Goal: Task Accomplishment & Management: Manage account settings

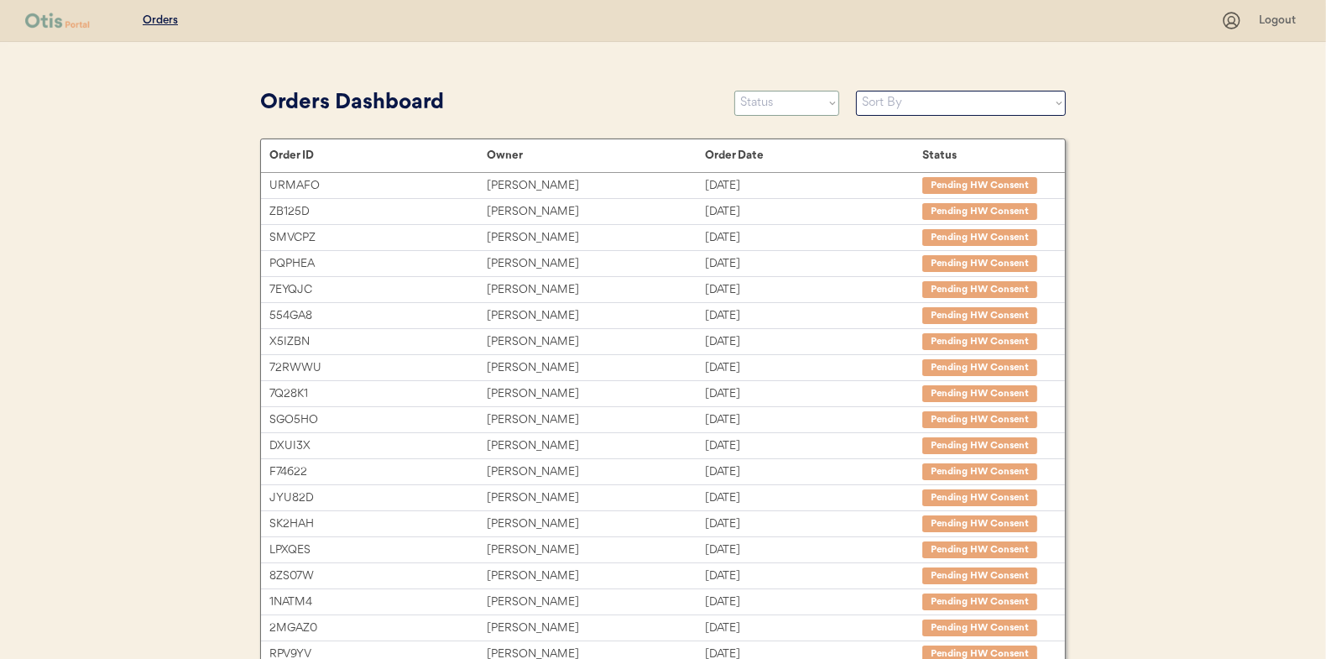
click at [774, 99] on select "Status On Hold New In Progress Complete Pending HW Consent Canceled" at bounding box center [786, 103] width 105 height 25
select select ""in_progress""
click at [734, 91] on select "Status On Hold New In Progress Complete Pending HW Consent Canceled" at bounding box center [786, 103] width 105 height 25
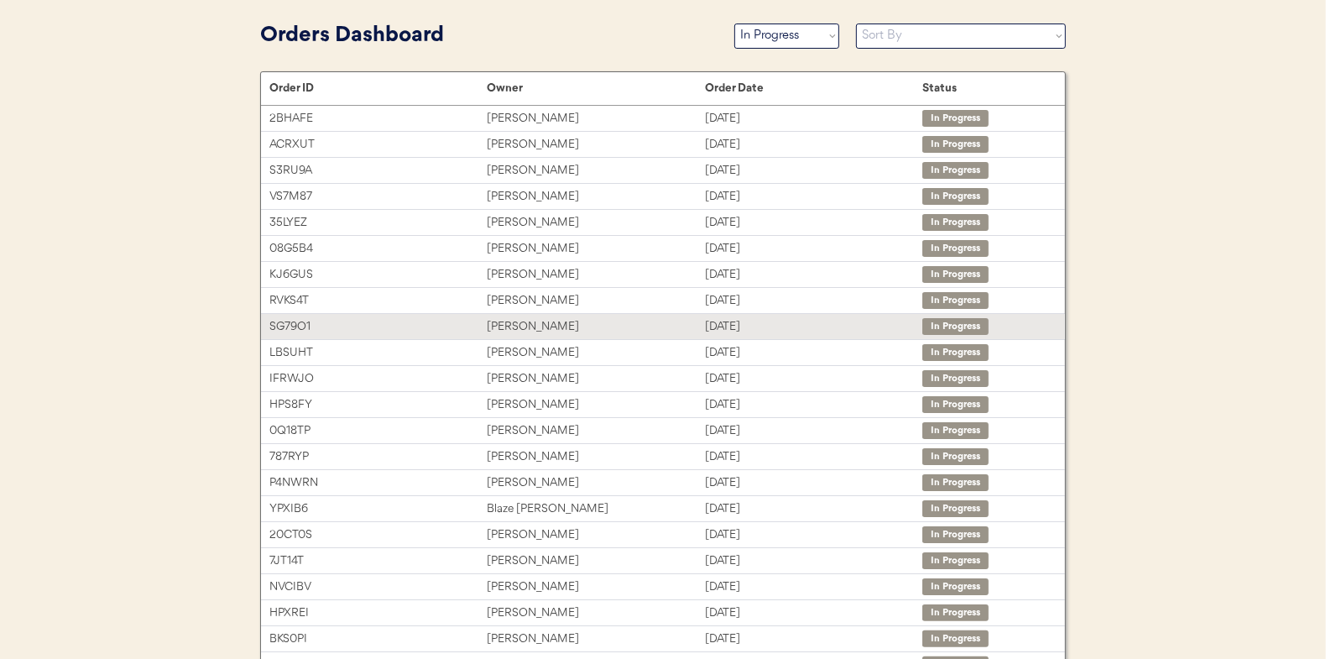
scroll to position [258, 0]
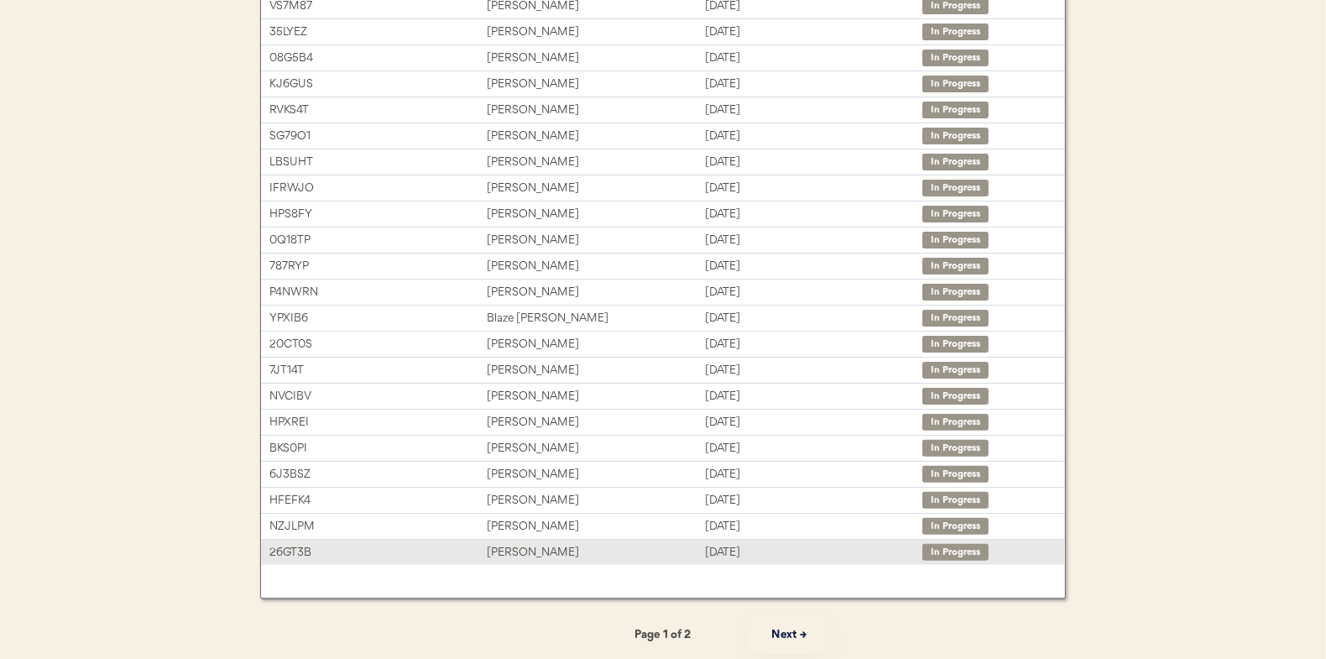
click at [512, 552] on div "[PERSON_NAME]" at bounding box center [595, 552] width 217 height 19
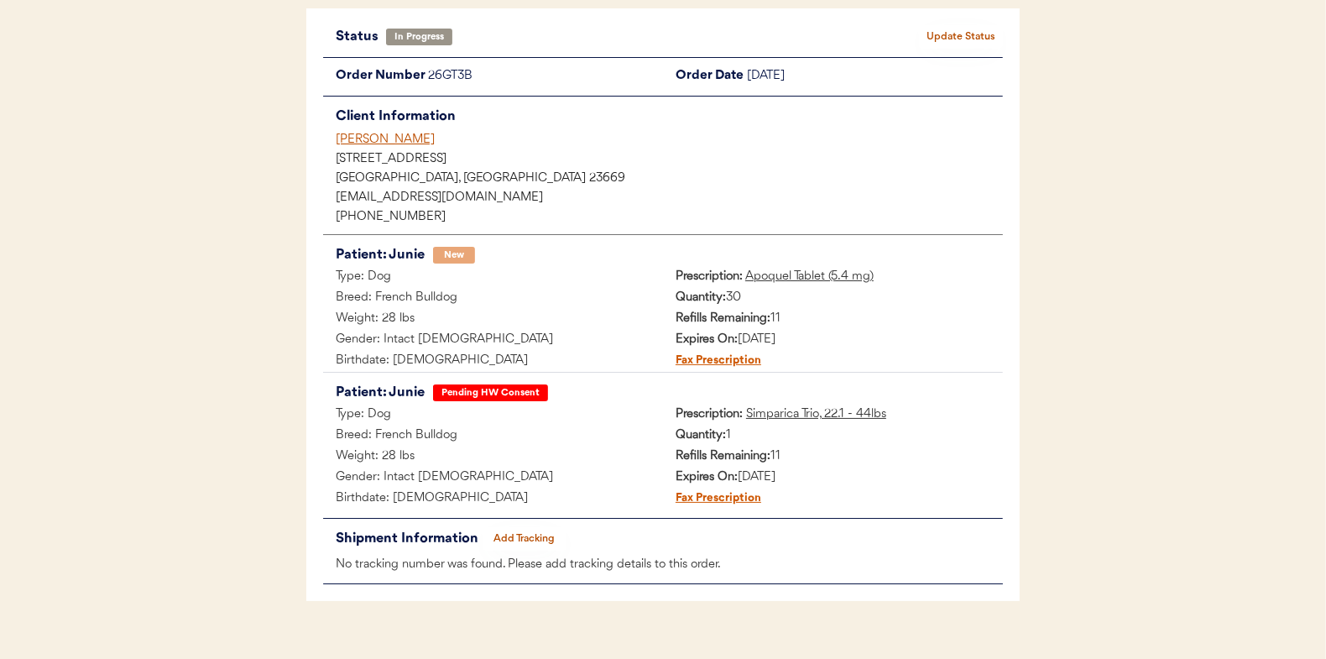
scroll to position [137, 0]
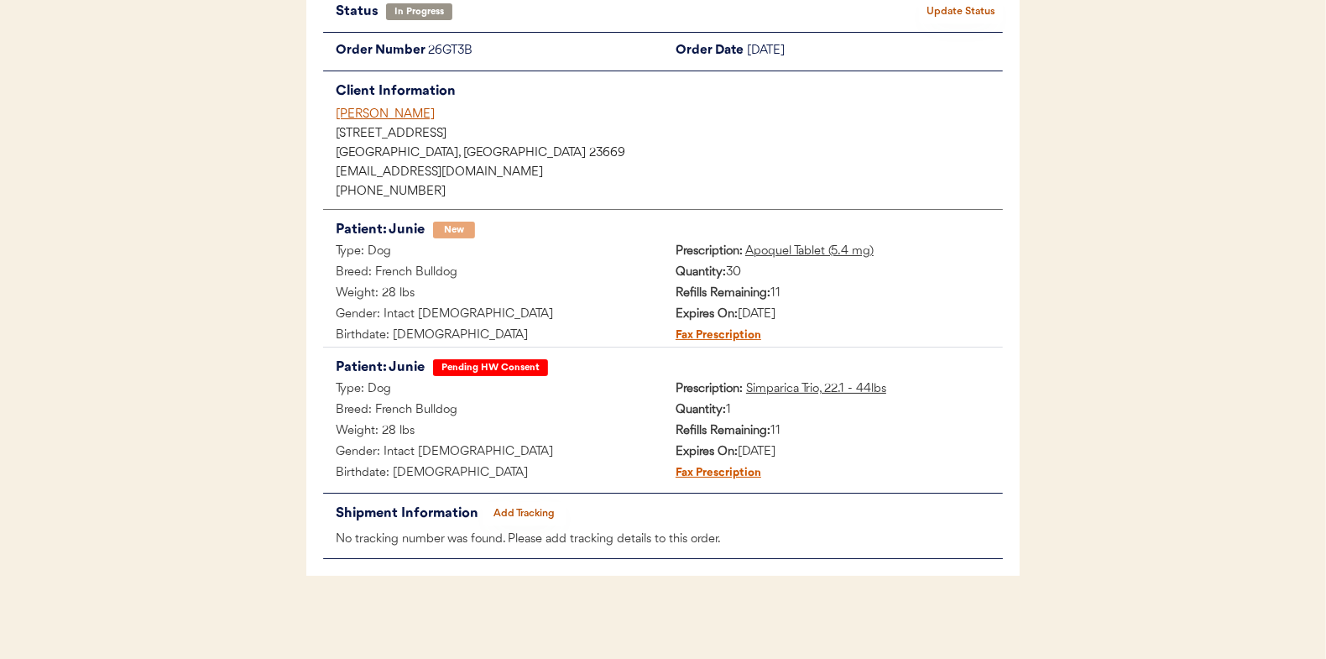
click at [528, 511] on button "Add Tracking" at bounding box center [525, 514] width 84 height 24
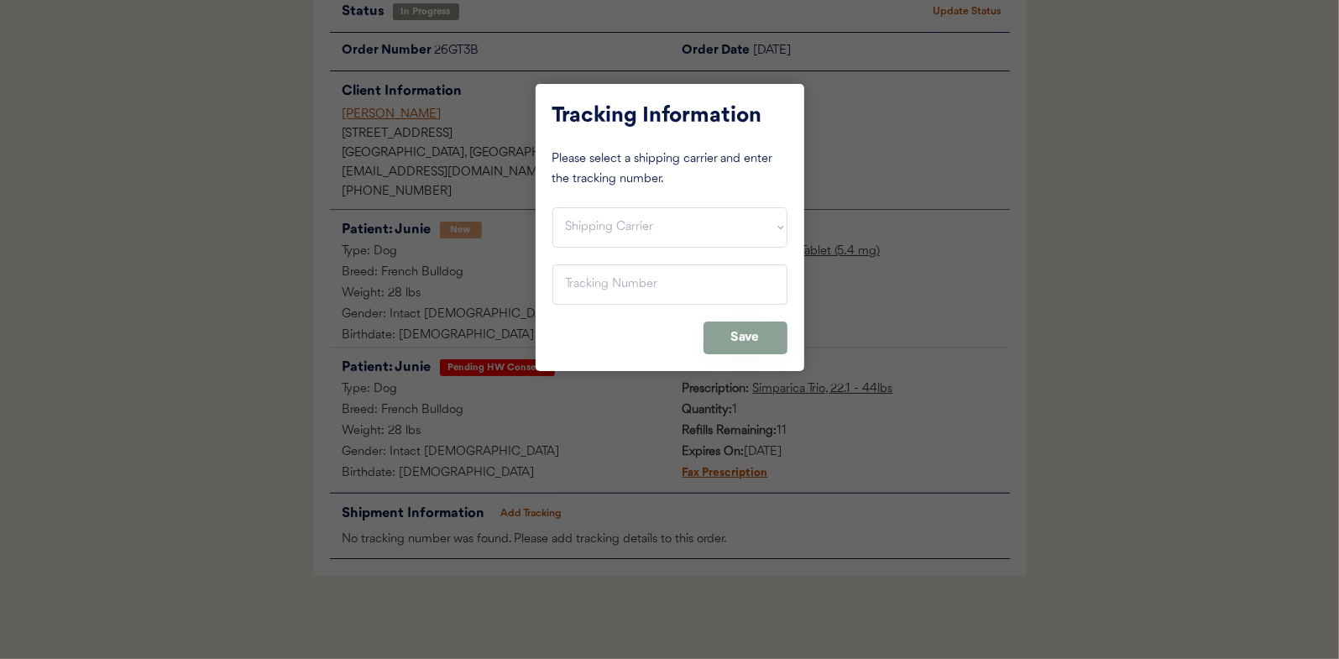
click at [600, 205] on div "Tracking Information Please select a shipping carrier and enter the tracking nu…" at bounding box center [670, 227] width 269 height 287
click at [600, 222] on select "Shipping Carrier FedEx FedEx Ground Economy UPS USPS" at bounding box center [669, 227] width 235 height 40
select select ""ups""
click at [552, 207] on select "Shipping Carrier FedEx FedEx Ground Economy UPS USPS" at bounding box center [669, 227] width 235 height 40
click at [578, 285] on input "input" at bounding box center [669, 284] width 235 height 40
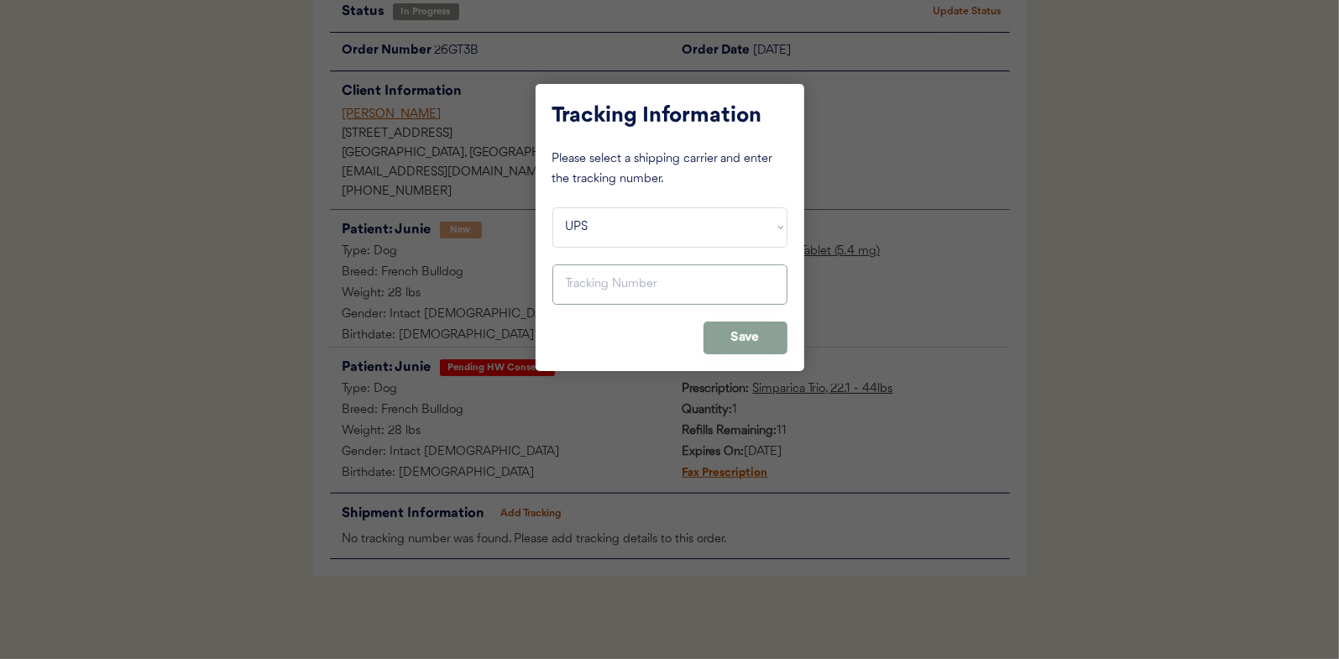
paste input "1Z16X77E0209836543"
type input "1Z16X77E0209836543"
click at [744, 332] on button "Save" at bounding box center [745, 337] width 84 height 33
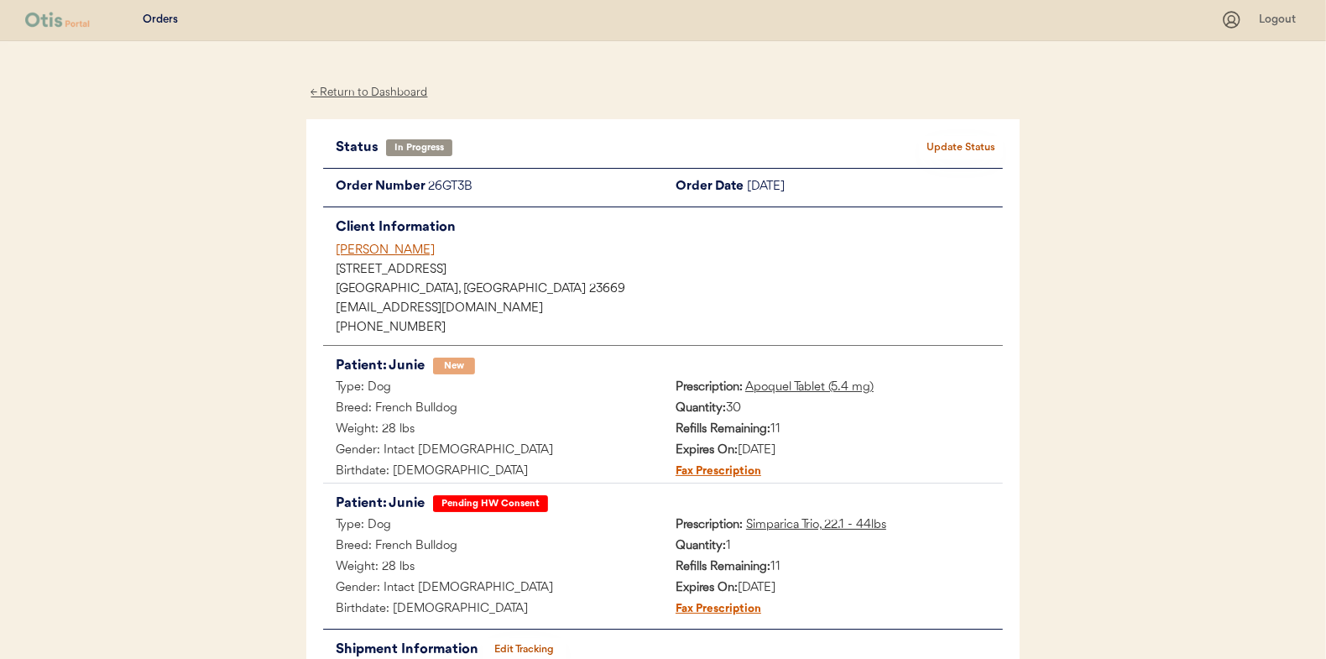
scroll to position [0, 0]
click at [959, 142] on button "Update Status" at bounding box center [961, 149] width 84 height 24
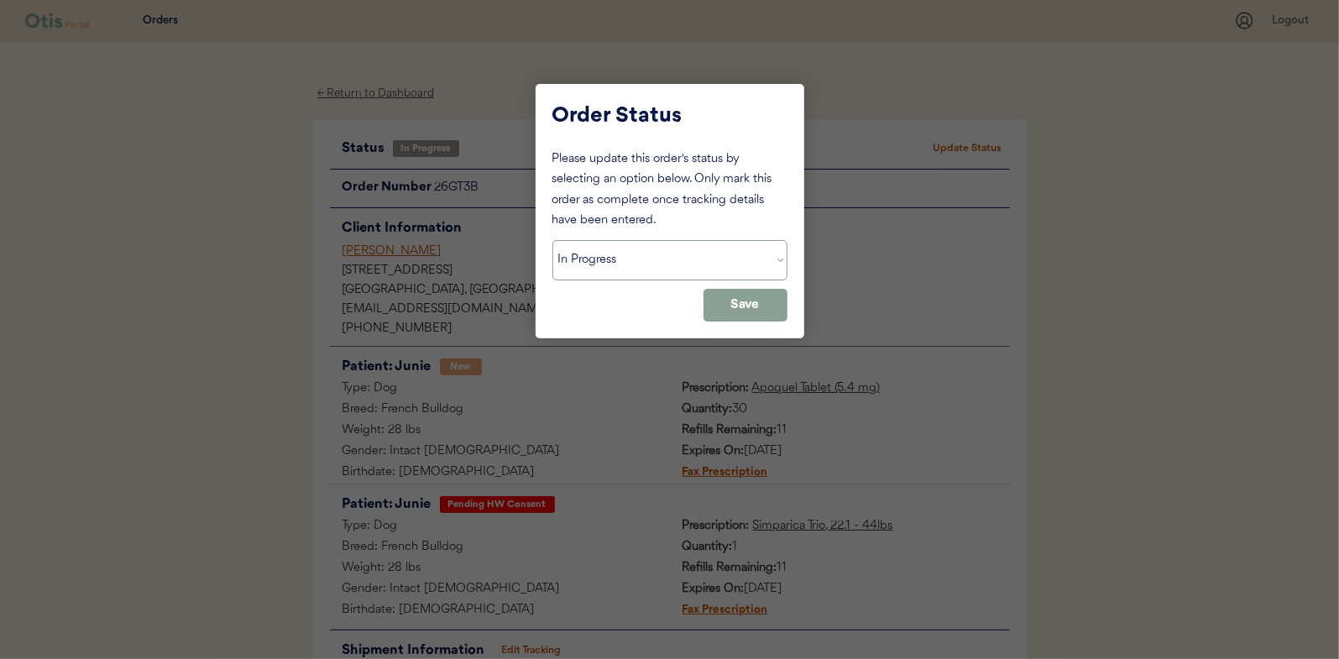
click at [642, 254] on select "Status On Hold New In Progress Complete Pending HW Consent Canceled" at bounding box center [669, 260] width 235 height 40
select select ""complete""
click at [552, 240] on select "Status On Hold New In Progress Complete Pending HW Consent Canceled" at bounding box center [669, 260] width 235 height 40
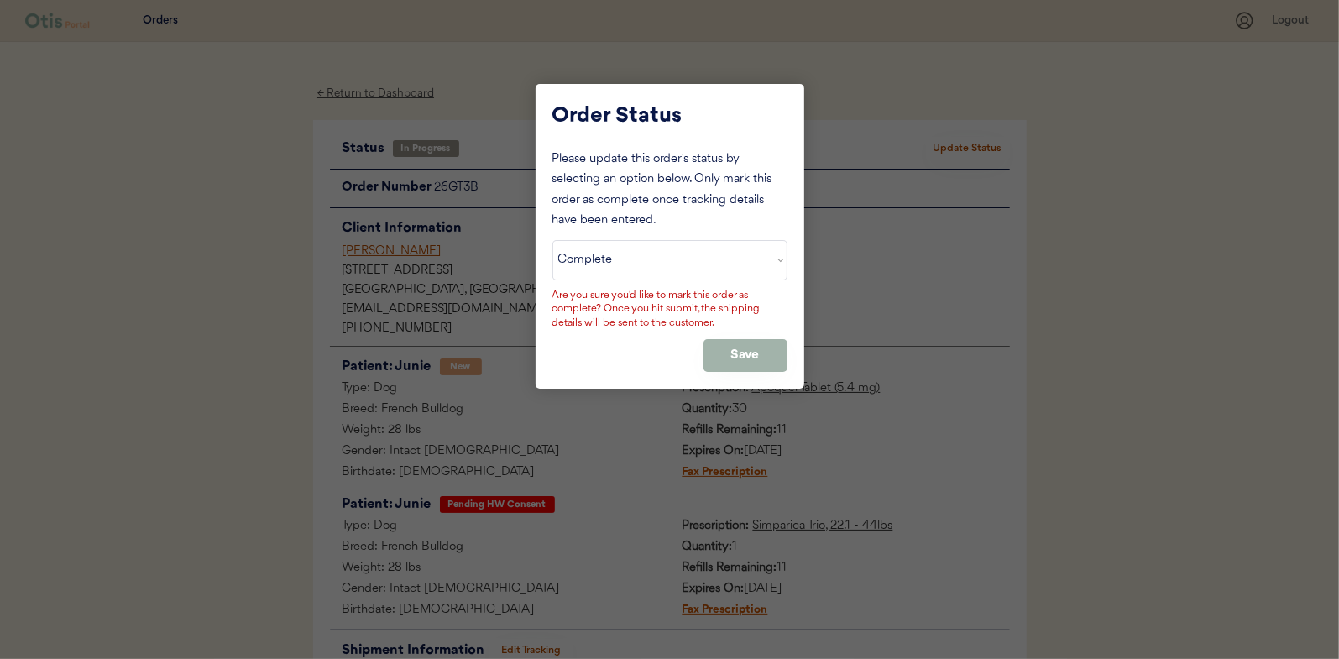
click at [769, 350] on button "Save" at bounding box center [745, 355] width 84 height 33
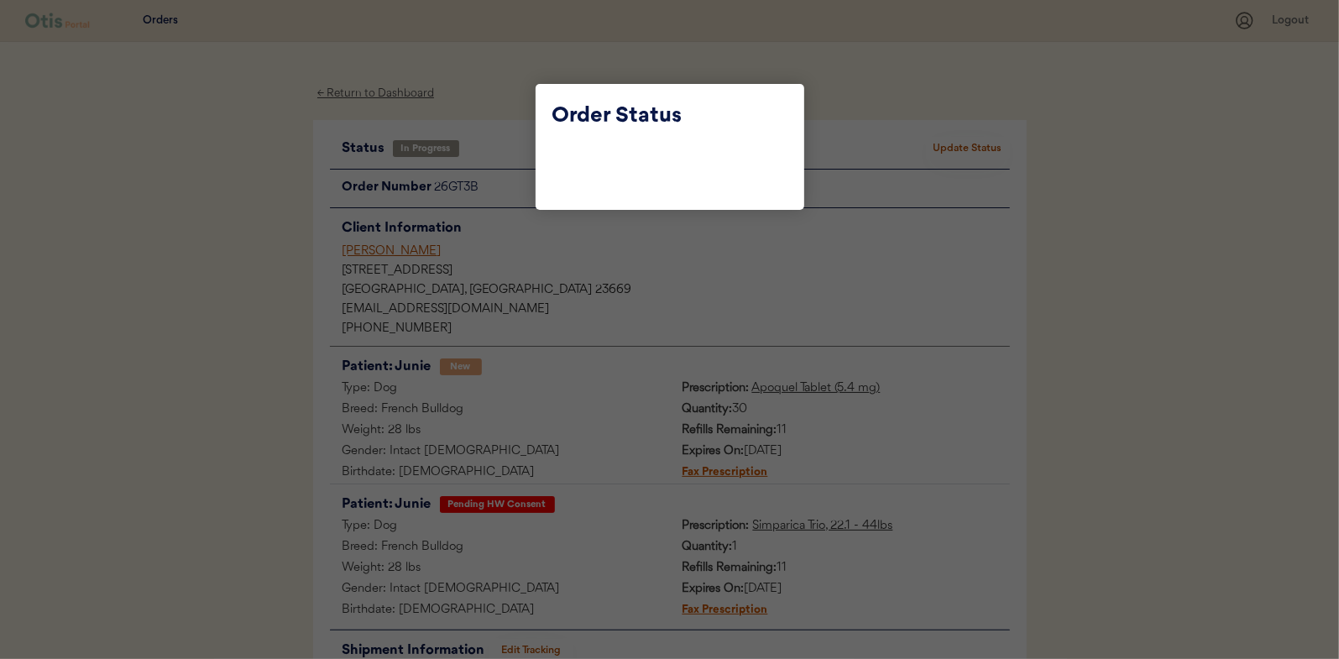
click at [738, 352] on div at bounding box center [669, 329] width 1339 height 659
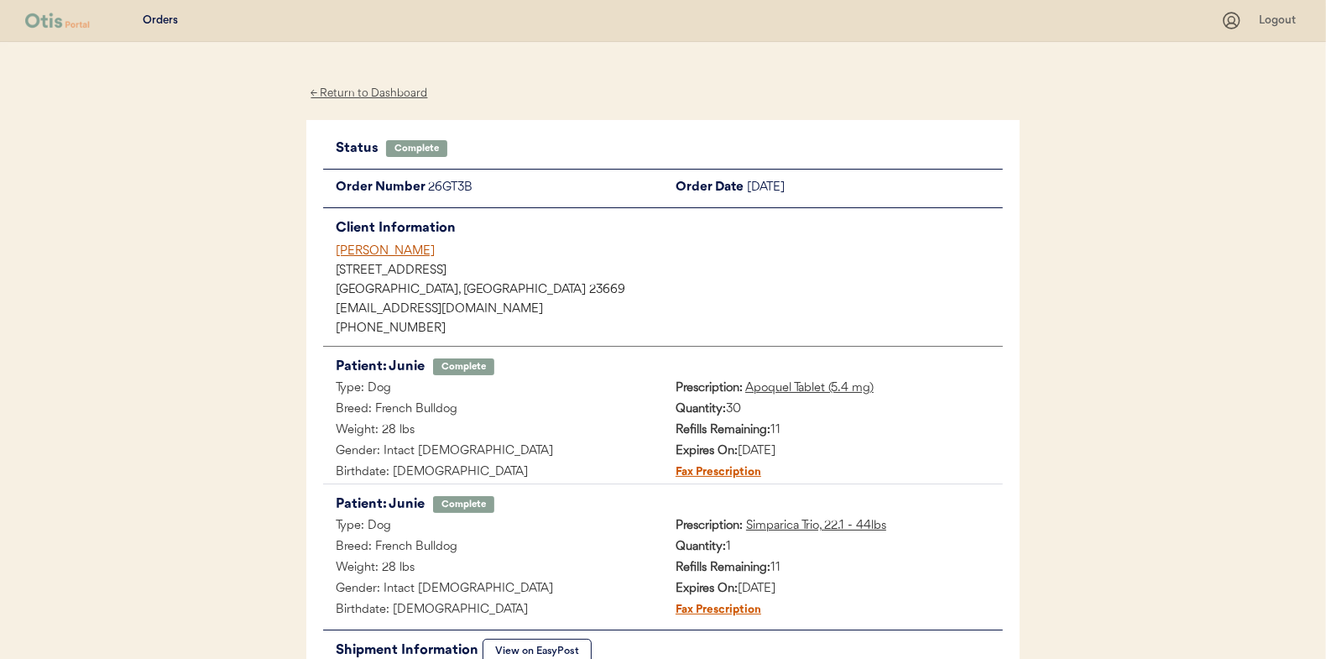
click at [264, 230] on div "Orders Logout ← Return to Dashboard Status Complete Update Status Order Number …" at bounding box center [663, 424] width 1326 height 848
click at [361, 87] on div "← Return to Dashboard" at bounding box center [369, 93] width 126 height 19
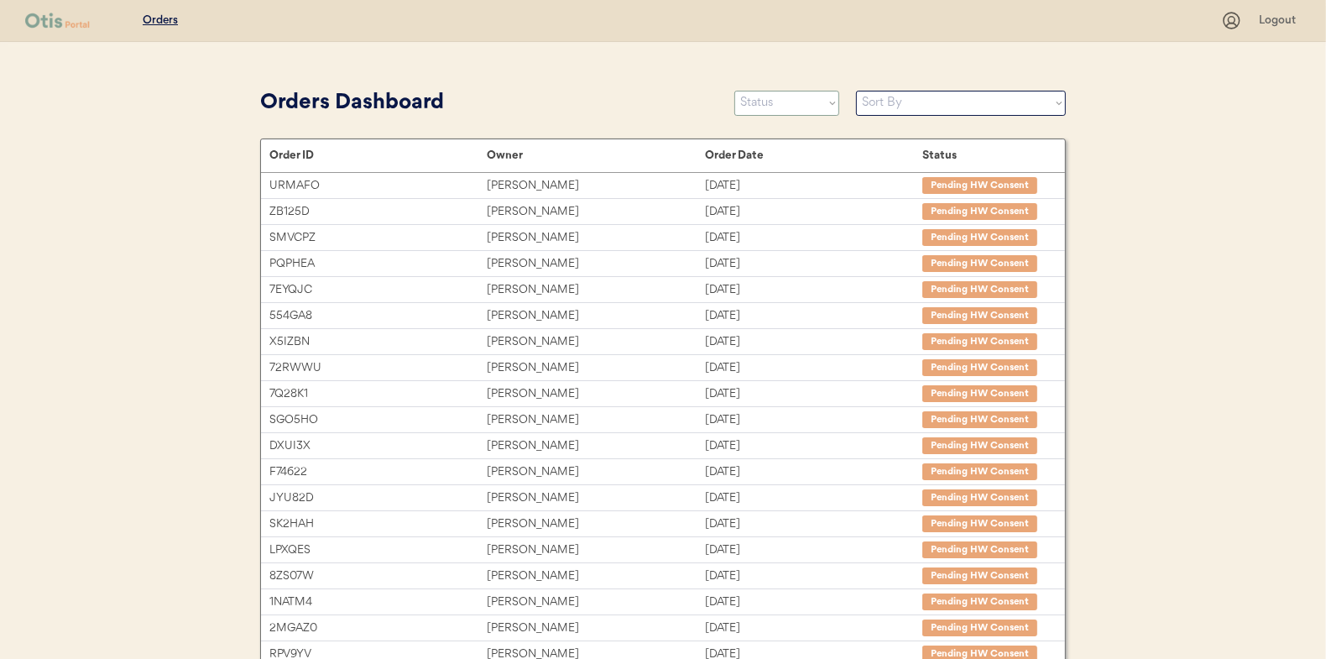
click at [778, 99] on select "Status On Hold New In Progress Complete Pending HW Consent Canceled" at bounding box center [786, 103] width 105 height 25
select select ""in_progress""
click at [734, 91] on select "Status On Hold New In Progress Complete Pending HW Consent Canceled" at bounding box center [786, 103] width 105 height 25
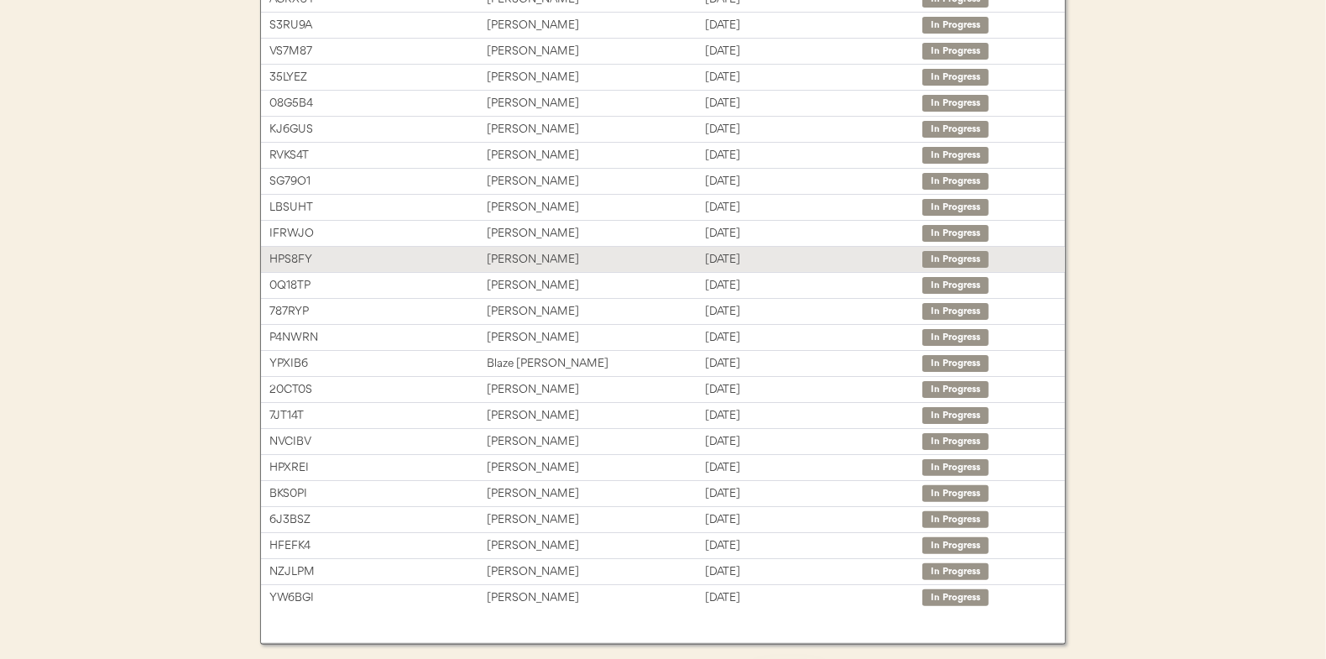
scroll to position [258, 0]
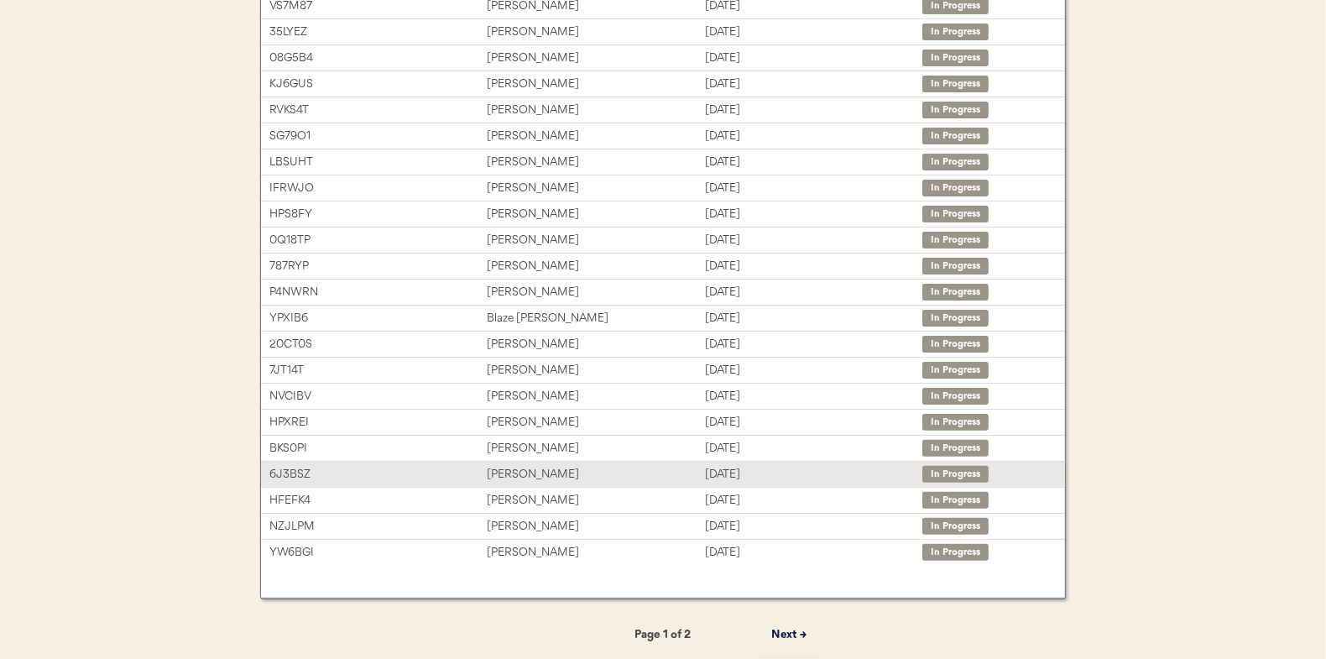
click at [530, 465] on div "[PERSON_NAME]" at bounding box center [595, 474] width 217 height 19
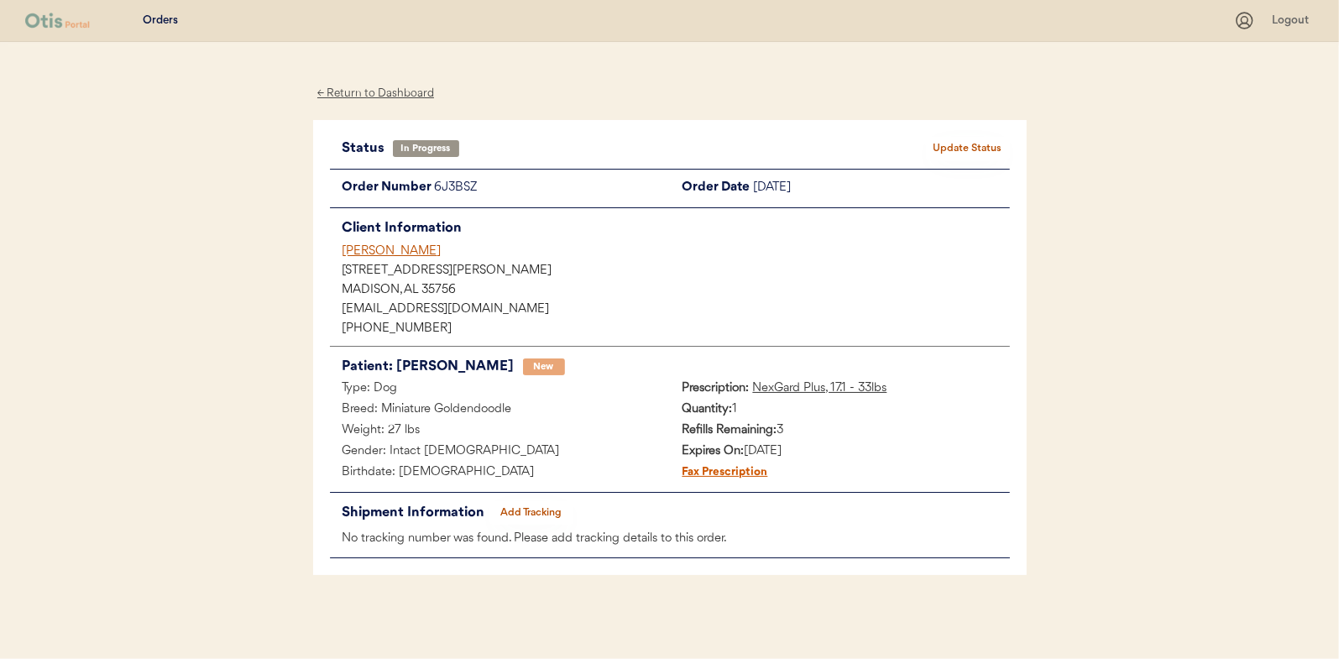
click at [520, 497] on div "Status In Progress Update Status Order Number 6J3BSZ Order Date October 10, 202…" at bounding box center [670, 348] width 680 height 422
click at [536, 503] on button "Add Tracking" at bounding box center [531, 513] width 84 height 24
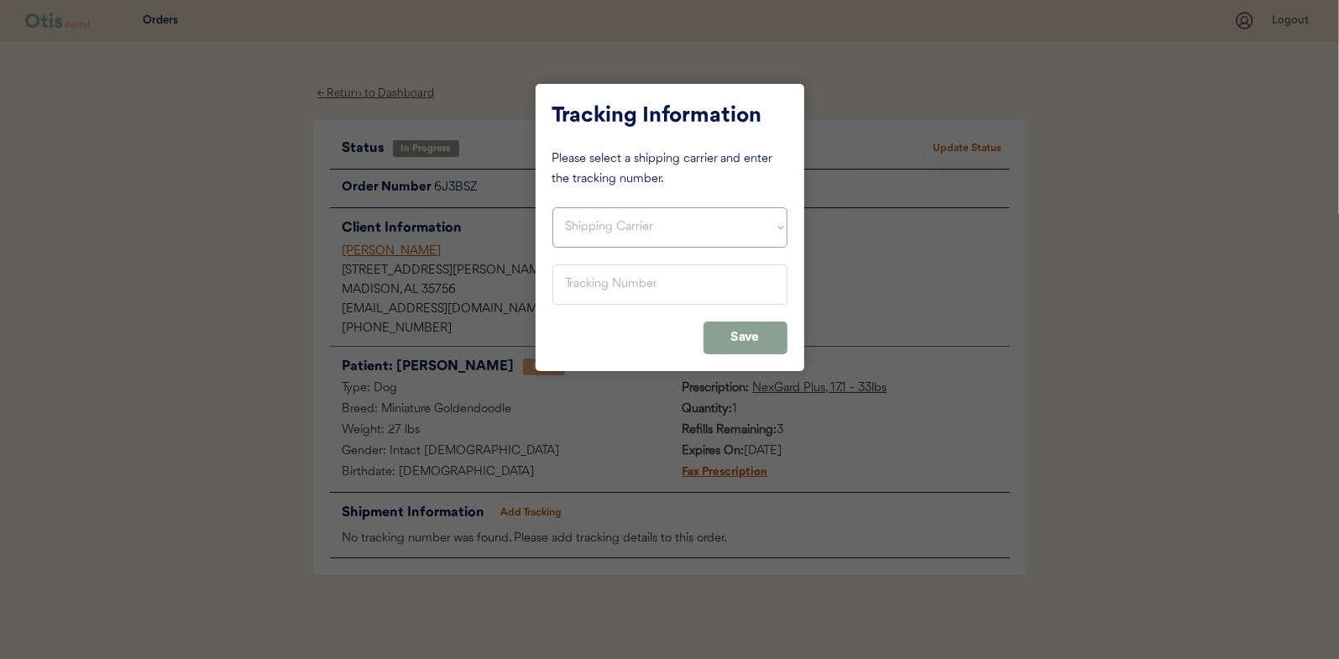
click at [594, 228] on select "Shipping Carrier FedEx FedEx Ground Economy UPS USPS" at bounding box center [669, 227] width 235 height 40
select select ""usps""
click at [552, 207] on select "Shipping Carrier FedEx FedEx Ground Economy UPS USPS" at bounding box center [669, 227] width 235 height 40
click at [584, 294] on input "input" at bounding box center [669, 284] width 235 height 40
paste input "9400150105798038986254"
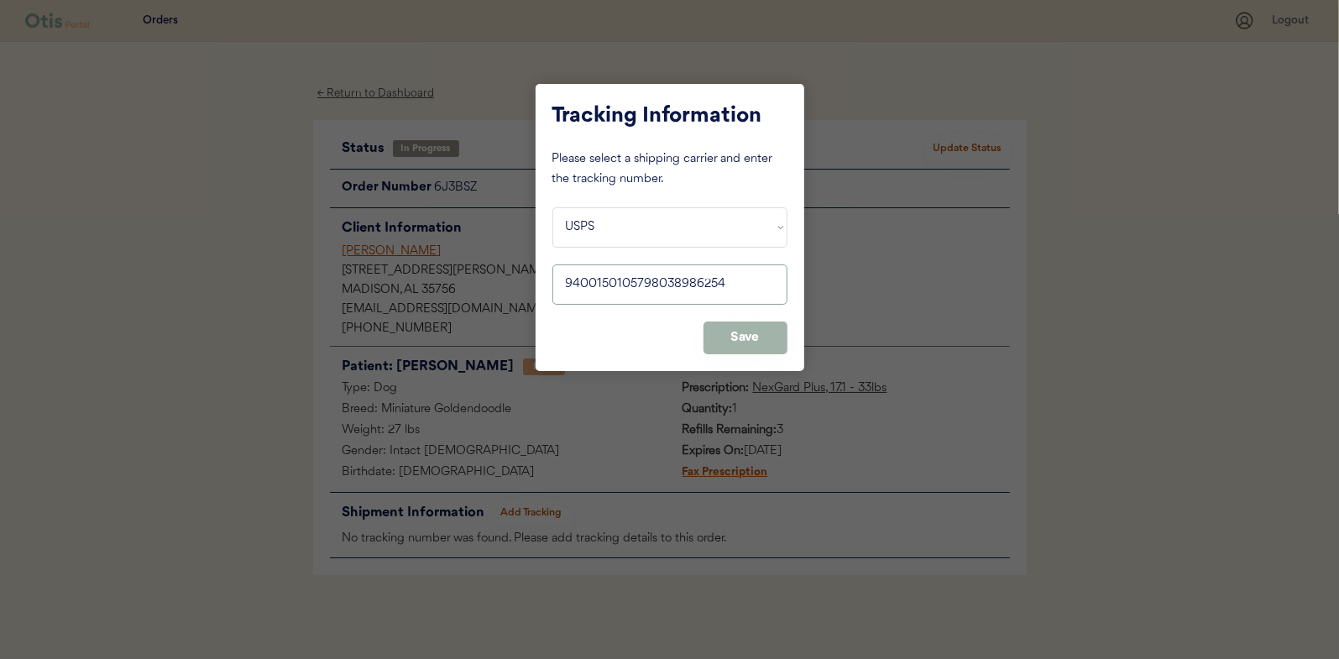
type input "9400150105798038986254"
click at [762, 335] on button "Save" at bounding box center [745, 337] width 84 height 33
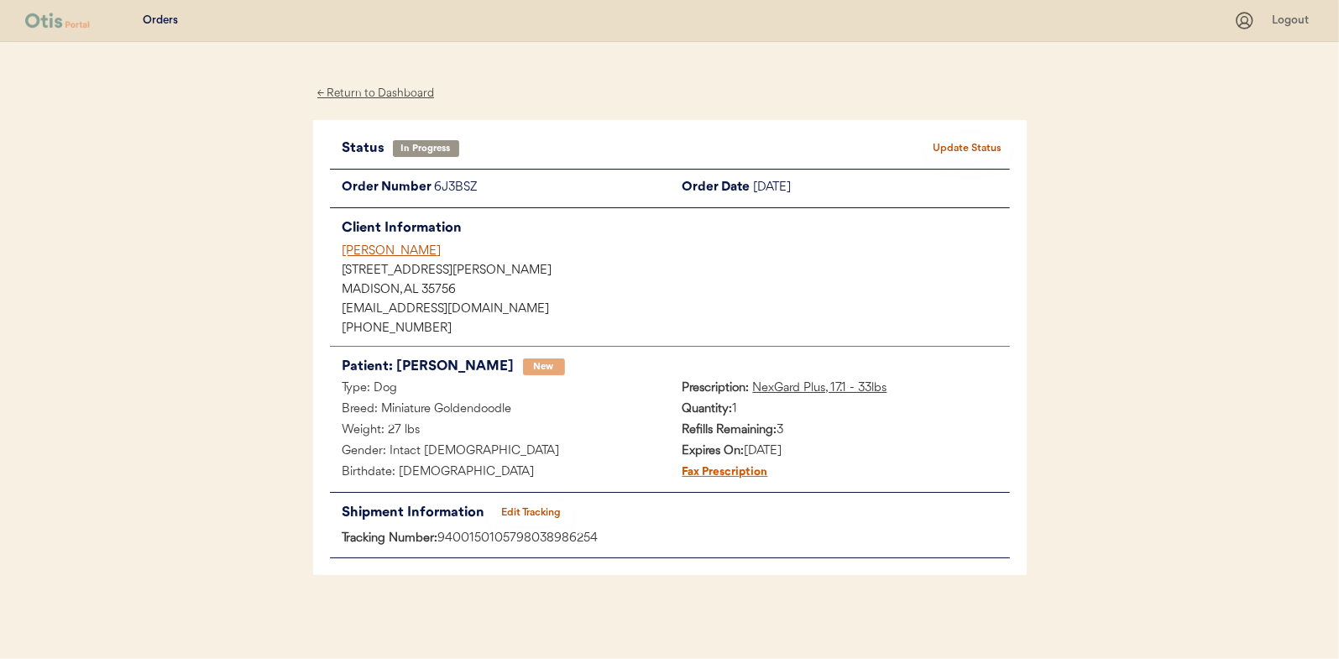
click at [966, 142] on button "Update Status" at bounding box center [968, 149] width 84 height 24
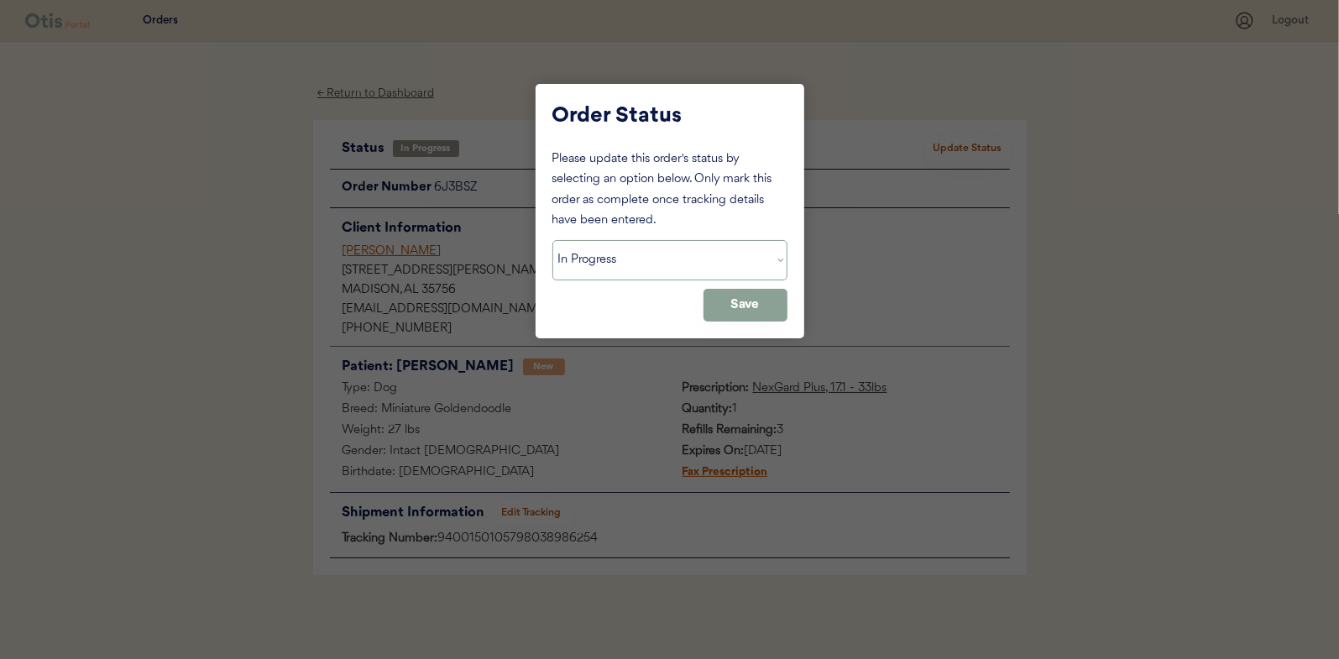
click at [604, 255] on select "Status On Hold New In Progress Complete Pending HW Consent Canceled" at bounding box center [669, 260] width 235 height 40
select select ""complete""
click at [552, 240] on select "Status On Hold New In Progress Complete Pending HW Consent Canceled" at bounding box center [669, 260] width 235 height 40
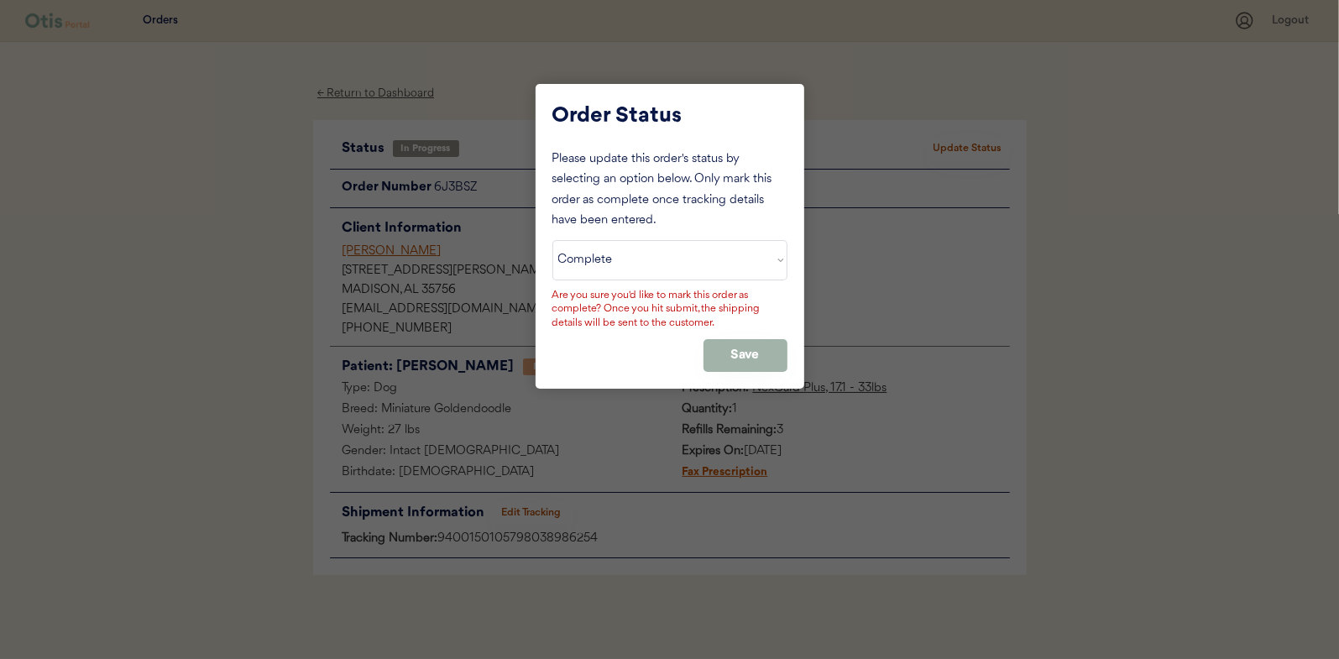
drag, startPoint x: 748, startPoint y: 350, endPoint x: 704, endPoint y: 321, distance: 52.1
click at [749, 350] on button "Save" at bounding box center [745, 355] width 84 height 33
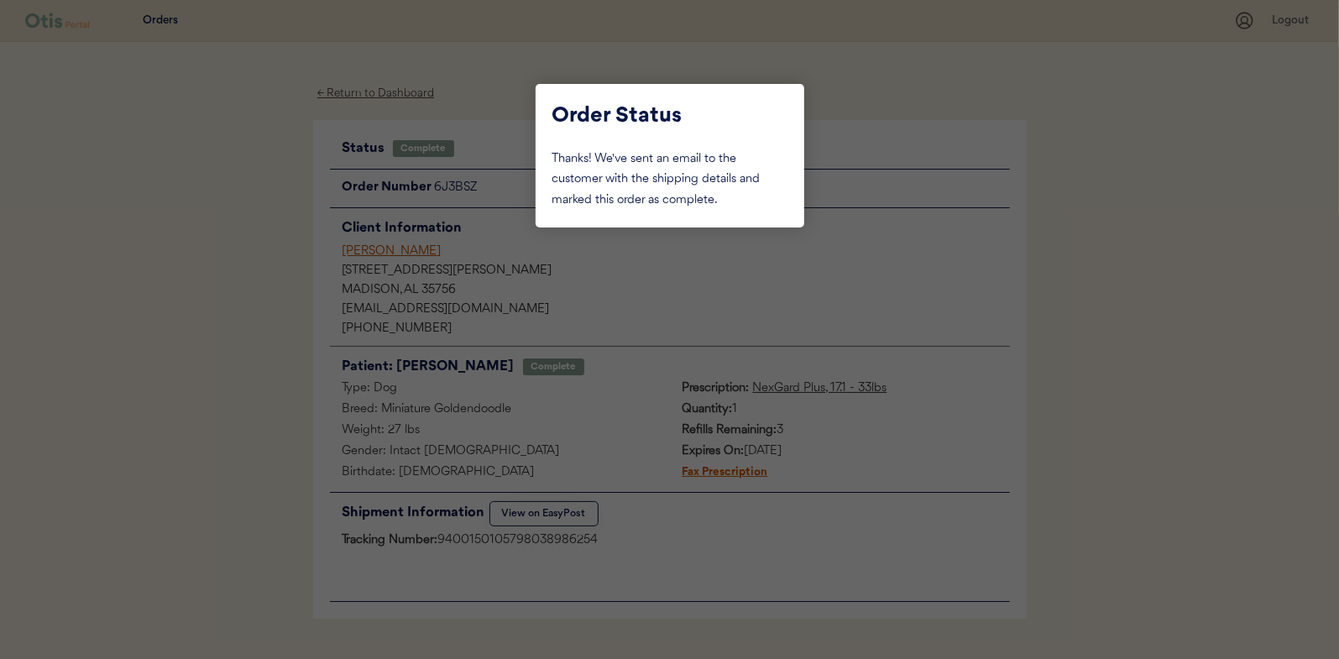
click at [259, 164] on div at bounding box center [669, 329] width 1339 height 659
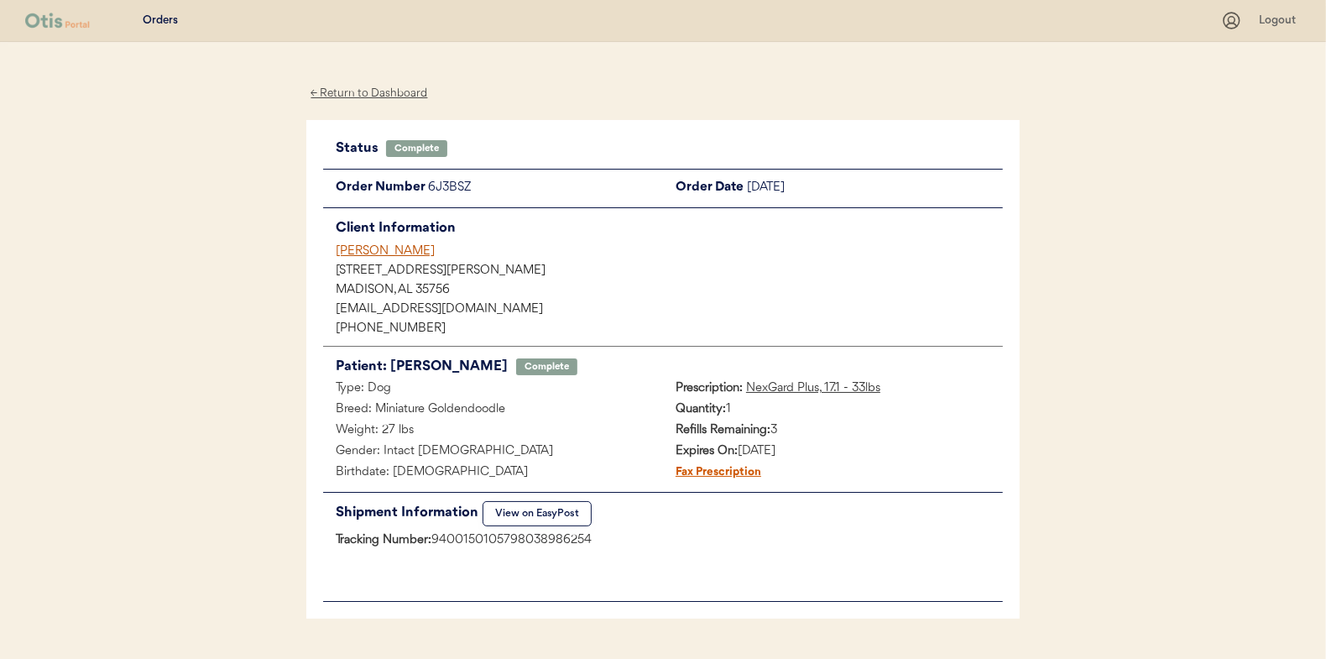
click at [368, 94] on div "← Return to Dashboard" at bounding box center [369, 93] width 126 height 19
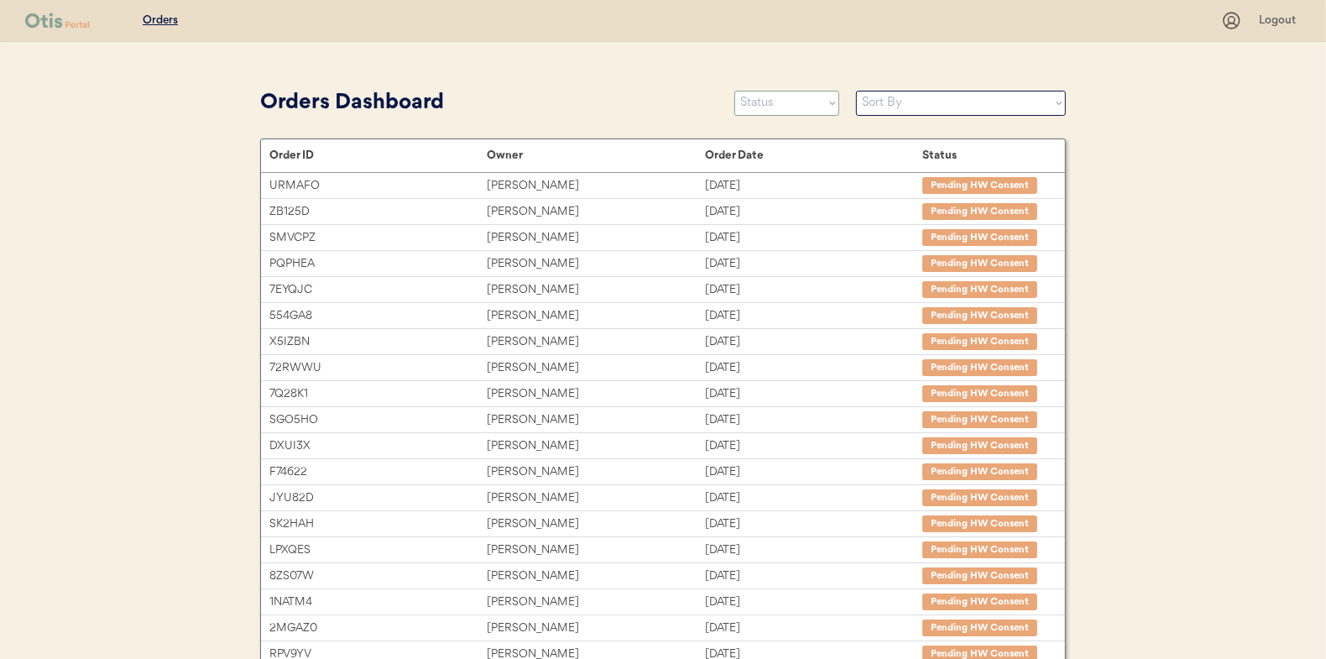
click at [776, 107] on select "Status On Hold New In Progress Complete Pending HW Consent Canceled" at bounding box center [786, 103] width 105 height 25
select select ""in_progress""
click at [734, 91] on select "Status On Hold New In Progress Complete Pending HW Consent Canceled" at bounding box center [786, 103] width 105 height 25
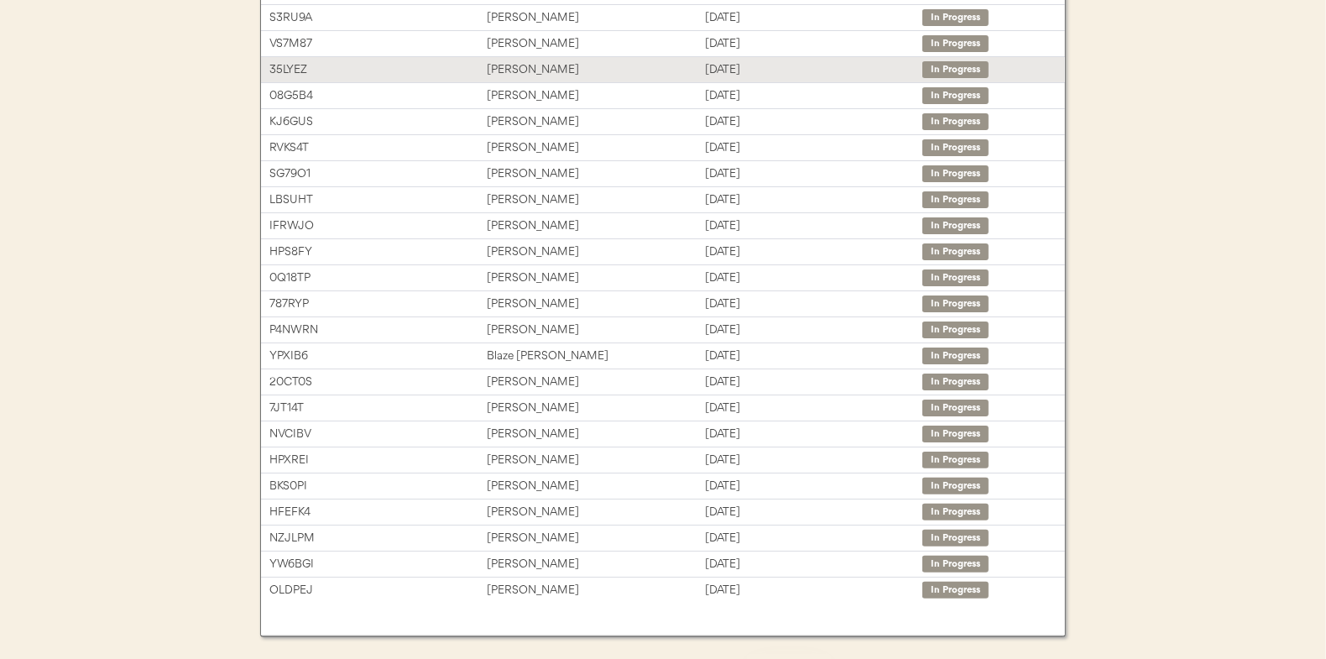
scroll to position [251, 0]
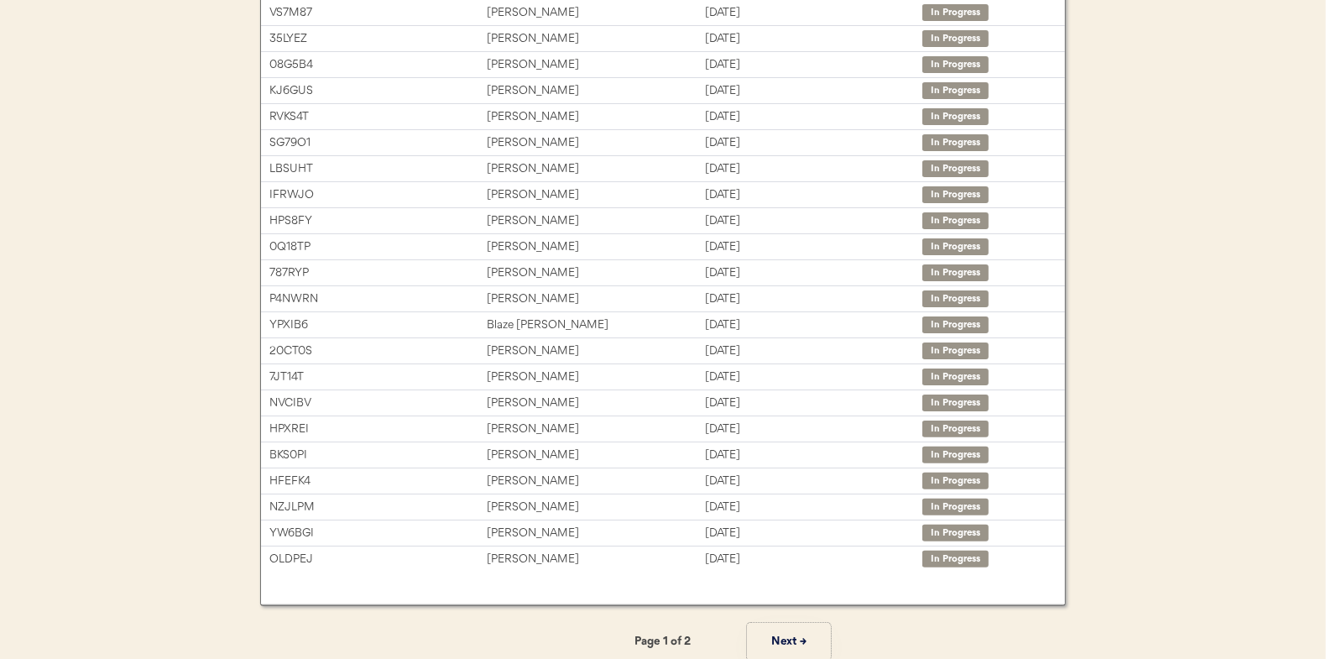
click at [794, 626] on button "Next →" at bounding box center [789, 642] width 84 height 38
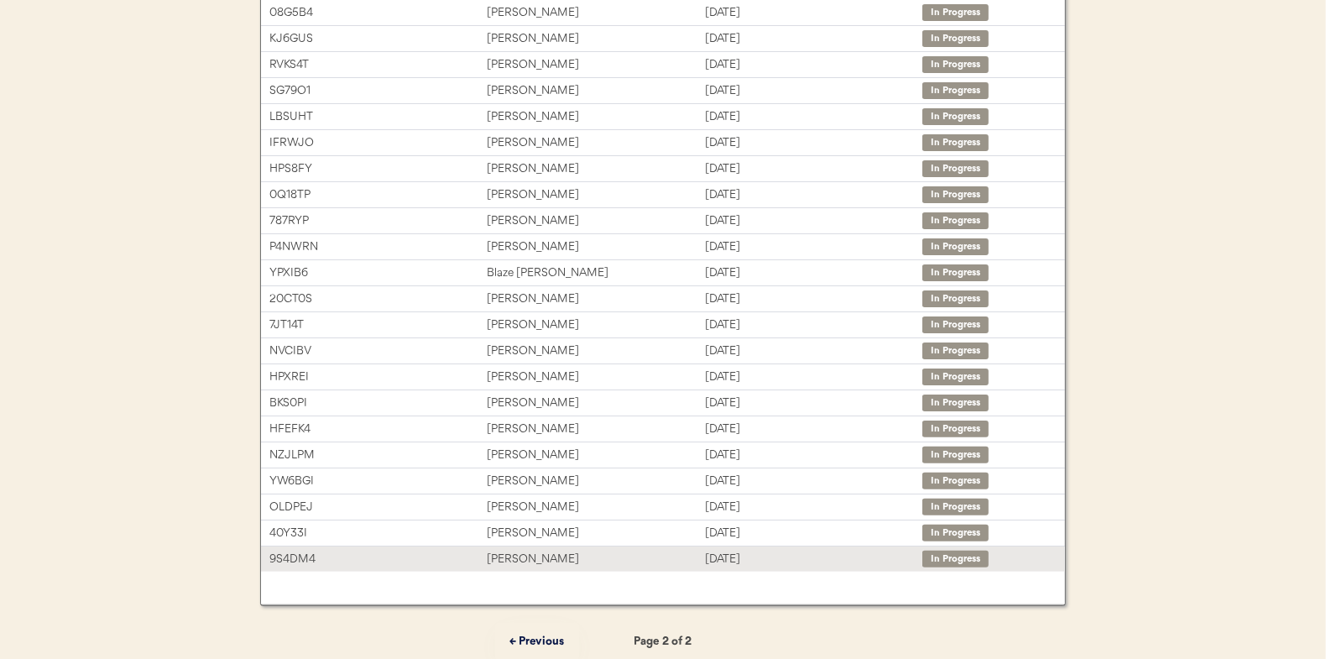
click at [512, 550] on div "[PERSON_NAME]" at bounding box center [595, 559] width 217 height 19
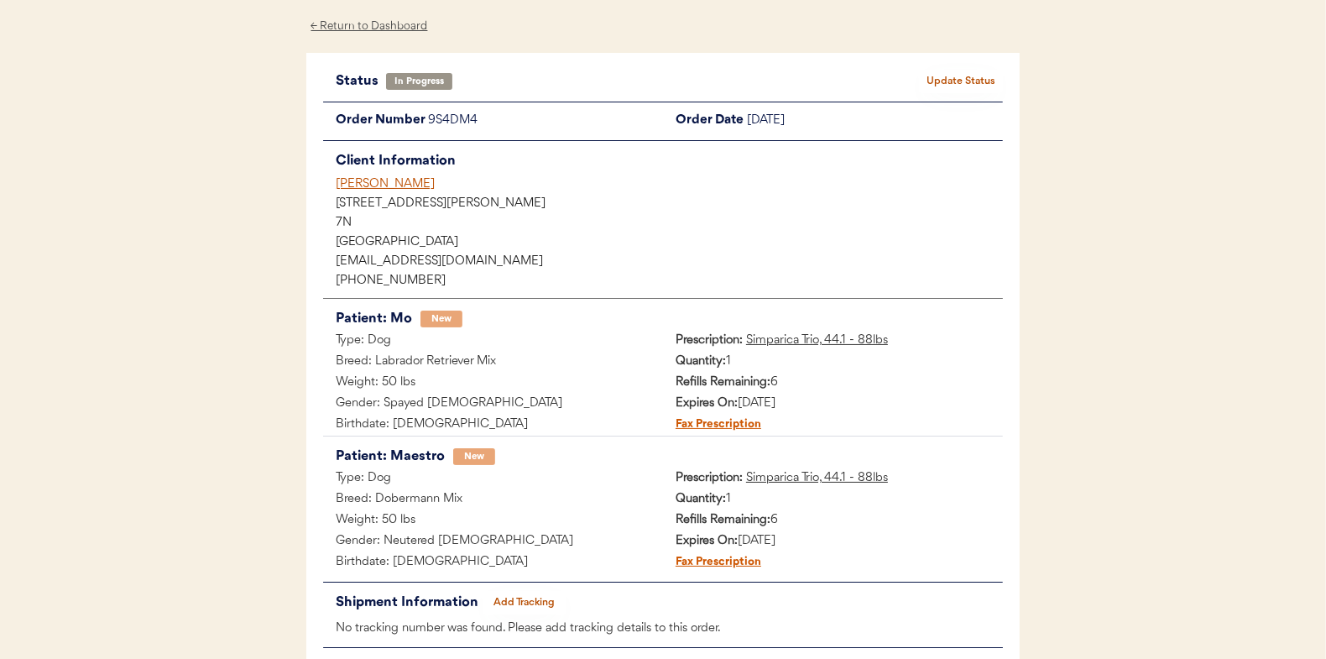
scroll to position [156, 0]
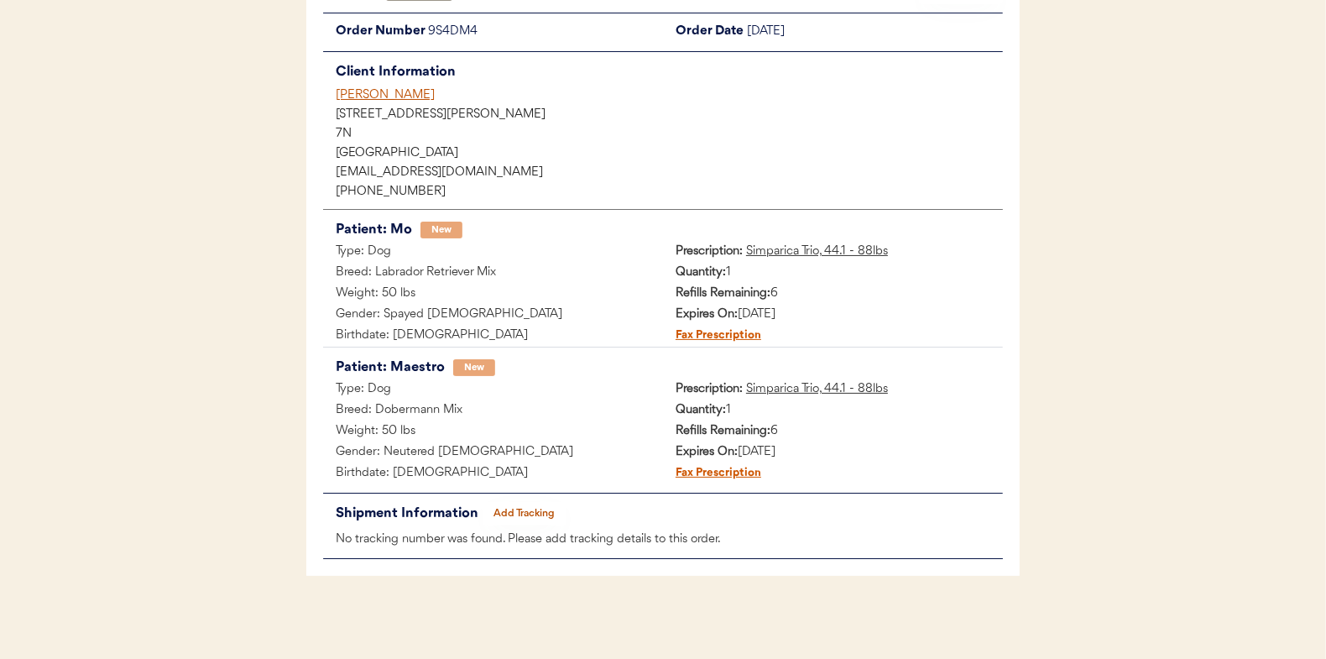
click at [532, 506] on button "Add Tracking" at bounding box center [525, 514] width 84 height 24
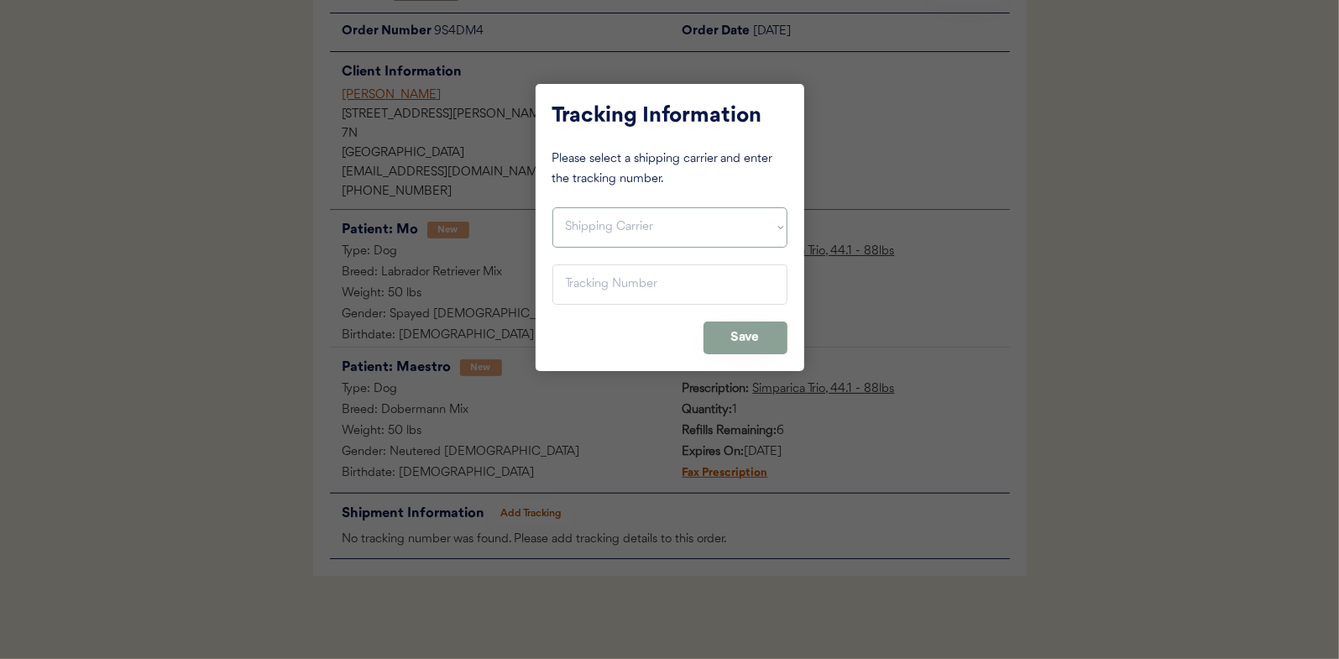
click at [605, 237] on select "Shipping Carrier FedEx FedEx Ground Economy UPS USPS" at bounding box center [669, 227] width 235 height 40
select select ""usps""
click at [552, 207] on select "Shipping Carrier FedEx FedEx Ground Economy UPS USPS" at bounding box center [669, 227] width 235 height 40
click at [575, 273] on input "input" at bounding box center [669, 284] width 235 height 40
paste input "9400150105497039161225"
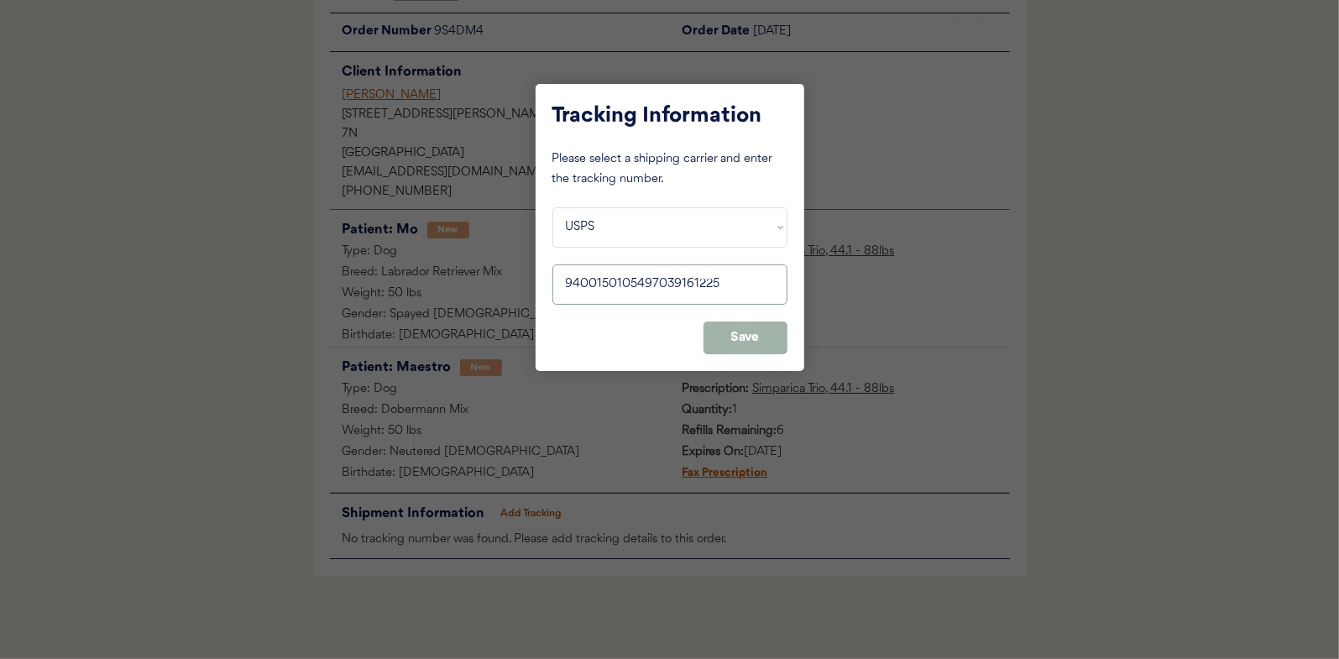
type input "9400150105497039161225"
click at [747, 336] on button "Save" at bounding box center [745, 337] width 84 height 33
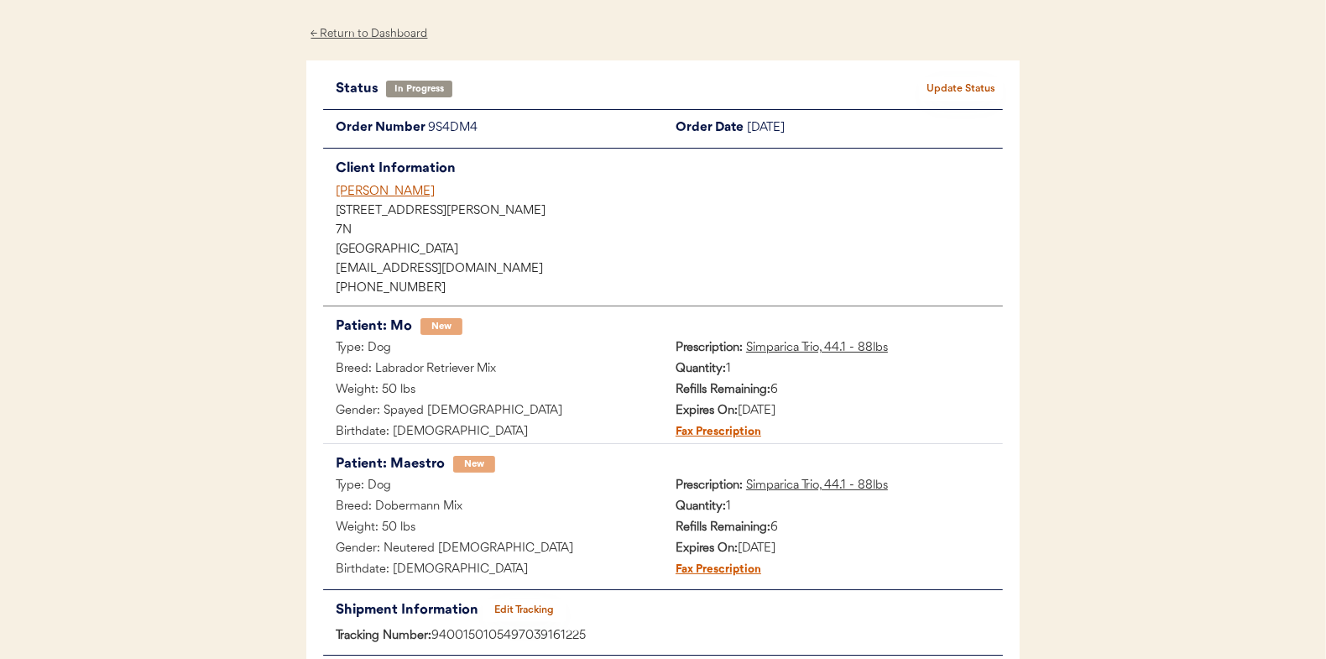
scroll to position [0, 0]
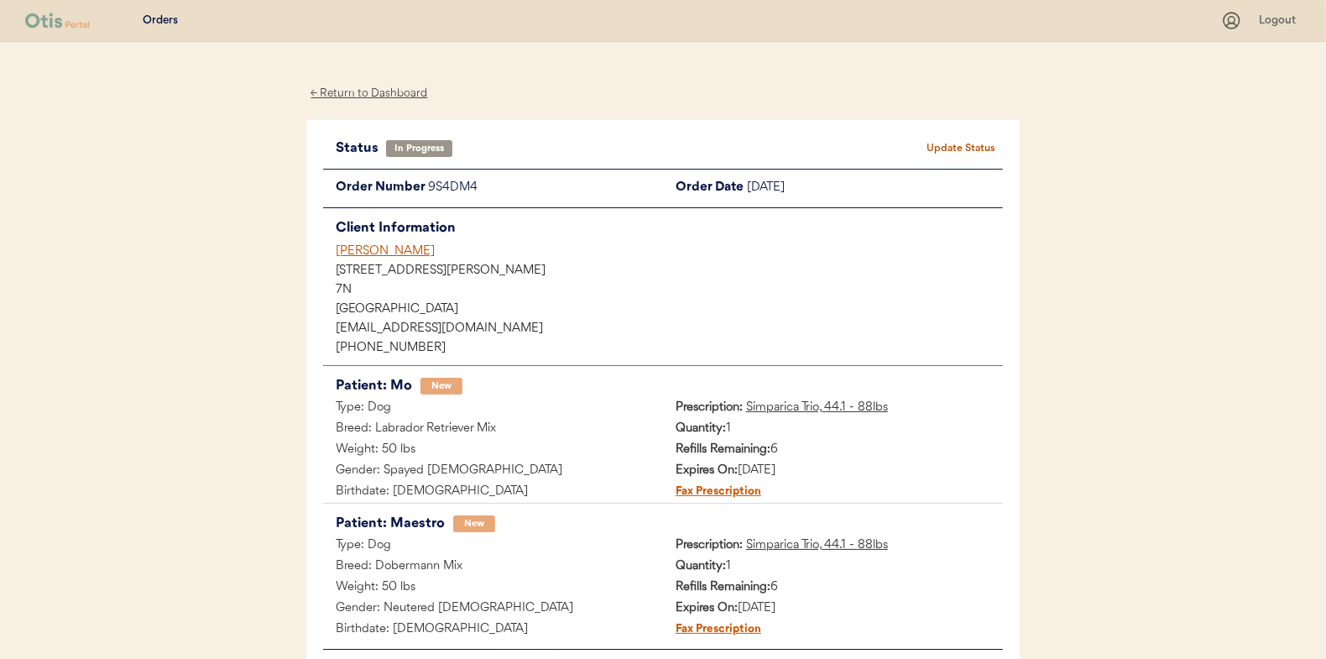
click at [981, 141] on button "Update Status" at bounding box center [961, 149] width 84 height 24
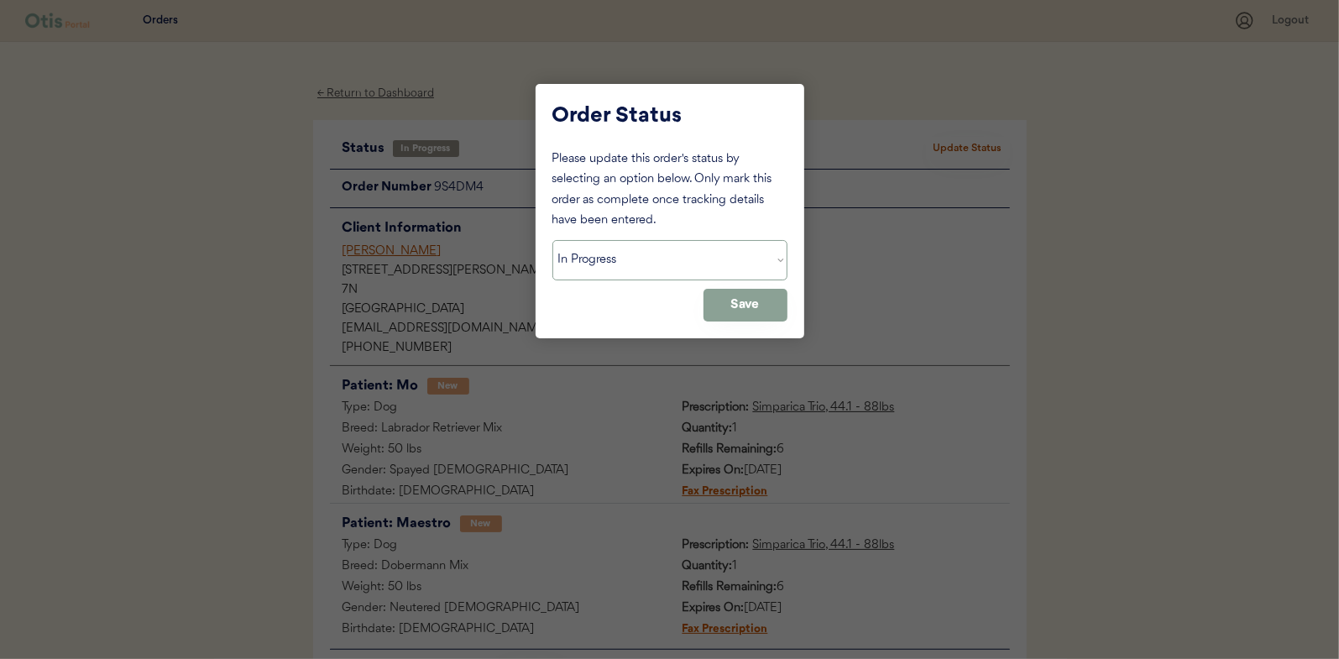
click at [601, 273] on select "Status On Hold New In Progress Complete Pending HW Consent Canceled" at bounding box center [669, 260] width 235 height 40
select select ""complete""
click at [552, 240] on select "Status On Hold New In Progress Complete Pending HW Consent Canceled" at bounding box center [669, 260] width 235 height 40
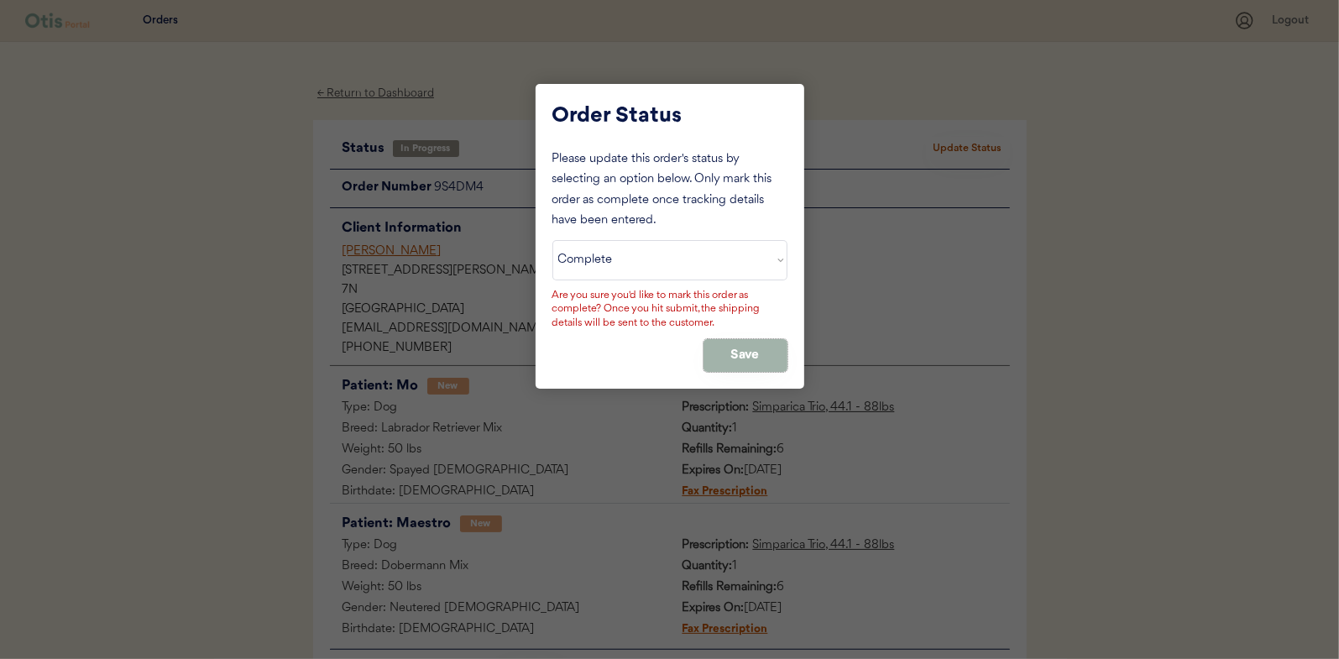
click at [728, 354] on button "Save" at bounding box center [745, 355] width 84 height 33
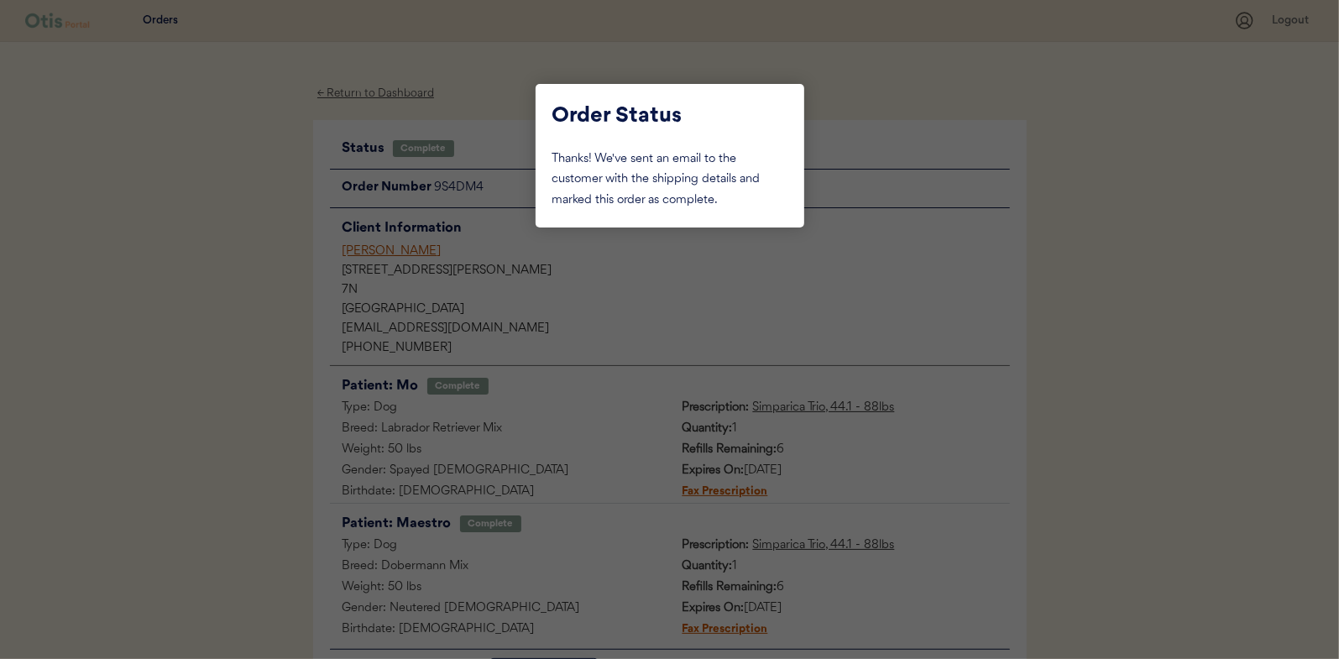
click at [212, 225] on div at bounding box center [669, 329] width 1339 height 659
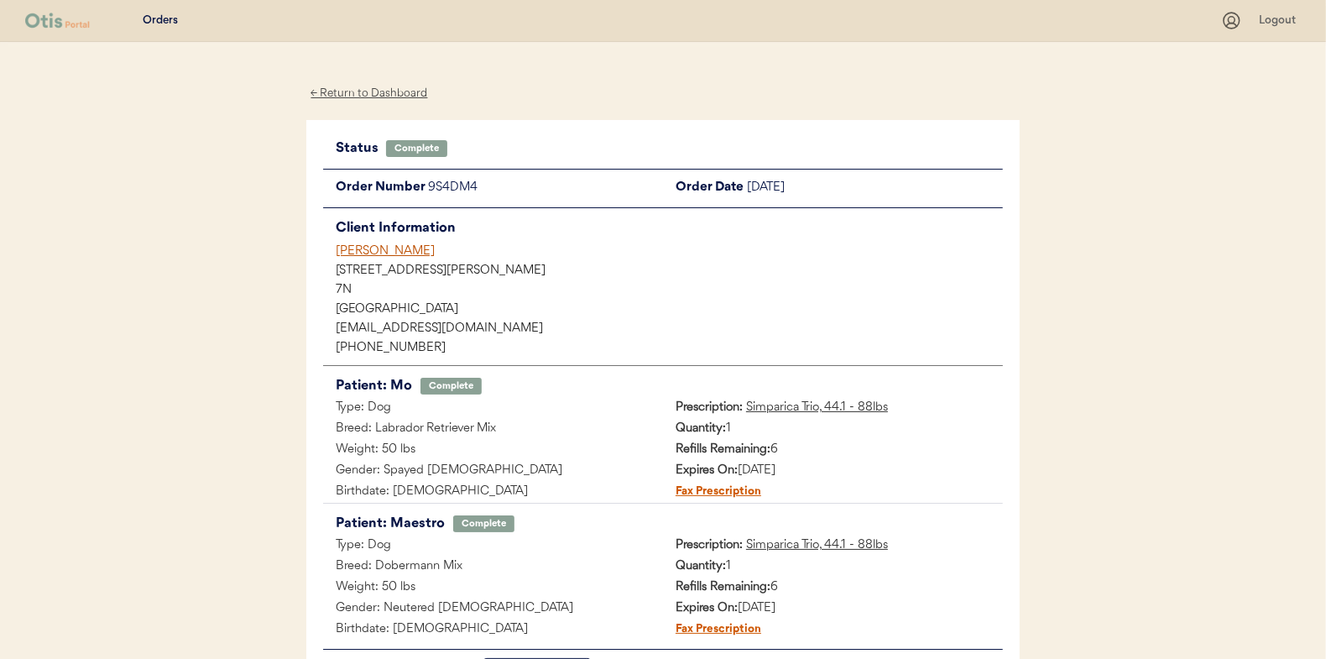
click at [390, 89] on div "← Return to Dashboard" at bounding box center [369, 93] width 126 height 19
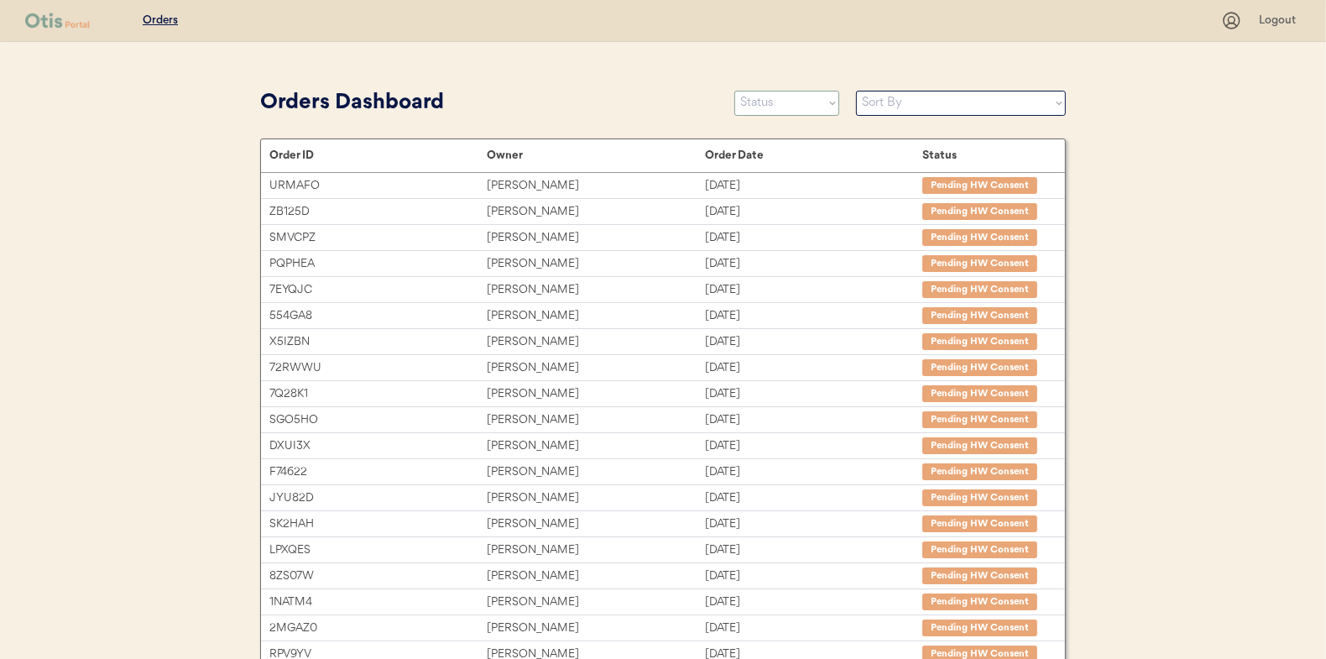
click at [767, 107] on select "Status On Hold New In Progress Complete Pending HW Consent Canceled" at bounding box center [786, 103] width 105 height 25
select select ""in_progress""
click at [734, 91] on select "Status On Hold New In Progress Complete Pending HW Consent Canceled" at bounding box center [786, 103] width 105 height 25
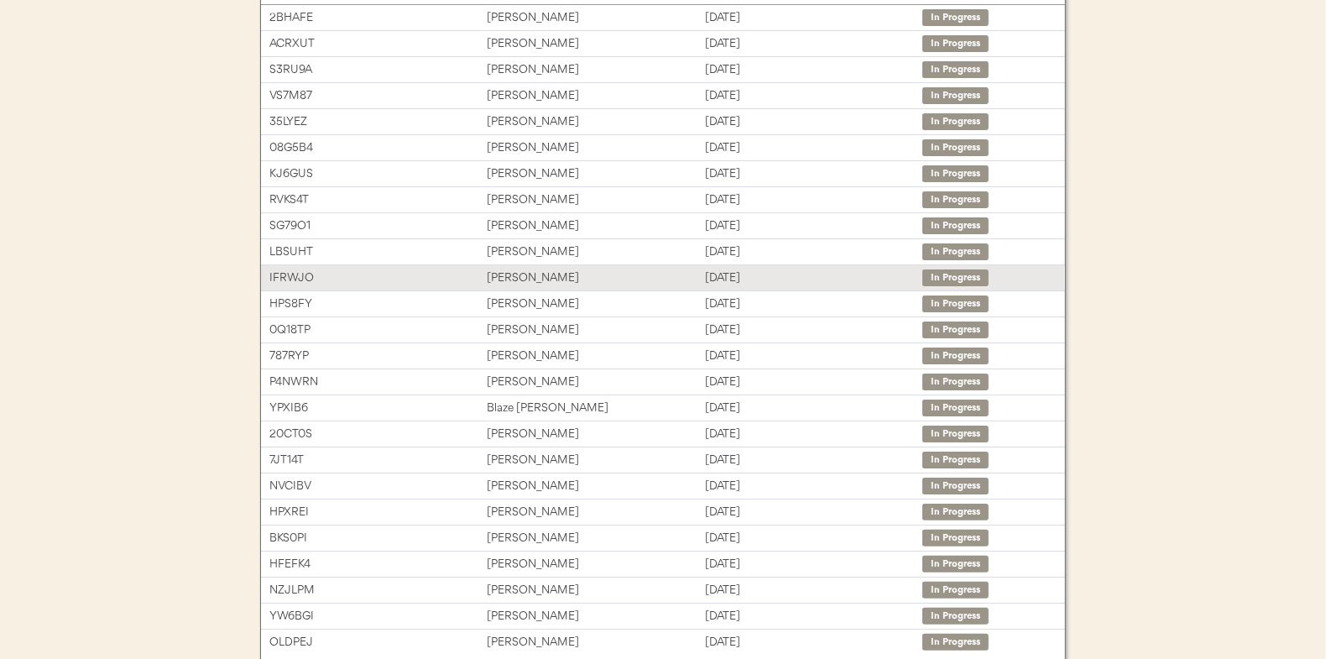
scroll to position [251, 0]
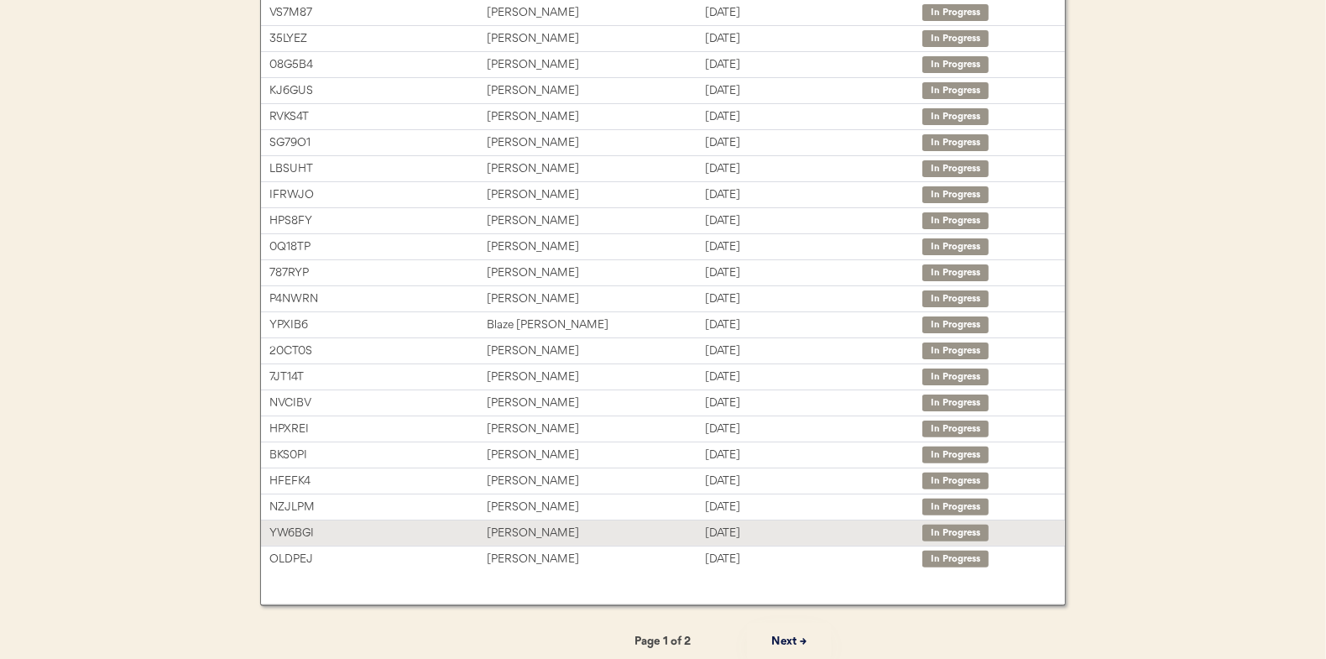
click at [501, 525] on div "[PERSON_NAME]" at bounding box center [595, 533] width 217 height 19
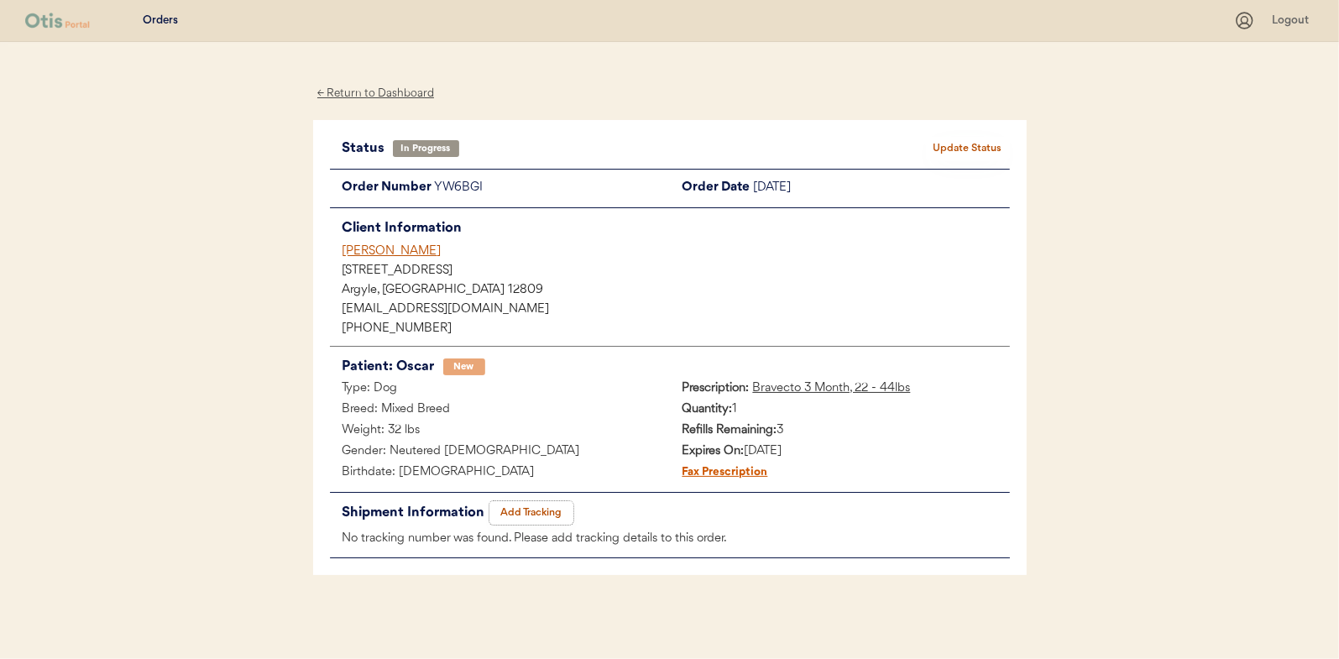
click at [539, 511] on button "Add Tracking" at bounding box center [531, 513] width 84 height 24
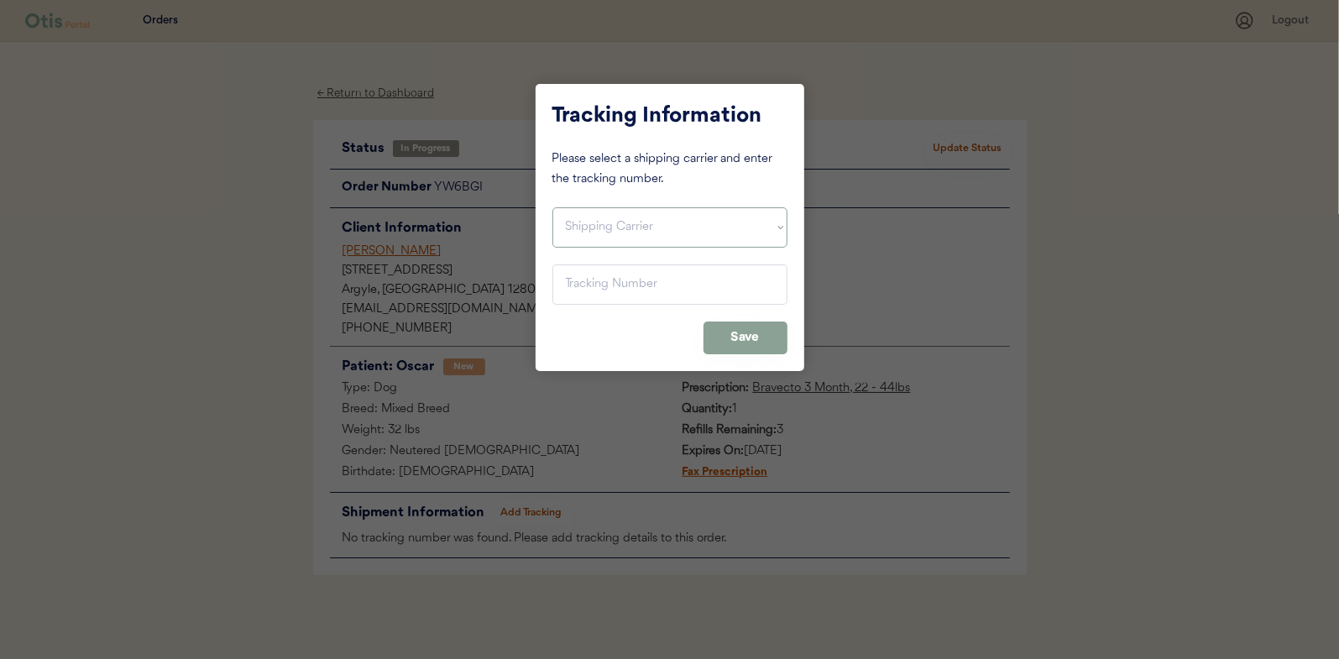
click at [594, 207] on select "Shipping Carrier FedEx FedEx Ground Economy UPS USPS" at bounding box center [669, 227] width 235 height 40
select select ""usps""
click at [552, 207] on select "Shipping Carrier FedEx FedEx Ground Economy UPS USPS" at bounding box center [669, 227] width 235 height 40
click at [568, 281] on input "input" at bounding box center [669, 284] width 235 height 40
paste input "9400150105799038912885"
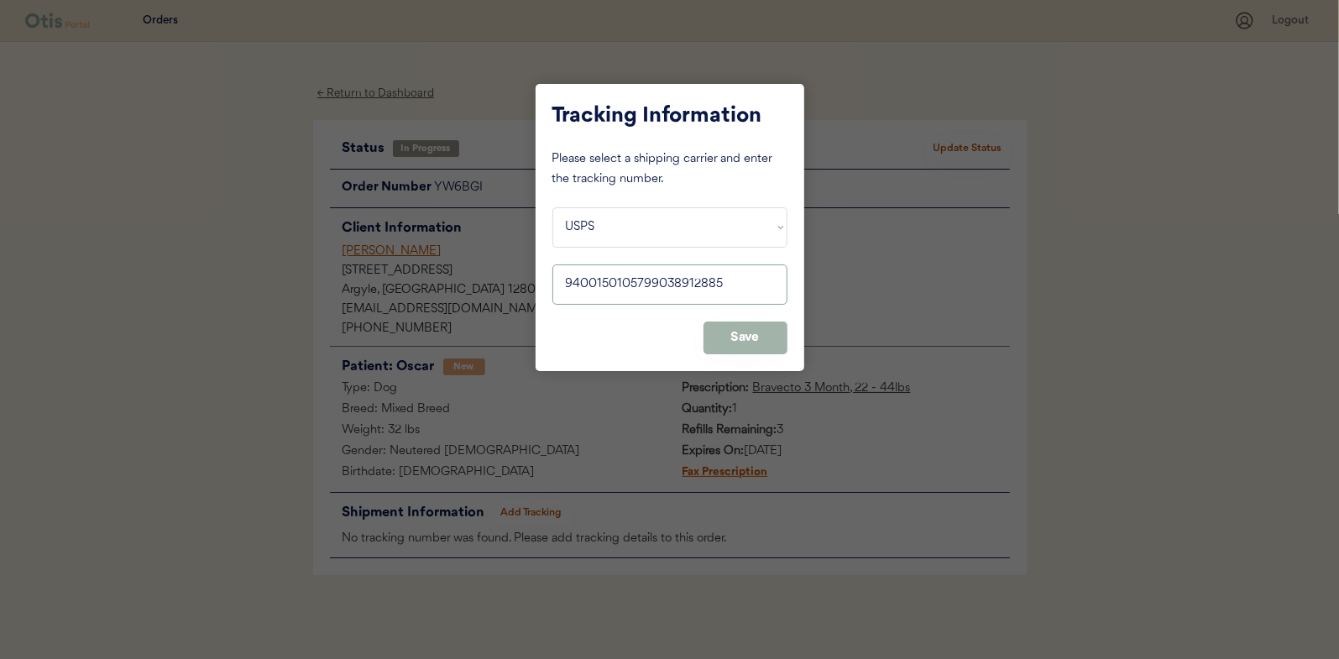
type input "9400150105799038912885"
click at [747, 342] on button "Save" at bounding box center [745, 337] width 84 height 33
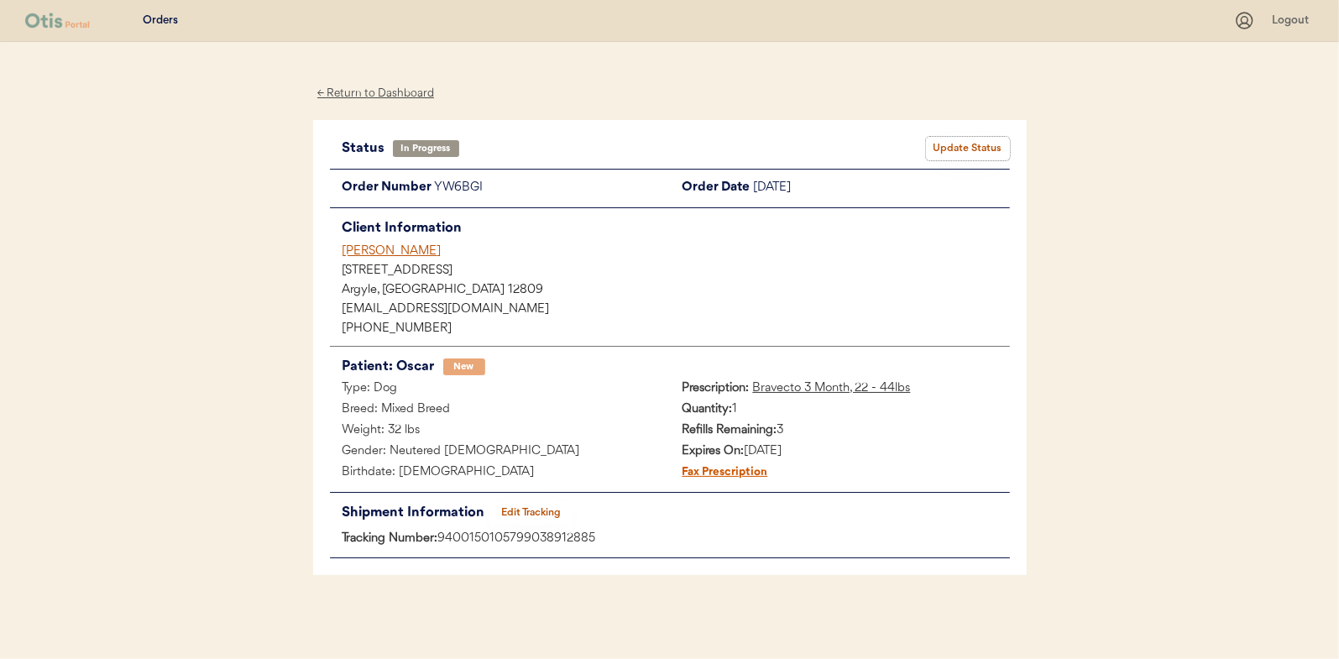
click at [964, 147] on button "Update Status" at bounding box center [968, 149] width 84 height 24
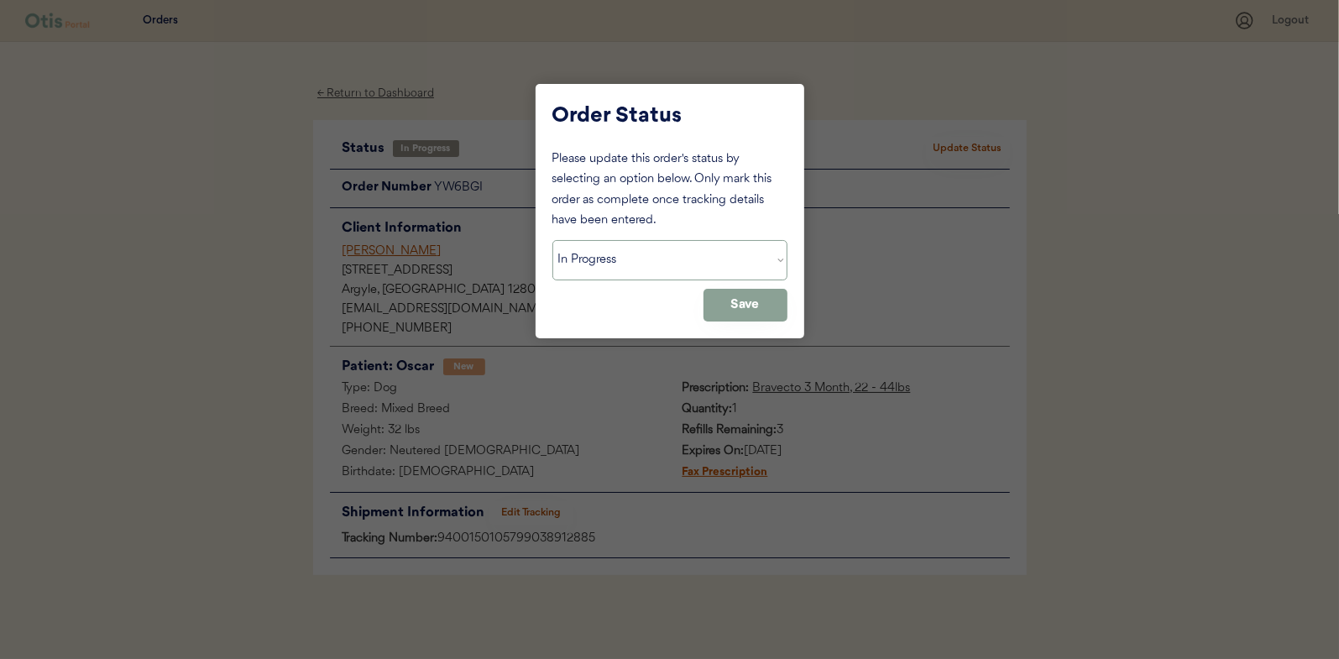
click at [582, 254] on select "Status On Hold New In Progress Complete Pending HW Consent Canceled" at bounding box center [669, 260] width 235 height 40
select select ""complete""
click at [552, 240] on select "Status On Hold New In Progress Complete Pending HW Consent Canceled" at bounding box center [669, 260] width 235 height 40
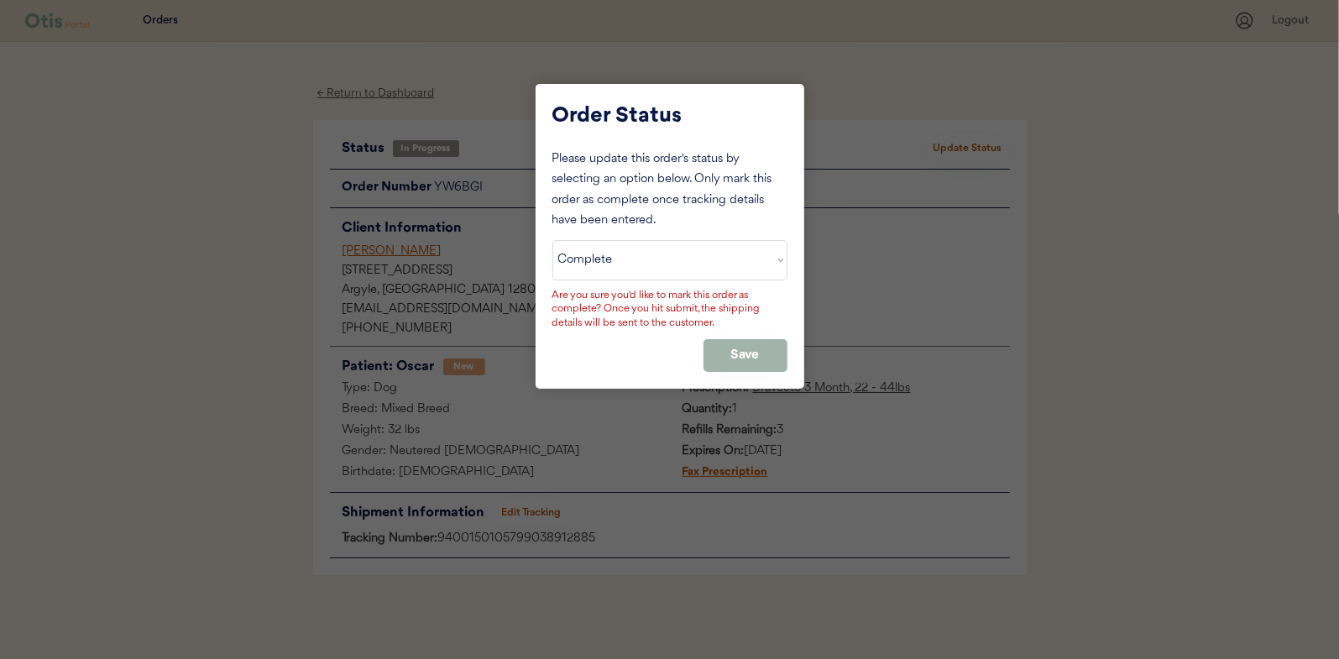
click at [747, 350] on button "Save" at bounding box center [745, 355] width 84 height 33
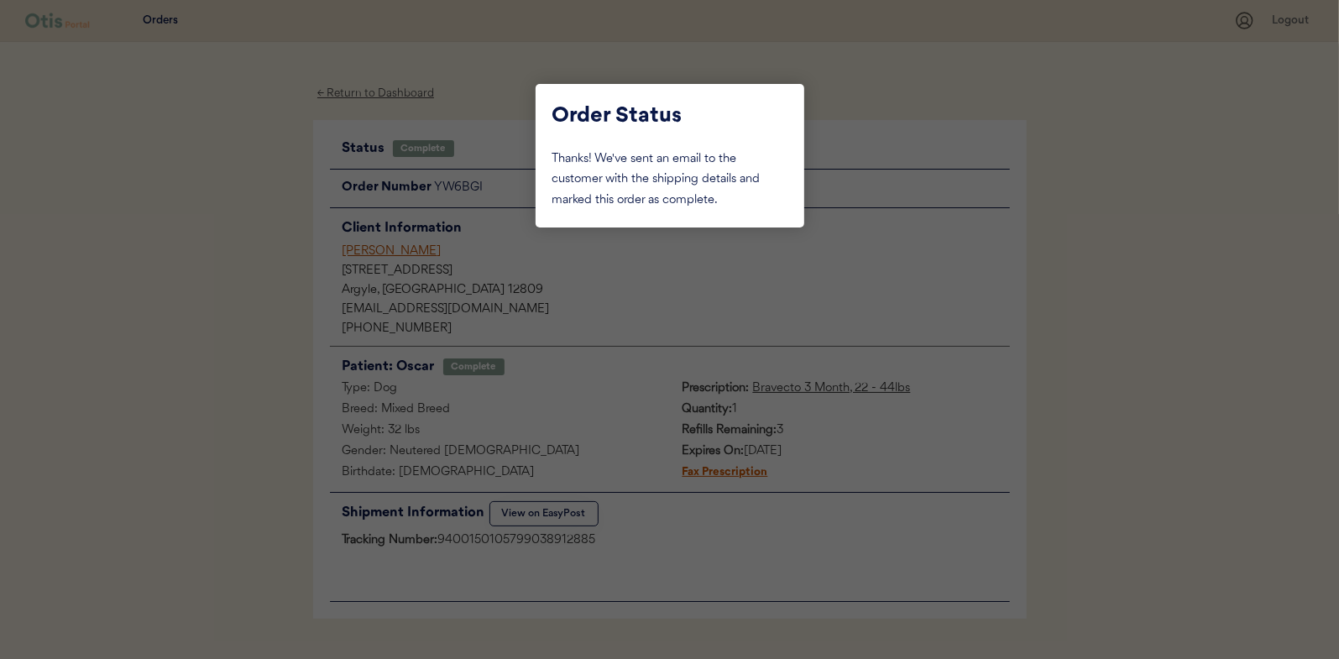
click at [227, 259] on div at bounding box center [669, 329] width 1339 height 659
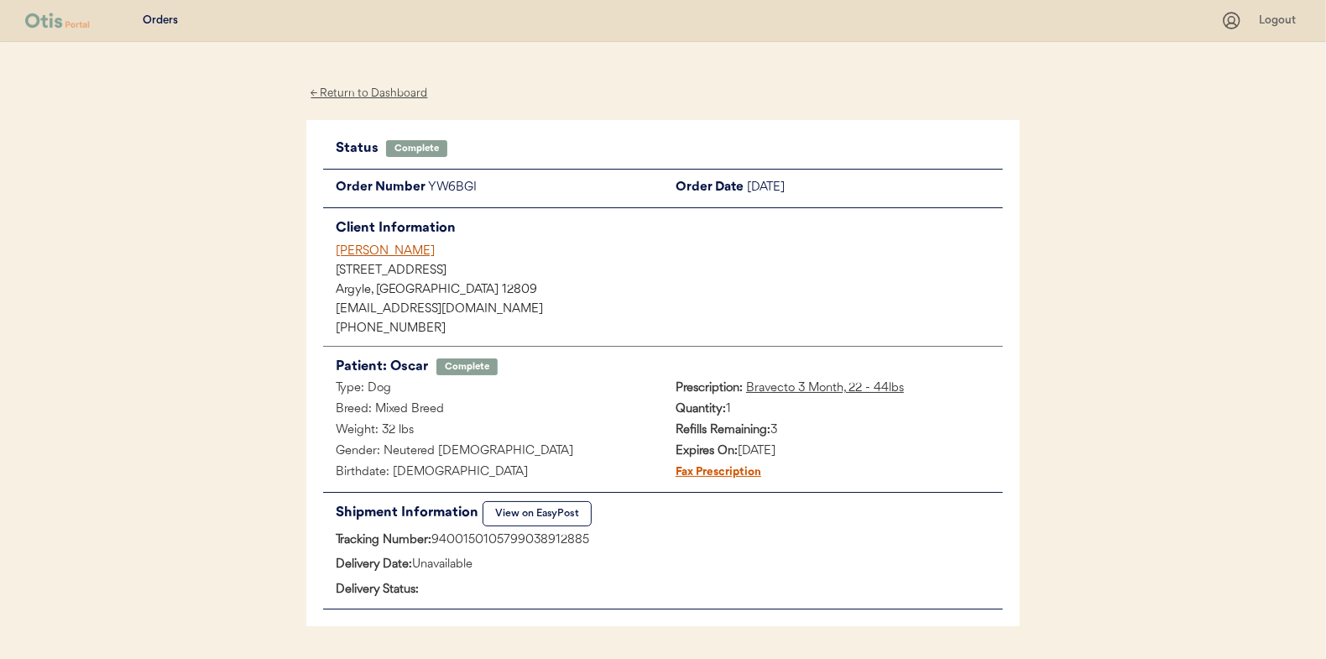
click at [391, 96] on div "← Return to Dashboard" at bounding box center [369, 93] width 126 height 19
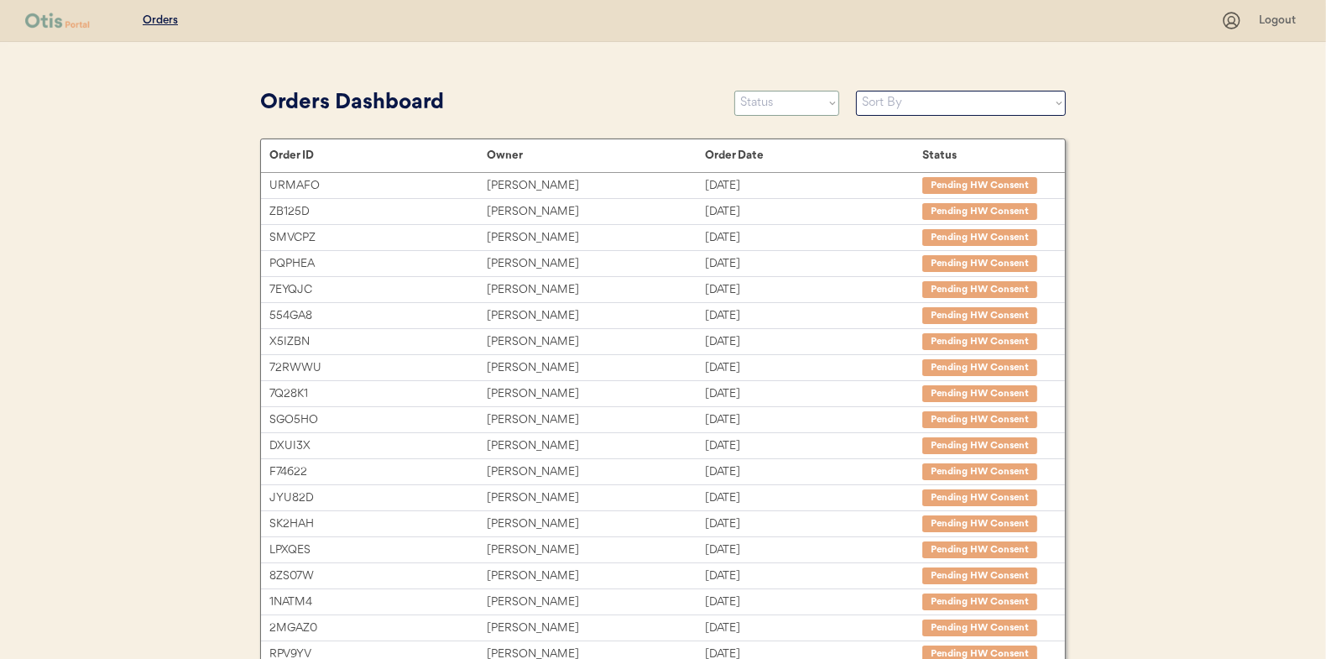
click at [786, 104] on select "Status On Hold New In Progress Complete Pending HW Consent Canceled" at bounding box center [786, 103] width 105 height 25
select select ""in_progress""
click at [734, 91] on select "Status On Hold New In Progress Complete Pending HW Consent Canceled" at bounding box center [786, 103] width 105 height 25
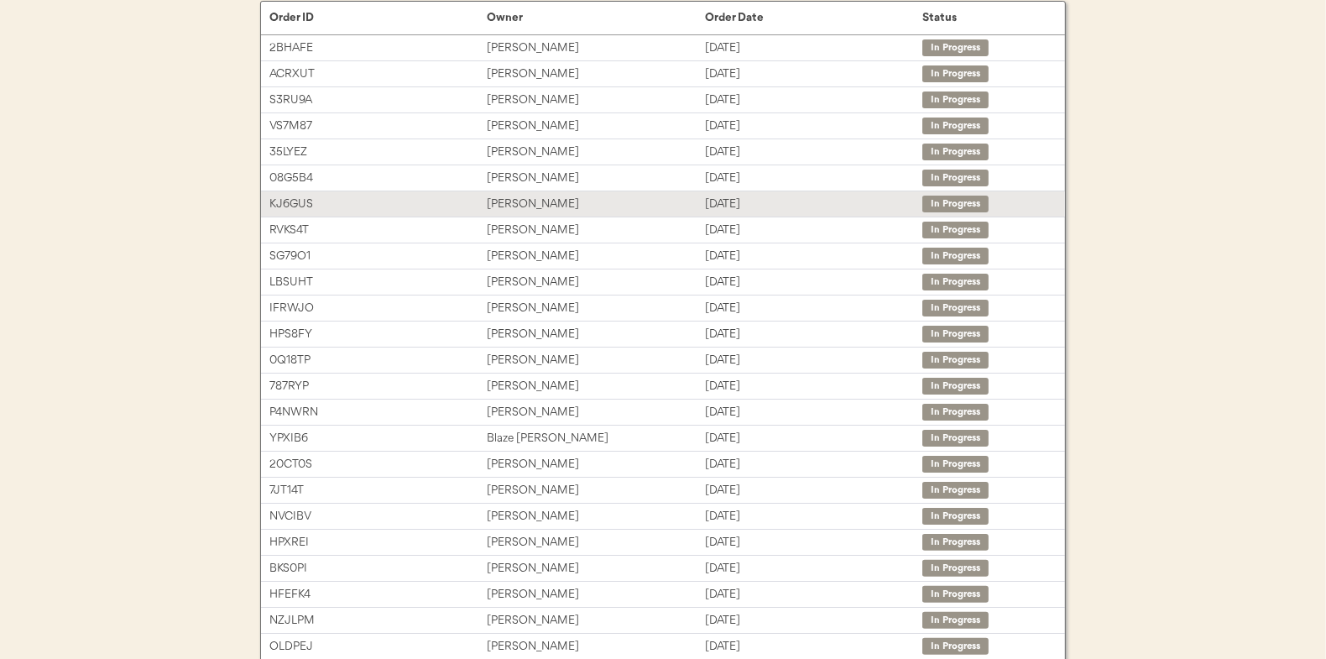
scroll to position [168, 0]
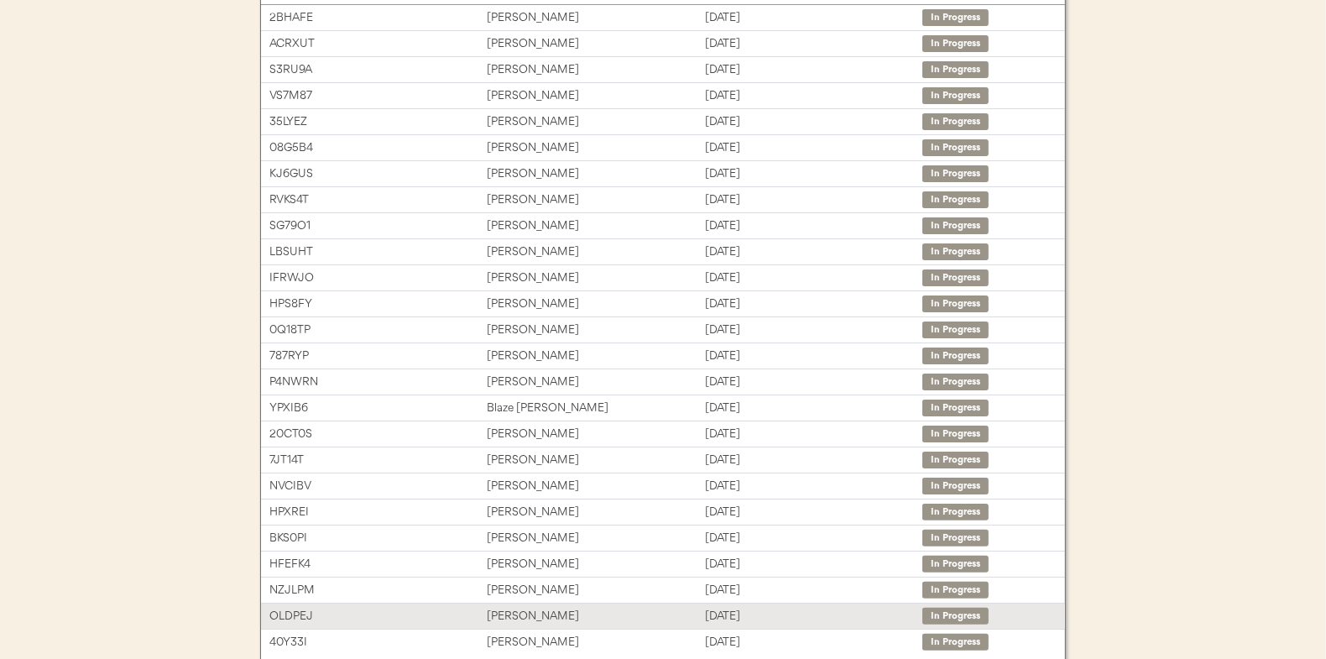
click at [552, 608] on div "[PERSON_NAME]" at bounding box center [595, 616] width 217 height 19
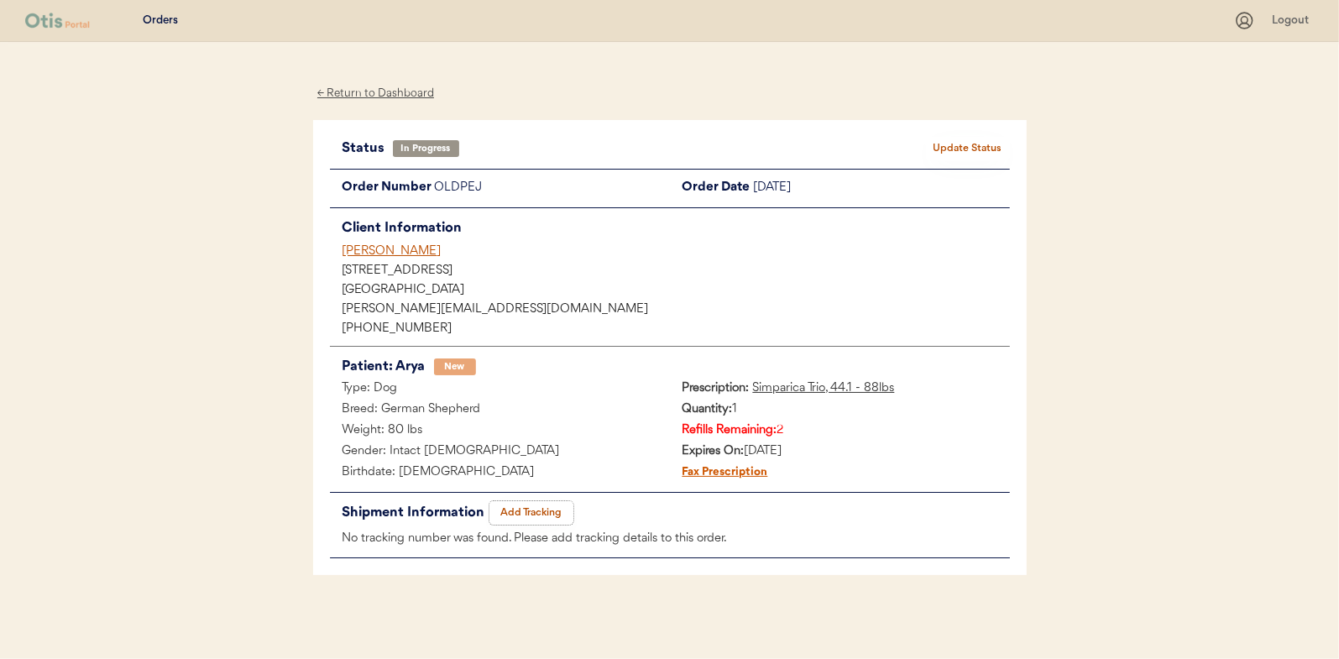
click at [530, 509] on button "Add Tracking" at bounding box center [531, 513] width 84 height 24
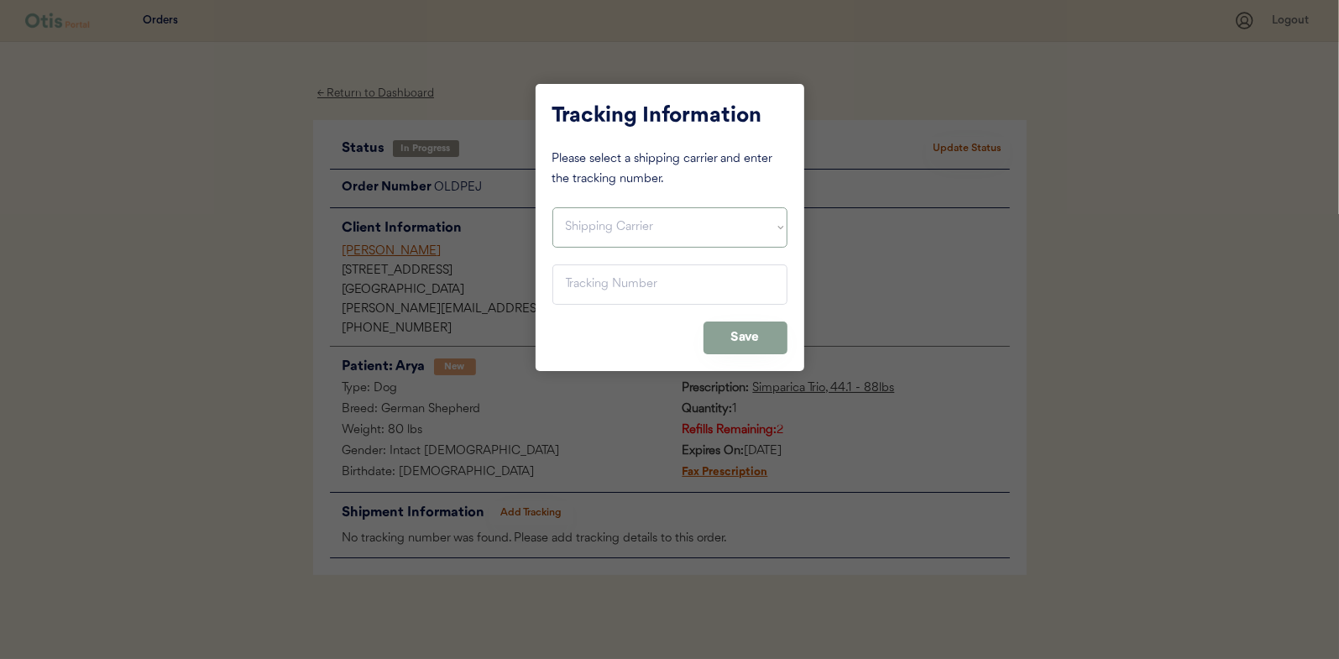
click at [625, 218] on select "Shipping Carrier FedEx FedEx Ground Economy UPS USPS" at bounding box center [669, 227] width 235 height 40
select select ""usps""
click at [552, 207] on select "Shipping Carrier FedEx FedEx Ground Economy UPS USPS" at bounding box center [669, 227] width 235 height 40
click at [573, 282] on input "input" at bounding box center [669, 284] width 235 height 40
paste input "9400150105496040605902"
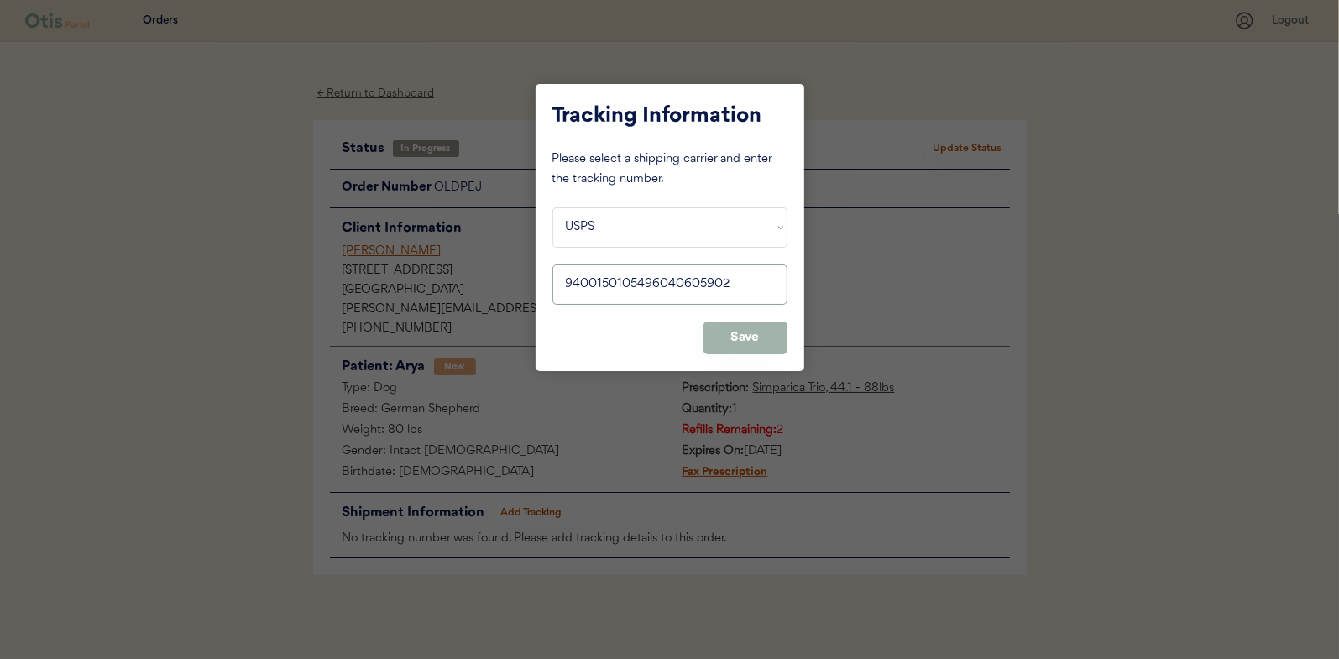
type input "9400150105496040605902"
click at [751, 331] on button "Save" at bounding box center [745, 337] width 84 height 33
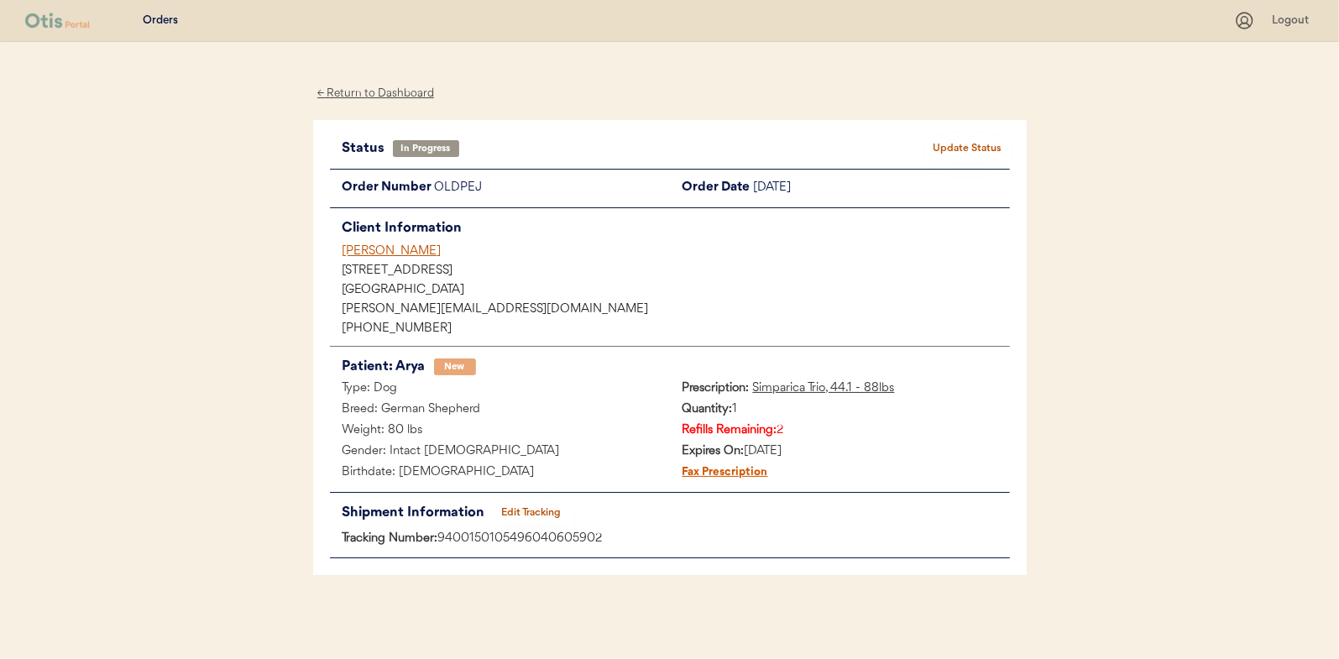
click at [972, 150] on button "Update Status" at bounding box center [968, 149] width 84 height 24
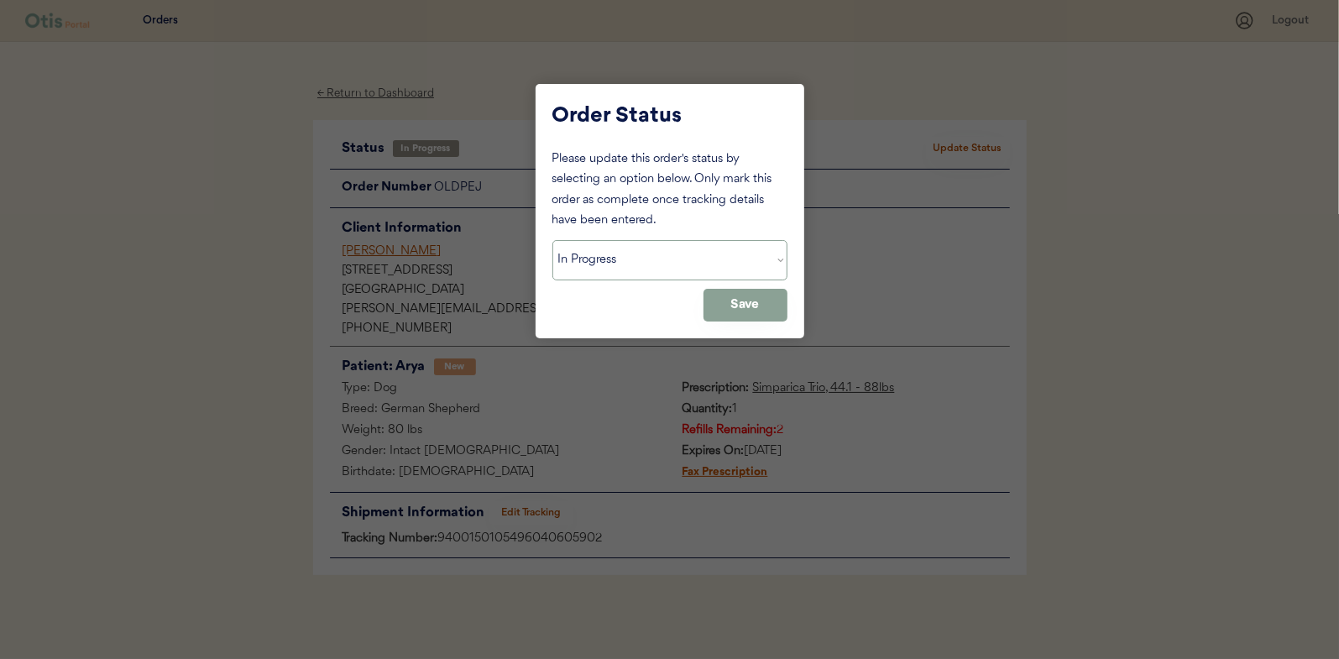
click at [606, 256] on select "Status On Hold New In Progress Complete Pending HW Consent Canceled" at bounding box center [669, 260] width 235 height 40
select select ""complete""
click at [552, 240] on select "Status On Hold New In Progress Complete Pending HW Consent Canceled" at bounding box center [669, 260] width 235 height 40
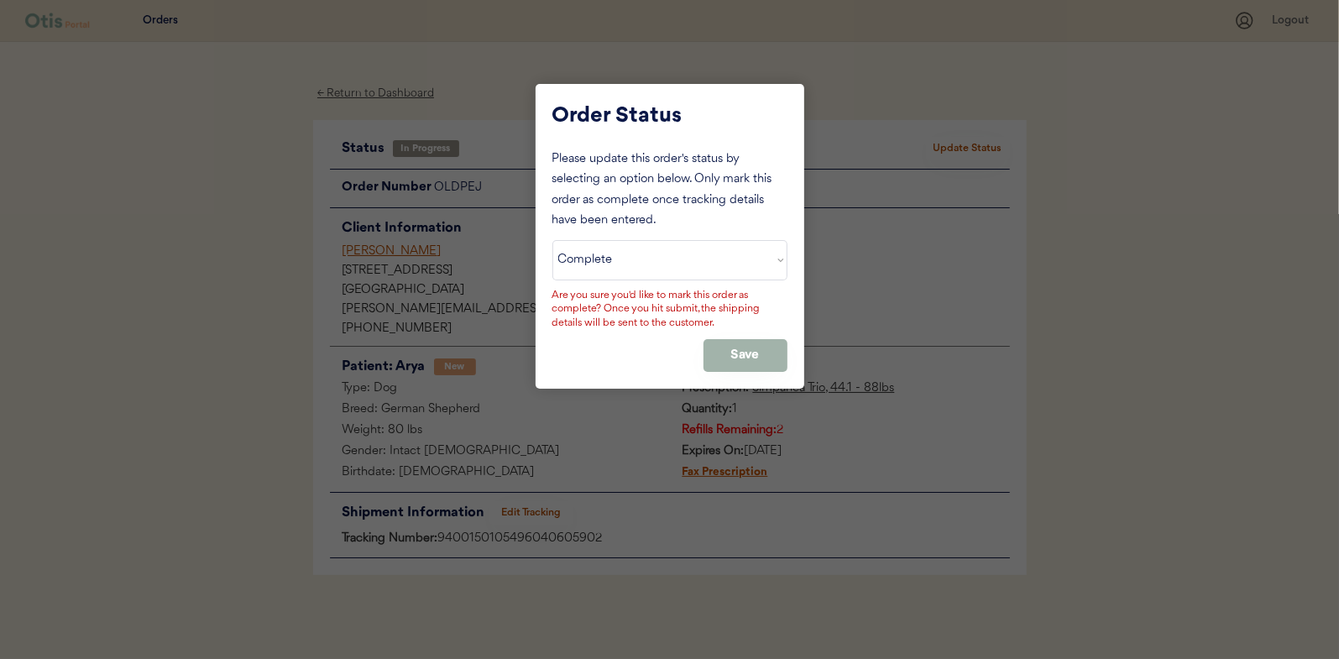
click at [756, 349] on button "Save" at bounding box center [745, 355] width 84 height 33
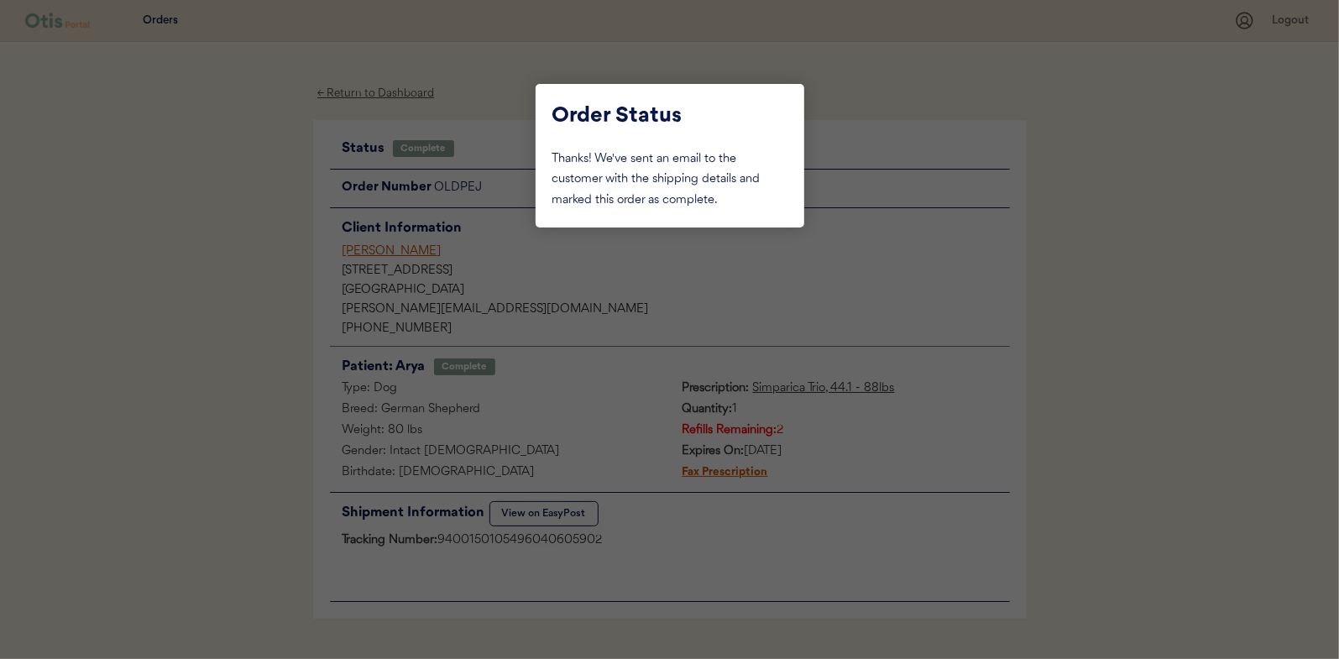
click at [229, 222] on div at bounding box center [669, 329] width 1339 height 659
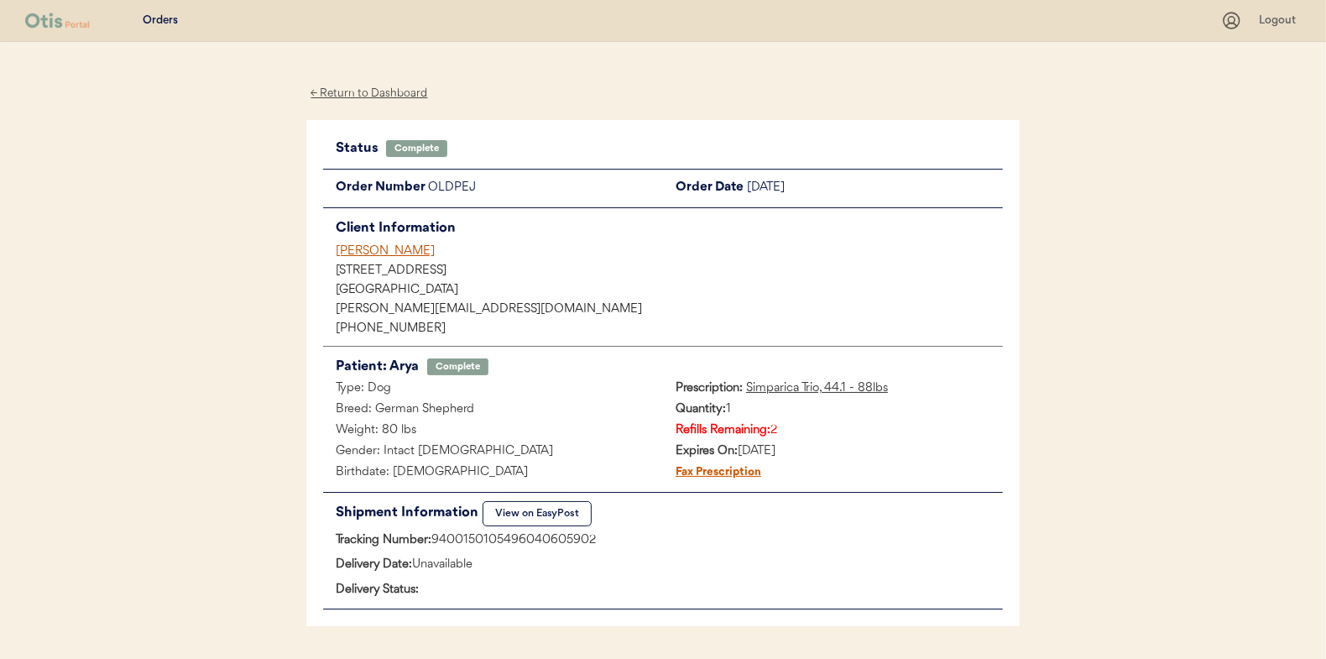
click at [353, 89] on div "← Return to Dashboard" at bounding box center [369, 93] width 126 height 19
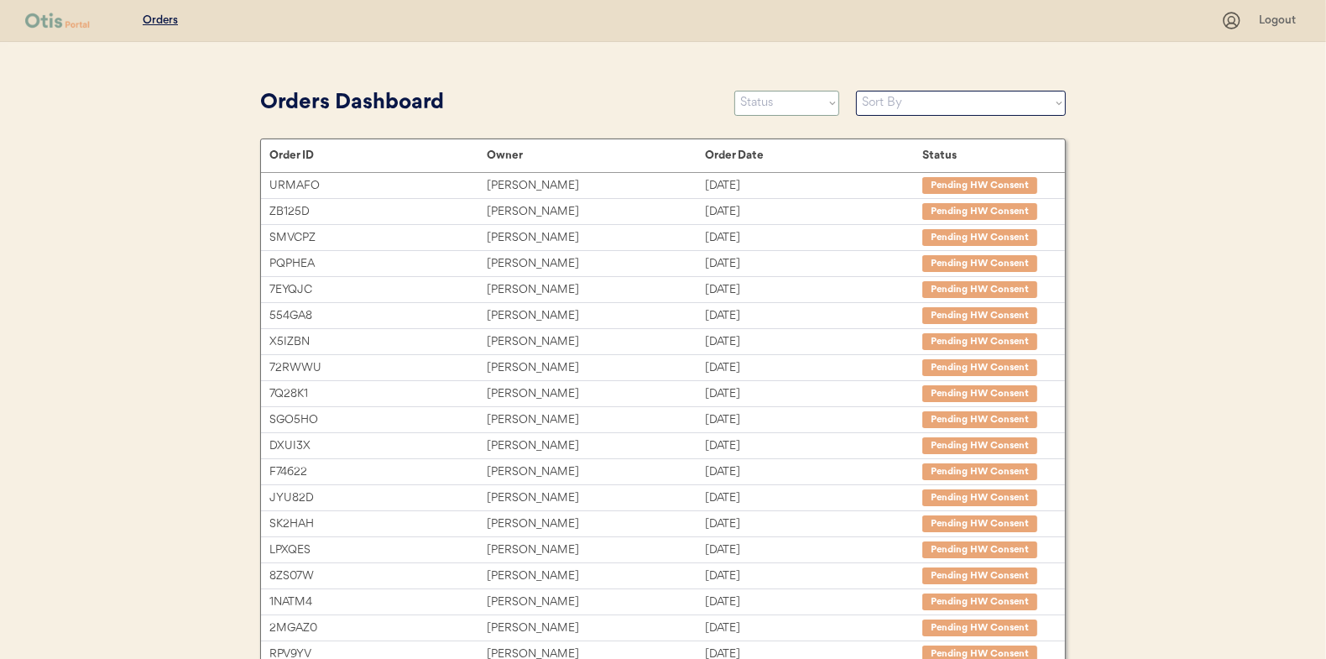
click at [774, 109] on select "Status On Hold New In Progress Complete Pending HW Consent Canceled" at bounding box center [786, 103] width 105 height 25
select select ""new""
click at [734, 91] on select "Status On Hold New In Progress Complete Pending HW Consent Canceled" at bounding box center [786, 103] width 105 height 25
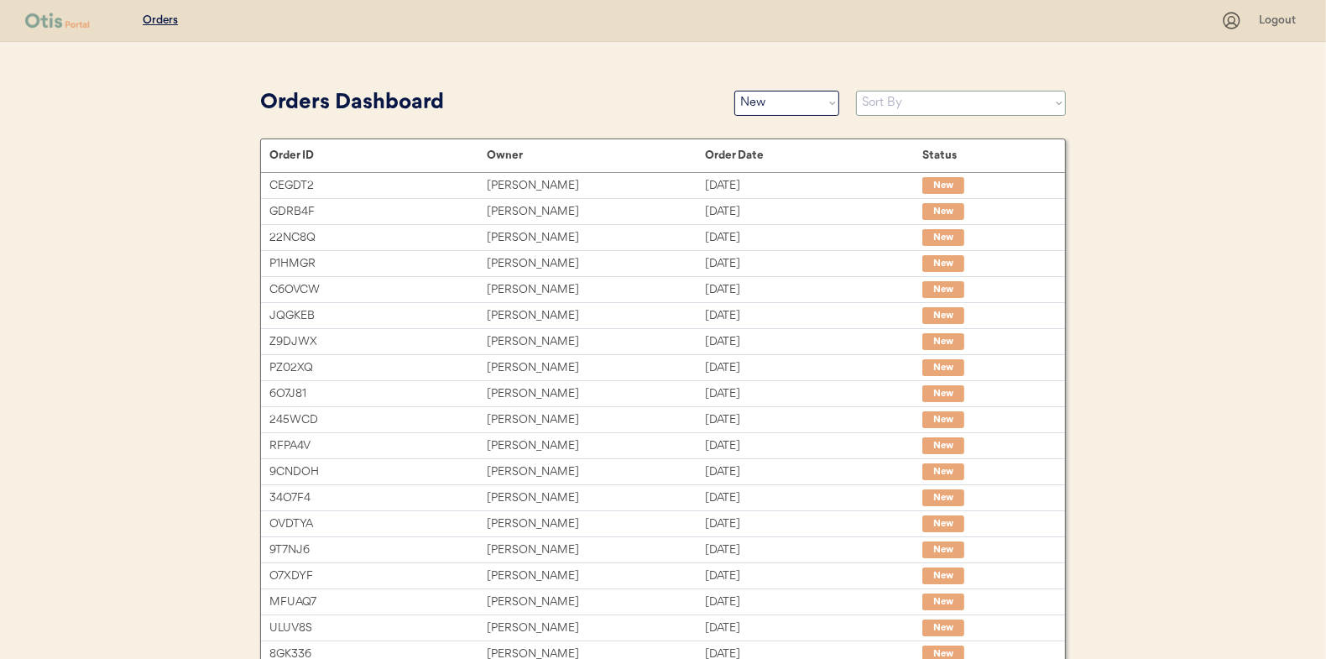
click at [881, 94] on select "Sort By Order Date (Newest → Oldest) Order Date (Oldest → Newest)" at bounding box center [961, 103] width 210 height 25
select select ""Order Date (Oldest → Newest)""
click at [856, 91] on select "Sort By Order Date (Newest → Oldest) Order Date (Oldest → Newest)" at bounding box center [961, 103] width 210 height 25
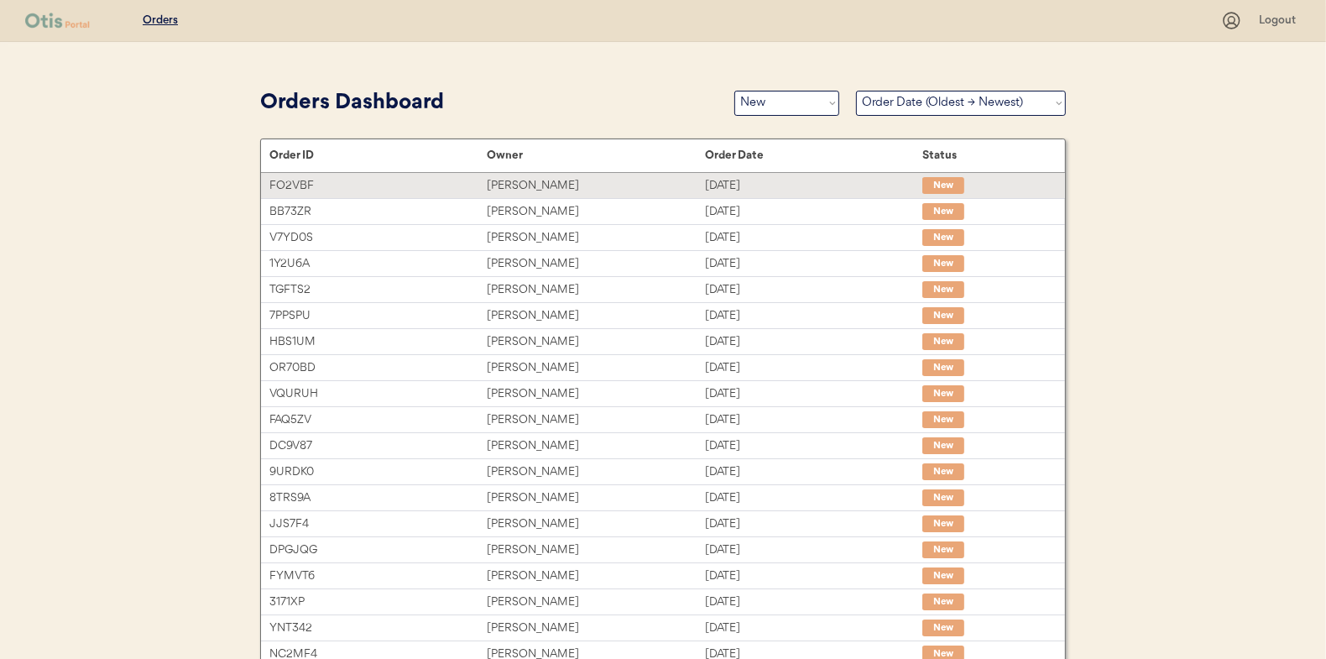
click at [510, 180] on div "[PERSON_NAME]" at bounding box center [595, 185] width 217 height 19
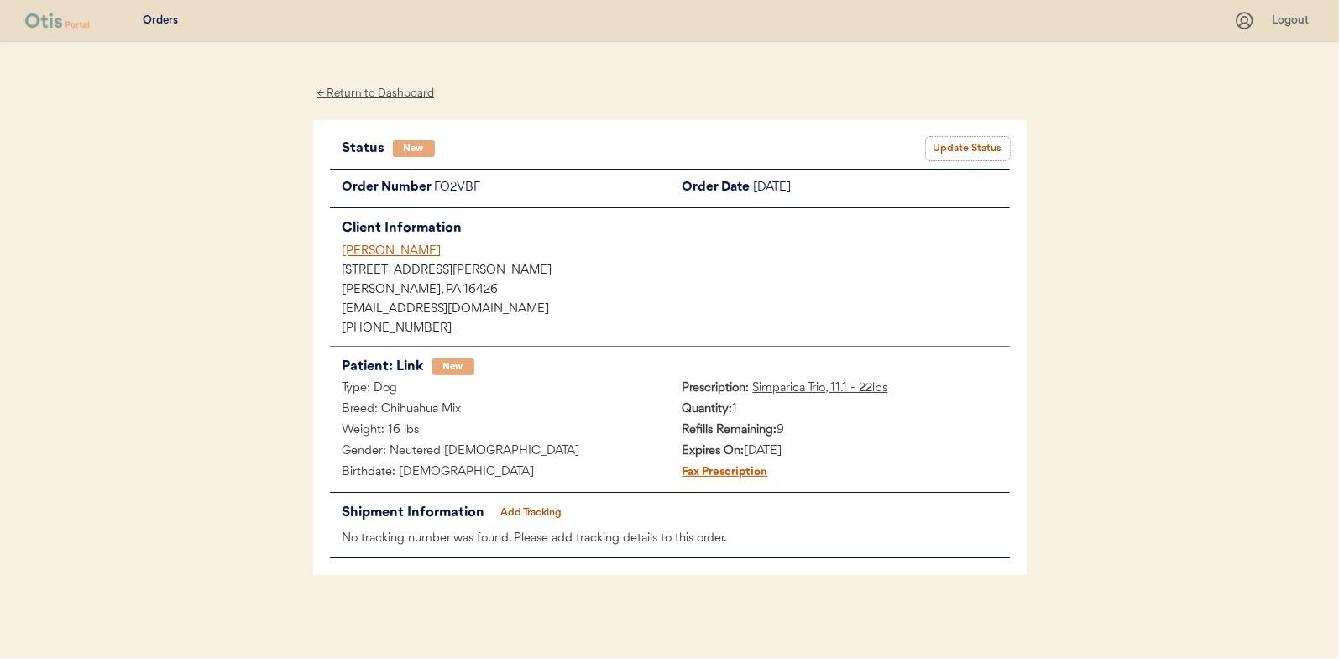
click at [973, 145] on button "Update Status" at bounding box center [968, 149] width 84 height 24
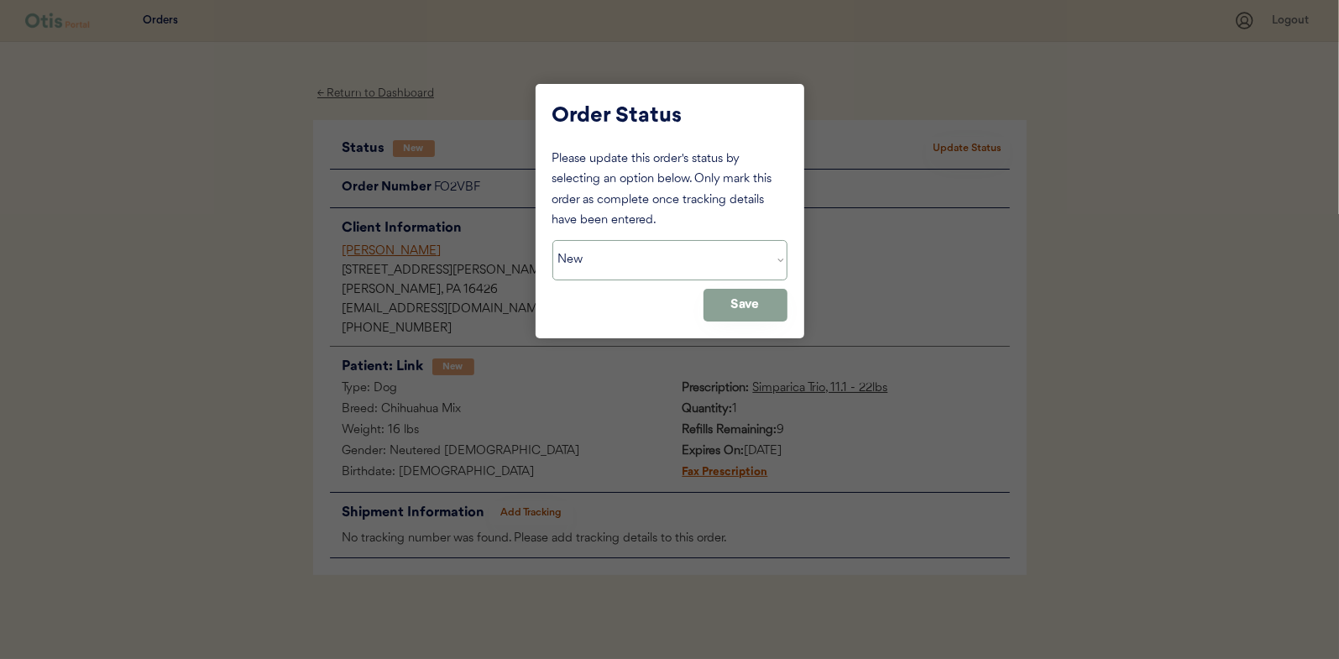
click at [588, 257] on select "Status On Hold New In Progress Complete Pending HW Consent Canceled" at bounding box center [669, 260] width 235 height 40
select select ""in_progress""
click at [552, 240] on select "Status On Hold New In Progress Complete Pending HW Consent Canceled" at bounding box center [669, 260] width 235 height 40
click at [738, 308] on button "Save" at bounding box center [745, 305] width 84 height 33
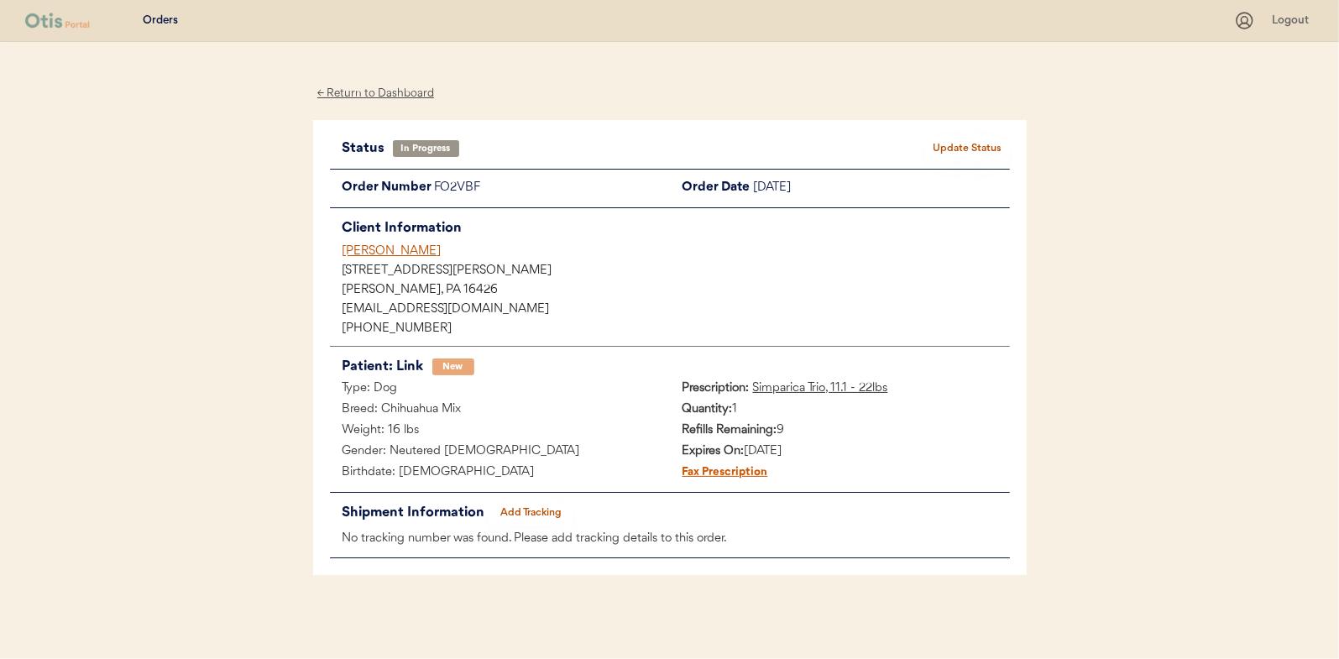
click at [372, 93] on div "← Return to Dashboard" at bounding box center [376, 93] width 126 height 19
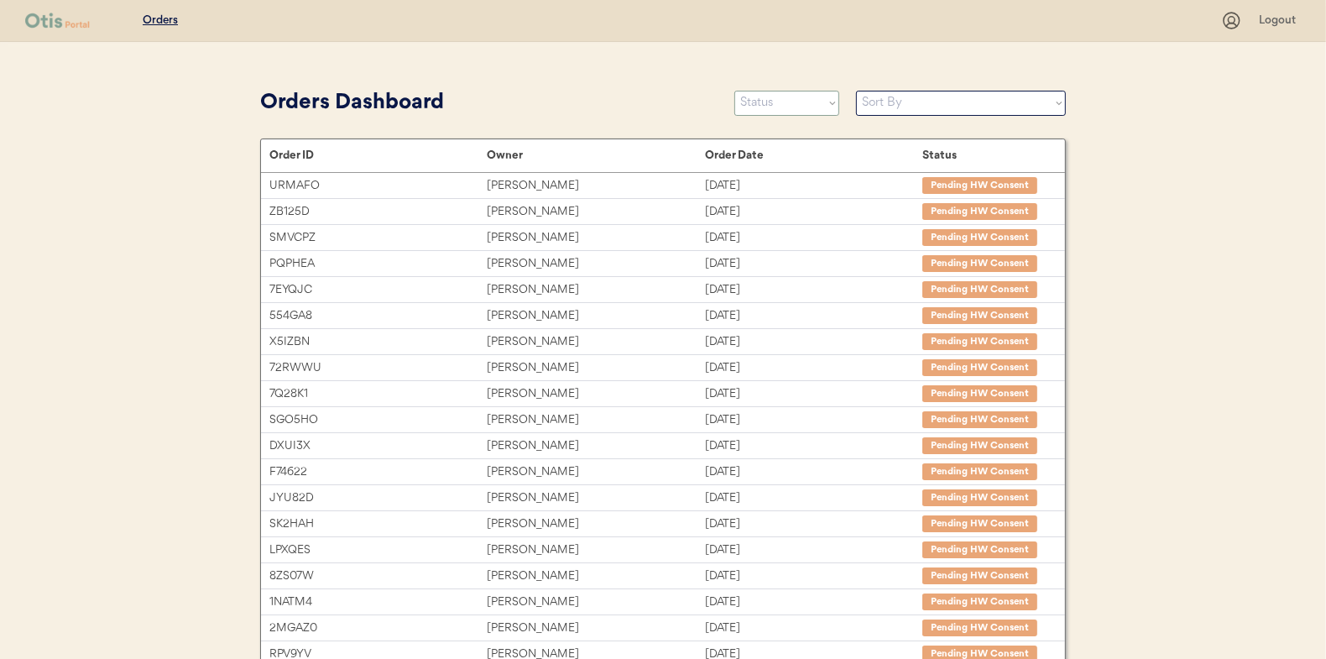
click at [792, 108] on select "Status On Hold New In Progress Complete Pending HW Consent Canceled" at bounding box center [786, 103] width 105 height 25
select select ""new""
click at [734, 91] on select "Status On Hold New In Progress Complete Pending HW Consent Canceled" at bounding box center [786, 103] width 105 height 25
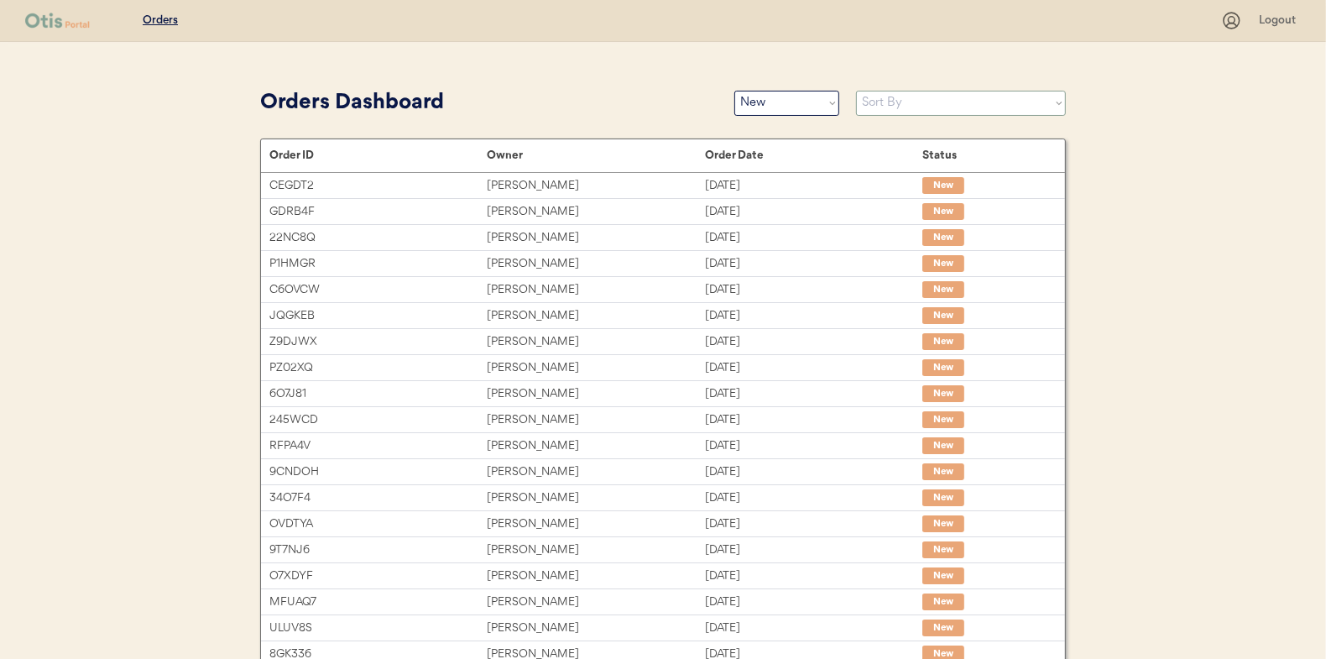
click at [896, 103] on select "Sort By Order Date (Newest → Oldest) Order Date (Oldest → Newest)" at bounding box center [961, 103] width 210 height 25
select select ""Order Date (Oldest → Newest)""
click at [856, 91] on select "Sort By Order Date (Newest → Oldest) Order Date (Oldest → Newest)" at bounding box center [961, 103] width 210 height 25
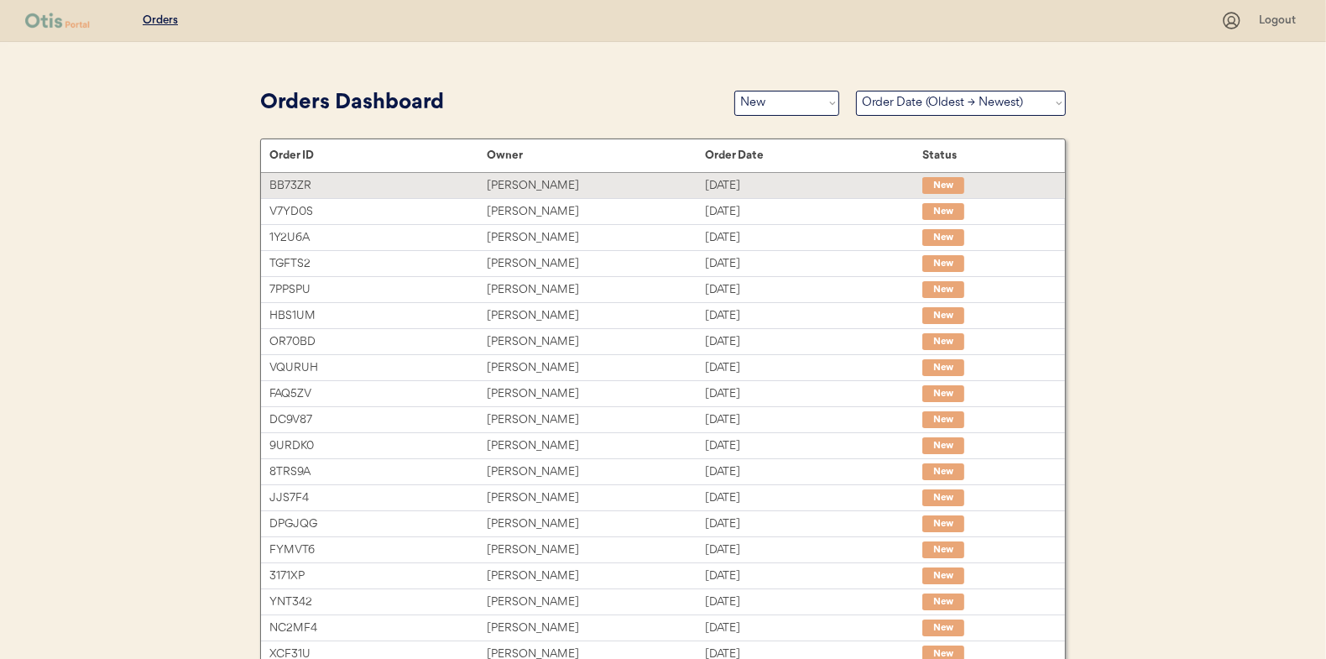
click at [534, 184] on div "Jessica Lisk" at bounding box center [595, 185] width 217 height 19
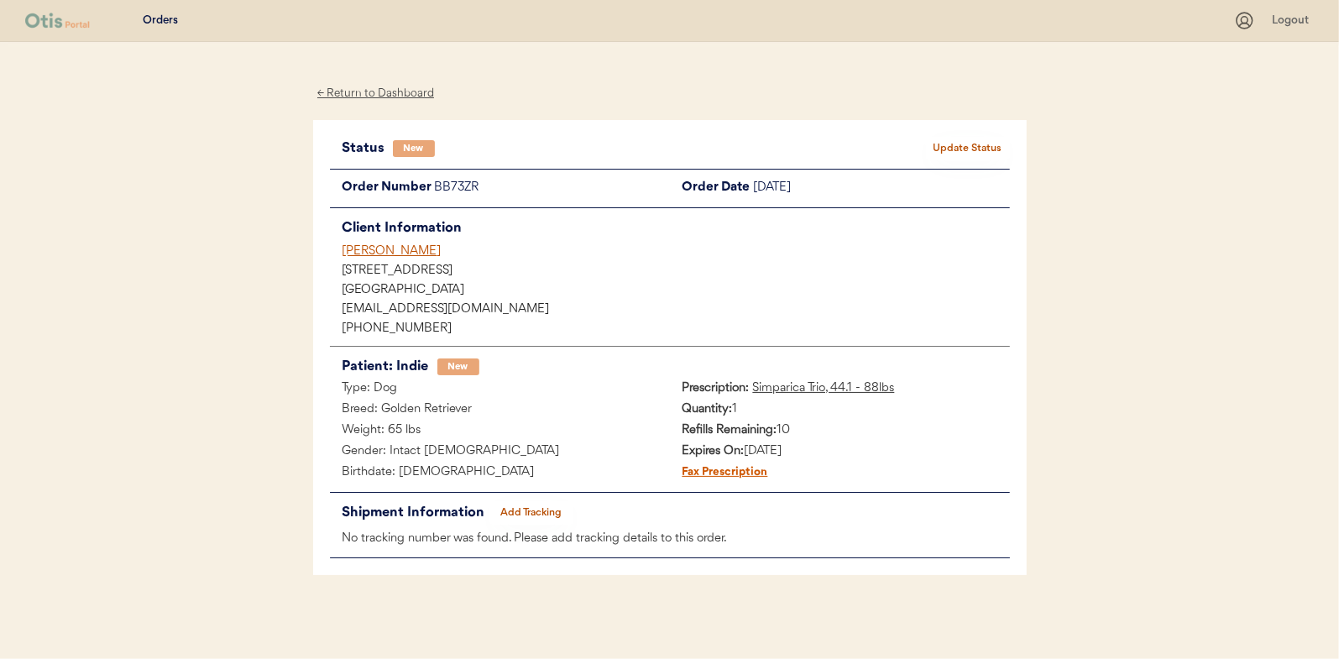
click at [967, 143] on button "Update Status" at bounding box center [968, 149] width 84 height 24
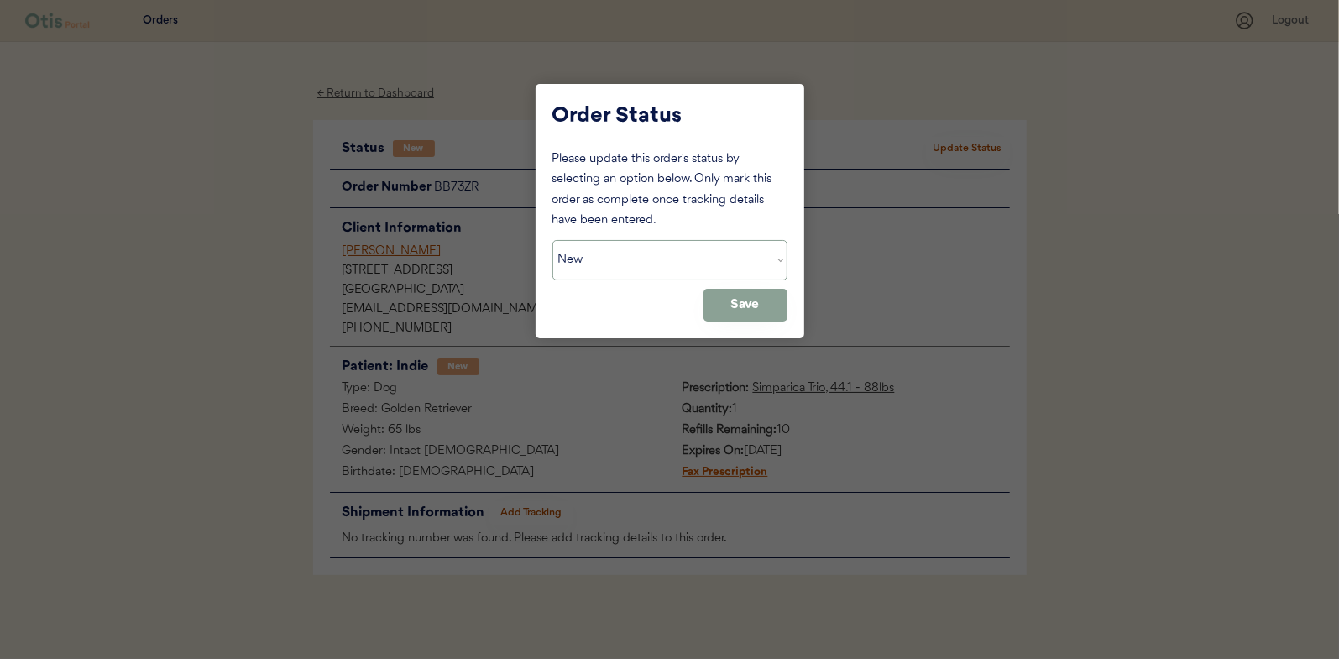
click at [597, 259] on select "Status On Hold New In Progress Complete Pending HW Consent Canceled" at bounding box center [669, 260] width 235 height 40
select select ""in_progress""
click at [552, 240] on select "Status On Hold New In Progress Complete Pending HW Consent Canceled" at bounding box center [669, 260] width 235 height 40
click at [758, 300] on button "Save" at bounding box center [745, 305] width 84 height 33
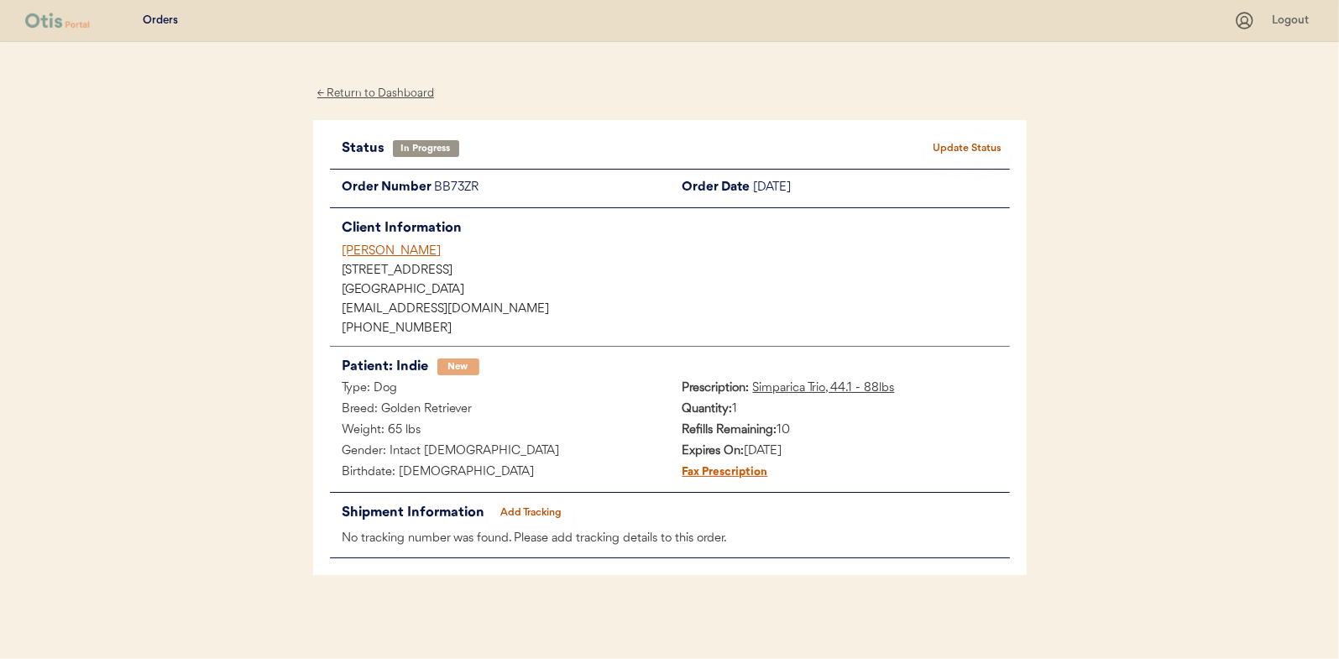
click at [365, 93] on div "← Return to Dashboard" at bounding box center [376, 93] width 126 height 19
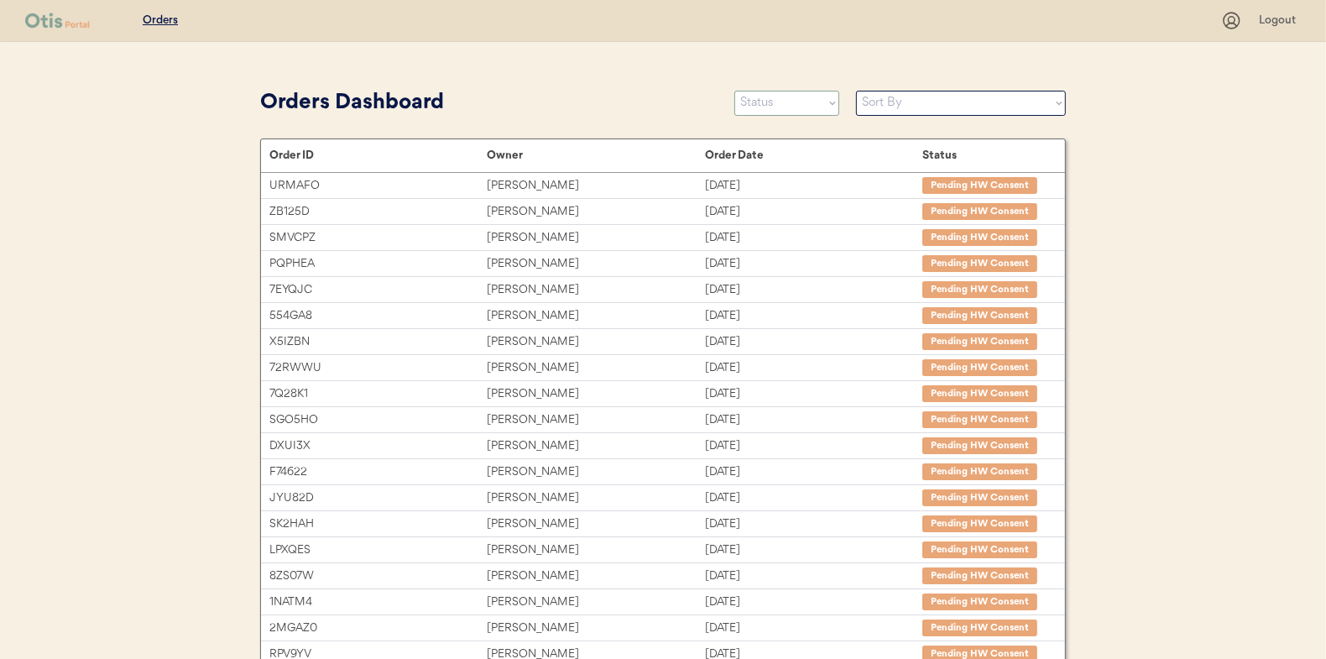
click at [765, 109] on select "Status On Hold New In Progress Complete Pending HW Consent Canceled" at bounding box center [786, 103] width 105 height 25
select select ""new""
click at [734, 91] on select "Status On Hold New In Progress Complete Pending HW Consent Canceled" at bounding box center [786, 103] width 105 height 25
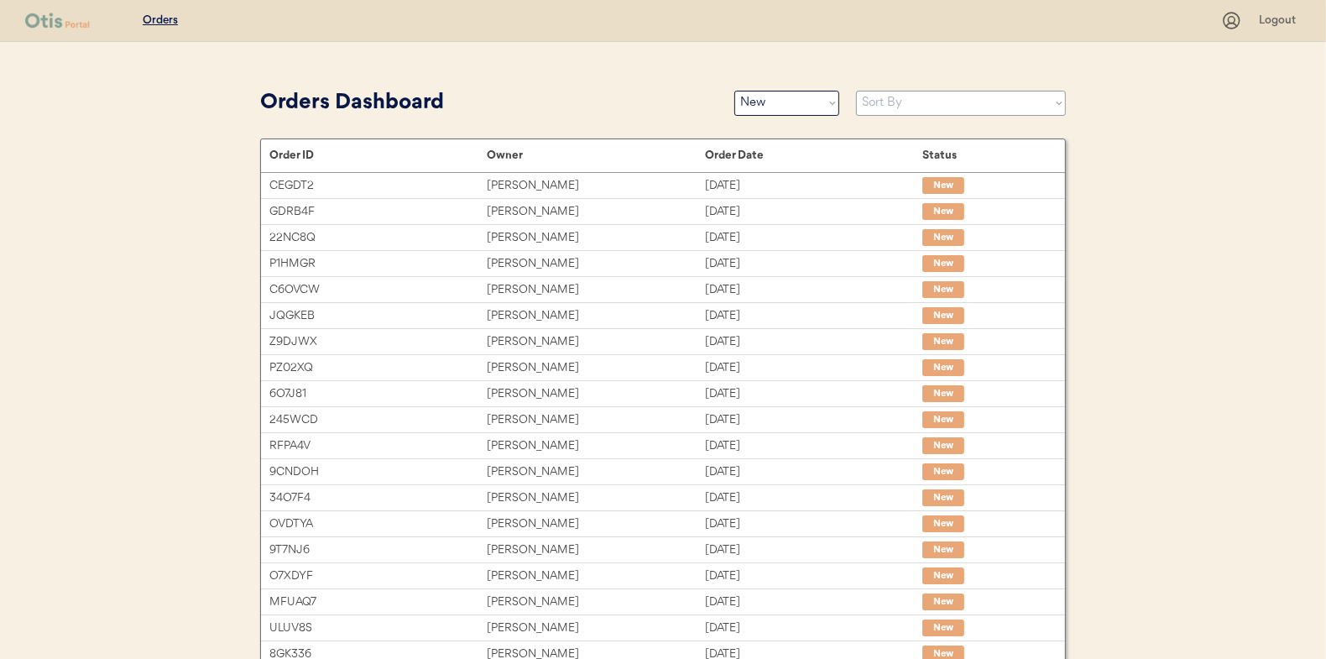
click at [914, 102] on select "Sort By Order Date (Newest → Oldest) Order Date (Oldest → Newest)" at bounding box center [961, 103] width 210 height 25
select select ""Order Date (Oldest → Newest)""
click at [856, 91] on select "Sort By Order Date (Newest → Oldest) Order Date (Oldest → Newest)" at bounding box center [961, 103] width 210 height 25
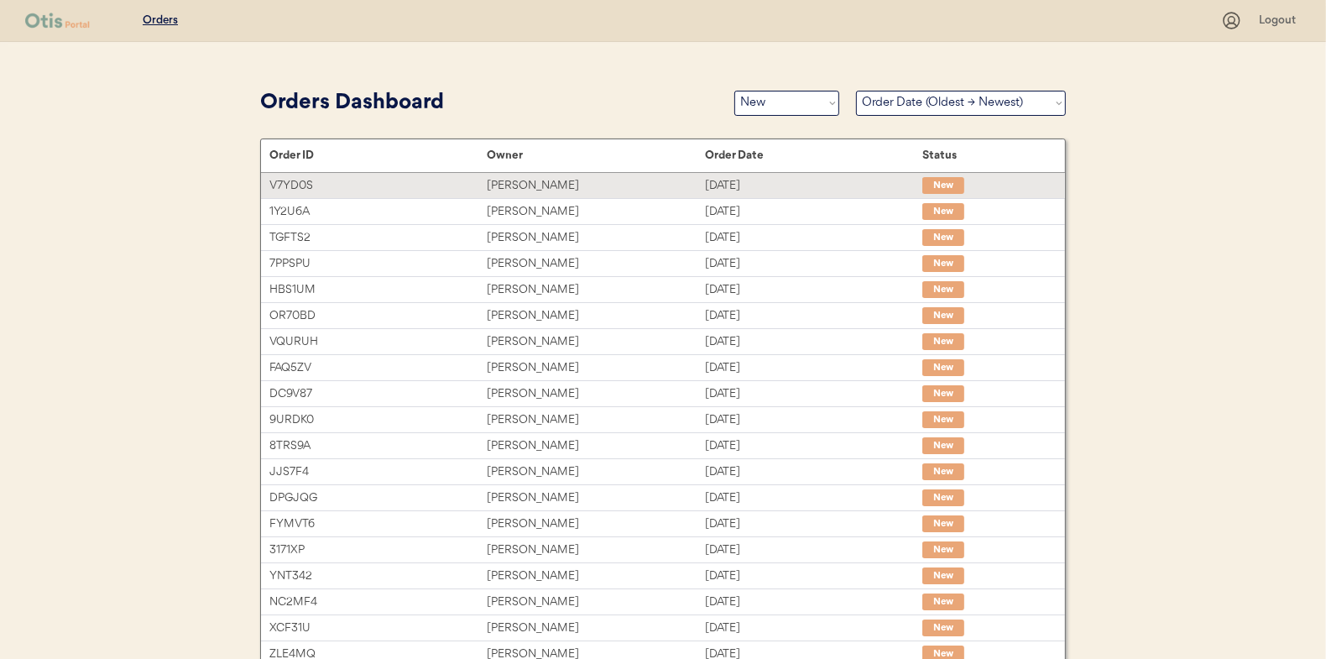
click at [541, 184] on div "[PERSON_NAME]" at bounding box center [595, 185] width 217 height 19
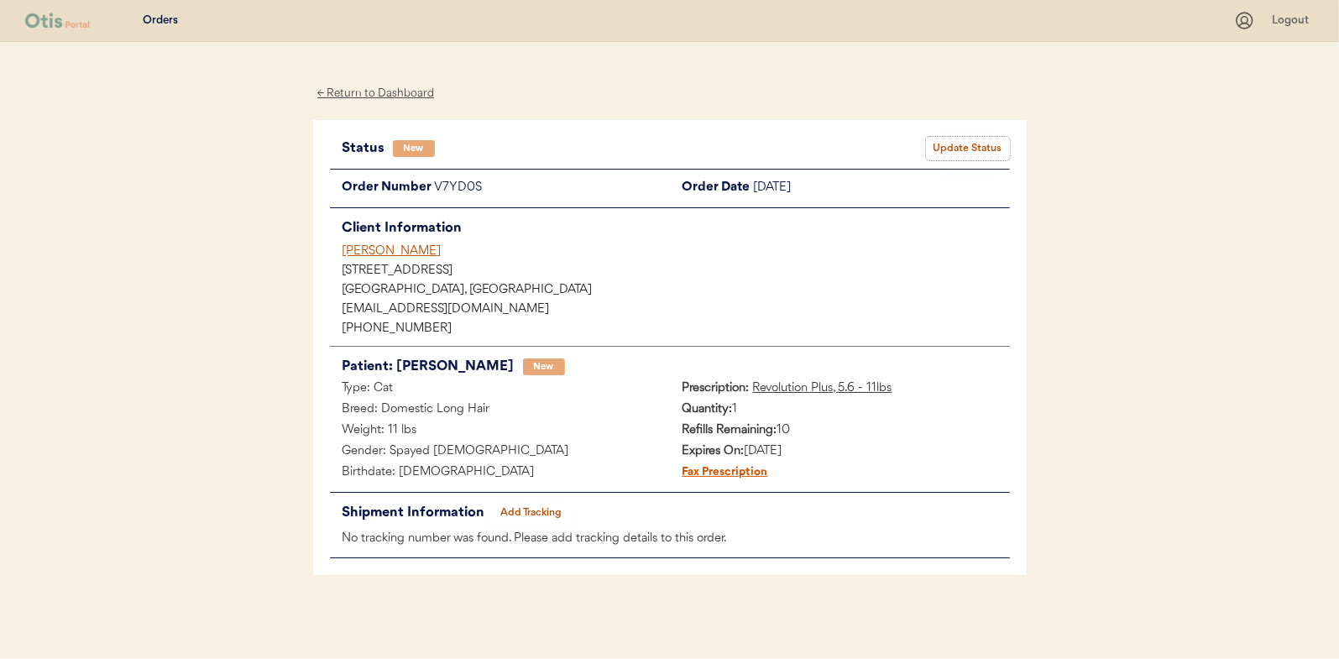
click at [966, 144] on button "Update Status" at bounding box center [968, 149] width 84 height 24
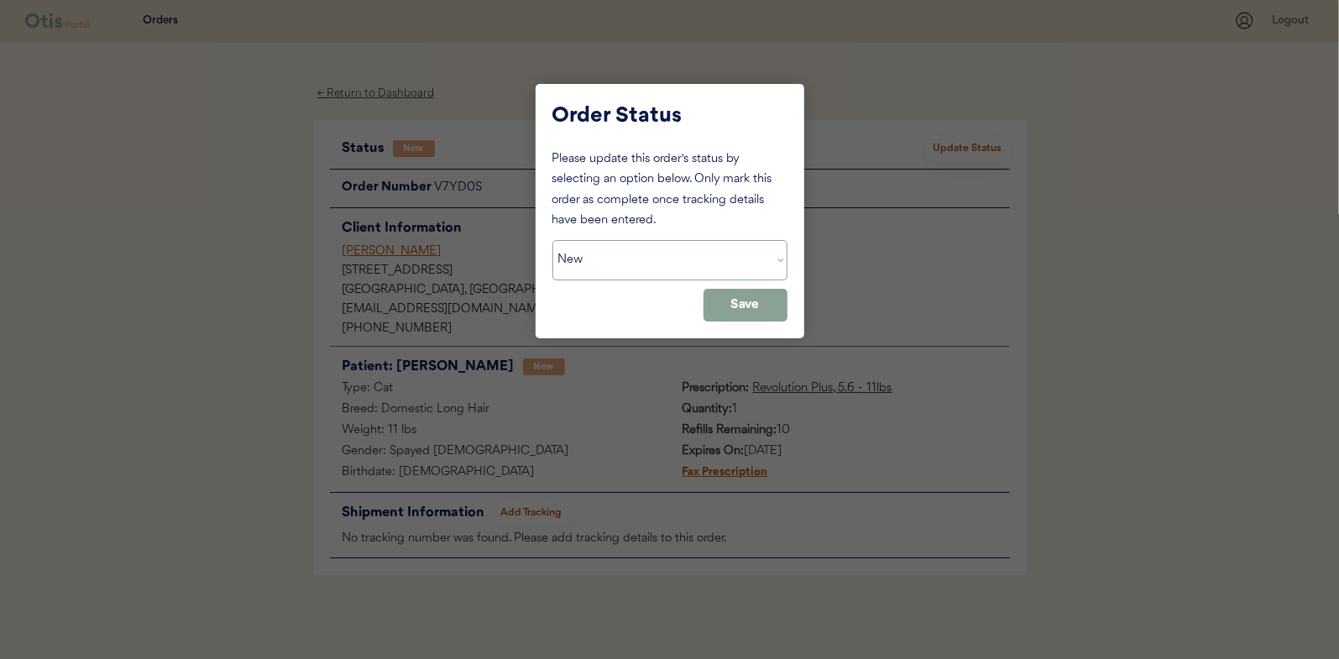
click at [606, 244] on select "Status On Hold New In Progress Complete Pending HW Consent Canceled" at bounding box center [669, 260] width 235 height 40
select select ""in_progress""
click at [552, 240] on select "Status On Hold New In Progress Complete Pending HW Consent Canceled" at bounding box center [669, 260] width 235 height 40
click at [751, 312] on button "Save" at bounding box center [745, 305] width 84 height 33
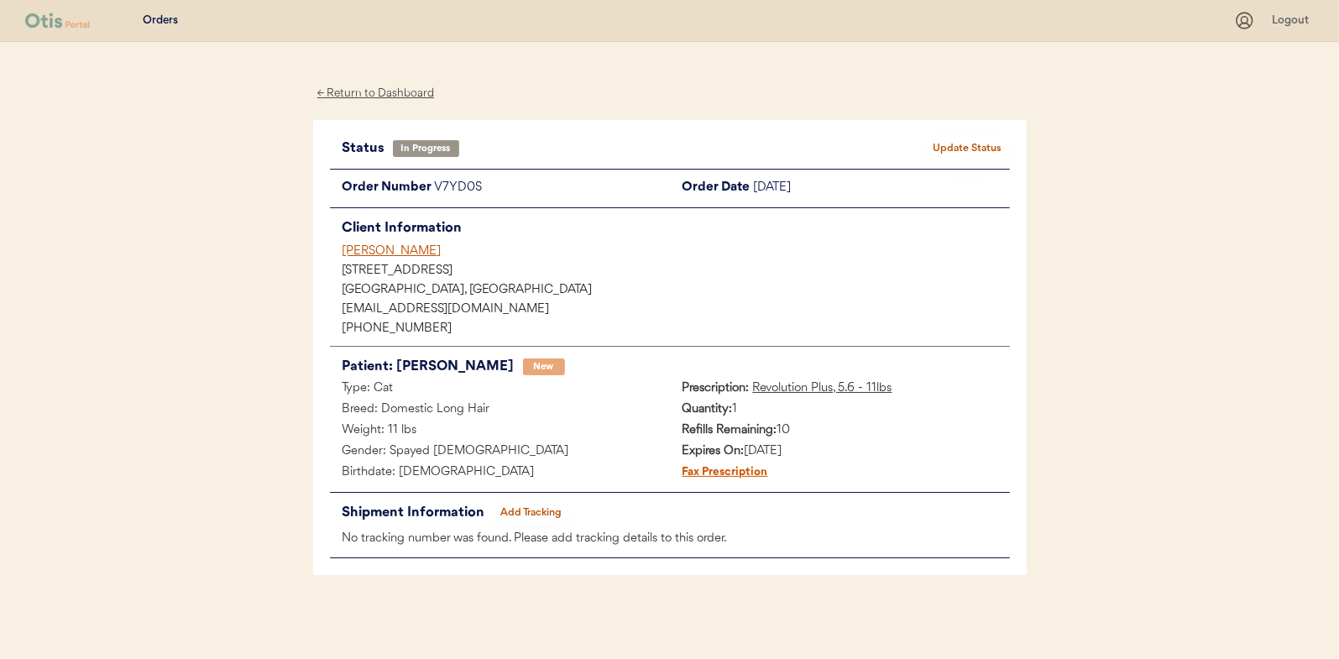
click at [398, 95] on div "← Return to Dashboard" at bounding box center [376, 93] width 126 height 19
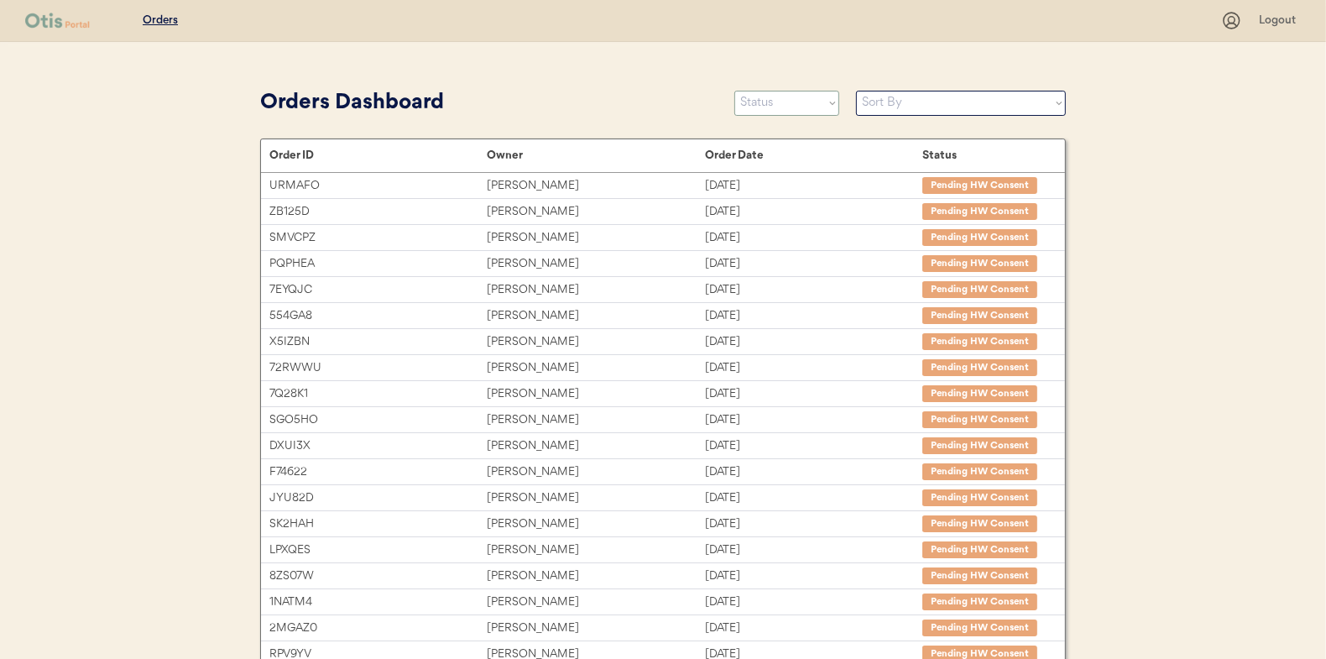
click at [761, 110] on select "Status On Hold New In Progress Complete Pending HW Consent Canceled" at bounding box center [786, 103] width 105 height 25
select select ""new""
click at [734, 91] on select "Status On Hold New In Progress Complete Pending HW Consent Canceled" at bounding box center [786, 103] width 105 height 25
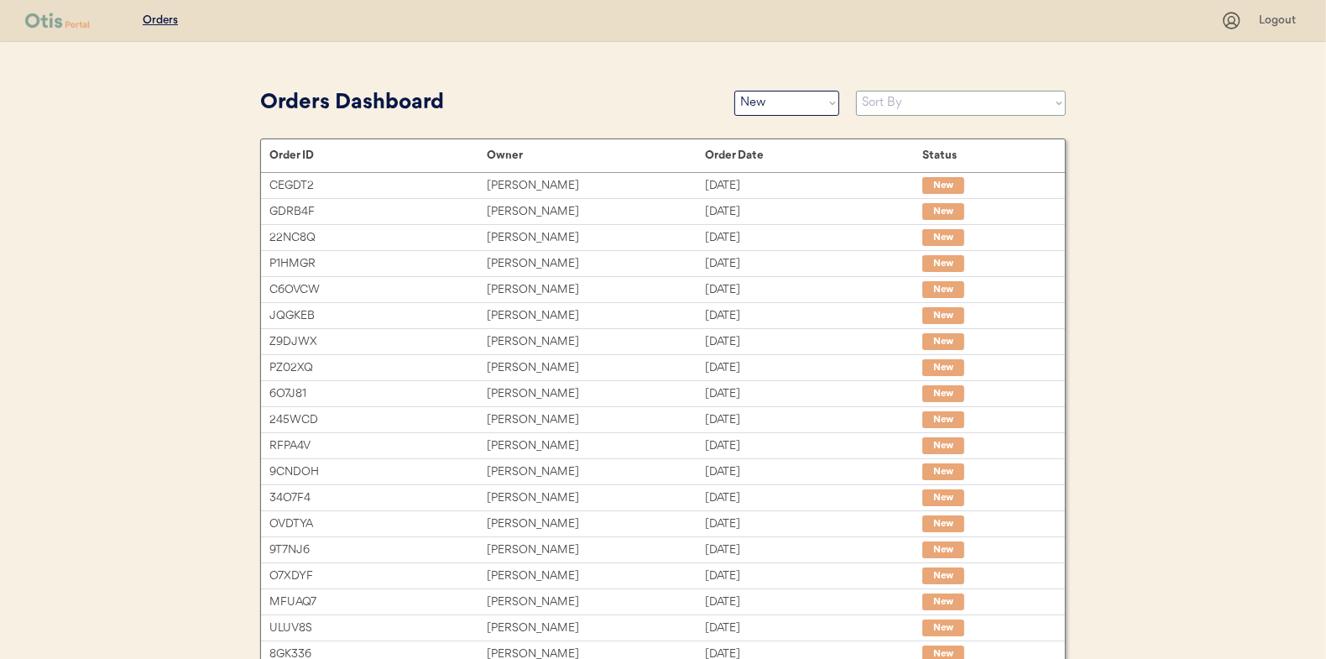
click at [891, 105] on select "Sort By Order Date (Newest → Oldest) Order Date (Oldest → Newest)" at bounding box center [961, 103] width 210 height 25
select select ""Order Date (Oldest → Newest)""
click at [856, 91] on select "Sort By Order Date (Newest → Oldest) Order Date (Oldest → Newest)" at bounding box center [961, 103] width 210 height 25
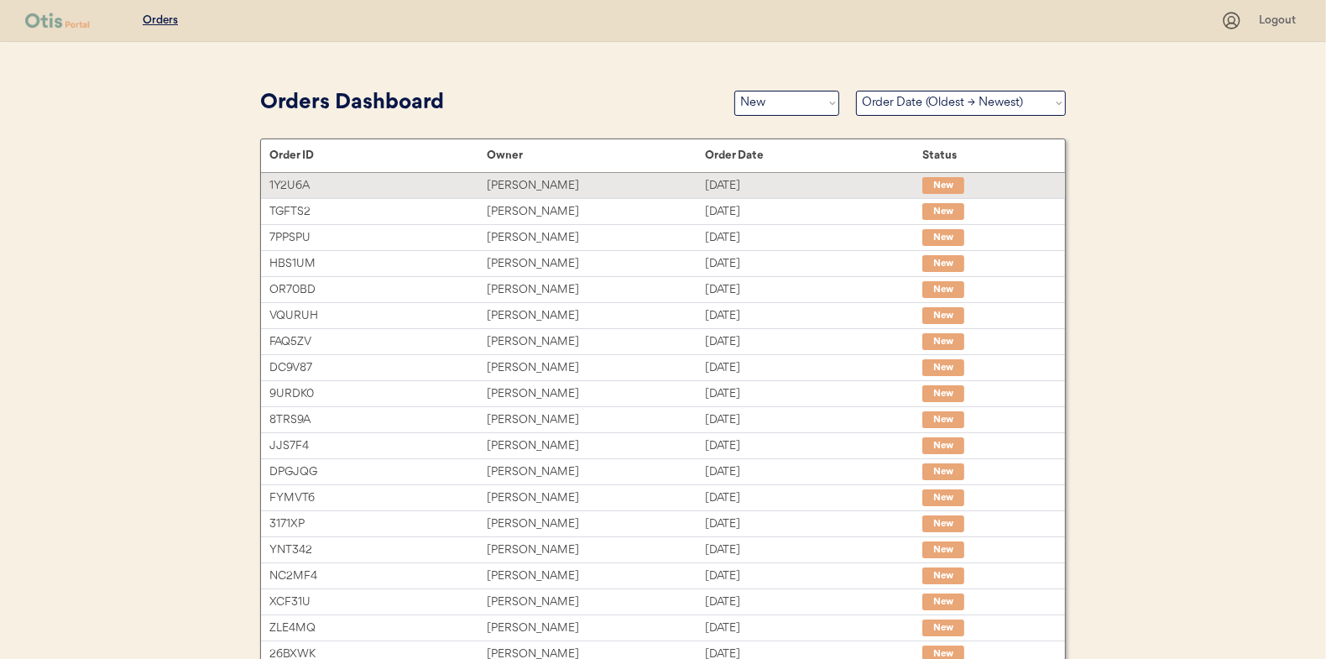
click at [538, 179] on div "Moriah DeSantis" at bounding box center [595, 185] width 217 height 19
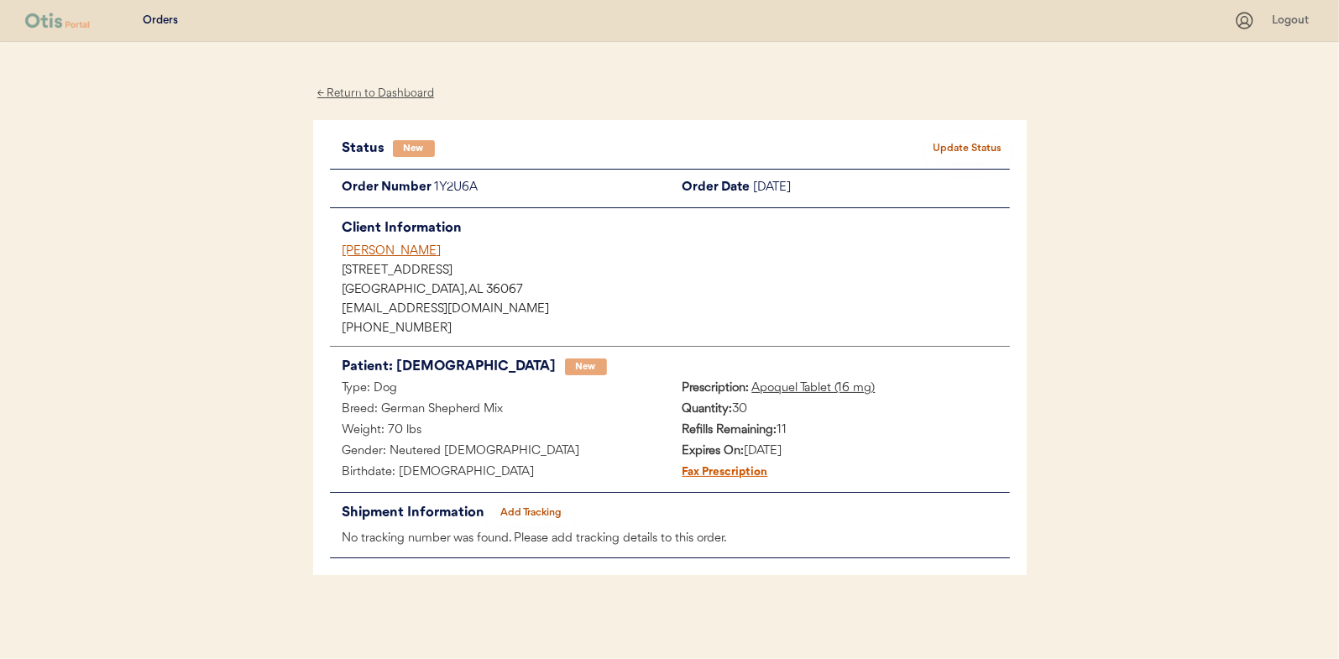
click at [985, 148] on button "Update Status" at bounding box center [968, 149] width 84 height 24
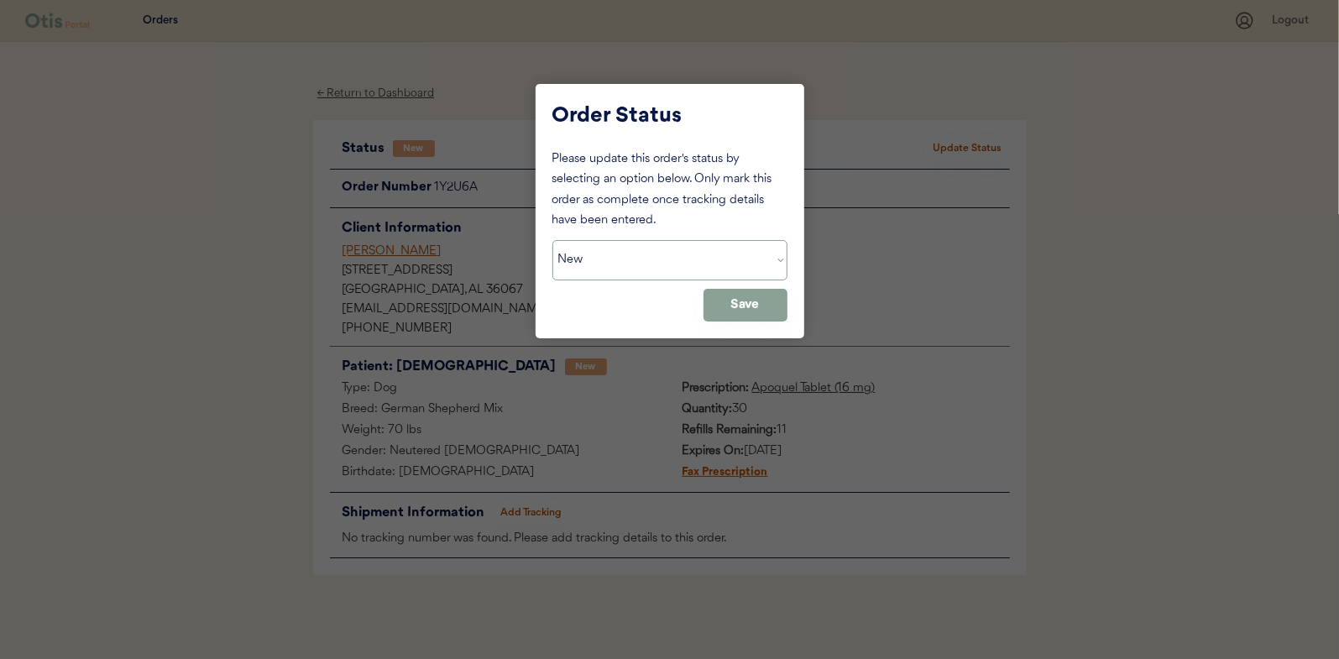
click at [641, 253] on select "Status On Hold New In Progress Complete Pending HW Consent Canceled" at bounding box center [669, 260] width 235 height 40
select select ""in_progress""
click at [552, 240] on select "Status On Hold New In Progress Complete Pending HW Consent Canceled" at bounding box center [669, 260] width 235 height 40
click at [751, 306] on button "Save" at bounding box center [745, 305] width 84 height 33
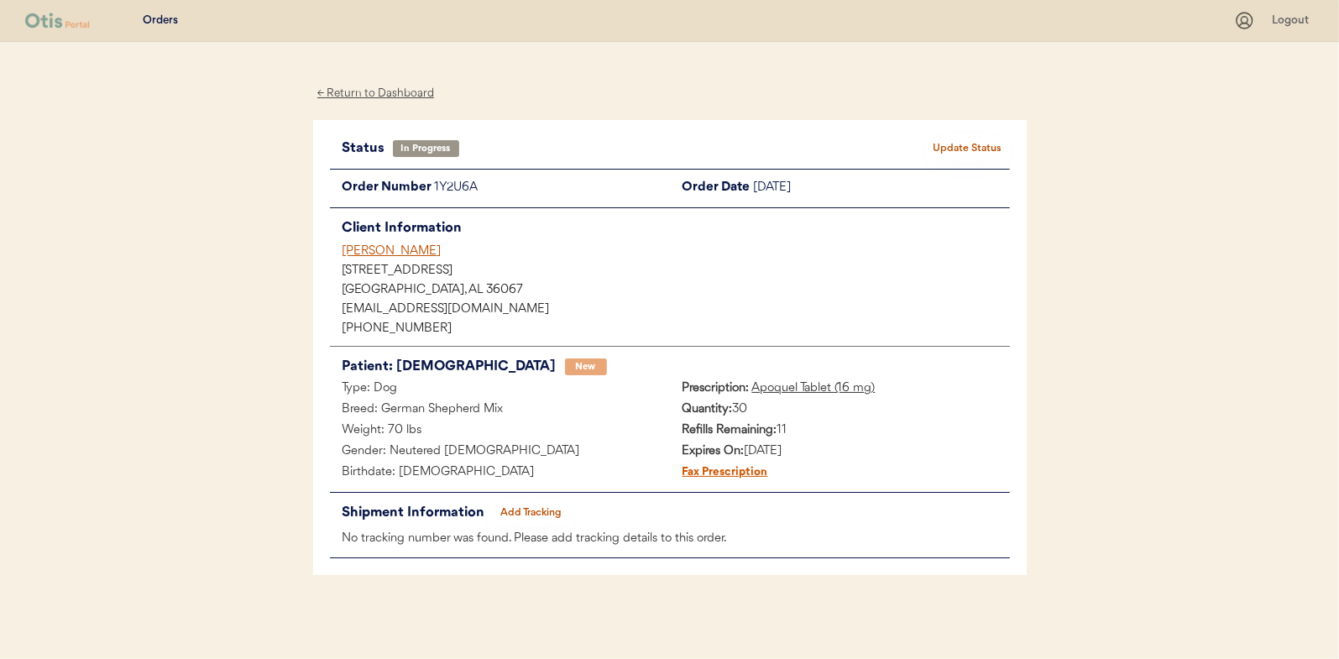
click at [416, 94] on div "← Return to Dashboard" at bounding box center [376, 93] width 126 height 19
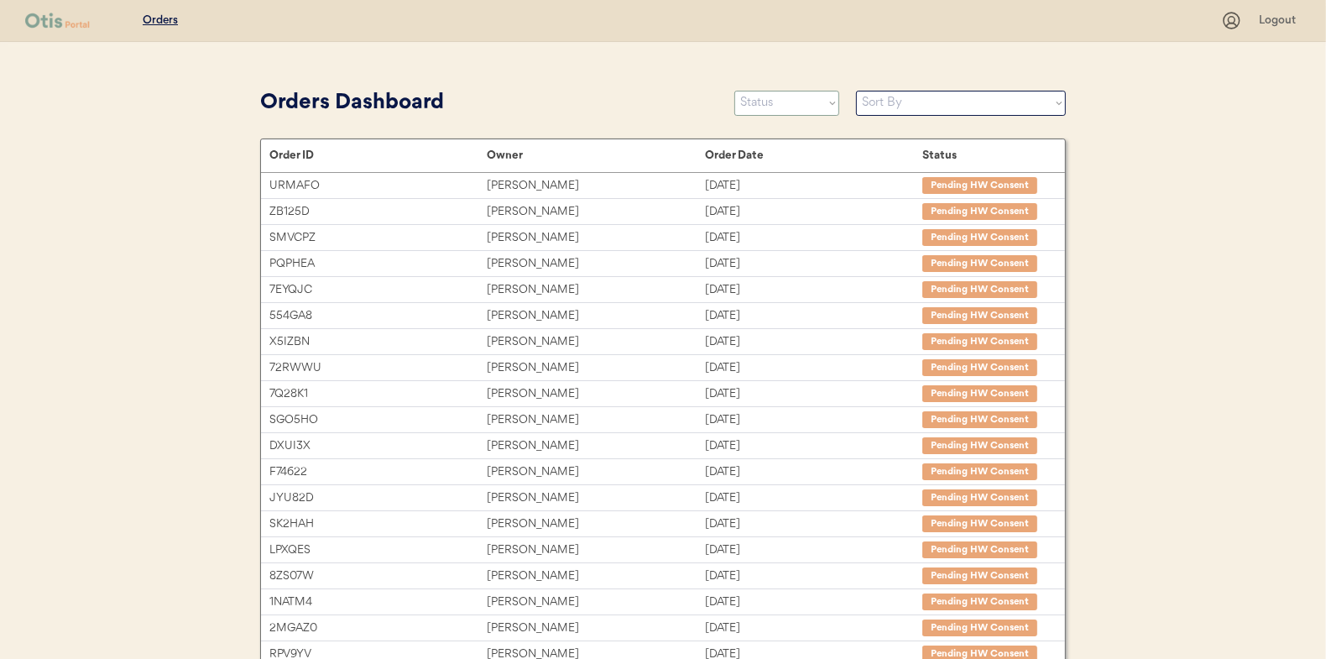
click at [775, 97] on select "Status On Hold New In Progress Complete Pending HW Consent Canceled" at bounding box center [786, 103] width 105 height 25
select select ""new""
click at [734, 91] on select "Status On Hold New In Progress Complete Pending HW Consent Canceled" at bounding box center [786, 103] width 105 height 25
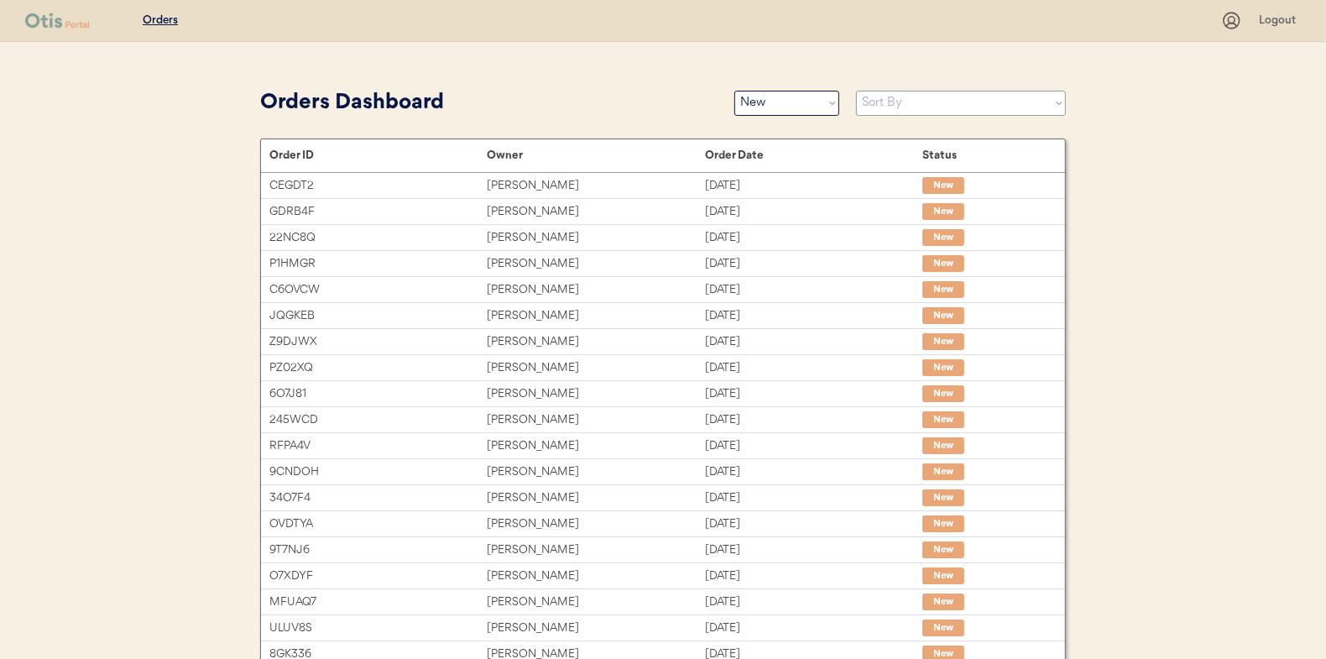
click at [900, 103] on select "Sort By Order Date (Newest → Oldest) Order Date (Oldest → Newest)" at bounding box center [961, 103] width 210 height 25
select select ""Order Date (Oldest → Newest)""
click at [856, 91] on select "Sort By Order Date (Newest → Oldest) Order Date (Oldest → Newest)" at bounding box center [961, 103] width 210 height 25
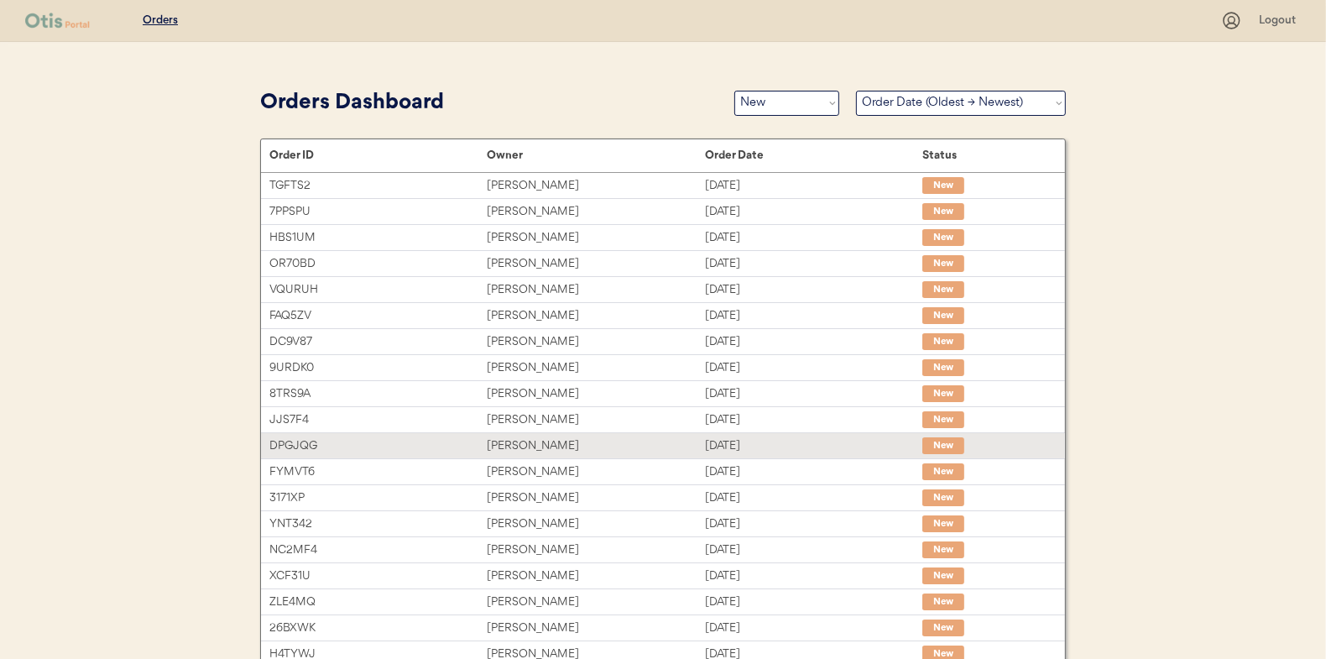
click at [550, 183] on div "[PERSON_NAME]" at bounding box center [595, 185] width 217 height 19
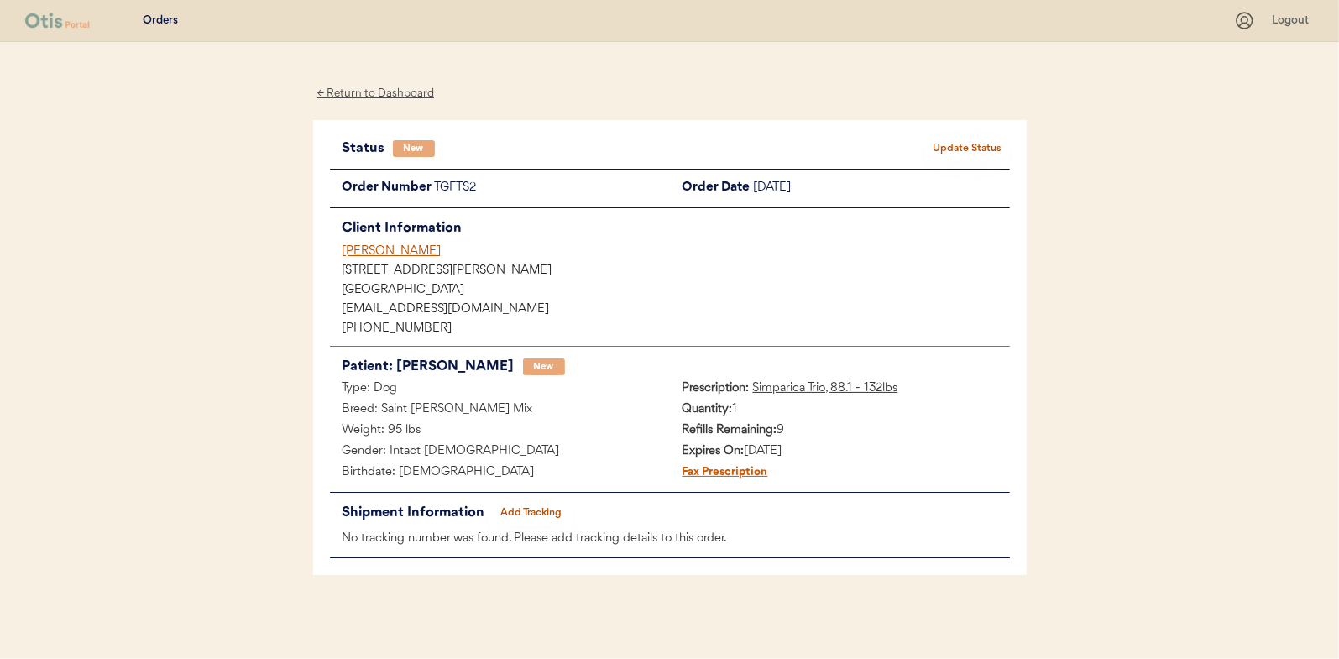
click at [959, 138] on button "Update Status" at bounding box center [968, 149] width 84 height 24
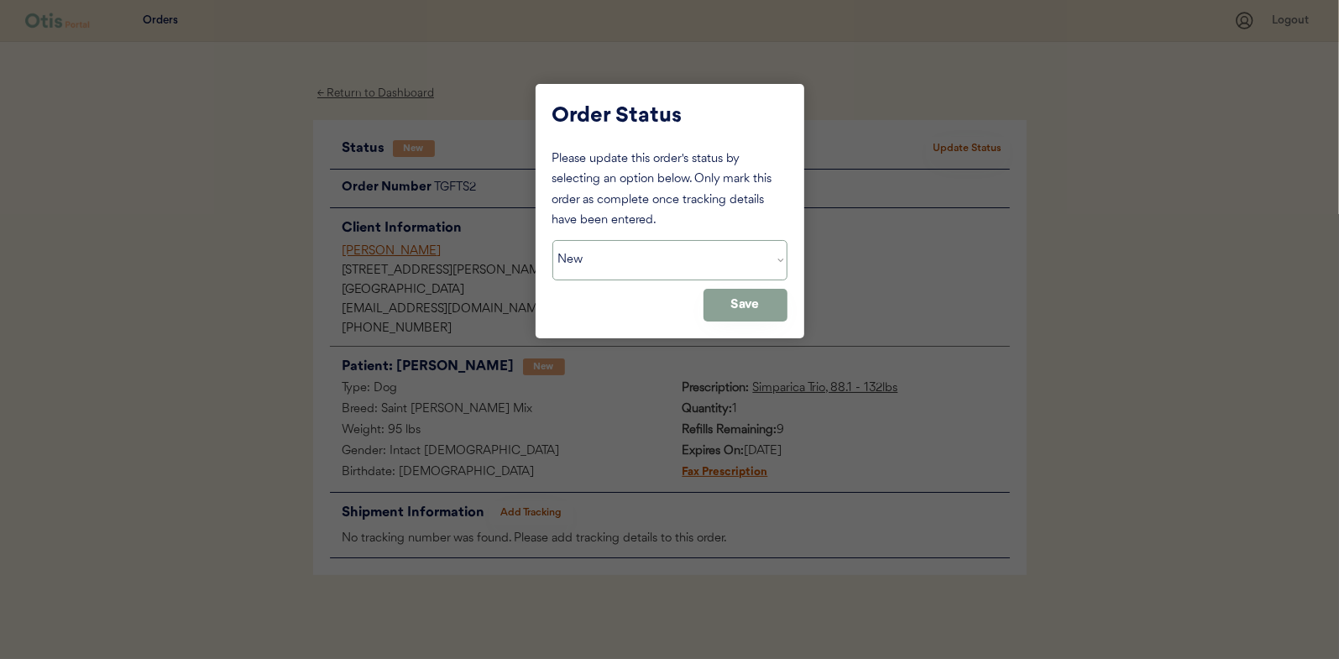
click at [622, 269] on select "Status On Hold New In Progress Complete Pending HW Consent Canceled" at bounding box center [669, 260] width 235 height 40
select select ""in_progress""
click at [552, 240] on select "Status On Hold New In Progress Complete Pending HW Consent Canceled" at bounding box center [669, 260] width 235 height 40
click at [746, 302] on button "Save" at bounding box center [745, 305] width 84 height 33
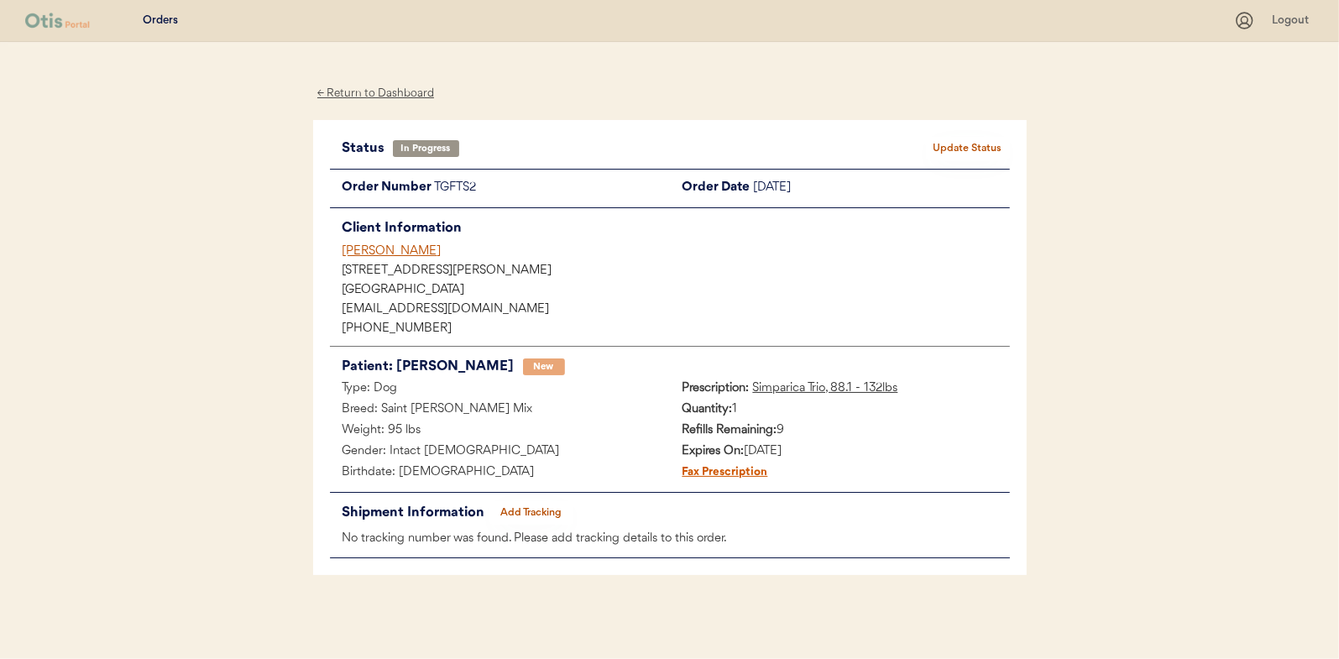
click at [410, 93] on div "← Return to Dashboard" at bounding box center [376, 93] width 126 height 19
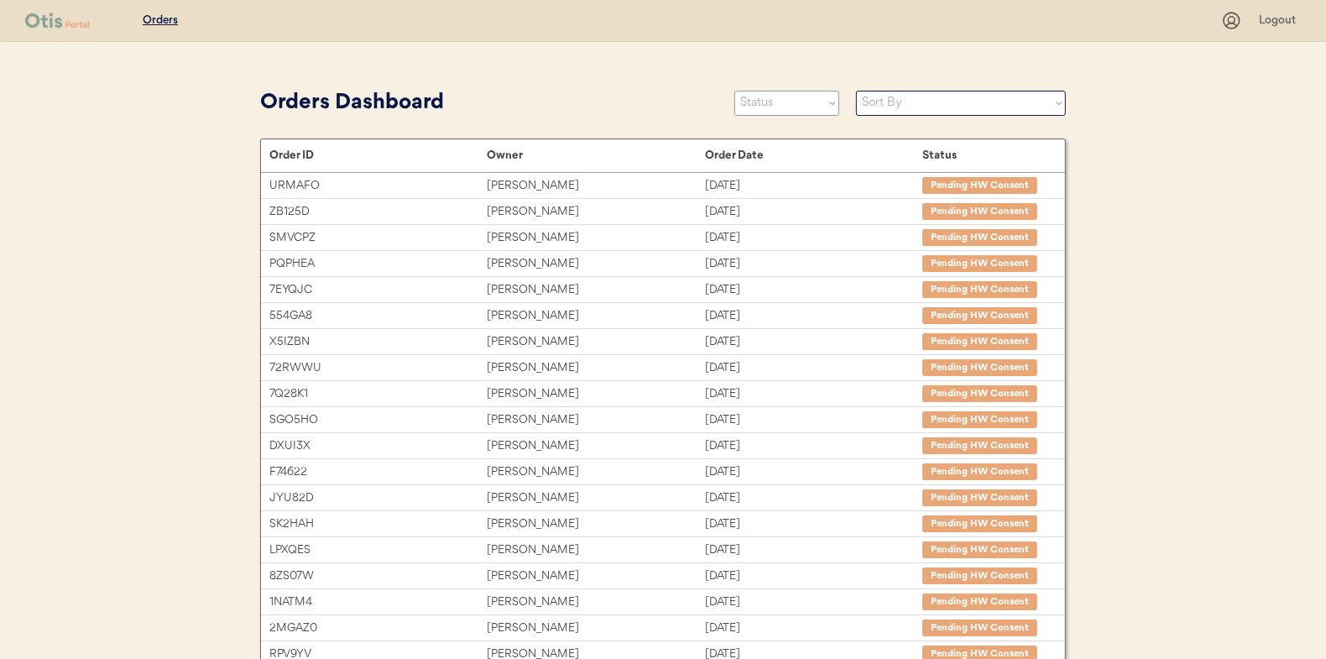
click at [752, 101] on select "Status On Hold New In Progress Complete Pending HW Consent Canceled" at bounding box center [786, 103] width 105 height 25
select select ""new""
click at [734, 91] on select "Status On Hold New In Progress Complete Pending HW Consent Canceled" at bounding box center [786, 103] width 105 height 25
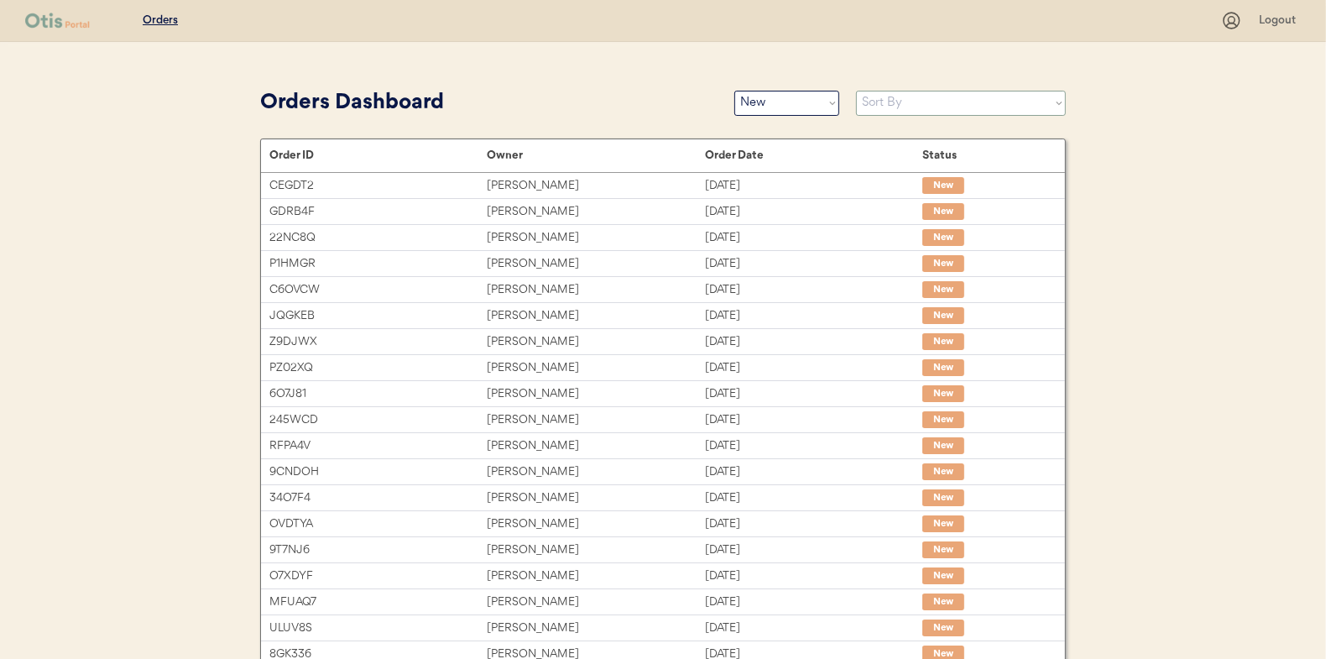
click at [875, 98] on select "Sort By Order Date (Newest → Oldest) Order Date (Oldest → Newest)" at bounding box center [961, 103] width 210 height 25
select select ""Order Date (Oldest → Newest)""
click at [856, 91] on select "Sort By Order Date (Newest → Oldest) Order Date (Oldest → Newest)" at bounding box center [961, 103] width 210 height 25
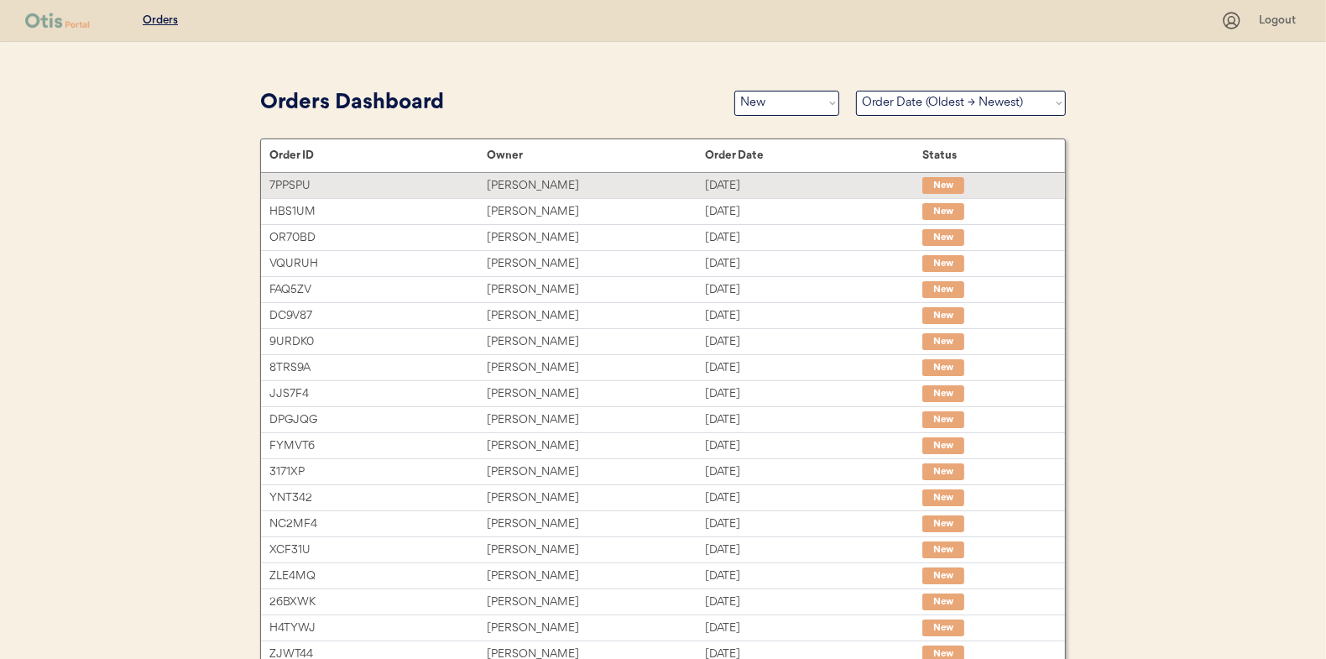
click at [536, 186] on div "Jennifer Weyandt" at bounding box center [595, 185] width 217 height 19
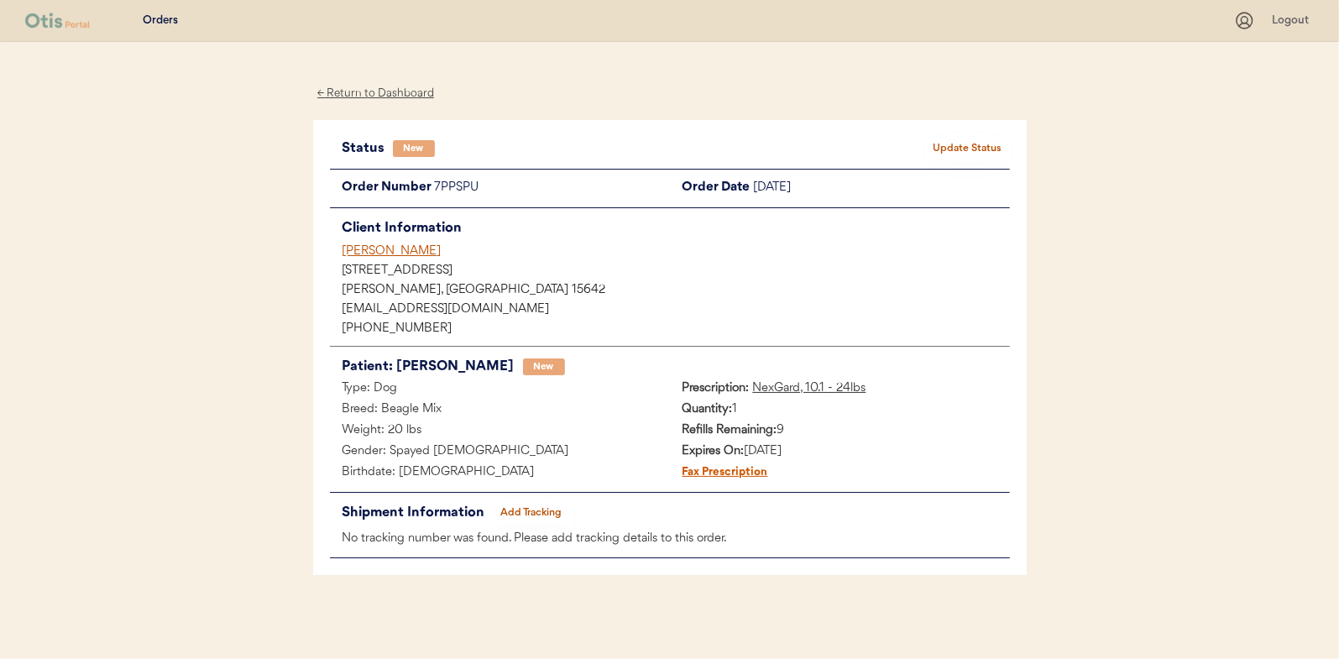
click at [972, 143] on button "Update Status" at bounding box center [968, 149] width 84 height 24
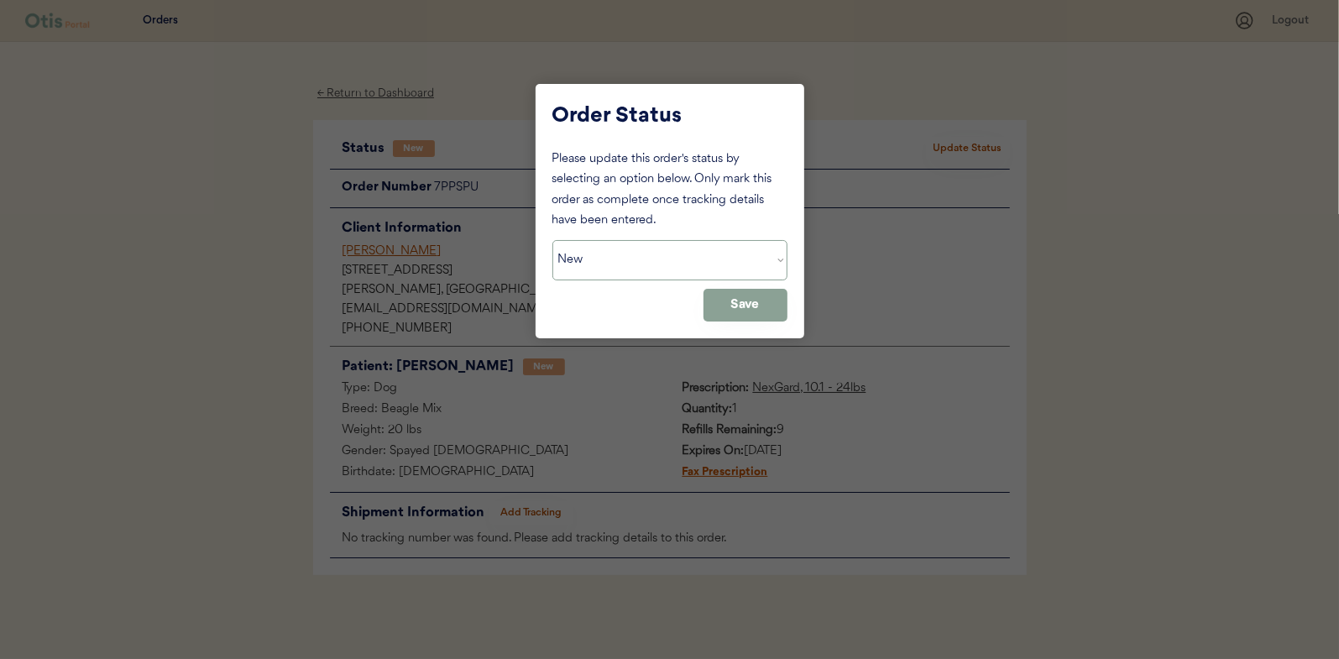
click at [668, 263] on select "Status On Hold New In Progress Complete Pending HW Consent Canceled" at bounding box center [669, 260] width 235 height 40
select select ""in_progress""
click at [552, 240] on select "Status On Hold New In Progress Complete Pending HW Consent Canceled" at bounding box center [669, 260] width 235 height 40
click at [769, 298] on button "Save" at bounding box center [745, 305] width 84 height 33
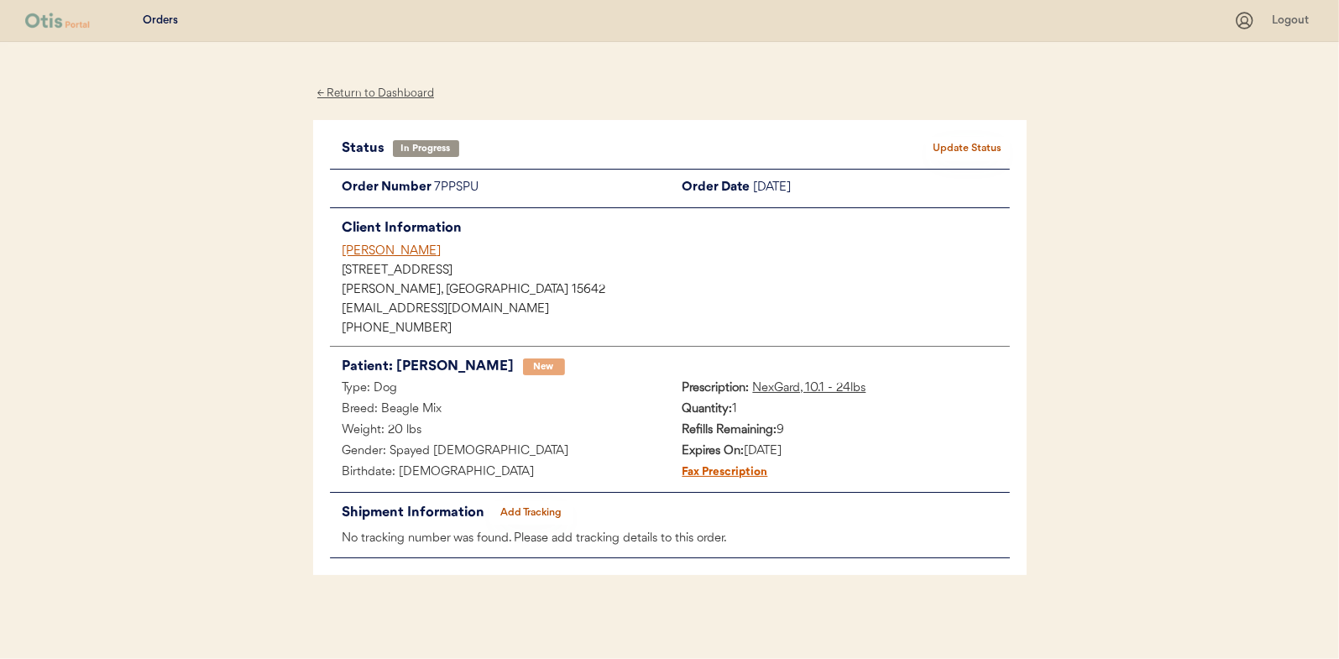
click at [378, 91] on div "← Return to Dashboard" at bounding box center [376, 93] width 126 height 19
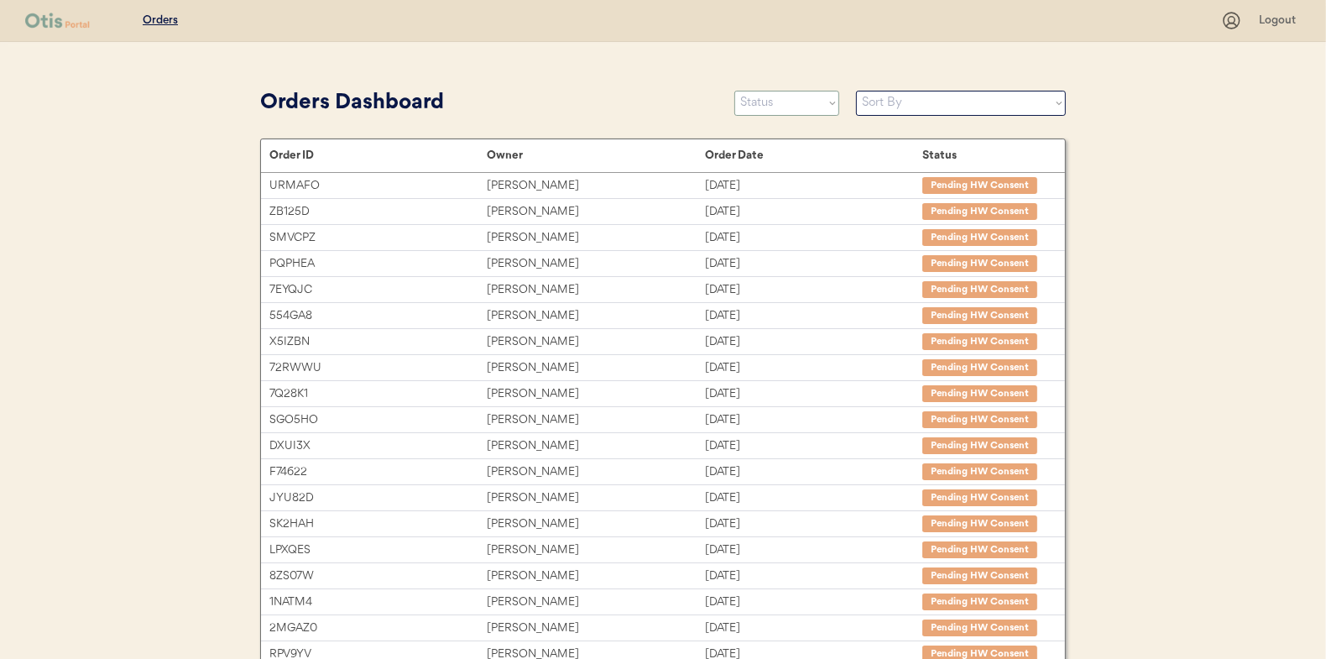
click at [767, 102] on select "Status On Hold New In Progress Complete Pending HW Consent Canceled" at bounding box center [786, 103] width 105 height 25
select select ""new""
click at [734, 91] on select "Status On Hold New In Progress Complete Pending HW Consent Canceled" at bounding box center [786, 103] width 105 height 25
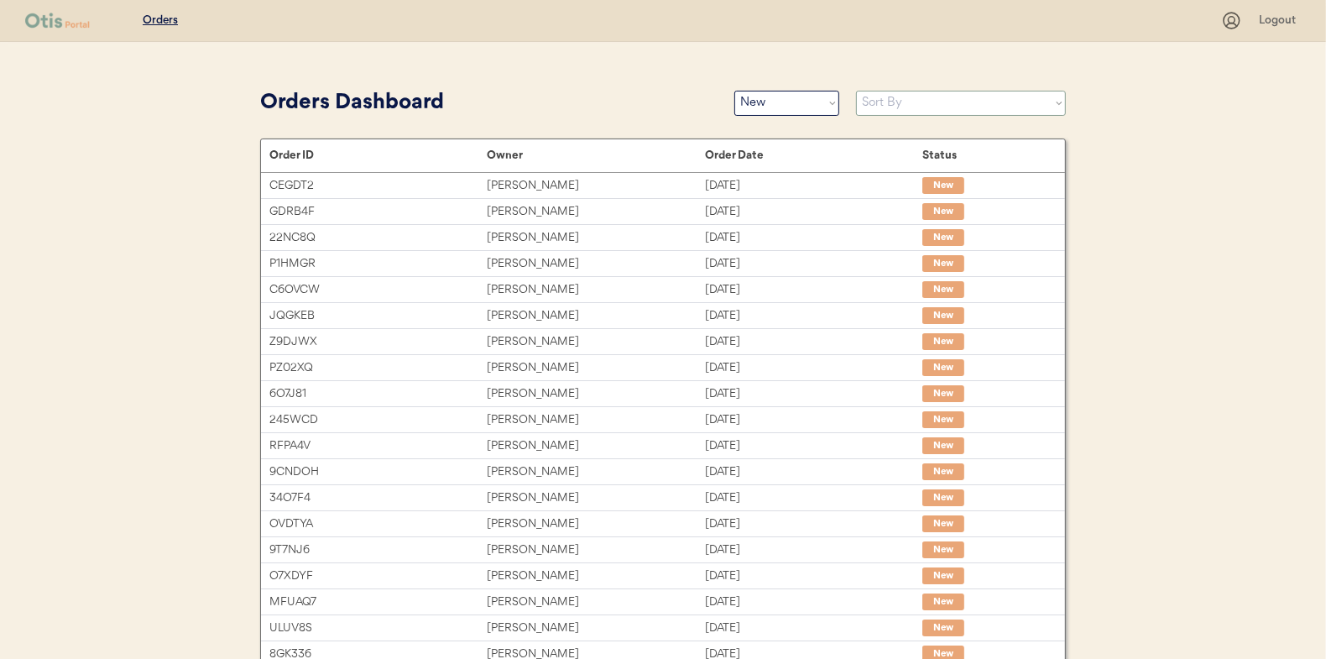
click at [893, 103] on select "Sort By Order Date (Newest → Oldest) Order Date (Oldest → Newest)" at bounding box center [961, 103] width 210 height 25
select select ""Order Date (Oldest → Newest)""
click at [856, 91] on select "Sort By Order Date (Newest → Oldest) Order Date (Oldest → Newest)" at bounding box center [961, 103] width 210 height 25
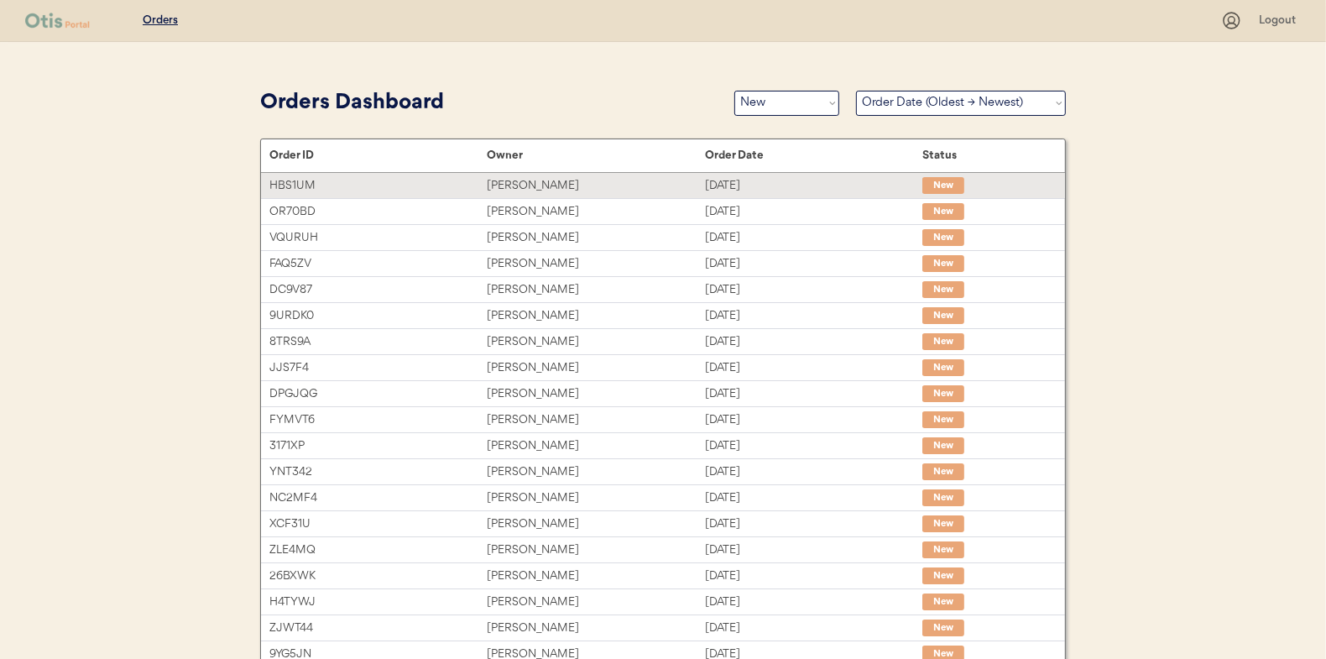
click at [532, 180] on div "[PERSON_NAME]" at bounding box center [595, 185] width 217 height 19
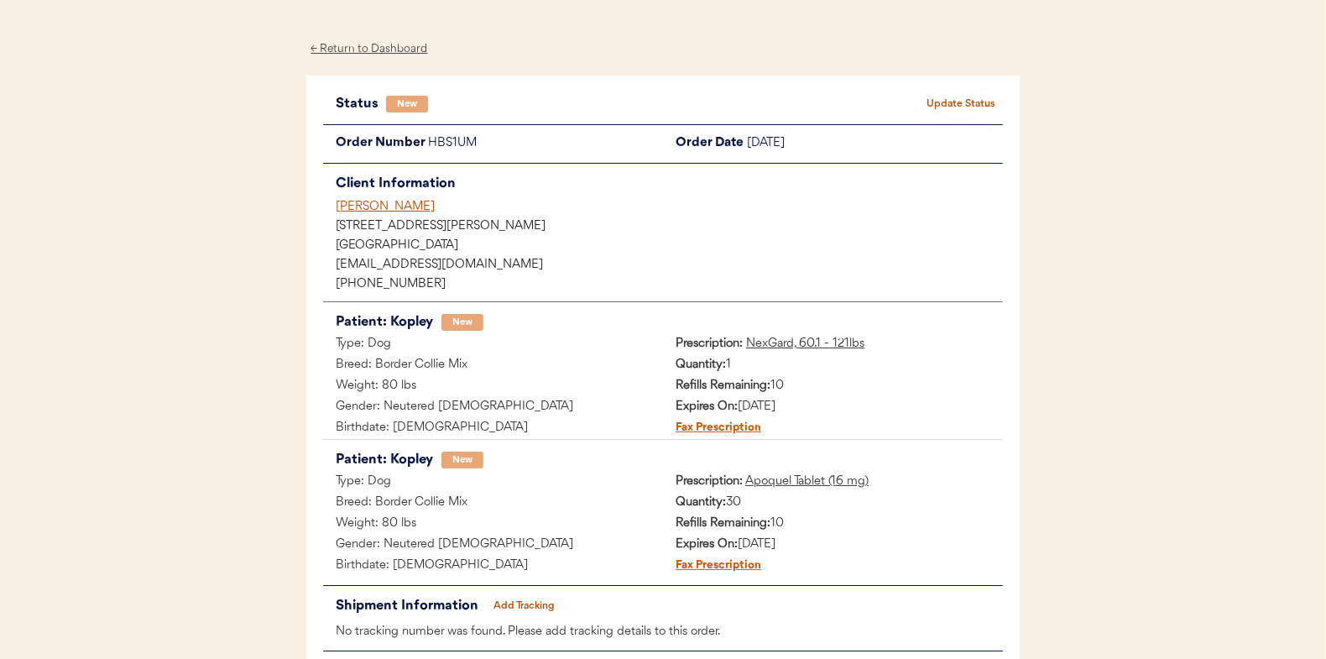
scroll to position [84, 0]
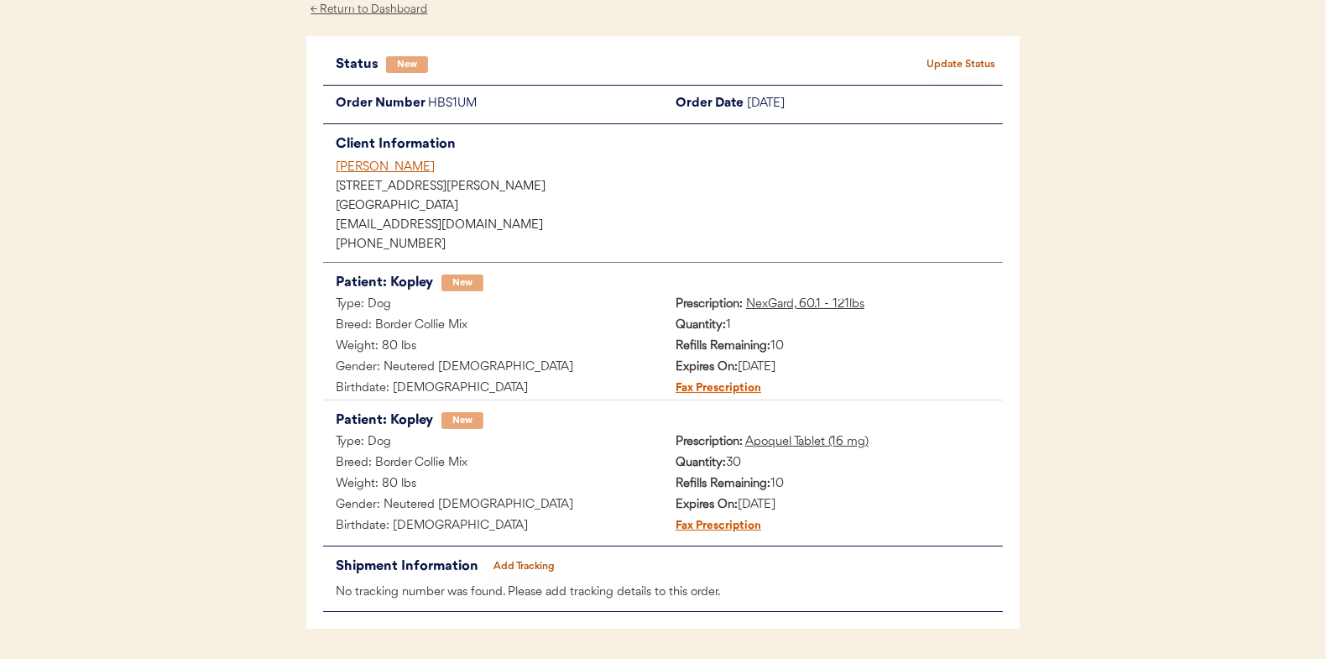
click at [974, 57] on button "Update Status" at bounding box center [961, 65] width 84 height 24
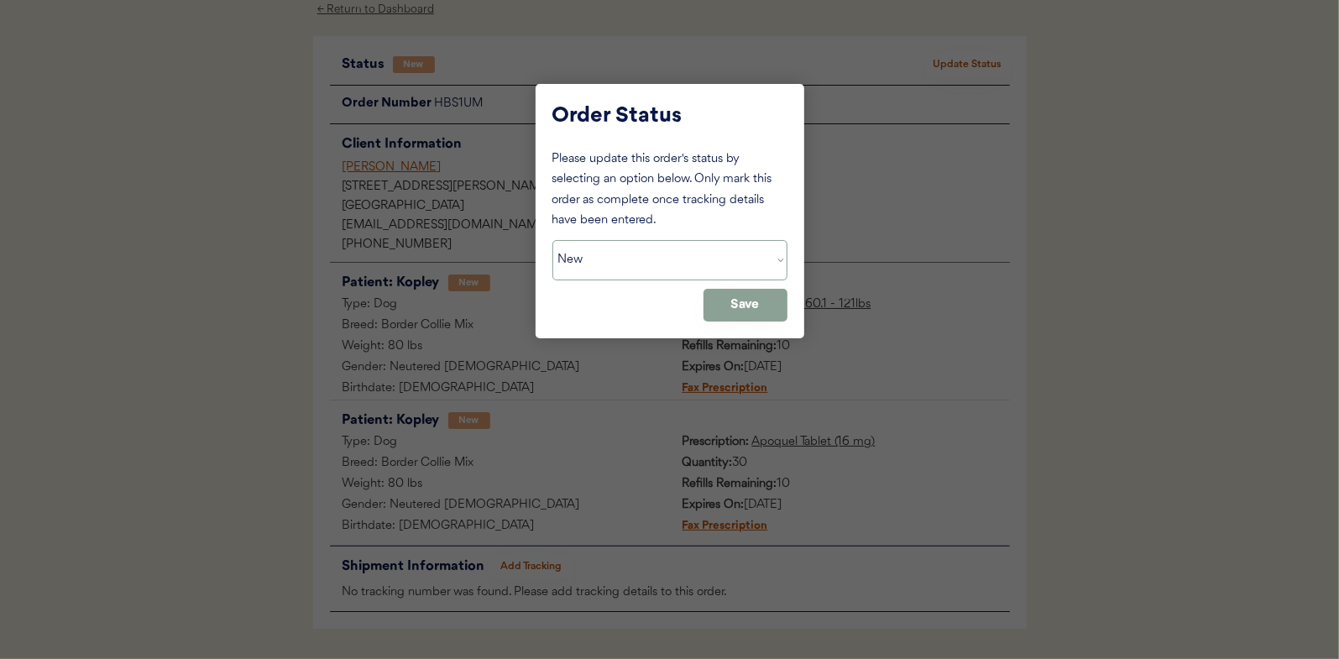
click at [609, 257] on select "Status On Hold New In Progress Complete Pending HW Consent Canceled" at bounding box center [669, 260] width 235 height 40
select select ""in_progress""
click at [552, 240] on select "Status On Hold New In Progress Complete Pending HW Consent Canceled" at bounding box center [669, 260] width 235 height 40
click at [760, 310] on button "Save" at bounding box center [745, 305] width 84 height 33
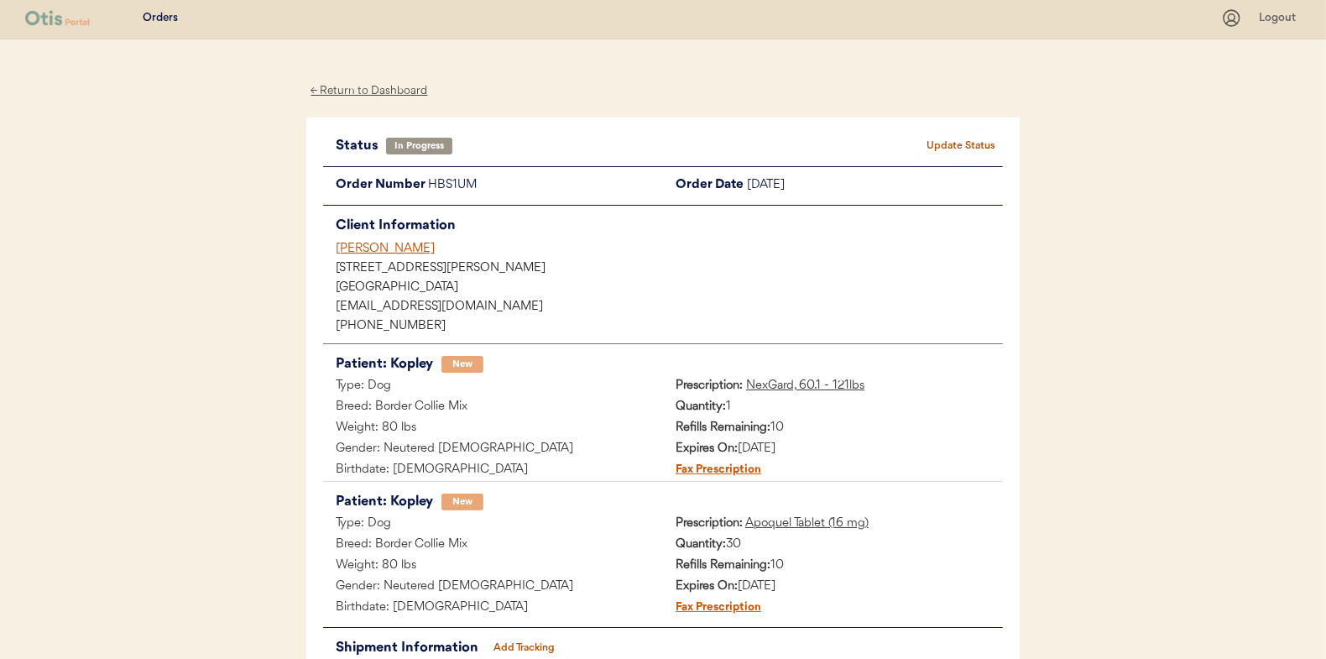
scroll to position [0, 0]
click at [360, 90] on div "← Return to Dashboard" at bounding box center [369, 93] width 126 height 19
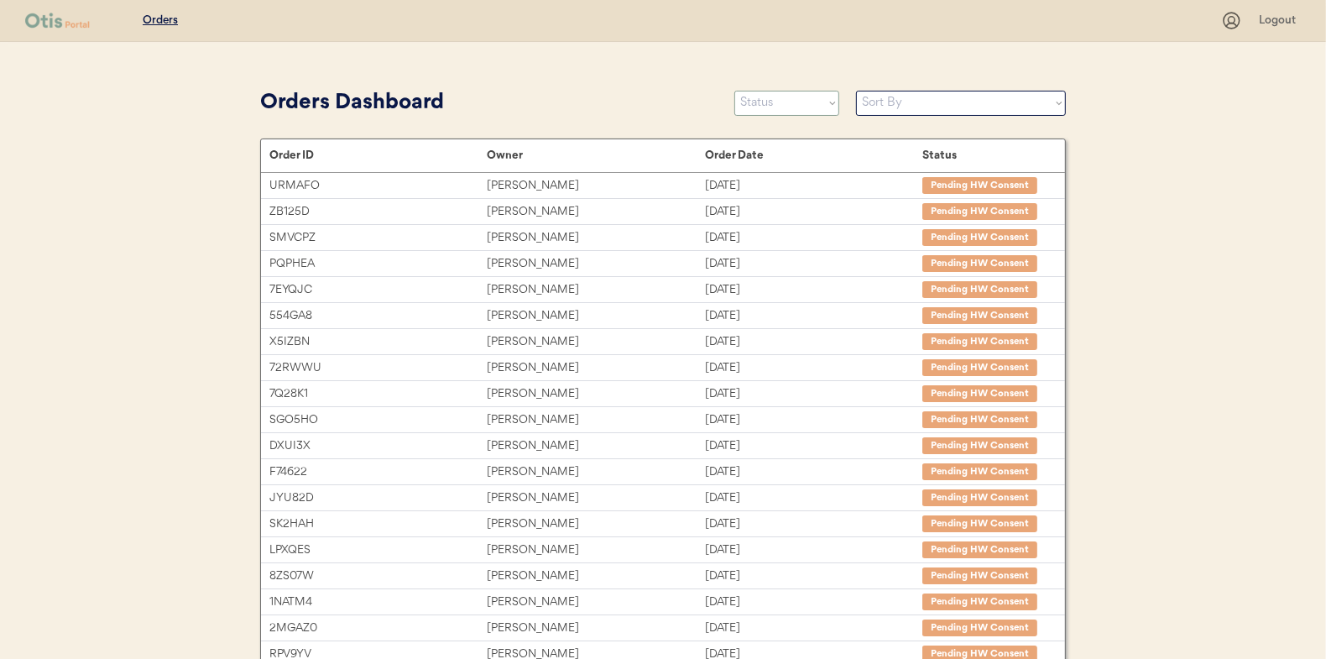
click at [781, 107] on select "Status On Hold New In Progress Complete Pending HW Consent Canceled" at bounding box center [786, 103] width 105 height 25
select select ""new""
click at [734, 91] on select "Status On Hold New In Progress Complete Pending HW Consent Canceled" at bounding box center [786, 103] width 105 height 25
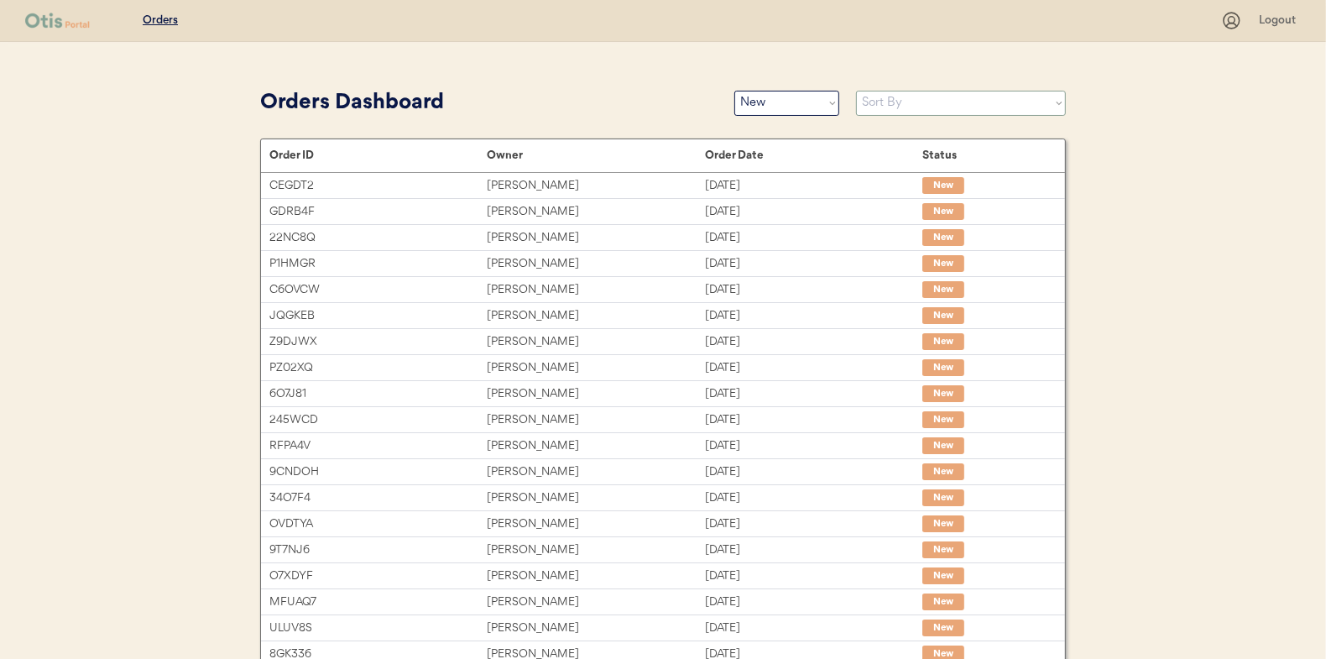
click at [888, 103] on select "Sort By Order Date (Newest → Oldest) Order Date (Oldest → Newest)" at bounding box center [961, 103] width 210 height 25
select select ""Order Date (Oldest → Newest)""
click at [856, 91] on select "Sort By Order Date (Newest → Oldest) Order Date (Oldest → Newest)" at bounding box center [961, 103] width 210 height 25
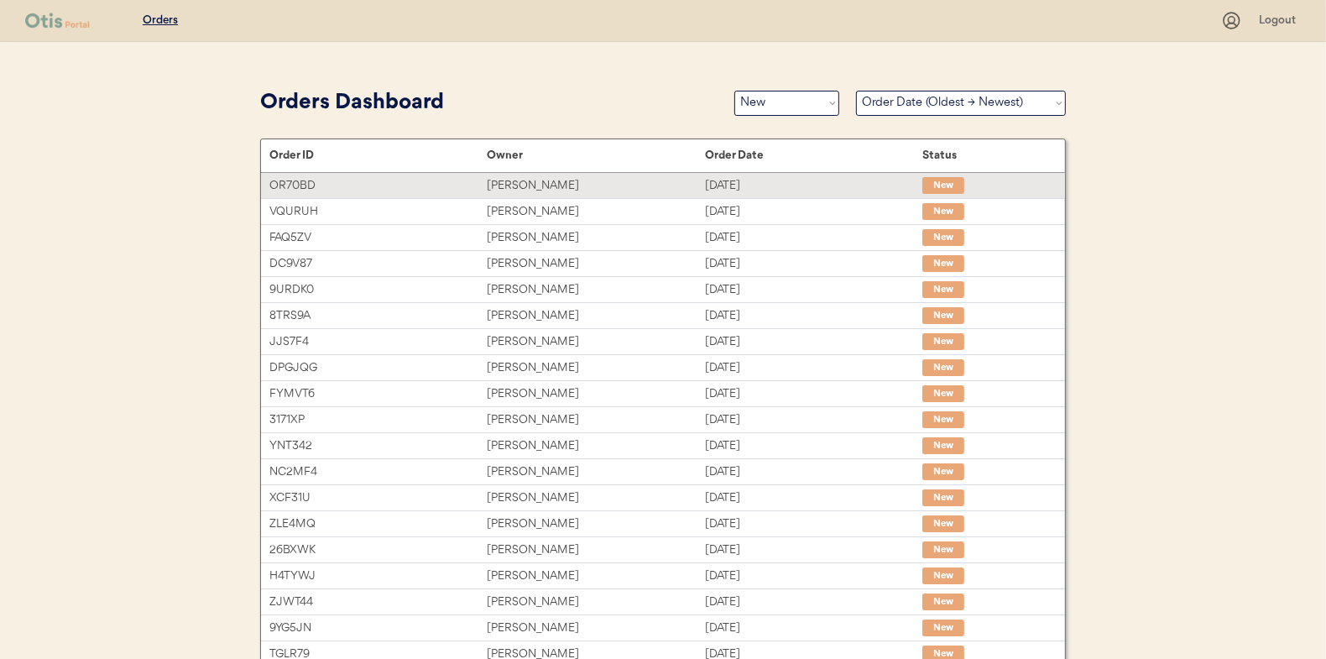
click at [527, 180] on div "Ashley Mccoy" at bounding box center [595, 185] width 217 height 19
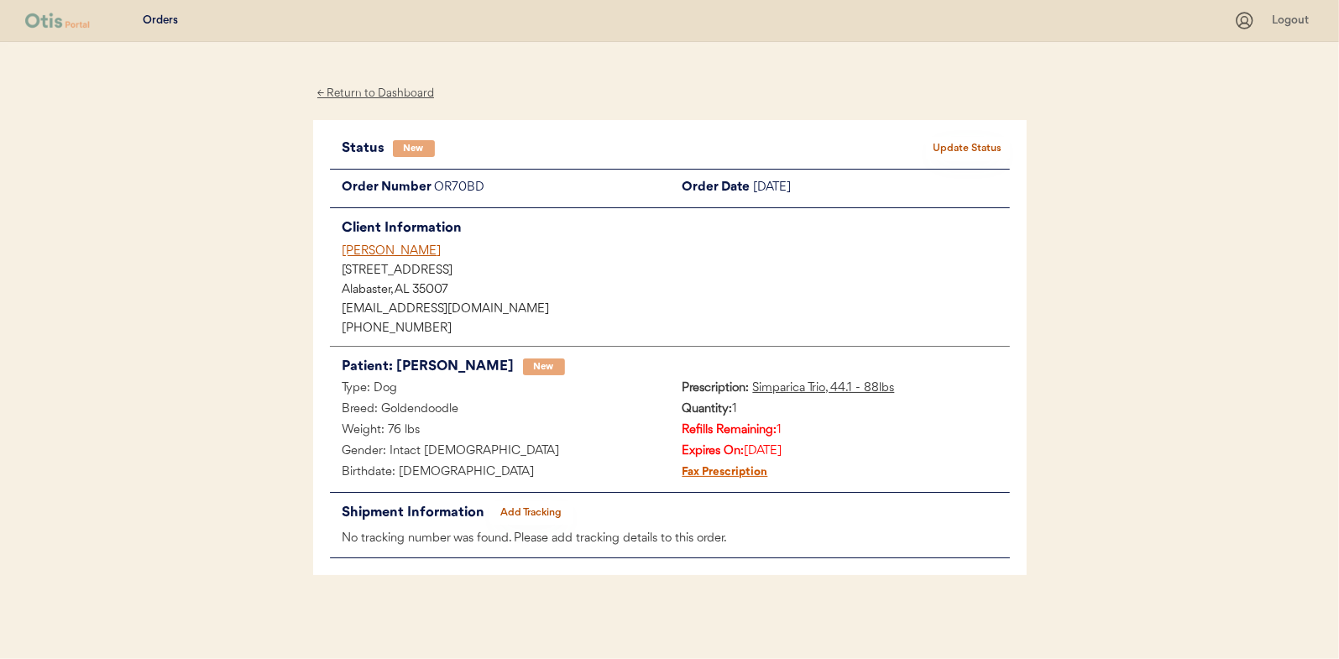
click at [973, 138] on button "Update Status" at bounding box center [968, 149] width 84 height 24
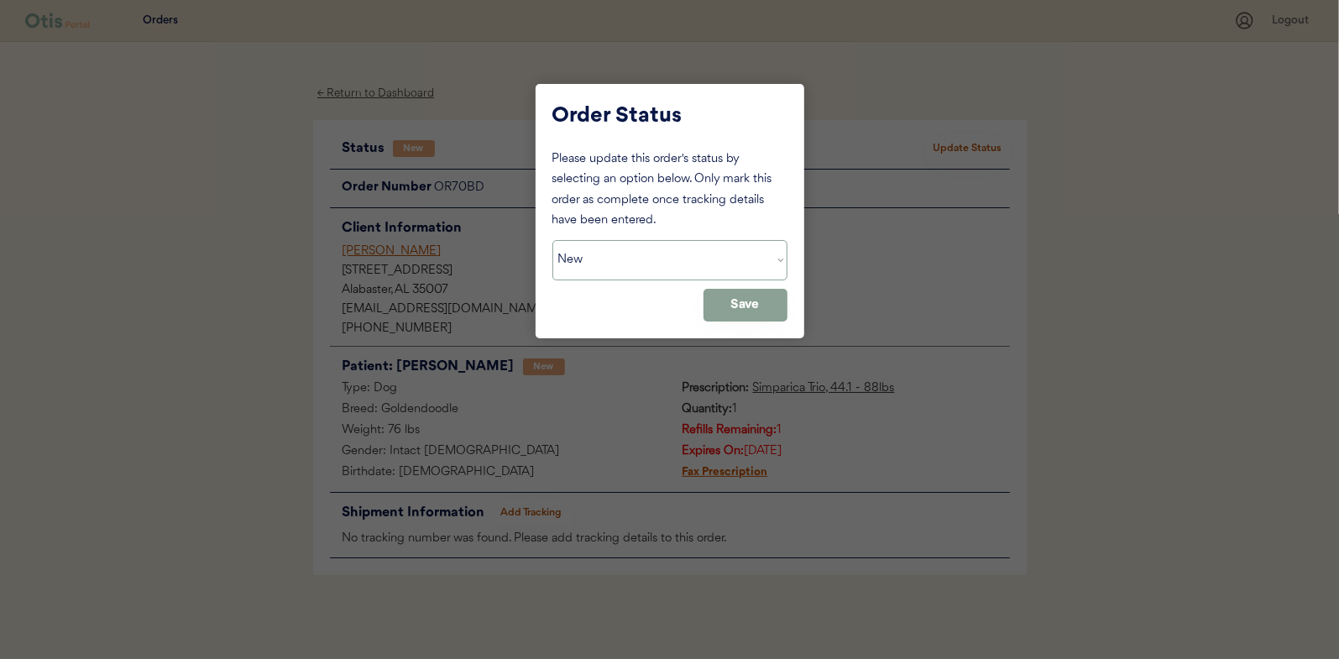
click at [586, 266] on select "Status On Hold New In Progress Complete Pending HW Consent Canceled" at bounding box center [669, 260] width 235 height 40
select select ""in_progress""
click at [552, 240] on select "Status On Hold New In Progress Complete Pending HW Consent Canceled" at bounding box center [669, 260] width 235 height 40
click at [764, 305] on button "Save" at bounding box center [745, 305] width 84 height 33
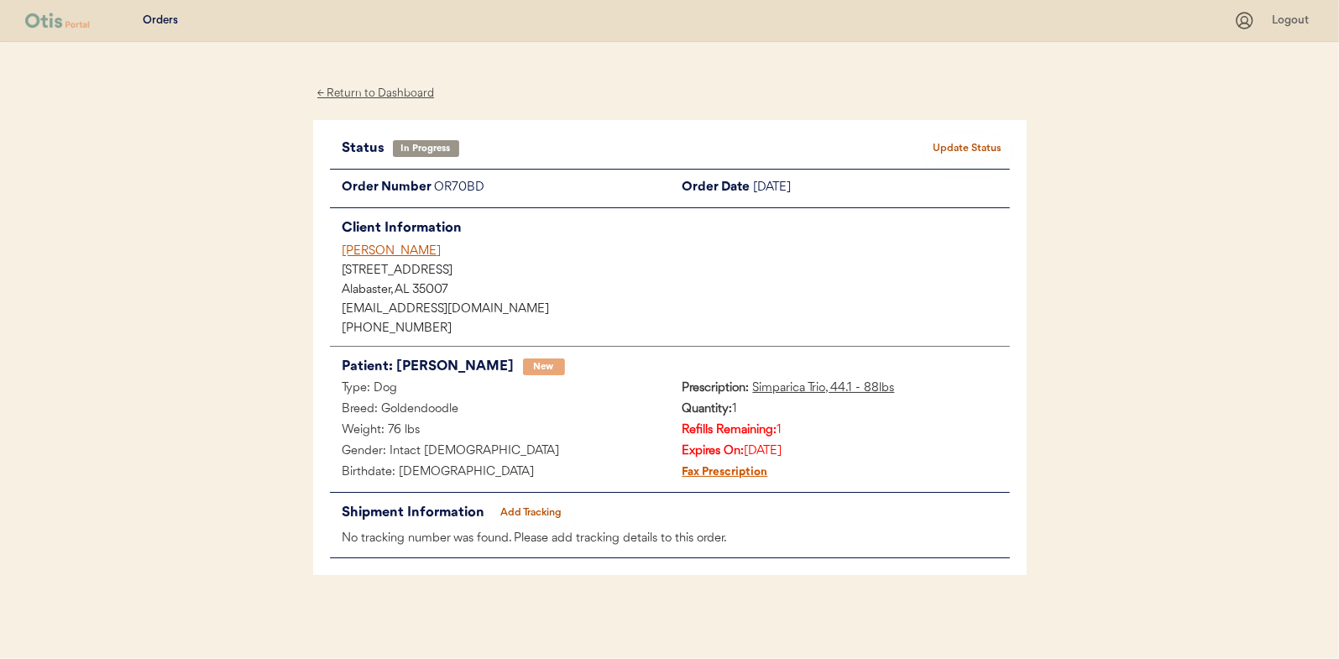
click at [354, 86] on div "← Return to Dashboard" at bounding box center [376, 93] width 126 height 19
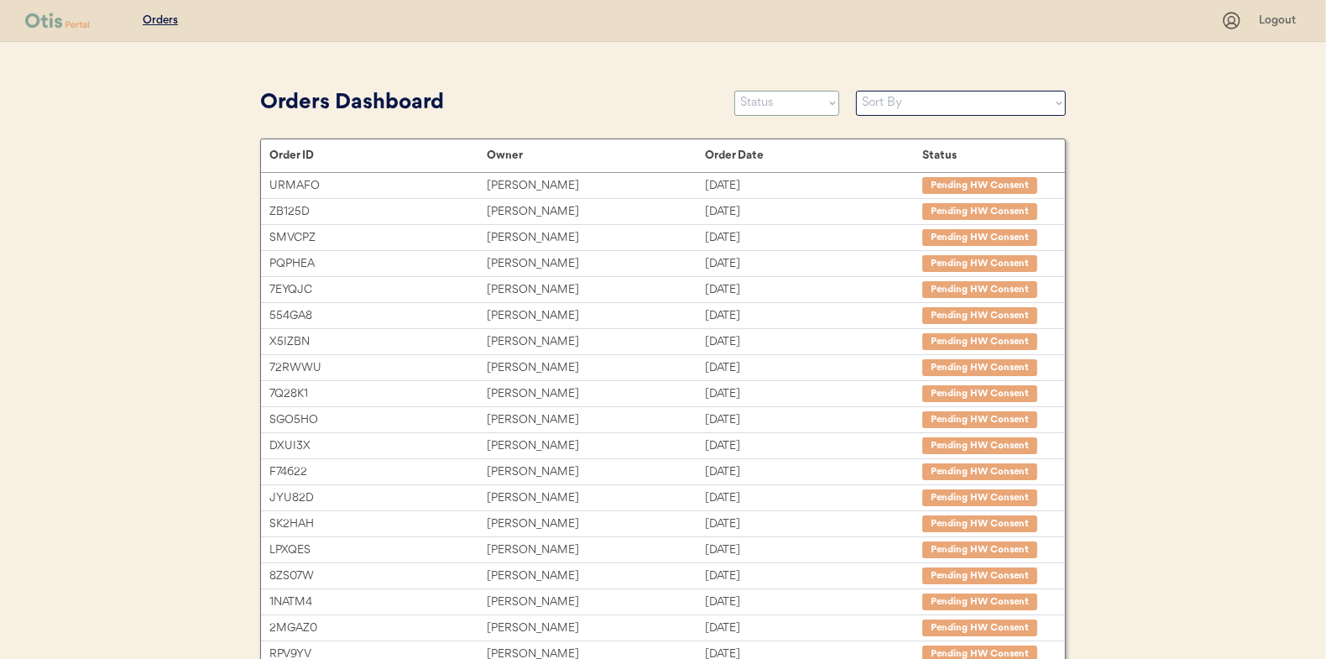
click at [767, 98] on select "Status On Hold New In Progress Complete Pending HW Consent Canceled" at bounding box center [786, 103] width 105 height 25
select select ""new""
click at [734, 91] on select "Status On Hold New In Progress Complete Pending HW Consent Canceled" at bounding box center [786, 103] width 105 height 25
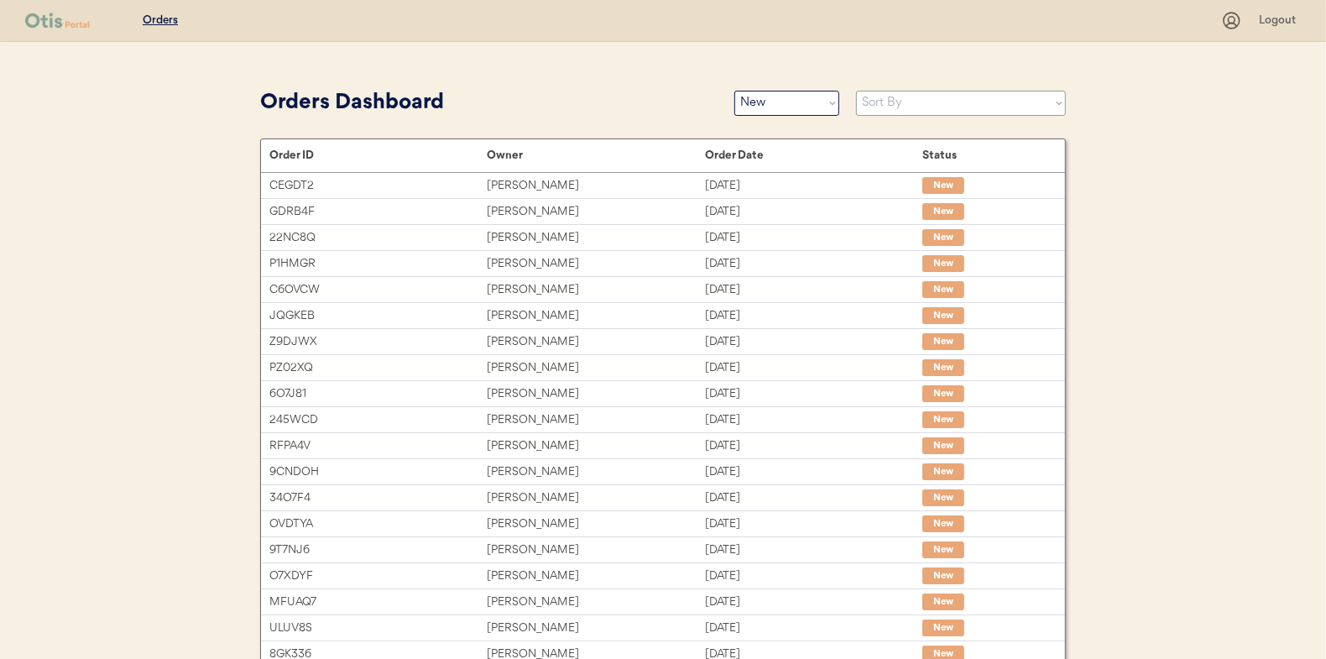
click at [900, 110] on select "Sort By Order Date (Newest → Oldest) Order Date (Oldest → Newest)" at bounding box center [961, 103] width 210 height 25
select select ""Order Date (Oldest → Newest)""
click at [856, 91] on select "Sort By Order Date (Newest → Oldest) Order Date (Oldest → Newest)" at bounding box center [961, 103] width 210 height 25
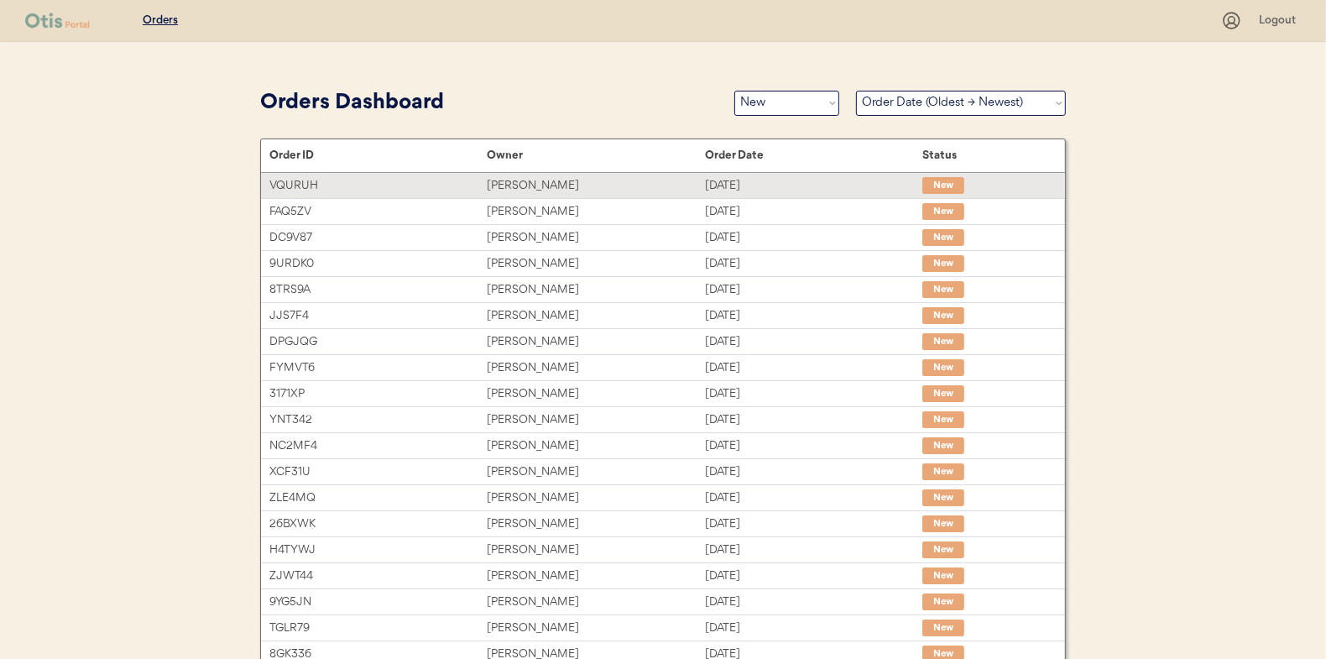
click at [520, 187] on div "[PERSON_NAME]" at bounding box center [595, 185] width 217 height 19
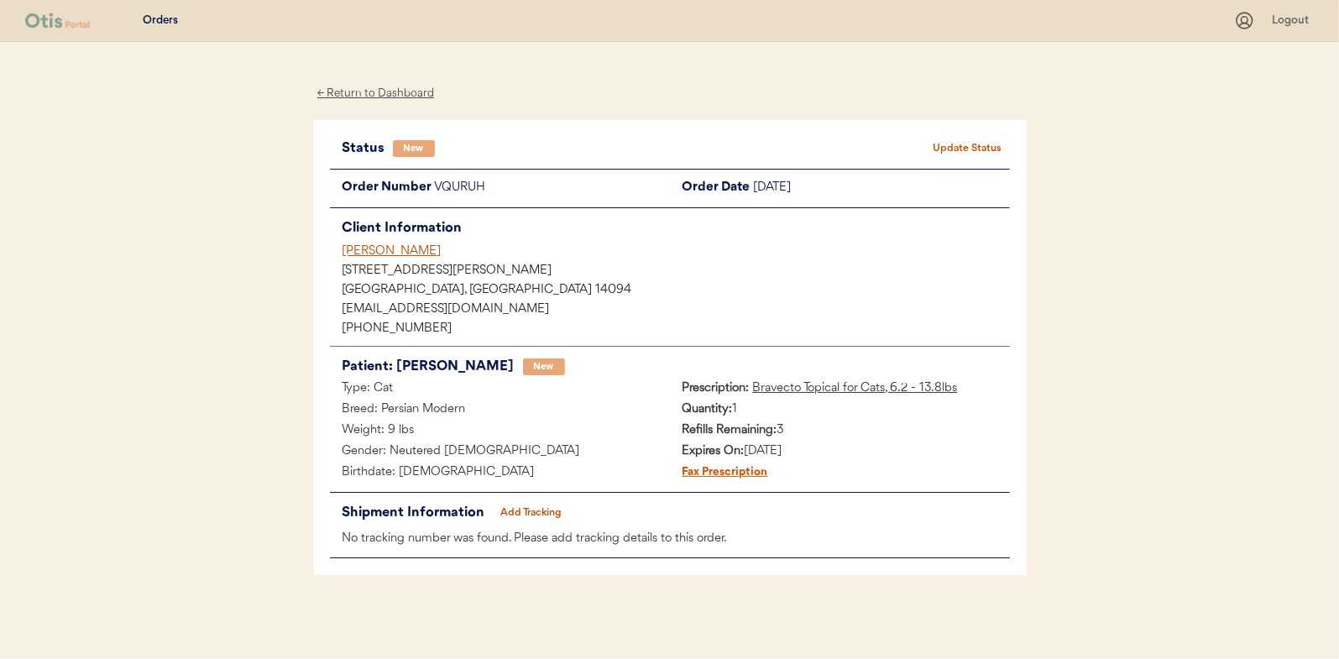
click at [404, 91] on div "← Return to Dashboard" at bounding box center [376, 93] width 126 height 19
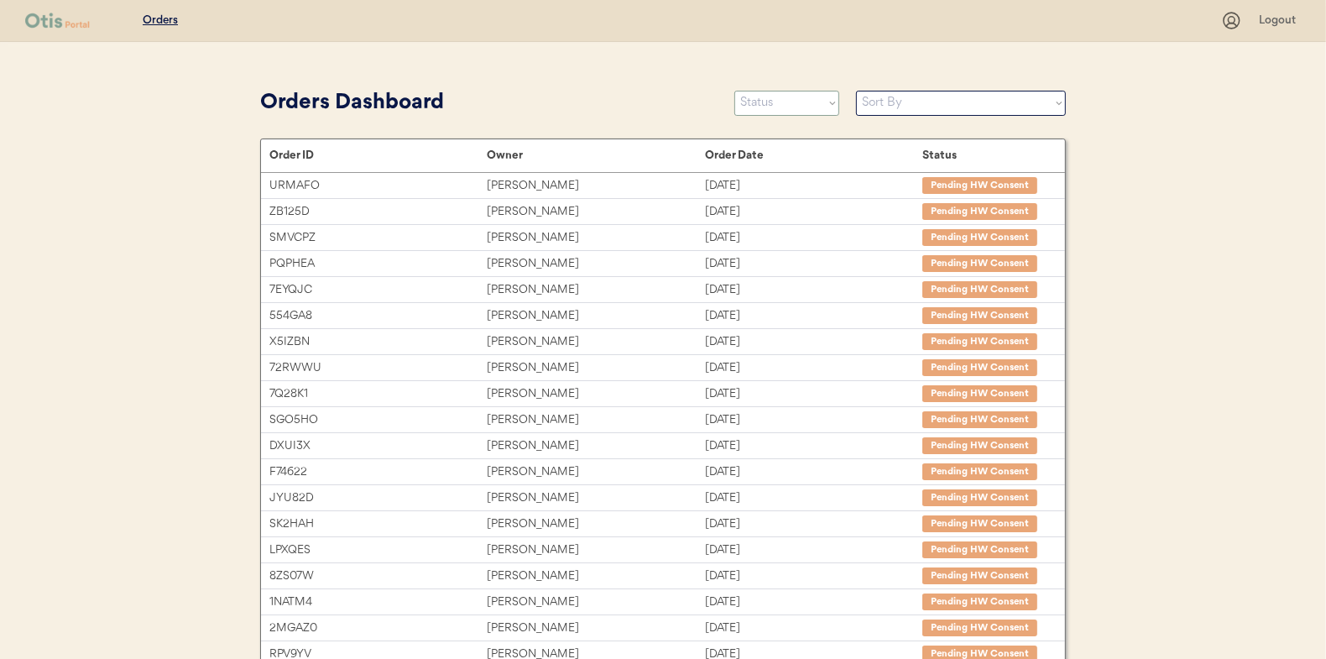
click at [776, 108] on select "Status On Hold New In Progress Complete Pending HW Consent Canceled" at bounding box center [786, 103] width 105 height 25
select select ""new""
click at [734, 91] on select "Status On Hold New In Progress Complete Pending HW Consent Canceled" at bounding box center [786, 103] width 105 height 25
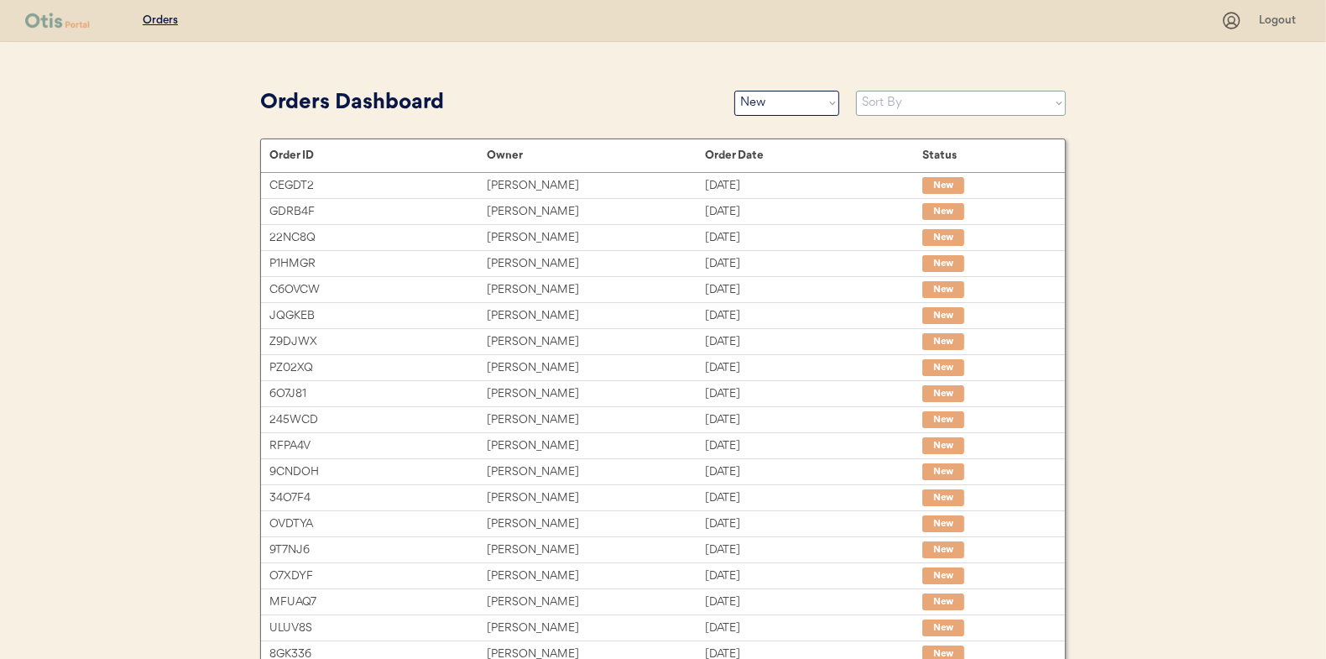
click at [891, 107] on select "Sort By Order Date (Newest → Oldest) Order Date (Oldest → Newest)" at bounding box center [961, 103] width 210 height 25
select select ""Order Date (Oldest → Newest)""
click at [856, 91] on select "Sort By Order Date (Newest → Oldest) Order Date (Oldest → Newest)" at bounding box center [961, 103] width 210 height 25
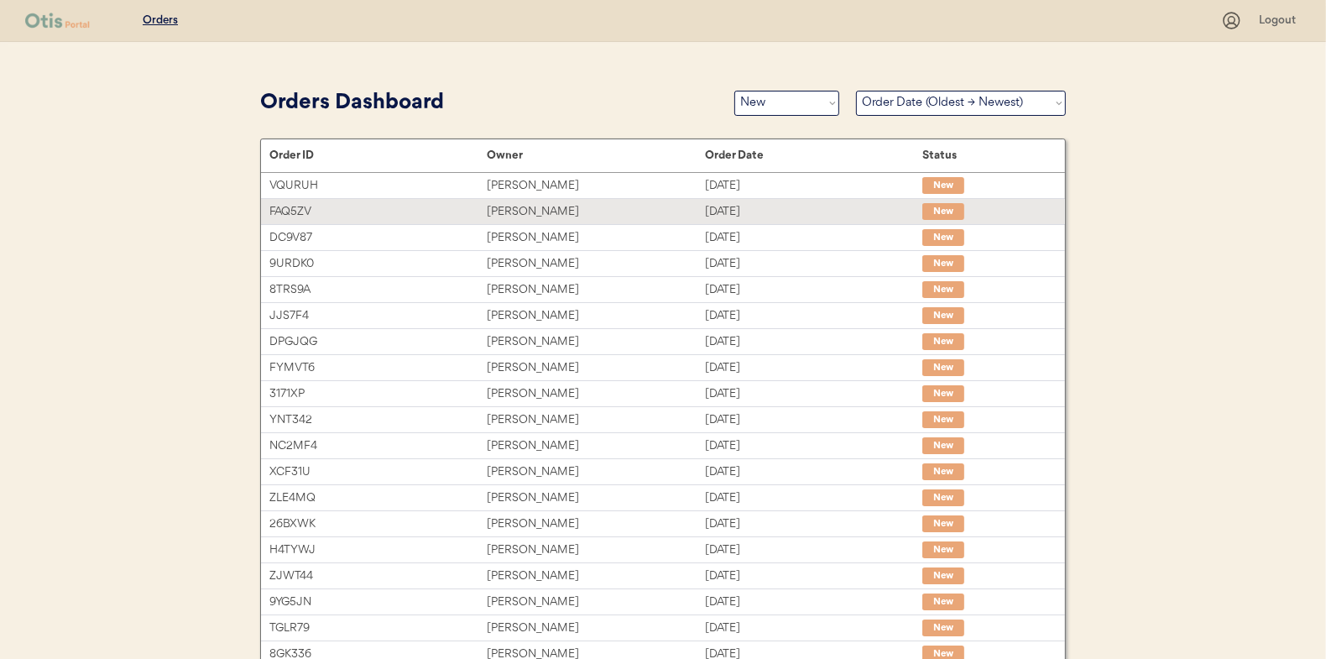
click at [525, 209] on div "[PERSON_NAME]" at bounding box center [595, 211] width 217 height 19
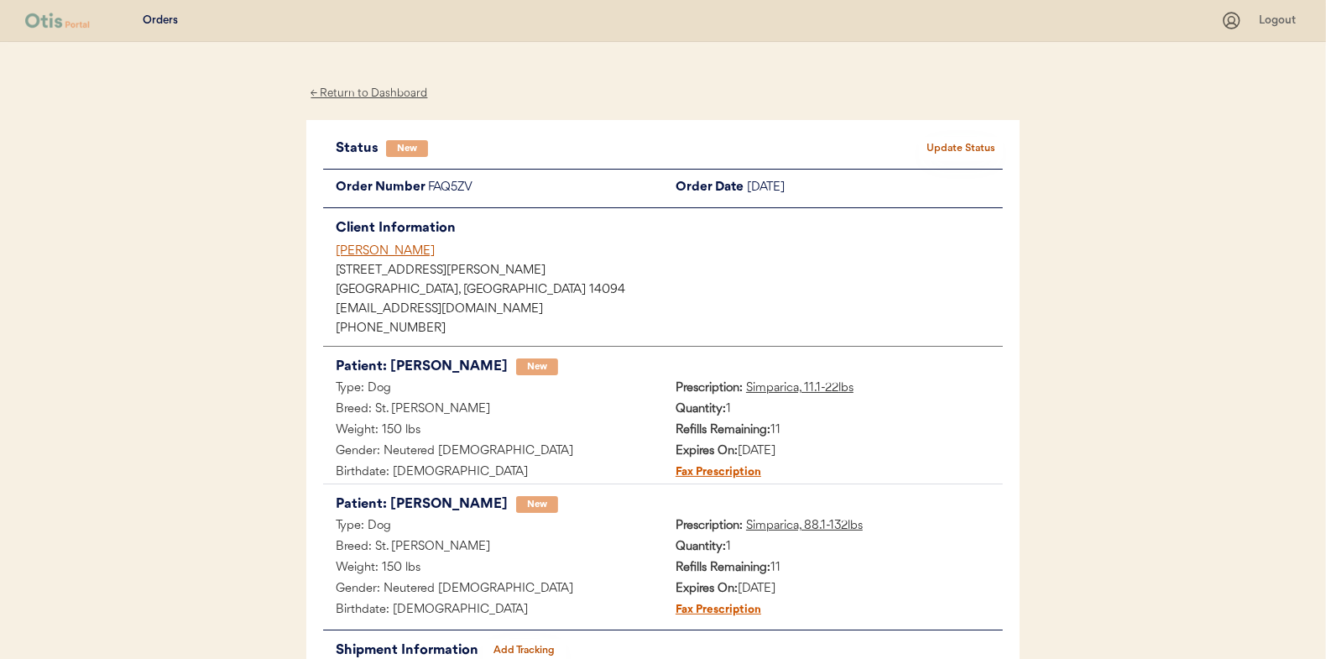
click at [357, 91] on div "← Return to Dashboard" at bounding box center [369, 93] width 126 height 19
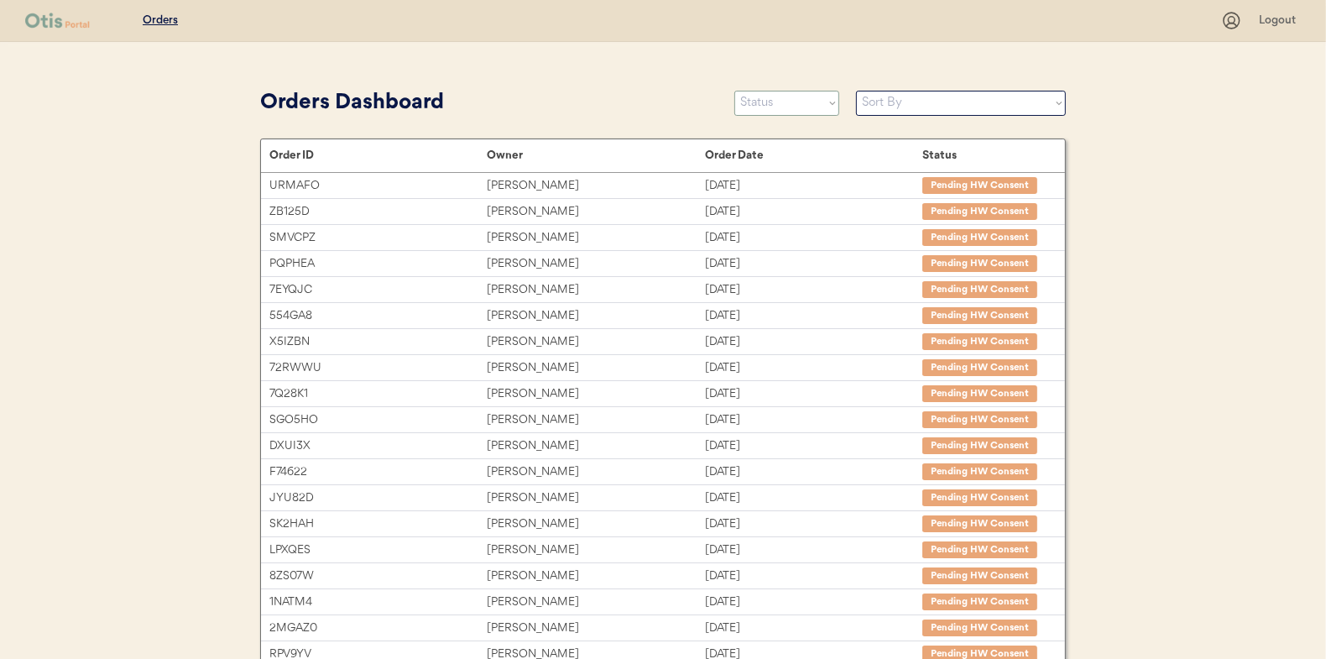
click at [778, 103] on select "Status On Hold New In Progress Complete Pending HW Consent Canceled" at bounding box center [786, 103] width 105 height 25
select select ""new""
click at [734, 91] on select "Status On Hold New In Progress Complete Pending HW Consent Canceled" at bounding box center [786, 103] width 105 height 25
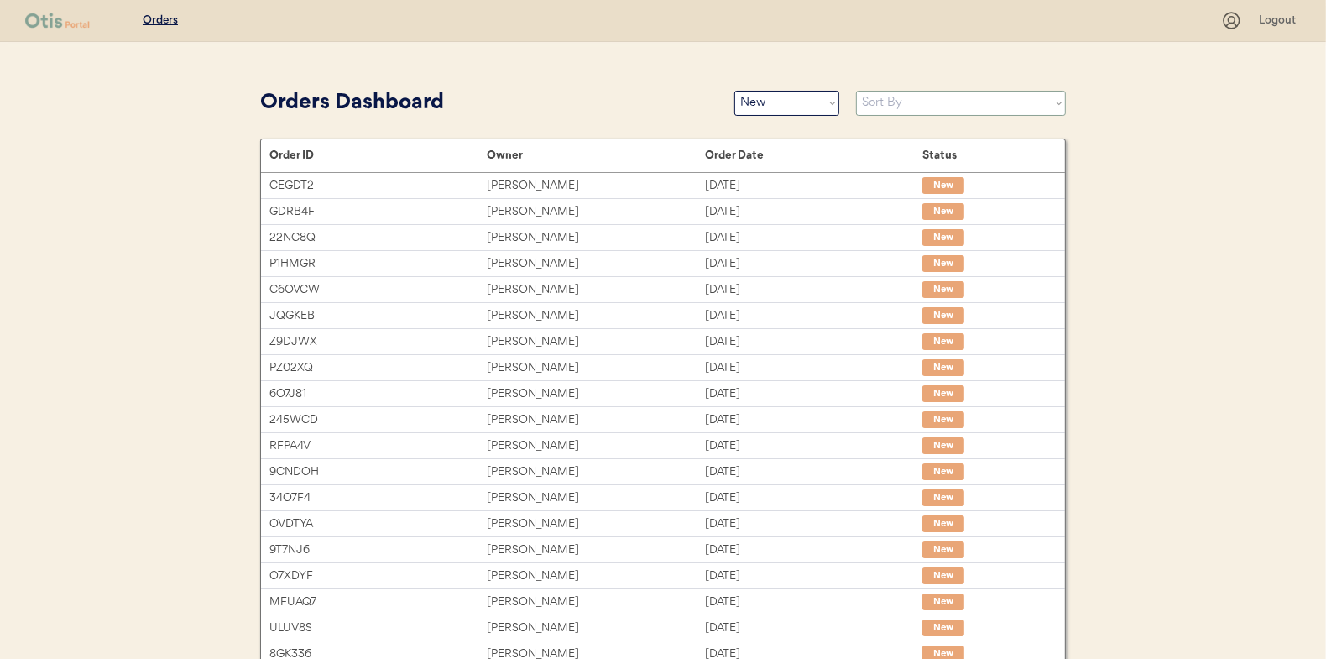
click at [912, 103] on select "Sort By Order Date (Newest → Oldest) Order Date (Oldest → Newest)" at bounding box center [961, 103] width 210 height 25
select select ""Order Date (Oldest → Newest)""
click at [856, 91] on select "Sort By Order Date (Newest → Oldest) Order Date (Oldest → Newest)" at bounding box center [961, 103] width 210 height 25
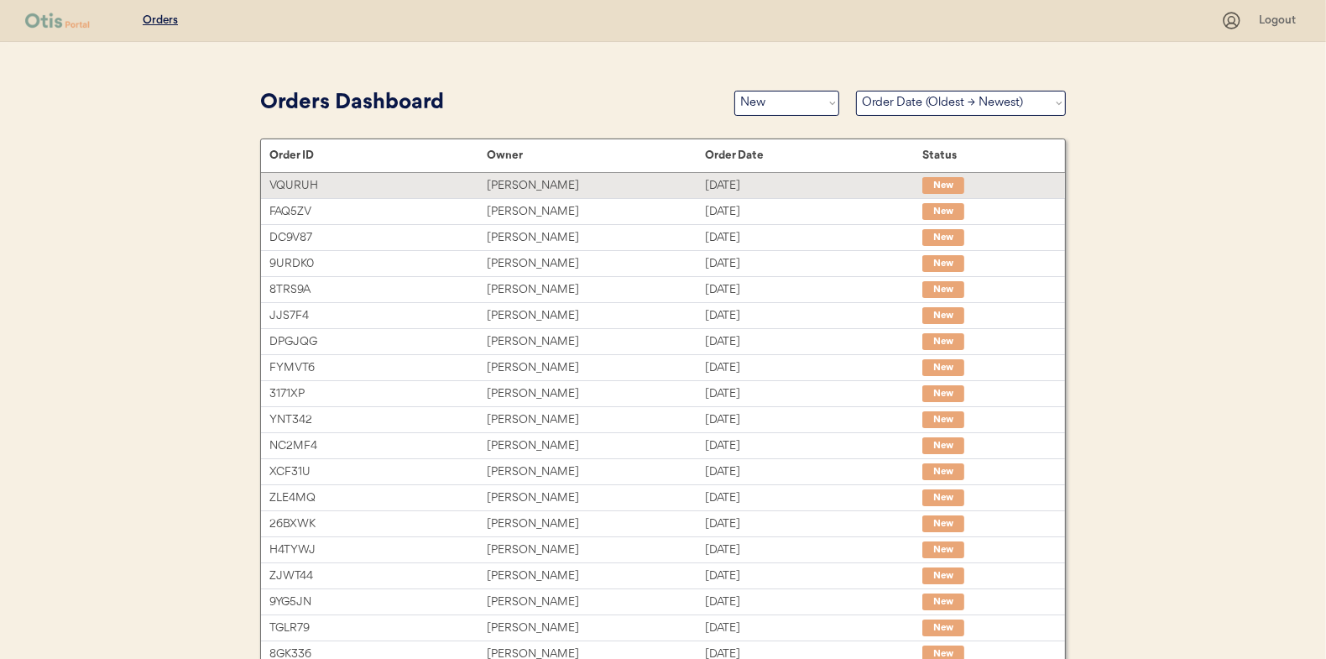
click at [517, 184] on div "[PERSON_NAME]" at bounding box center [595, 185] width 217 height 19
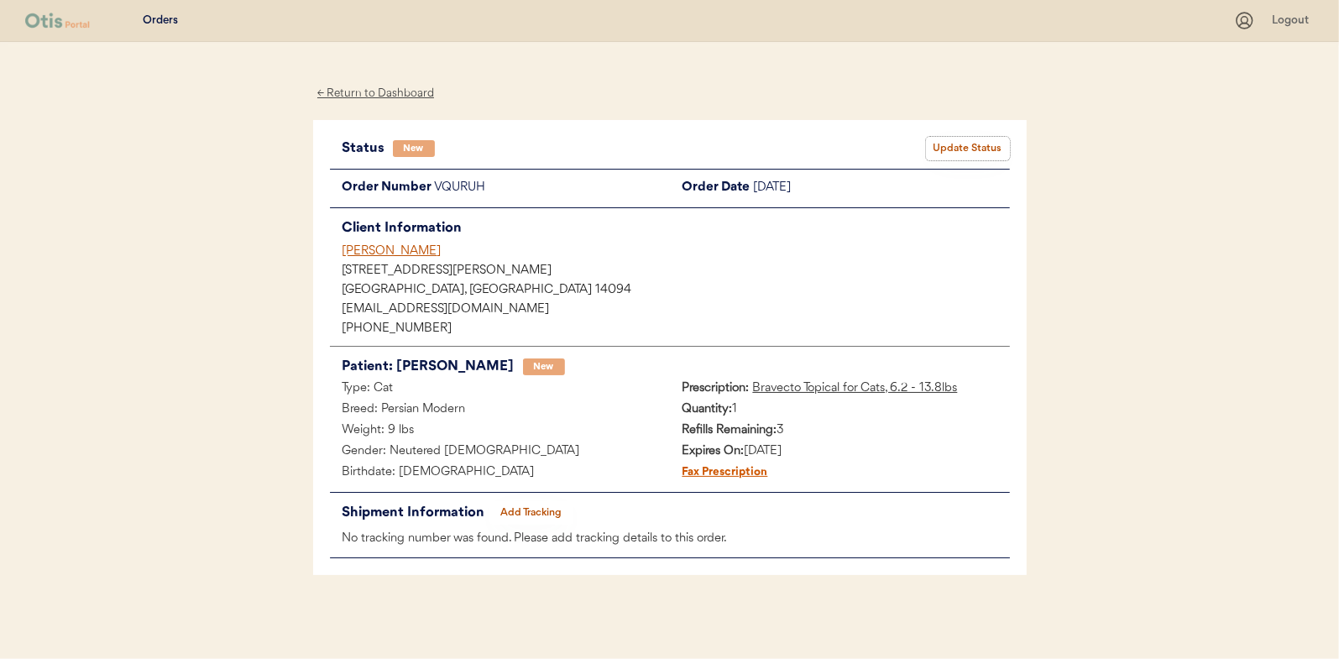
click at [950, 143] on button "Update Status" at bounding box center [968, 149] width 84 height 24
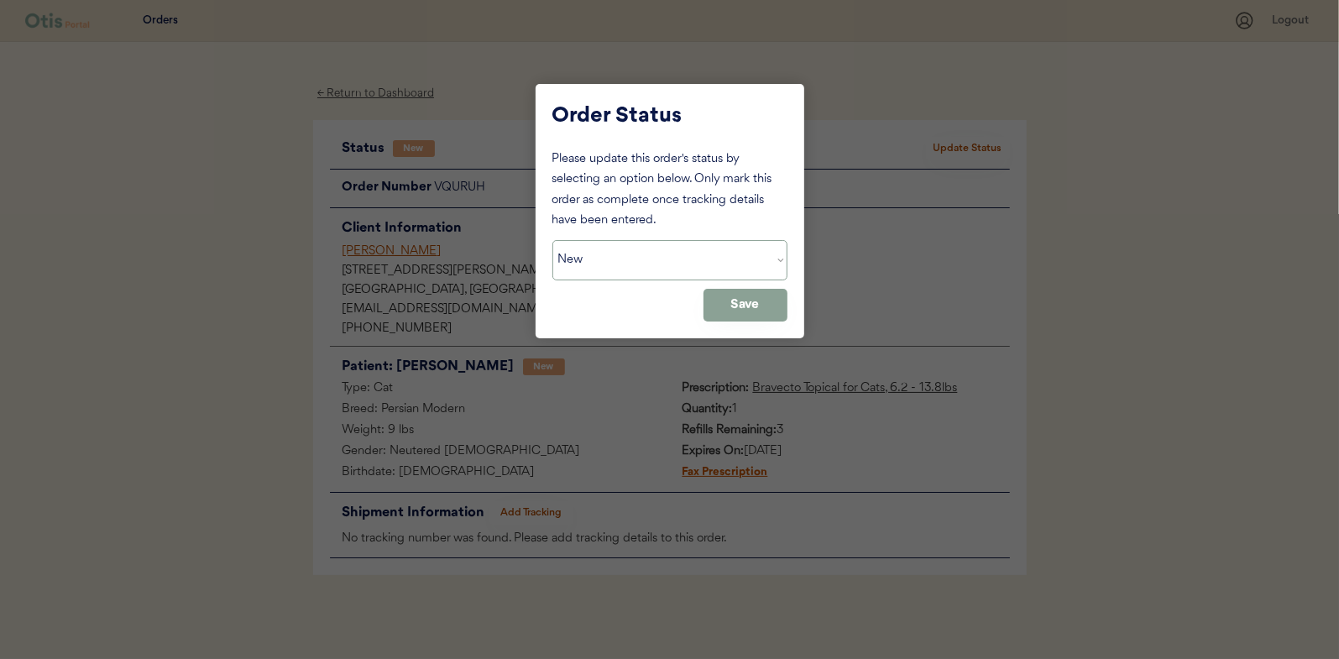
click at [588, 257] on select "Status On Hold New In Progress Complete Pending HW Consent Canceled" at bounding box center [669, 260] width 235 height 40
select select ""in_progress""
click at [552, 240] on select "Status On Hold New In Progress Complete Pending HW Consent Canceled" at bounding box center [669, 260] width 235 height 40
click at [728, 306] on button "Save" at bounding box center [745, 305] width 84 height 33
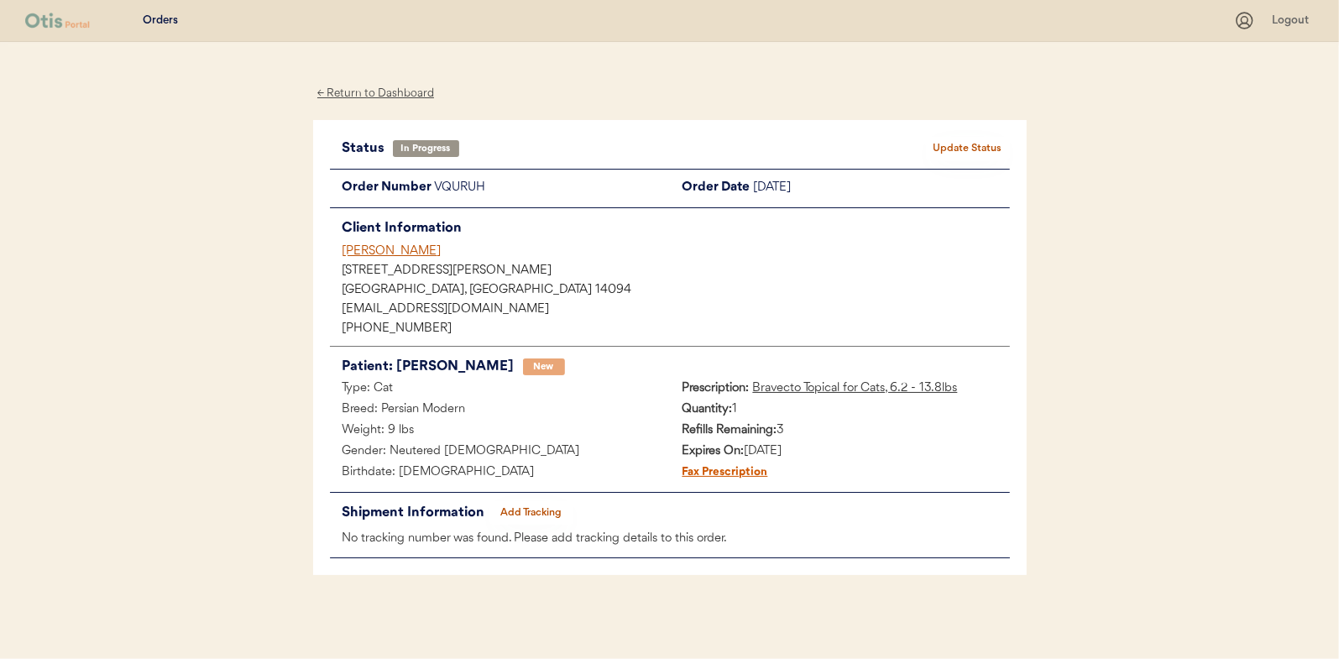
click at [383, 94] on div "← Return to Dashboard" at bounding box center [376, 93] width 126 height 19
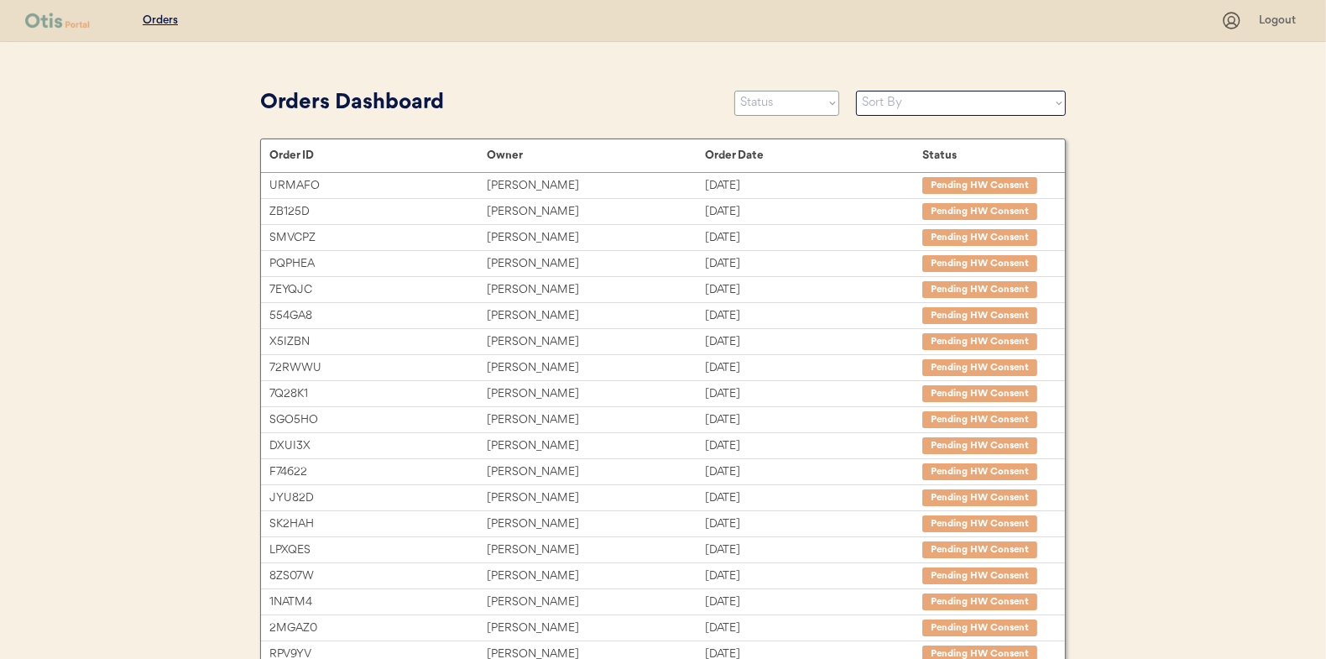
click at [776, 103] on select "Status On Hold New In Progress Complete Pending HW Consent Canceled" at bounding box center [786, 103] width 105 height 25
select select ""new""
click at [734, 91] on select "Status On Hold New In Progress Complete Pending HW Consent Canceled" at bounding box center [786, 103] width 105 height 25
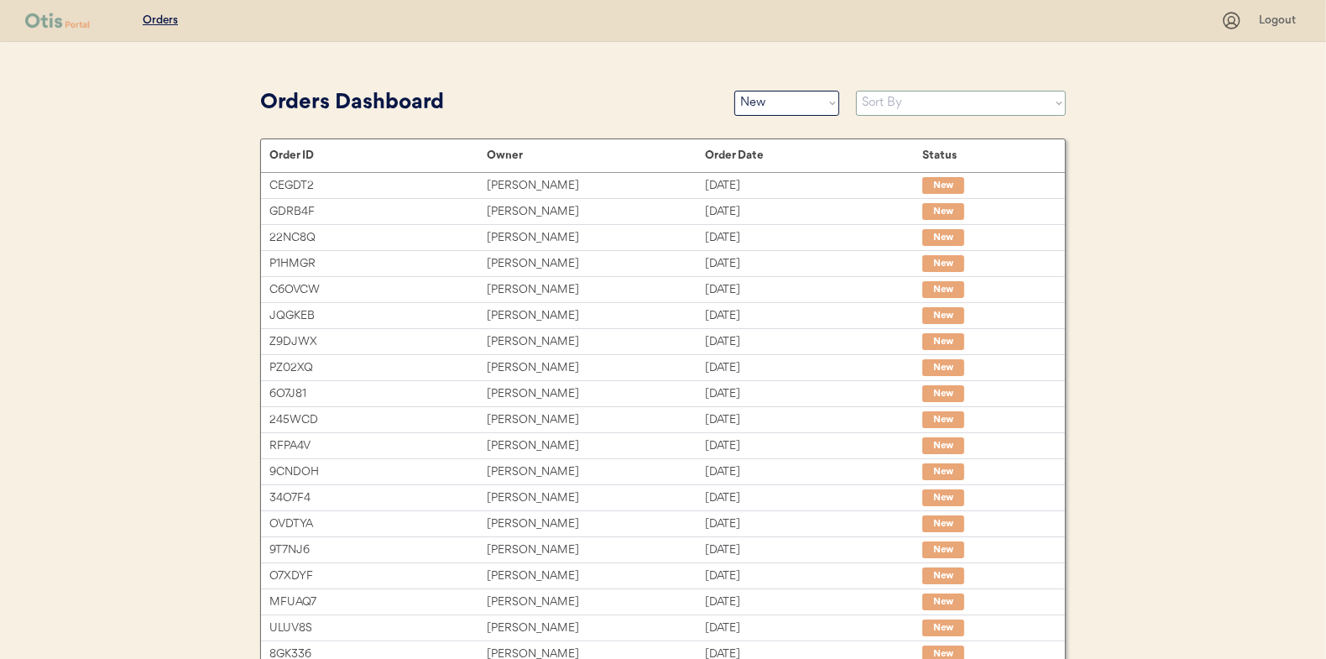
click at [917, 104] on select "Sort By Order Date (Newest → Oldest) Order Date (Oldest → Newest)" at bounding box center [961, 103] width 210 height 25
select select ""Order Date (Oldest → Newest)""
click at [856, 91] on select "Sort By Order Date (Newest → Oldest) Order Date (Oldest → Newest)" at bounding box center [961, 103] width 210 height 25
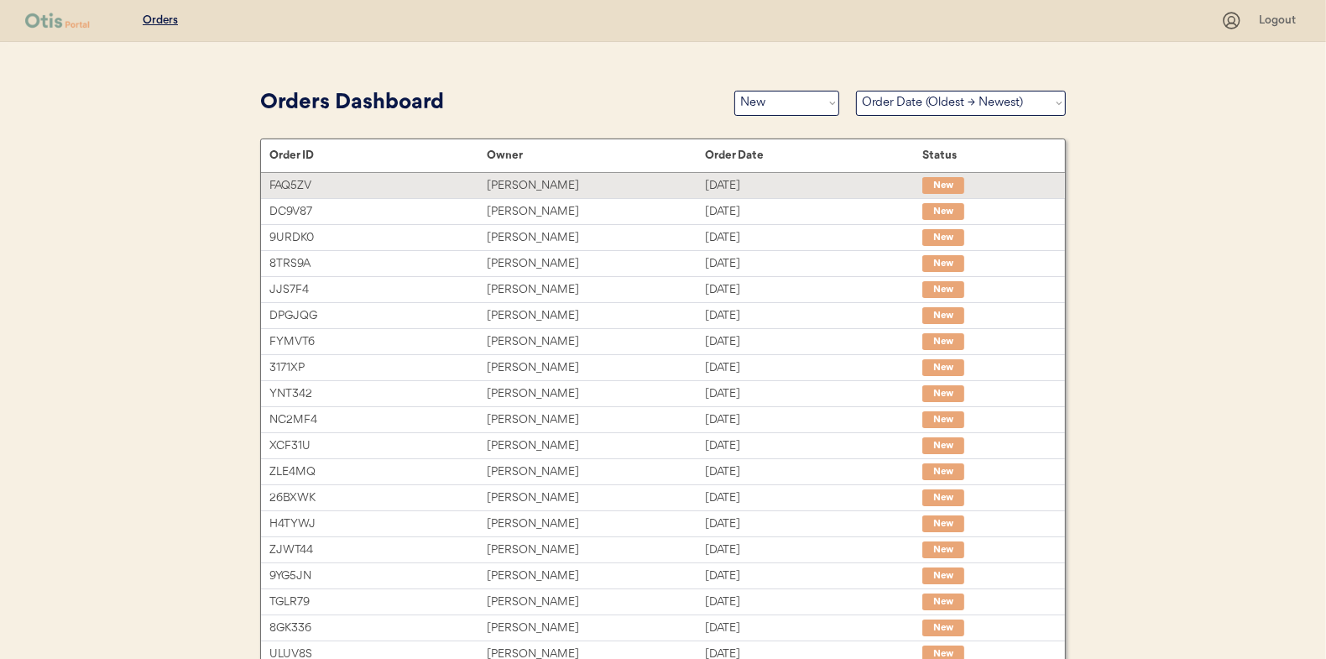
click at [530, 184] on div "Kelli Clemons" at bounding box center [595, 185] width 217 height 19
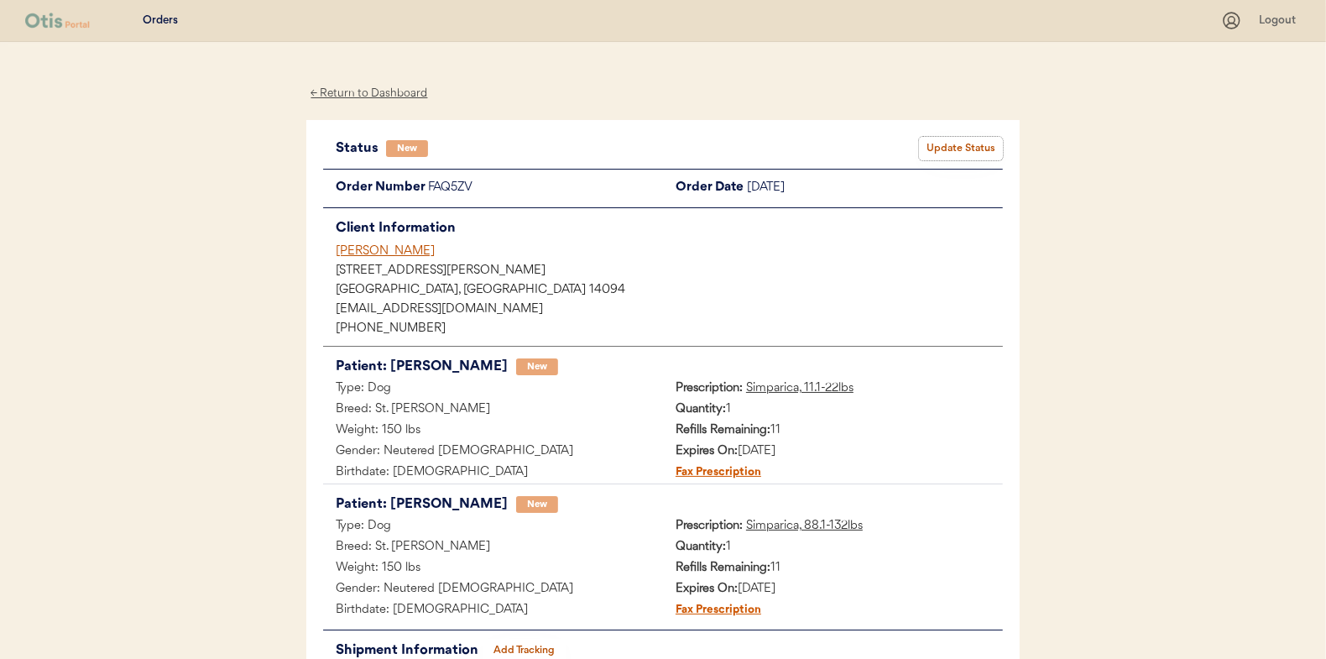
click at [956, 141] on button "Update Status" at bounding box center [961, 149] width 84 height 24
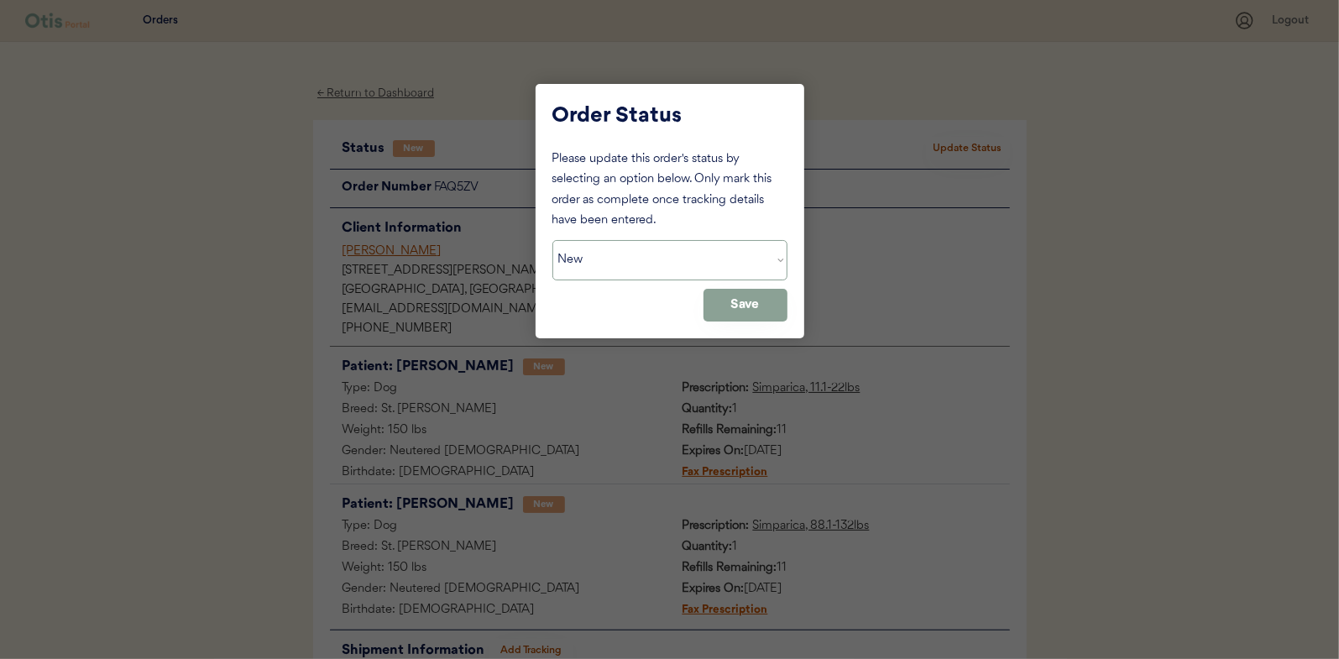
click at [677, 260] on select "Status On Hold New In Progress Complete Pending HW Consent Canceled" at bounding box center [669, 260] width 235 height 40
select select ""in_progress""
click at [552, 240] on select "Status On Hold New In Progress Complete Pending HW Consent Canceled" at bounding box center [669, 260] width 235 height 40
click at [771, 307] on button "Save" at bounding box center [745, 305] width 84 height 33
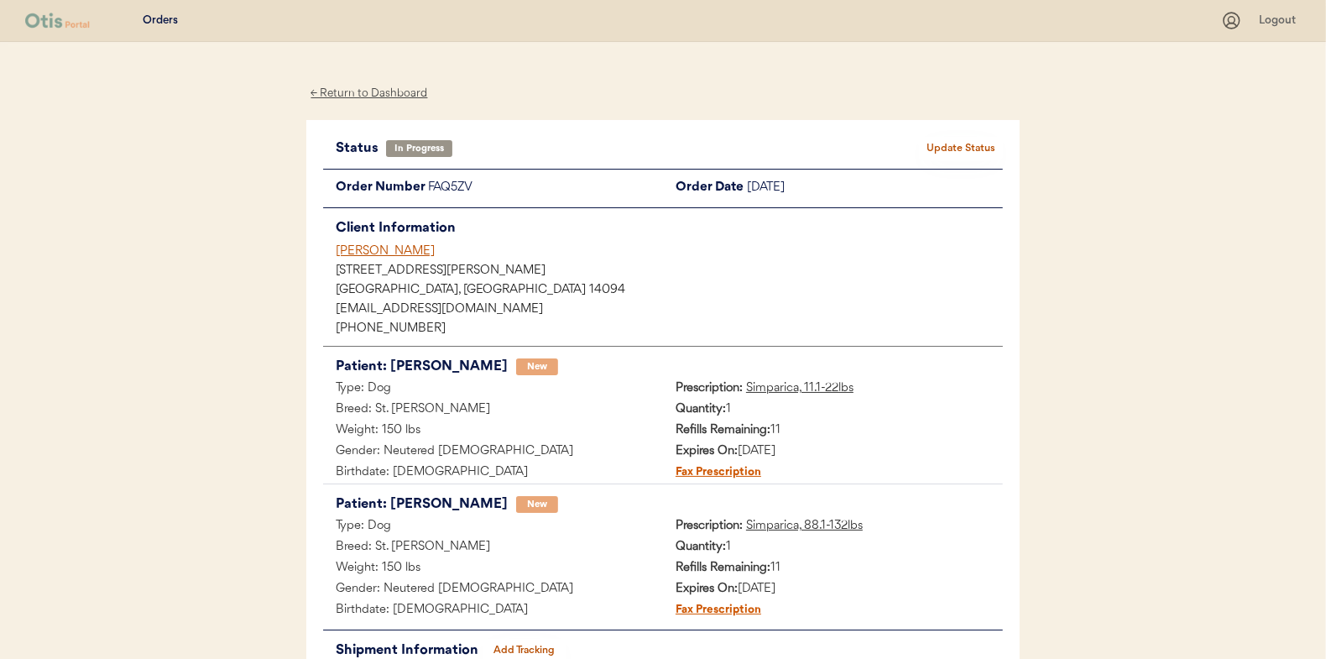
click at [365, 90] on div "← Return to Dashboard" at bounding box center [369, 93] width 126 height 19
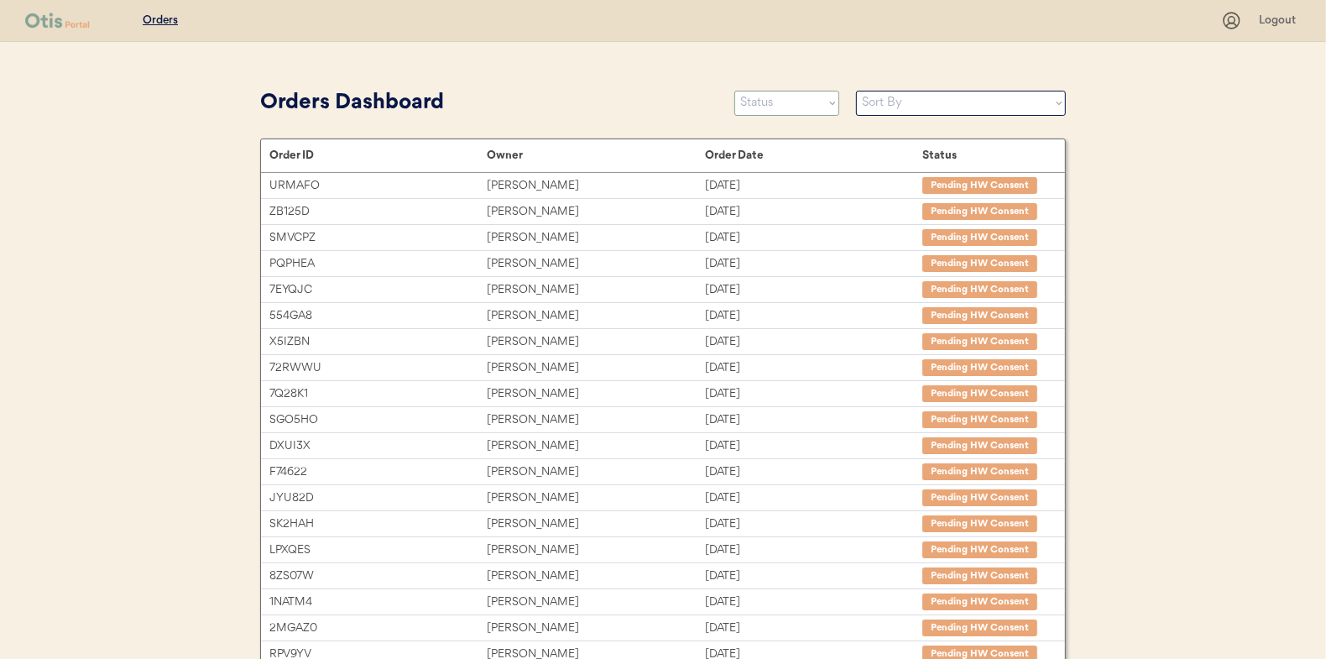
click at [786, 105] on select "Status On Hold New In Progress Complete Pending HW Consent Canceled" at bounding box center [786, 103] width 105 height 25
select select ""new""
click at [734, 91] on select "Status On Hold New In Progress Complete Pending HW Consent Canceled" at bounding box center [786, 103] width 105 height 25
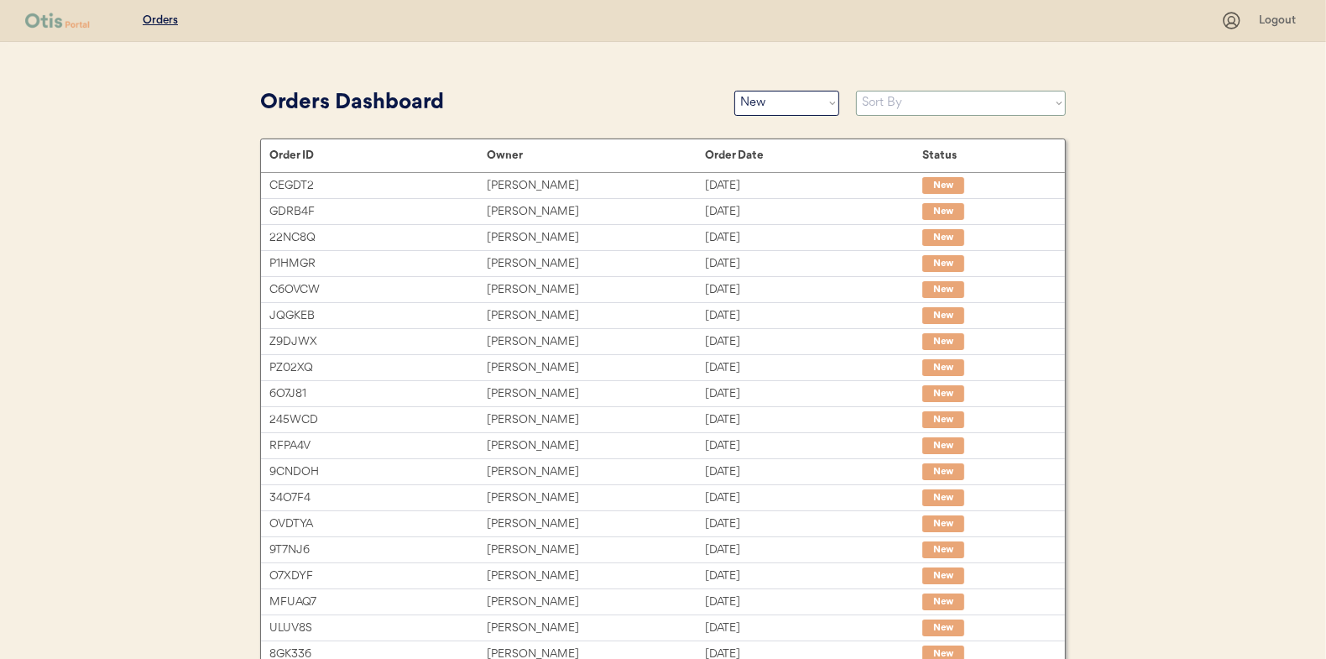
click at [890, 102] on select "Sort By Order Date (Newest → Oldest) Order Date (Oldest → Newest)" at bounding box center [961, 103] width 210 height 25
select select ""Order Date (Oldest → Newest)""
click at [856, 91] on select "Sort By Order Date (Newest → Oldest) Order Date (Oldest → Newest)" at bounding box center [961, 103] width 210 height 25
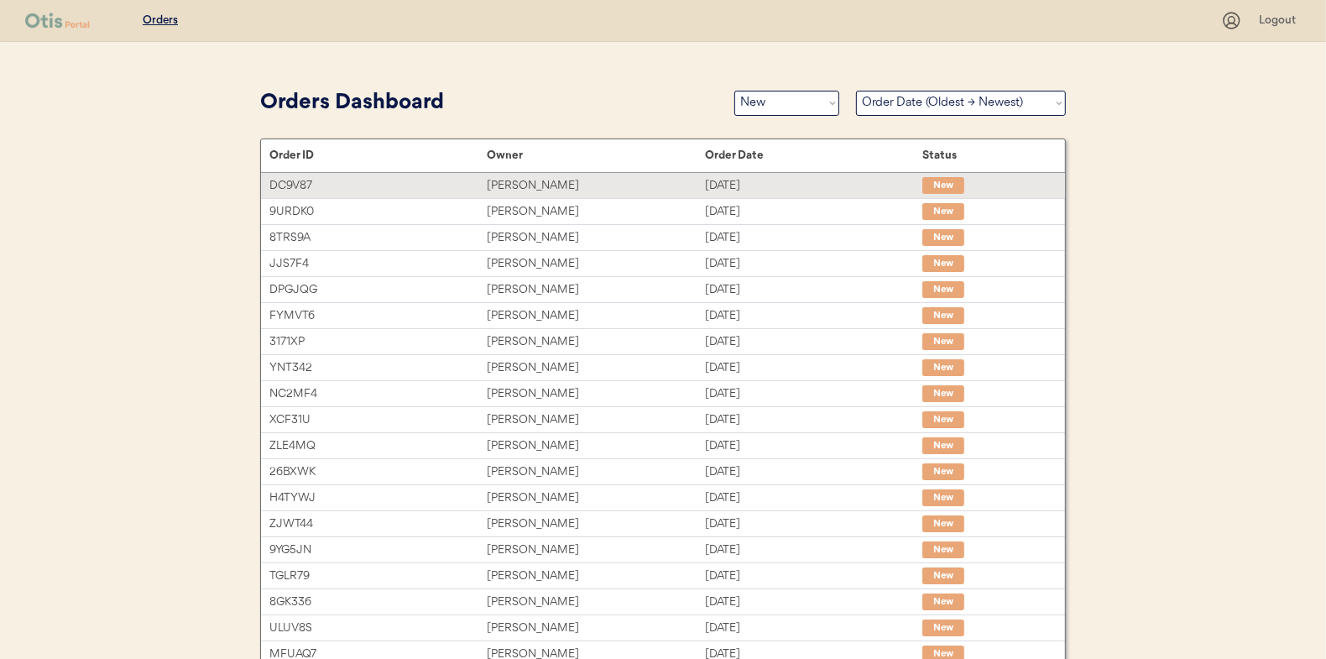
click at [537, 176] on div "[PERSON_NAME]" at bounding box center [595, 185] width 217 height 19
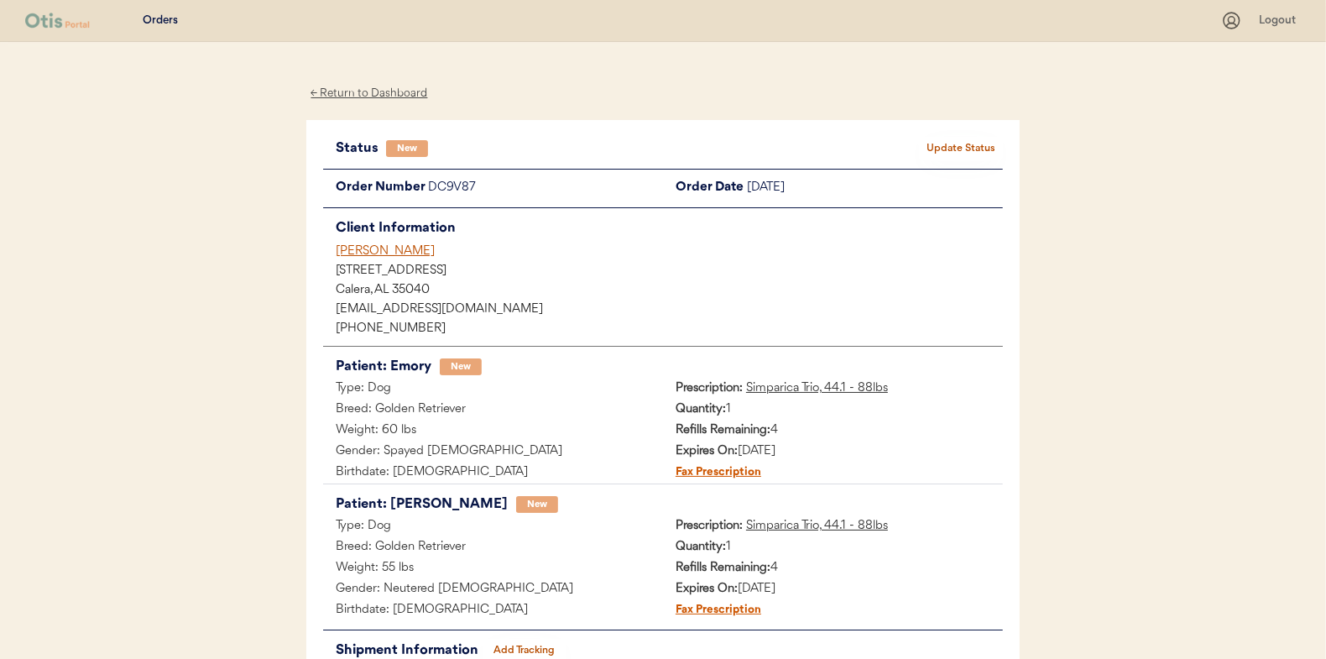
scroll to position [84, 0]
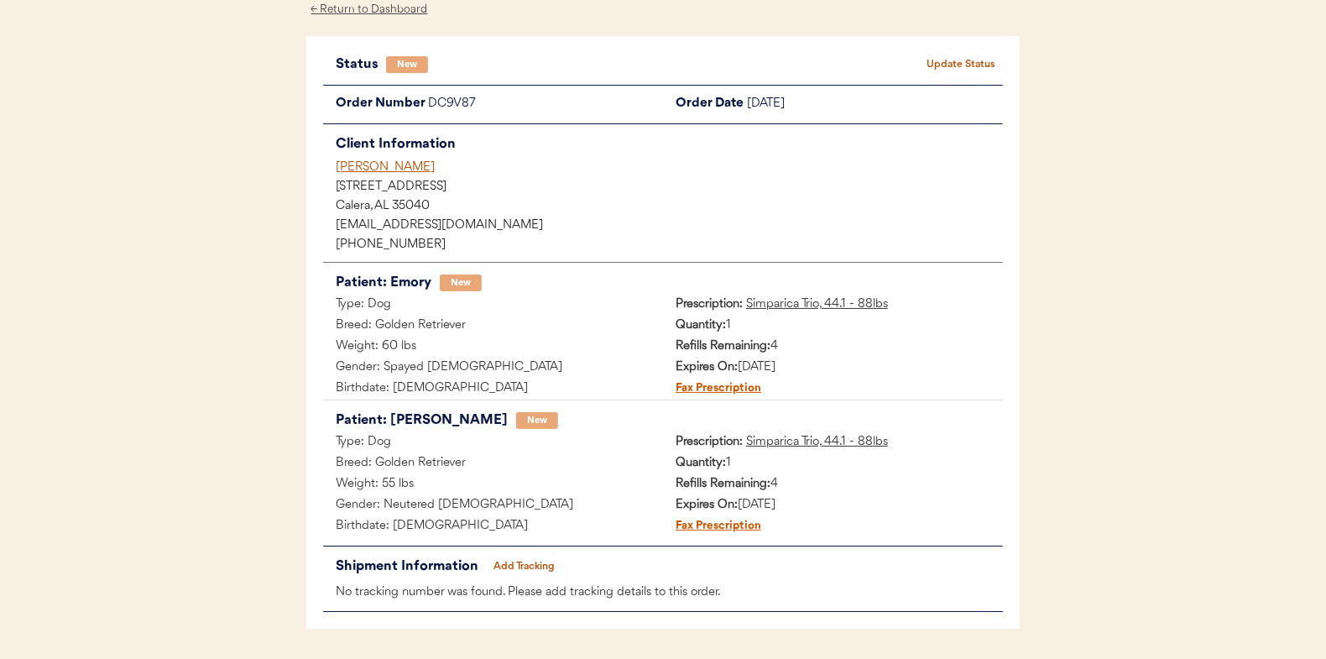
click at [969, 56] on button "Update Status" at bounding box center [961, 65] width 84 height 24
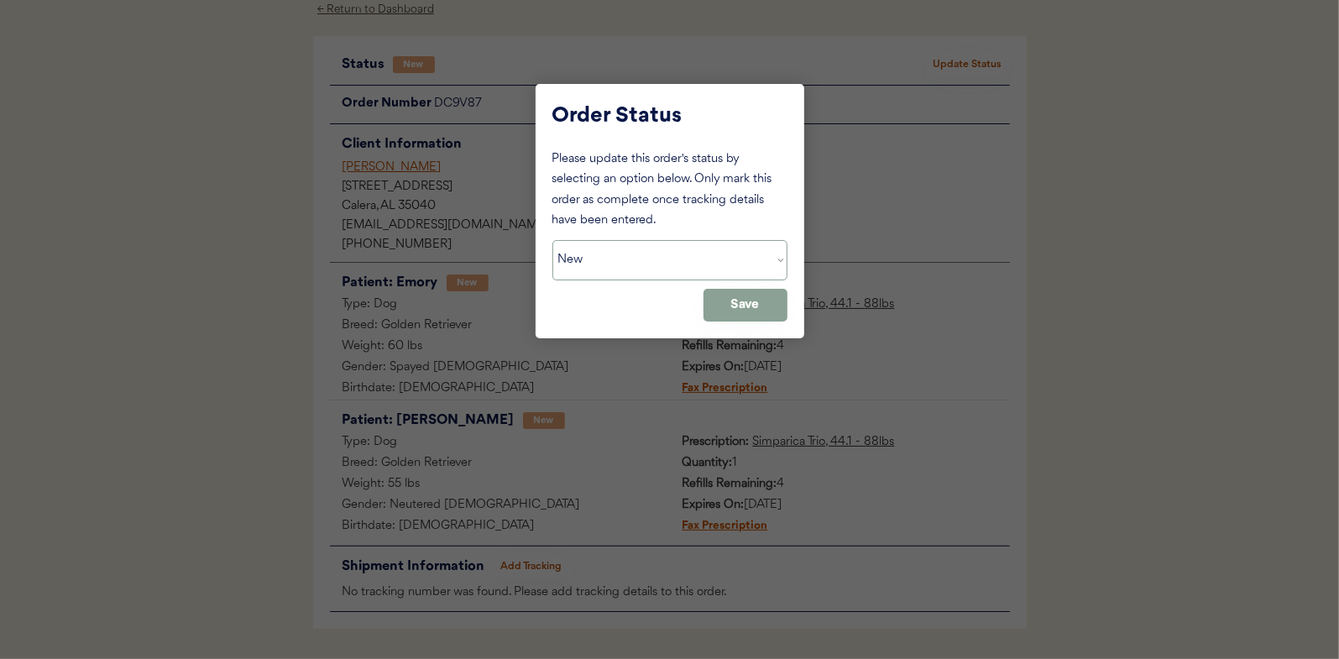
click at [630, 264] on select "Status On Hold New In Progress Complete Pending HW Consent Canceled" at bounding box center [669, 260] width 235 height 40
select select ""in_progress""
click at [552, 240] on select "Status On Hold New In Progress Complete Pending HW Consent Canceled" at bounding box center [669, 260] width 235 height 40
click at [765, 305] on button "Save" at bounding box center [745, 305] width 84 height 33
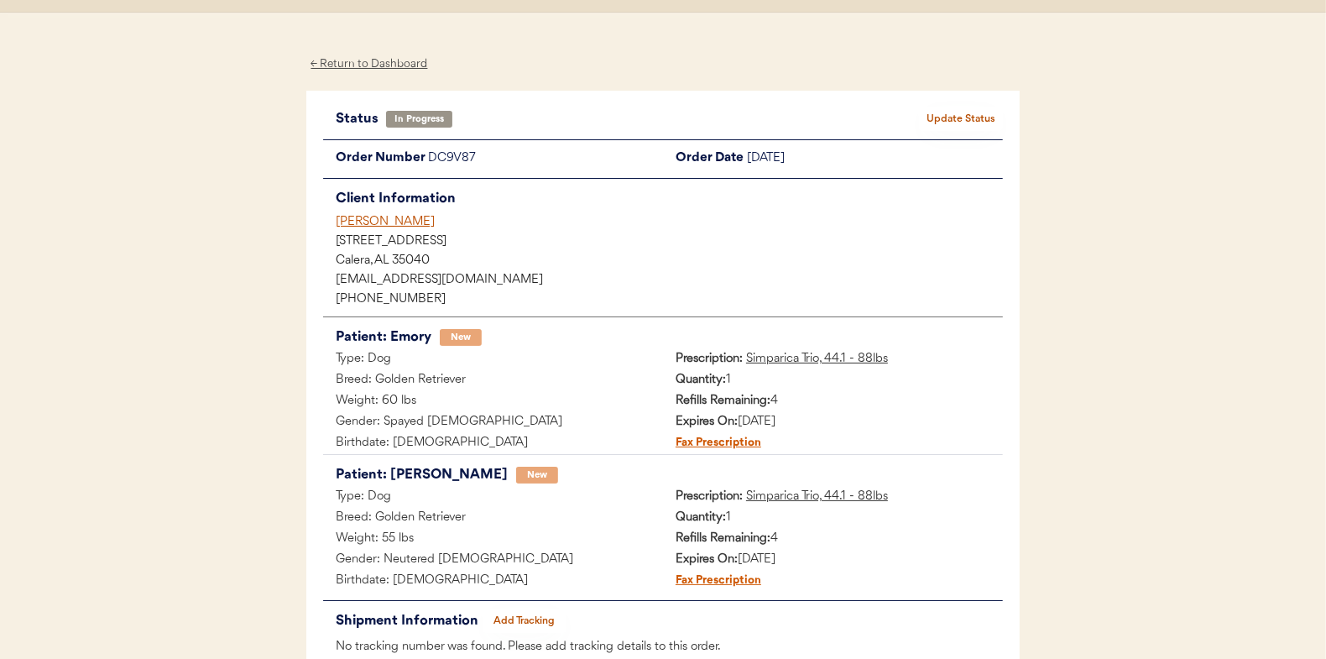
scroll to position [0, 0]
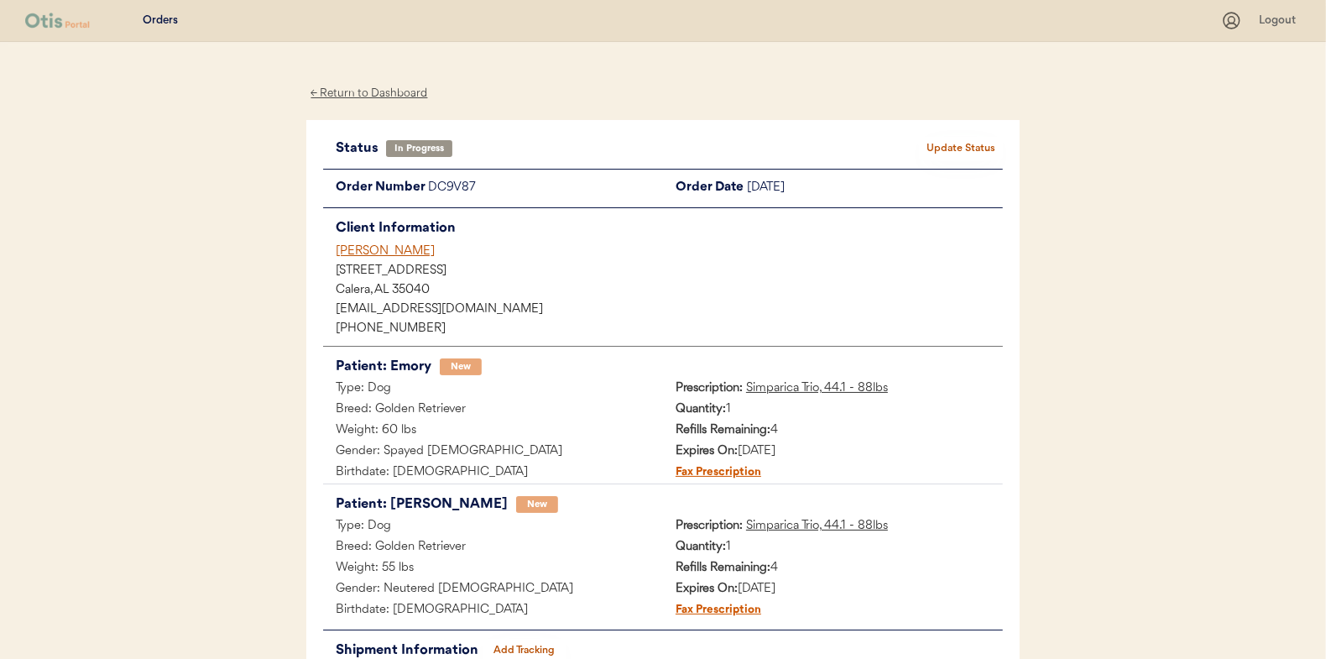
click at [353, 91] on div "← Return to Dashboard" at bounding box center [369, 93] width 126 height 19
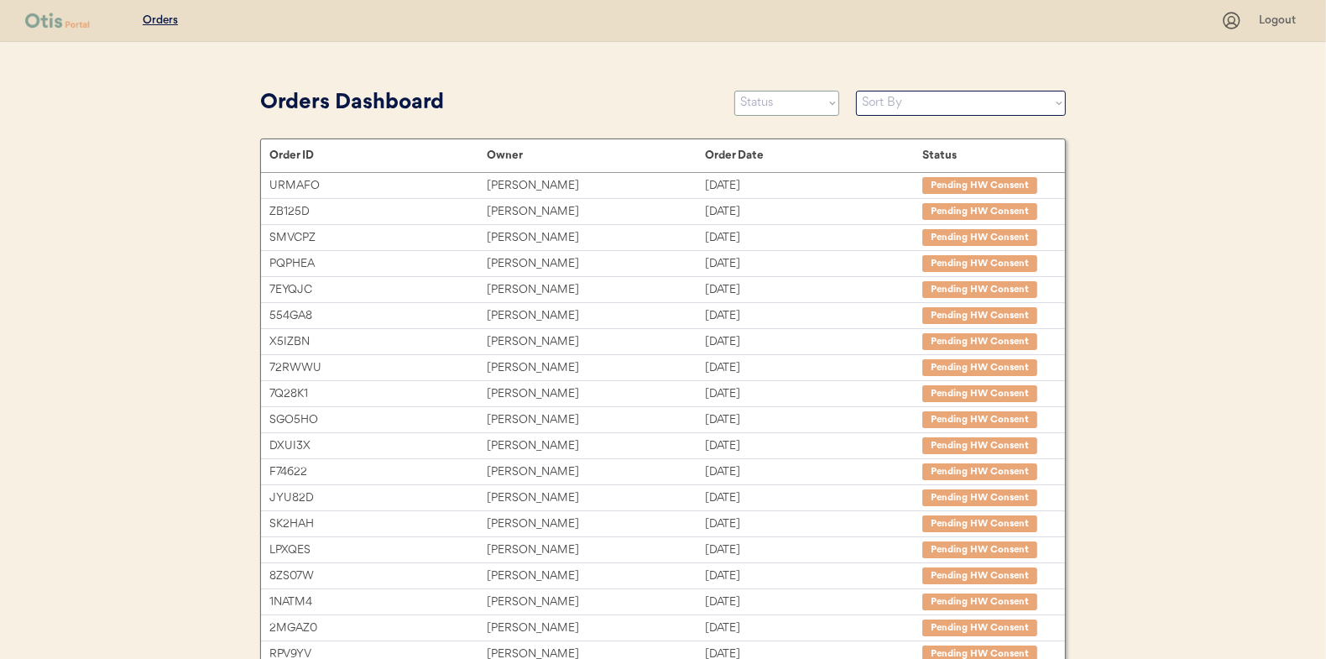
click at [776, 105] on select "Status On Hold New In Progress Complete Pending HW Consent Canceled" at bounding box center [786, 103] width 105 height 25
select select ""new""
click at [734, 91] on select "Status On Hold New In Progress Complete Pending HW Consent Canceled" at bounding box center [786, 103] width 105 height 25
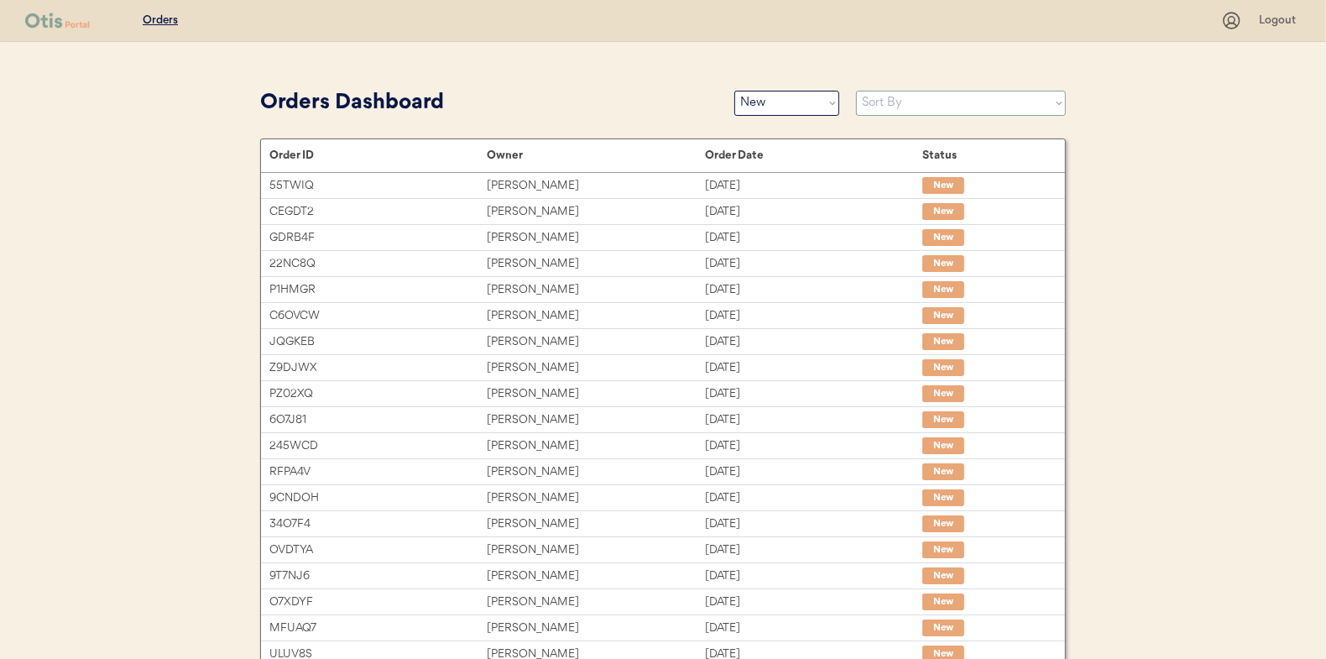
click at [886, 103] on select "Sort By Order Date (Newest → Oldest) Order Date (Oldest → Newest)" at bounding box center [961, 103] width 210 height 25
select select ""Order Date (Oldest → Newest)""
click at [856, 91] on select "Sort By Order Date (Newest → Oldest) Order Date (Oldest → Newest)" at bounding box center [961, 103] width 210 height 25
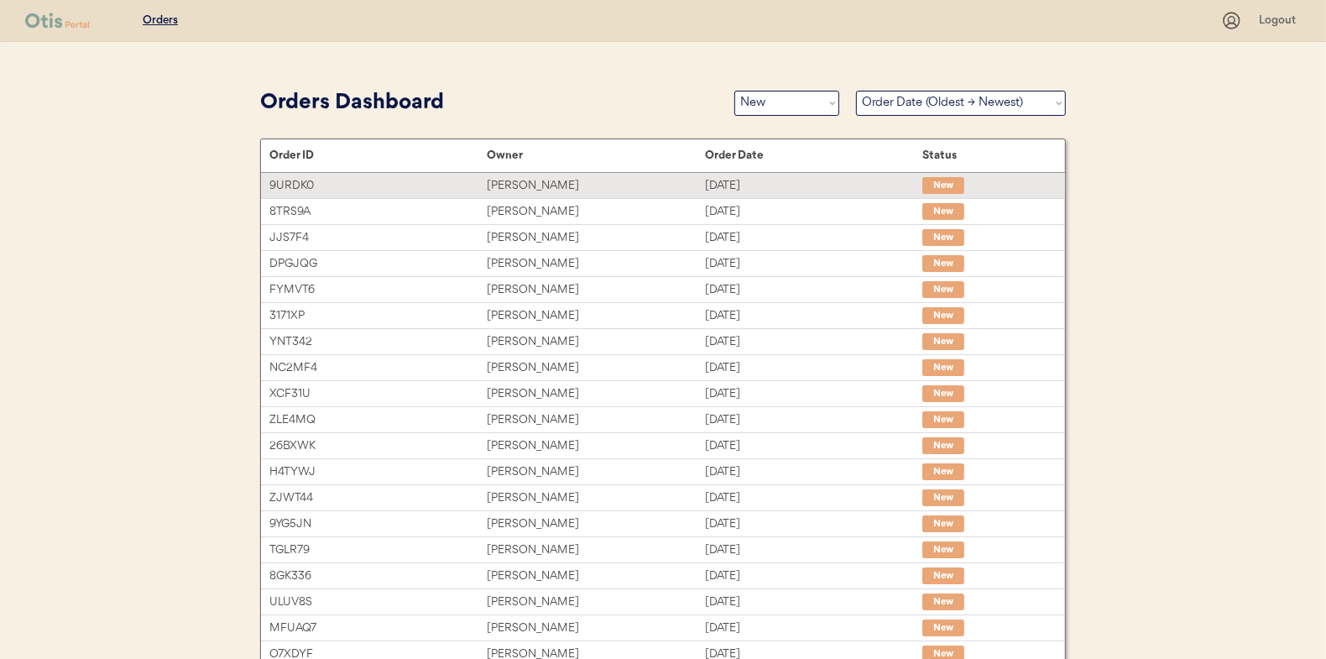
click at [525, 183] on div "[PERSON_NAME]" at bounding box center [595, 185] width 217 height 19
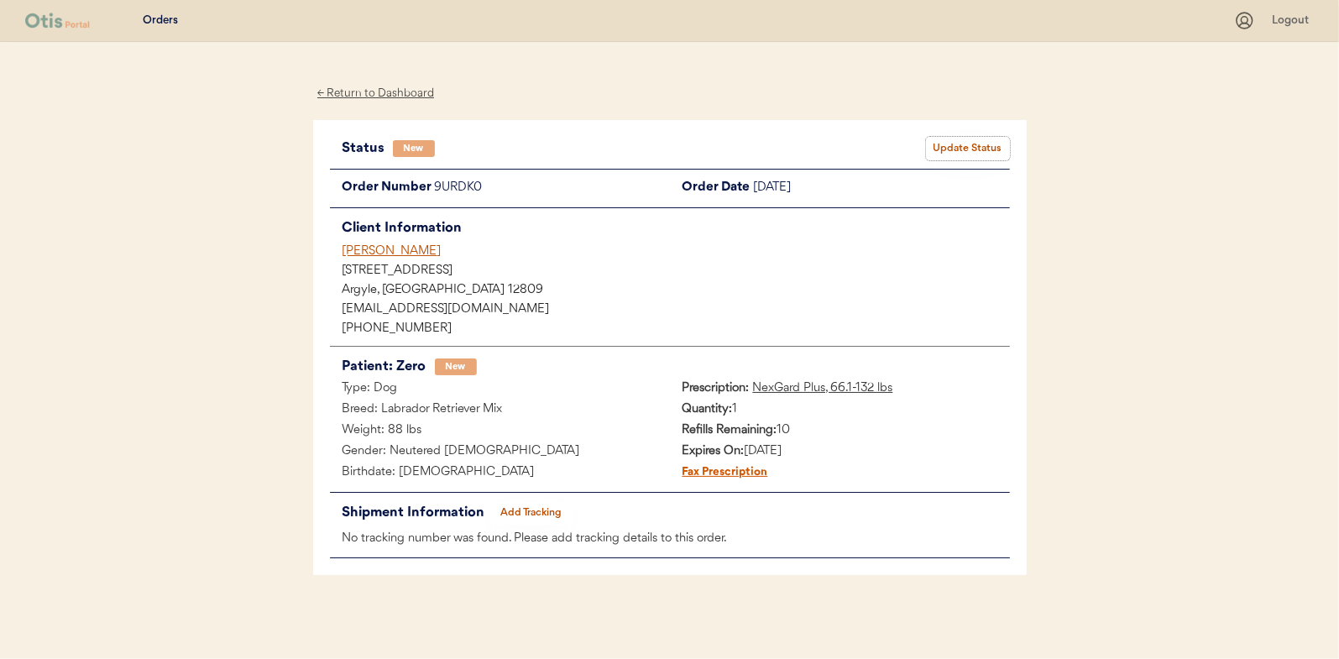
click at [985, 143] on button "Update Status" at bounding box center [968, 149] width 84 height 24
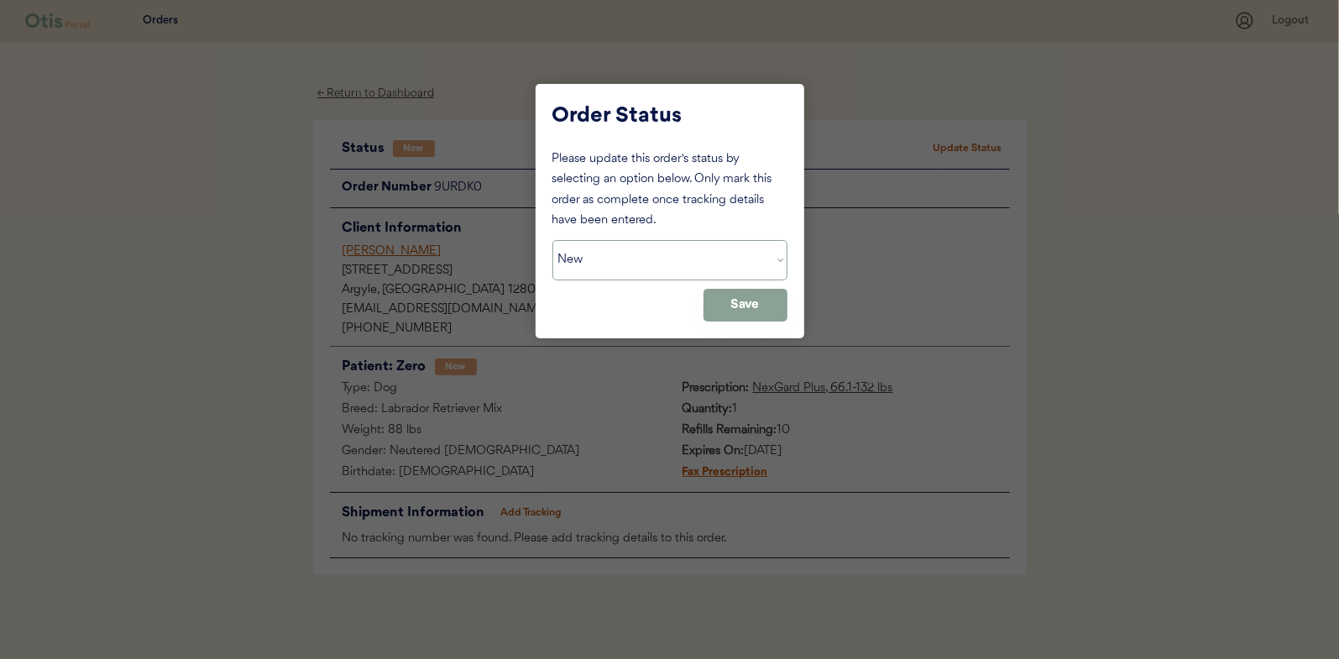
click at [638, 261] on select "Status On Hold New In Progress Complete Pending HW Consent Canceled" at bounding box center [669, 260] width 235 height 40
select select ""in_progress""
click at [552, 240] on select "Status On Hold New In Progress Complete Pending HW Consent Canceled" at bounding box center [669, 260] width 235 height 40
click at [759, 311] on button "Save" at bounding box center [745, 305] width 84 height 33
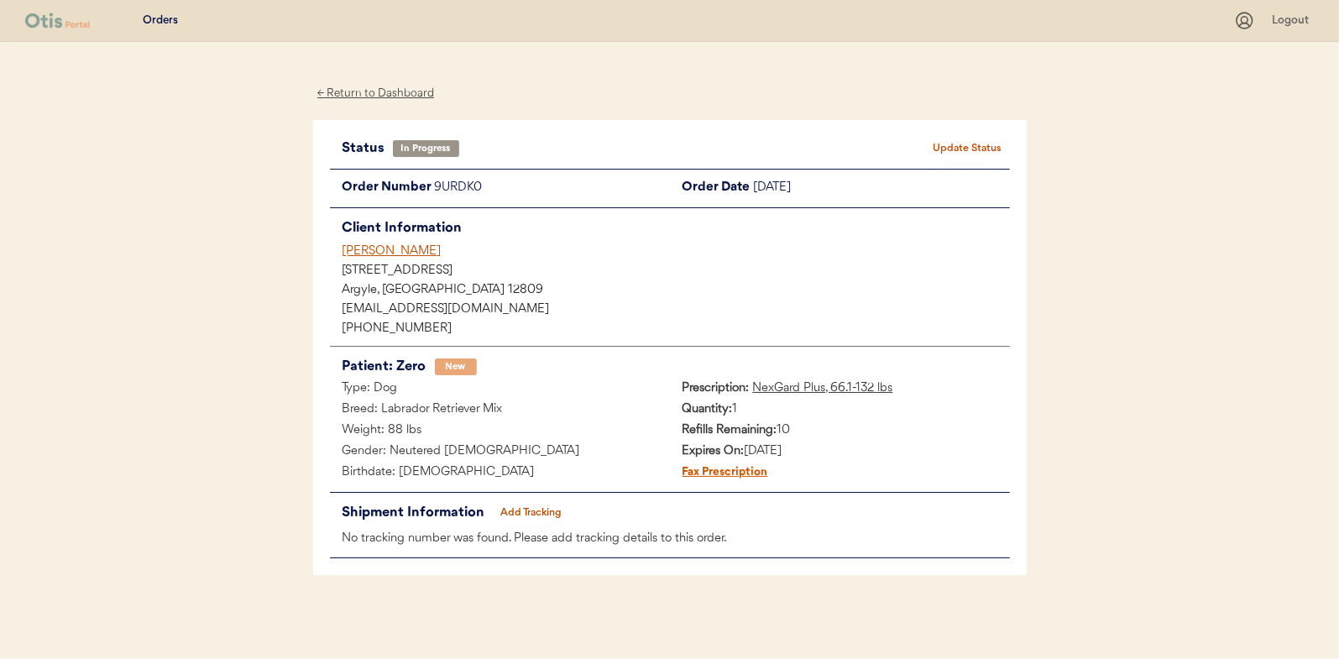
click at [368, 87] on div "← Return to Dashboard" at bounding box center [376, 93] width 126 height 19
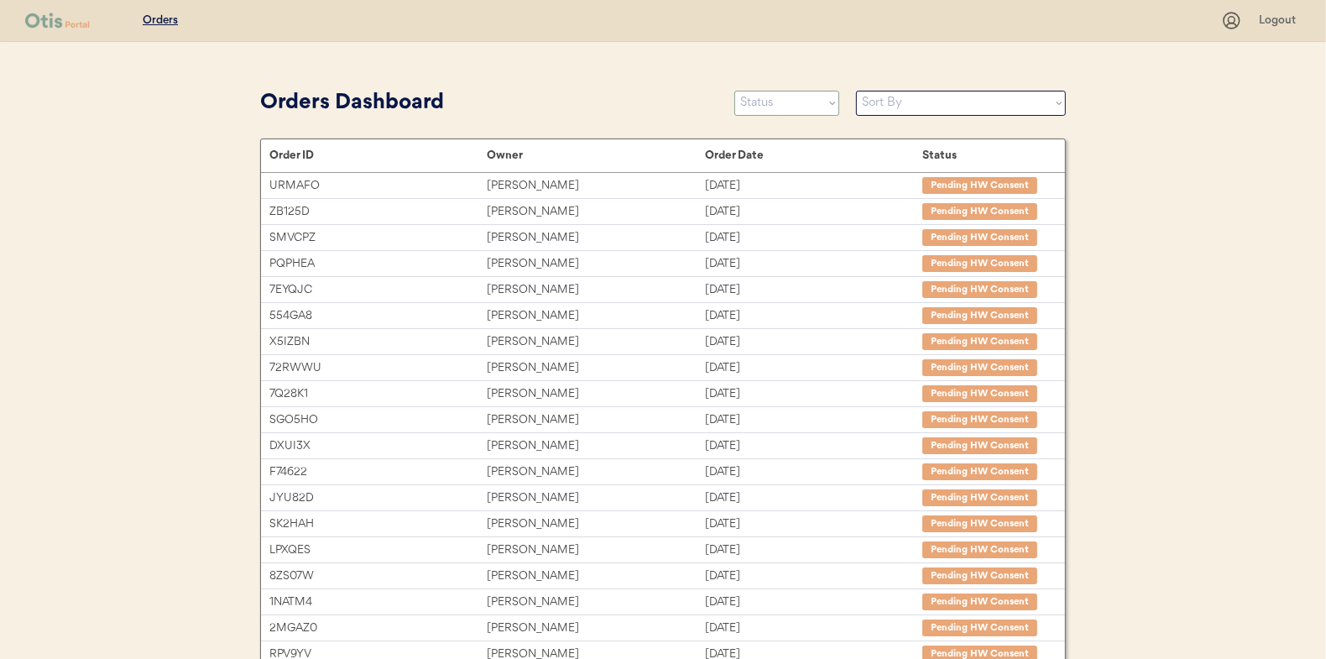
click at [785, 110] on select "Status On Hold New In Progress Complete Pending HW Consent Canceled" at bounding box center [786, 103] width 105 height 25
select select ""new""
click at [734, 91] on select "Status On Hold New In Progress Complete Pending HW Consent Canceled" at bounding box center [786, 103] width 105 height 25
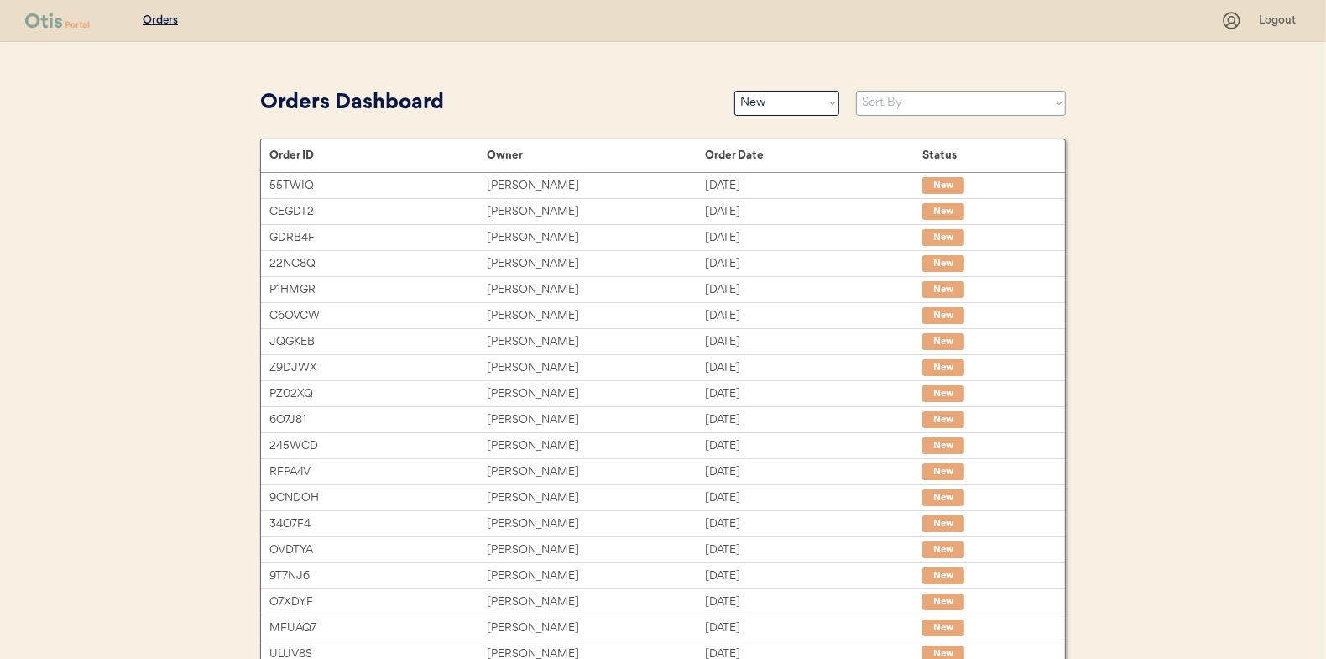
click at [880, 99] on select "Sort By Order Date (Newest → Oldest) Order Date (Oldest → Newest)" at bounding box center [961, 103] width 210 height 25
select select ""Order Date (Oldest → Newest)""
click at [856, 91] on select "Sort By Order Date (Newest → Oldest) Order Date (Oldest → Newest)" at bounding box center [961, 103] width 210 height 25
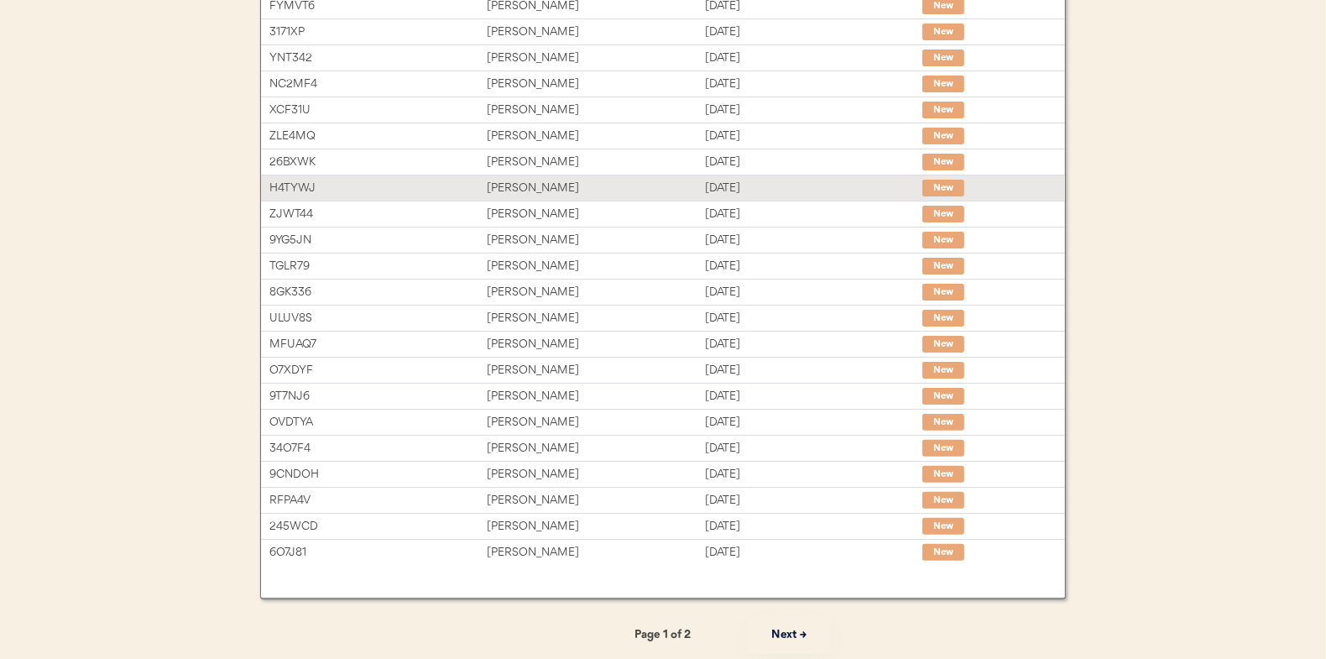
scroll to position [6, 0]
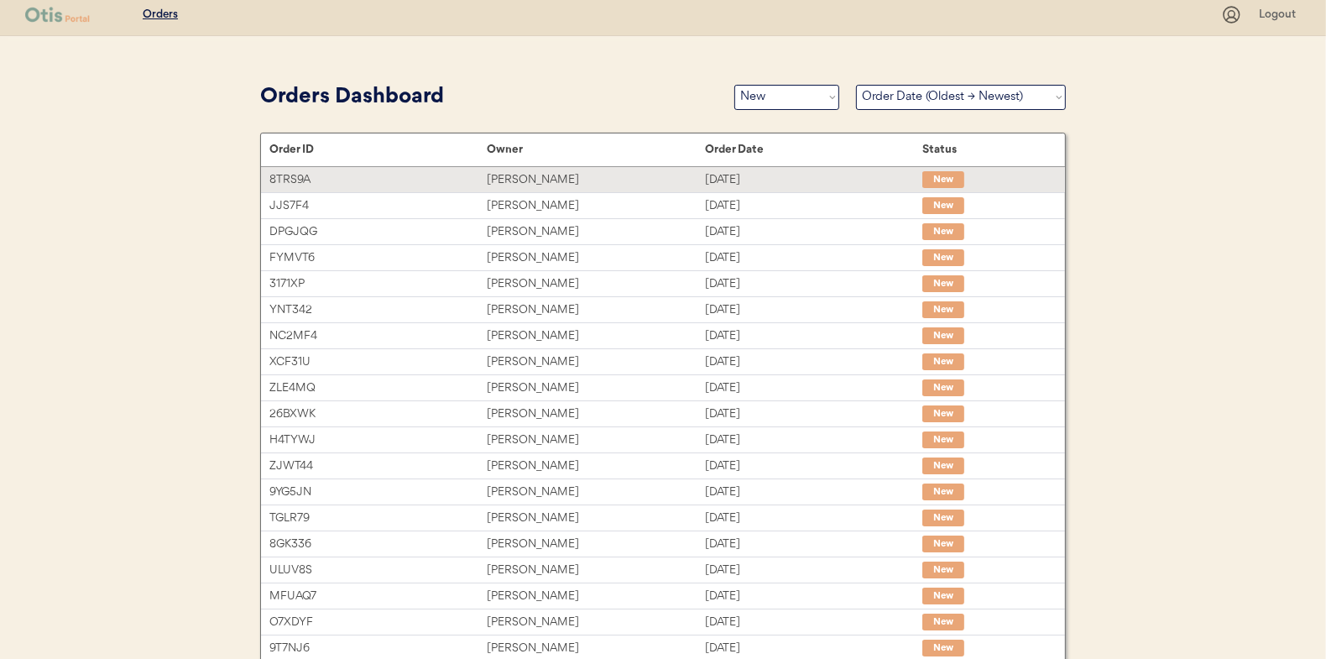
click at [515, 173] on div "Donna Vertino" at bounding box center [595, 179] width 217 height 19
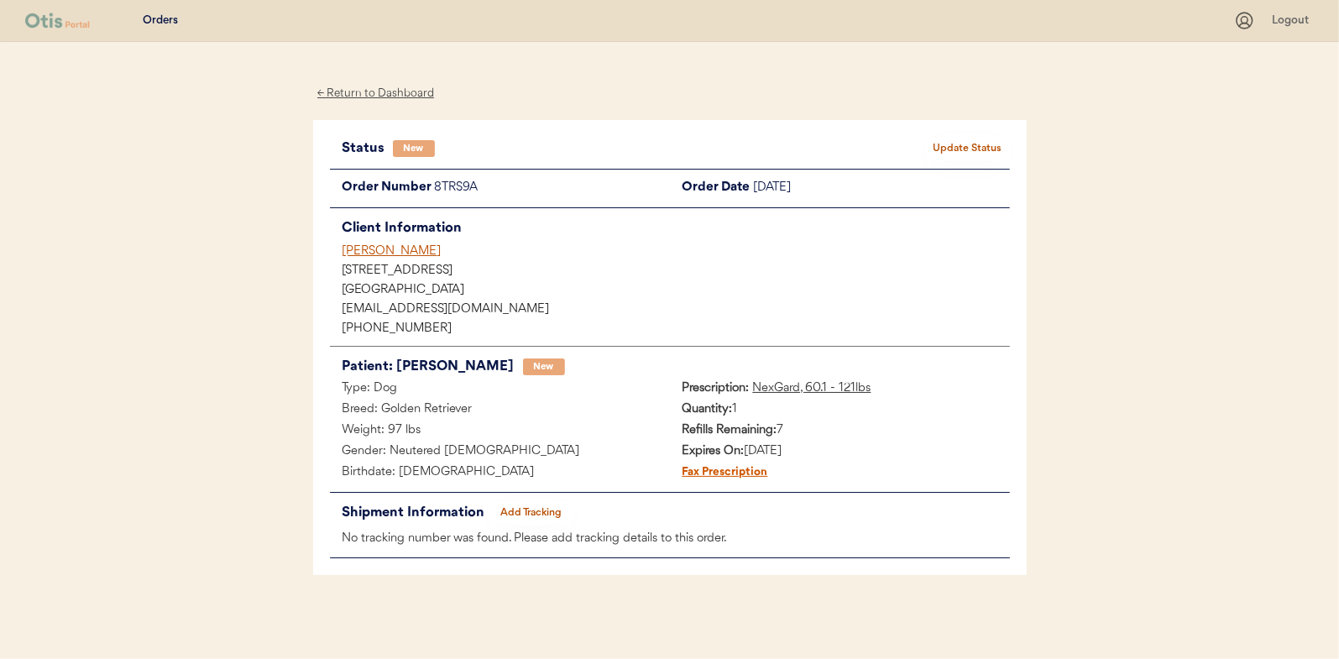
click at [974, 144] on button "Update Status" at bounding box center [968, 149] width 84 height 24
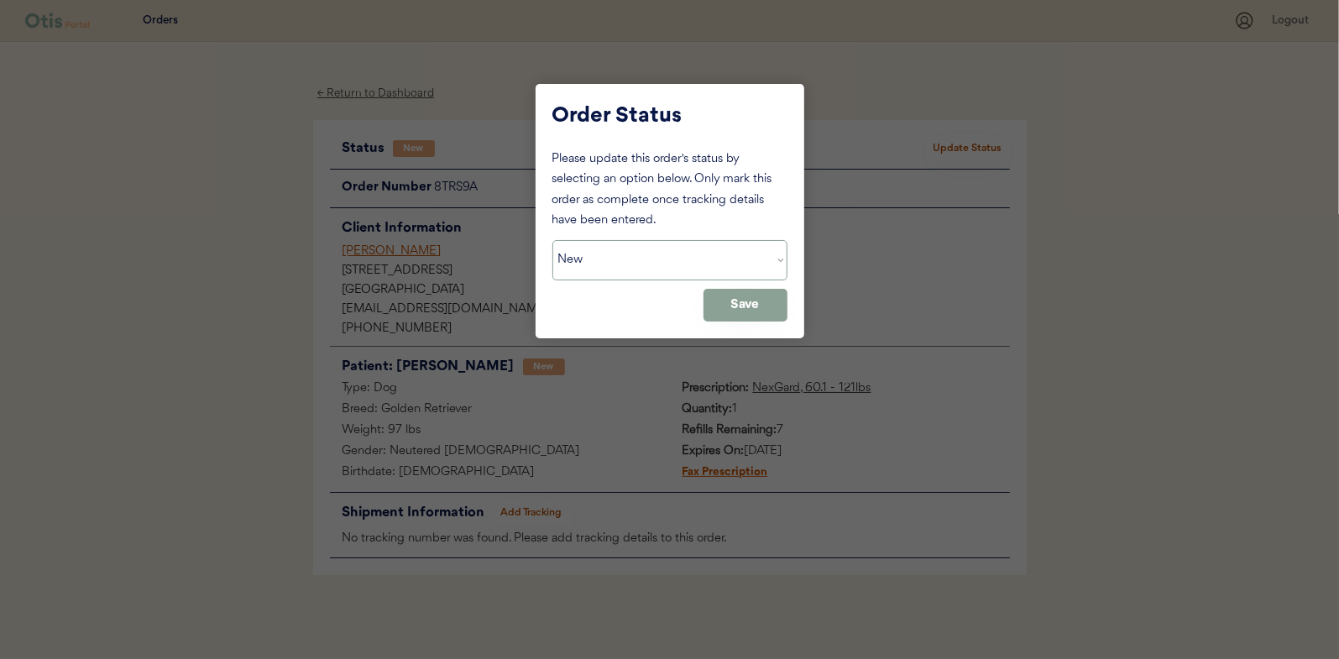
click at [593, 255] on select "Status On Hold New In Progress Complete Pending HW Consent Canceled" at bounding box center [669, 260] width 235 height 40
select select ""in_progress""
click at [552, 240] on select "Status On Hold New In Progress Complete Pending HW Consent Canceled" at bounding box center [669, 260] width 235 height 40
click at [747, 306] on button "Save" at bounding box center [745, 305] width 84 height 33
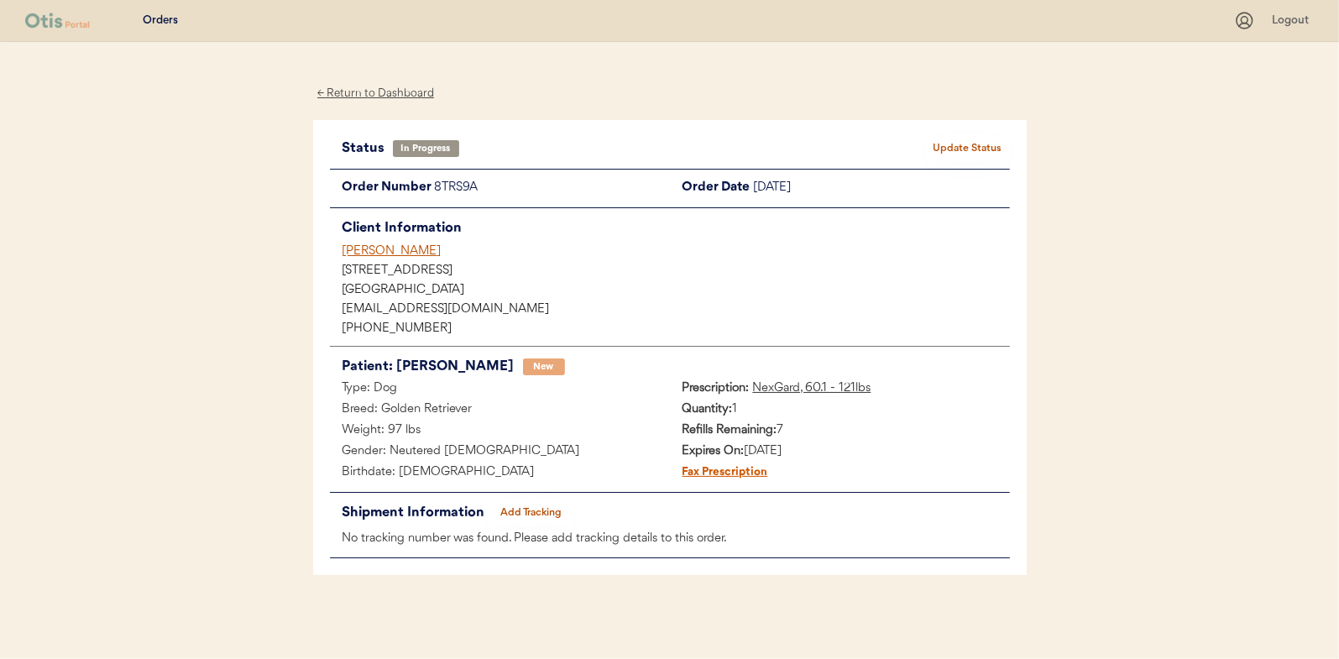
click at [384, 91] on div "← Return to Dashboard" at bounding box center [376, 93] width 126 height 19
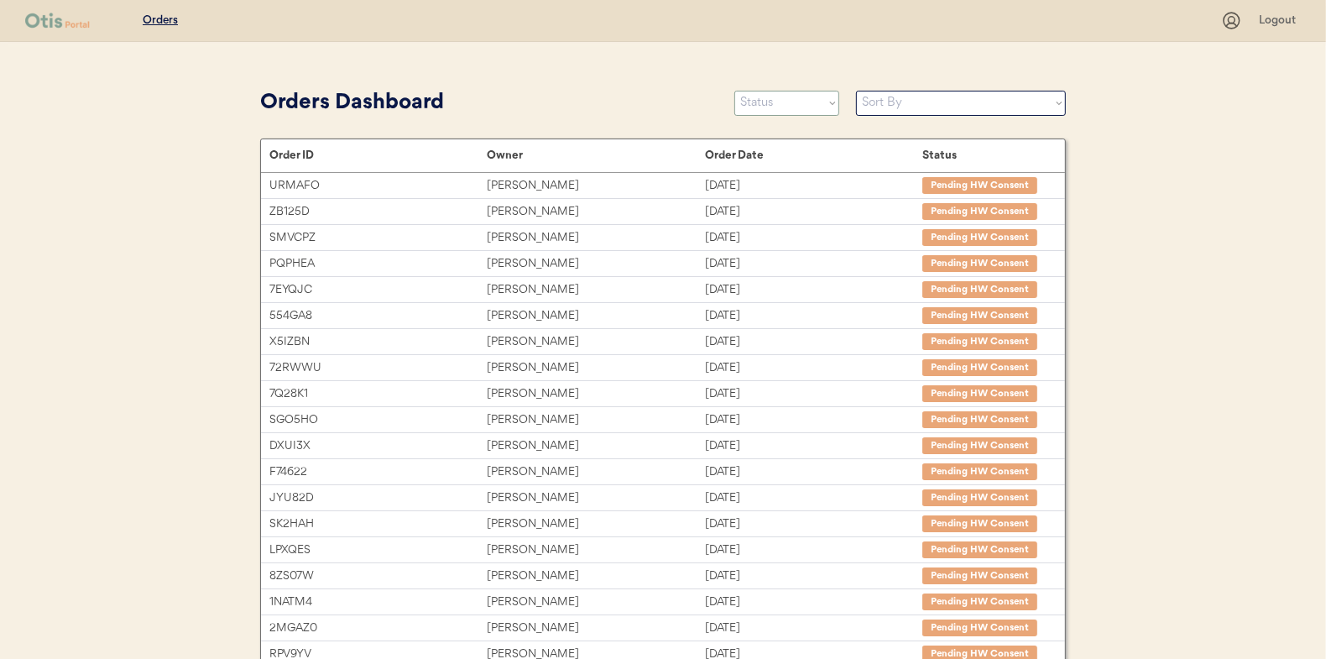
click at [768, 111] on select "Status On Hold New In Progress Complete Pending HW Consent Canceled" at bounding box center [786, 103] width 105 height 25
select select ""new""
click at [734, 91] on select "Status On Hold New In Progress Complete Pending HW Consent Canceled" at bounding box center [786, 103] width 105 height 25
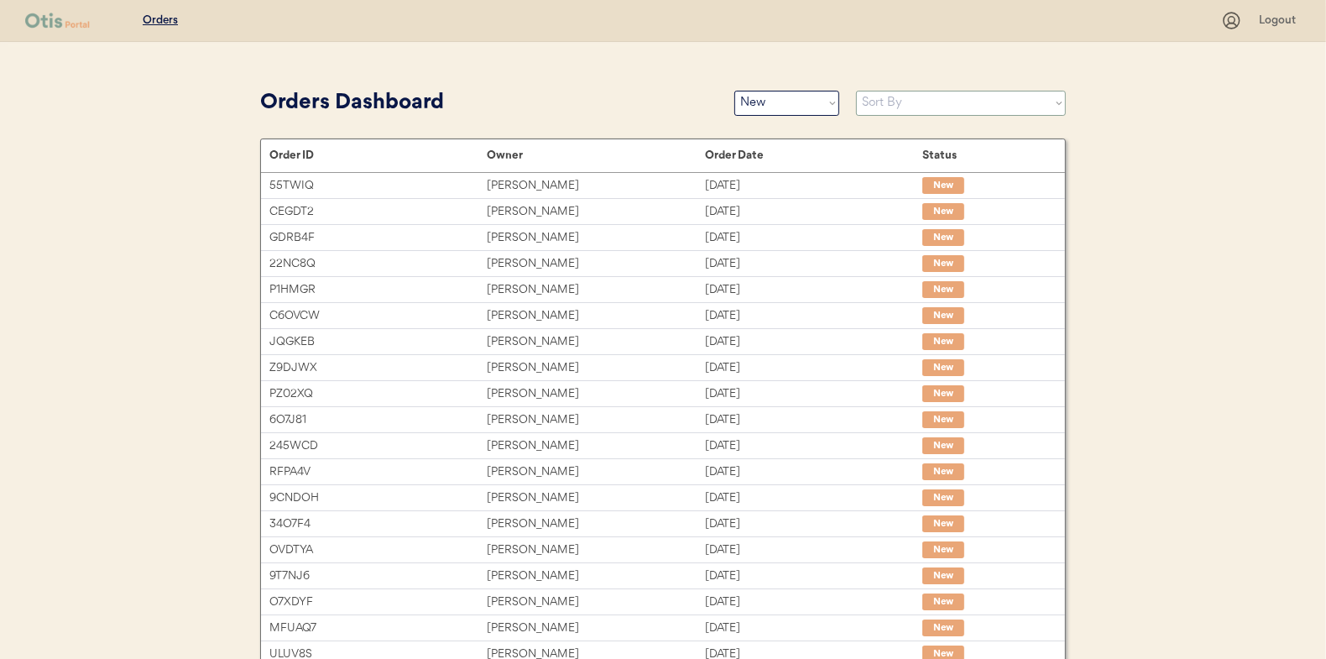
click at [917, 102] on select "Sort By Order Date (Newest → Oldest) Order Date (Oldest → Newest)" at bounding box center [961, 103] width 210 height 25
select select ""Order Date (Oldest → Newest)""
click at [856, 91] on select "Sort By Order Date (Newest → Oldest) Order Date (Oldest → Newest)" at bounding box center [961, 103] width 210 height 25
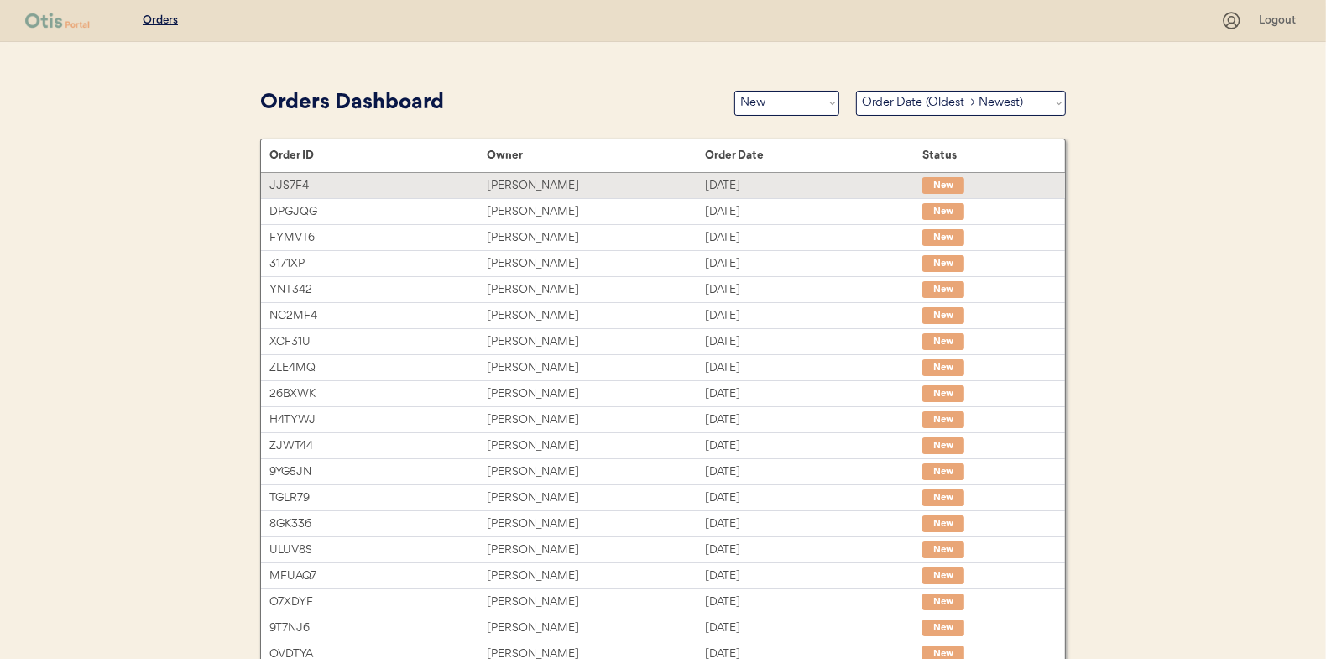
click at [536, 180] on div "[PERSON_NAME]" at bounding box center [595, 185] width 217 height 19
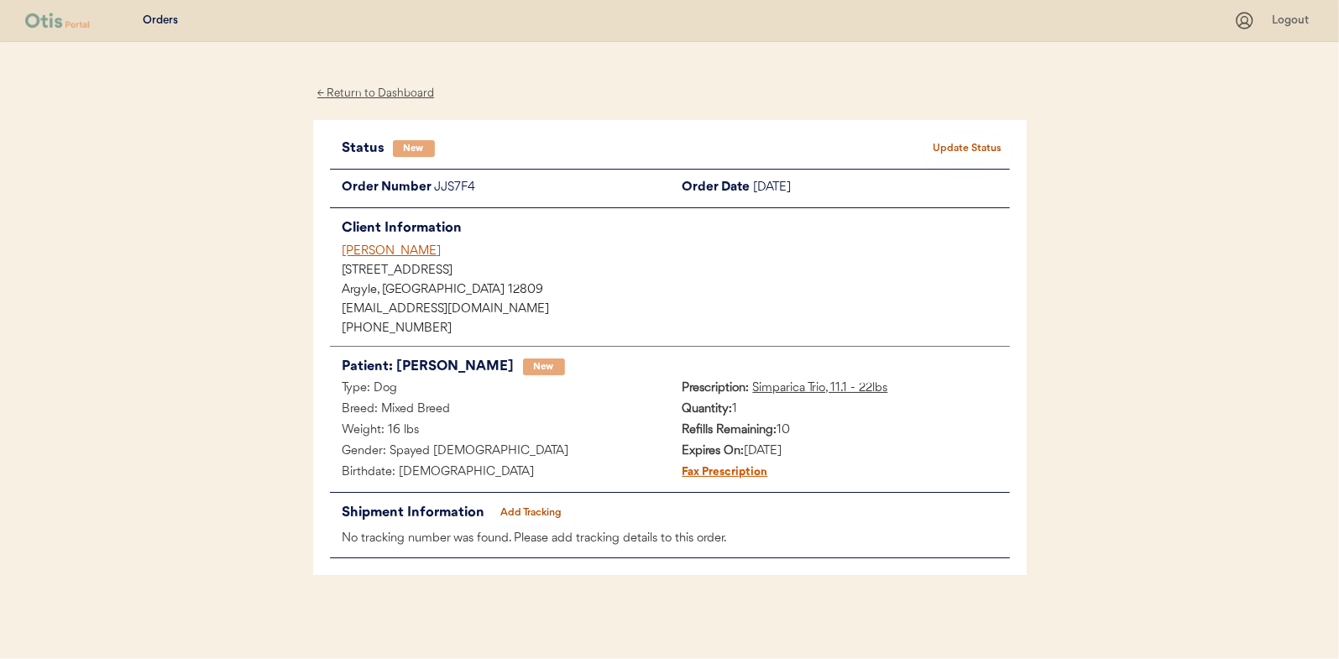
click at [372, 89] on div "← Return to Dashboard" at bounding box center [376, 93] width 126 height 19
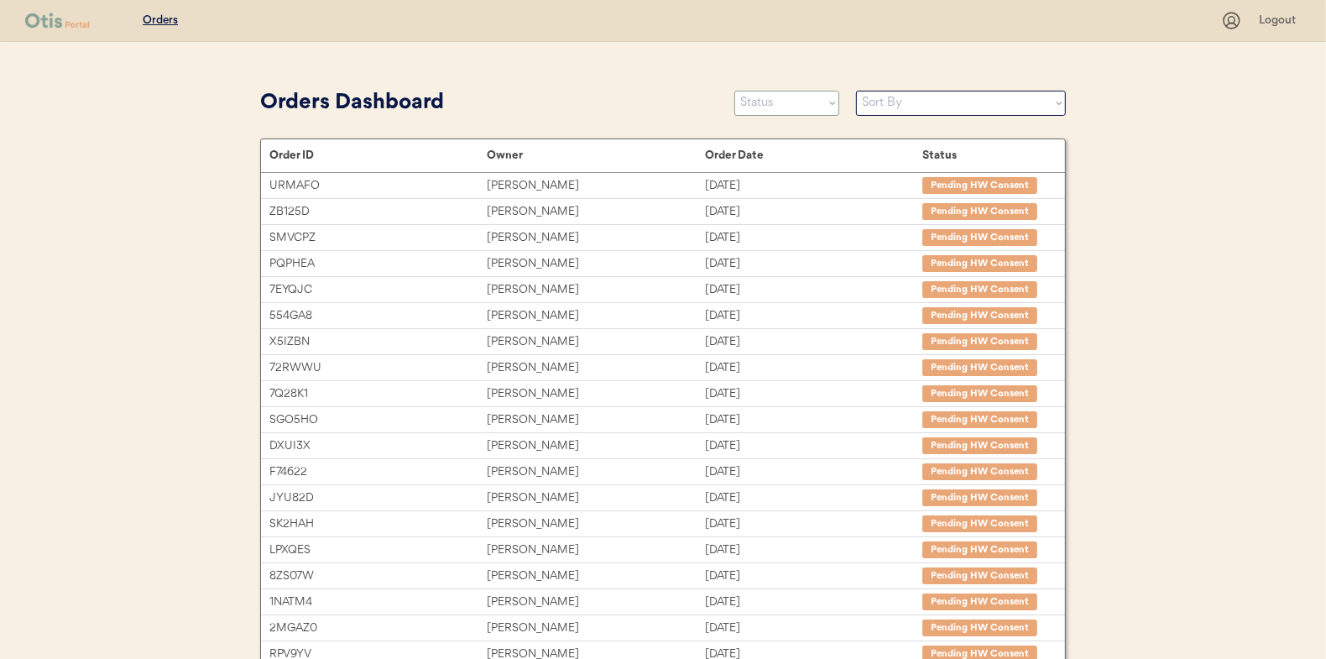
click at [788, 109] on select "Status On Hold New In Progress Complete Pending HW Consent Canceled" at bounding box center [786, 103] width 105 height 25
select select ""new""
click at [734, 91] on select "Status On Hold New In Progress Complete Pending HW Consent Canceled" at bounding box center [786, 103] width 105 height 25
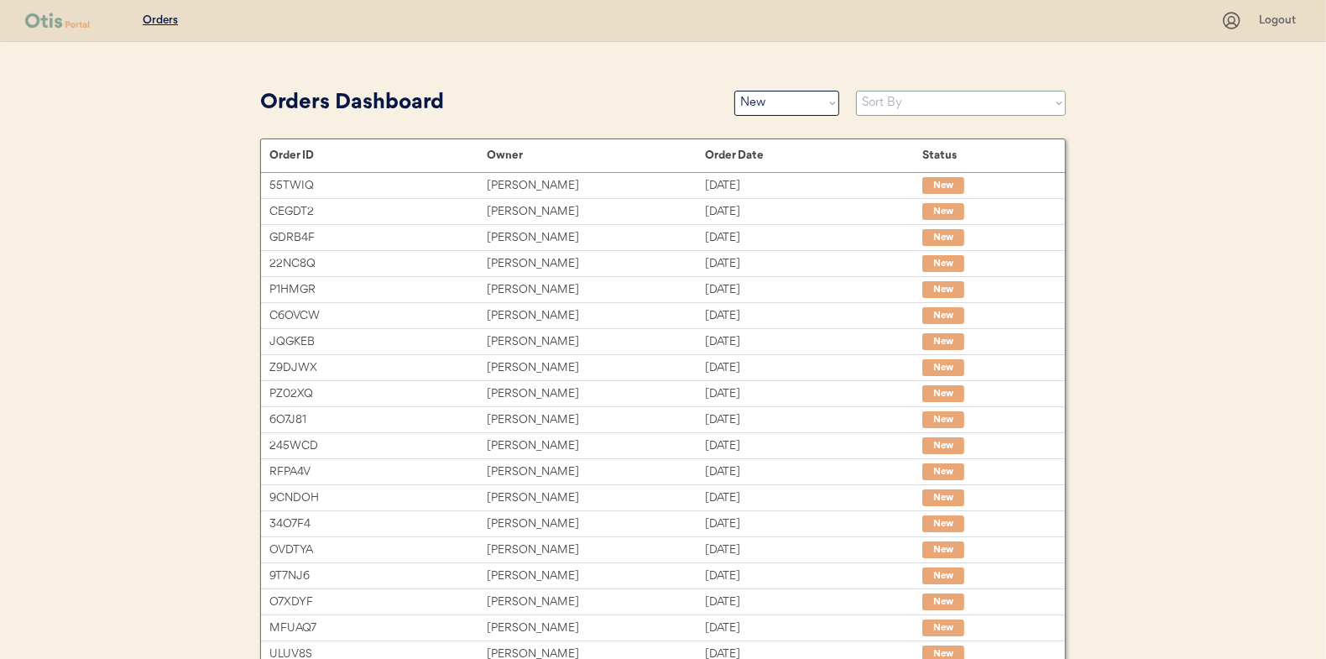
click at [892, 99] on select "Sort By Order Date (Newest → Oldest) Order Date (Oldest → Newest)" at bounding box center [961, 103] width 210 height 25
select select ""Order Date (Oldest → Newest)""
click at [856, 91] on select "Sort By Order Date (Newest → Oldest) Order Date (Oldest → Newest)" at bounding box center [961, 103] width 210 height 25
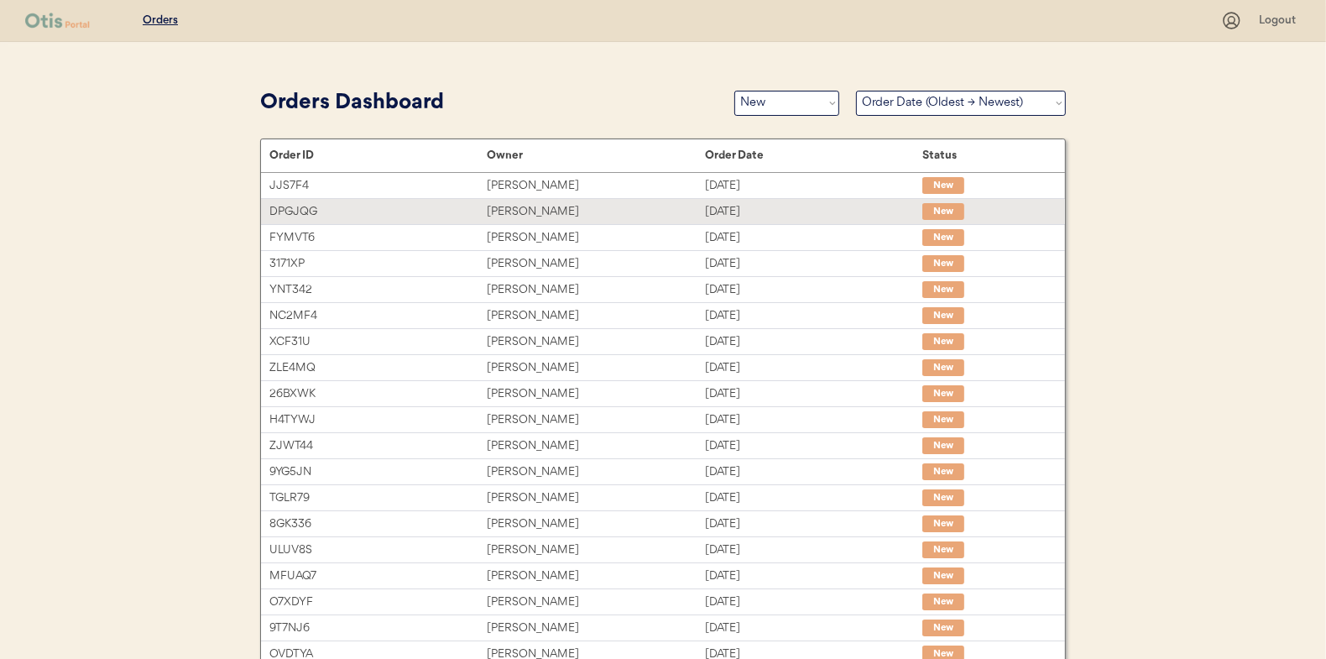
click at [514, 206] on div "Amy Nunnally" at bounding box center [595, 211] width 217 height 19
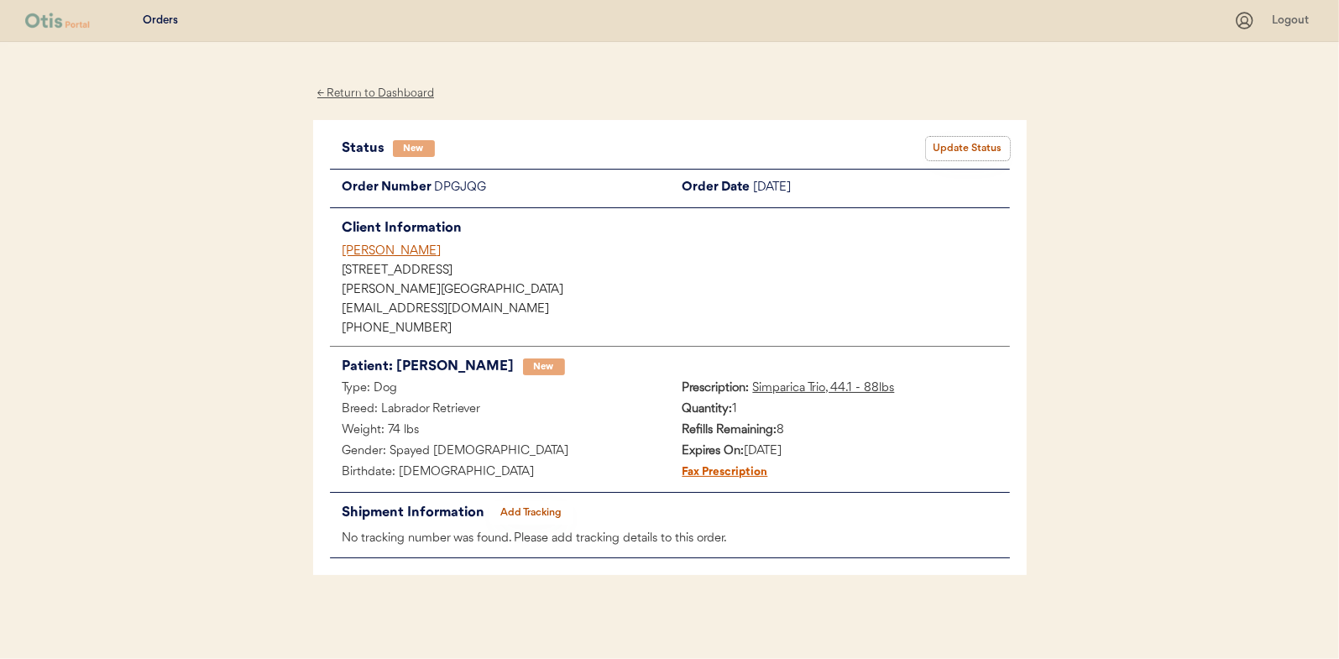
click at [967, 141] on button "Update Status" at bounding box center [968, 149] width 84 height 24
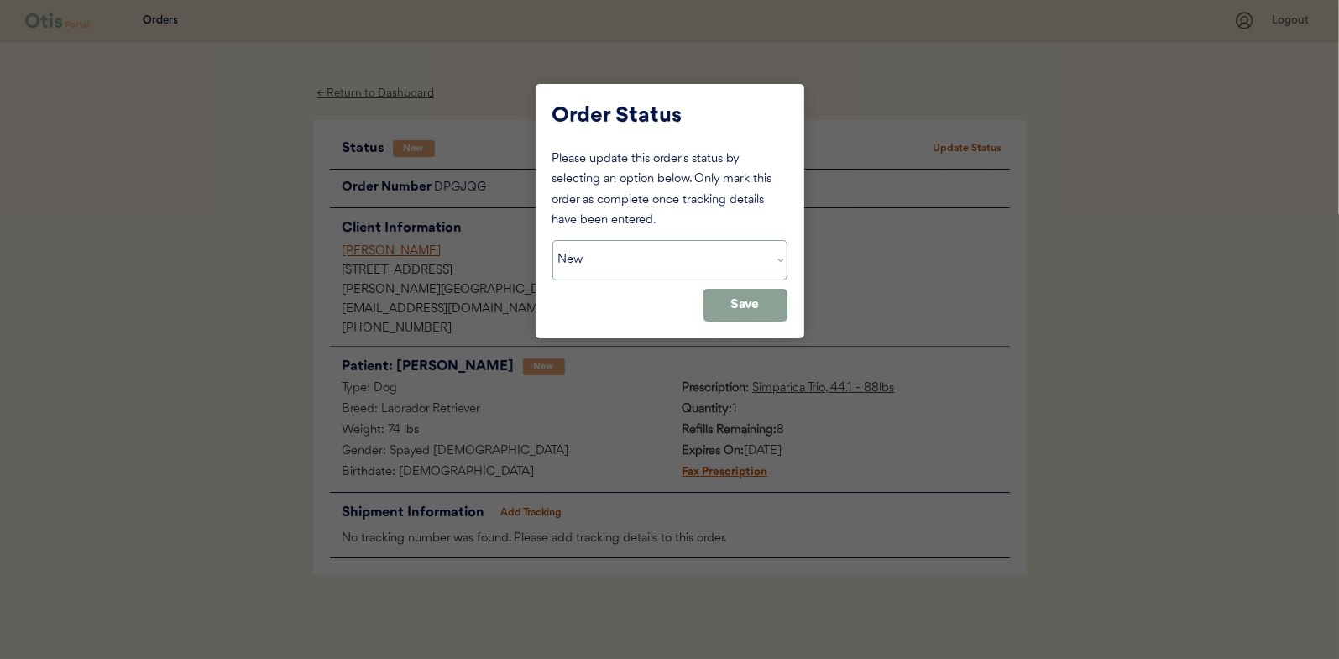
click at [590, 264] on select "Status On Hold New In Progress Complete Pending HW Consent Canceled" at bounding box center [669, 260] width 235 height 40
select select ""in_progress""
click at [552, 240] on select "Status On Hold New In Progress Complete Pending HW Consent Canceled" at bounding box center [669, 260] width 235 height 40
click at [751, 295] on button "Save" at bounding box center [745, 305] width 84 height 33
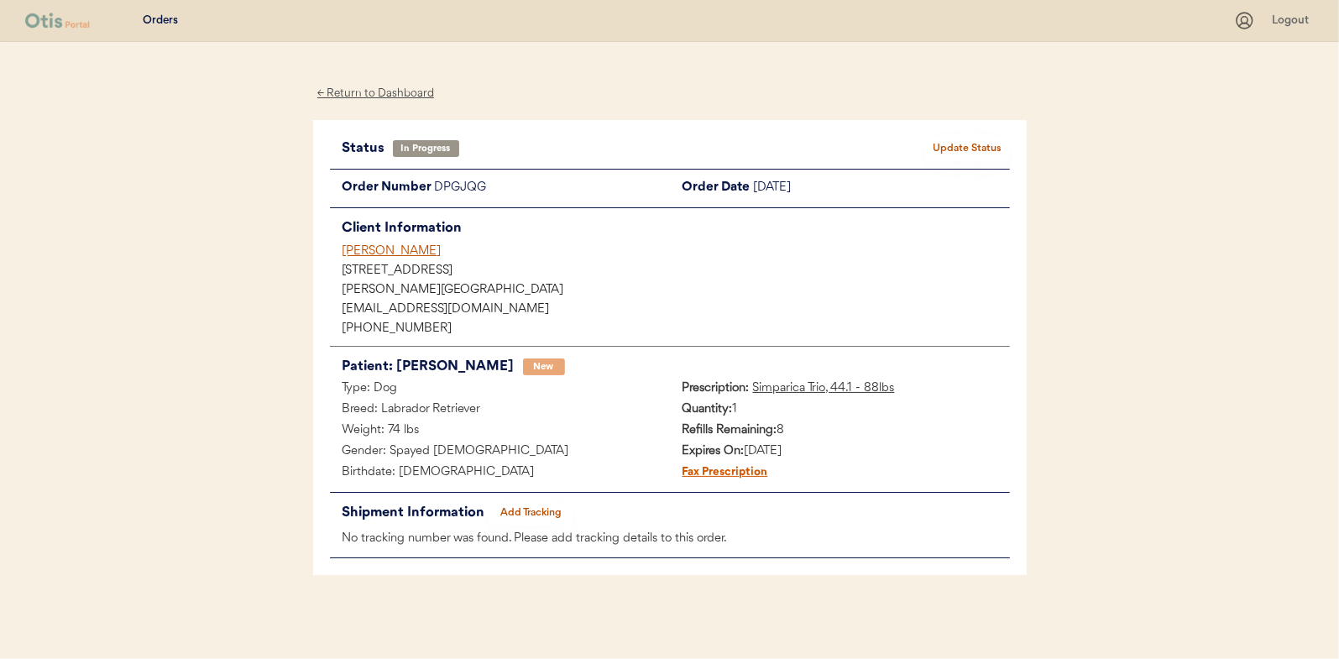
click at [393, 97] on div "← Return to Dashboard" at bounding box center [376, 93] width 126 height 19
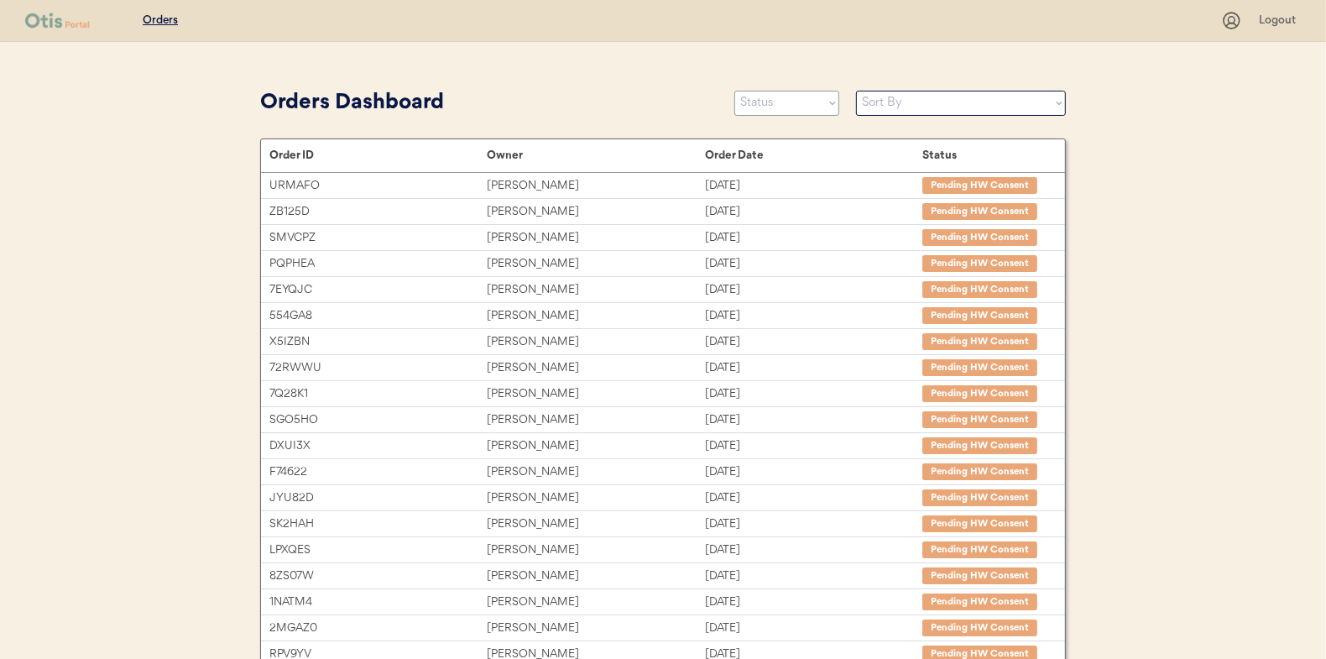
click at [779, 107] on select "Status On Hold New In Progress Complete Pending HW Consent Canceled" at bounding box center [786, 103] width 105 height 25
select select ""new""
click at [734, 91] on select "Status On Hold New In Progress Complete Pending HW Consent Canceled" at bounding box center [786, 103] width 105 height 25
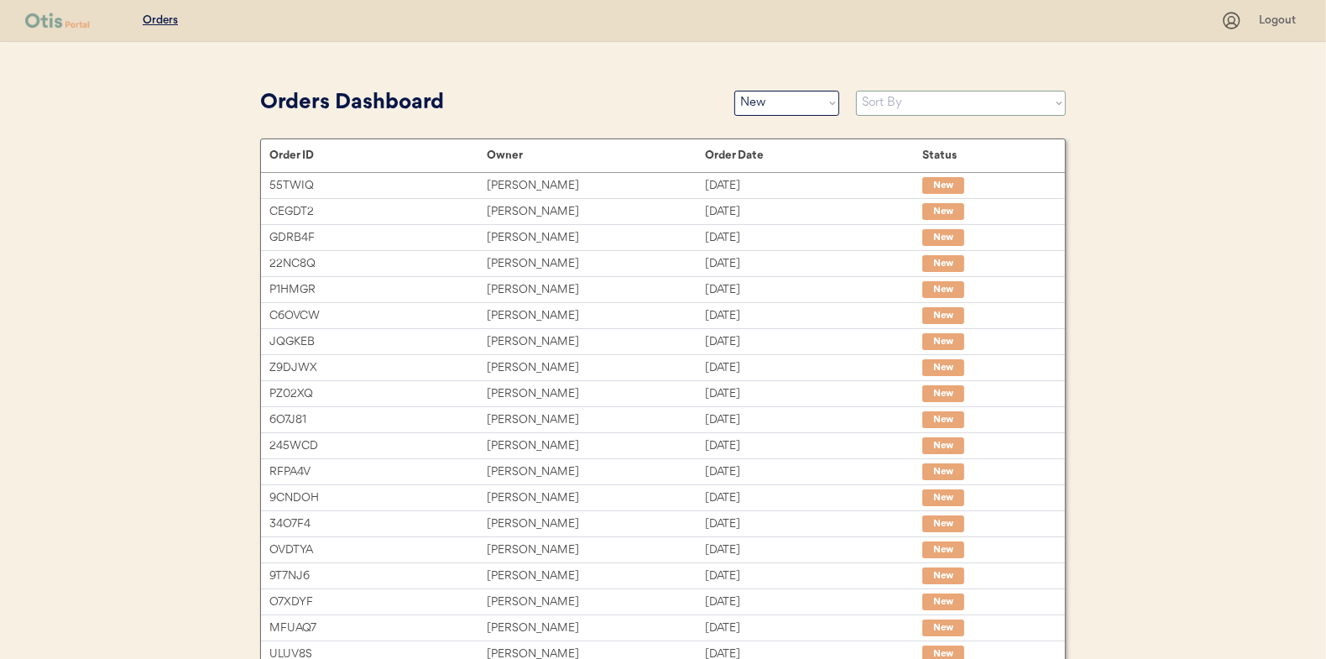
click at [886, 100] on select "Sort By Order Date (Newest → Oldest) Order Date (Oldest → Newest)" at bounding box center [961, 103] width 210 height 25
select select ""Order Date (Oldest → Newest)""
click at [856, 91] on select "Sort By Order Date (Newest → Oldest) Order Date (Oldest → Newest)" at bounding box center [961, 103] width 210 height 25
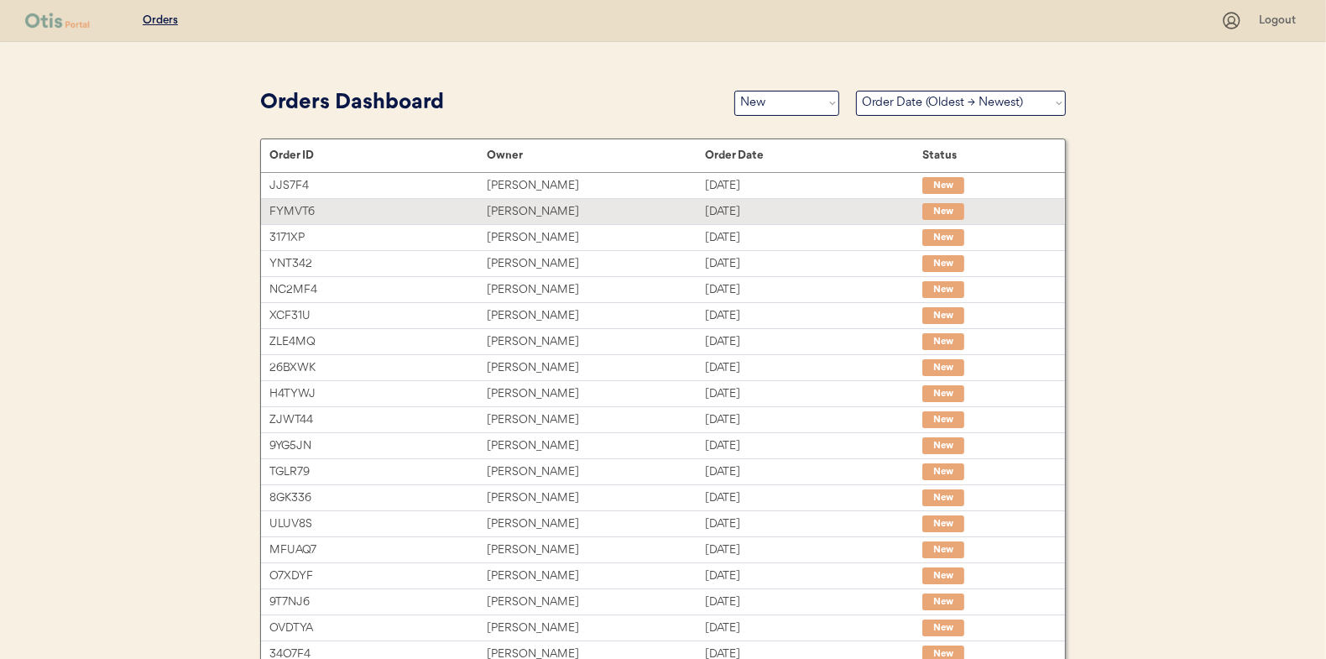
click at [526, 210] on div "Adam Kanoa" at bounding box center [595, 211] width 217 height 19
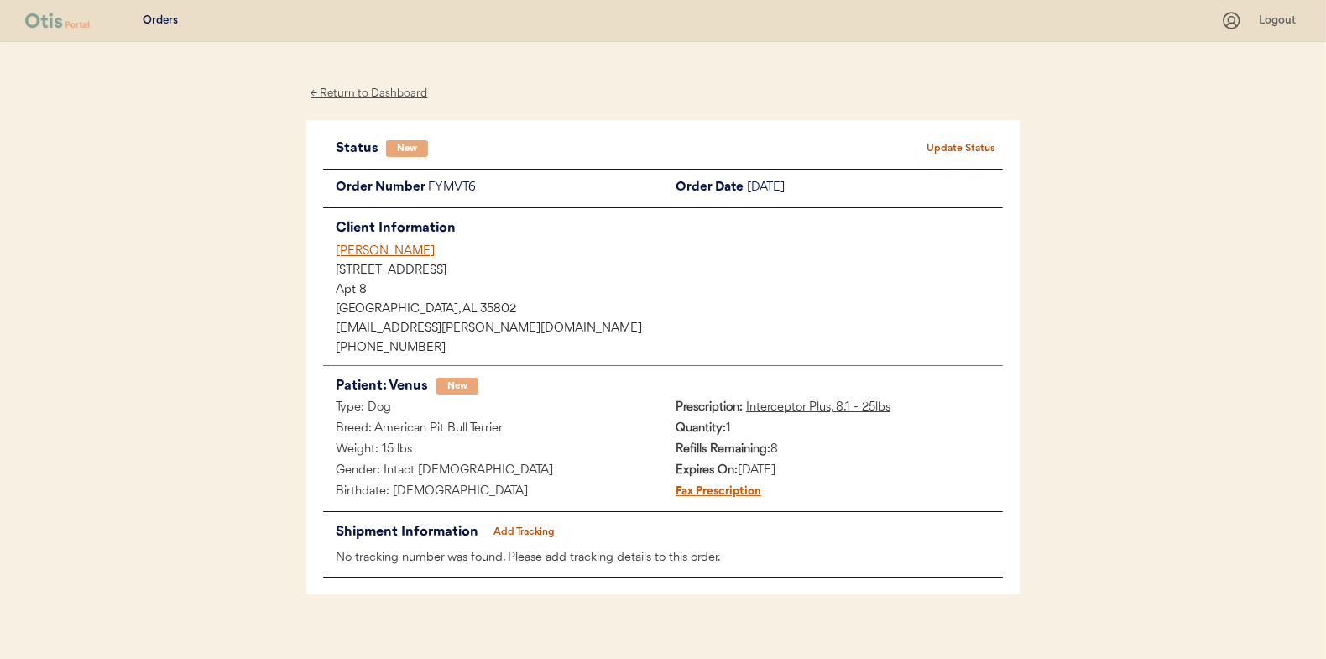
click at [956, 138] on button "Update Status" at bounding box center [961, 149] width 84 height 24
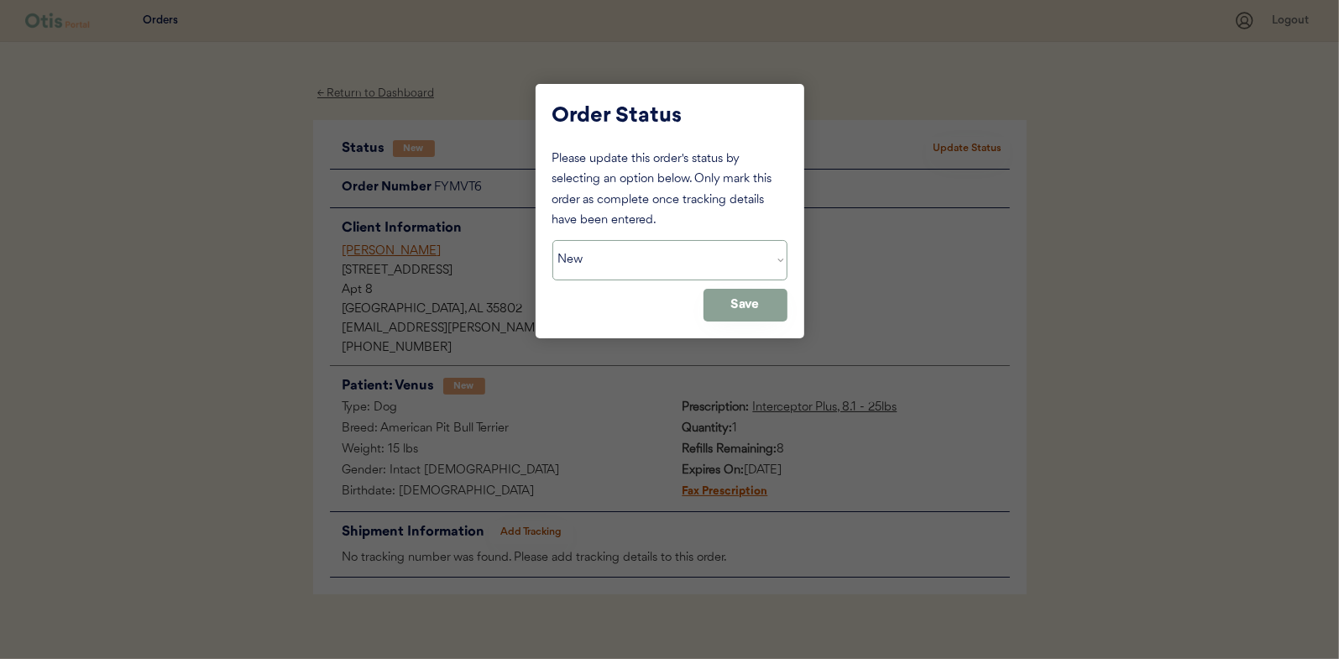
drag, startPoint x: 651, startPoint y: 243, endPoint x: 642, endPoint y: 252, distance: 11.9
click at [645, 251] on select "Status On Hold New In Progress Complete Pending HW Consent Canceled" at bounding box center [669, 260] width 235 height 40
select select ""in_progress""
click at [552, 240] on select "Status On Hold New In Progress Complete Pending HW Consent Canceled" at bounding box center [669, 260] width 235 height 40
click at [729, 300] on button "Save" at bounding box center [745, 305] width 84 height 33
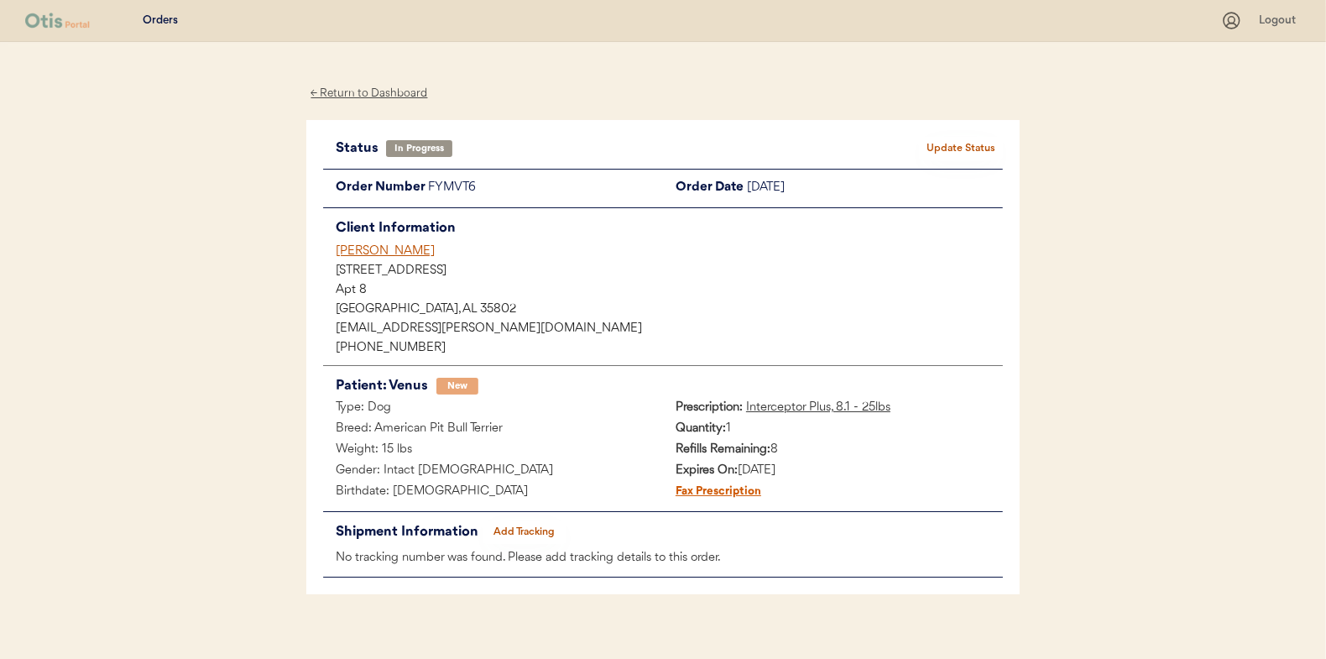
click at [356, 91] on div "← Return to Dashboard" at bounding box center [369, 93] width 126 height 19
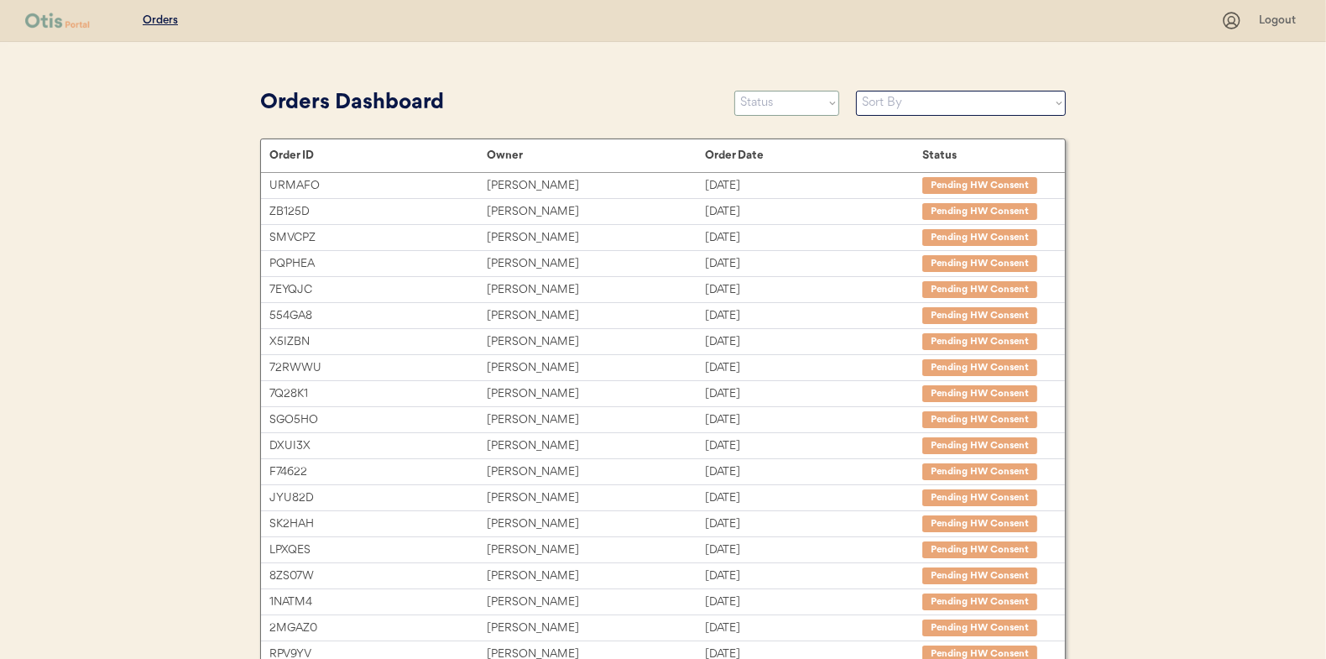
click at [771, 100] on select "Status On Hold New In Progress Complete Pending HW Consent Canceled" at bounding box center [786, 103] width 105 height 25
select select ""new""
click at [734, 91] on select "Status On Hold New In Progress Complete Pending HW Consent Canceled" at bounding box center [786, 103] width 105 height 25
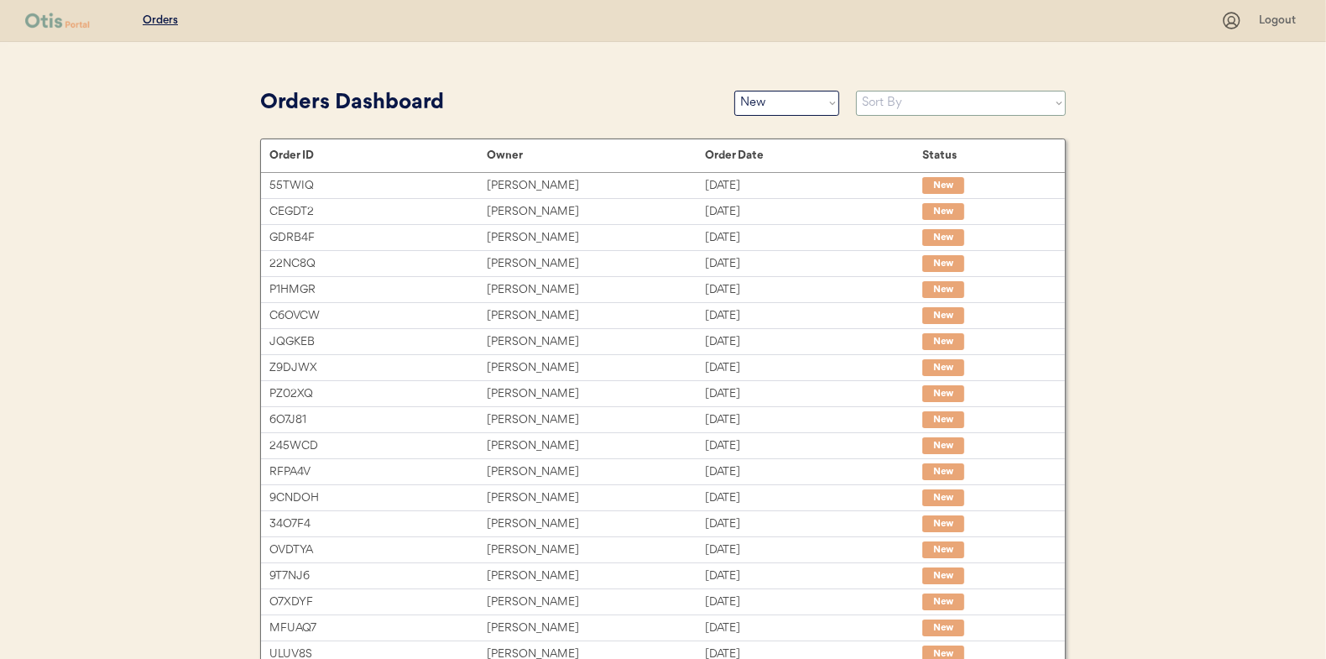
click at [905, 103] on select "Sort By Order Date (Newest → Oldest) Order Date (Oldest → Newest)" at bounding box center [961, 103] width 210 height 25
select select ""Order Date (Oldest → Newest)""
click at [856, 91] on select "Sort By Order Date (Newest → Oldest) Order Date (Oldest → Newest)" at bounding box center [961, 103] width 210 height 25
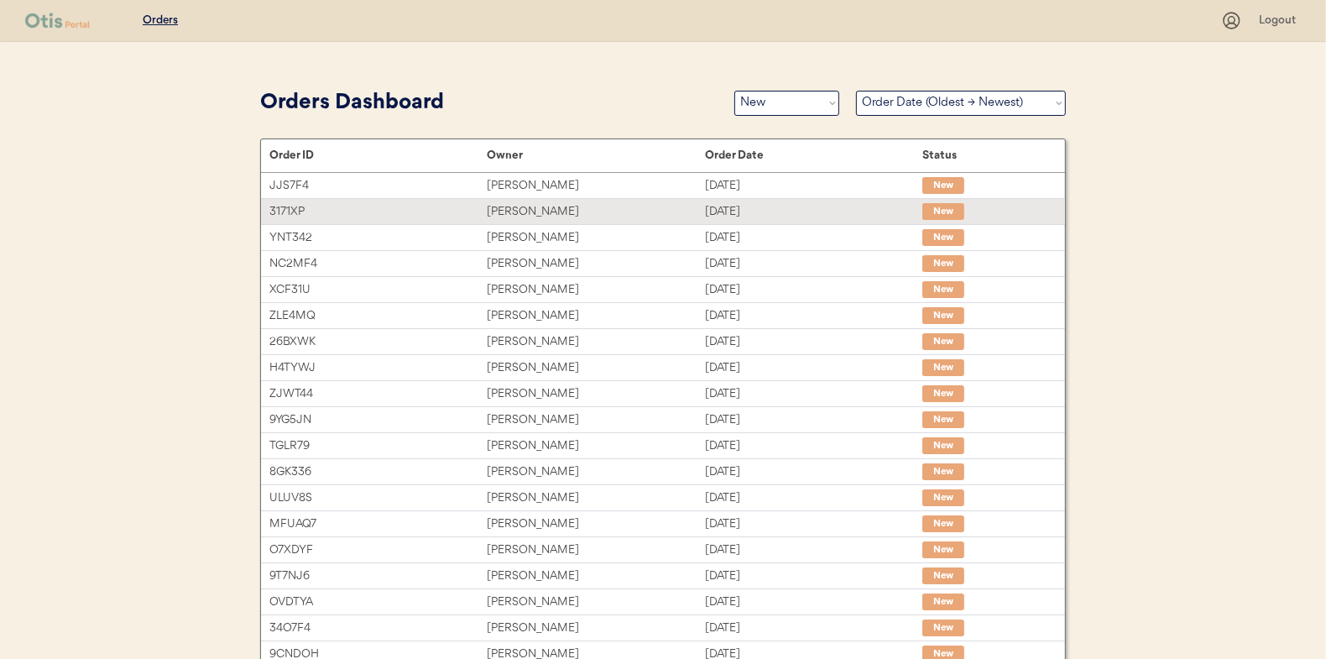
click at [513, 209] on div "Mahir Kalra" at bounding box center [595, 211] width 217 height 19
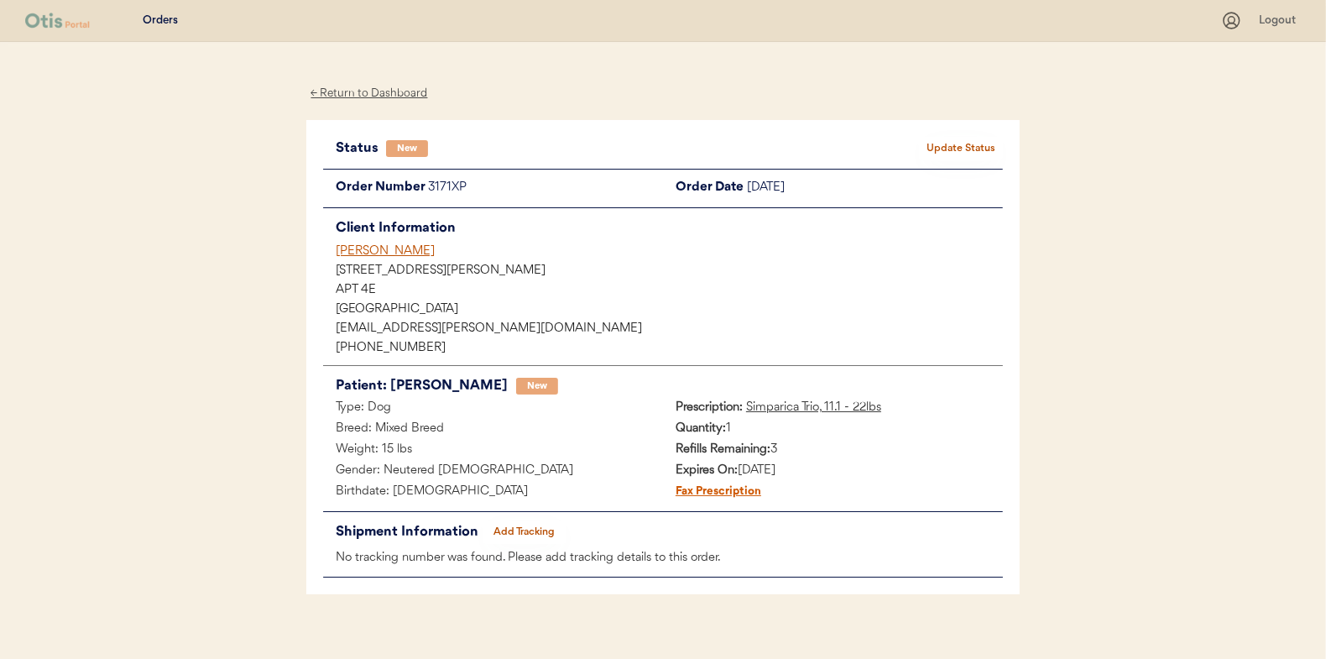
click at [969, 147] on button "Update Status" at bounding box center [961, 149] width 84 height 24
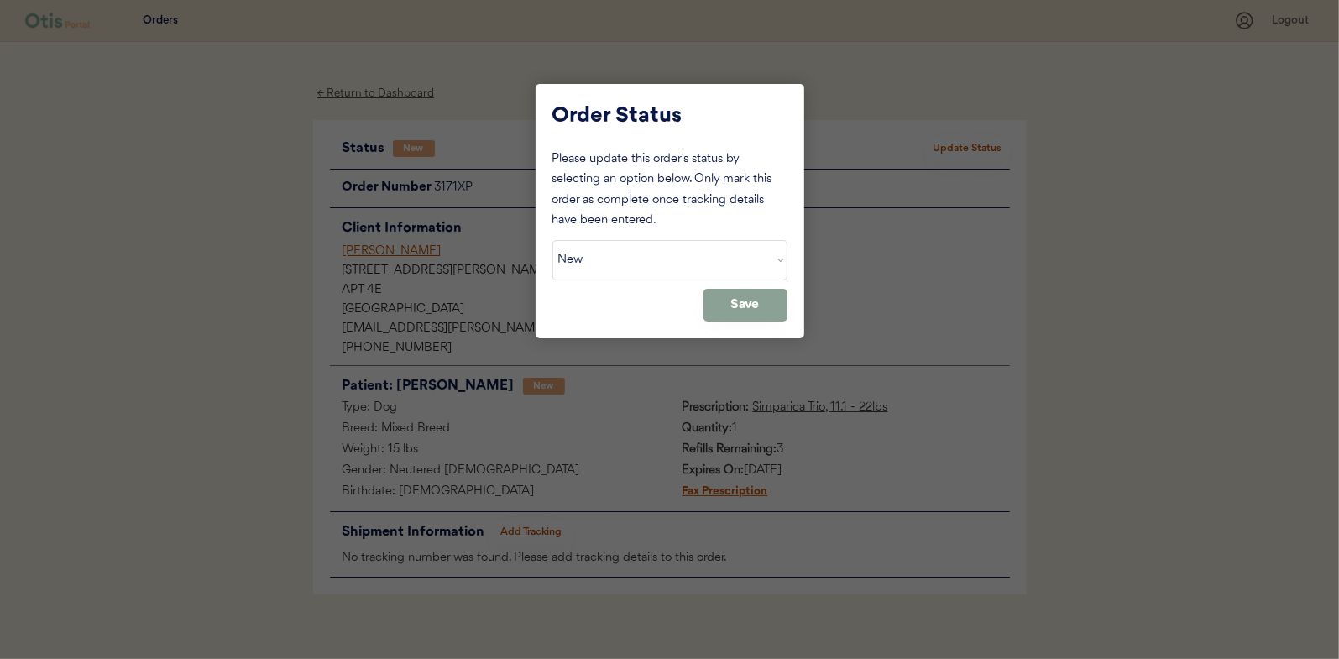
click at [611, 260] on select "Status On Hold New In Progress Complete Pending HW Consent Canceled" at bounding box center [669, 260] width 235 height 40
select select ""in_progress""
click at [552, 240] on select "Status On Hold New In Progress Complete Pending HW Consent Canceled" at bounding box center [669, 260] width 235 height 40
click at [742, 308] on button "Save" at bounding box center [745, 305] width 84 height 33
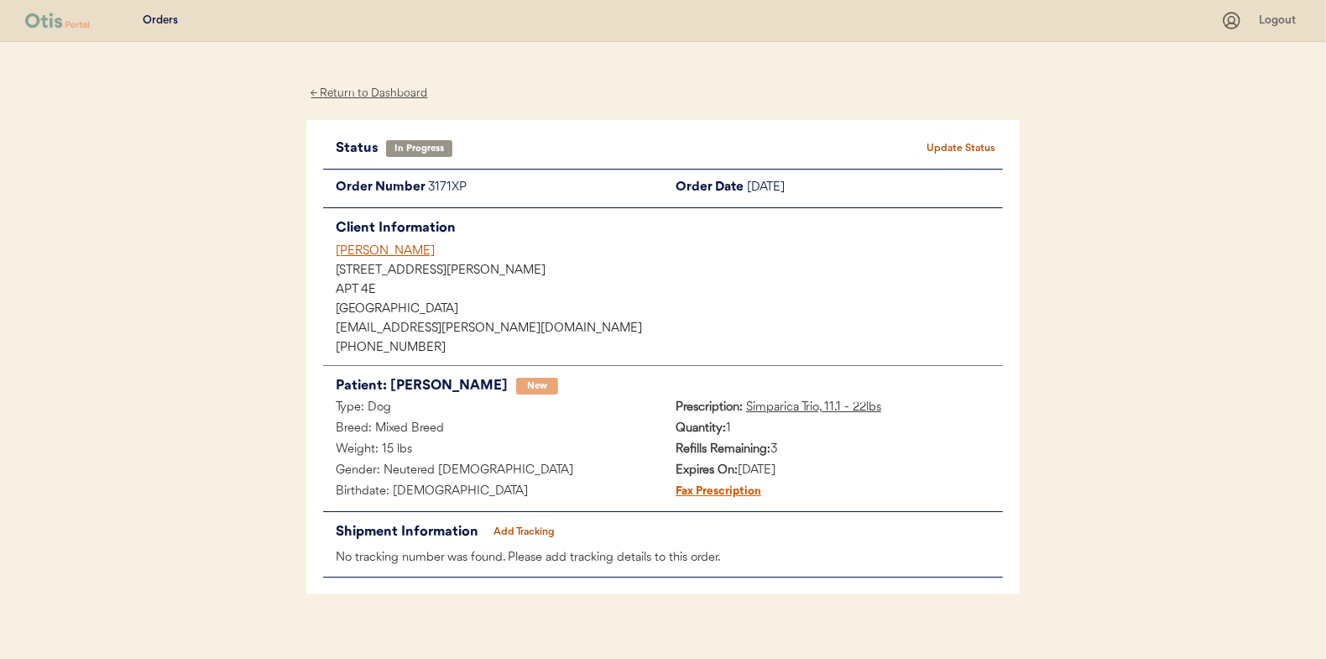
click at [283, 212] on div "Patients Consults Orders Logout ← Return to Dashboard Status In Progress Update…" at bounding box center [663, 339] width 1326 height 678
click at [354, 95] on div "← Return to Dashboard" at bounding box center [369, 93] width 126 height 19
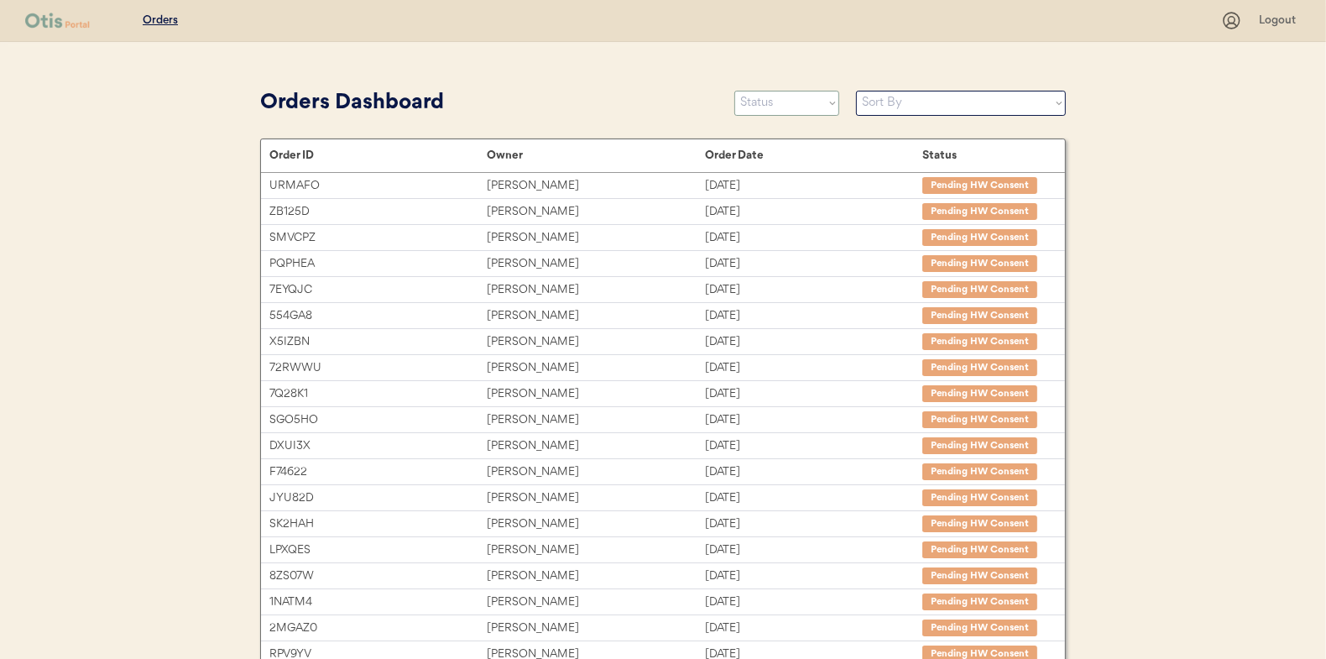
click at [779, 102] on select "Status On Hold New In Progress Complete Pending HW Consent Canceled" at bounding box center [786, 103] width 105 height 25
select select ""new""
click at [734, 91] on select "Status On Hold New In Progress Complete Pending HW Consent Canceled" at bounding box center [786, 103] width 105 height 25
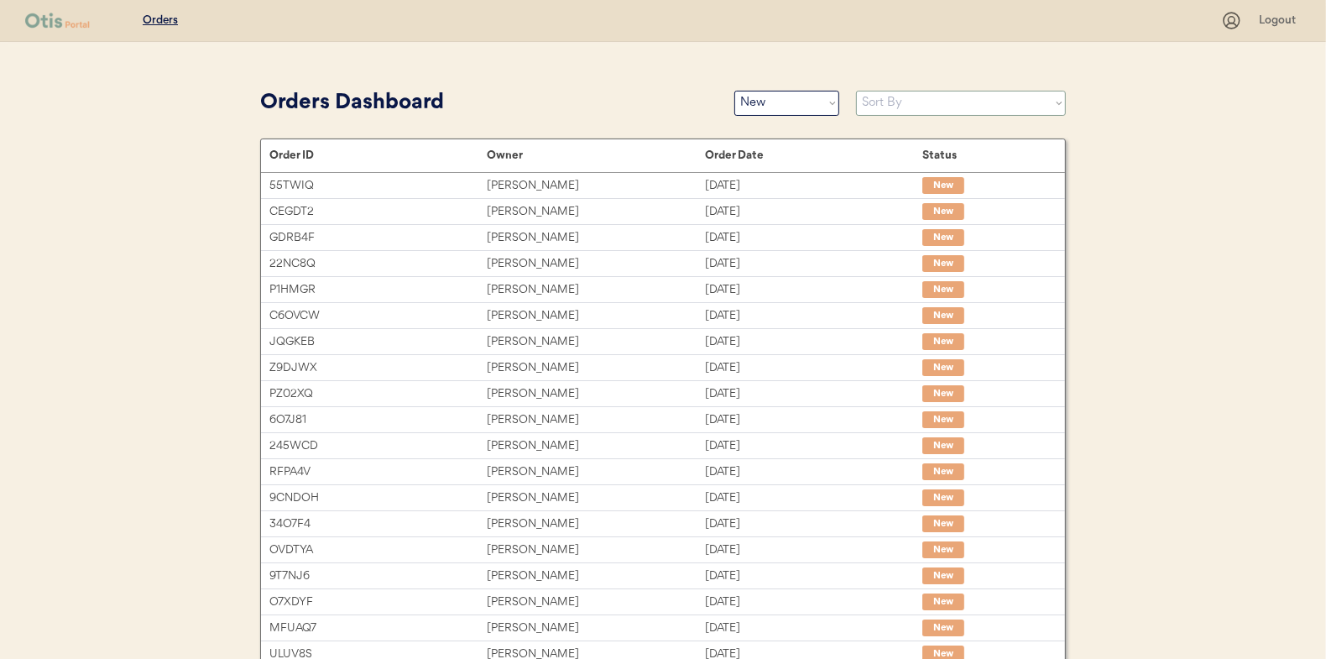
click at [892, 107] on select "Sort By Order Date (Newest → Oldest) Order Date (Oldest → Newest)" at bounding box center [961, 103] width 210 height 25
select select ""Order Date (Oldest → Newest)""
click at [856, 91] on select "Sort By Order Date (Newest → Oldest) Order Date (Oldest → Newest)" at bounding box center [961, 103] width 210 height 25
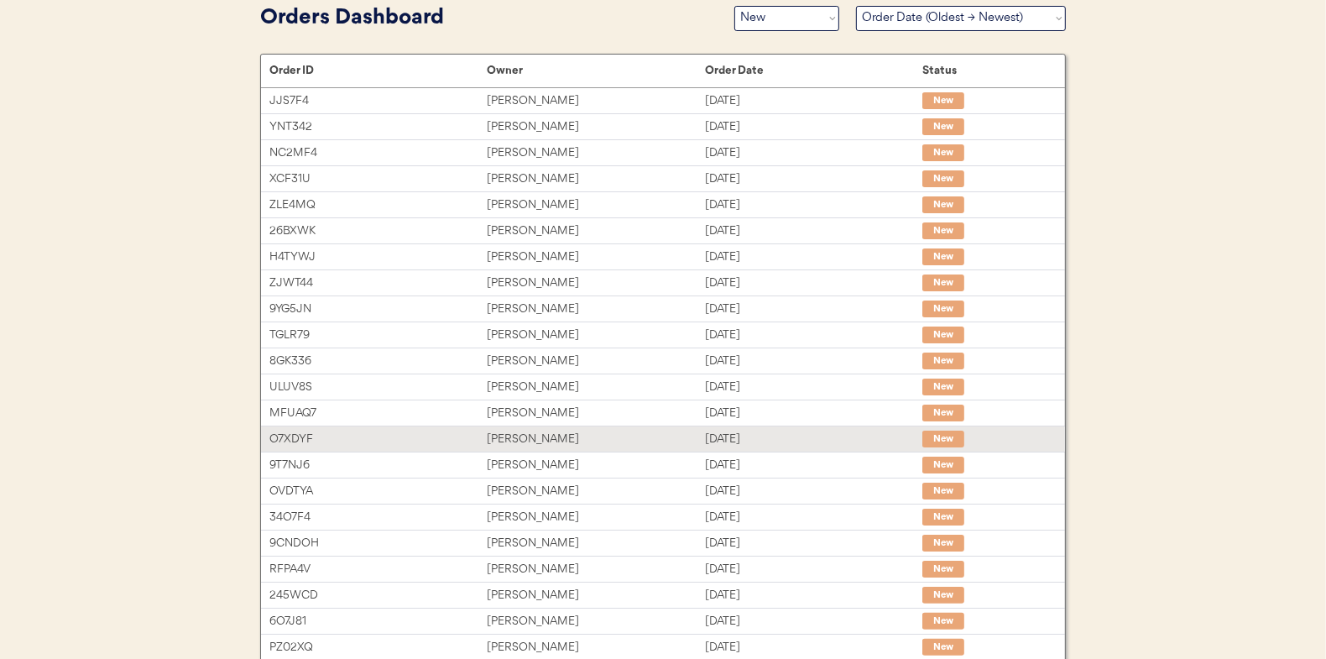
scroll to position [84, 0]
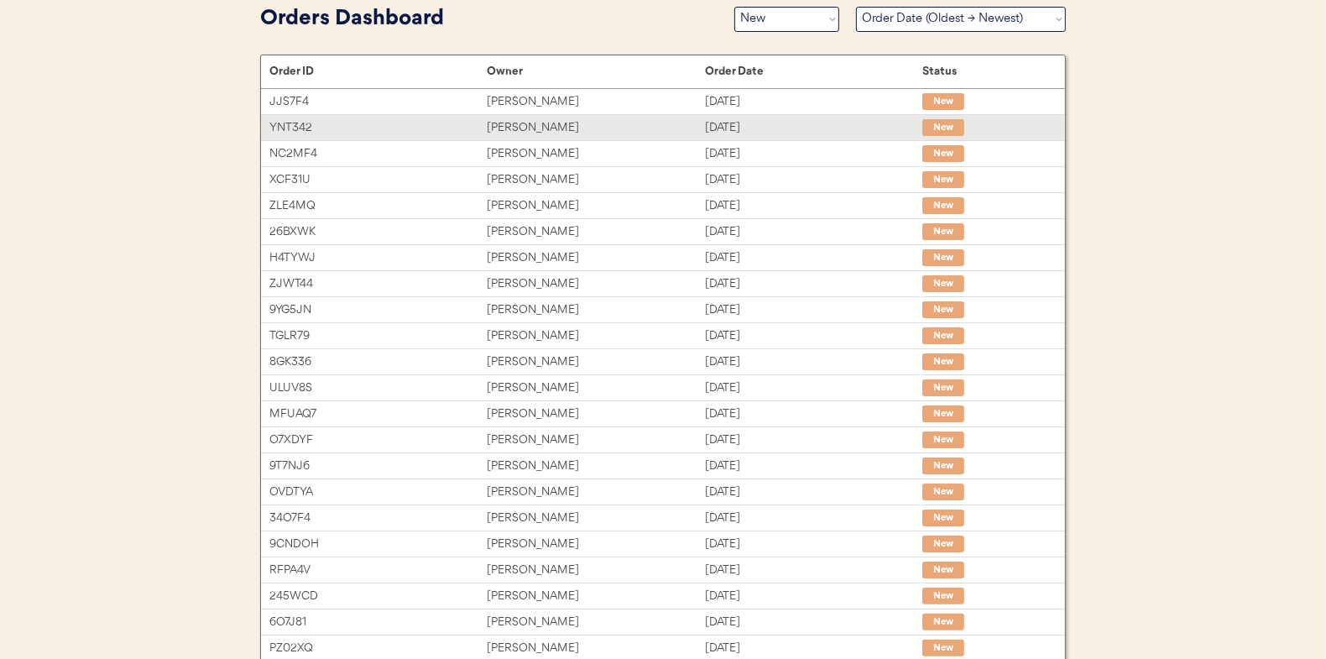
click at [531, 124] on div "James Ezzell" at bounding box center [595, 127] width 217 height 19
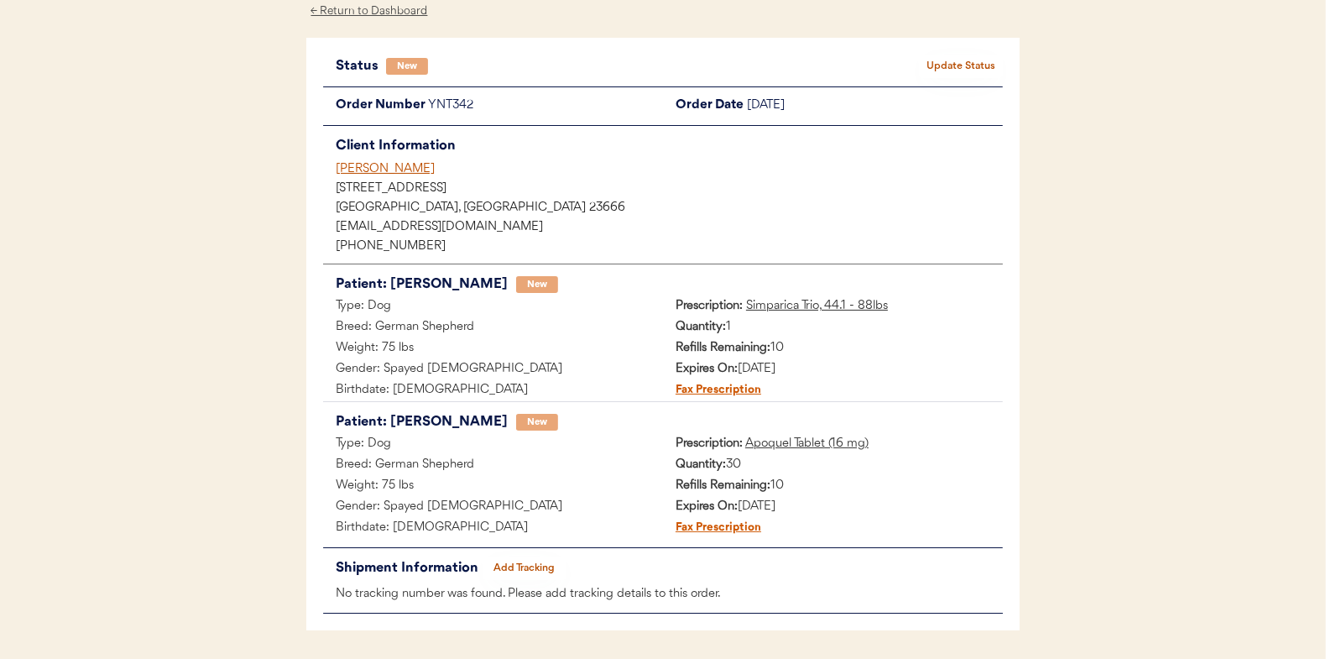
scroll to position [84, 0]
click at [944, 63] on button "Update Status" at bounding box center [961, 65] width 84 height 24
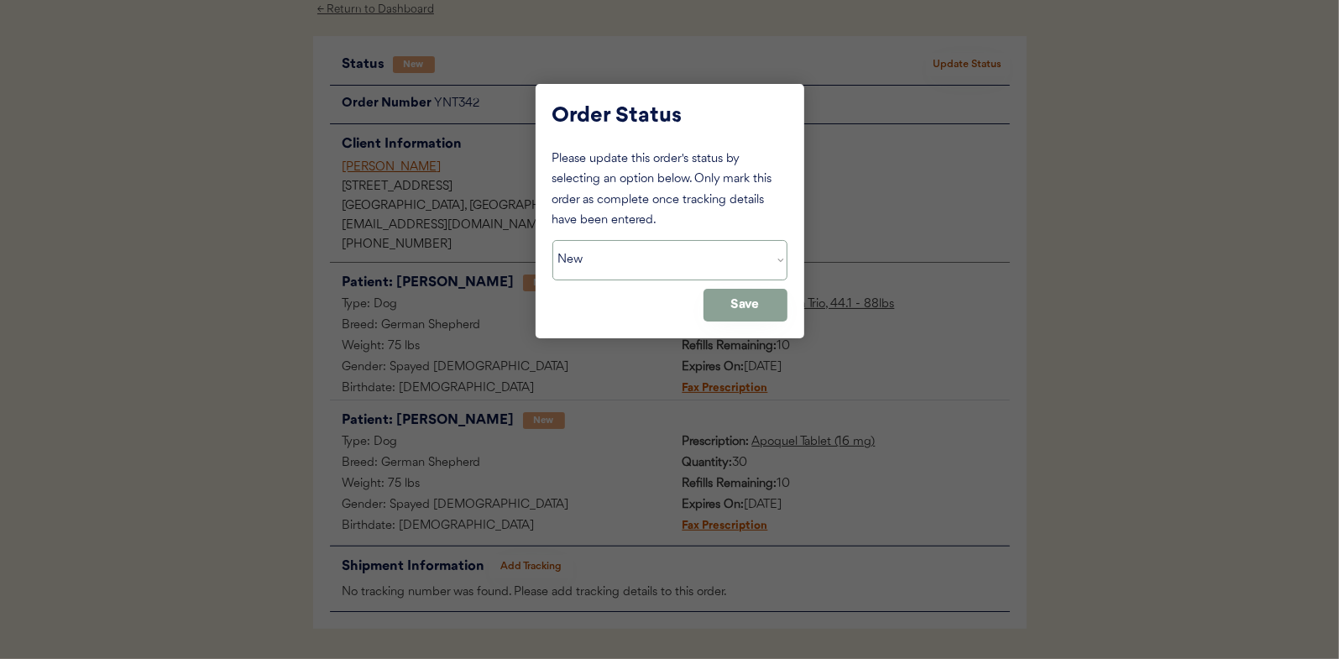
click at [673, 264] on select "Status On Hold New In Progress Complete Pending HW Consent Canceled" at bounding box center [669, 260] width 235 height 40
select select ""in_progress""
click at [552, 240] on select "Status On Hold New In Progress Complete Pending HW Consent Canceled" at bounding box center [669, 260] width 235 height 40
click at [729, 290] on button "Save" at bounding box center [745, 305] width 84 height 33
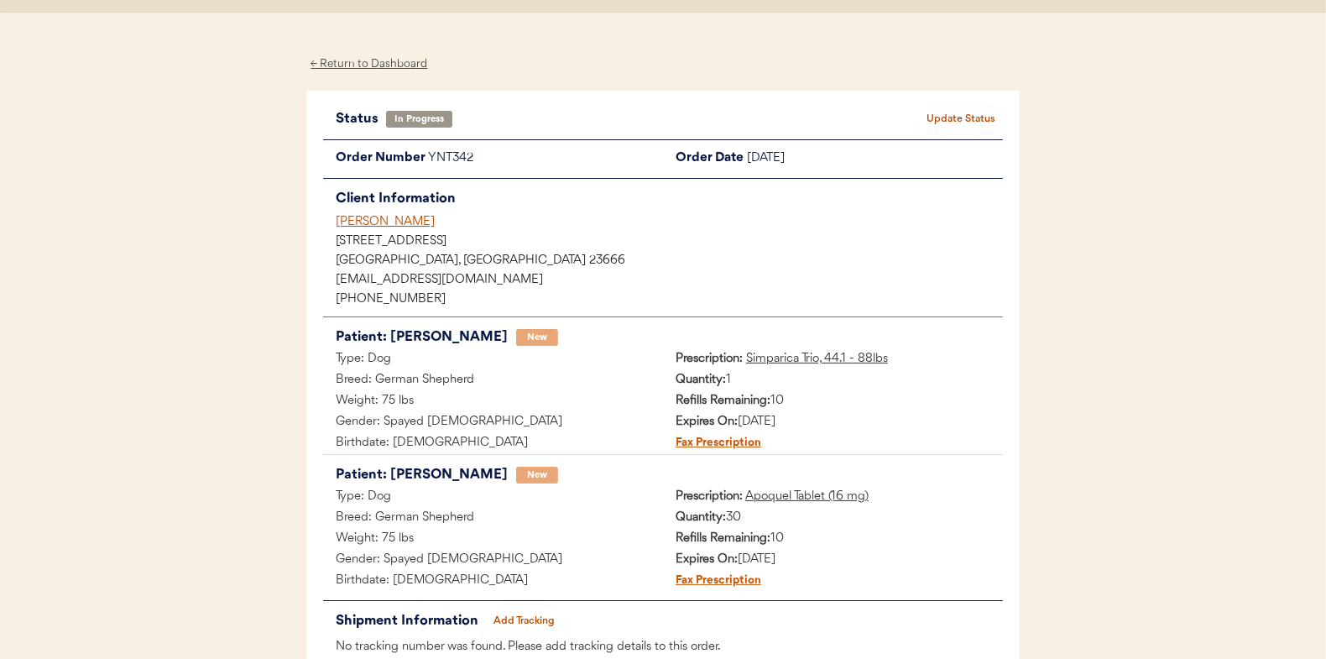
scroll to position [0, 0]
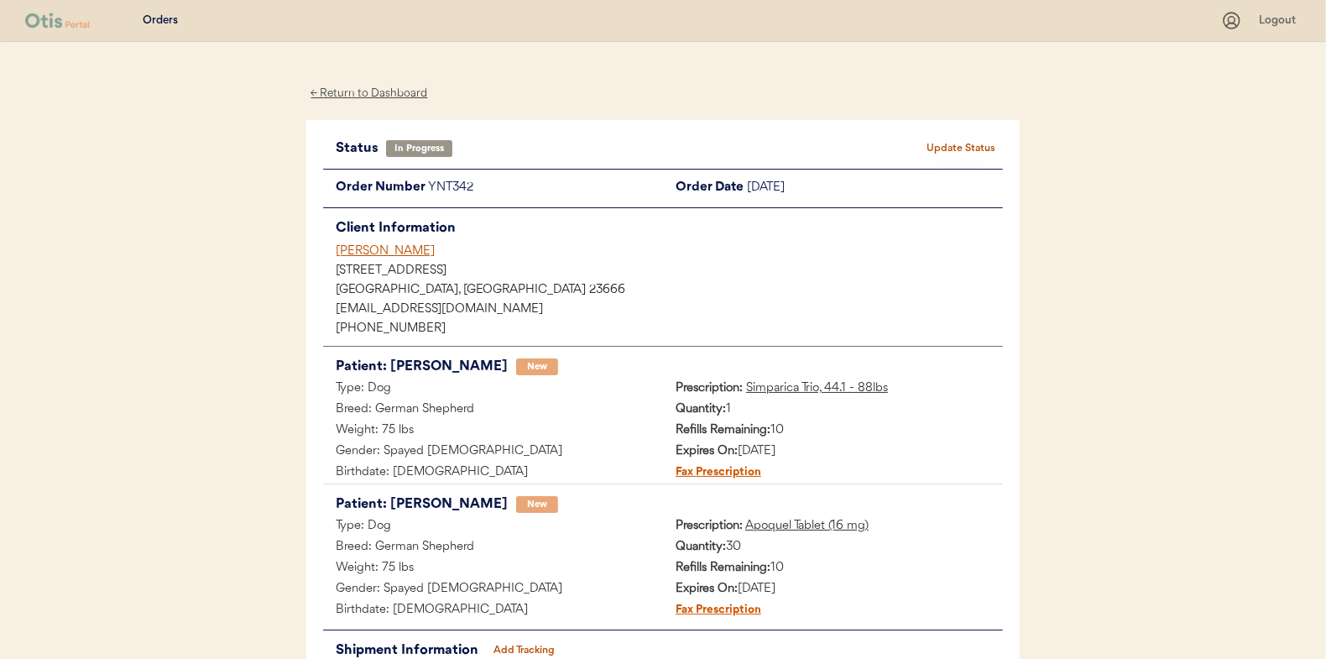
click at [366, 86] on div "← Return to Dashboard" at bounding box center [369, 93] width 126 height 19
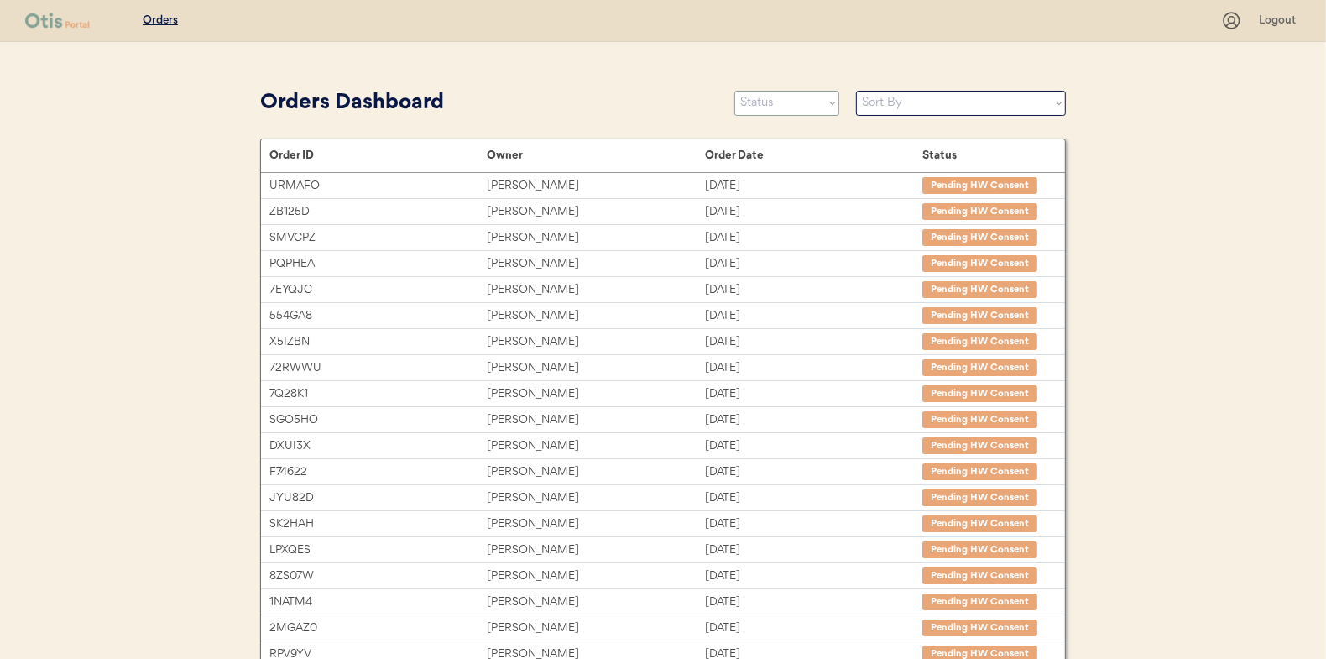
click at [813, 107] on select "Status On Hold New In Progress Complete Pending HW Consent Canceled" at bounding box center [786, 103] width 105 height 25
select select ""new""
click at [734, 91] on select "Status On Hold New In Progress Complete Pending HW Consent Canceled" at bounding box center [786, 103] width 105 height 25
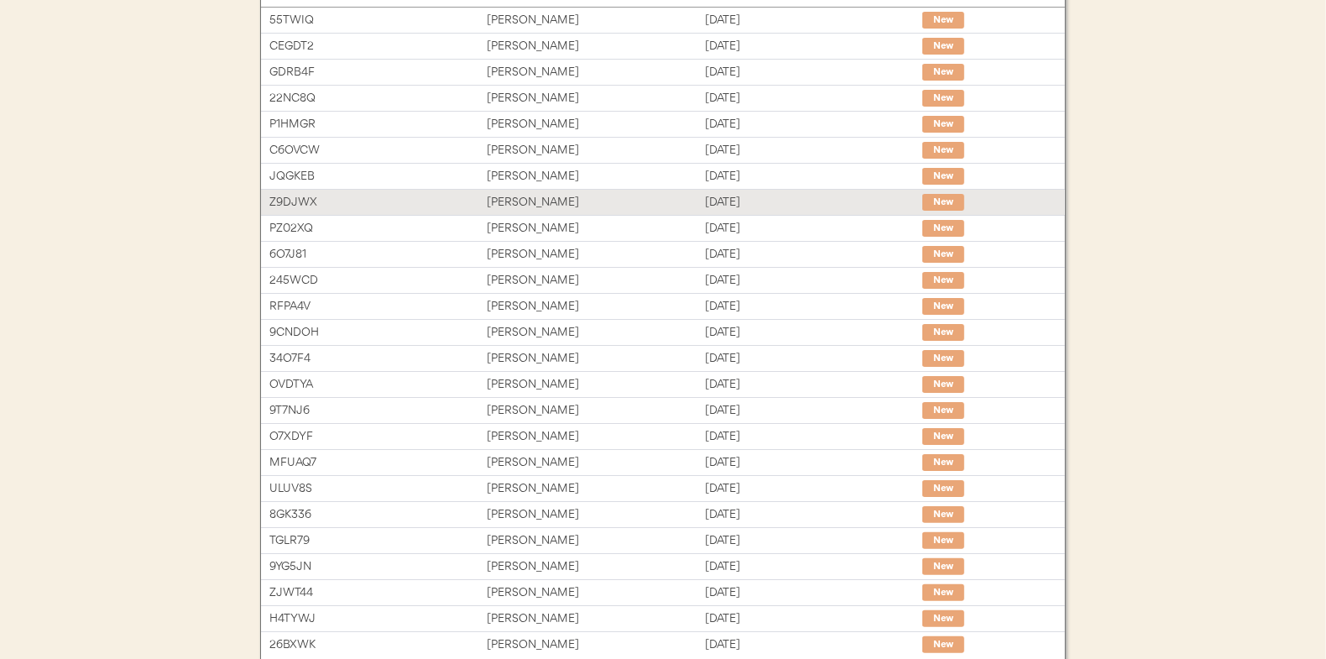
scroll to position [258, 0]
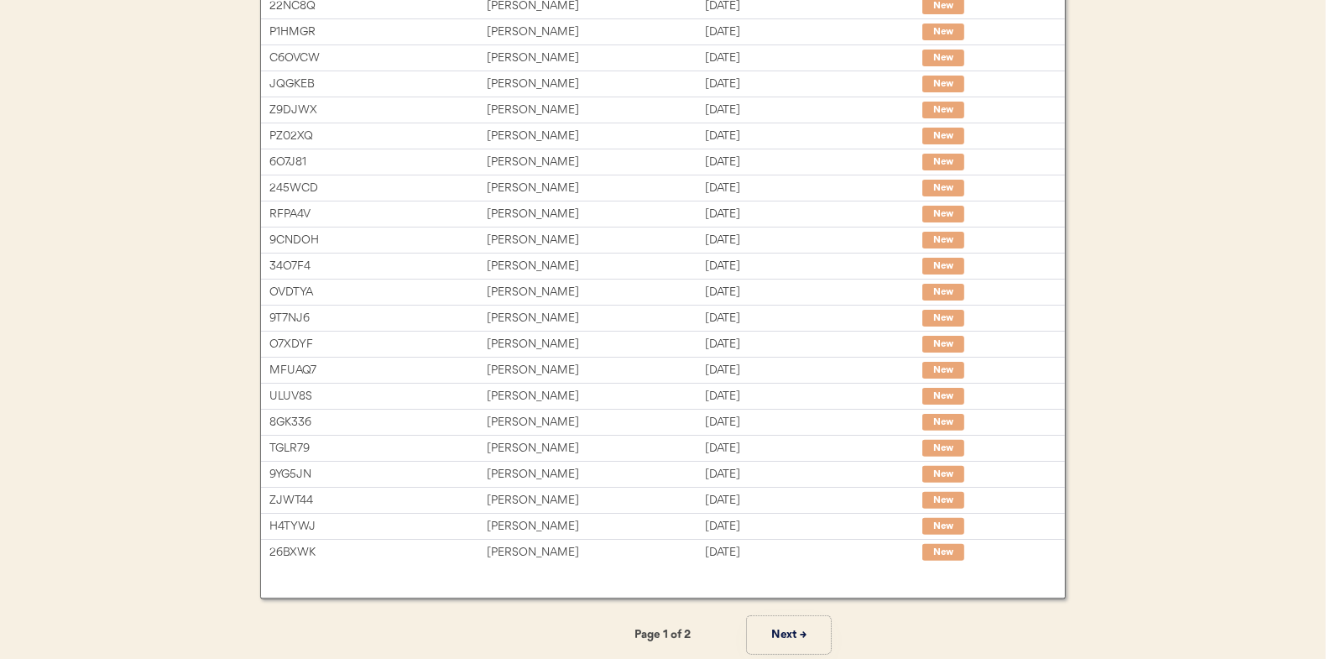
click at [797, 630] on button "Next →" at bounding box center [789, 635] width 84 height 38
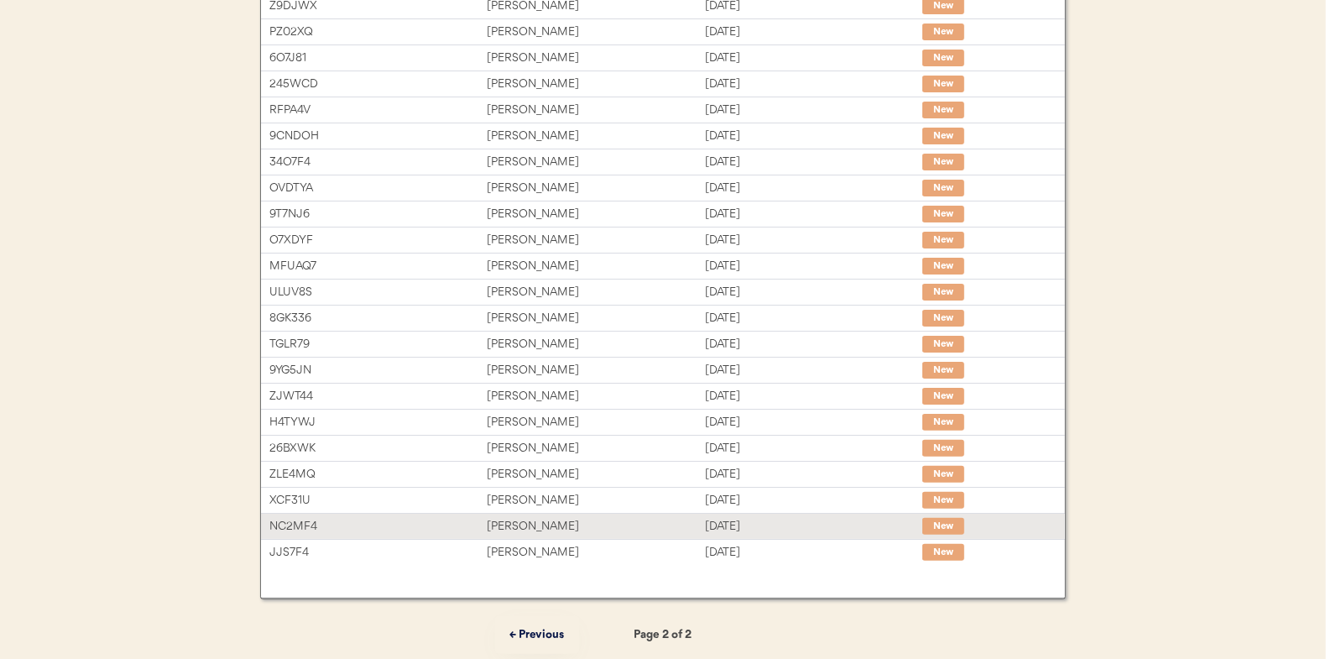
click at [516, 518] on div "Kate Miller" at bounding box center [595, 526] width 217 height 19
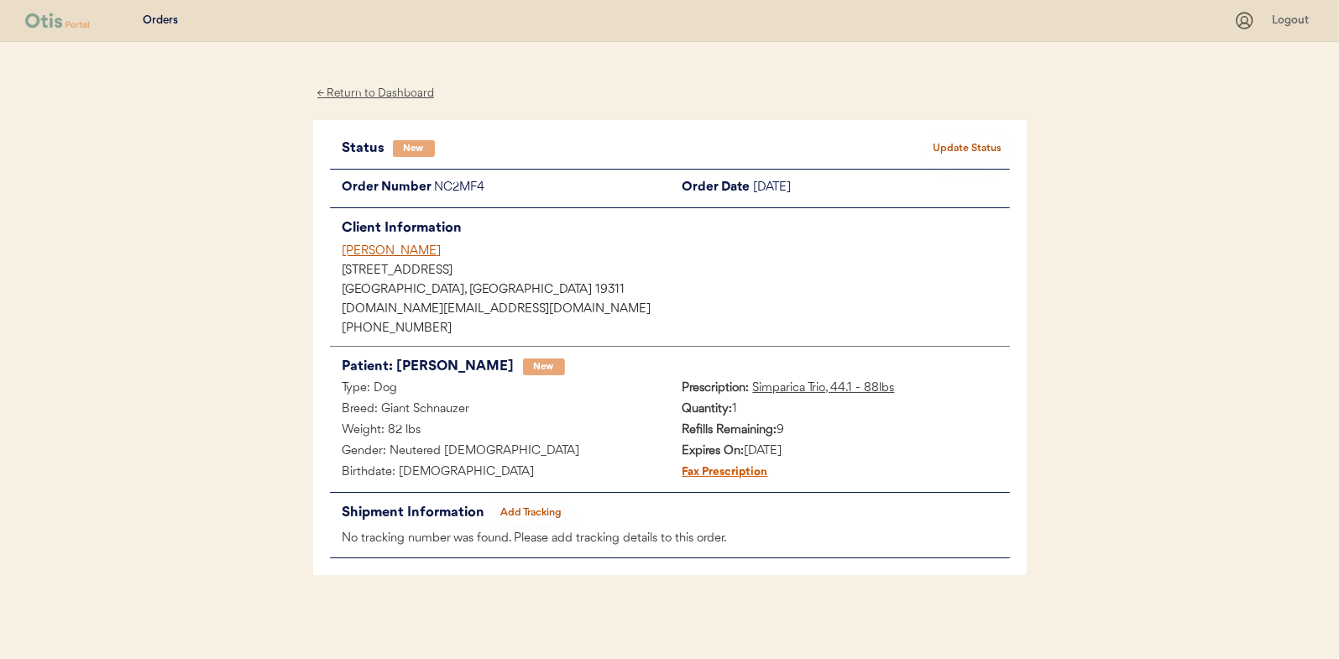
click at [965, 149] on button "Update Status" at bounding box center [968, 149] width 84 height 24
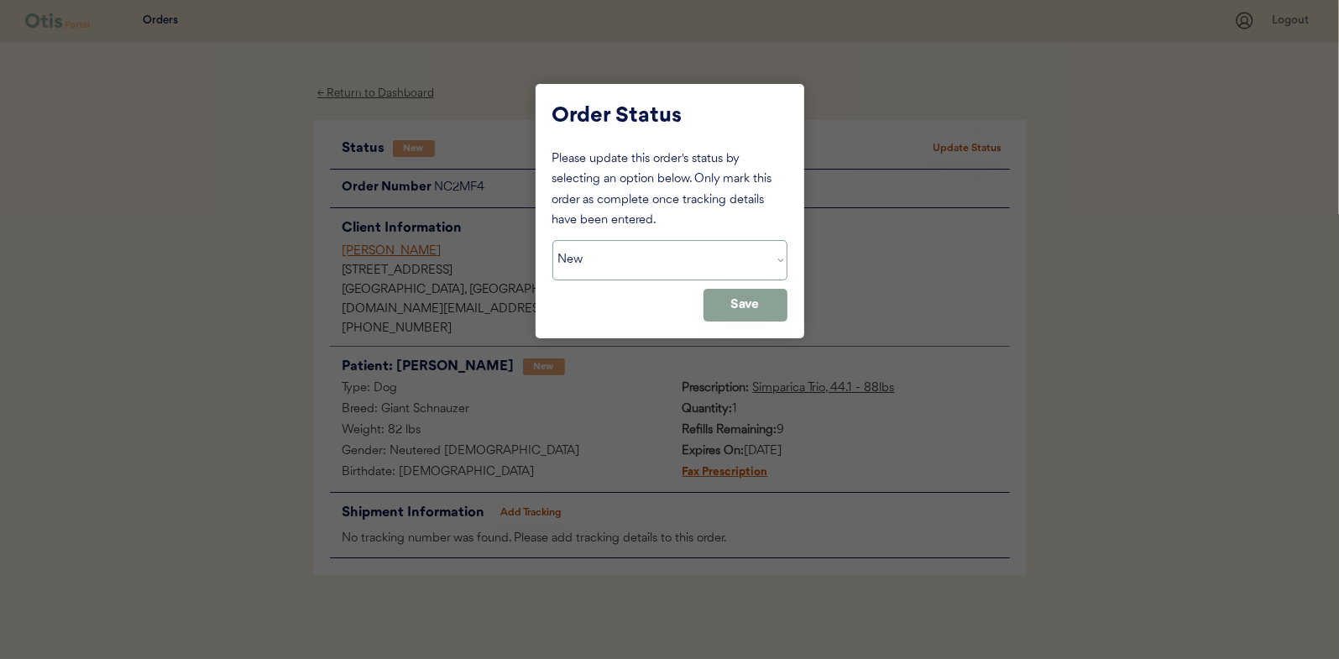
click at [607, 258] on select "Status On Hold New In Progress Complete Pending HW Consent Canceled" at bounding box center [669, 260] width 235 height 40
select select ""in_progress""
click at [552, 240] on select "Status On Hold New In Progress Complete Pending HW Consent Canceled" at bounding box center [669, 260] width 235 height 40
click at [779, 300] on button "Save" at bounding box center [745, 305] width 84 height 33
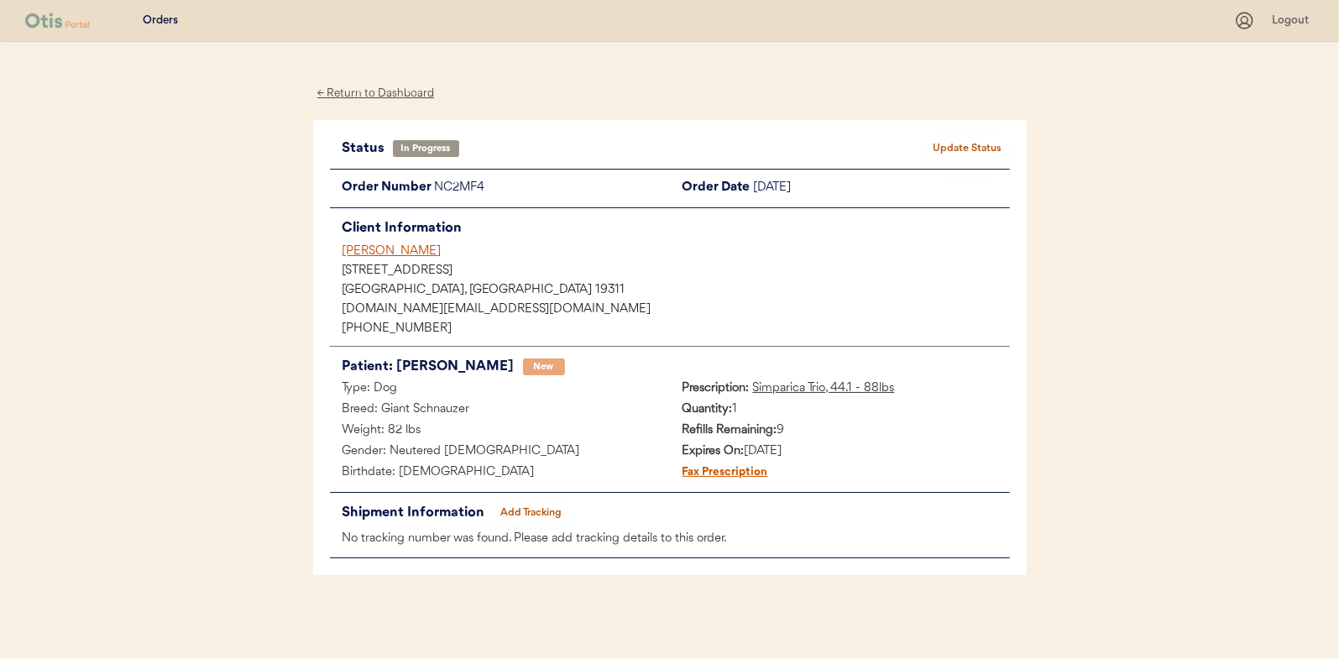
click at [376, 91] on div "← Return to Dashboard" at bounding box center [376, 93] width 126 height 19
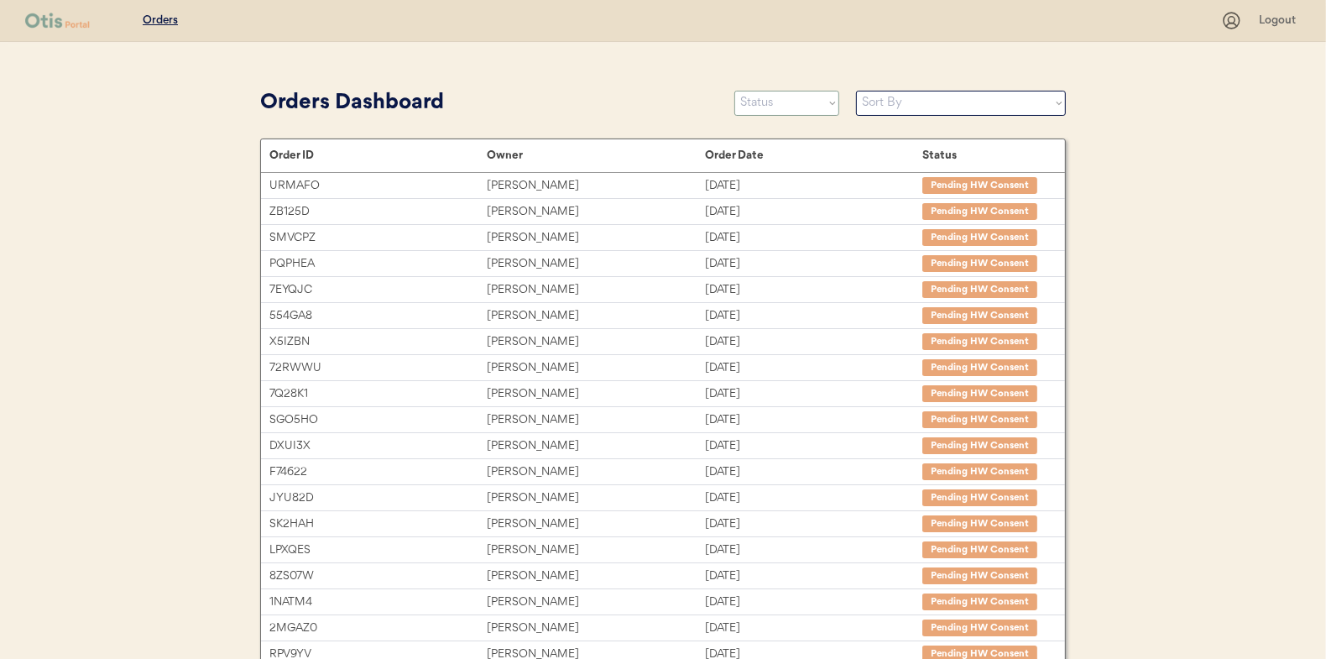
click at [774, 94] on select "Status On Hold New In Progress Complete Pending HW Consent Canceled" at bounding box center [786, 103] width 105 height 25
select select ""new""
click at [734, 91] on select "Status On Hold New In Progress Complete Pending HW Consent Canceled" at bounding box center [786, 103] width 105 height 25
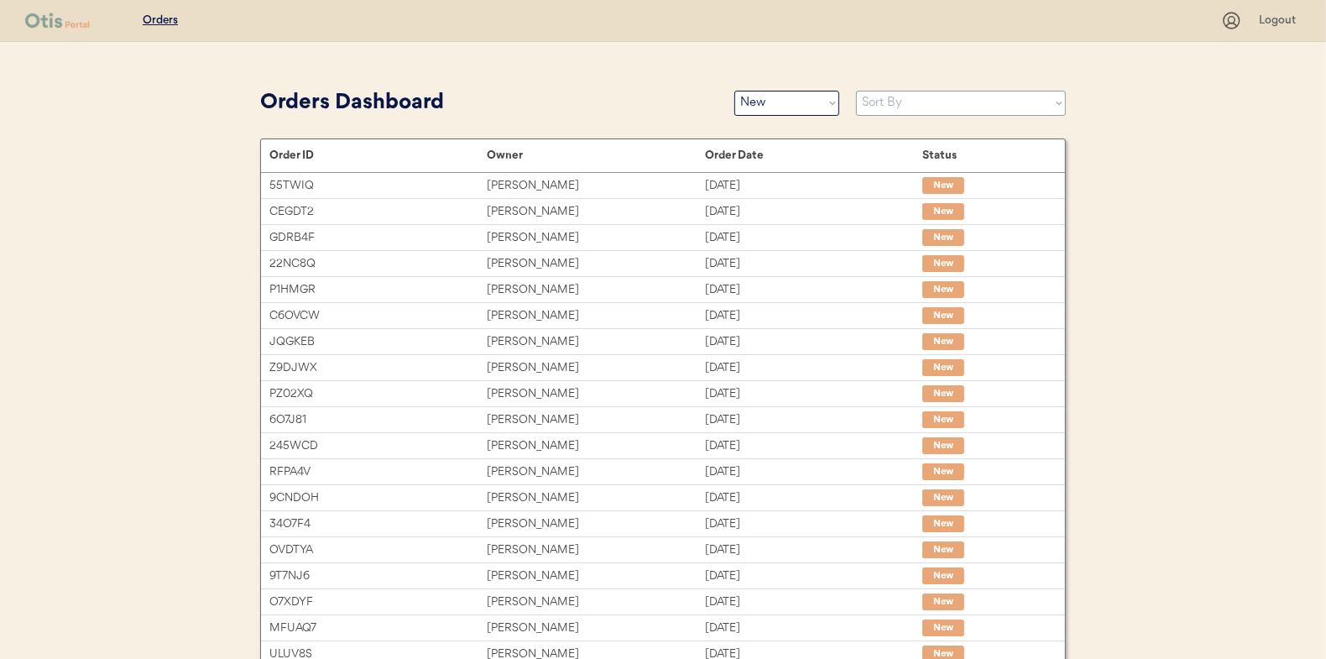
click at [885, 101] on select "Sort By Order Date (Newest → Oldest) Order Date (Oldest → Newest)" at bounding box center [961, 103] width 210 height 25
select select ""Order Date (Oldest → Newest)""
click at [856, 91] on select "Sort By Order Date (Newest → Oldest) Order Date (Oldest → Newest)" at bounding box center [961, 103] width 210 height 25
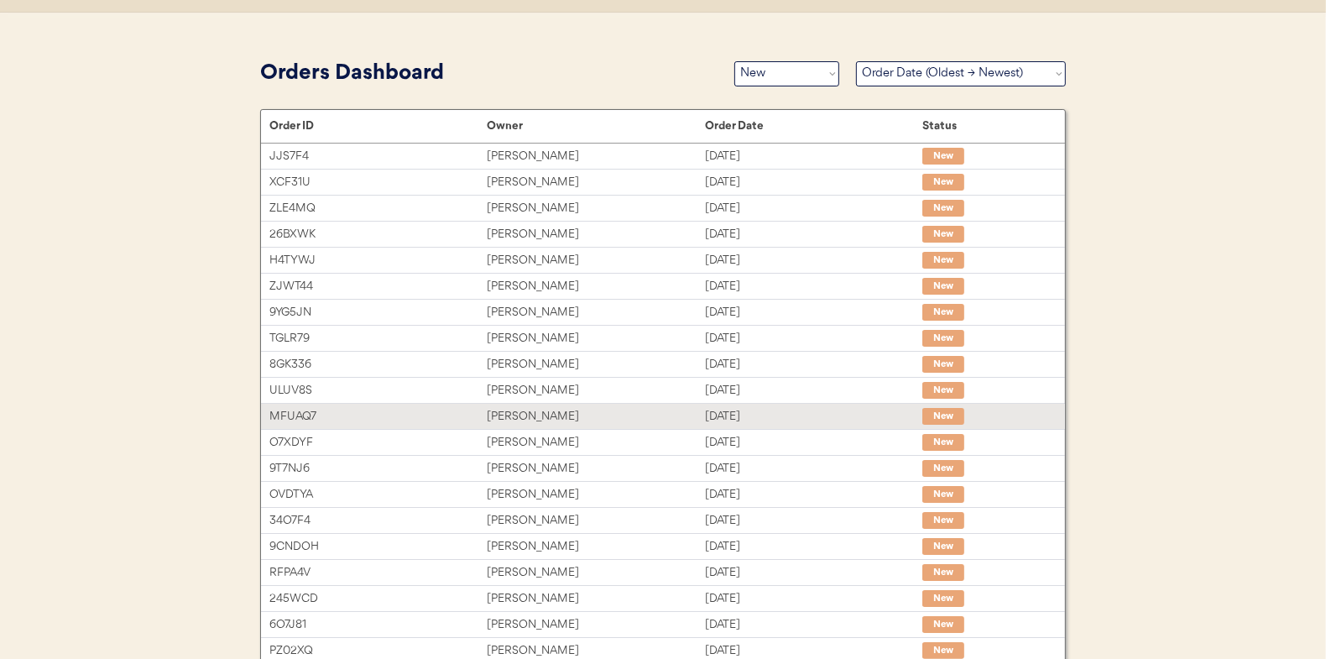
scroll to position [6, 0]
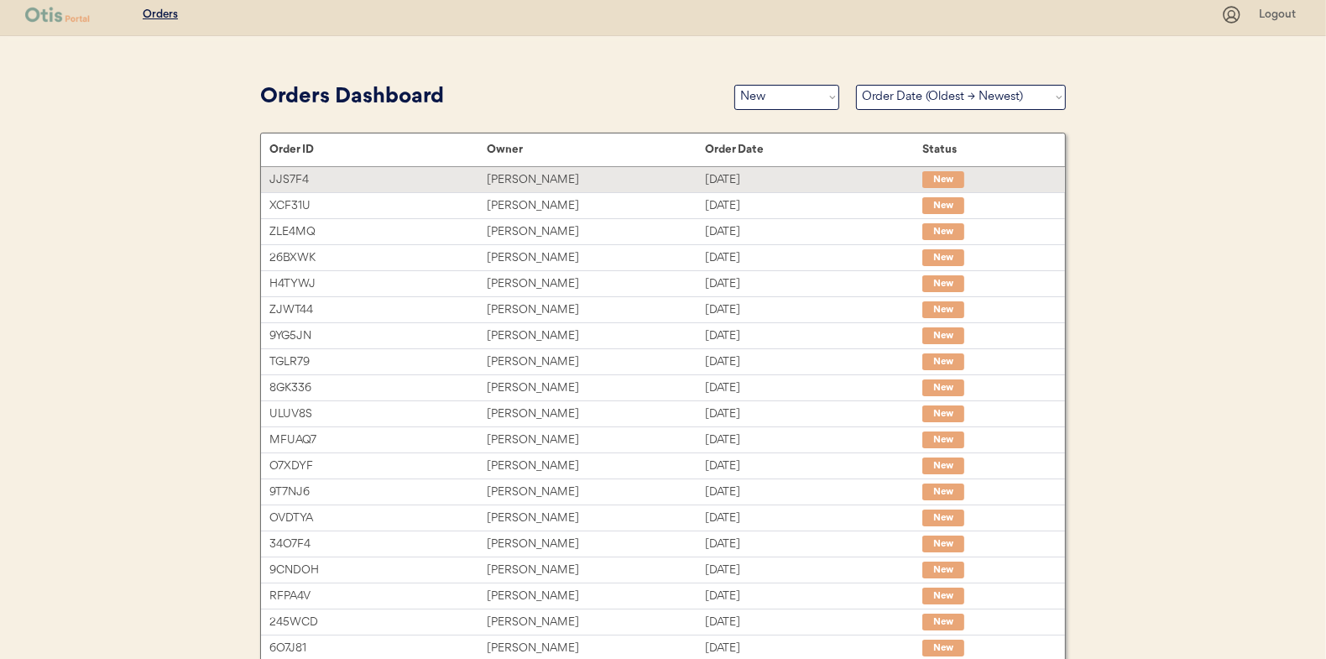
click at [539, 179] on div "Andrea L Knapp" at bounding box center [595, 179] width 217 height 19
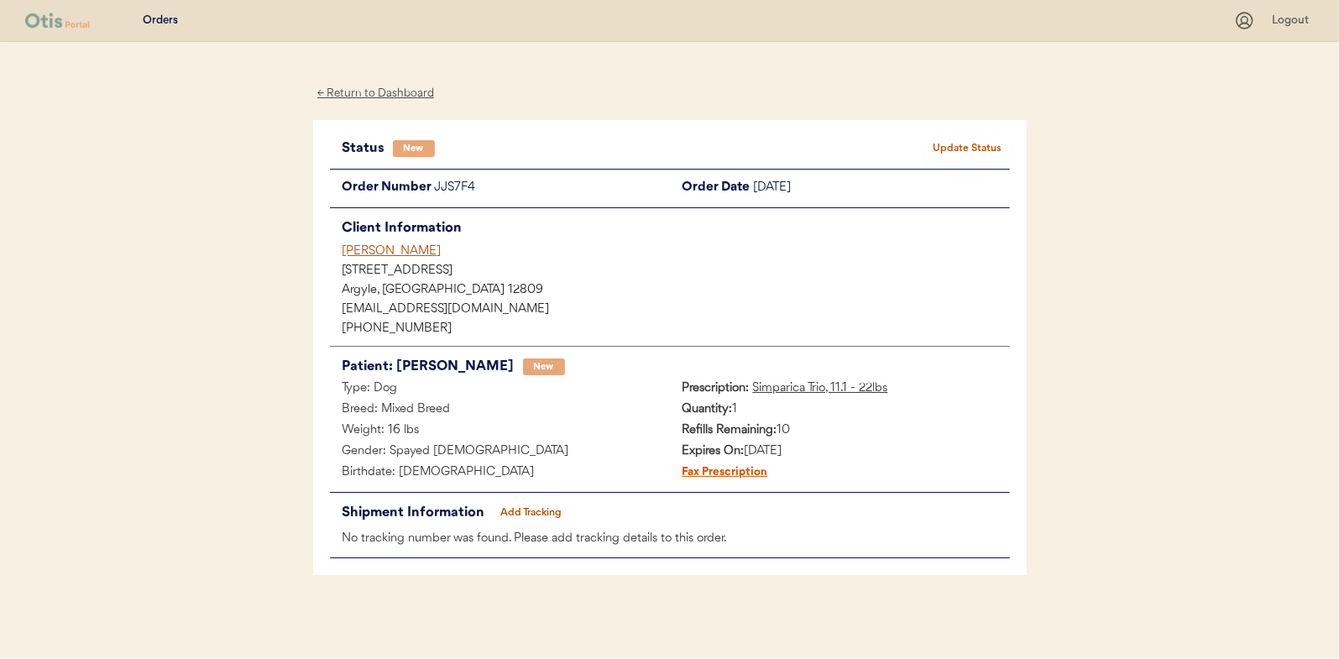
click at [954, 148] on button "Update Status" at bounding box center [968, 149] width 84 height 24
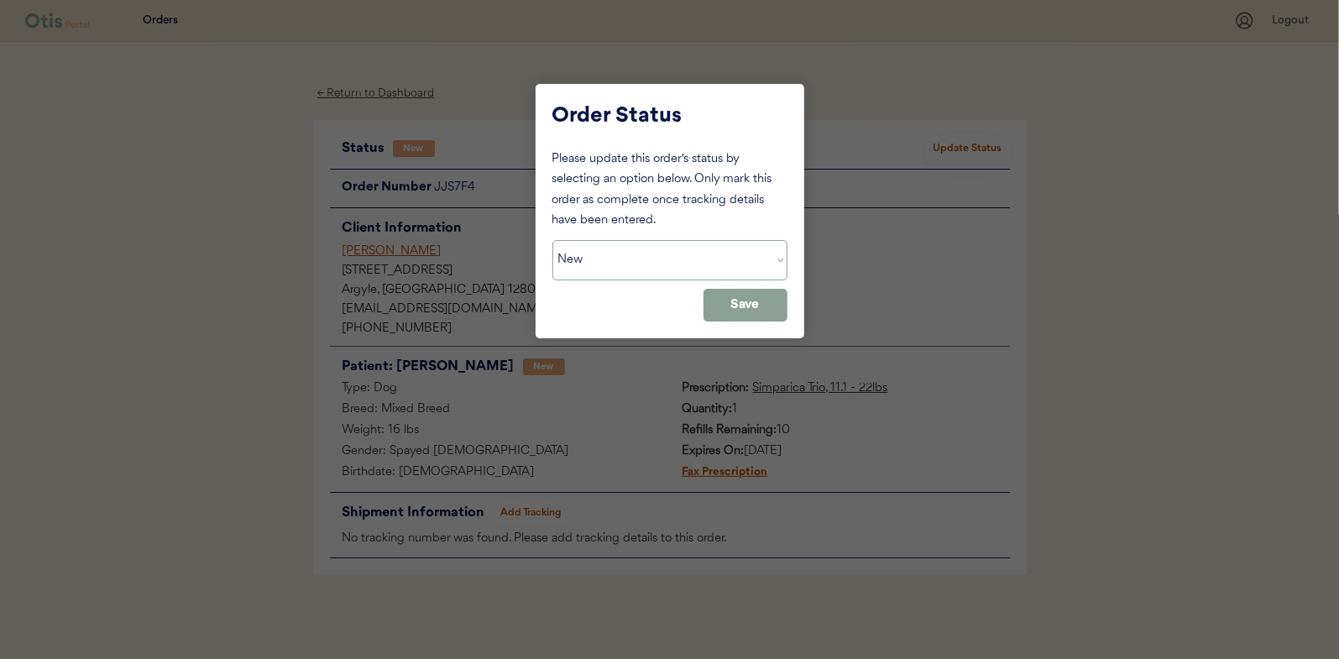
click at [641, 267] on select "Status On Hold New In Progress Complete Pending HW Consent Canceled" at bounding box center [669, 260] width 235 height 40
select select ""in_progress""
click at [552, 240] on select "Status On Hold New In Progress Complete Pending HW Consent Canceled" at bounding box center [669, 260] width 235 height 40
click at [740, 304] on button "Save" at bounding box center [745, 305] width 84 height 33
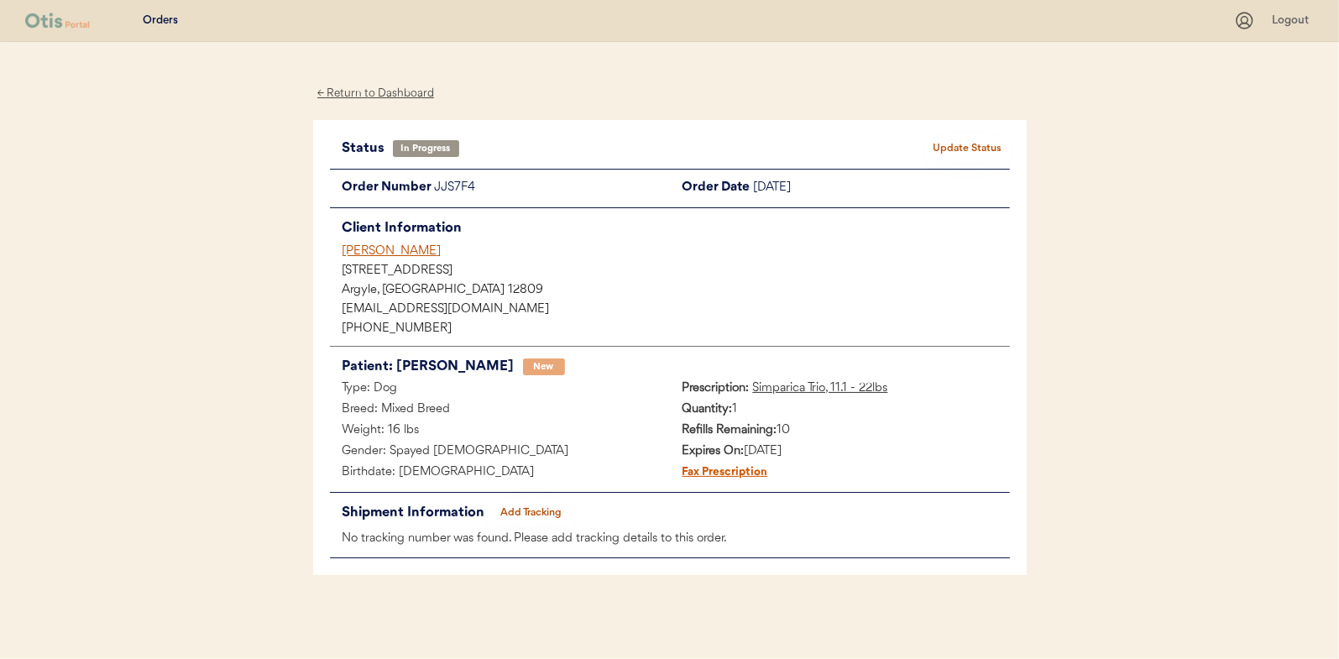
click at [369, 90] on div "← Return to Dashboard" at bounding box center [376, 93] width 126 height 19
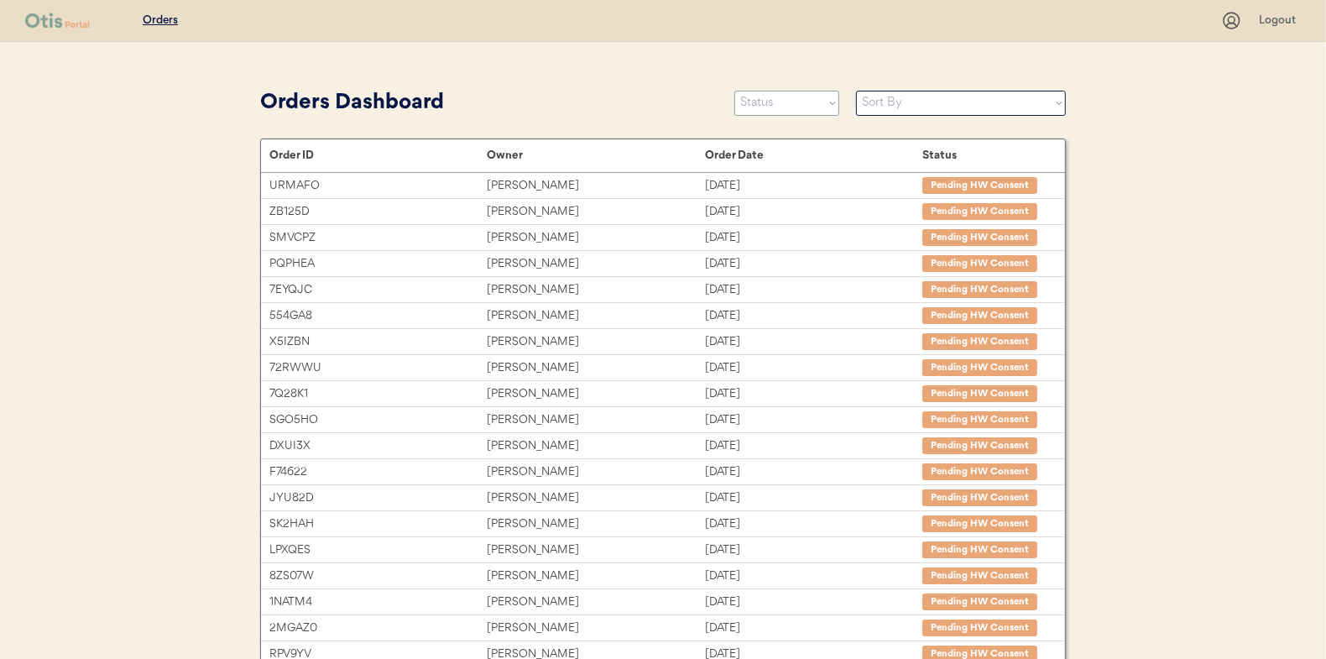
click at [793, 110] on select "Status On Hold New In Progress Complete Pending HW Consent Canceled" at bounding box center [786, 103] width 105 height 25
select select ""new""
click at [734, 91] on select "Status On Hold New In Progress Complete Pending HW Consent Canceled" at bounding box center [786, 103] width 105 height 25
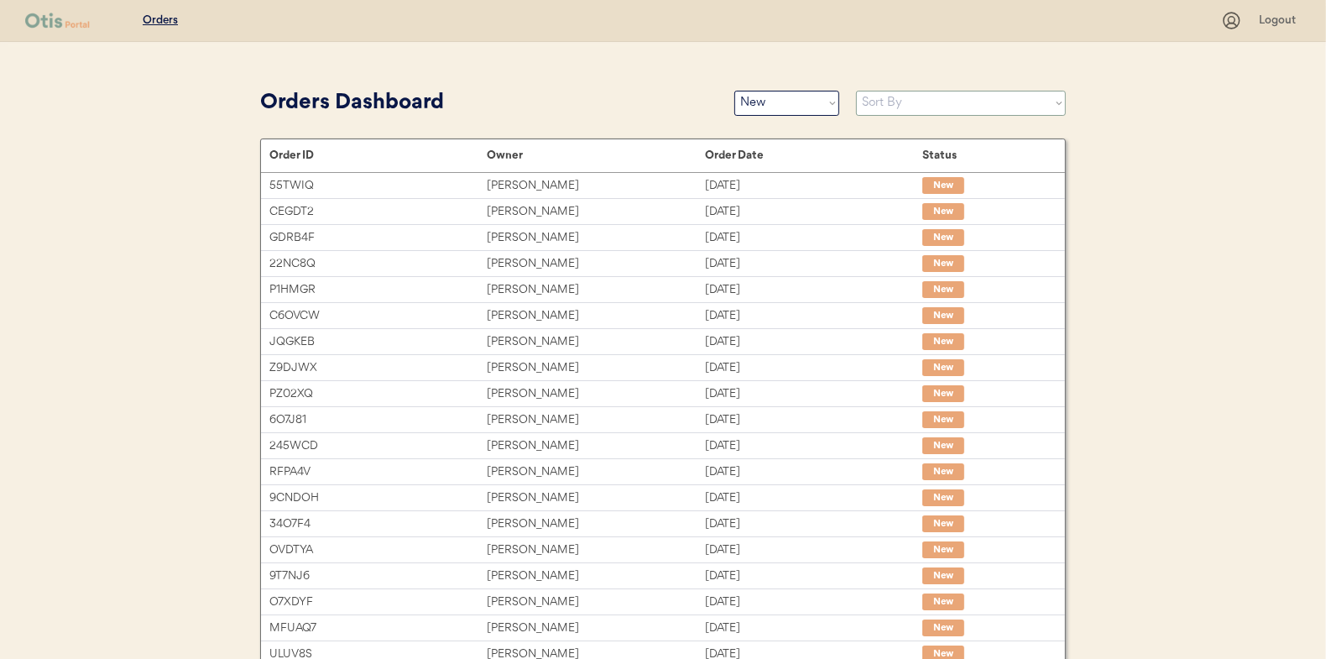
click at [881, 104] on select "Sort By Order Date (Newest → Oldest) Order Date (Oldest → Newest)" at bounding box center [961, 103] width 210 height 25
select select ""Order Date (Oldest → Newest)""
click at [856, 91] on select "Sort By Order Date (Newest → Oldest) Order Date (Oldest → Newest)" at bounding box center [961, 103] width 210 height 25
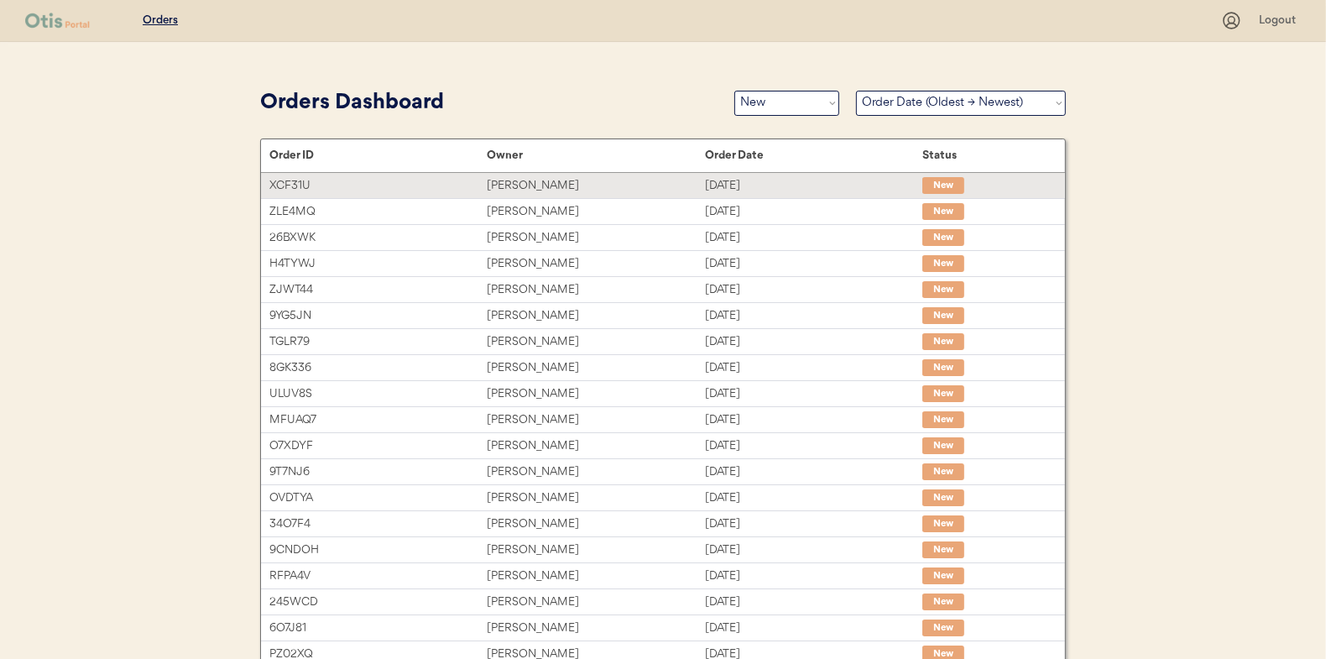
click at [530, 188] on div "[PERSON_NAME]" at bounding box center [595, 185] width 217 height 19
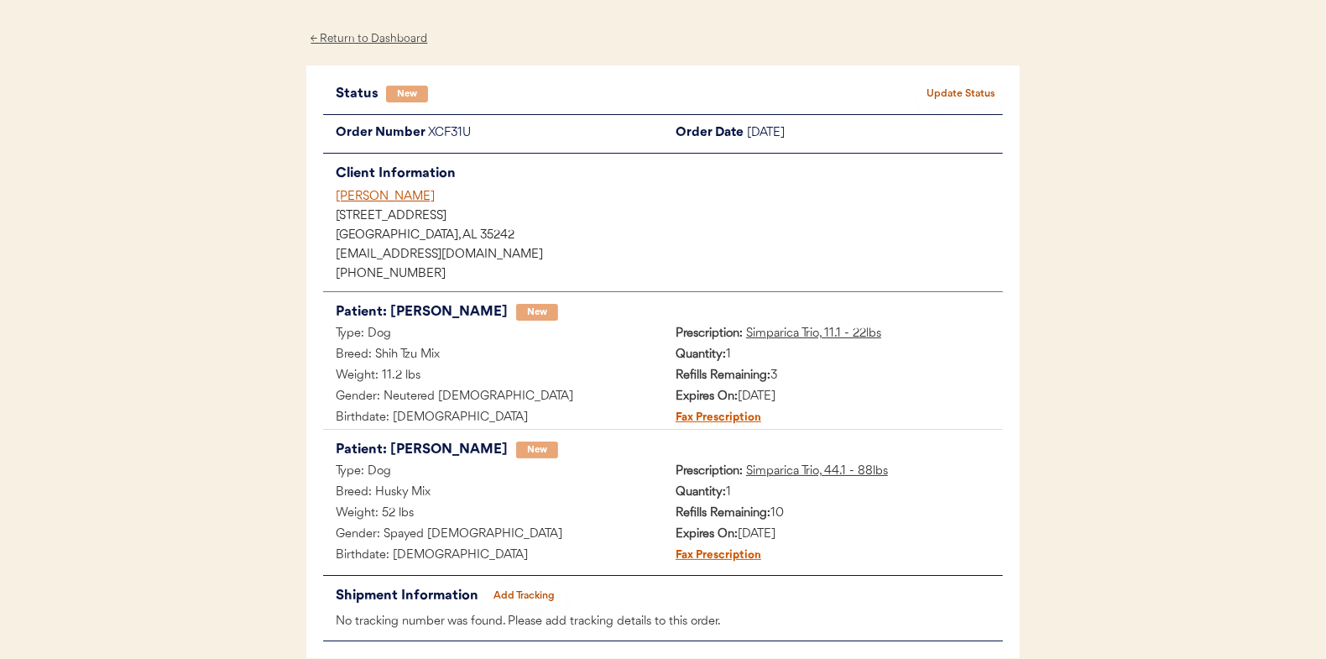
scroll to position [84, 0]
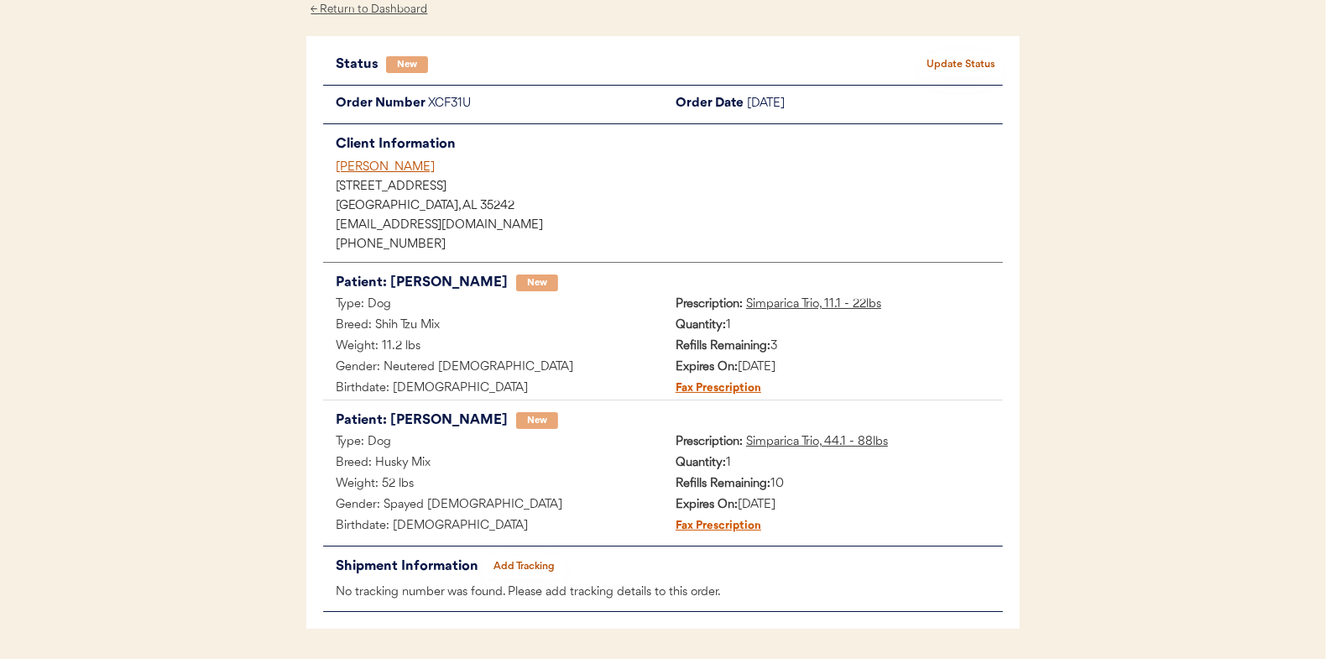
click at [977, 60] on button "Update Status" at bounding box center [961, 65] width 84 height 24
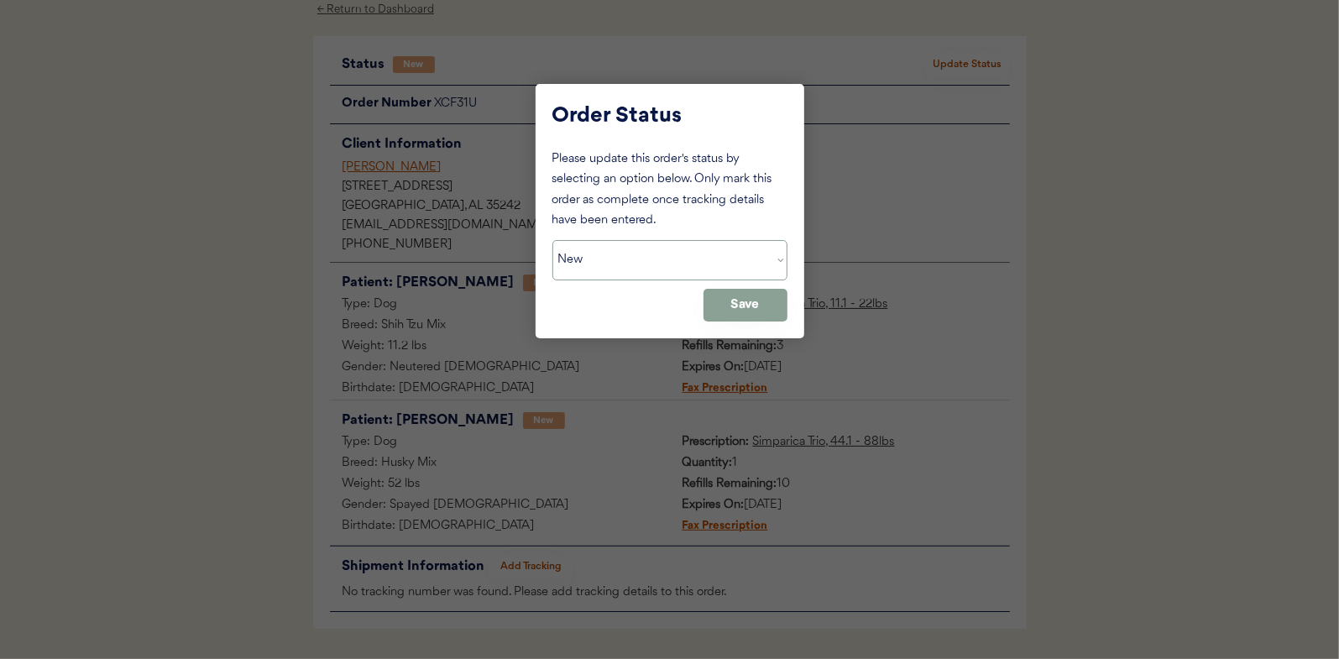
click at [601, 264] on select "Status On Hold New In Progress Complete Pending HW Consent Canceled" at bounding box center [669, 260] width 235 height 40
select select ""in_progress""
click at [552, 240] on select "Status On Hold New In Progress Complete Pending HW Consent Canceled" at bounding box center [669, 260] width 235 height 40
click at [755, 306] on button "Save" at bounding box center [745, 305] width 84 height 33
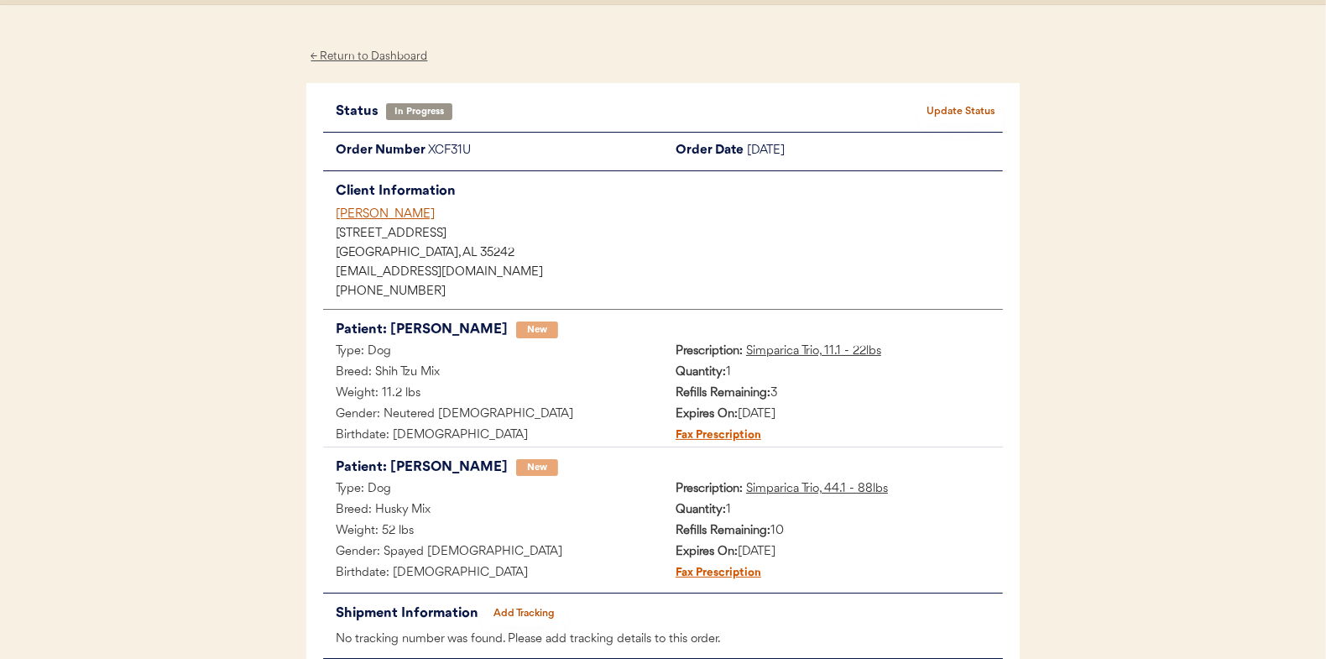
scroll to position [0, 0]
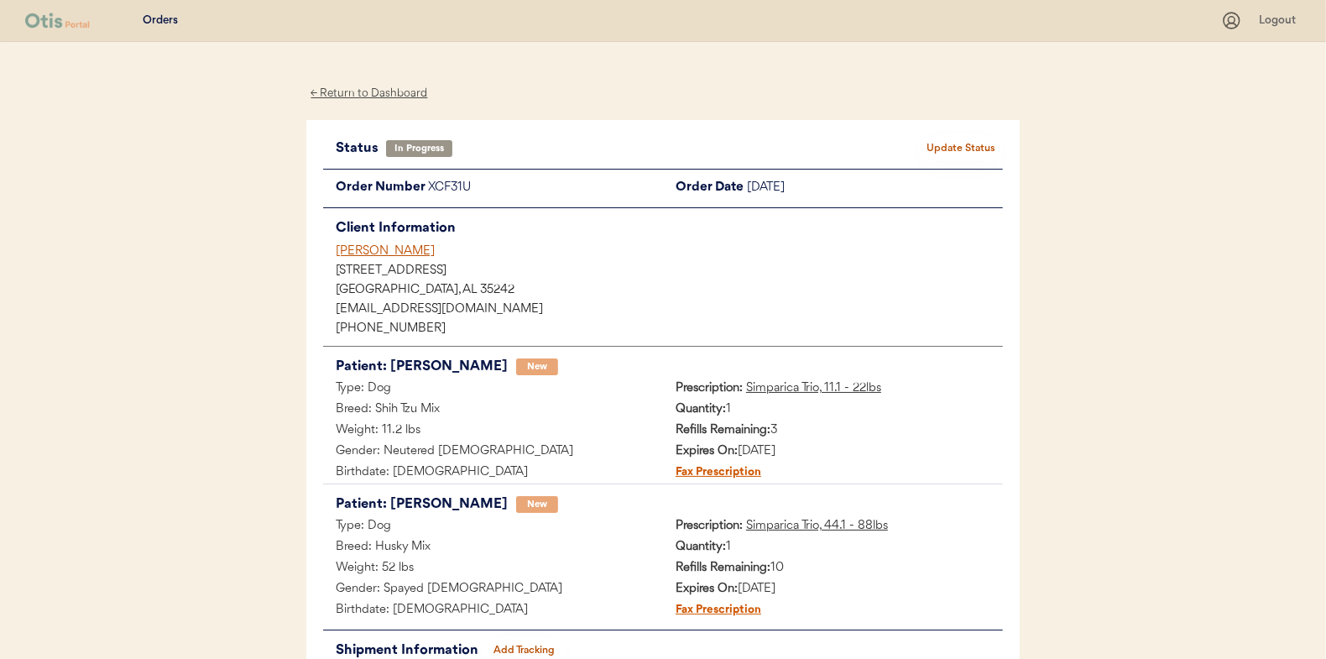
click at [369, 91] on div "← Return to Dashboard" at bounding box center [369, 93] width 126 height 19
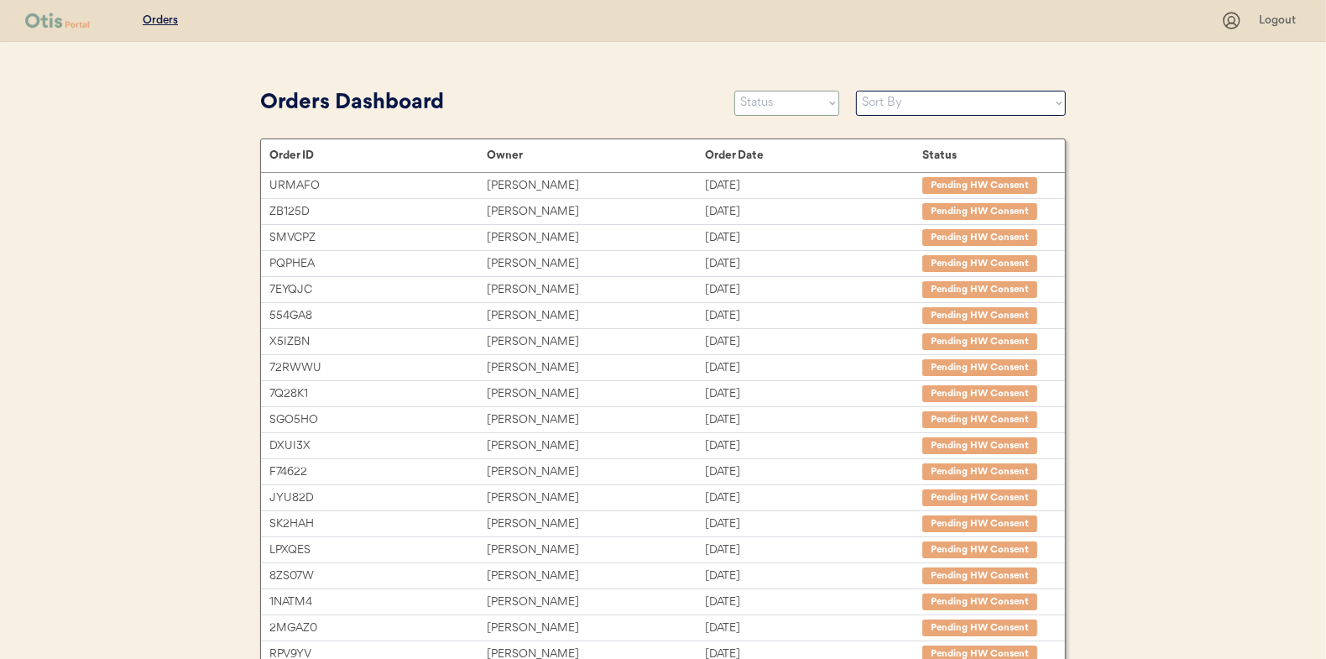
click at [785, 107] on select "Status On Hold New In Progress Complete Pending HW Consent Canceled" at bounding box center [786, 103] width 105 height 25
select select ""new""
click at [734, 91] on select "Status On Hold New In Progress Complete Pending HW Consent Canceled" at bounding box center [786, 103] width 105 height 25
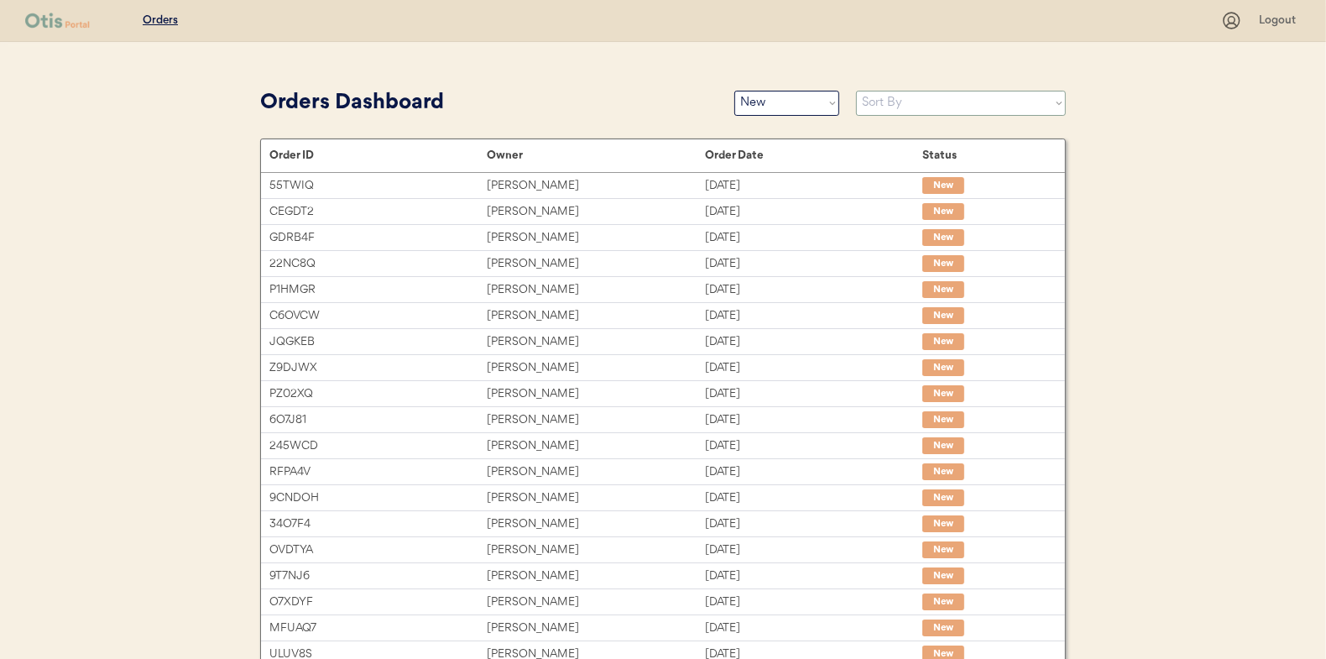
click at [878, 101] on select "Sort By Order Date (Newest → Oldest) Order Date (Oldest → Newest)" at bounding box center [961, 103] width 210 height 25
select select ""Order Date (Oldest → Newest)""
click at [856, 91] on select "Sort By Order Date (Newest → Oldest) Order Date (Oldest → Newest)" at bounding box center [961, 103] width 210 height 25
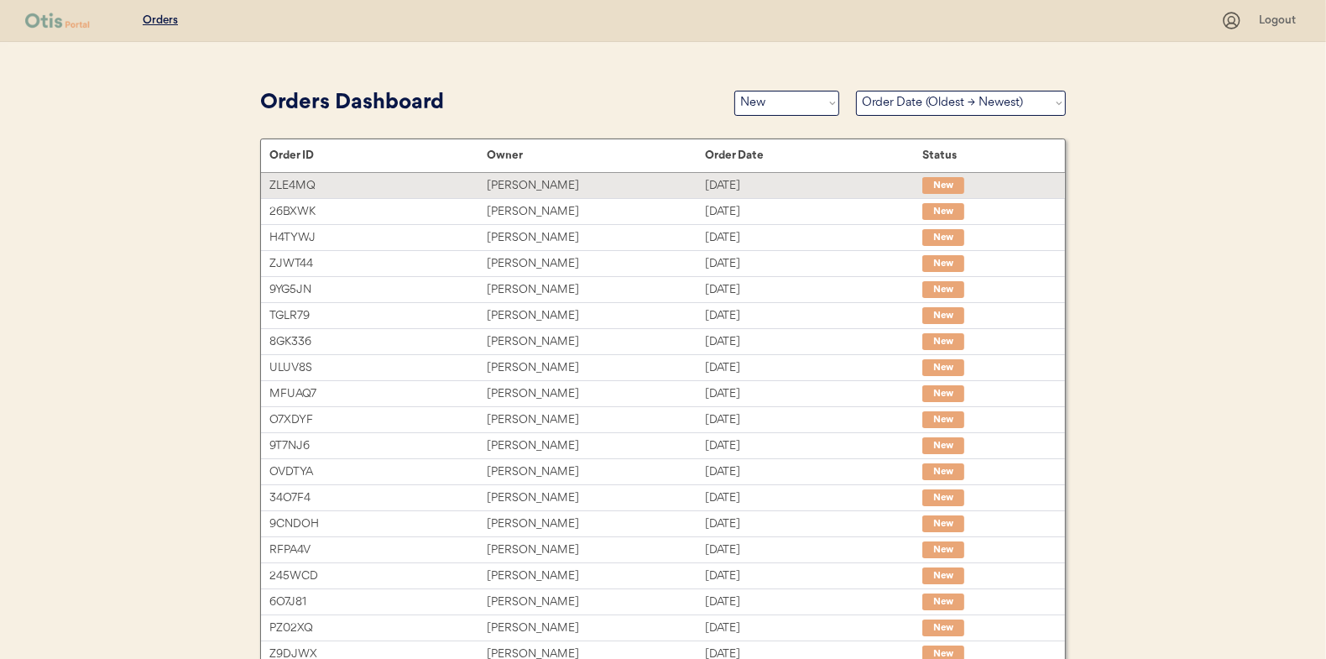
click at [508, 176] on div "Lisa Hilton" at bounding box center [595, 185] width 217 height 19
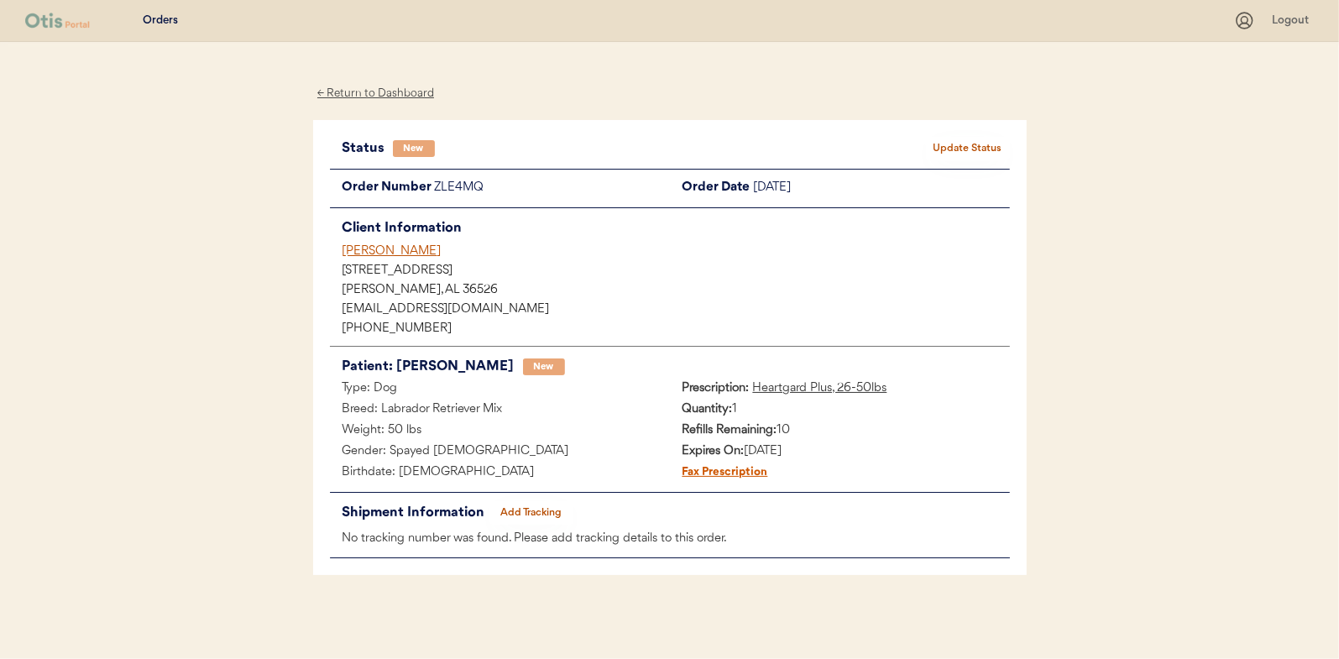
click at [970, 140] on button "Update Status" at bounding box center [968, 149] width 84 height 24
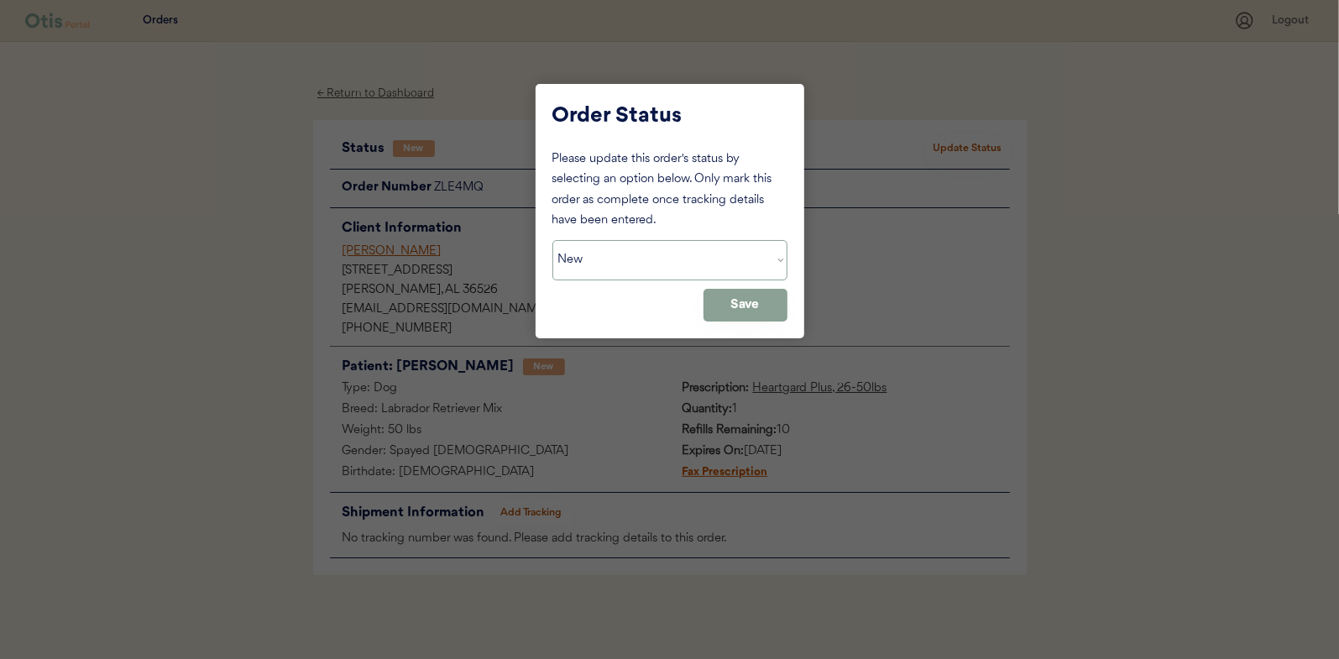
click at [604, 260] on select "Status On Hold New In Progress Complete Pending HW Consent Canceled" at bounding box center [669, 260] width 235 height 40
select select ""in_progress""
click at [552, 240] on select "Status On Hold New In Progress Complete Pending HW Consent Canceled" at bounding box center [669, 260] width 235 height 40
click at [748, 306] on button "Save" at bounding box center [745, 305] width 84 height 33
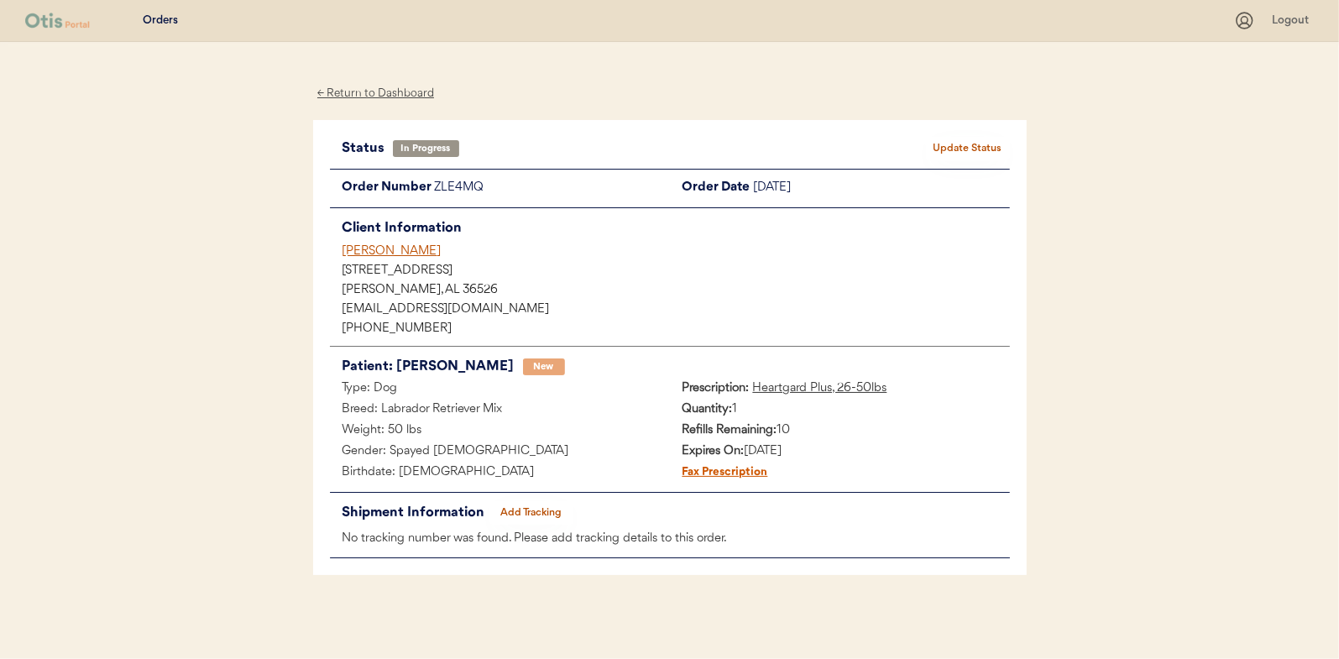
click at [363, 92] on div "← Return to Dashboard" at bounding box center [376, 93] width 126 height 19
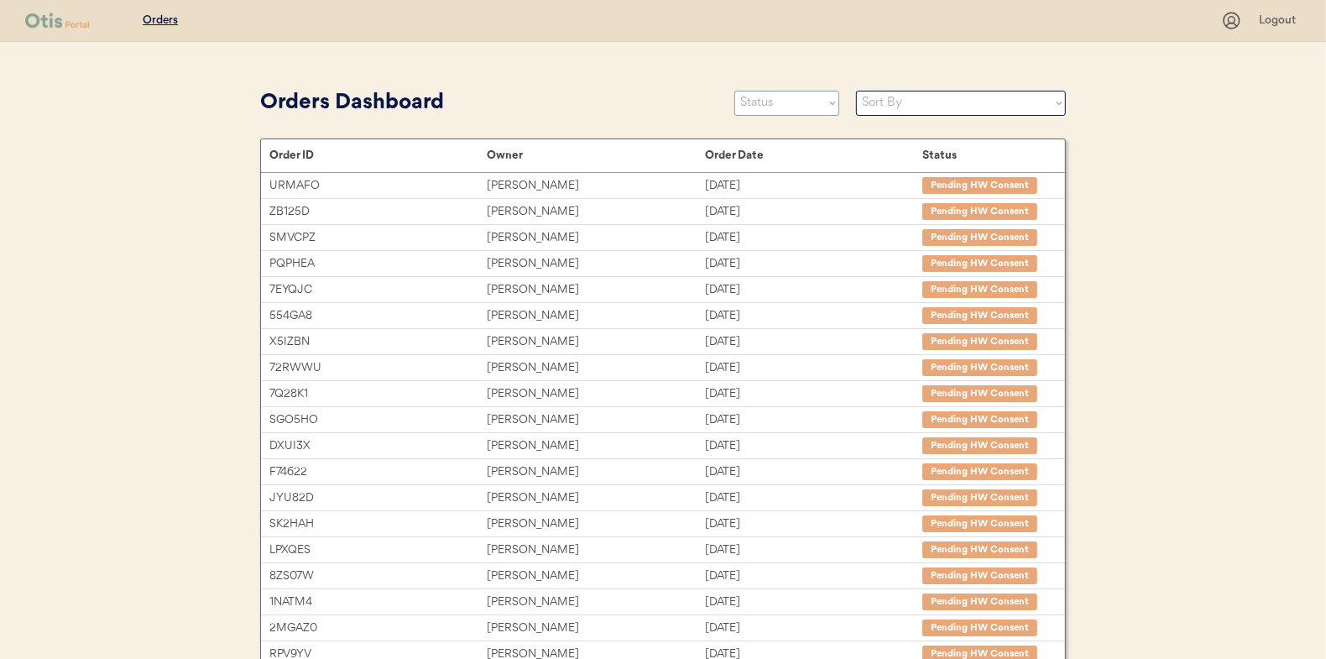
click at [782, 107] on select "Status On Hold New In Progress Complete Pending HW Consent Canceled" at bounding box center [786, 103] width 105 height 25
select select ""new""
click at [734, 91] on select "Status On Hold New In Progress Complete Pending HW Consent Canceled" at bounding box center [786, 103] width 105 height 25
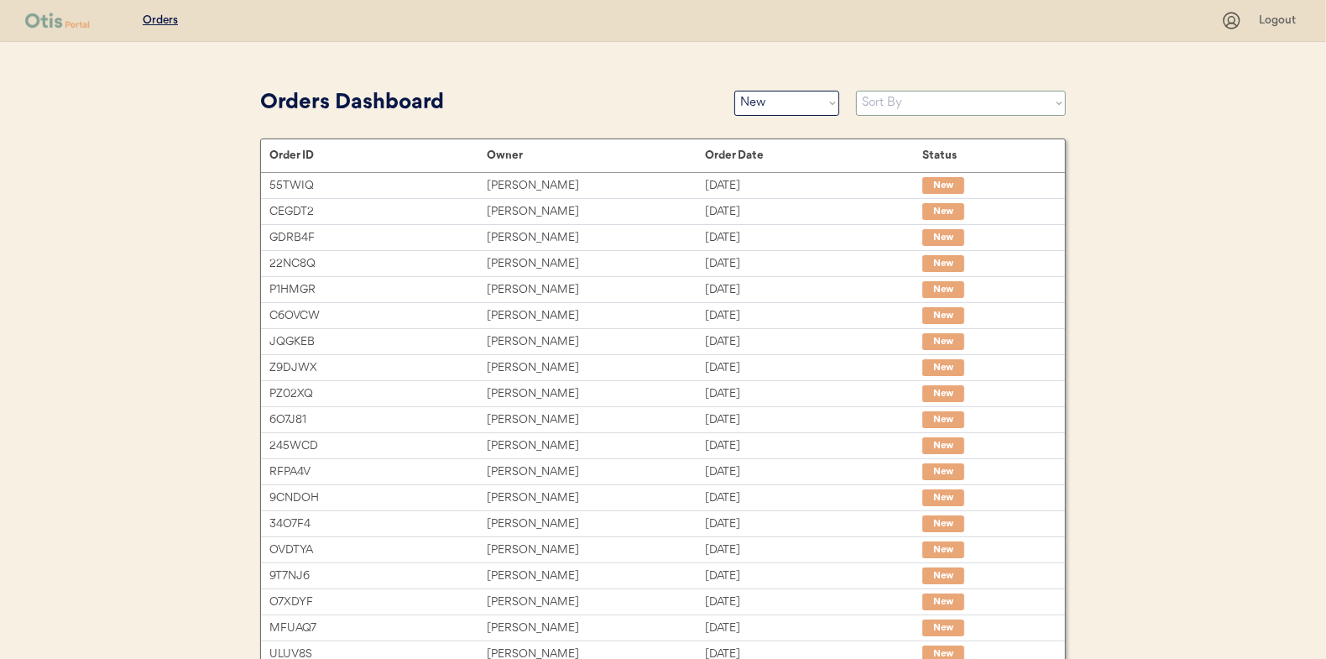
click at [889, 100] on select "Sort By Order Date (Newest → Oldest) Order Date (Oldest → Newest)" at bounding box center [961, 103] width 210 height 25
select select ""Order Date (Oldest → Newest)""
click at [856, 91] on select "Sort By Order Date (Newest → Oldest) Order Date (Oldest → Newest)" at bounding box center [961, 103] width 210 height 25
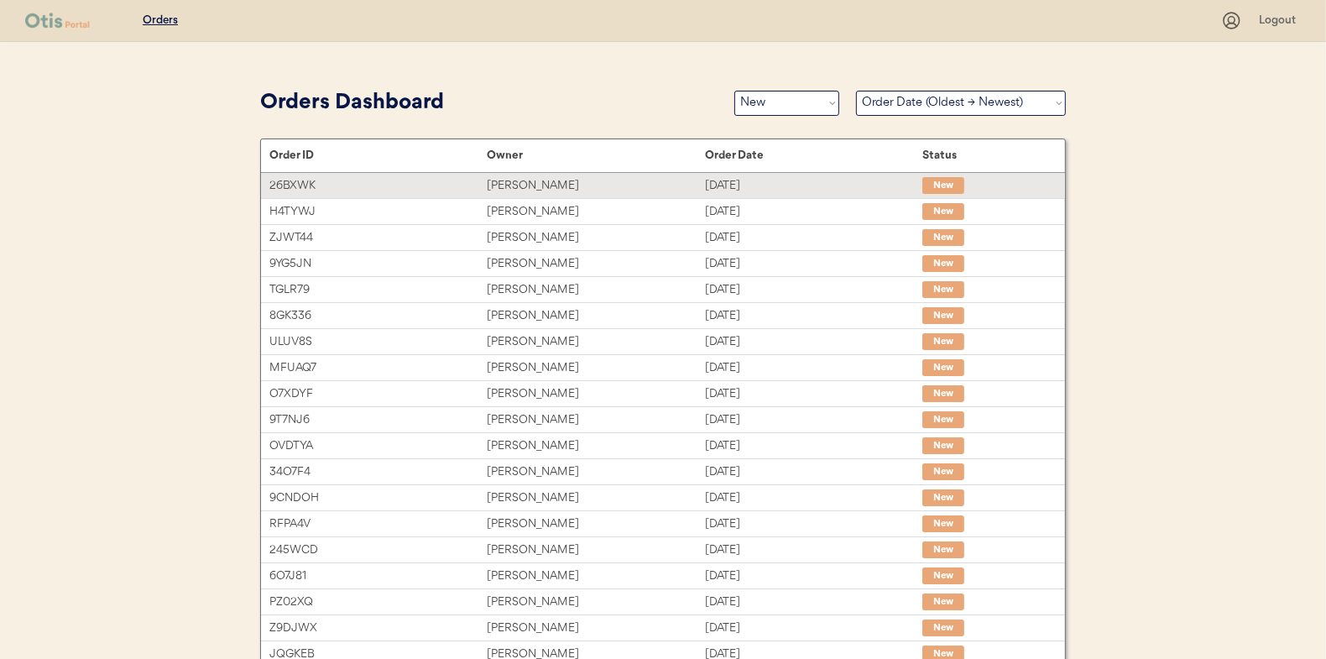
click at [520, 178] on div "[PERSON_NAME]" at bounding box center [595, 185] width 217 height 19
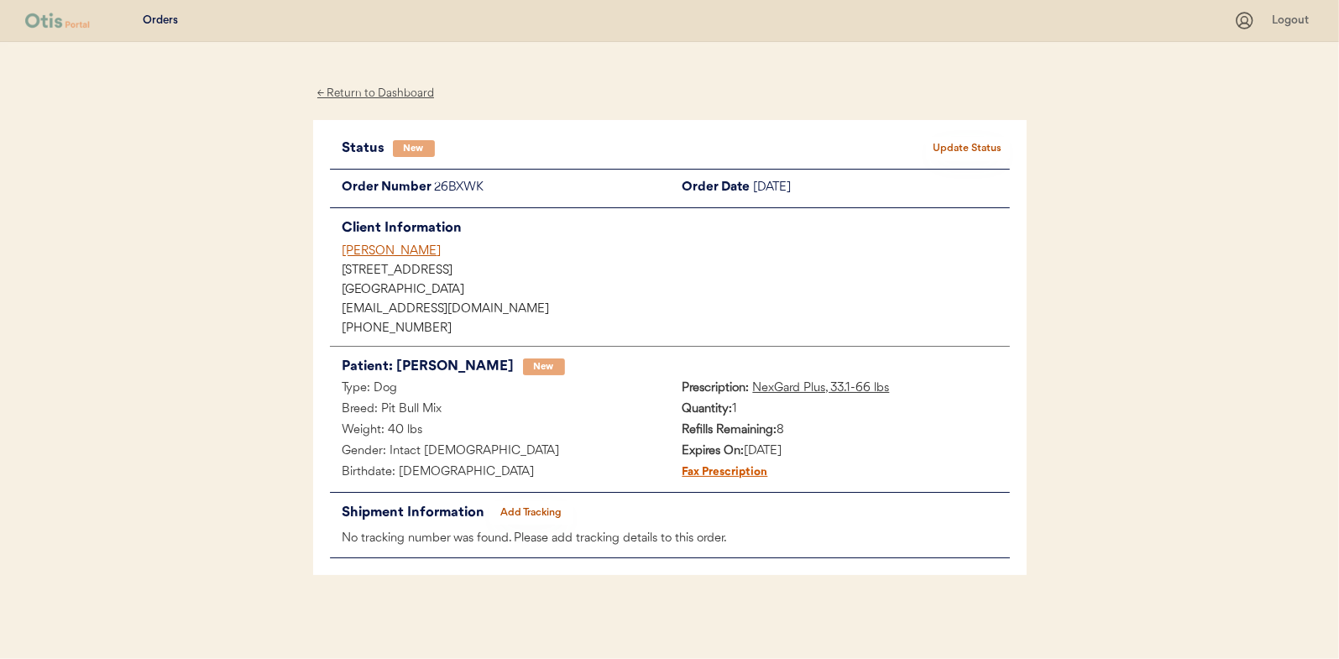
click at [969, 145] on button "Update Status" at bounding box center [968, 149] width 84 height 24
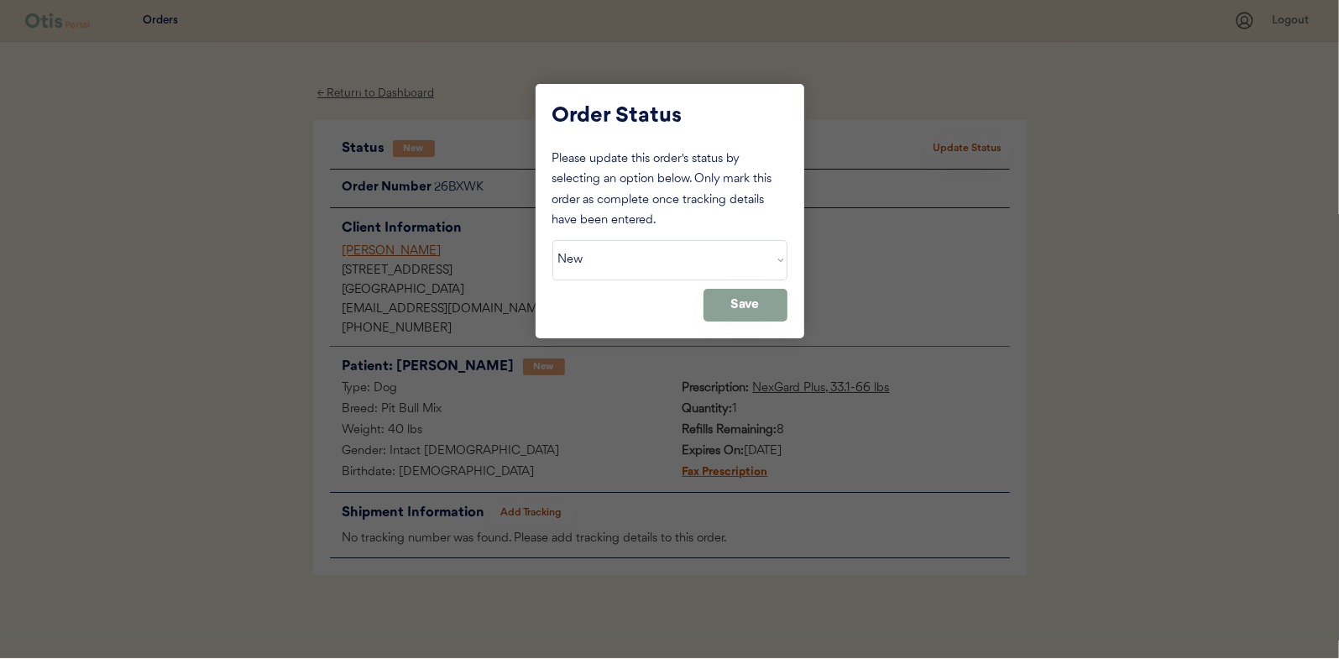
click at [641, 257] on select "Status On Hold New In Progress Complete Pending HW Consent Canceled" at bounding box center [669, 260] width 235 height 40
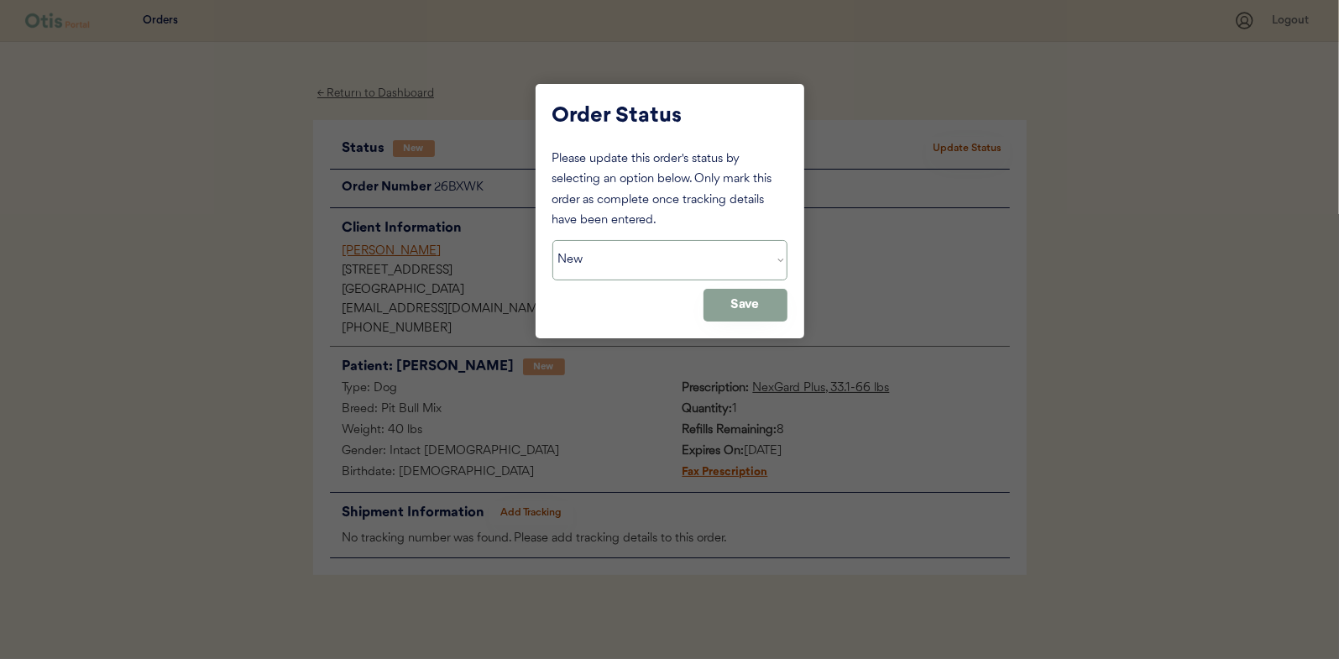
select select ""in_progress""
click at [552, 240] on select "Status On Hold New In Progress Complete Pending HW Consent Canceled" at bounding box center [669, 260] width 235 height 40
click at [742, 301] on button "Save" at bounding box center [745, 305] width 84 height 33
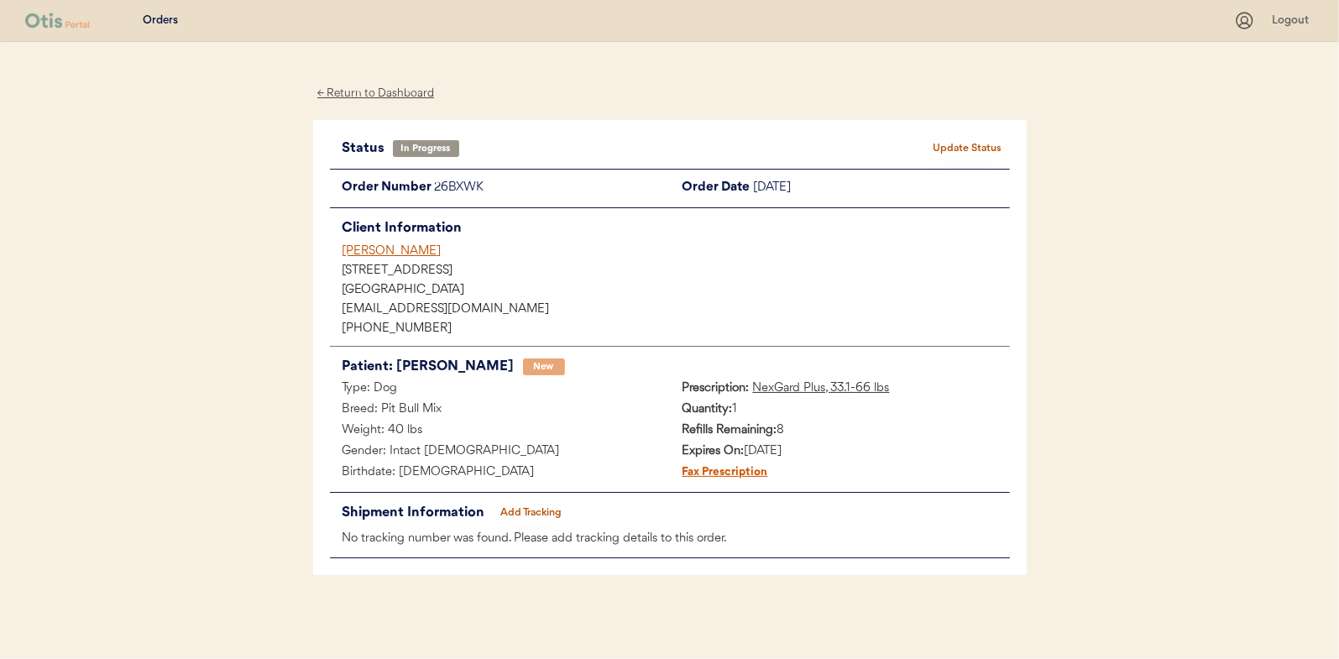
click at [363, 91] on div "← Return to Dashboard" at bounding box center [376, 93] width 126 height 19
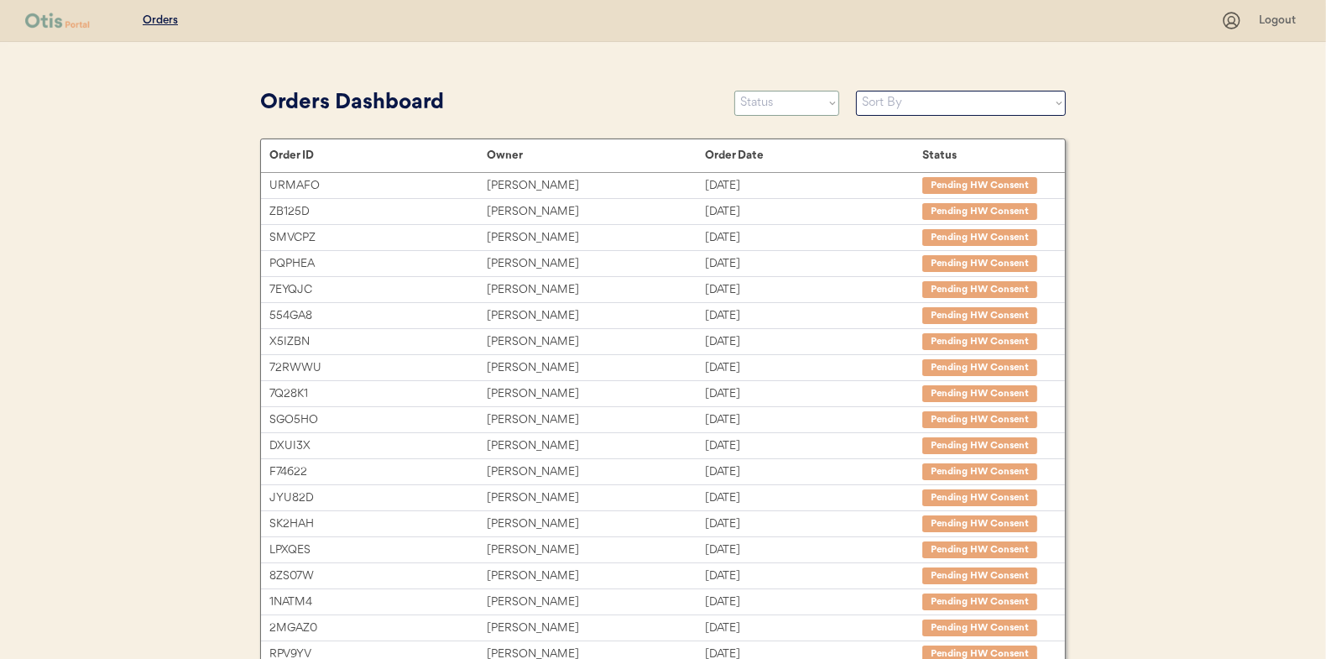
click at [769, 104] on select "Status On Hold New In Progress Complete Pending HW Consent Canceled" at bounding box center [786, 103] width 105 height 25
select select ""new""
click at [734, 91] on select "Status On Hold New In Progress Complete Pending HW Consent Canceled" at bounding box center [786, 103] width 105 height 25
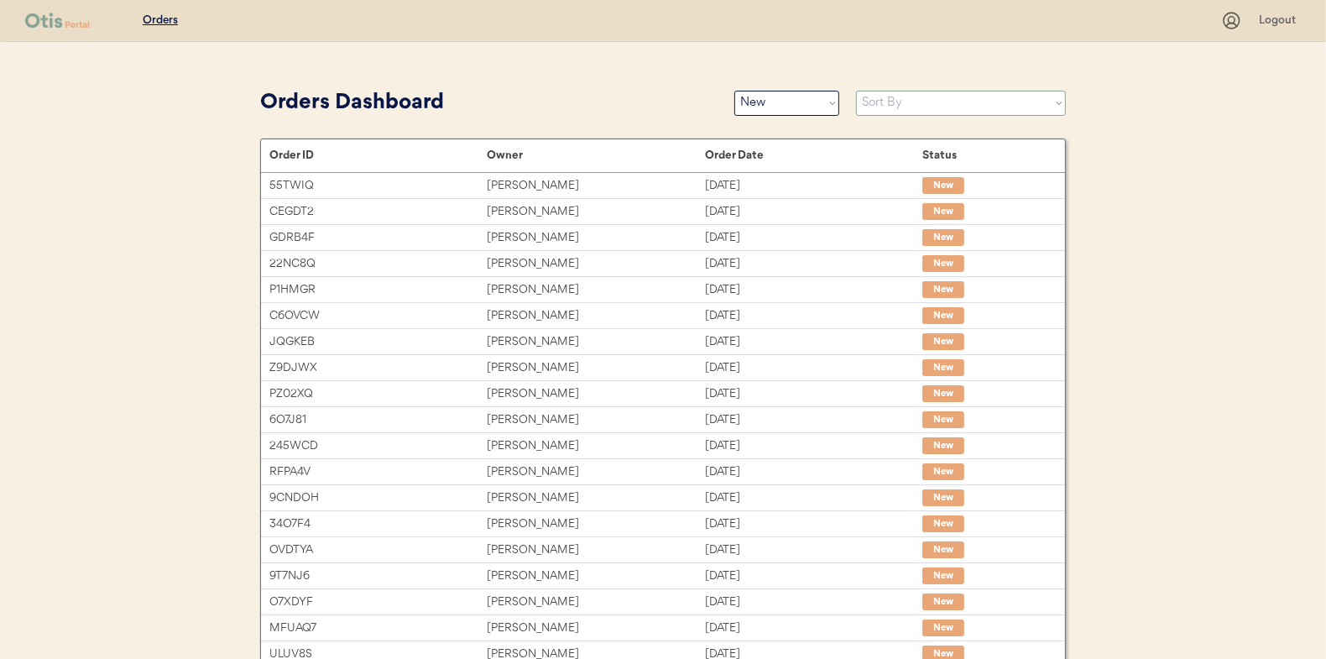
click at [878, 103] on select "Sort By Order Date (Newest → Oldest) Order Date (Oldest → Newest)" at bounding box center [961, 103] width 210 height 25
select select ""Order Date (Oldest → Newest)""
click at [856, 91] on select "Sort By Order Date (Newest → Oldest) Order Date (Oldest → Newest)" at bounding box center [961, 103] width 210 height 25
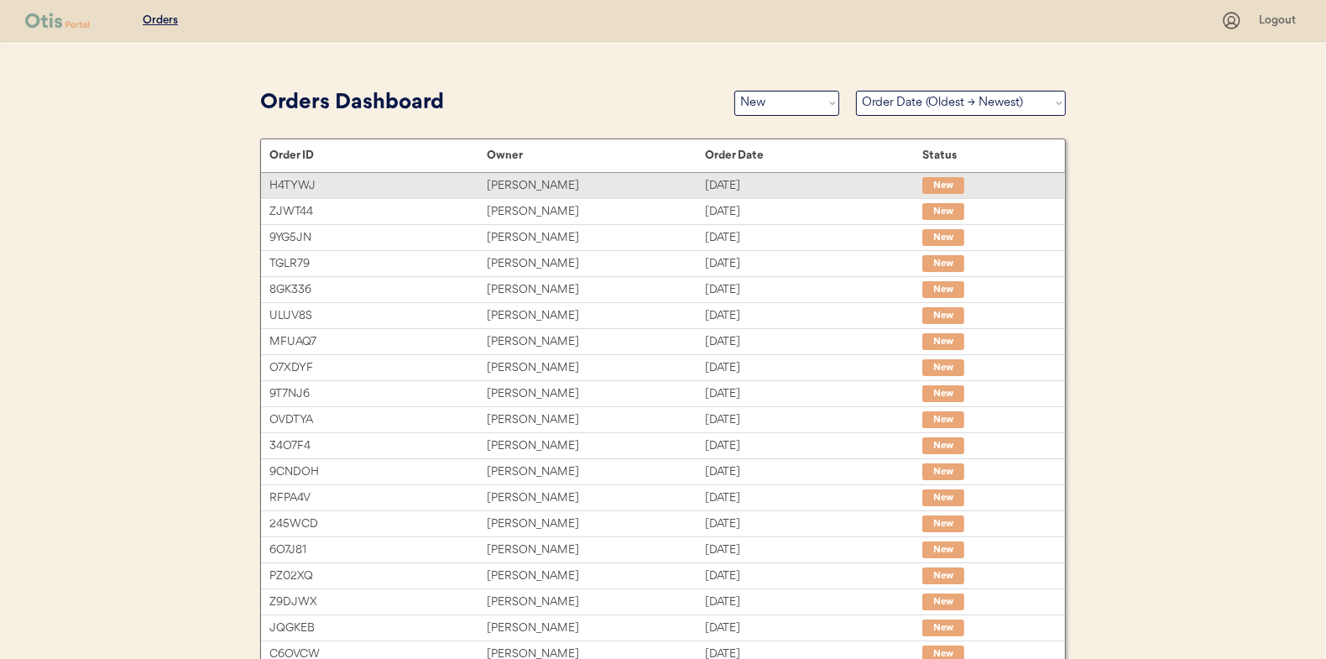
click at [526, 191] on div "Thelma Powers" at bounding box center [595, 185] width 217 height 19
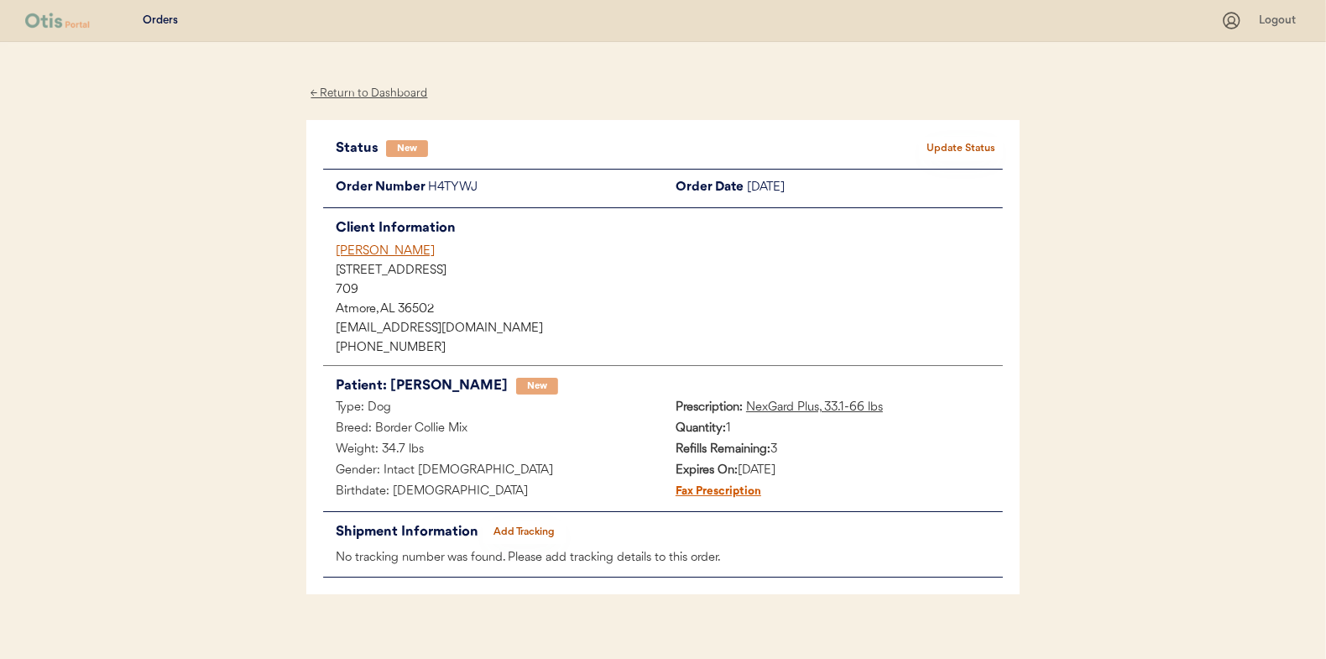
click at [968, 154] on button "Update Status" at bounding box center [961, 149] width 84 height 24
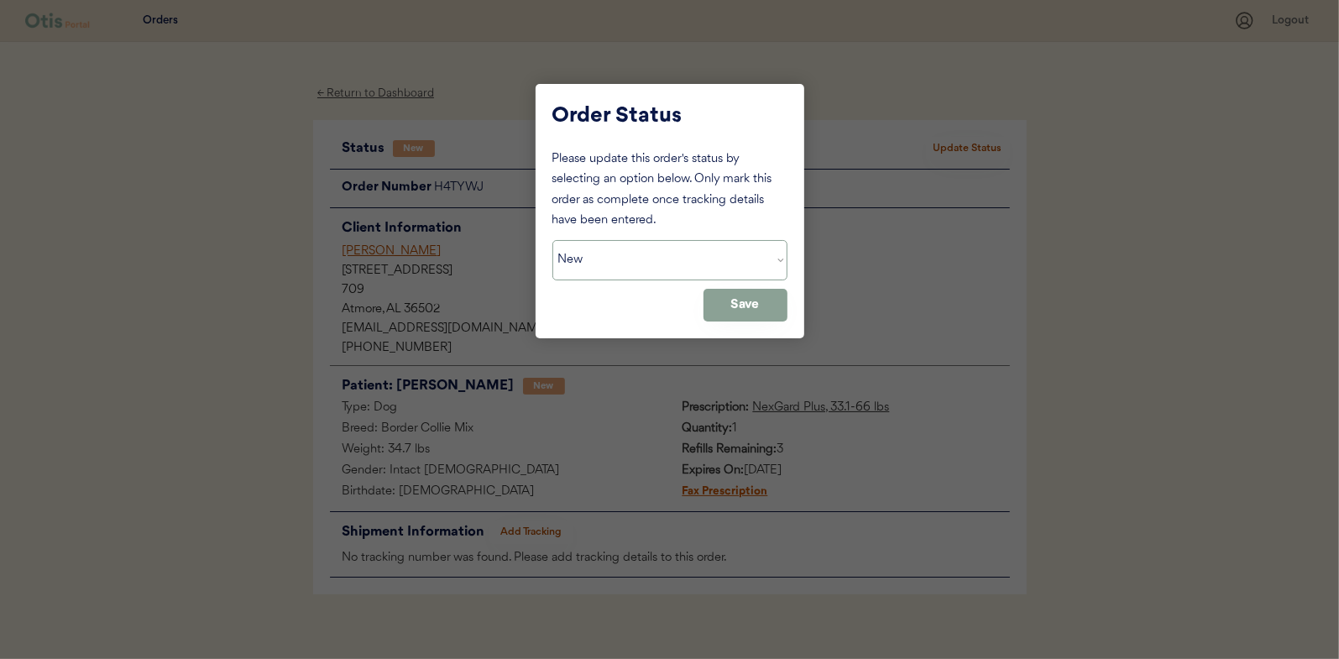
click at [618, 264] on select "Status On Hold New In Progress Complete Pending HW Consent Canceled" at bounding box center [669, 260] width 235 height 40
select select ""in_progress""
click at [552, 240] on select "Status On Hold New In Progress Complete Pending HW Consent Canceled" at bounding box center [669, 260] width 235 height 40
click at [740, 300] on button "Save" at bounding box center [745, 305] width 84 height 33
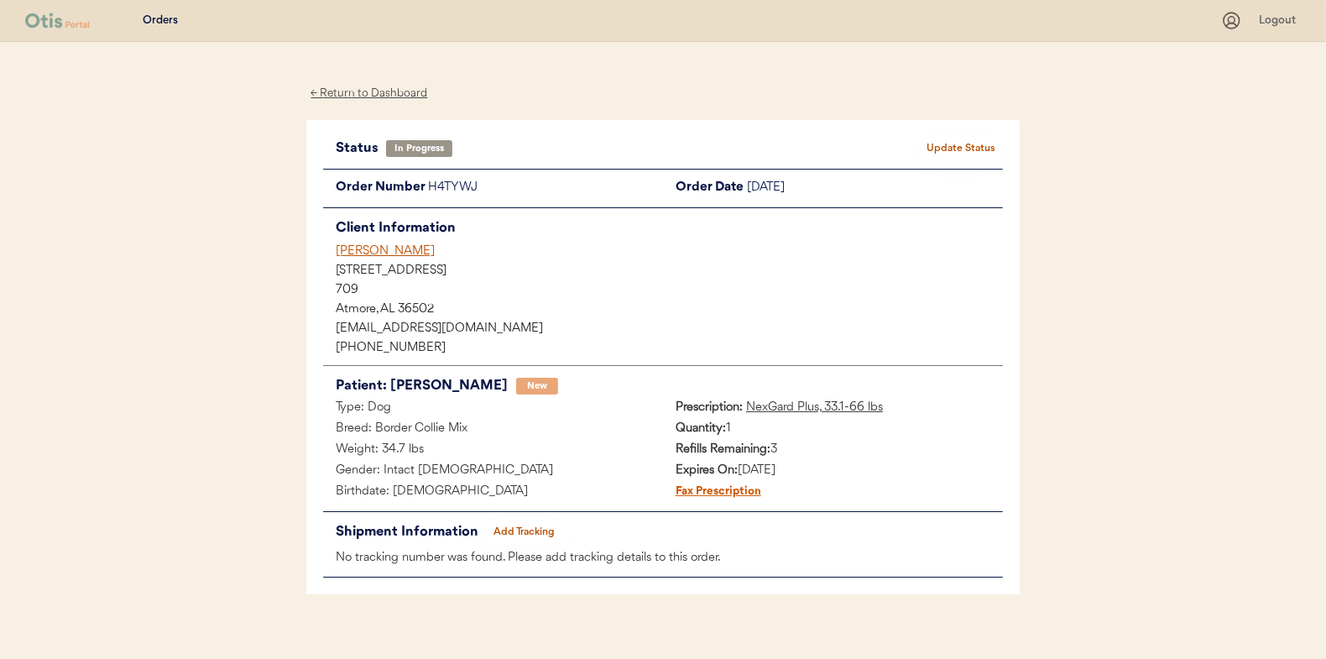
click at [366, 90] on div "← Return to Dashboard" at bounding box center [369, 93] width 126 height 19
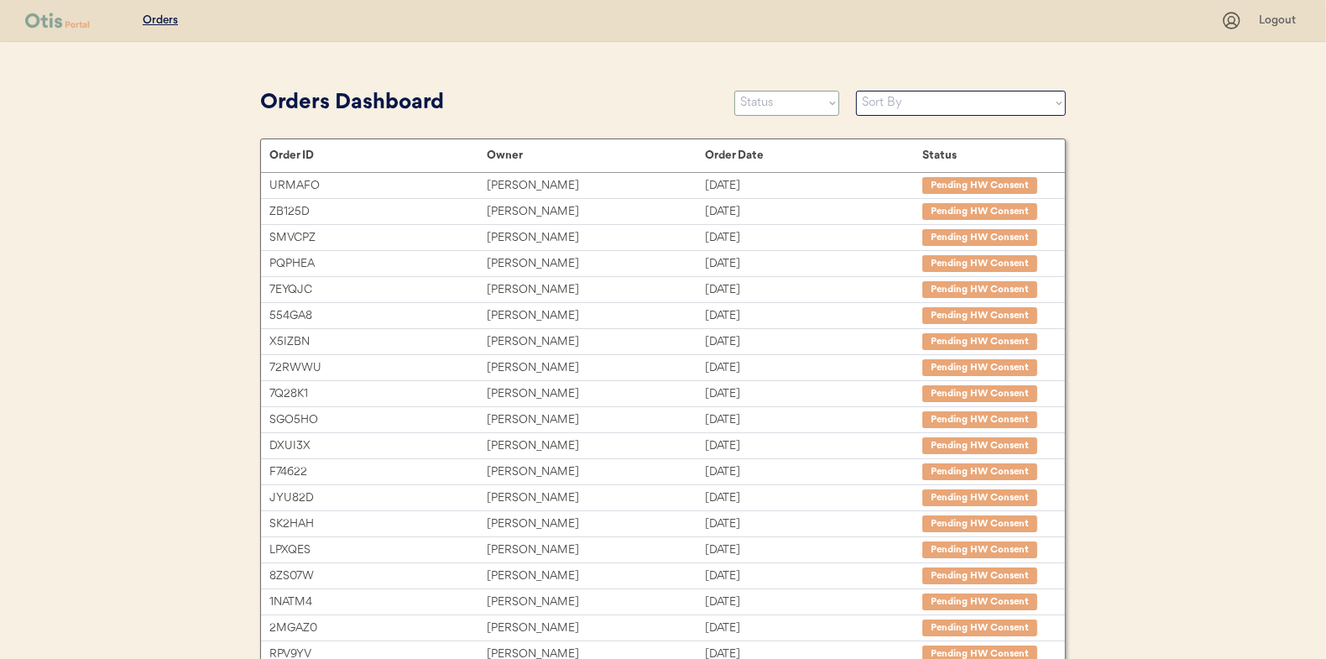
click at [739, 99] on select "Status On Hold New In Progress Complete Pending HW Consent Canceled" at bounding box center [786, 103] width 105 height 25
select select ""new""
click at [734, 91] on select "Status On Hold New In Progress Complete Pending HW Consent Canceled" at bounding box center [786, 103] width 105 height 25
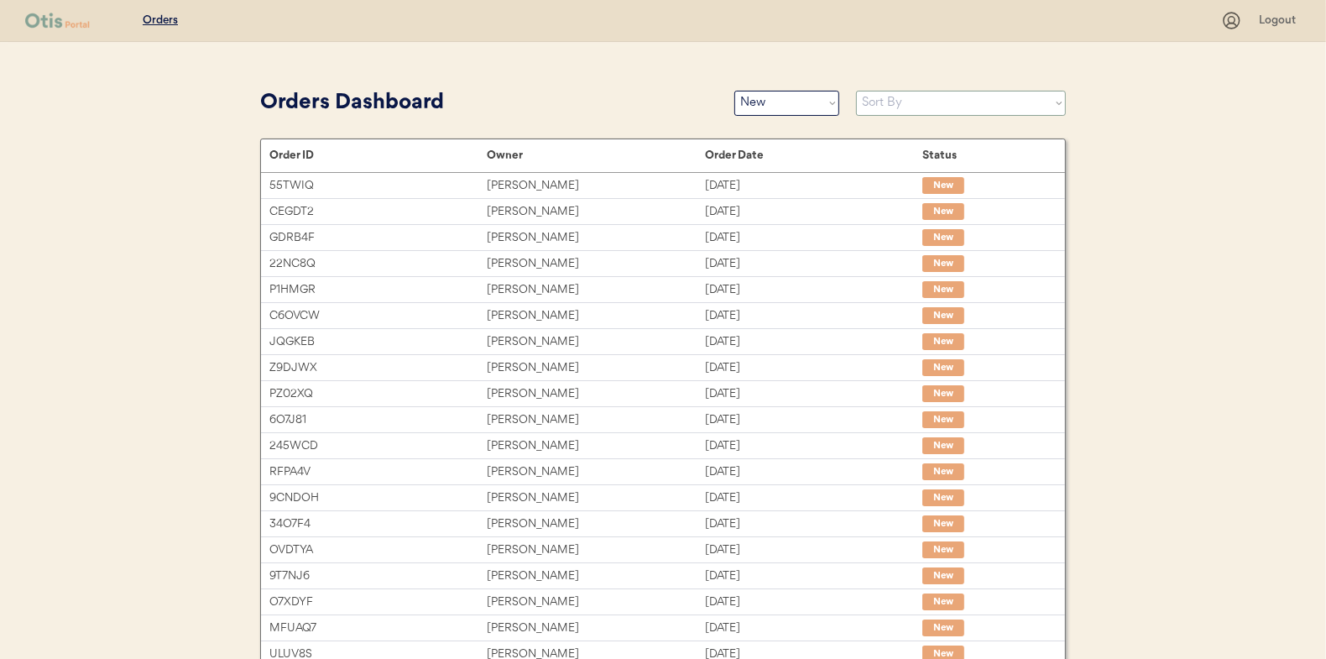
click at [897, 106] on select "Sort By Order Date (Newest → Oldest) Order Date (Oldest → Newest)" at bounding box center [961, 103] width 210 height 25
select select ""Order Date (Oldest → Newest)""
click at [856, 91] on select "Sort By Order Date (Newest → Oldest) Order Date (Oldest → Newest)" at bounding box center [961, 103] width 210 height 25
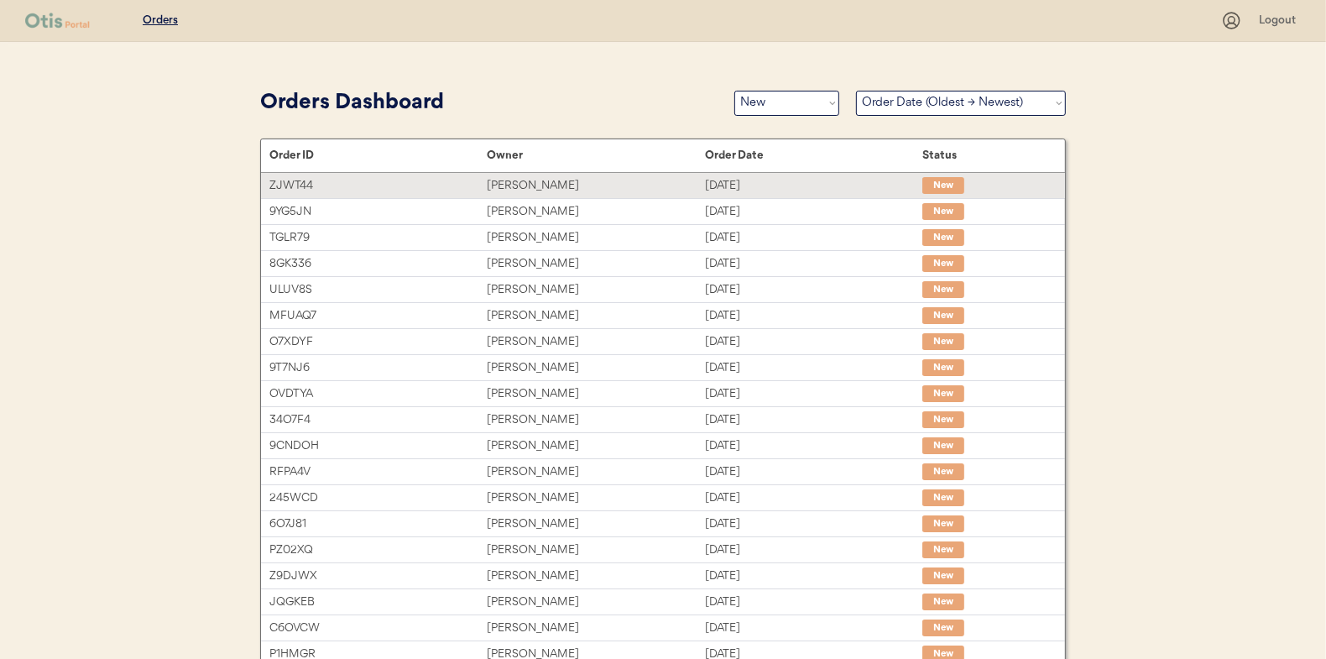
click at [510, 184] on div "[PERSON_NAME]" at bounding box center [595, 185] width 217 height 19
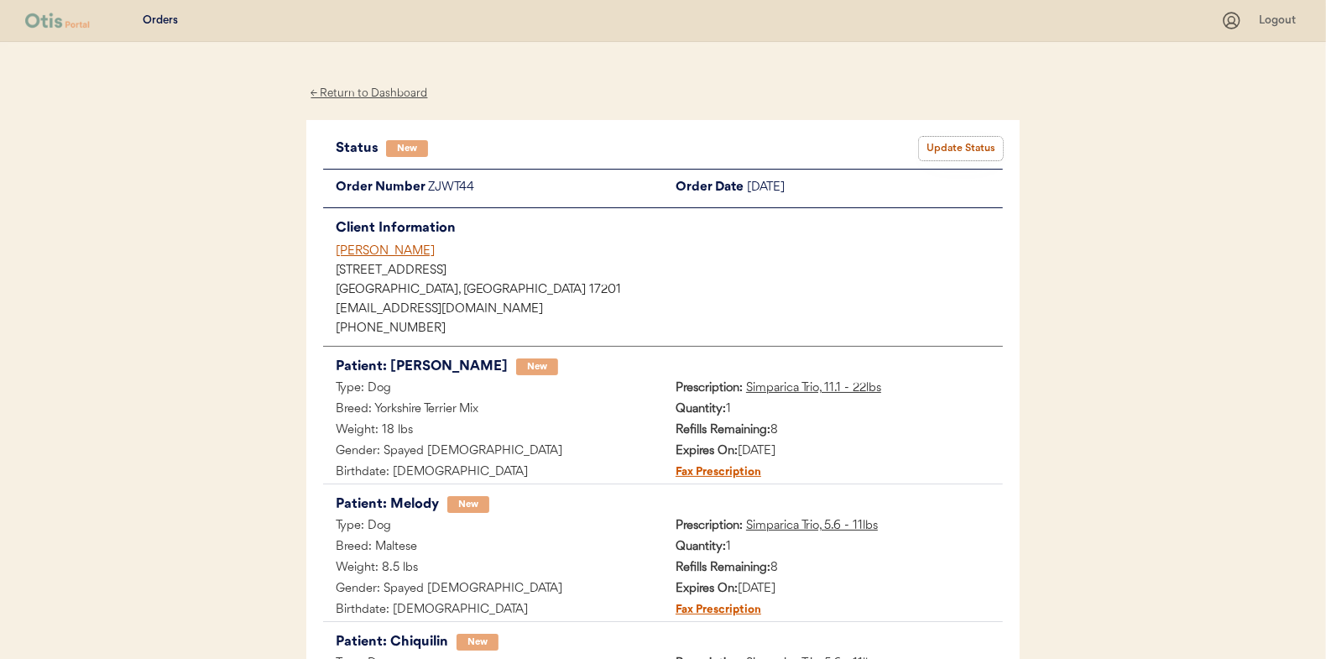
click at [968, 143] on button "Update Status" at bounding box center [961, 149] width 84 height 24
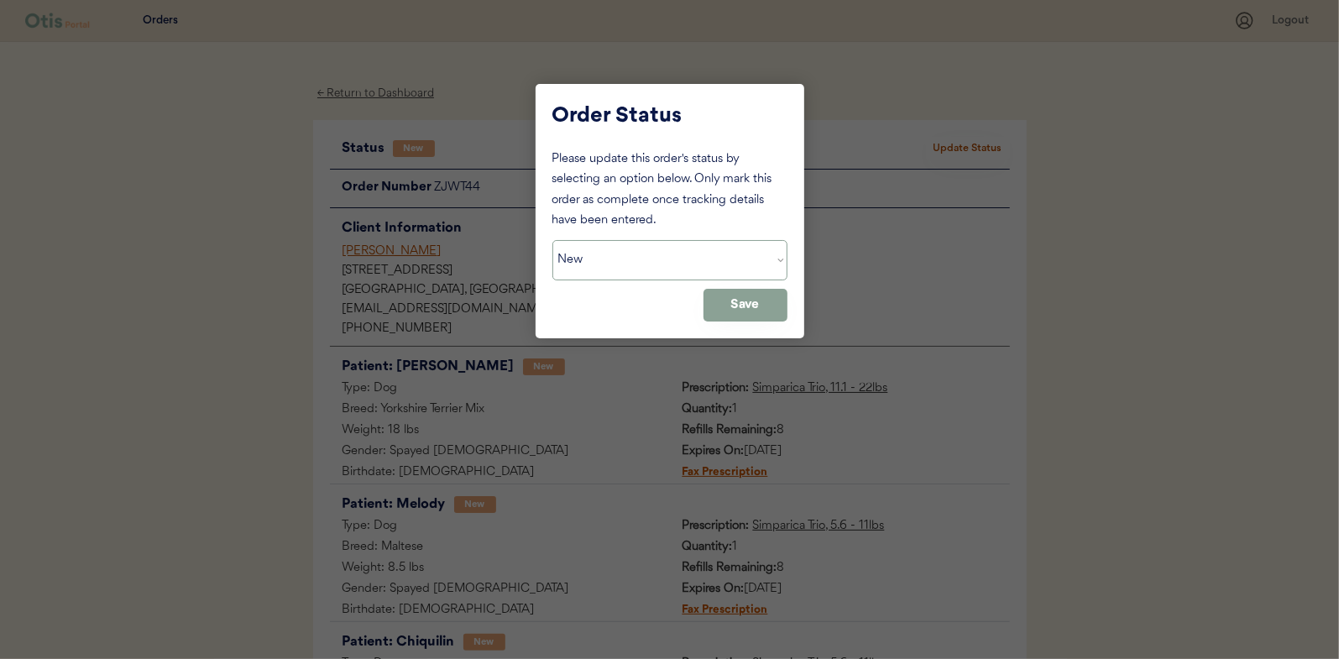
click at [588, 268] on select "Status On Hold New In Progress Complete Pending HW Consent Canceled" at bounding box center [669, 260] width 235 height 40
select select ""in_progress""
click at [552, 240] on select "Status On Hold New In Progress Complete Pending HW Consent Canceled" at bounding box center [669, 260] width 235 height 40
click at [751, 296] on button "Save" at bounding box center [745, 305] width 84 height 33
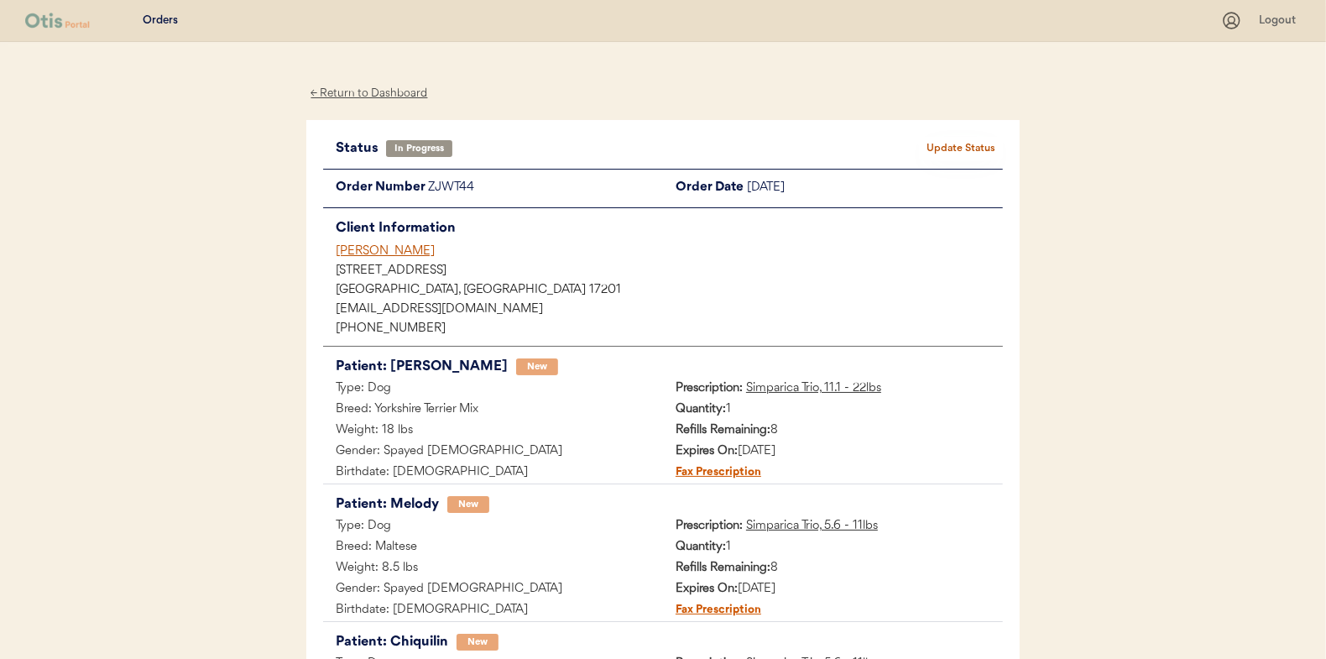
click at [406, 86] on div "← Return to Dashboard" at bounding box center [369, 93] width 126 height 19
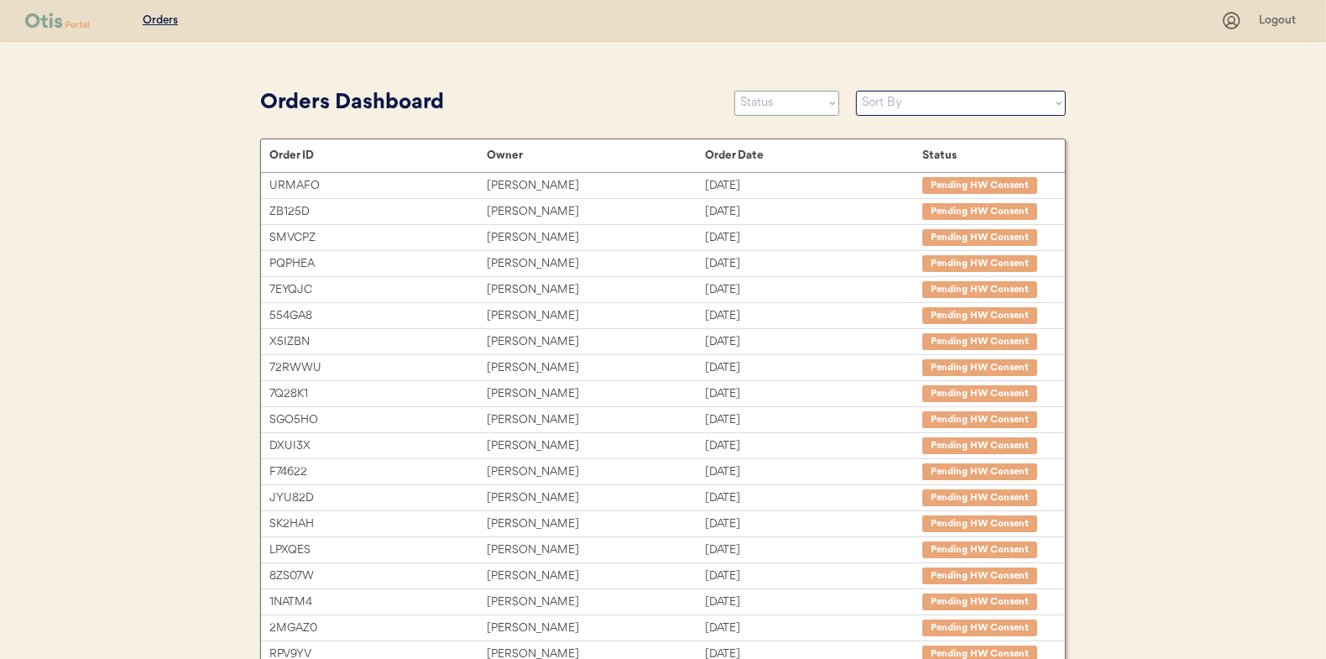
click at [780, 103] on select "Status On Hold New In Progress Complete Pending HW Consent Canceled" at bounding box center [786, 103] width 105 height 25
select select ""new""
click at [734, 91] on select "Status On Hold New In Progress Complete Pending HW Consent Canceled" at bounding box center [786, 103] width 105 height 25
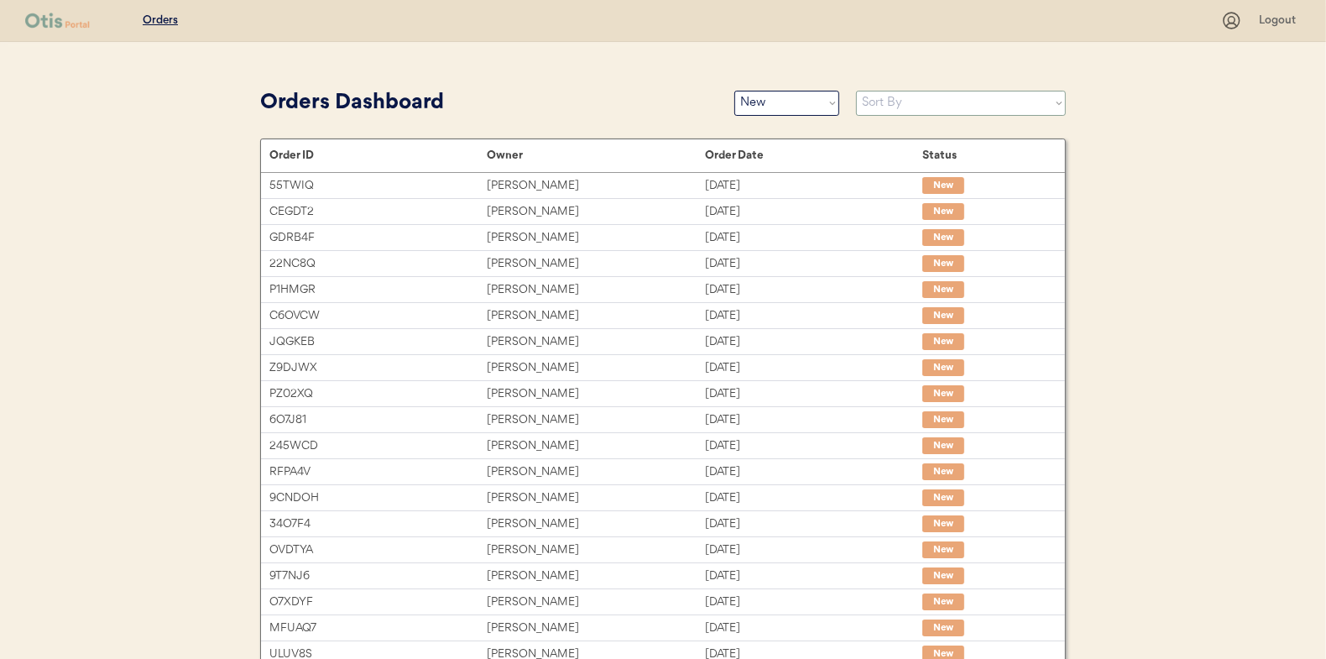
click at [907, 97] on select "Sort By Order Date (Newest → Oldest) Order Date (Oldest → Newest)" at bounding box center [961, 103] width 210 height 25
select select ""Order Date (Oldest → Newest)""
click at [856, 91] on select "Sort By Order Date (Newest → Oldest) Order Date (Oldest → Newest)" at bounding box center [961, 103] width 210 height 25
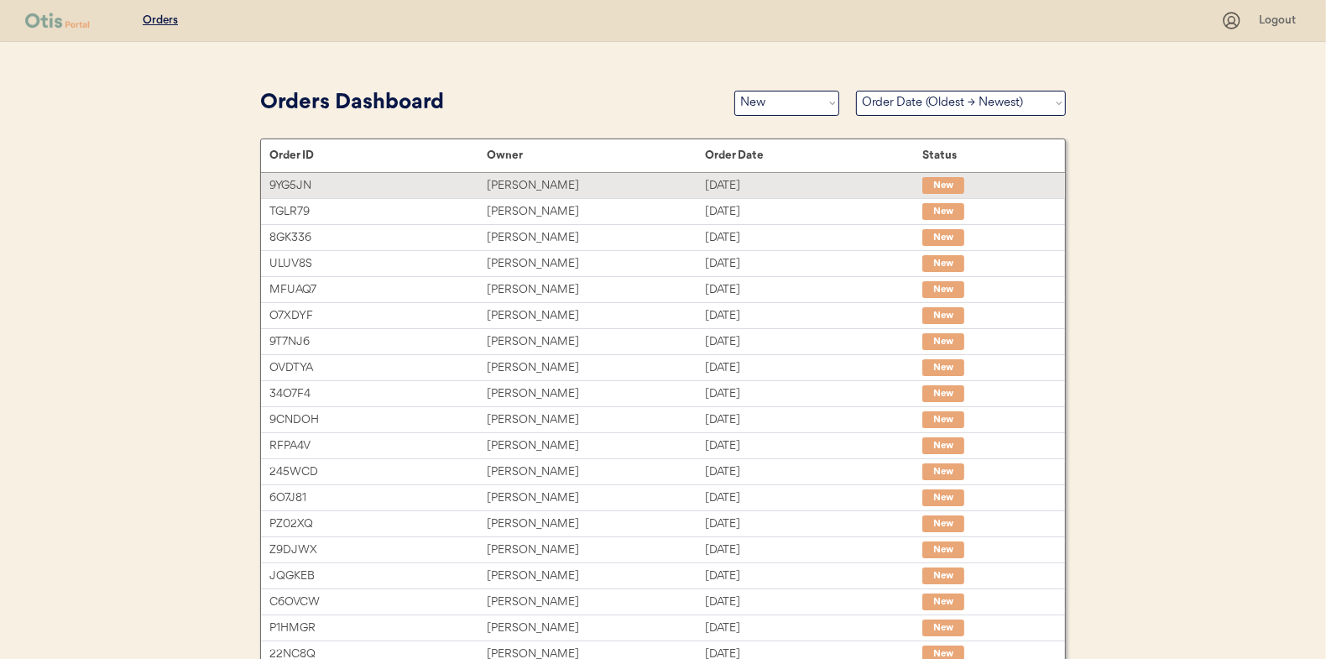
click at [504, 186] on div "Monica Moss" at bounding box center [595, 185] width 217 height 19
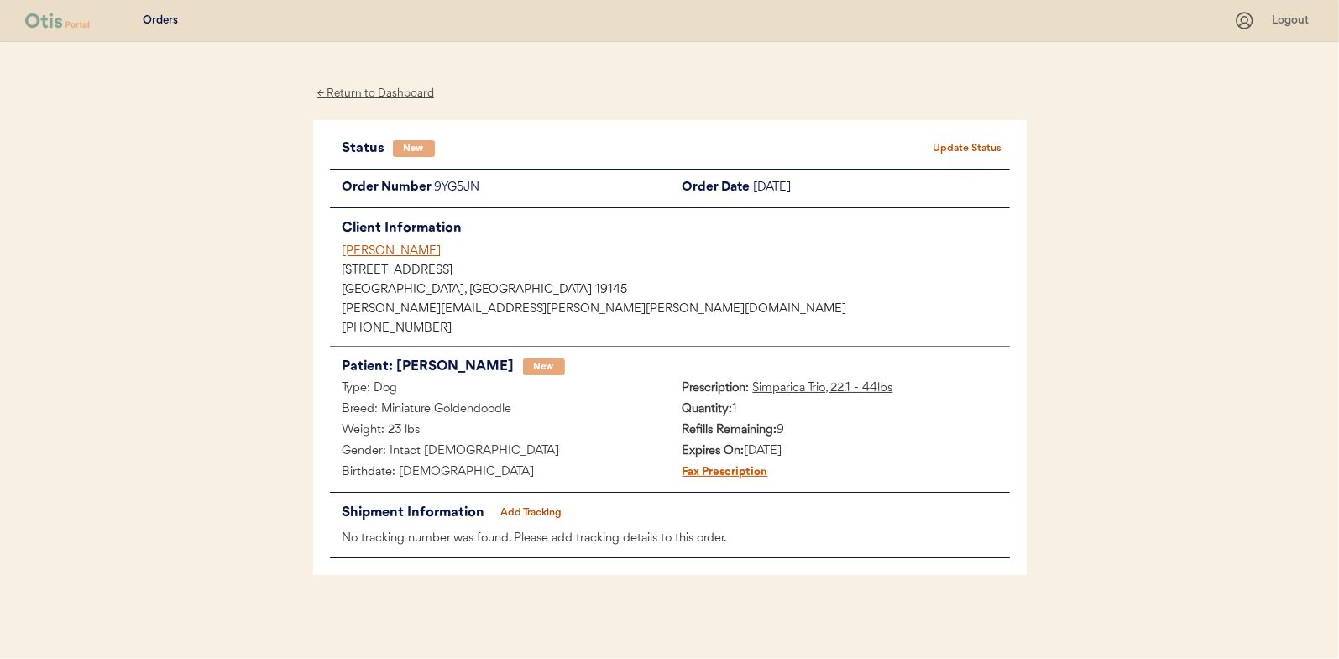
click at [954, 138] on button "Update Status" at bounding box center [968, 149] width 84 height 24
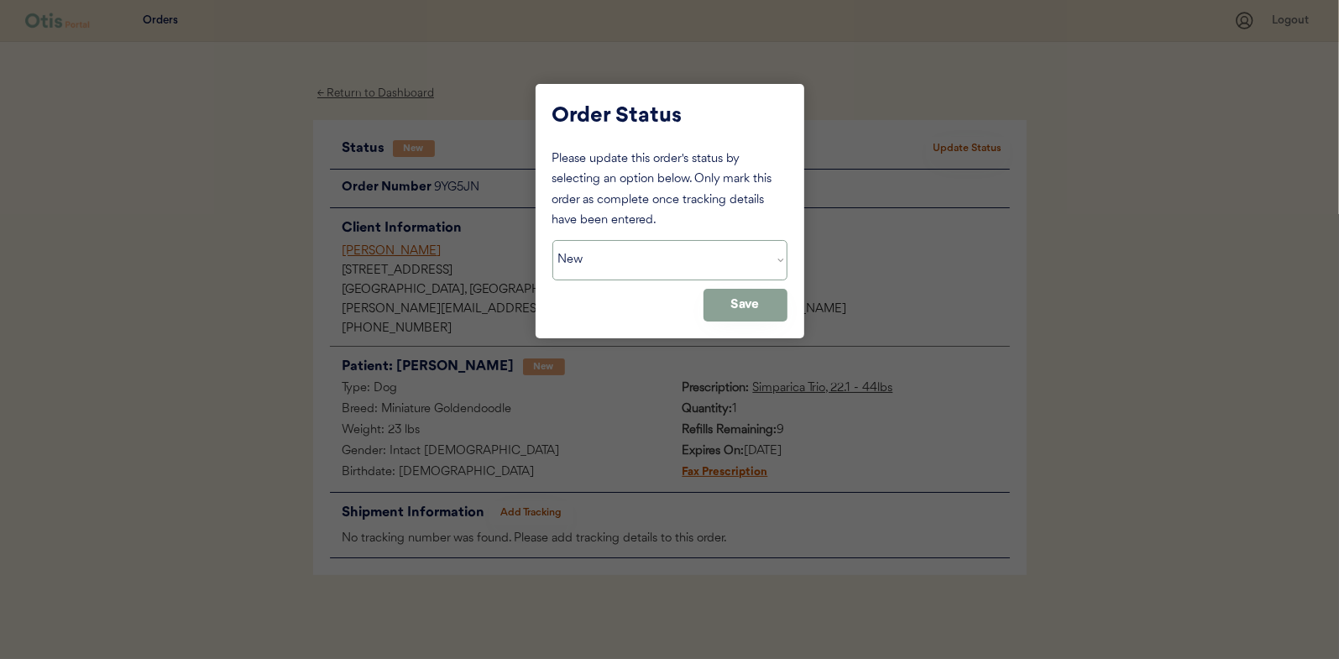
click at [619, 245] on select "Status On Hold New In Progress Complete Pending HW Consent Canceled" at bounding box center [669, 260] width 235 height 40
select select ""in_progress""
click at [552, 240] on select "Status On Hold New In Progress Complete Pending HW Consent Canceled" at bounding box center [669, 260] width 235 height 40
click at [730, 302] on button "Save" at bounding box center [745, 305] width 84 height 33
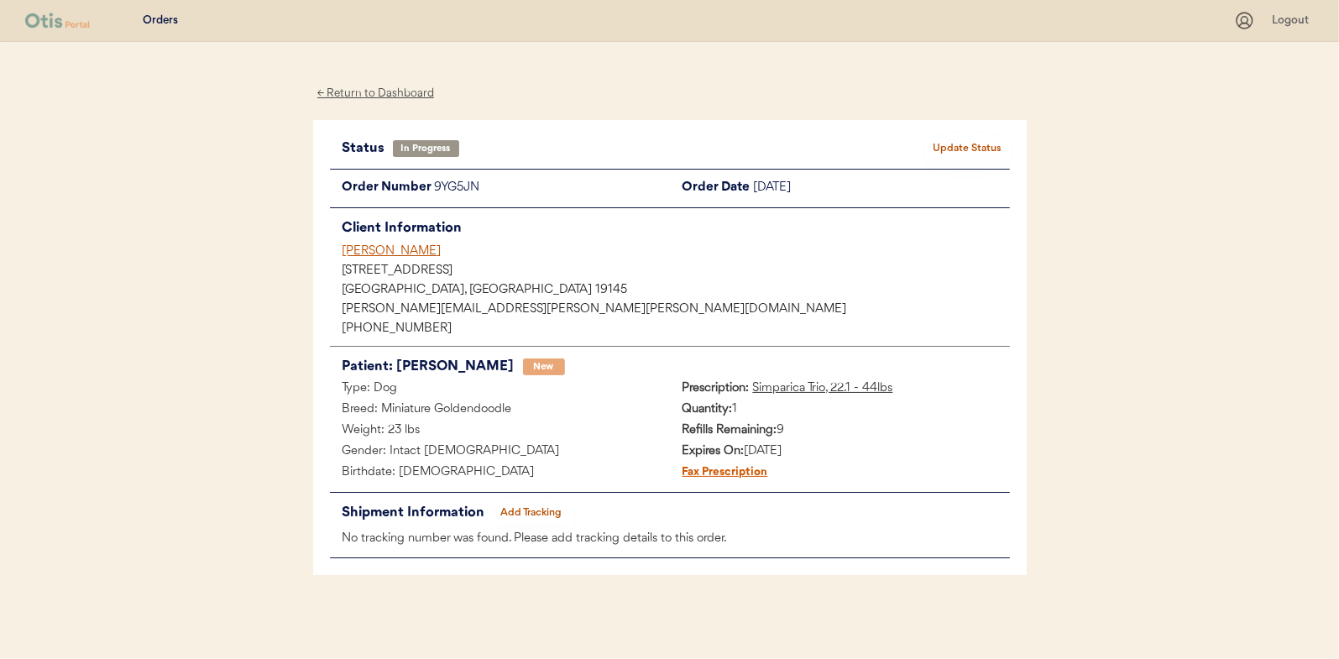
click at [374, 91] on div "← Return to Dashboard" at bounding box center [376, 93] width 126 height 19
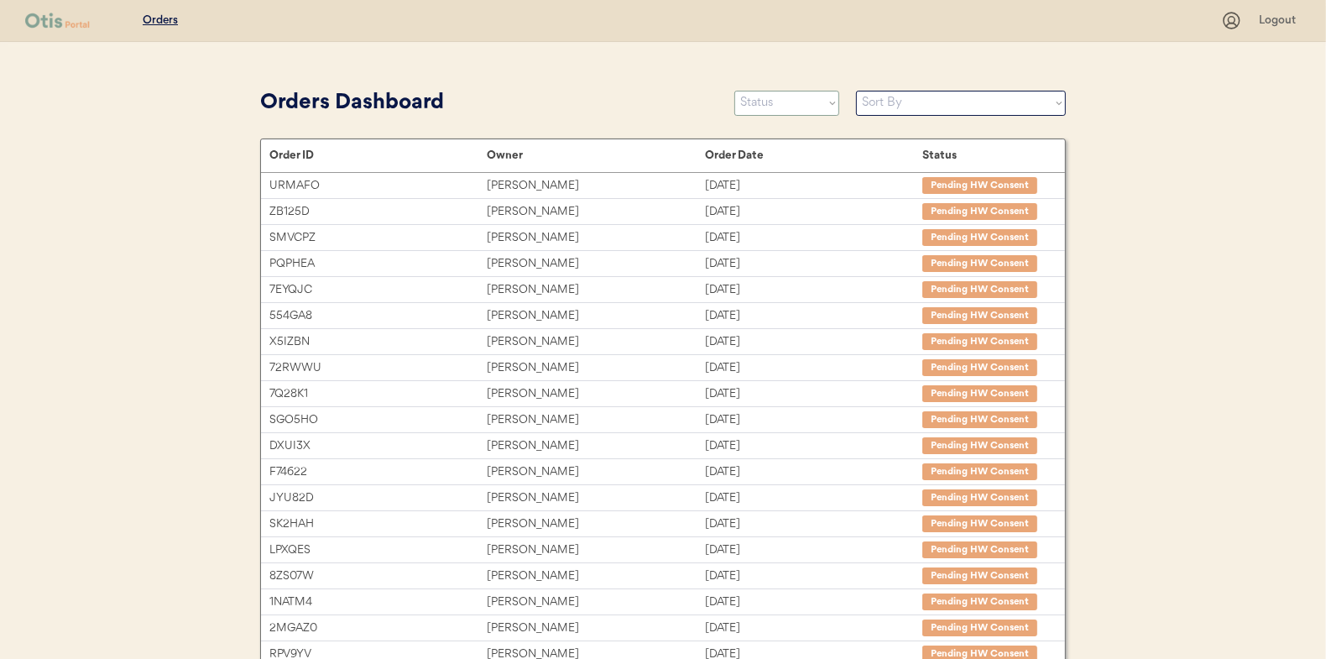
click at [781, 107] on select "Status On Hold New In Progress Complete Pending HW Consent Canceled" at bounding box center [786, 103] width 105 height 25
select select ""new""
click at [734, 91] on select "Status On Hold New In Progress Complete Pending HW Consent Canceled" at bounding box center [786, 103] width 105 height 25
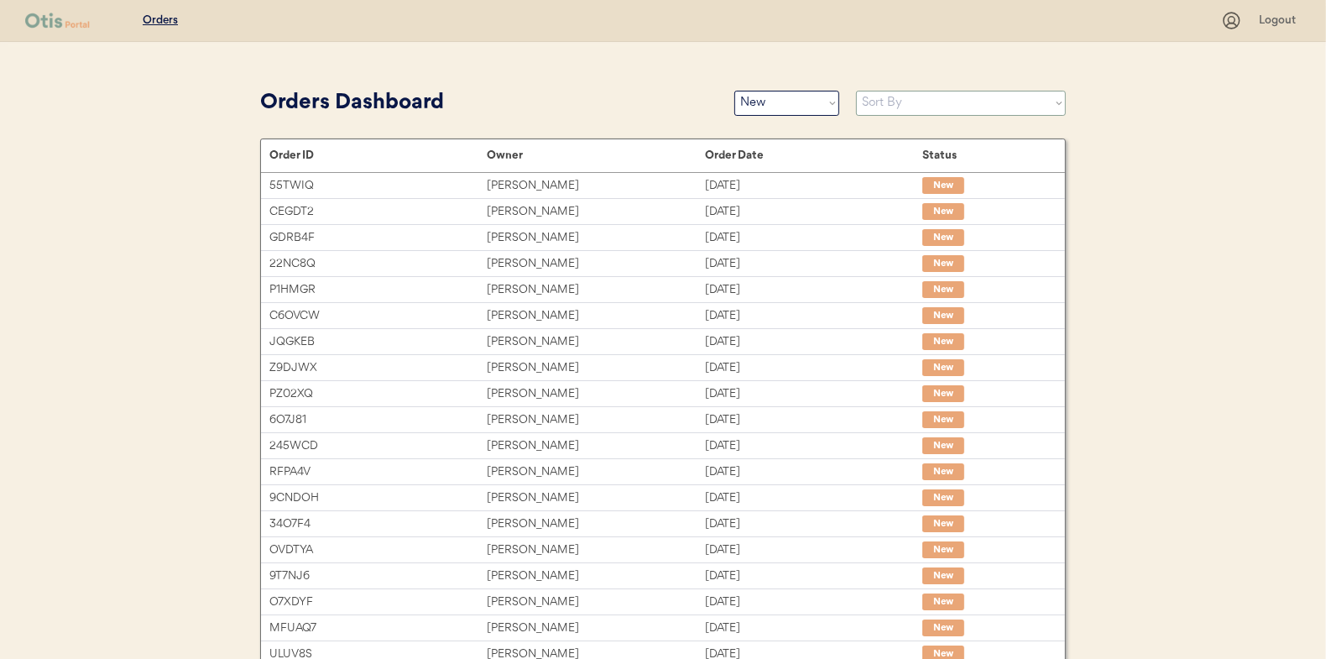
click at [887, 96] on select "Sort By Order Date (Newest → Oldest) Order Date (Oldest → Newest)" at bounding box center [961, 103] width 210 height 25
select select ""Order Date (Oldest → Newest)""
click at [856, 91] on select "Sort By Order Date (Newest → Oldest) Order Date (Oldest → Newest)" at bounding box center [961, 103] width 210 height 25
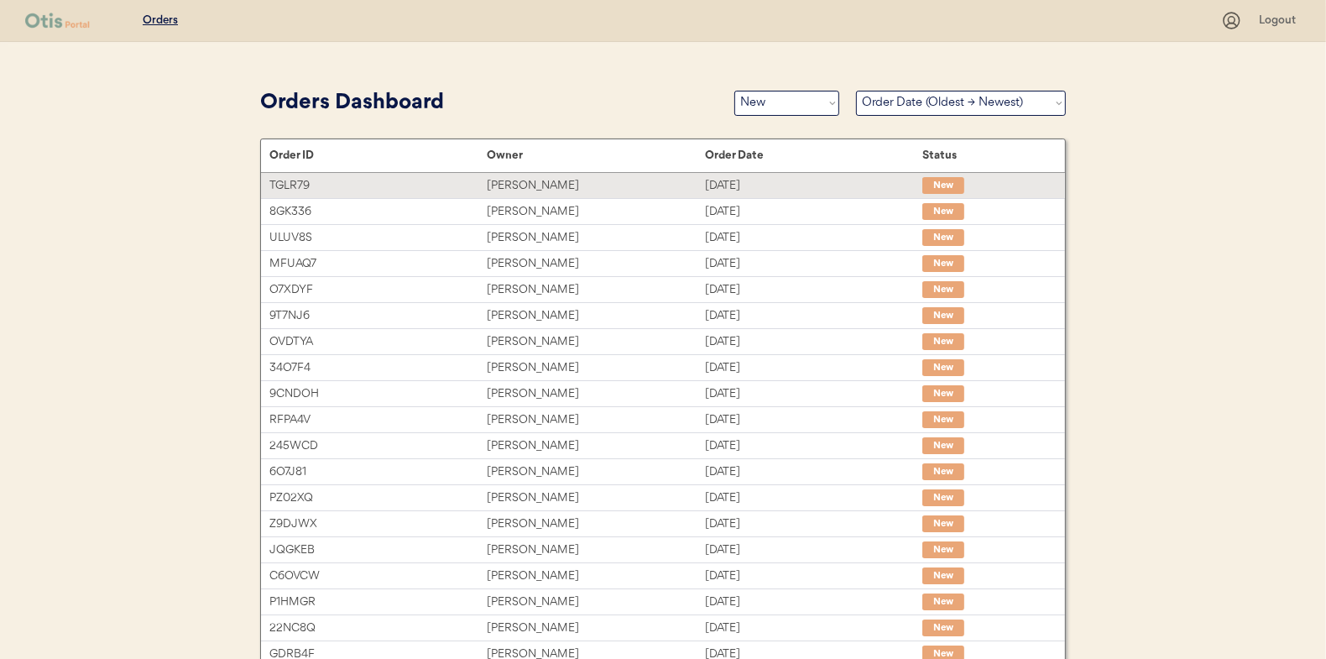
click at [509, 183] on div "[PERSON_NAME]" at bounding box center [595, 185] width 217 height 19
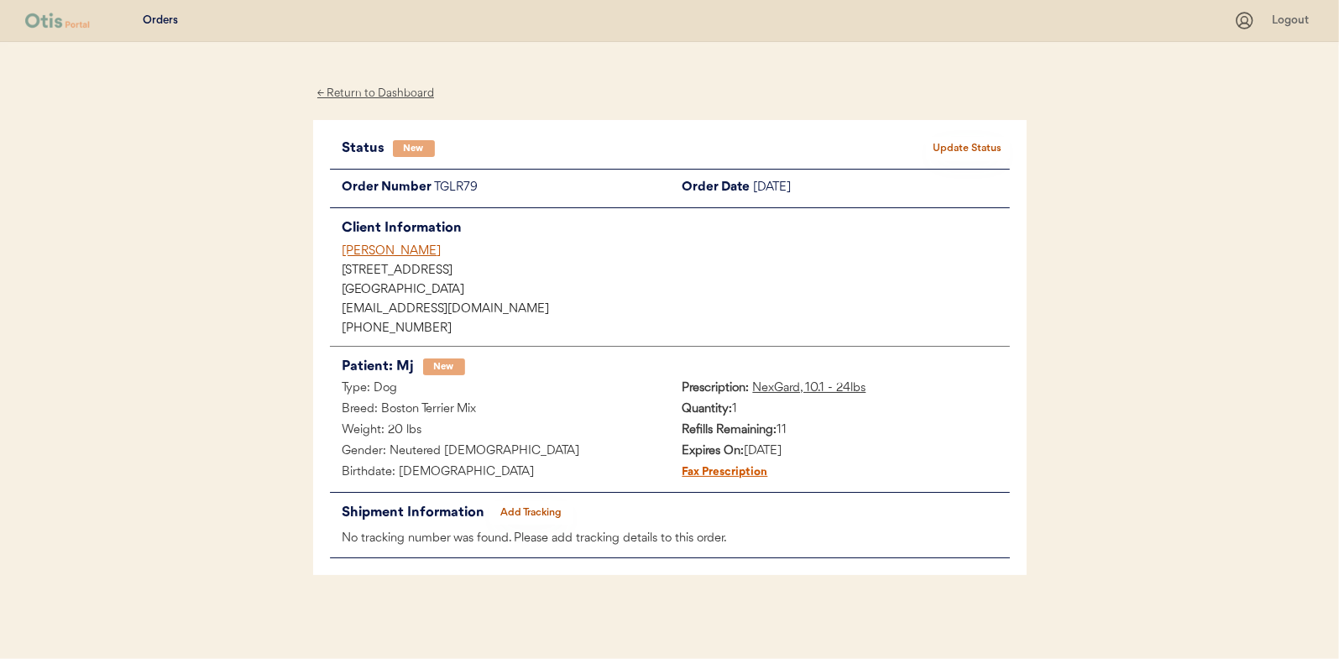
click at [961, 144] on button "Update Status" at bounding box center [968, 149] width 84 height 24
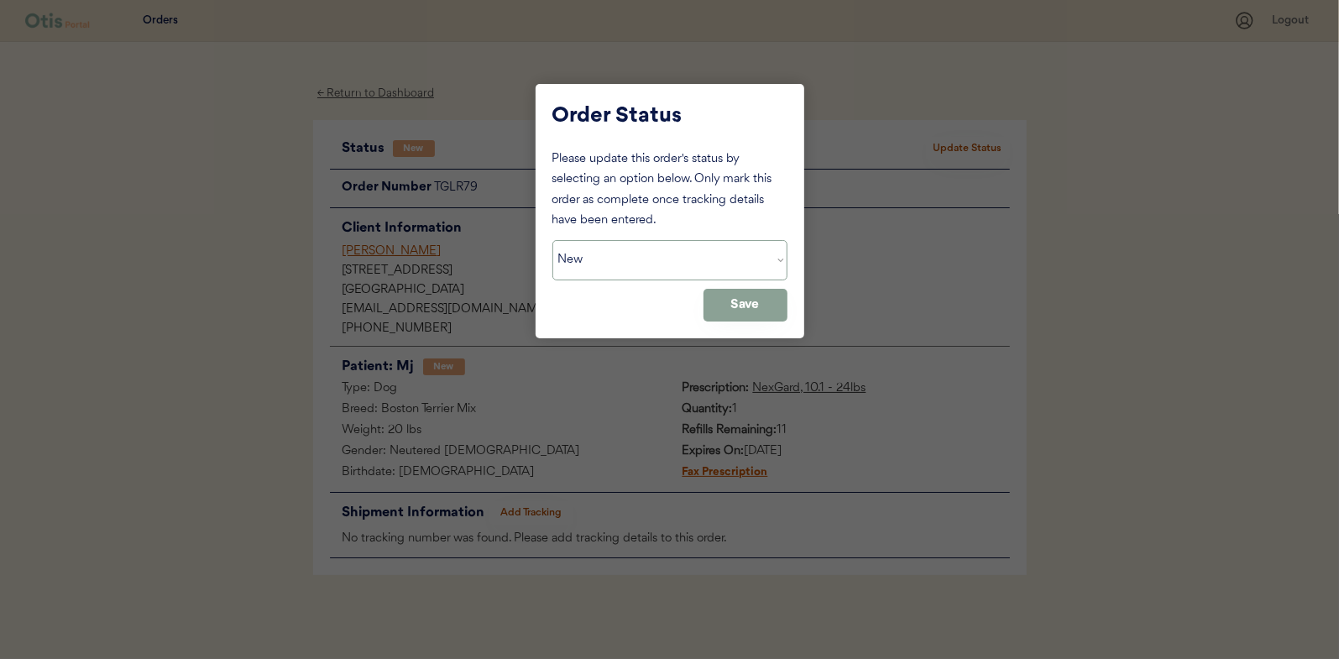
click at [594, 265] on select "Status On Hold New In Progress Complete Pending HW Consent Canceled" at bounding box center [669, 260] width 235 height 40
select select ""in_progress""
click at [552, 240] on select "Status On Hold New In Progress Complete Pending HW Consent Canceled" at bounding box center [669, 260] width 235 height 40
click at [749, 300] on button "Save" at bounding box center [745, 305] width 84 height 33
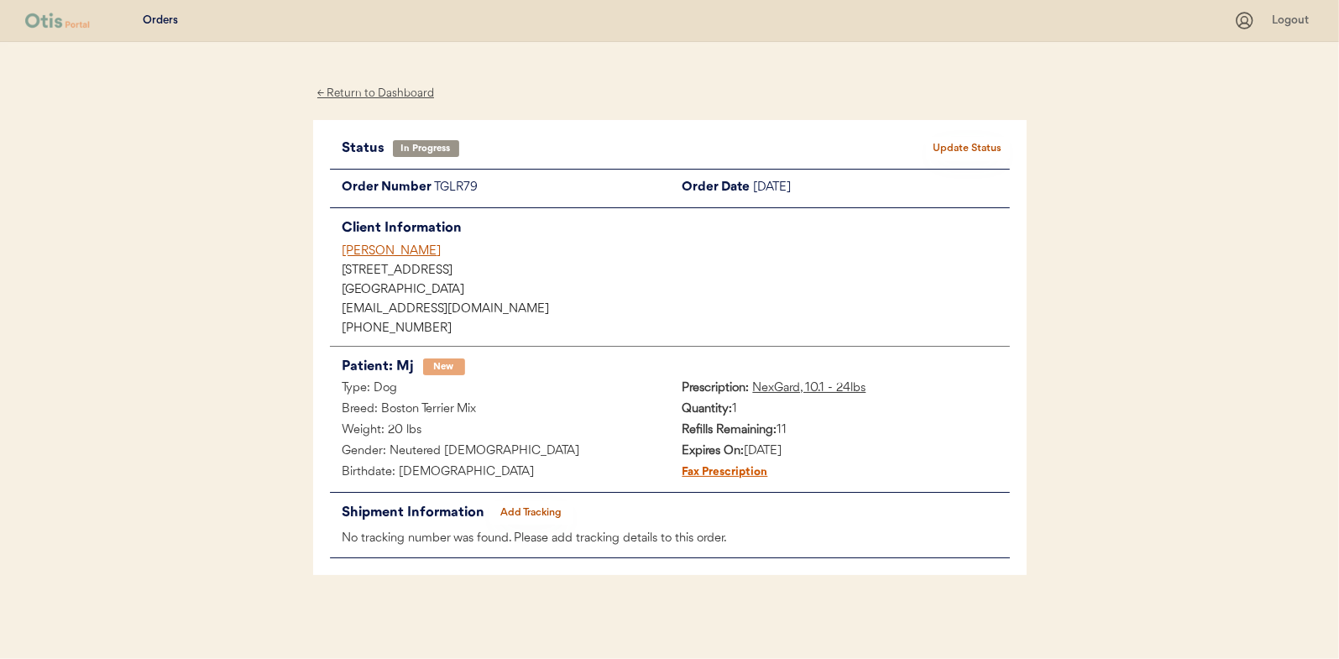
click at [398, 91] on div "← Return to Dashboard" at bounding box center [376, 93] width 126 height 19
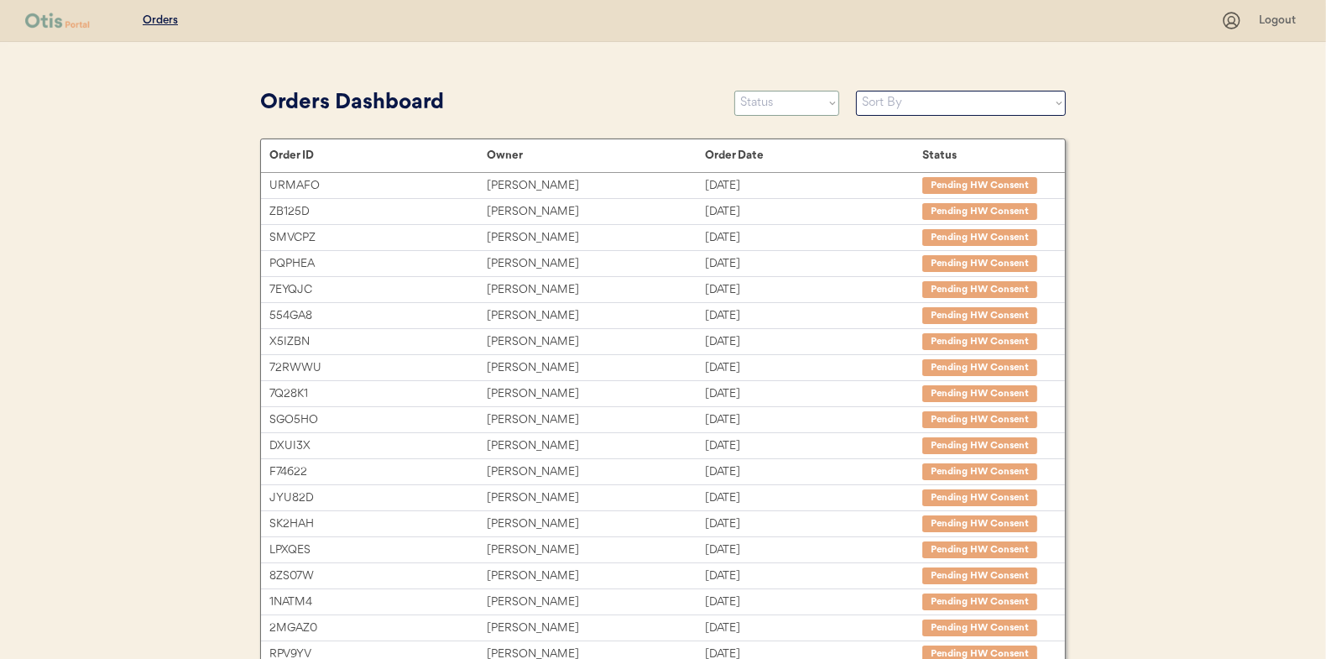
click at [771, 100] on select "Status On Hold New In Progress Complete Pending HW Consent Canceled" at bounding box center [786, 103] width 105 height 25
select select ""new""
click at [734, 91] on select "Status On Hold New In Progress Complete Pending HW Consent Canceled" at bounding box center [786, 103] width 105 height 25
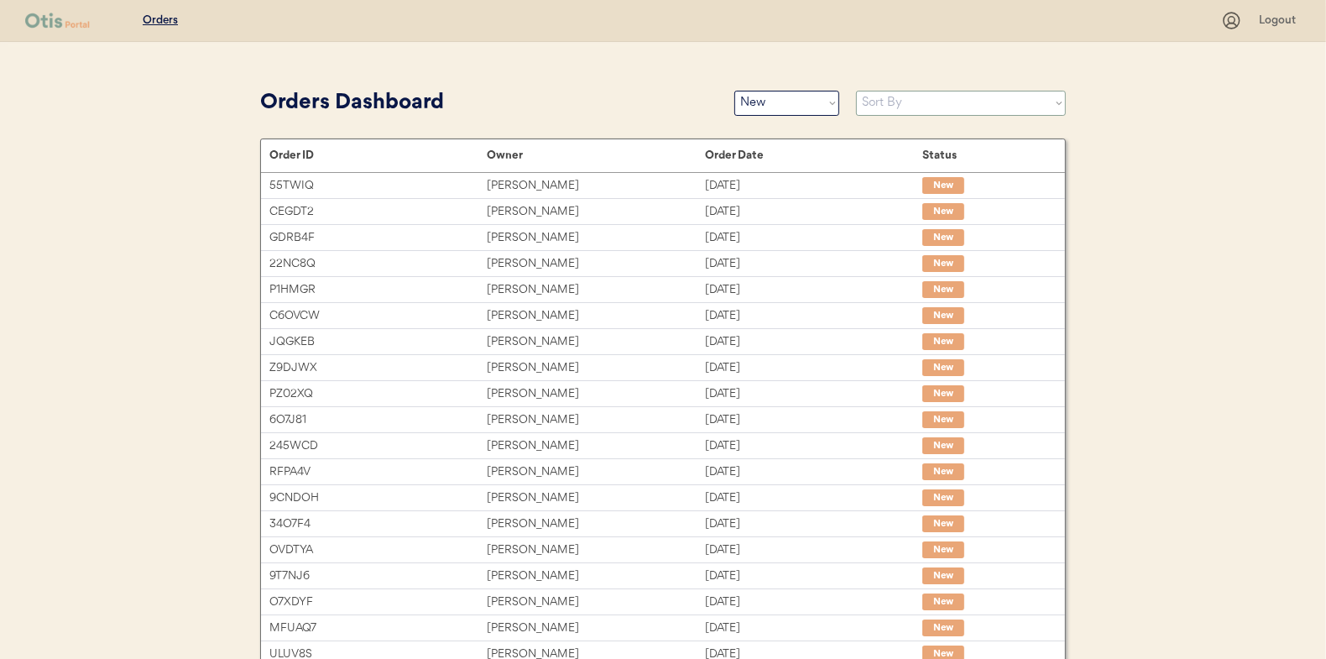
click at [883, 101] on select "Sort By Order Date (Newest → Oldest) Order Date (Oldest → Newest)" at bounding box center [961, 103] width 210 height 25
select select ""Order Date (Oldest → Newest)""
click at [856, 91] on select "Sort By Order Date (Newest → Oldest) Order Date (Oldest → Newest)" at bounding box center [961, 103] width 210 height 25
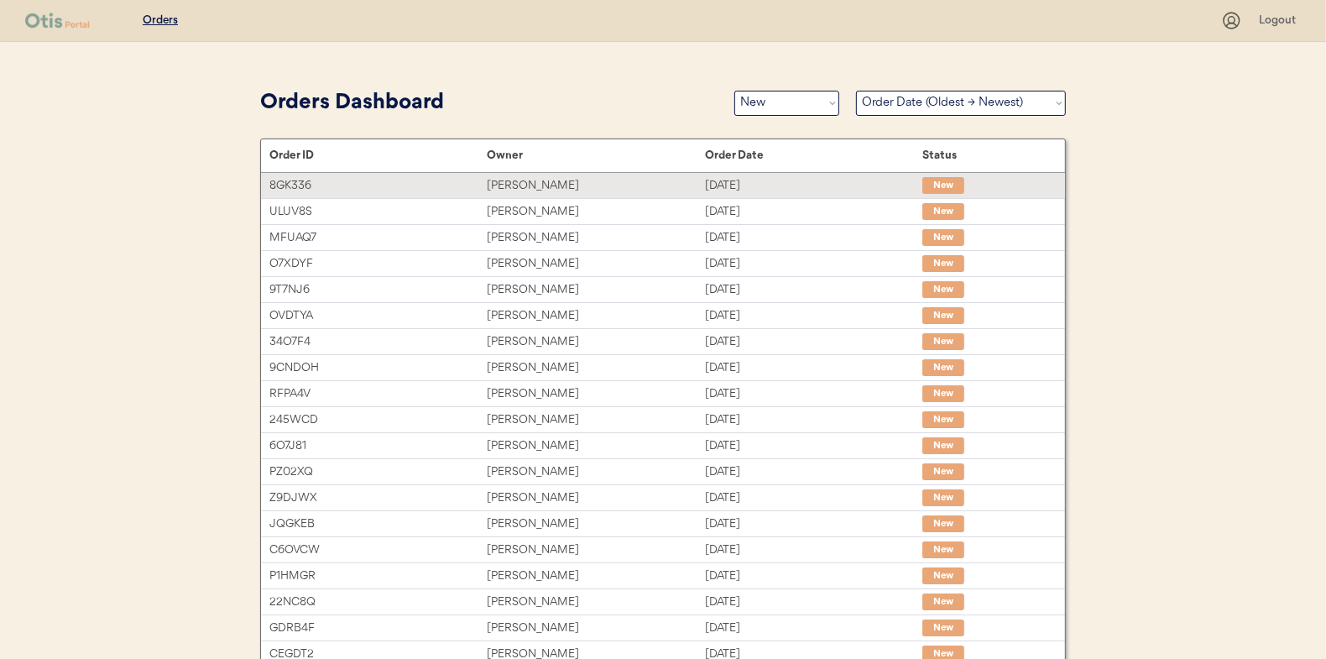
click at [529, 184] on div "Jessica Moncrief" at bounding box center [595, 185] width 217 height 19
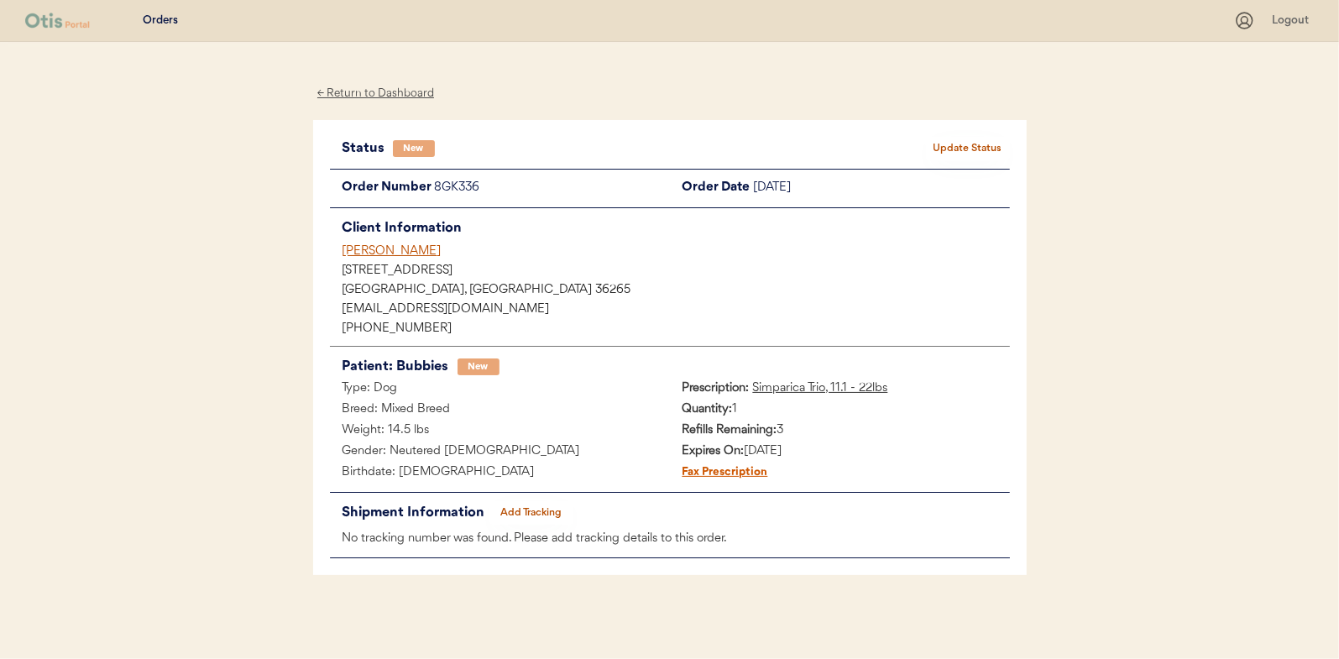
click at [959, 141] on button "Update Status" at bounding box center [968, 149] width 84 height 24
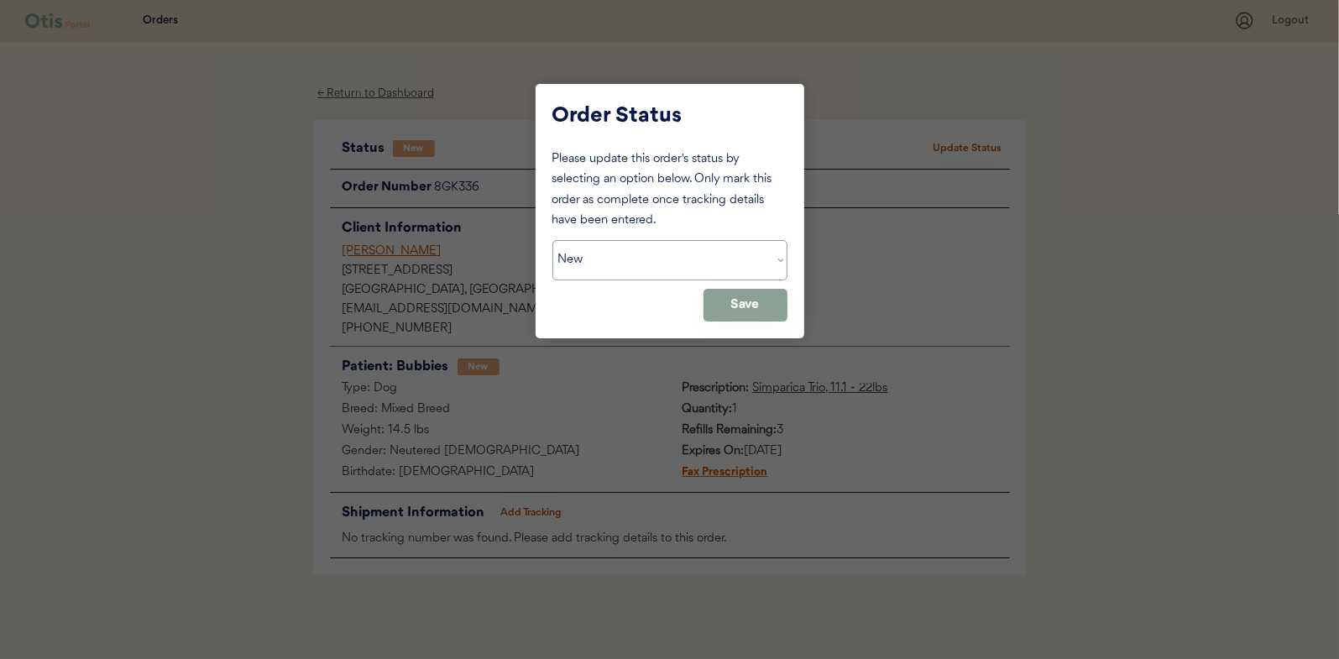
click at [616, 257] on select "Status On Hold New In Progress Complete Pending HW Consent Canceled" at bounding box center [669, 260] width 235 height 40
select select ""in_progress""
click at [552, 240] on select "Status On Hold New In Progress Complete Pending HW Consent Canceled" at bounding box center [669, 260] width 235 height 40
click at [771, 295] on button "Save" at bounding box center [745, 305] width 84 height 33
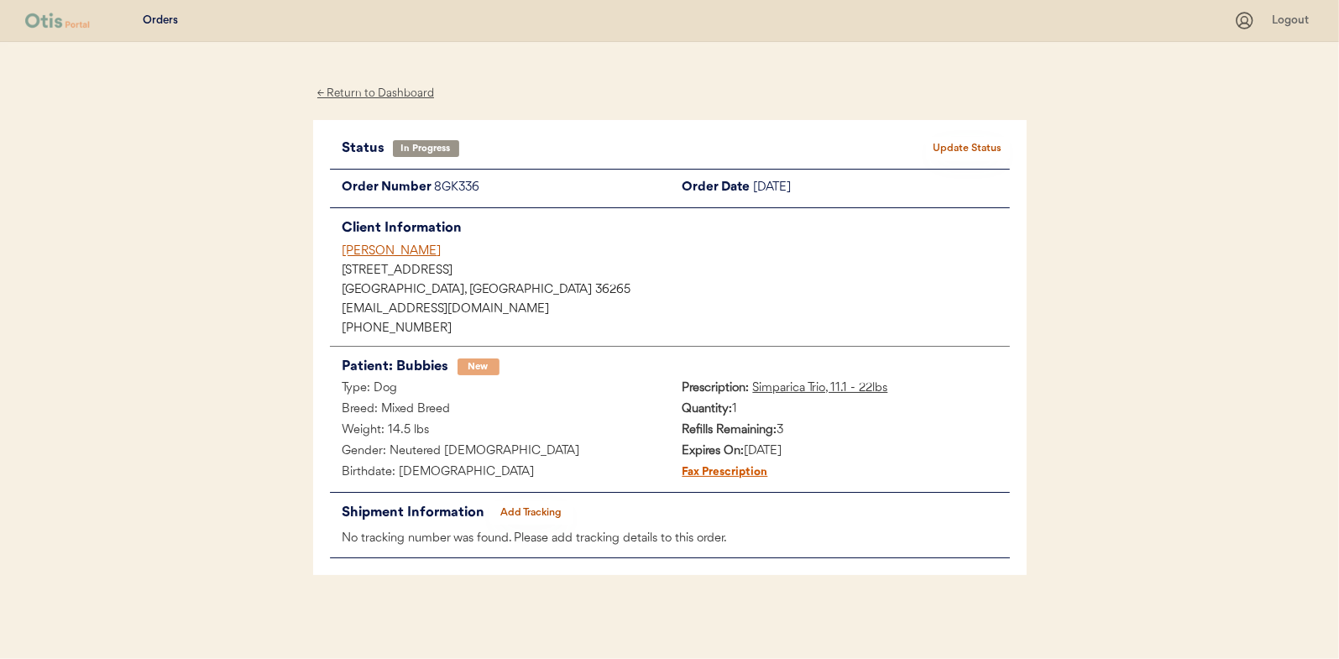
click at [369, 96] on div "← Return to Dashboard" at bounding box center [376, 93] width 126 height 19
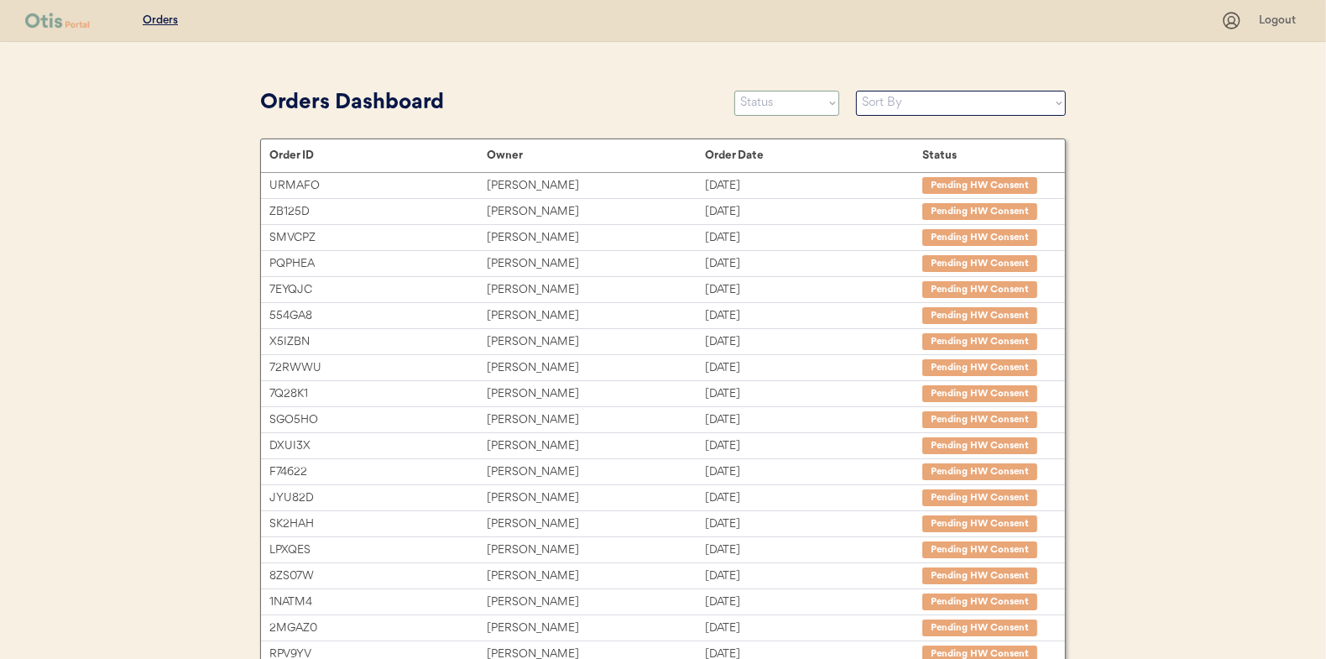
click at [768, 101] on select "Status On Hold New In Progress Complete Pending HW Consent Canceled" at bounding box center [786, 103] width 105 height 25
select select ""new""
click at [734, 91] on select "Status On Hold New In Progress Complete Pending HW Consent Canceled" at bounding box center [786, 103] width 105 height 25
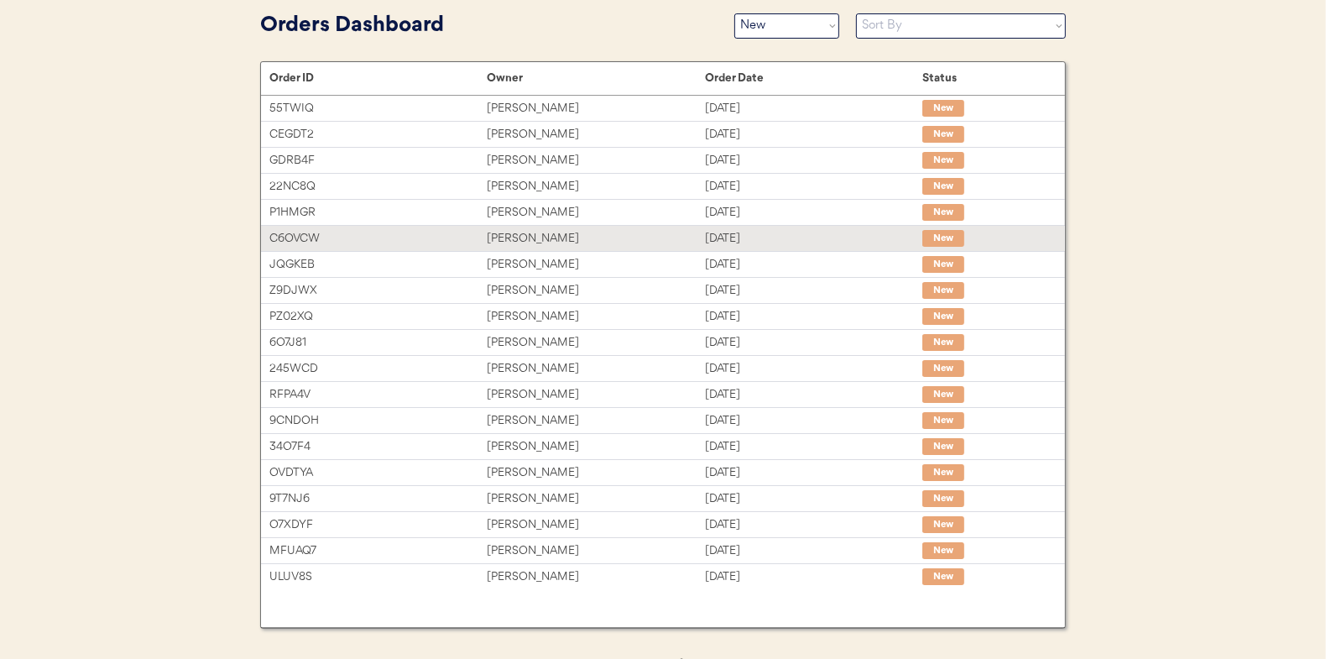
scroll to position [107, 0]
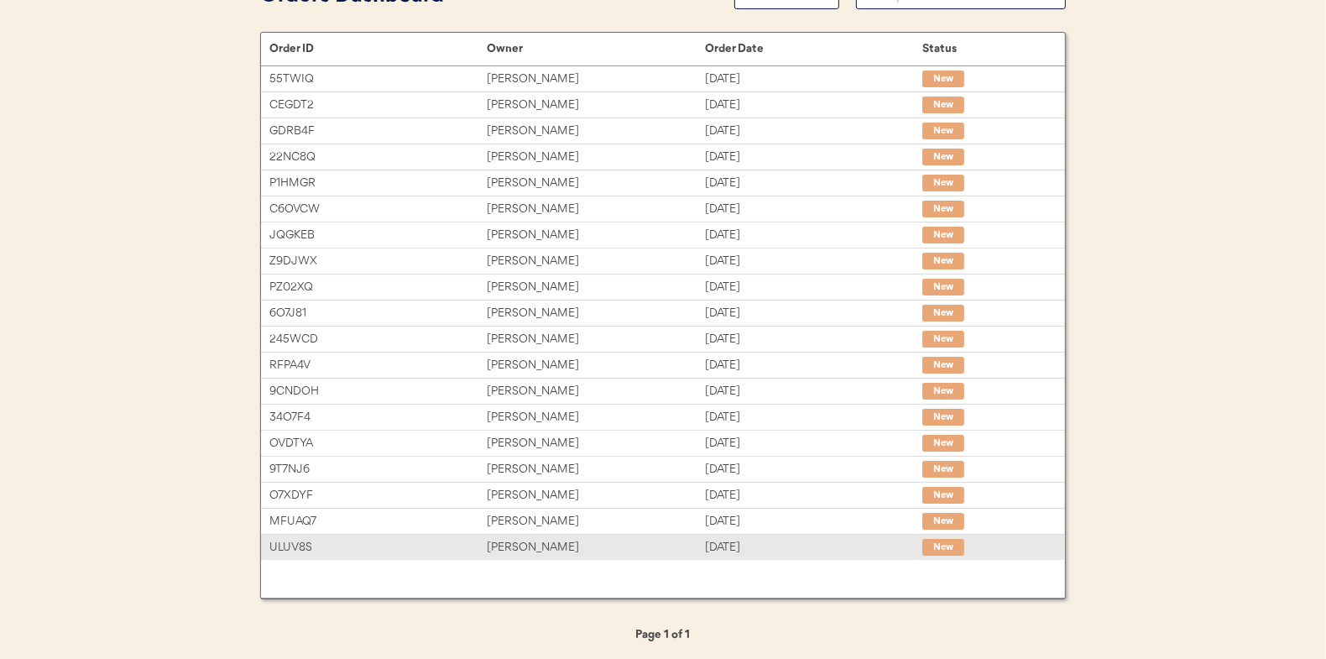
click at [533, 539] on div "[PERSON_NAME]" at bounding box center [595, 547] width 217 height 19
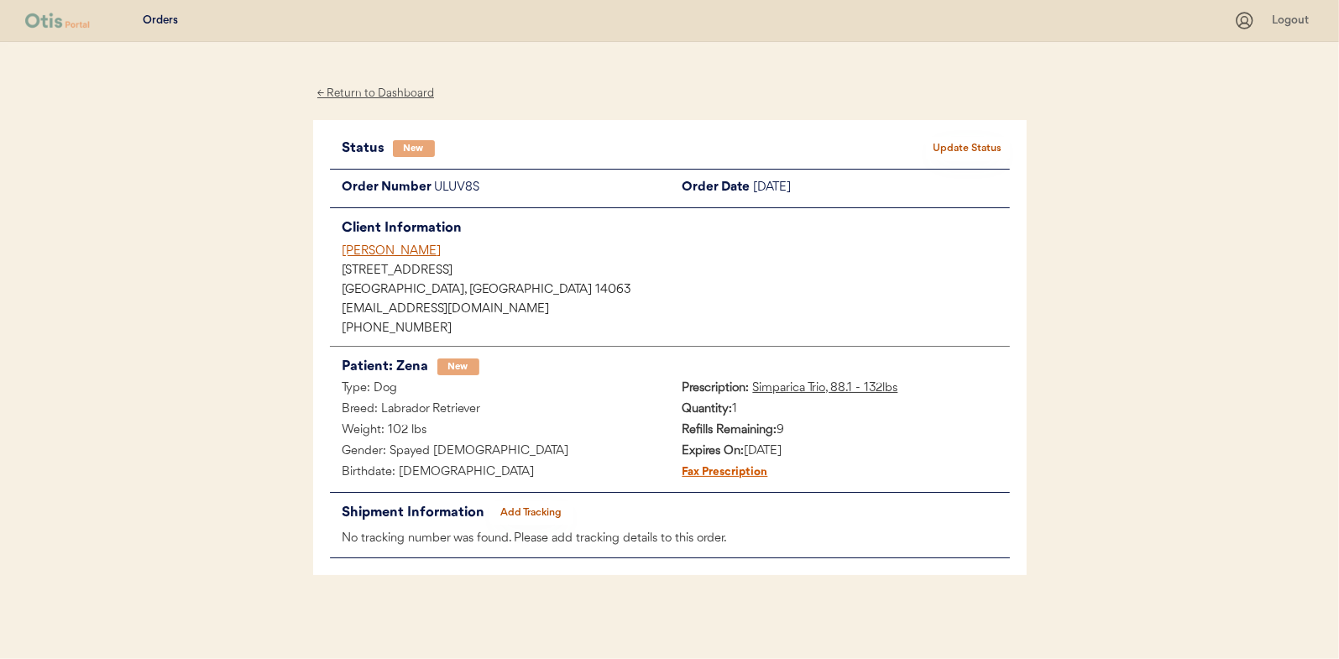
click at [979, 148] on button "Update Status" at bounding box center [968, 149] width 84 height 24
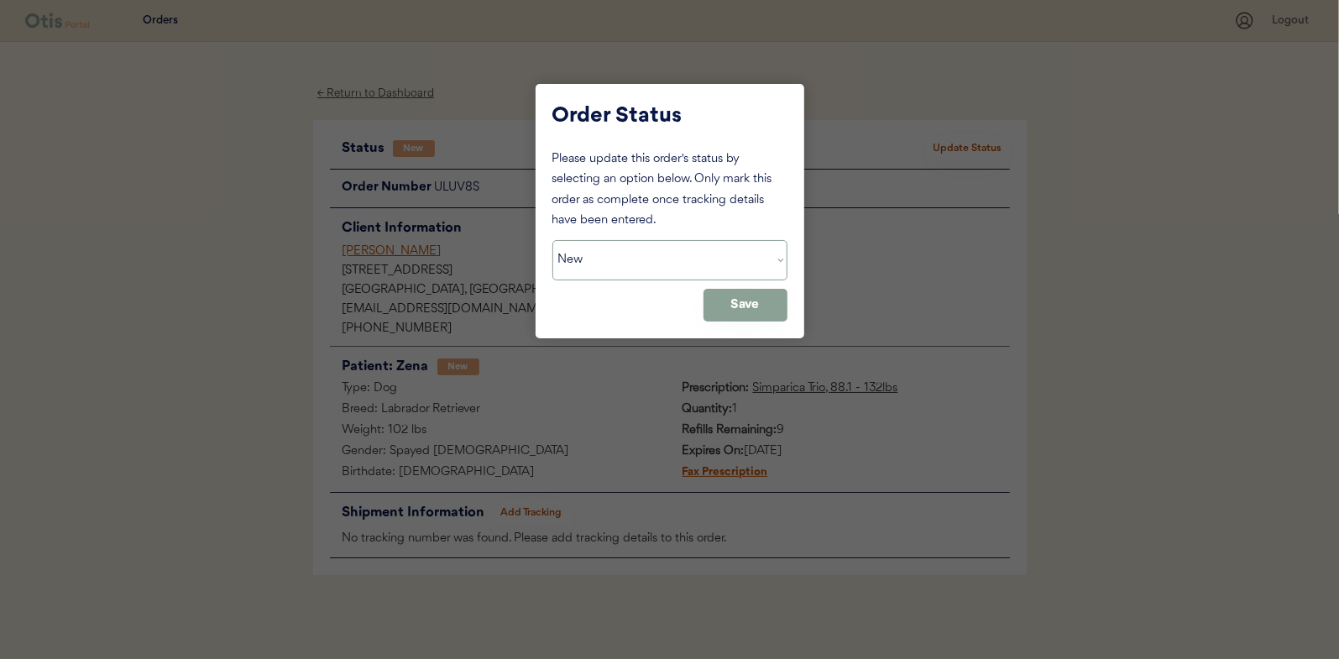
click at [621, 252] on select "Status On Hold New In Progress Complete Pending HW Consent Canceled" at bounding box center [669, 260] width 235 height 40
select select ""in_progress""
click at [552, 240] on select "Status On Hold New In Progress Complete Pending HW Consent Canceled" at bounding box center [669, 260] width 235 height 40
drag, startPoint x: 734, startPoint y: 298, endPoint x: 546, endPoint y: 209, distance: 208.0
click at [734, 298] on button "Save" at bounding box center [745, 305] width 84 height 33
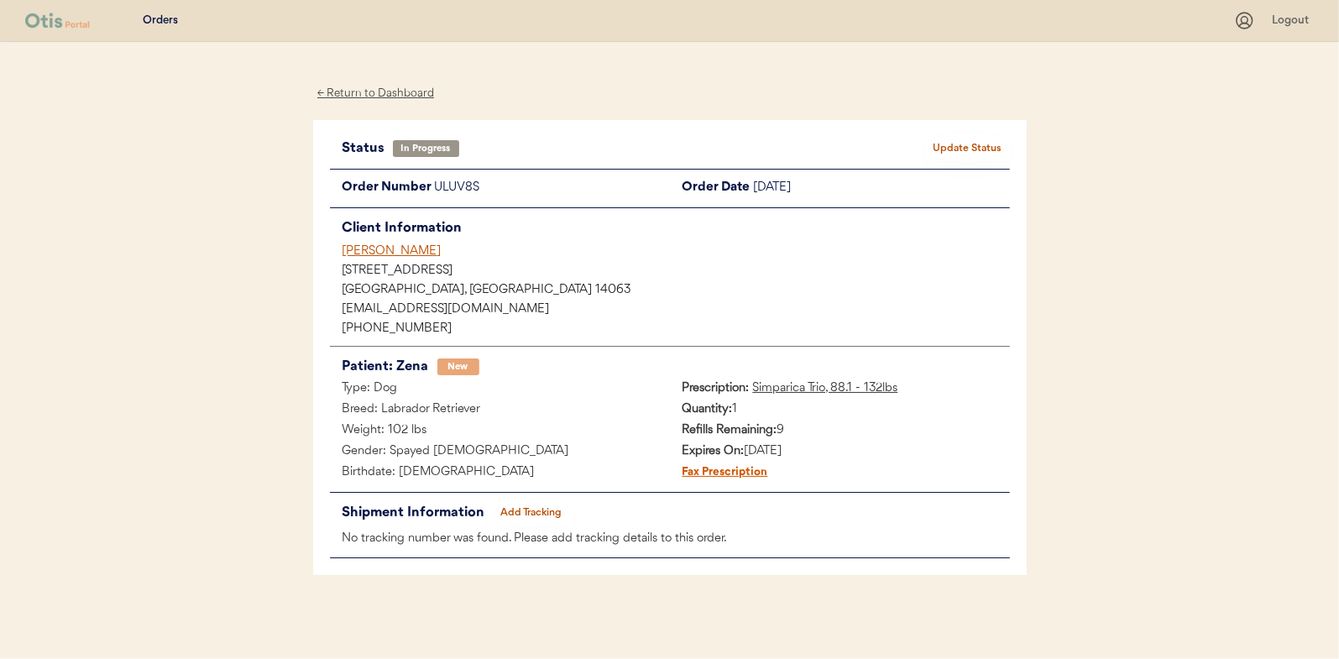
click at [358, 95] on div "← Return to Dashboard" at bounding box center [376, 93] width 126 height 19
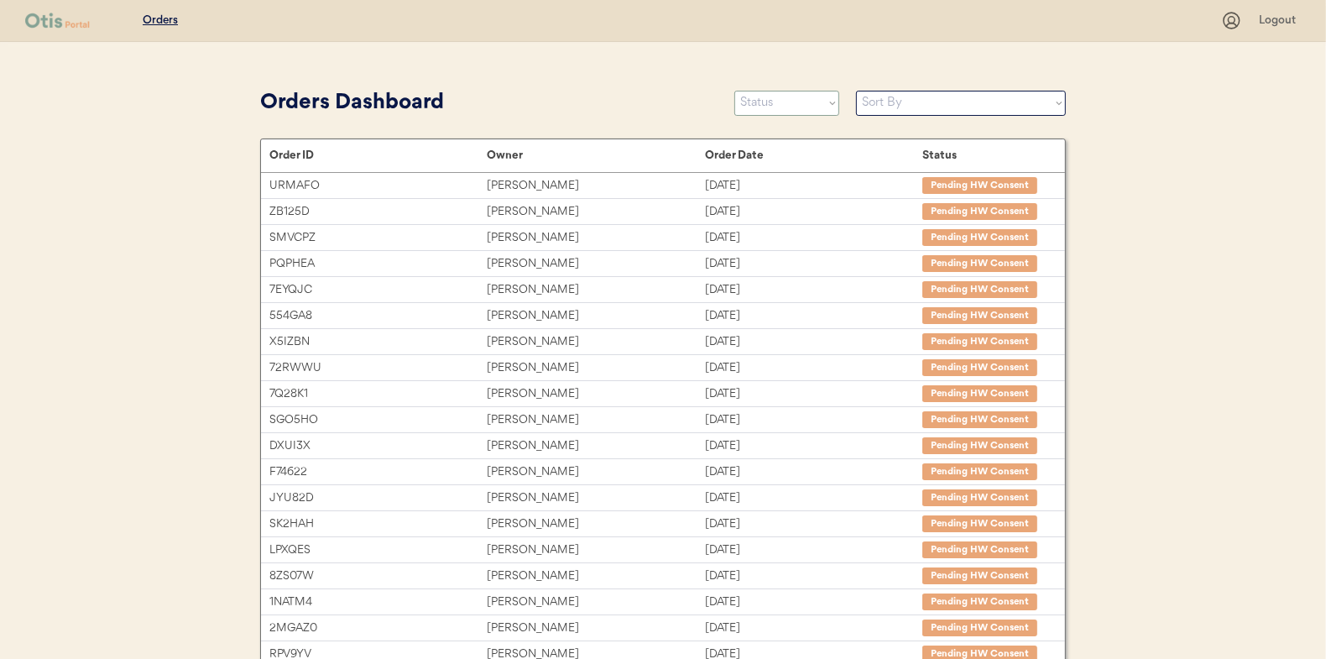
click at [769, 100] on select "Status On Hold New In Progress Complete Pending HW Consent Canceled" at bounding box center [786, 103] width 105 height 25
select select ""new""
click at [734, 91] on select "Status On Hold New In Progress Complete Pending HW Consent Canceled" at bounding box center [786, 103] width 105 height 25
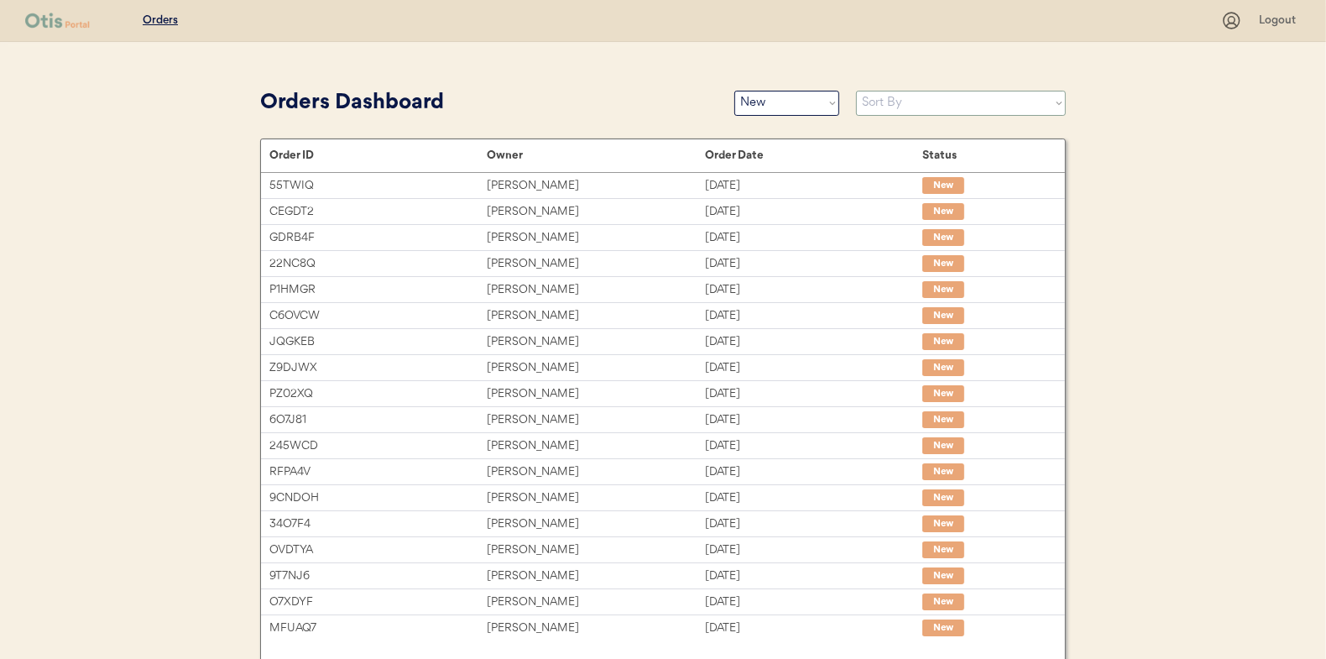
click at [892, 105] on select "Sort By Order Date (Newest → Oldest) Order Date (Oldest → Newest)" at bounding box center [961, 103] width 210 height 25
select select ""Order Date (Oldest → Newest)""
click at [856, 91] on select "Sort By Order Date (Newest → Oldest) Order Date (Oldest → Newest)" at bounding box center [961, 103] width 210 height 25
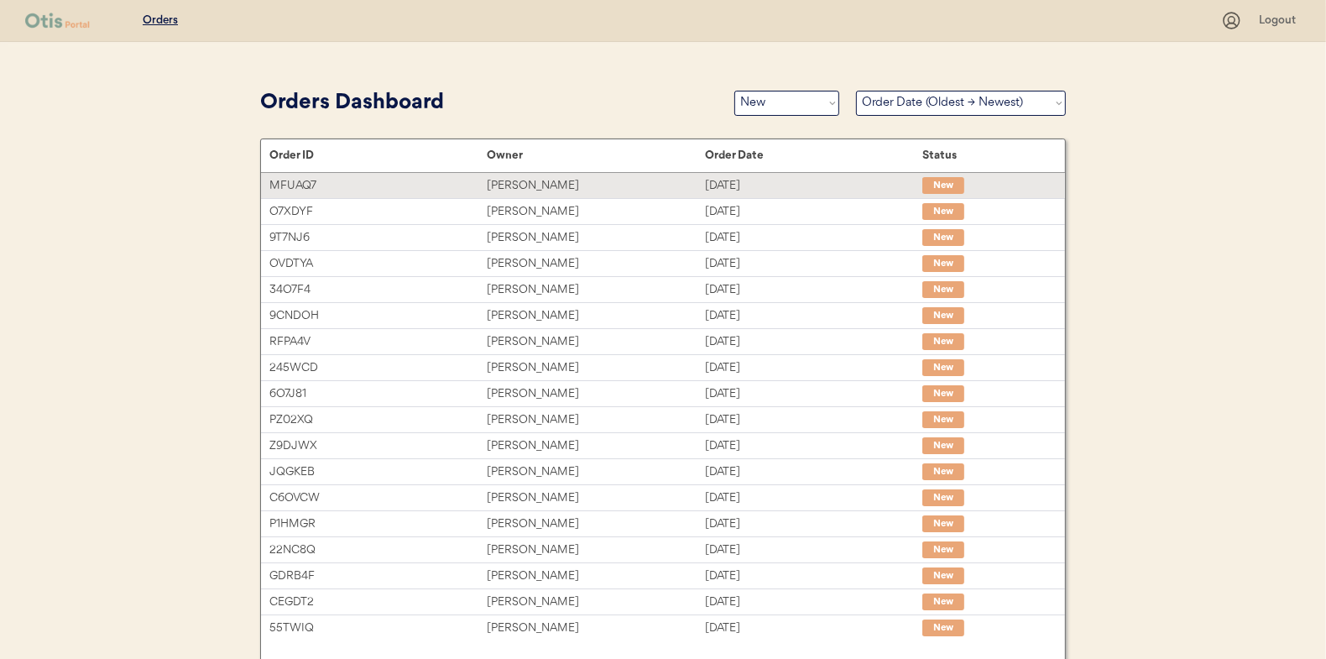
click at [536, 189] on div "Hailey Bice" at bounding box center [595, 185] width 217 height 19
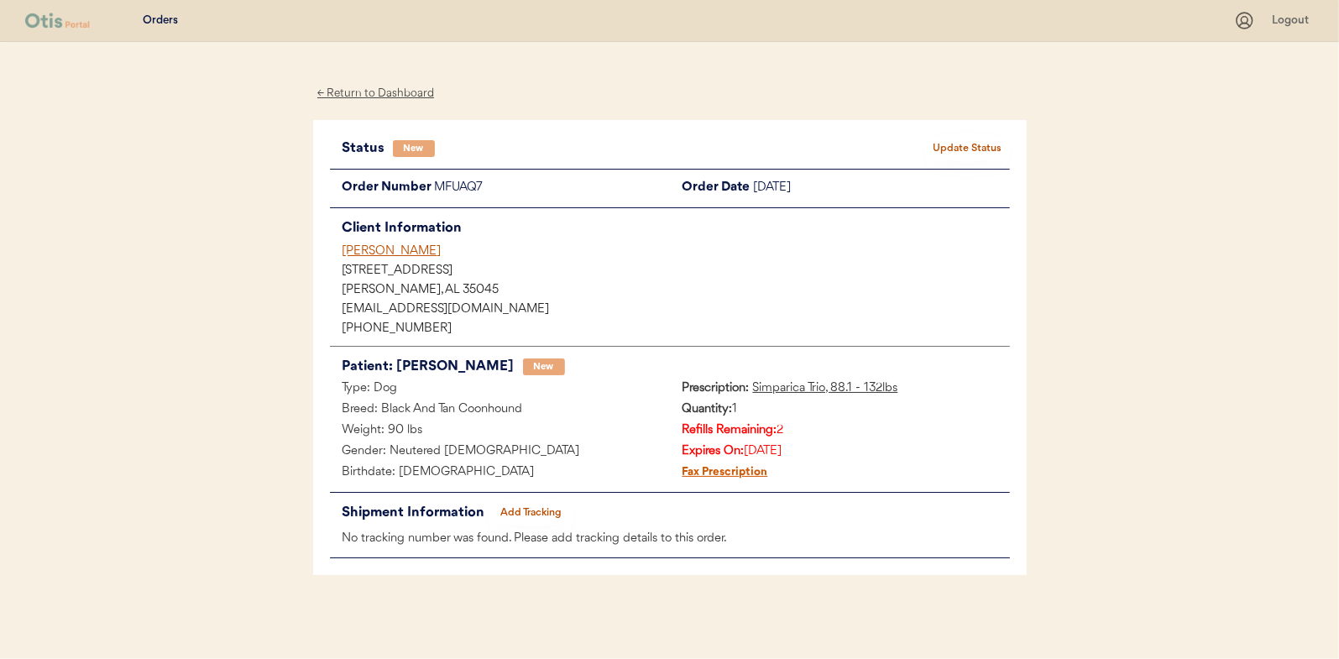
click at [960, 141] on button "Update Status" at bounding box center [968, 149] width 84 height 24
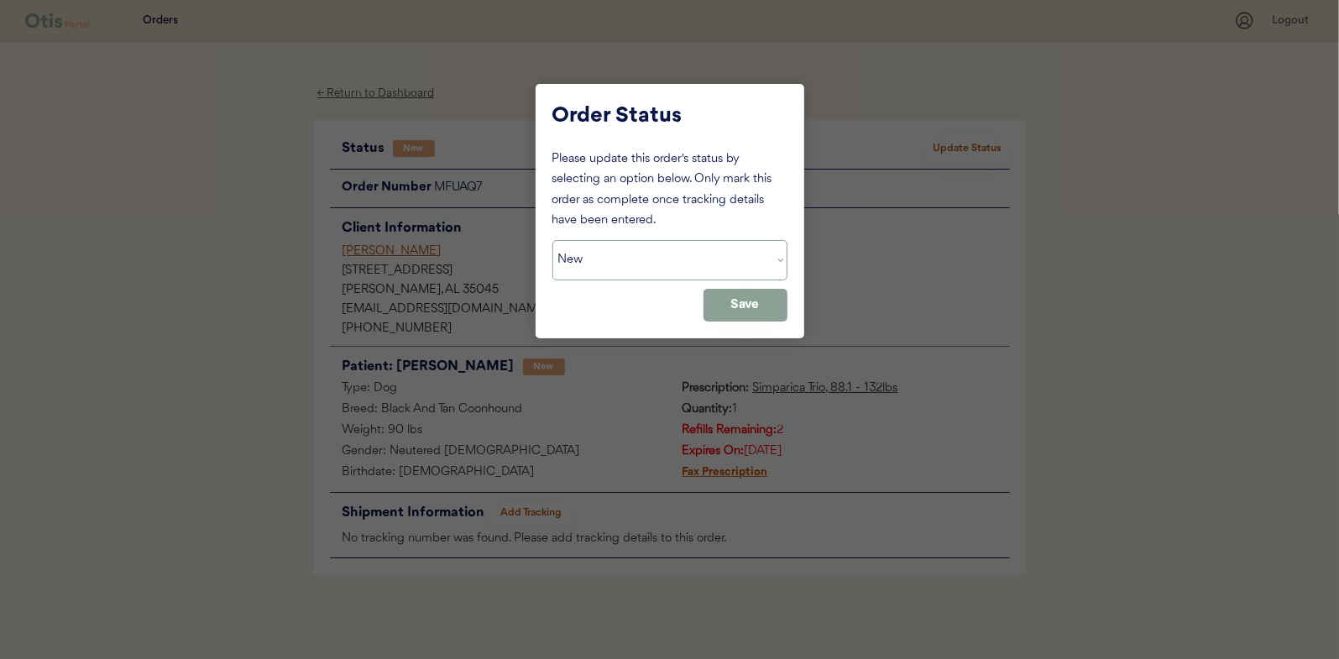
click at [594, 249] on select "Status On Hold New In Progress Complete Pending HW Consent Canceled" at bounding box center [669, 260] width 235 height 40
click at [552, 240] on select "Status On Hold New In Progress Complete Pending HW Consent Canceled" at bounding box center [669, 260] width 235 height 40
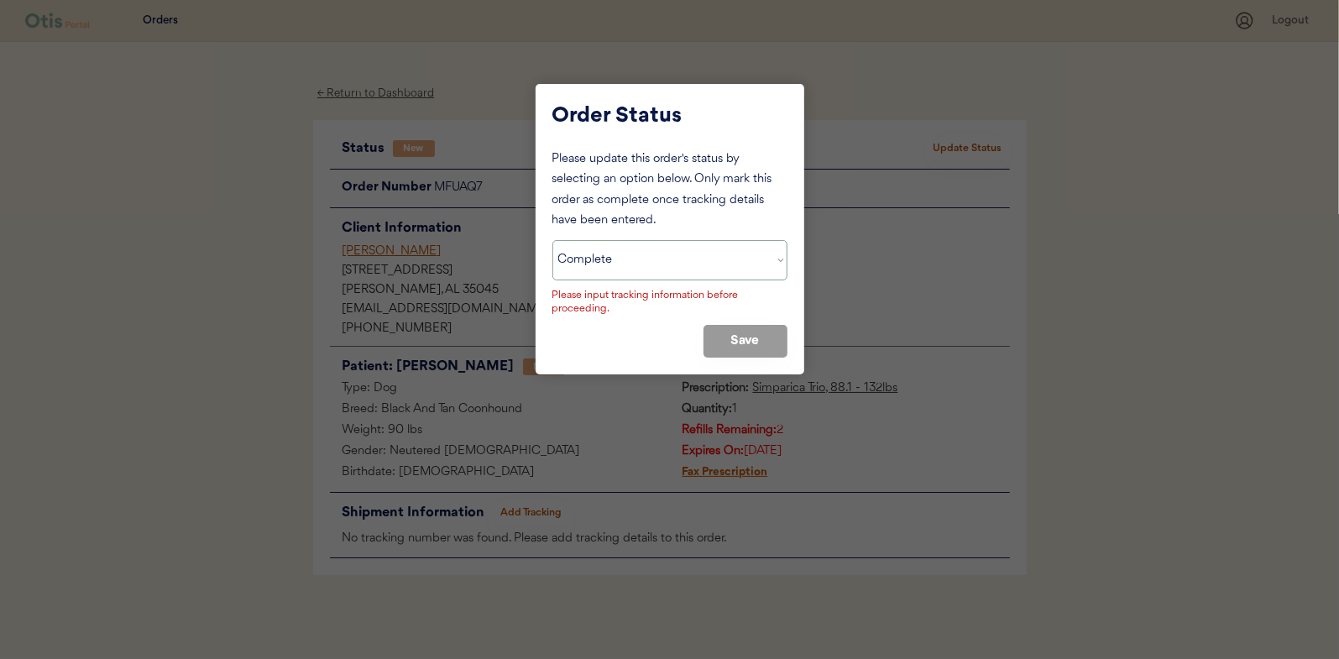
click at [615, 273] on select "Status On Hold New In Progress Complete Pending HW Consent Canceled" at bounding box center [669, 260] width 235 height 40
select select ""in_progress""
click at [552, 240] on select "Status On Hold New In Progress Complete Pending HW Consent Canceled" at bounding box center [669, 260] width 235 height 40
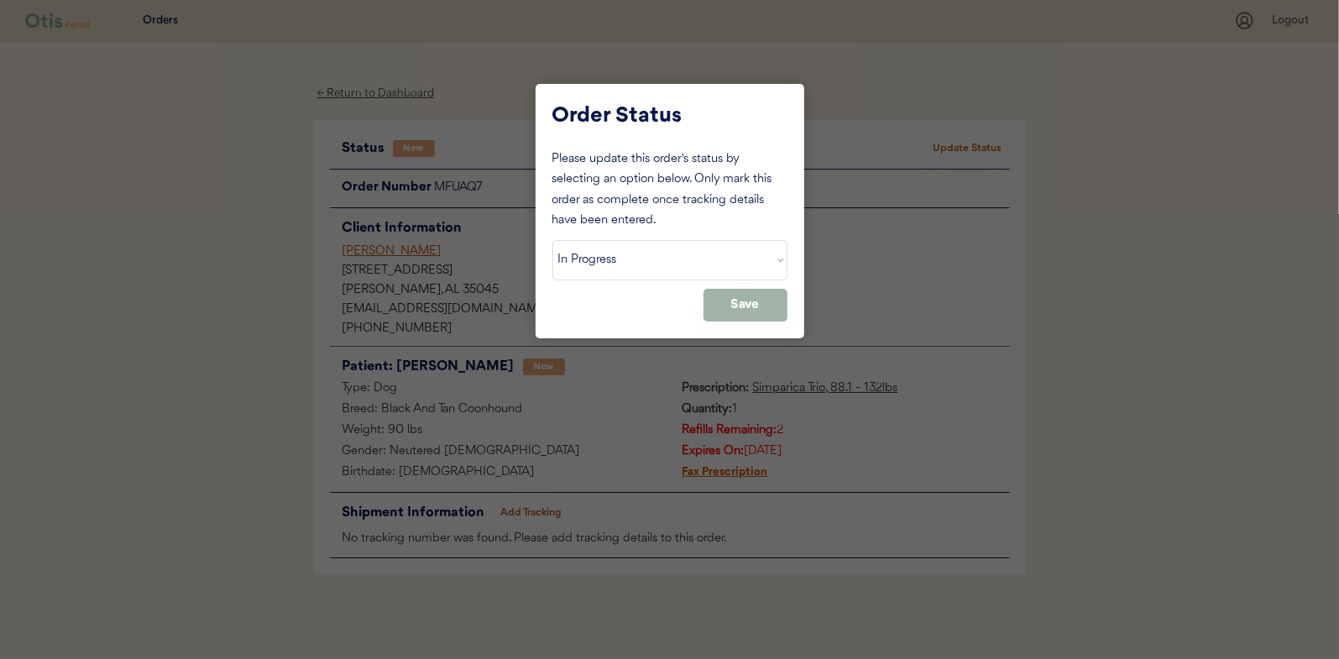
click at [730, 307] on button "Save" at bounding box center [745, 305] width 84 height 33
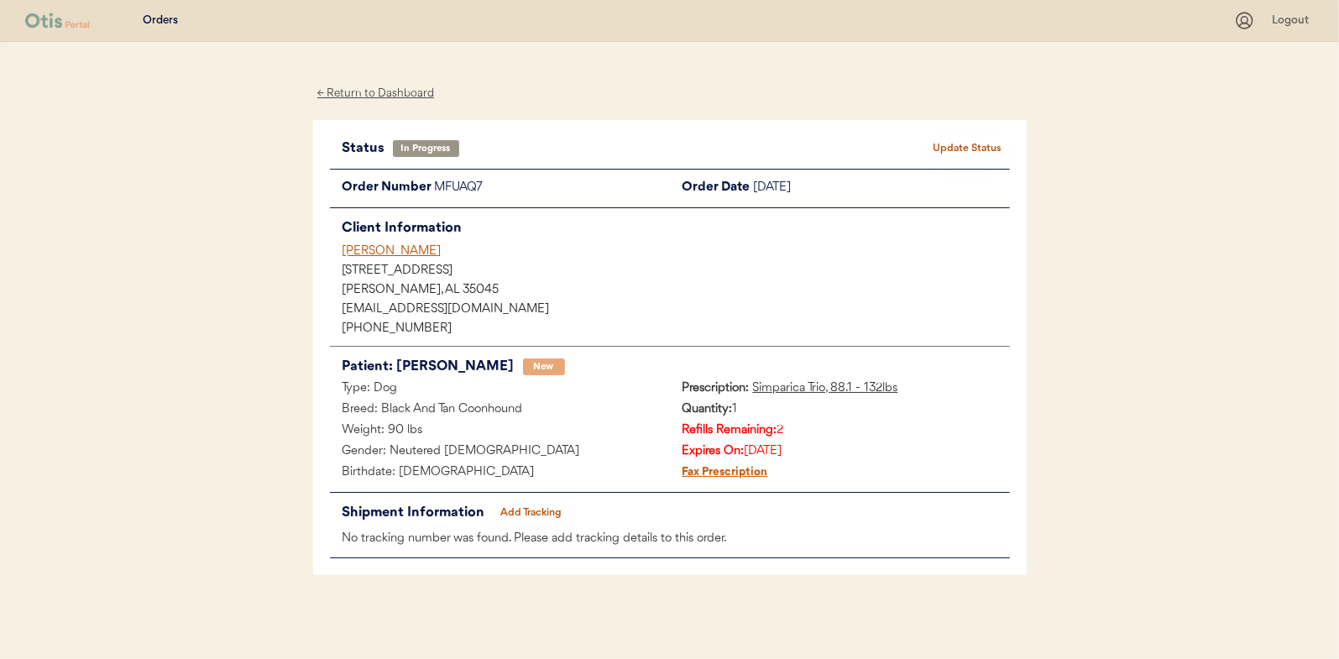
click at [371, 91] on div "← Return to Dashboard" at bounding box center [376, 93] width 126 height 19
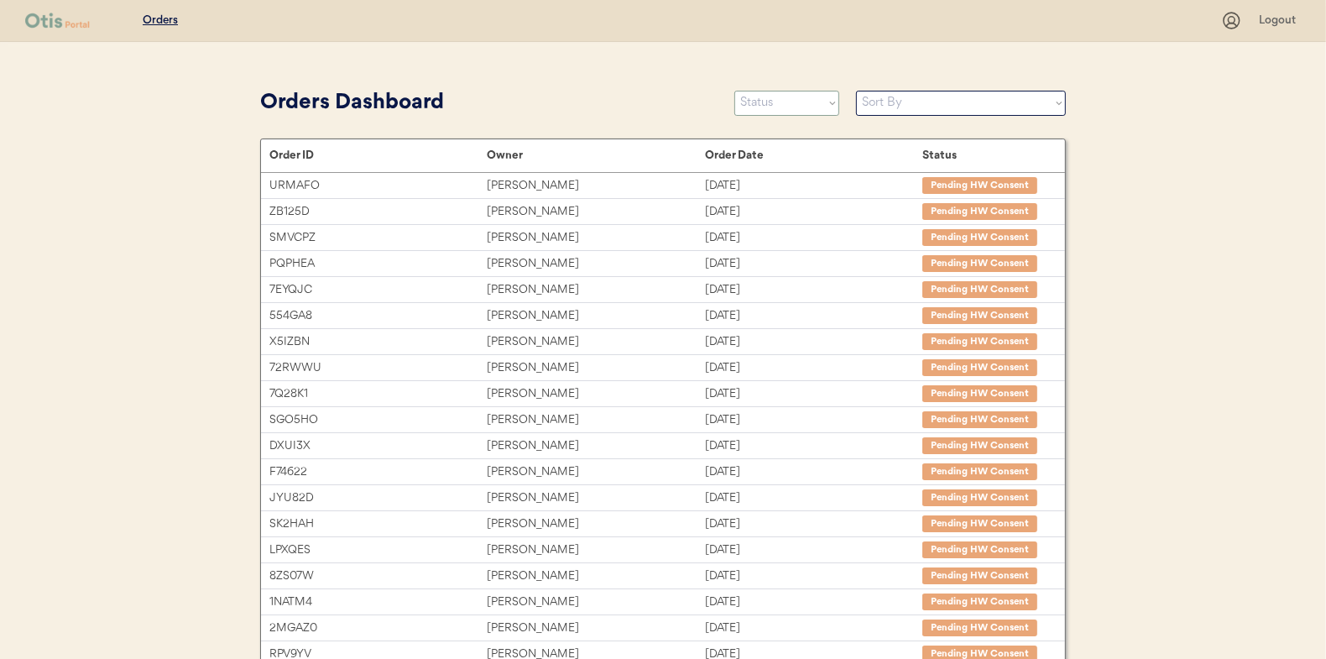
click at [781, 107] on select "Status On Hold New In Progress Complete Pending HW Consent Canceled" at bounding box center [786, 103] width 105 height 25
select select ""in_progress""
click at [734, 91] on select "Status On Hold New In Progress Complete Pending HW Consent Canceled" at bounding box center [786, 103] width 105 height 25
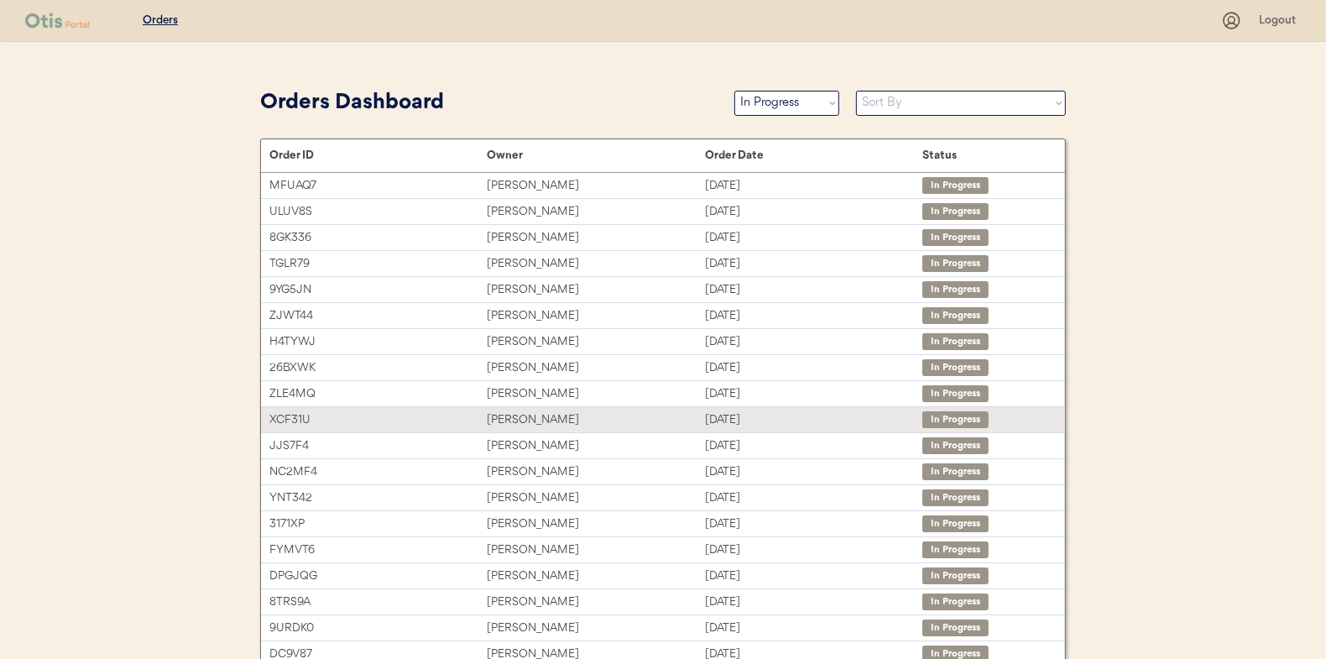
scroll to position [251, 0]
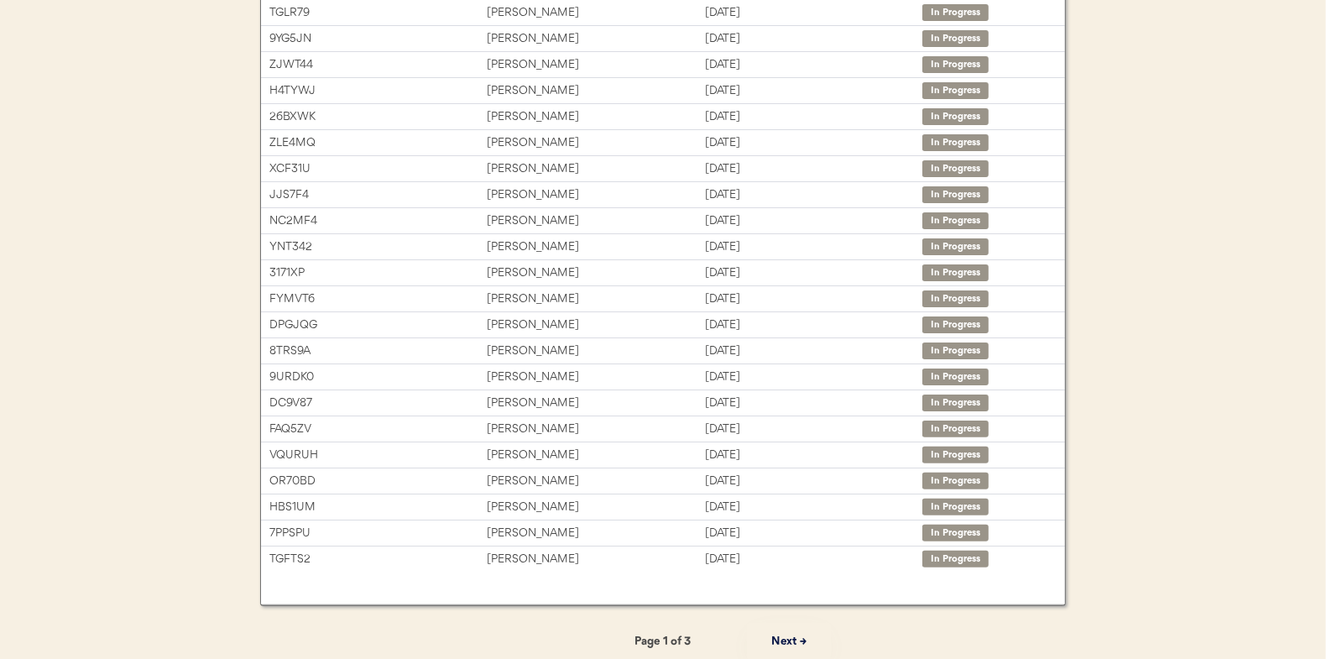
click at [789, 641] on button "Next →" at bounding box center [789, 642] width 84 height 38
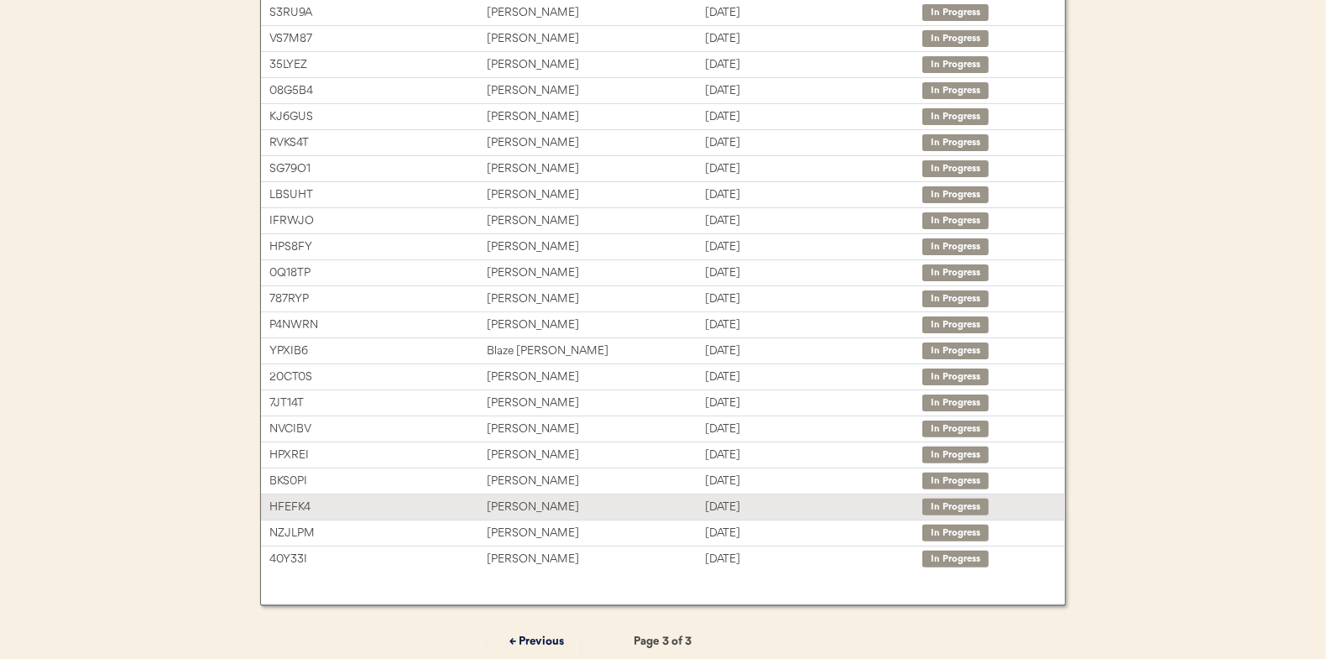
click at [518, 498] on div "[PERSON_NAME]" at bounding box center [595, 507] width 217 height 19
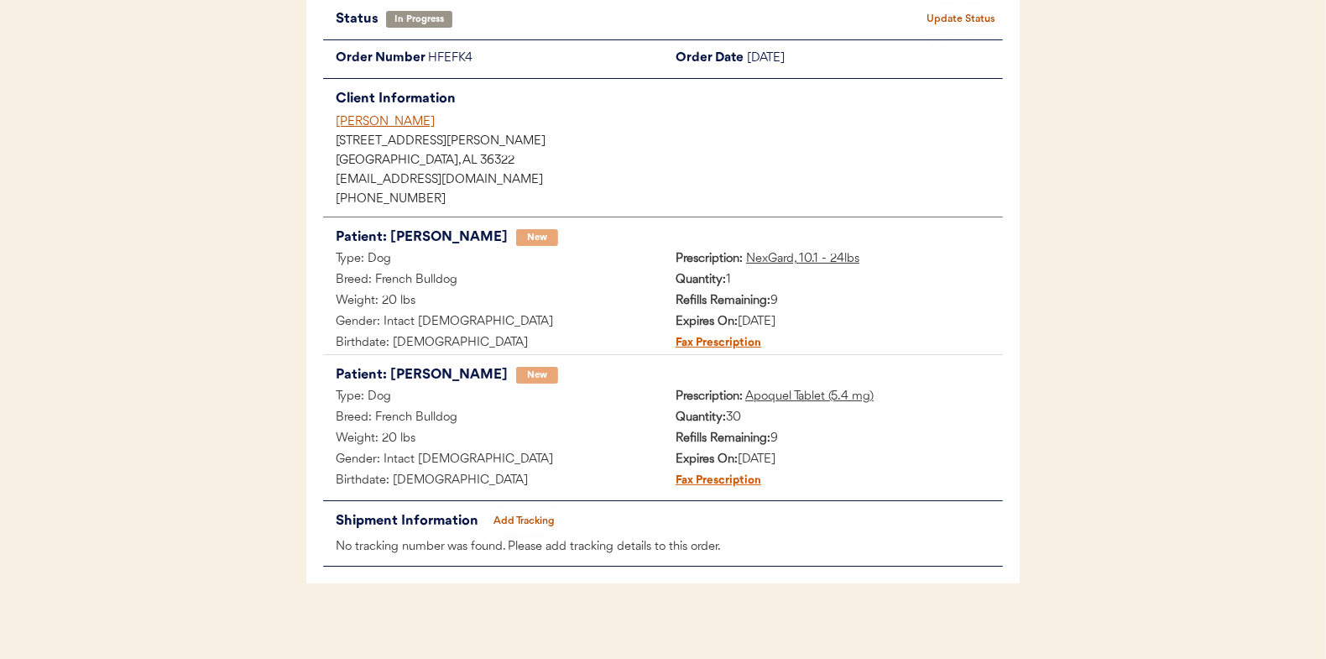
scroll to position [137, 0]
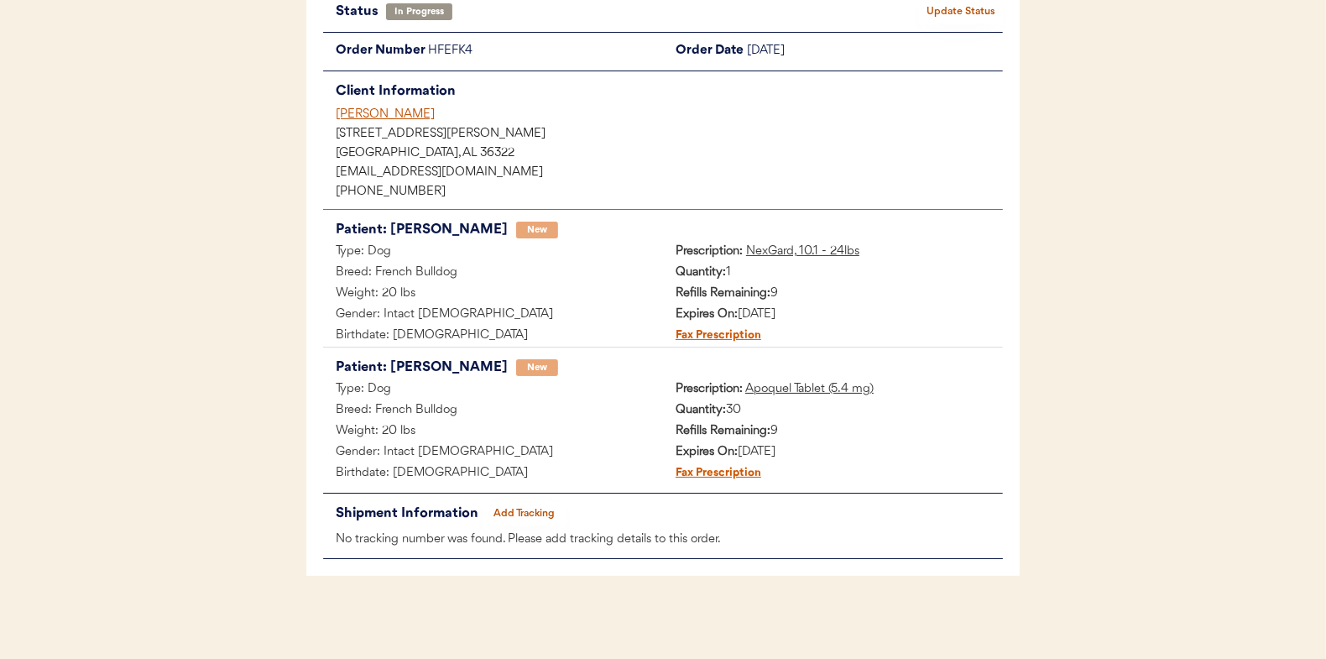
click at [528, 510] on button "Add Tracking" at bounding box center [525, 514] width 84 height 24
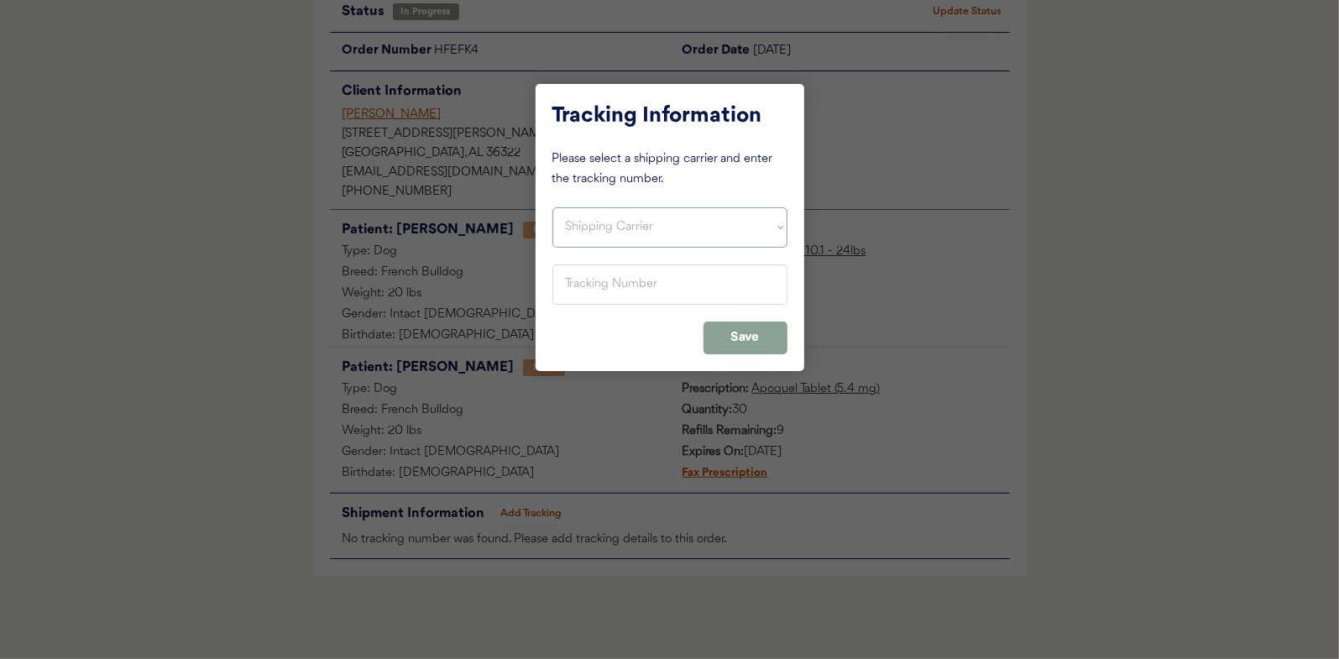
click at [606, 227] on select "Shipping Carrier FedEx FedEx Ground Economy UPS USPS" at bounding box center [669, 227] width 235 height 40
select select ""usps""
click at [552, 207] on select "Shipping Carrier FedEx FedEx Ground Economy UPS USPS" at bounding box center [669, 227] width 235 height 40
click at [572, 285] on input "input" at bounding box center [669, 284] width 235 height 40
paste input "9400150105497039294367"
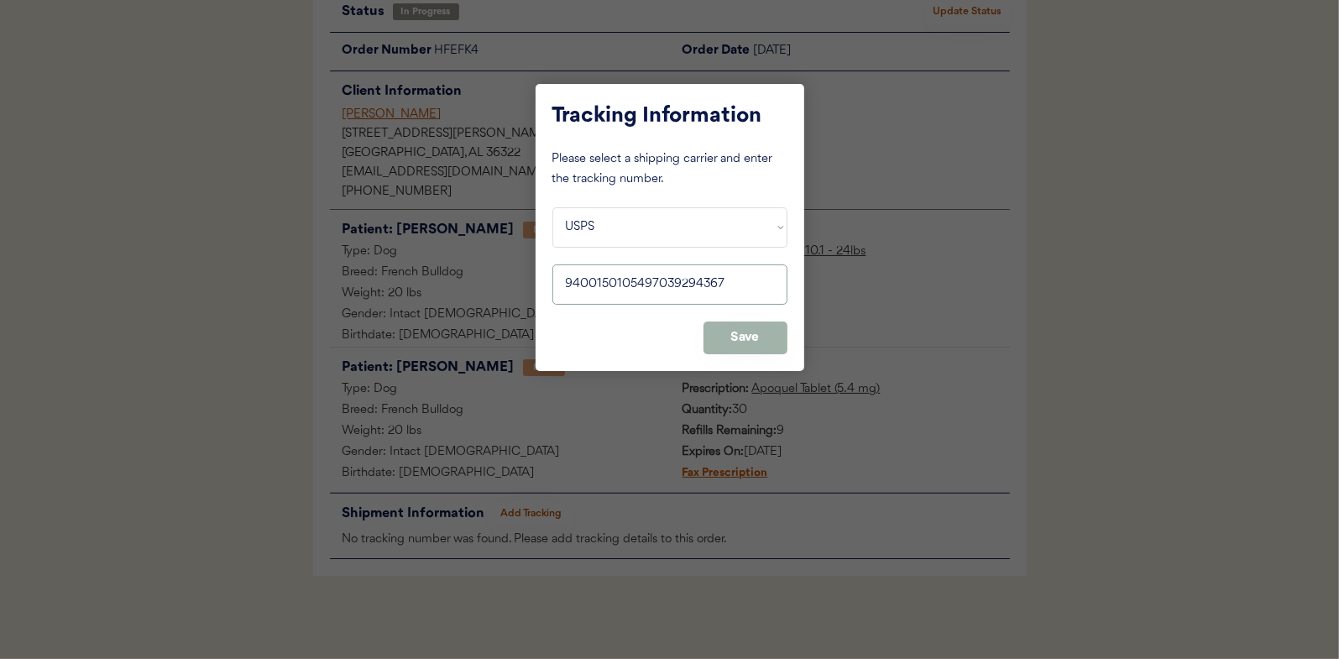
type input "9400150105497039294367"
click at [743, 326] on button "Save" at bounding box center [745, 337] width 84 height 33
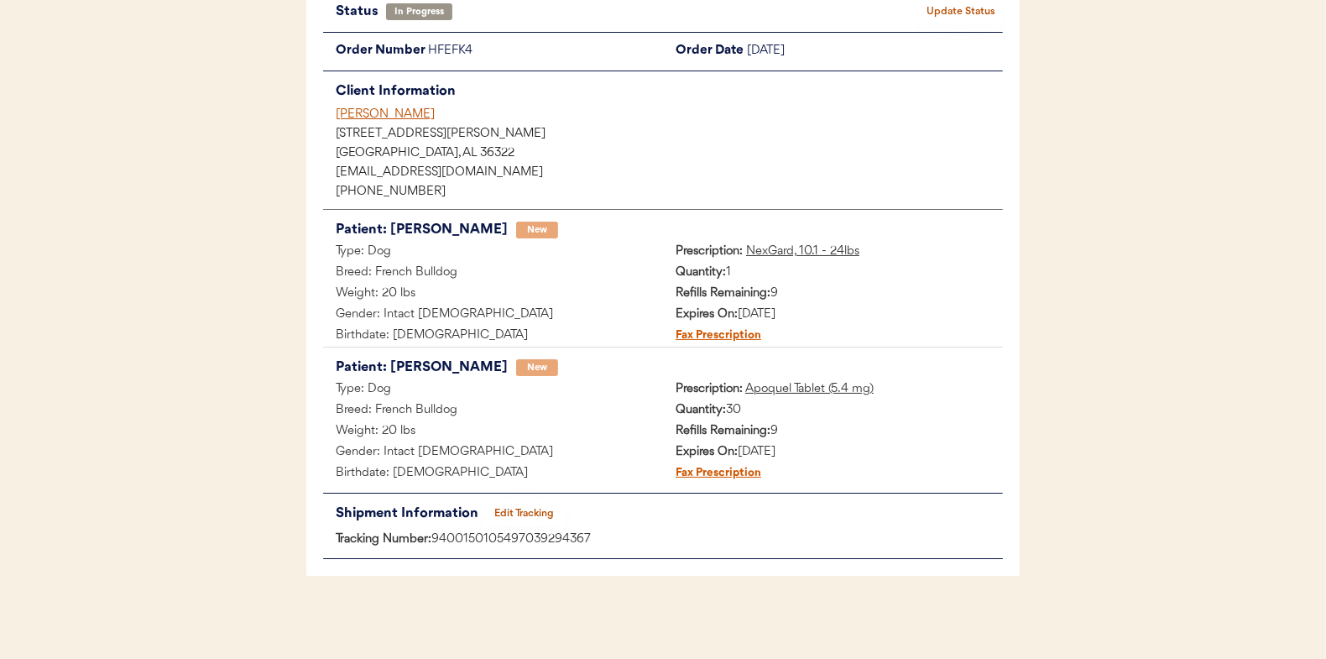
scroll to position [0, 0]
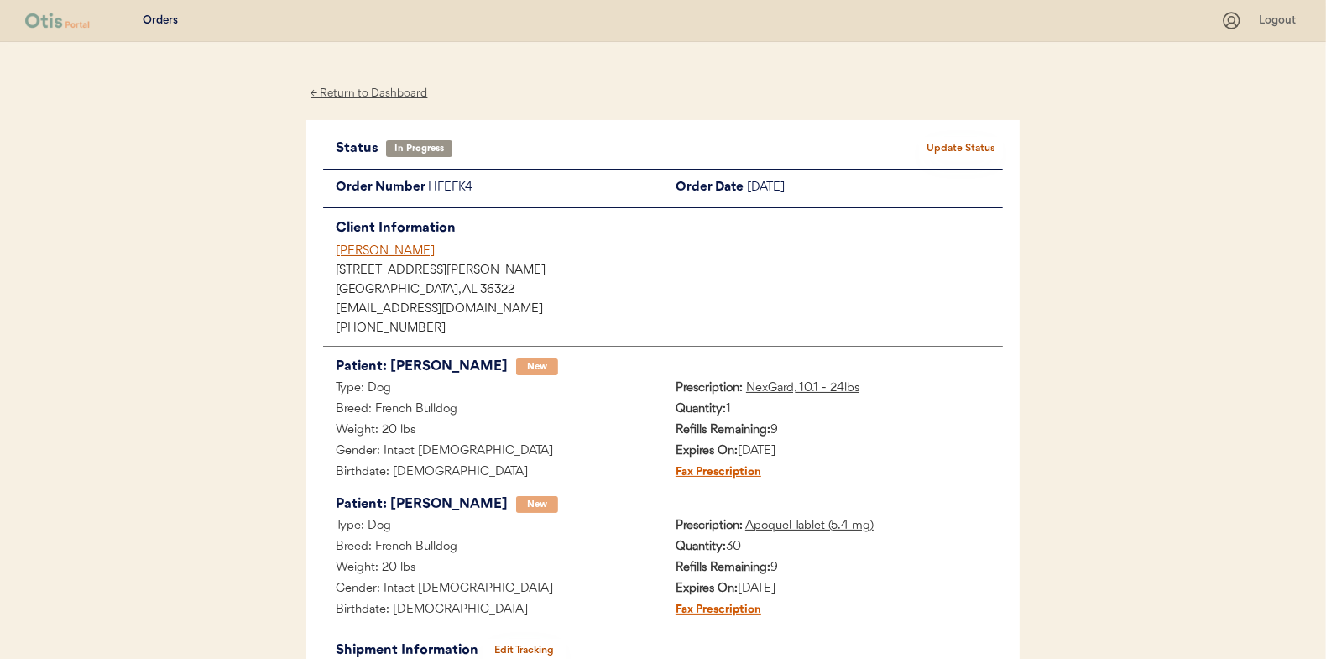
click at [992, 133] on div "Status In Progress Update Status Order Number HFEFK4 Order Date October 10, 202…" at bounding box center [662, 416] width 713 height 593
click at [973, 144] on button "Update Status" at bounding box center [961, 149] width 84 height 24
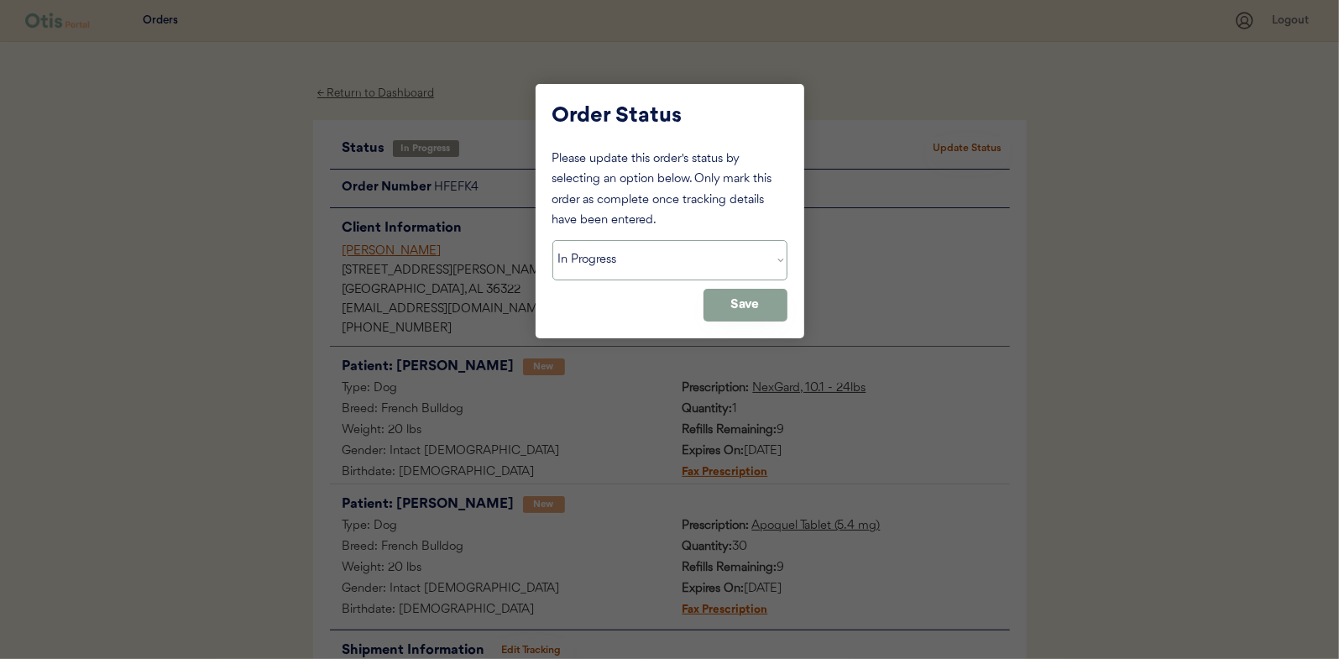
click at [607, 257] on select "Status On Hold New In Progress Complete Pending HW Consent Canceled" at bounding box center [669, 260] width 235 height 40
select select ""complete""
click at [552, 240] on select "Status On Hold New In Progress Complete Pending HW Consent Canceled" at bounding box center [669, 260] width 235 height 40
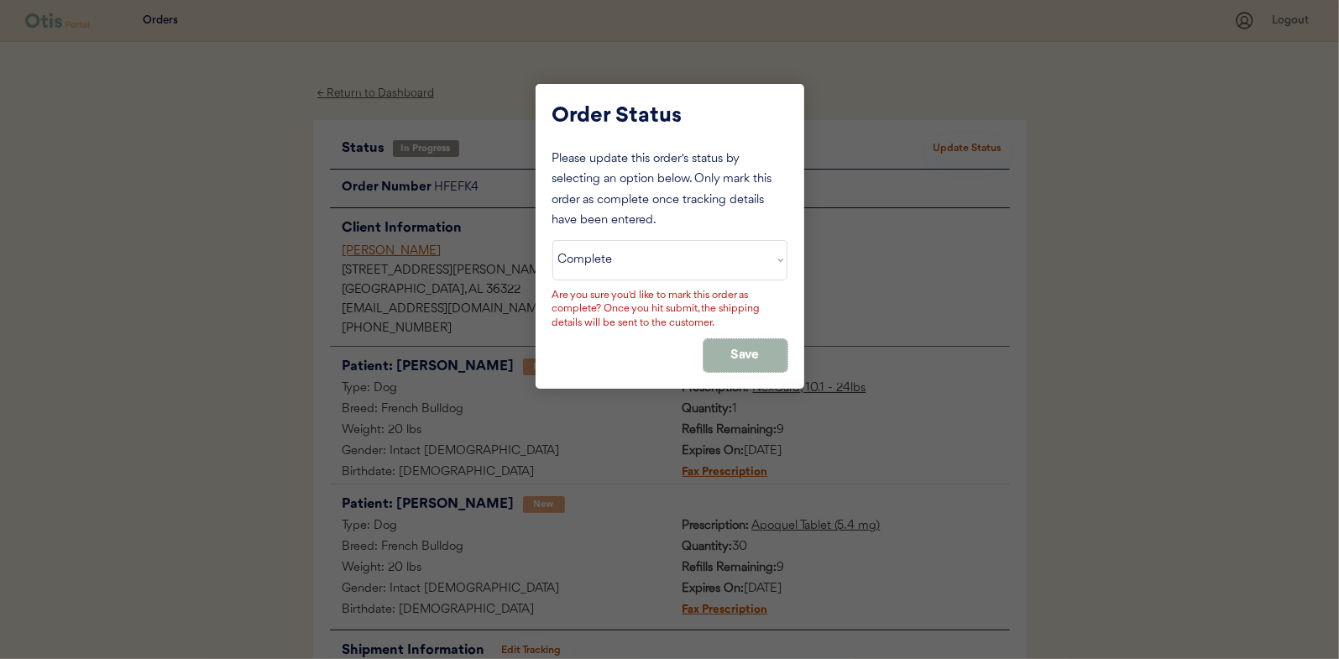
click at [730, 349] on button "Save" at bounding box center [745, 355] width 84 height 33
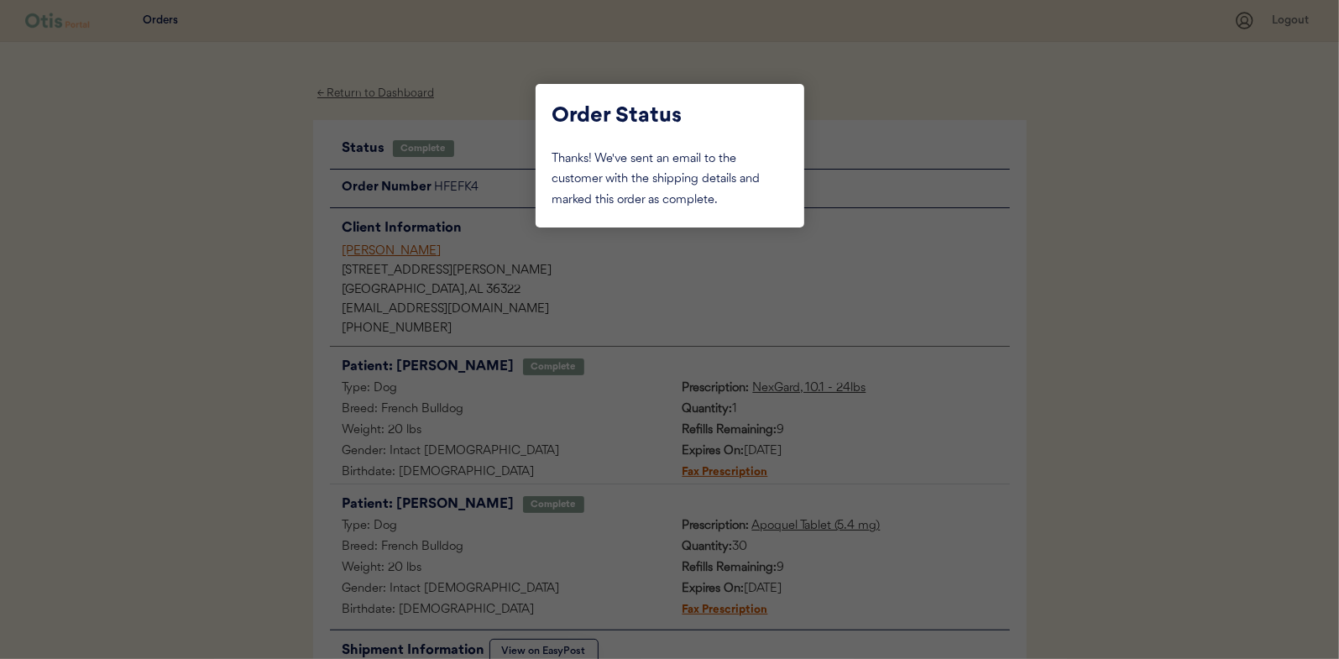
click at [248, 247] on div at bounding box center [669, 329] width 1339 height 659
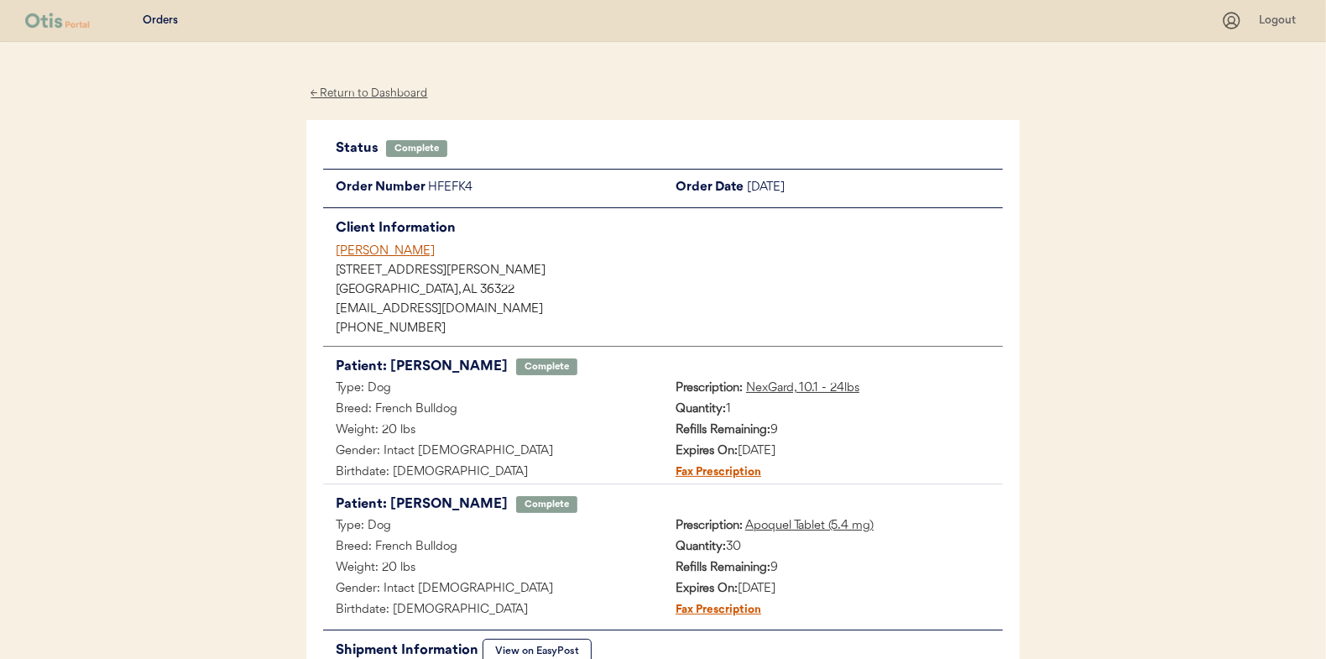
click at [378, 90] on div "← Return to Dashboard" at bounding box center [369, 93] width 126 height 19
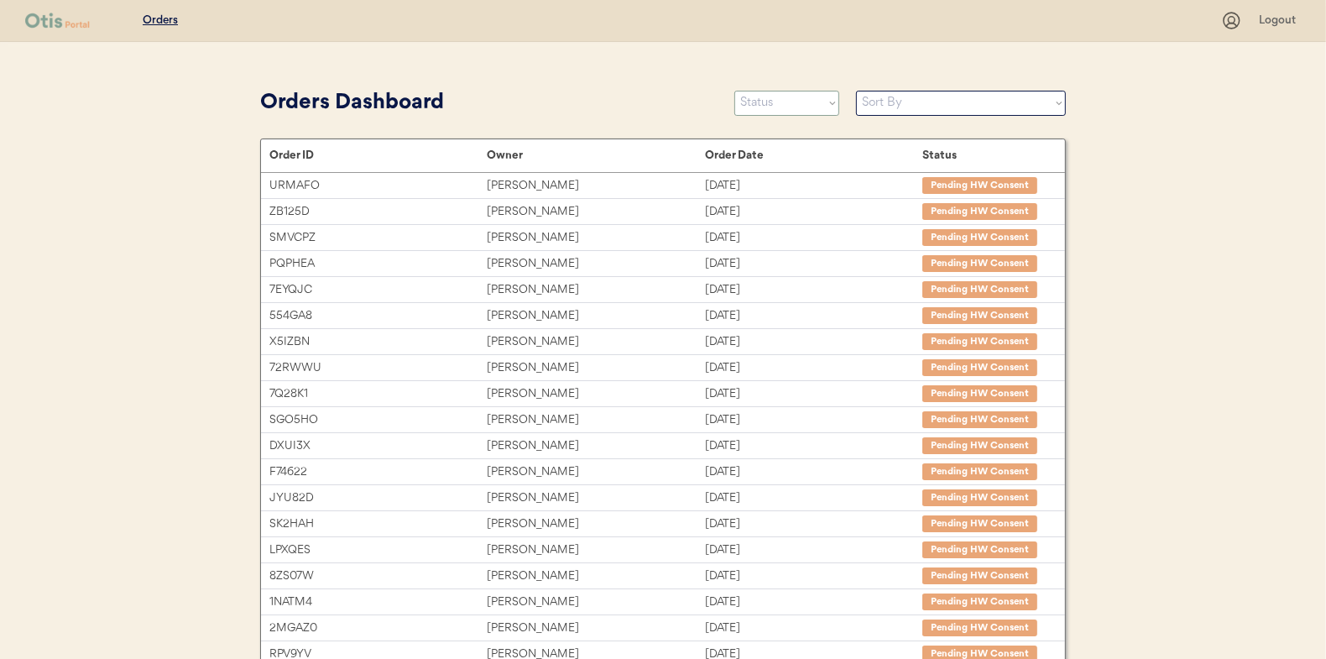
click at [766, 103] on select "Status On Hold New In Progress Complete Pending HW Consent Canceled" at bounding box center [786, 103] width 105 height 25
select select ""in_progress""
click at [734, 91] on select "Status On Hold New In Progress Complete Pending HW Consent Canceled" at bounding box center [786, 103] width 105 height 25
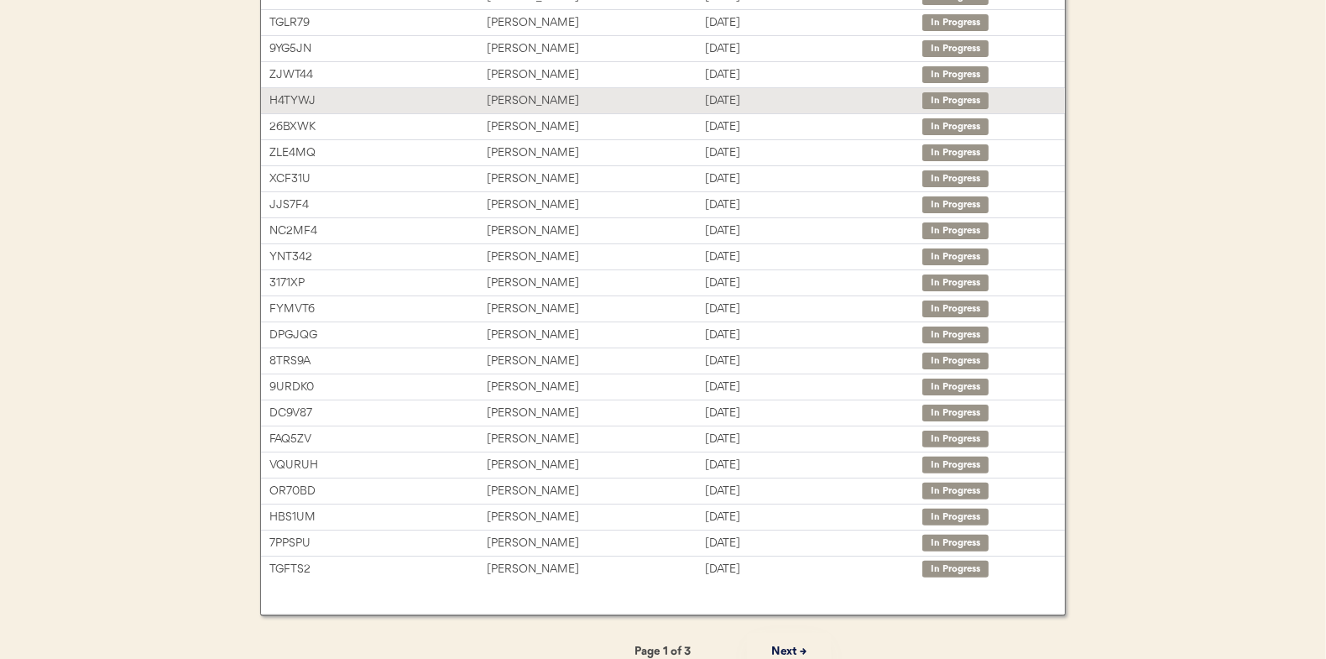
scroll to position [258, 0]
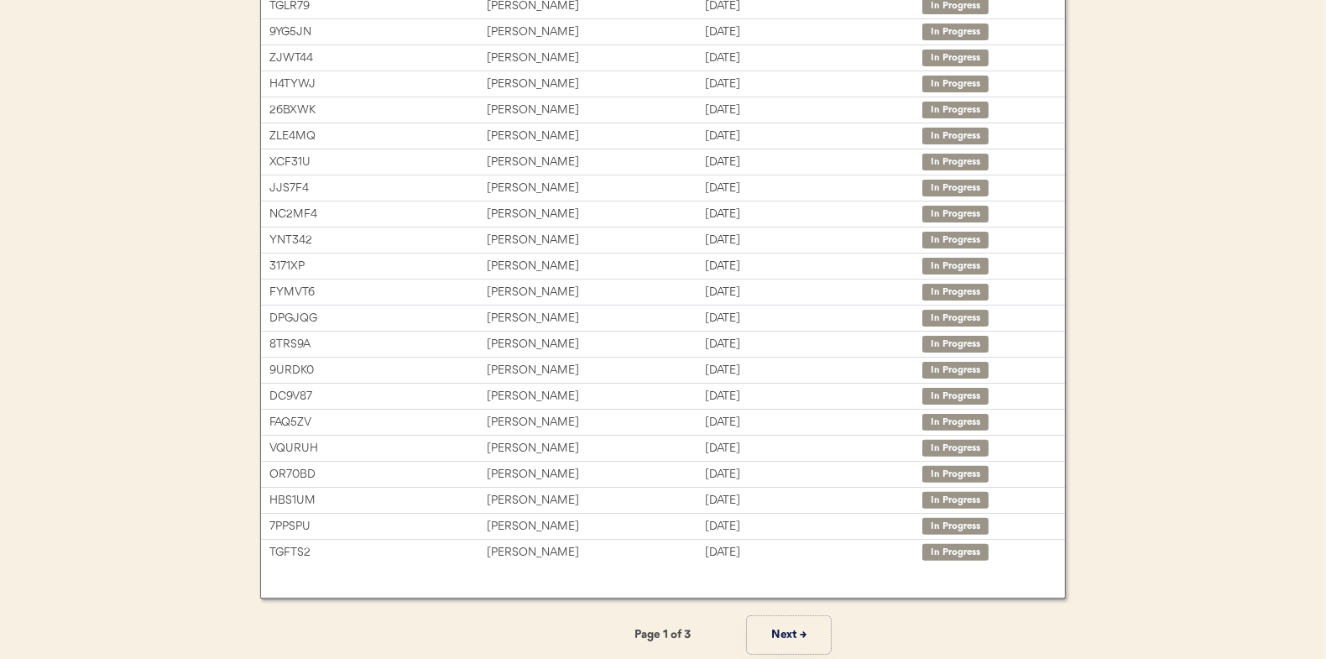
click at [784, 630] on button "Next →" at bounding box center [789, 635] width 84 height 38
click at [786, 630] on button "Next →" at bounding box center [789, 635] width 84 height 38
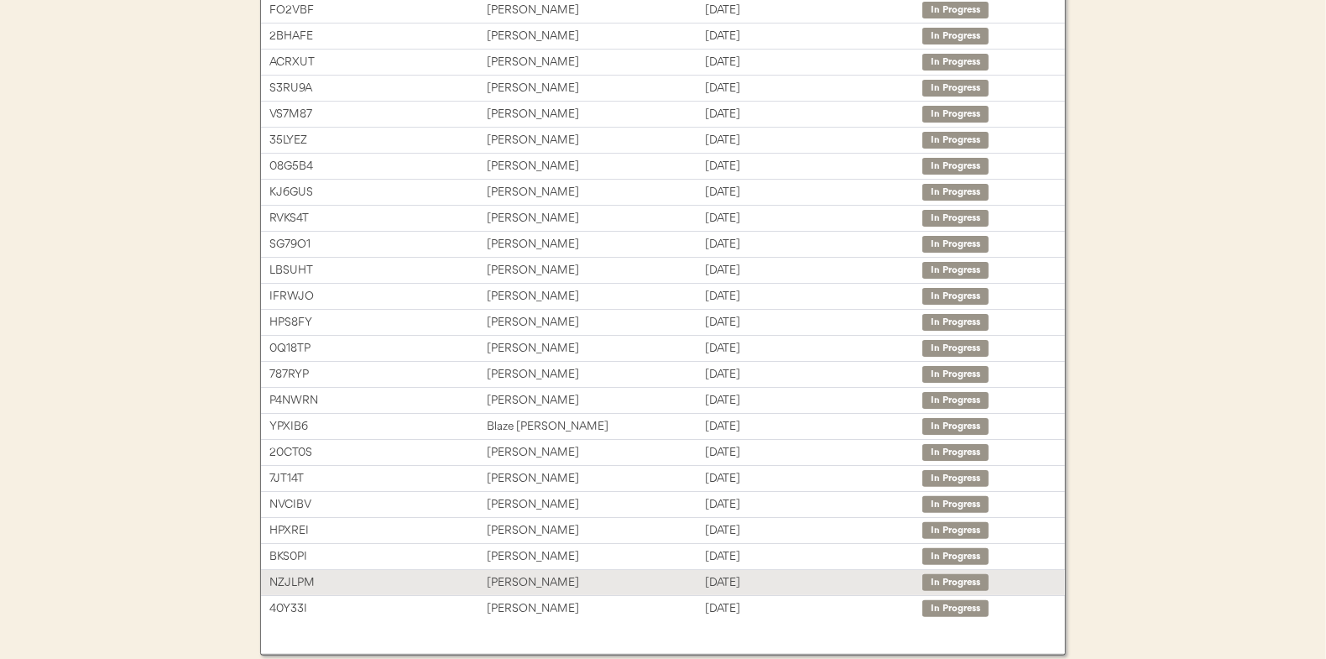
scroll to position [174, 0]
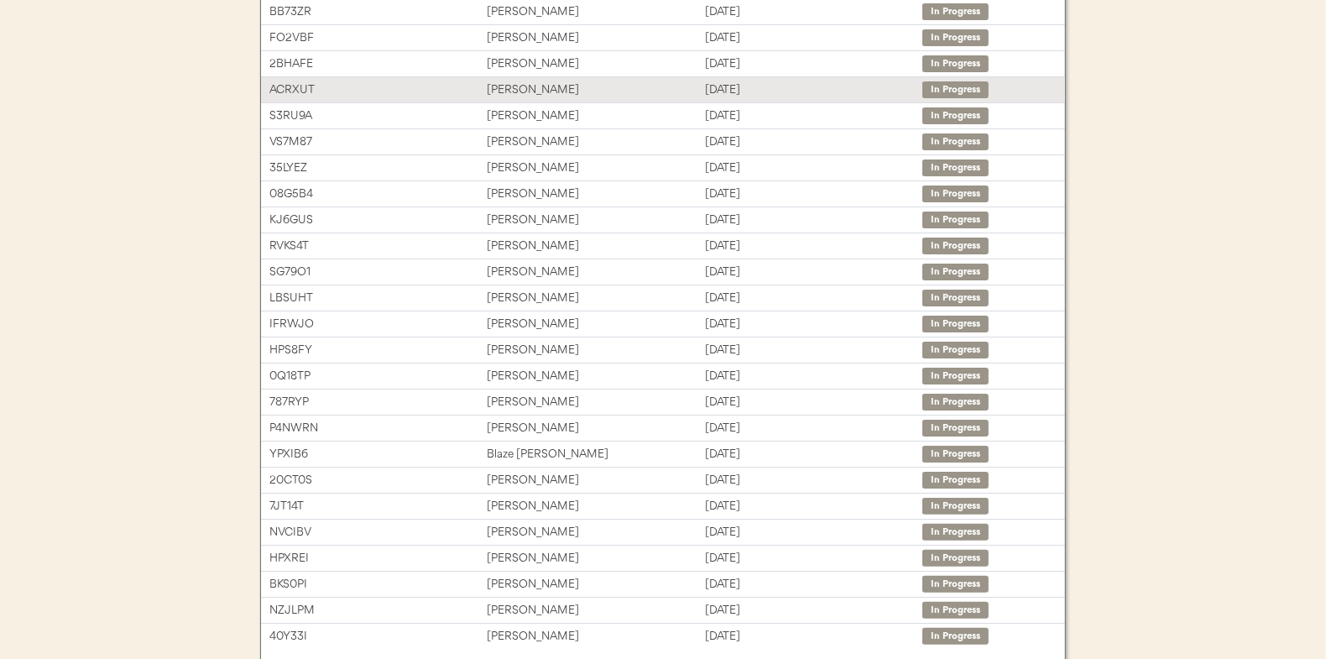
click at [515, 85] on div "Donald Kovalewski" at bounding box center [595, 90] width 217 height 19
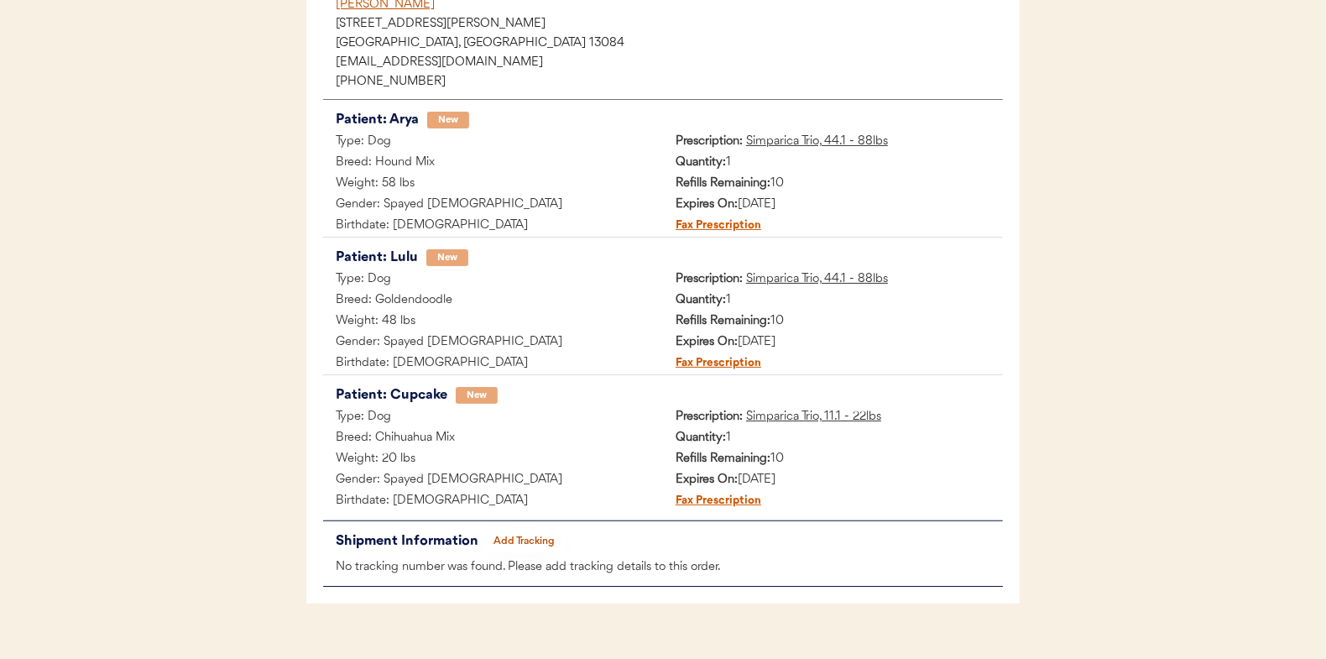
scroll to position [274, 0]
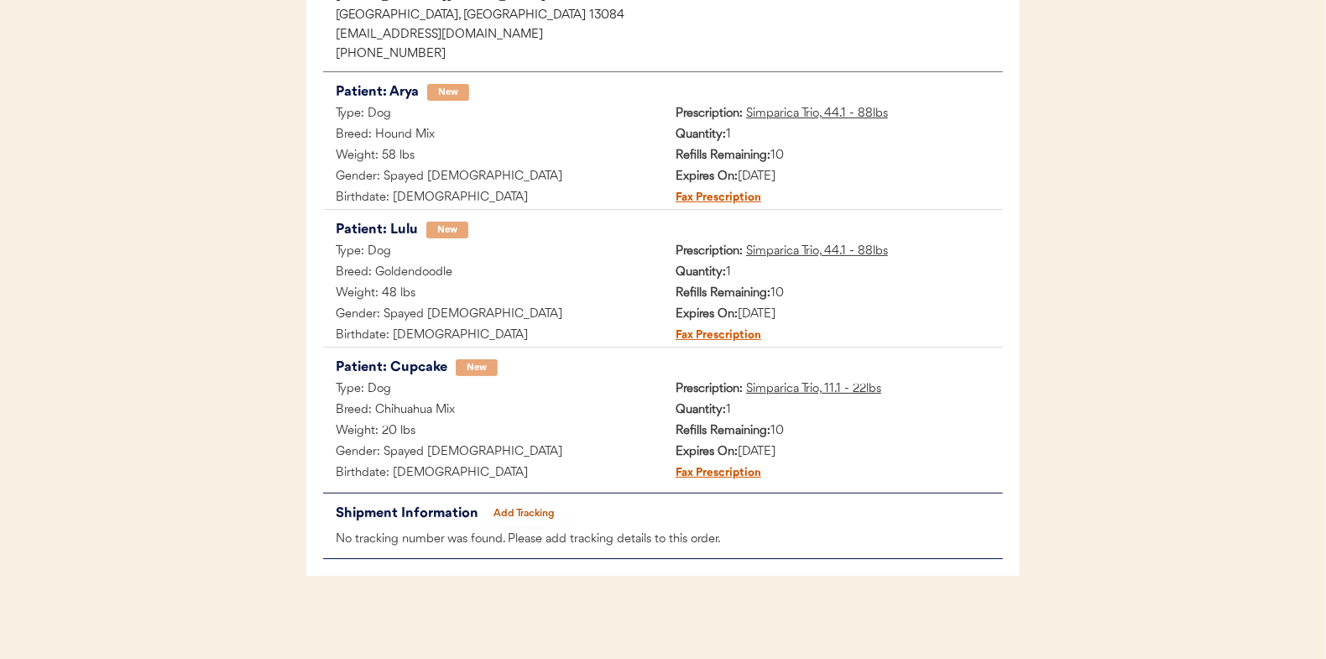
click at [522, 514] on button "Add Tracking" at bounding box center [525, 514] width 84 height 24
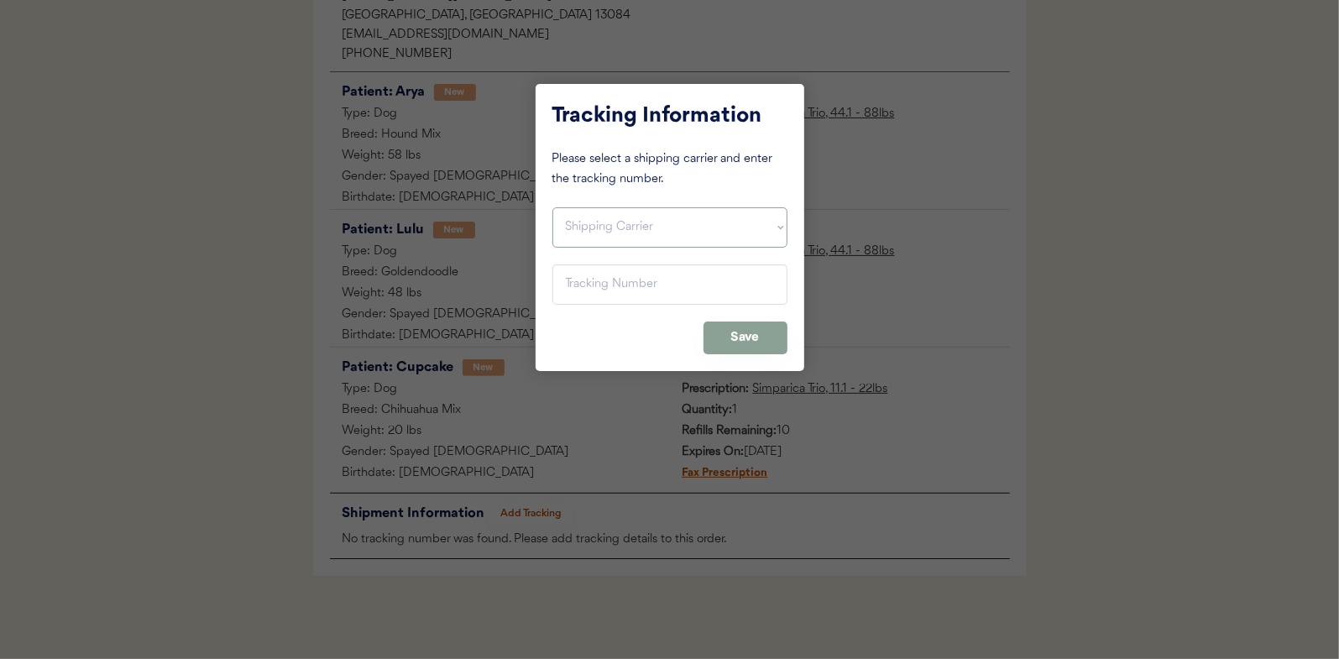
click at [582, 226] on select "Shipping Carrier FedEx FedEx Ground Economy UPS USPS" at bounding box center [669, 227] width 235 height 40
select select ""usps""
click at [552, 207] on select "Shipping Carrier FedEx FedEx Ground Economy UPS USPS" at bounding box center [669, 227] width 235 height 40
click at [579, 285] on input "input" at bounding box center [669, 284] width 235 height 40
paste input "9400150105799039060233"
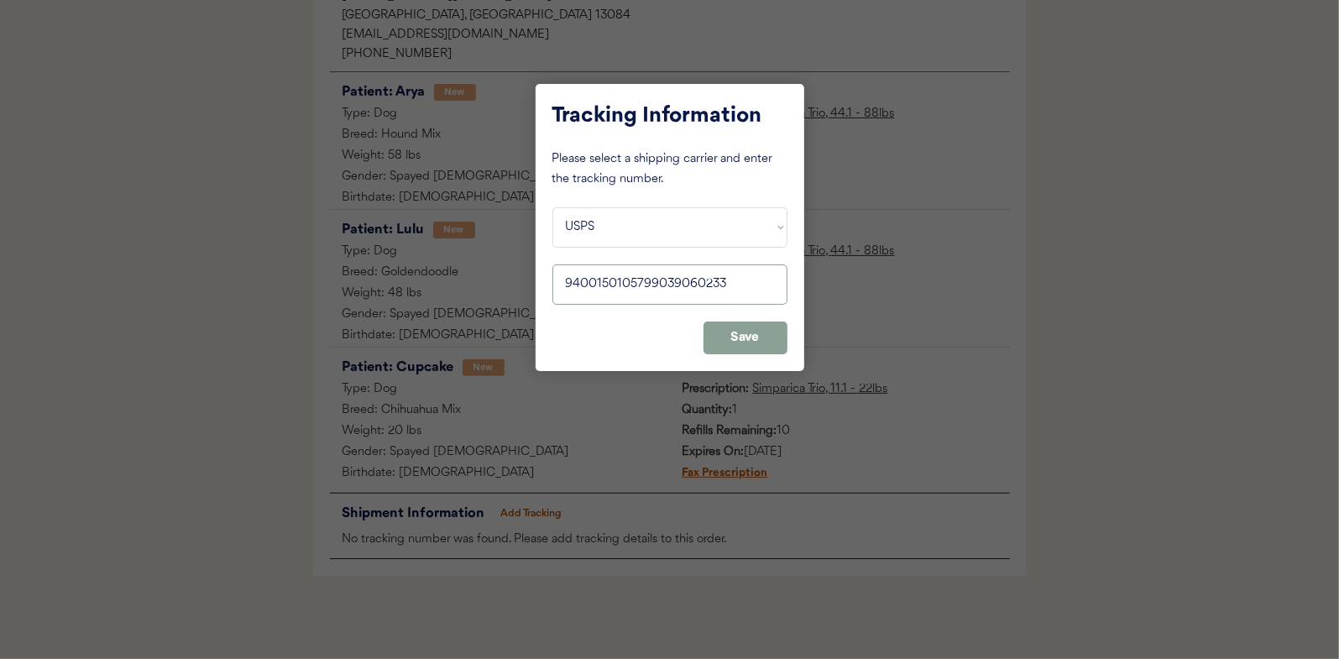
type input "9400150105799039060233"
click at [743, 339] on button "Save" at bounding box center [745, 337] width 84 height 33
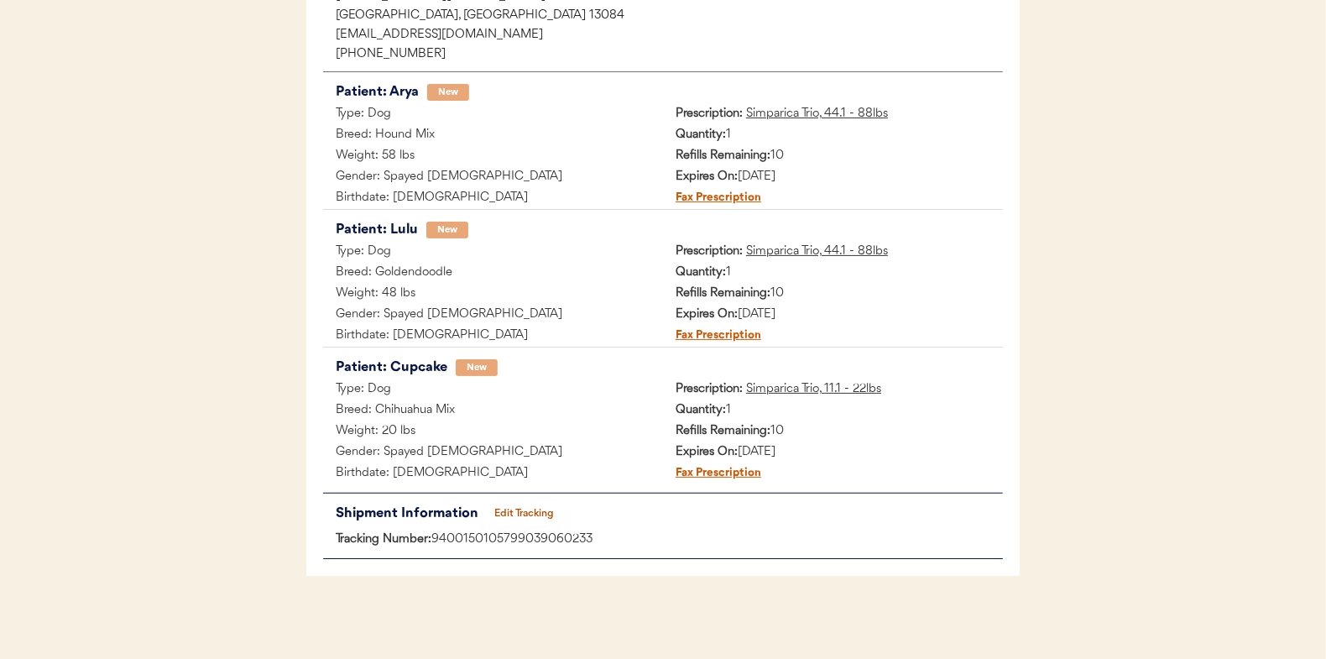
scroll to position [0, 0]
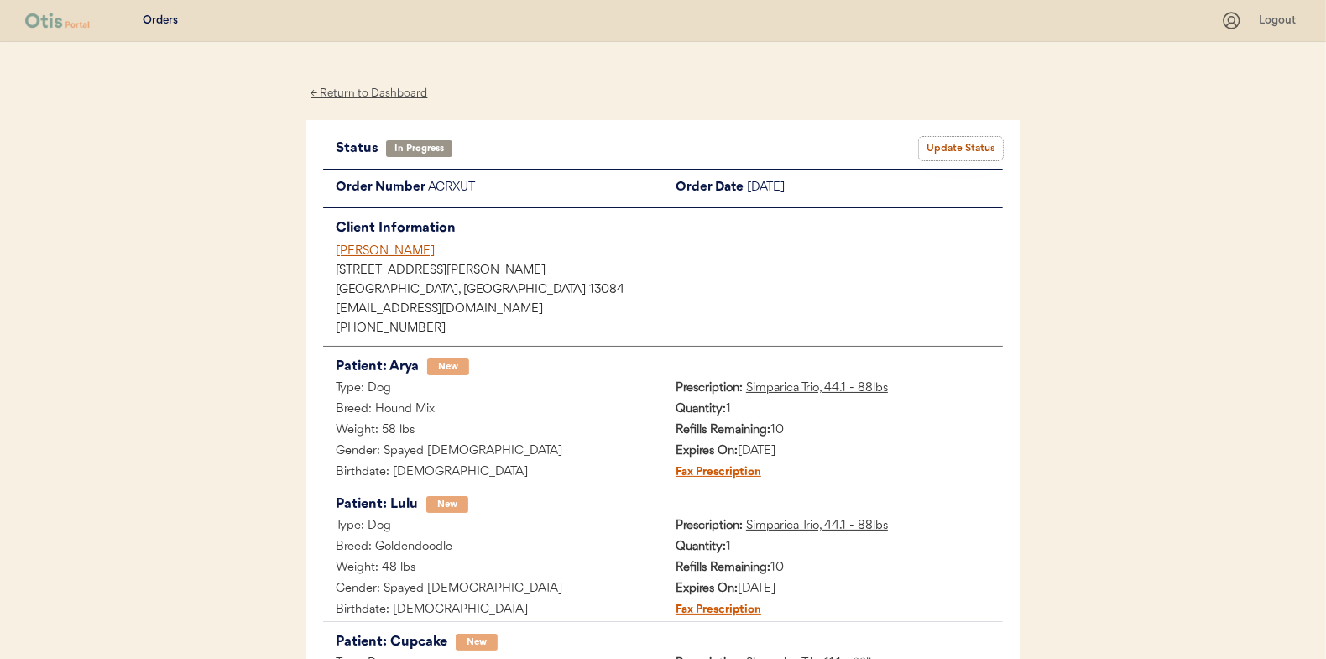
click at [964, 146] on button "Update Status" at bounding box center [961, 149] width 84 height 24
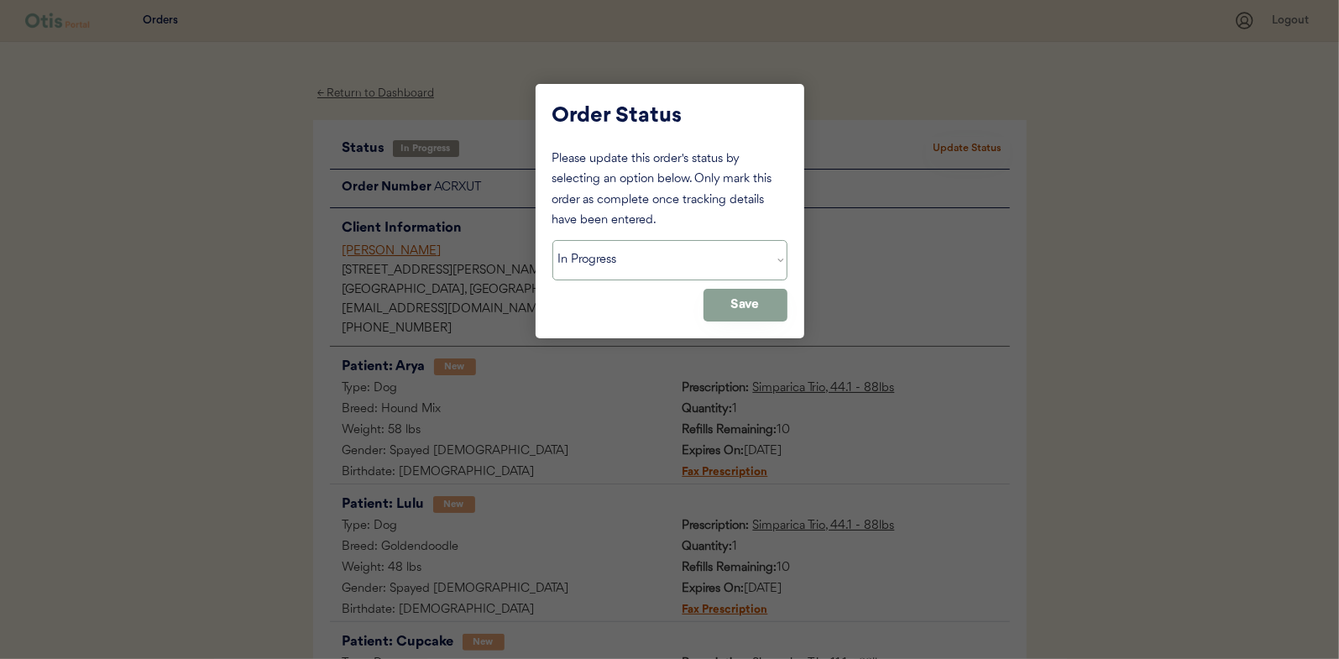
click at [646, 260] on select "Status On Hold New In Progress Complete Pending HW Consent Canceled" at bounding box center [669, 260] width 235 height 40
select select ""complete""
click at [552, 240] on select "Status On Hold New In Progress Complete Pending HW Consent Canceled" at bounding box center [669, 260] width 235 height 40
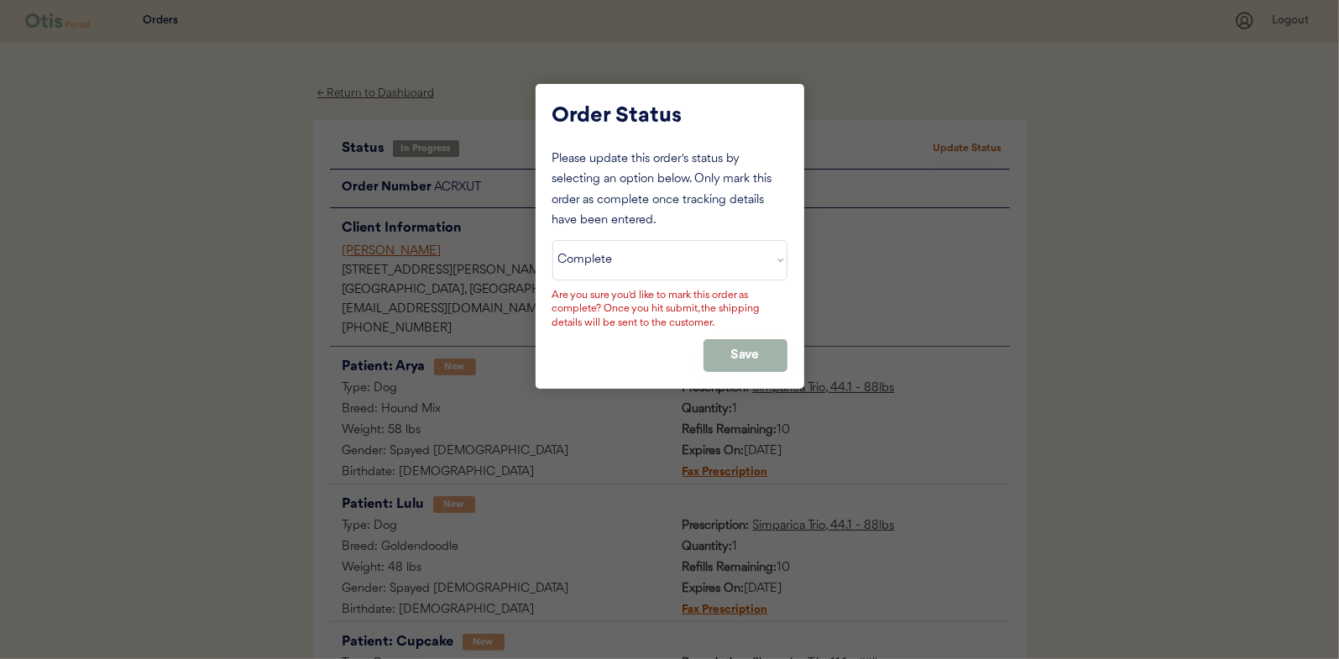
click at [773, 341] on button "Save" at bounding box center [745, 355] width 84 height 33
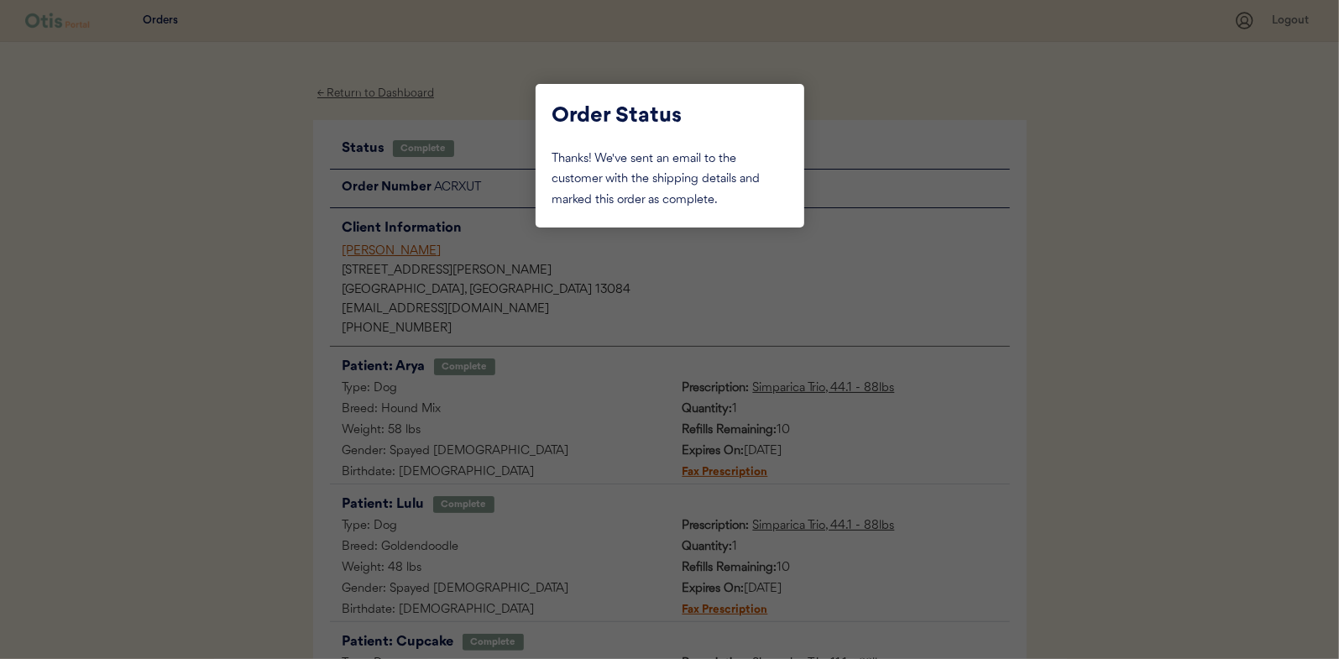
click at [200, 209] on div at bounding box center [669, 329] width 1339 height 659
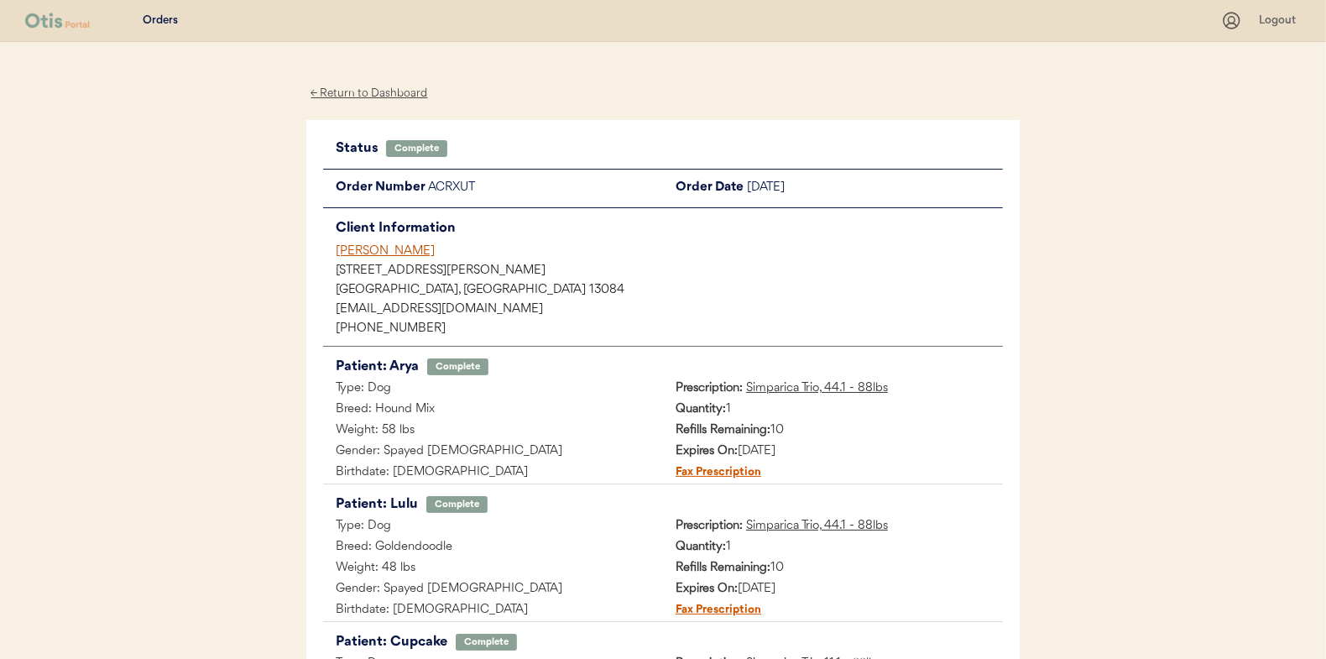
click at [373, 97] on div "← Return to Dashboard" at bounding box center [369, 93] width 126 height 19
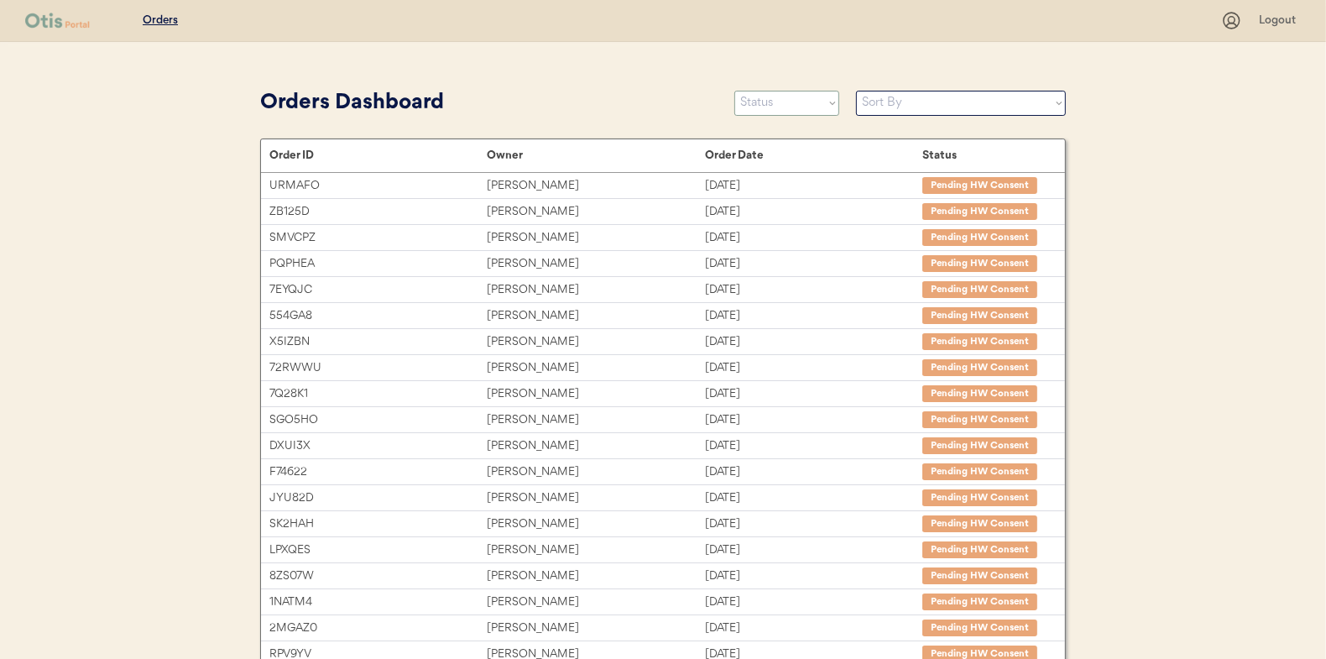
click at [760, 99] on select "Status On Hold New In Progress Complete Pending HW Consent Canceled" at bounding box center [786, 103] width 105 height 25
select select ""in_progress""
click at [734, 91] on select "Status On Hold New In Progress Complete Pending HW Consent Canceled" at bounding box center [786, 103] width 105 height 25
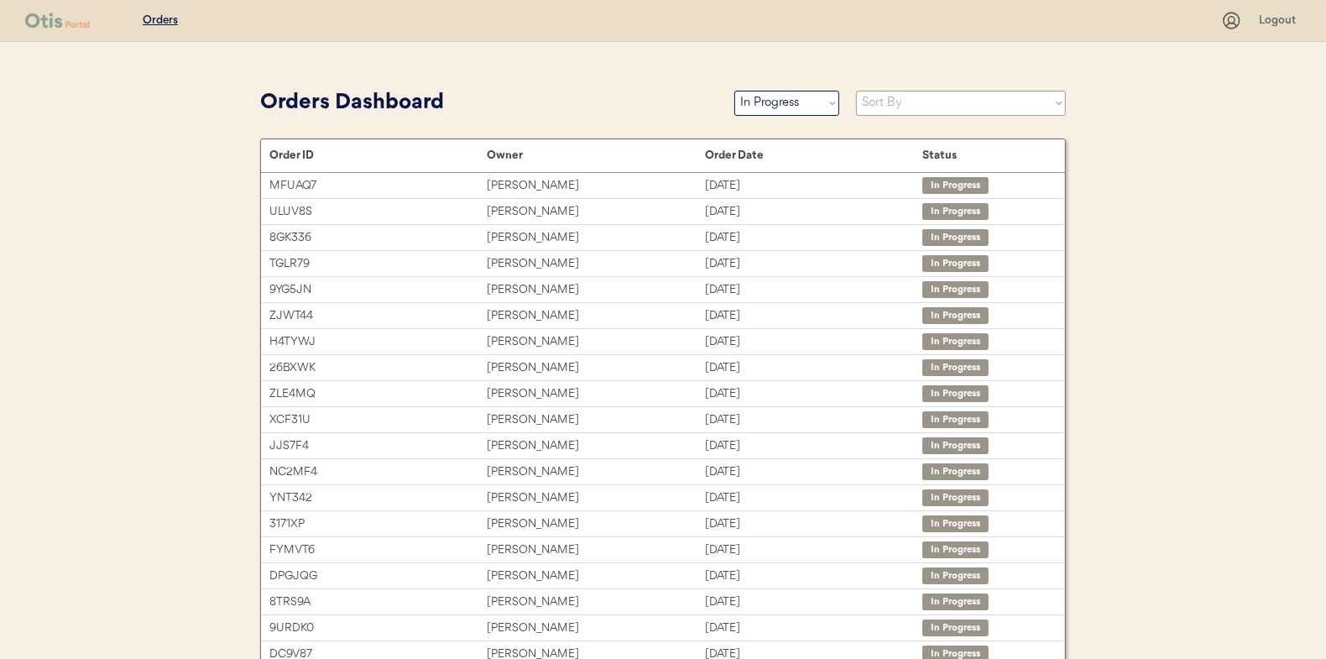
click at [934, 104] on select "Sort By Order Date (Newest → Oldest) Order Date (Oldest → Newest)" at bounding box center [961, 103] width 210 height 25
select select ""Order Date (Oldest → Newest)""
click at [856, 91] on select "Sort By Order Date (Newest → Oldest) Order Date (Oldest → Newest)" at bounding box center [961, 103] width 210 height 25
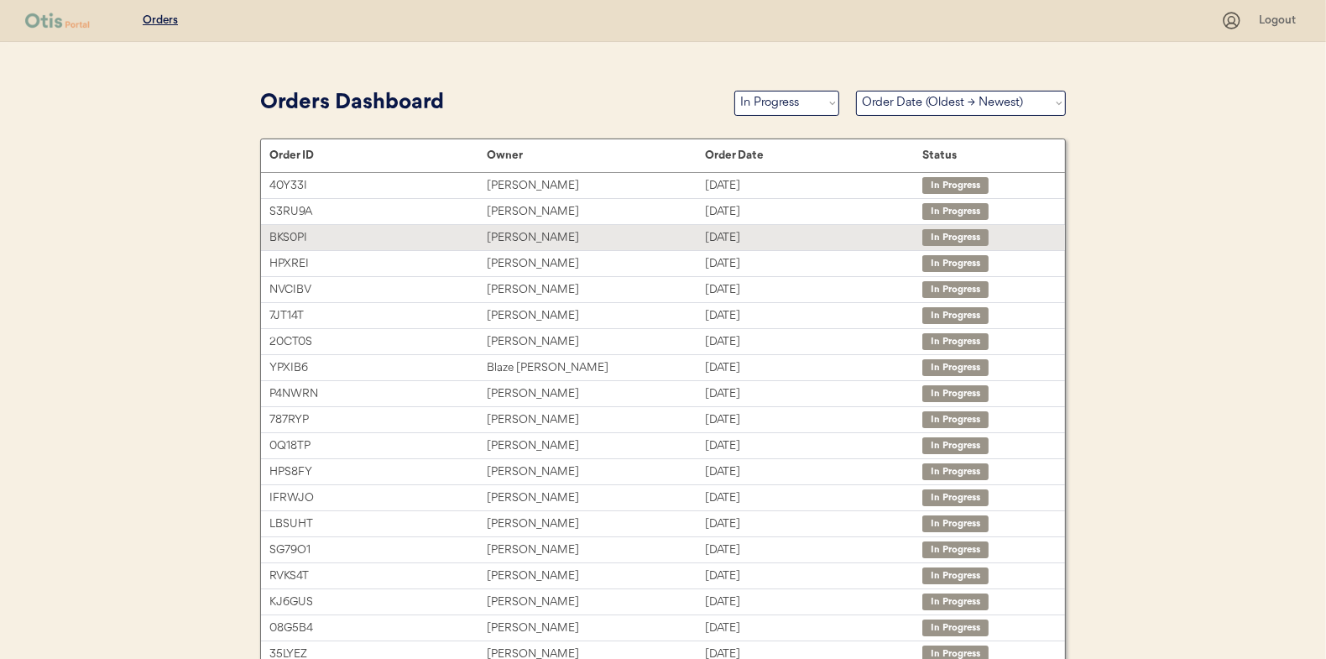
click at [508, 235] on div "[PERSON_NAME]" at bounding box center [595, 237] width 217 height 19
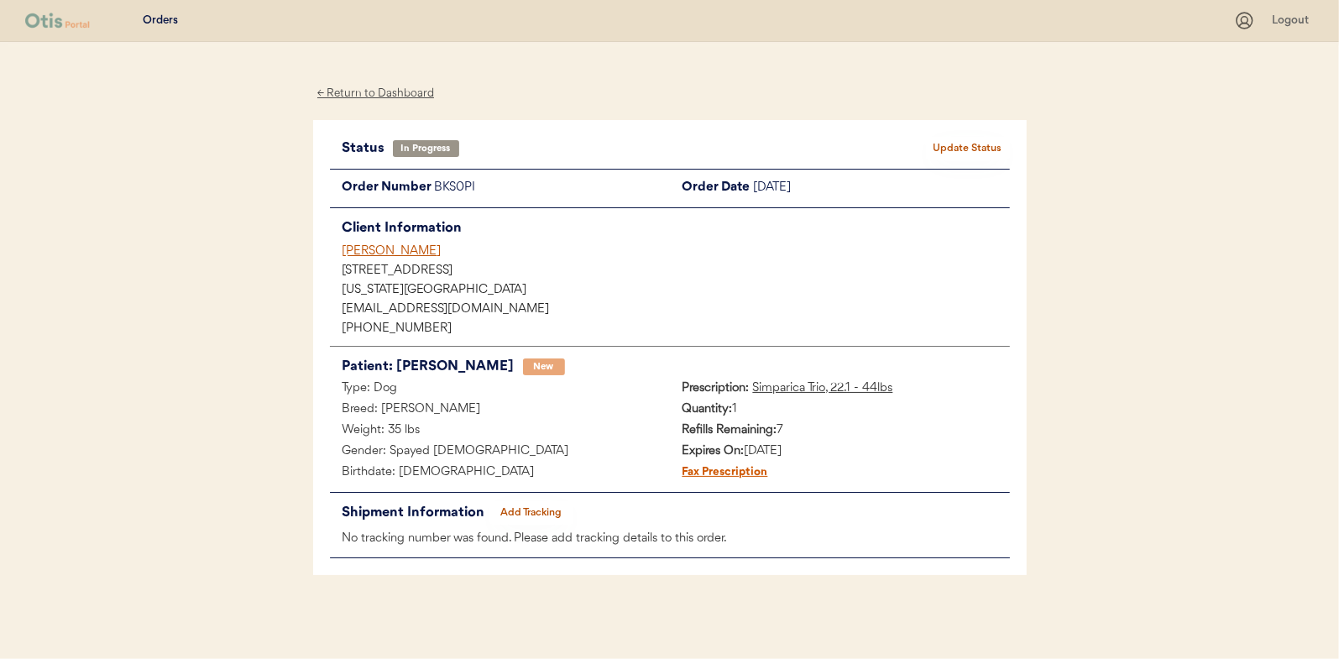
click at [550, 504] on button "Add Tracking" at bounding box center [531, 513] width 84 height 24
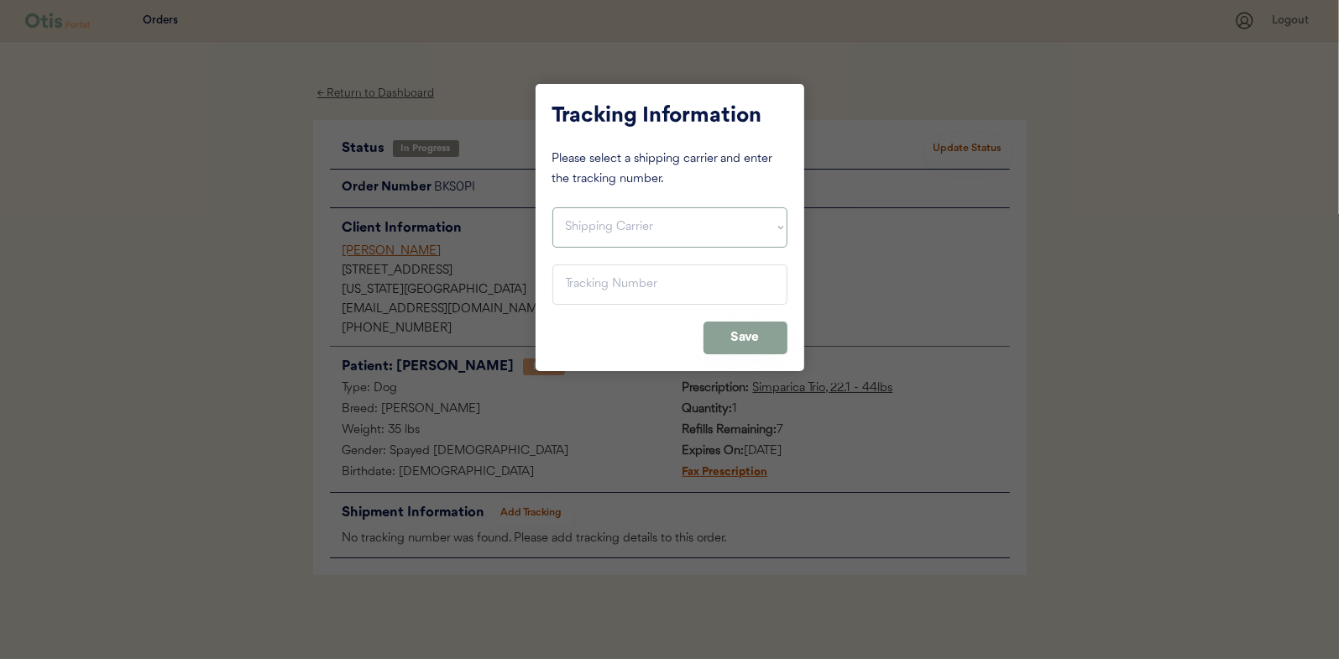
click at [604, 230] on select "Shipping Carrier FedEx FedEx Ground Economy UPS USPS" at bounding box center [669, 227] width 235 height 40
select select ""usps""
click at [552, 207] on select "Shipping Carrier FedEx FedEx Ground Economy UPS USPS" at bounding box center [669, 227] width 235 height 40
click at [579, 274] on input "input" at bounding box center [669, 284] width 235 height 40
paste input "9400150105800039033933"
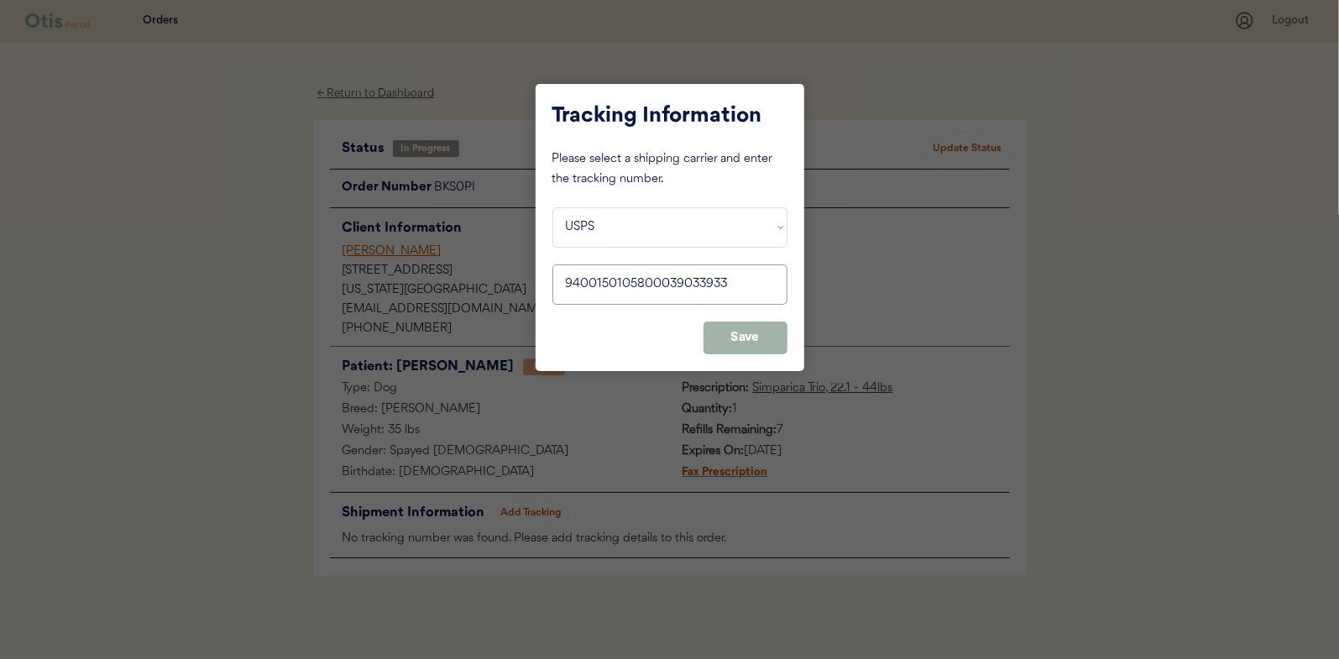
type input "9400150105800039033933"
click at [730, 333] on button "Save" at bounding box center [745, 337] width 84 height 33
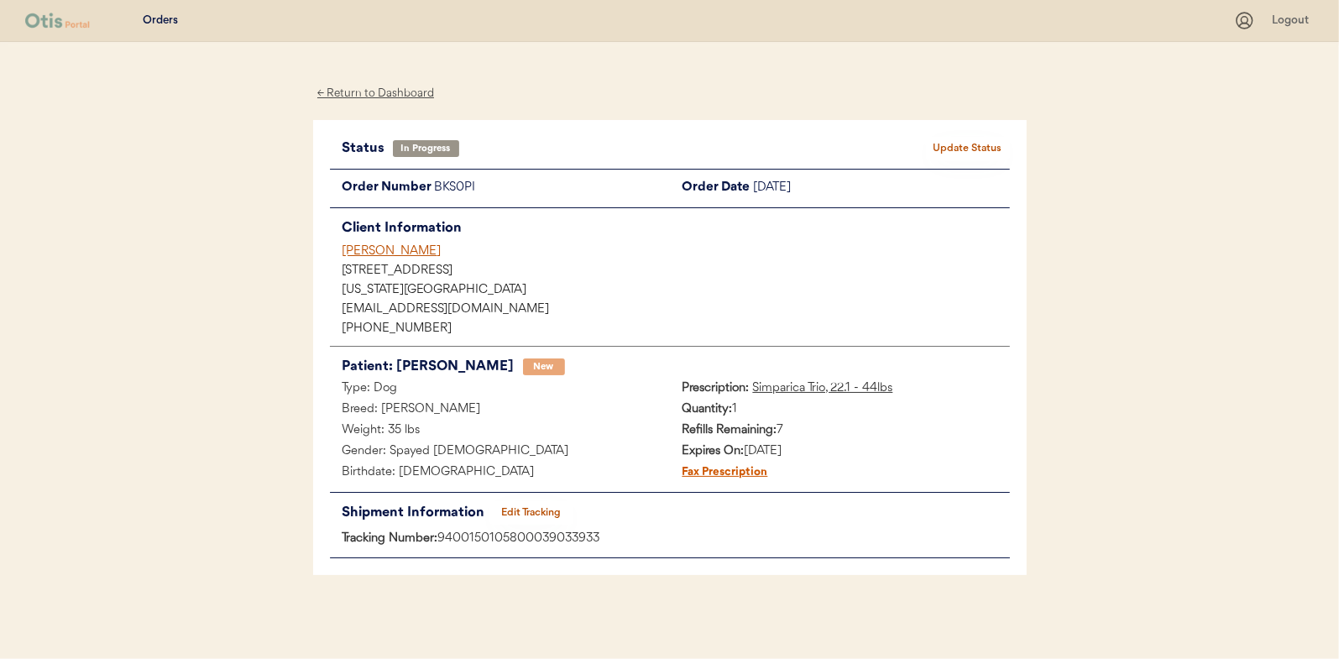
click at [987, 143] on button "Update Status" at bounding box center [968, 149] width 84 height 24
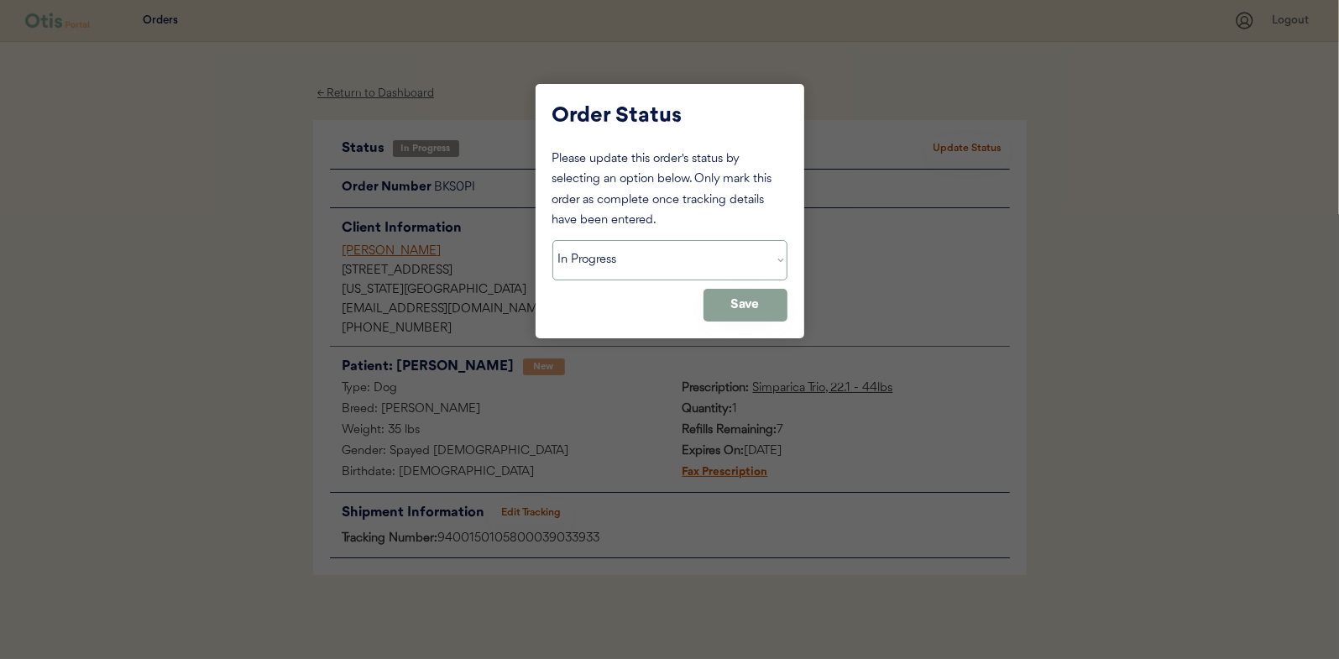
click at [650, 268] on select "Status On Hold New In Progress Complete Pending HW Consent Canceled" at bounding box center [669, 260] width 235 height 40
select select ""complete""
click at [552, 240] on select "Status On Hold New In Progress Complete Pending HW Consent Canceled" at bounding box center [669, 260] width 235 height 40
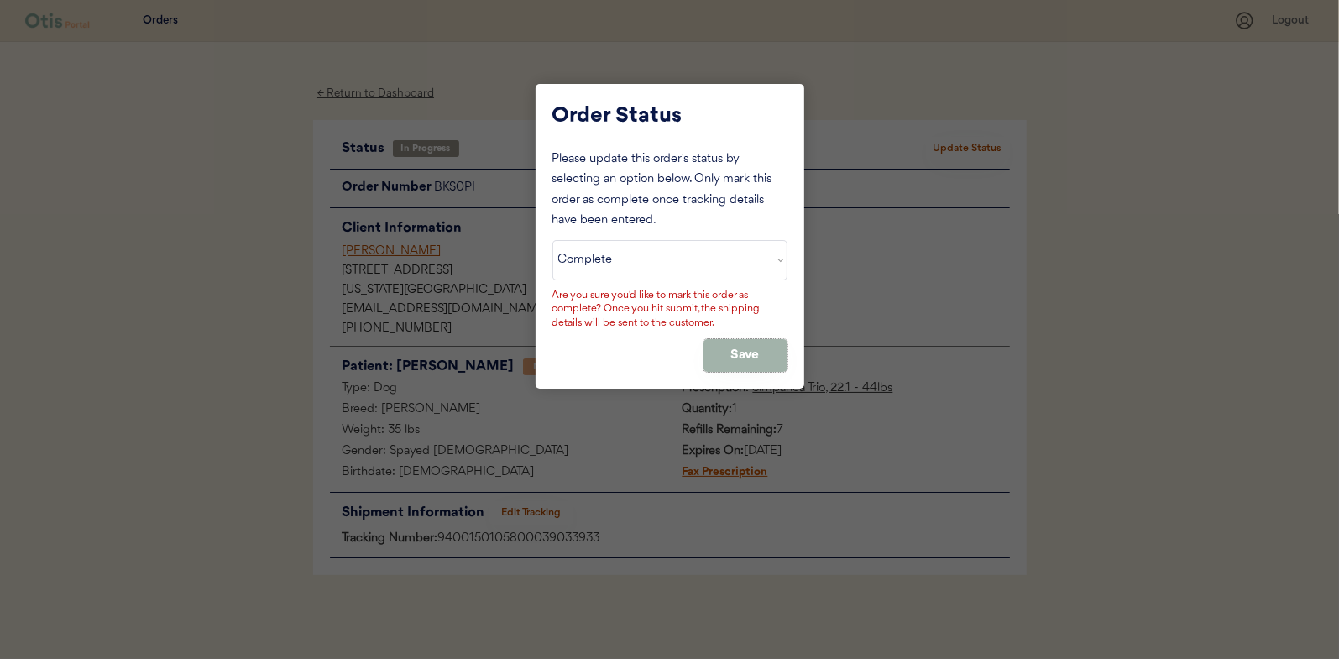
click at [743, 345] on button "Save" at bounding box center [745, 355] width 84 height 33
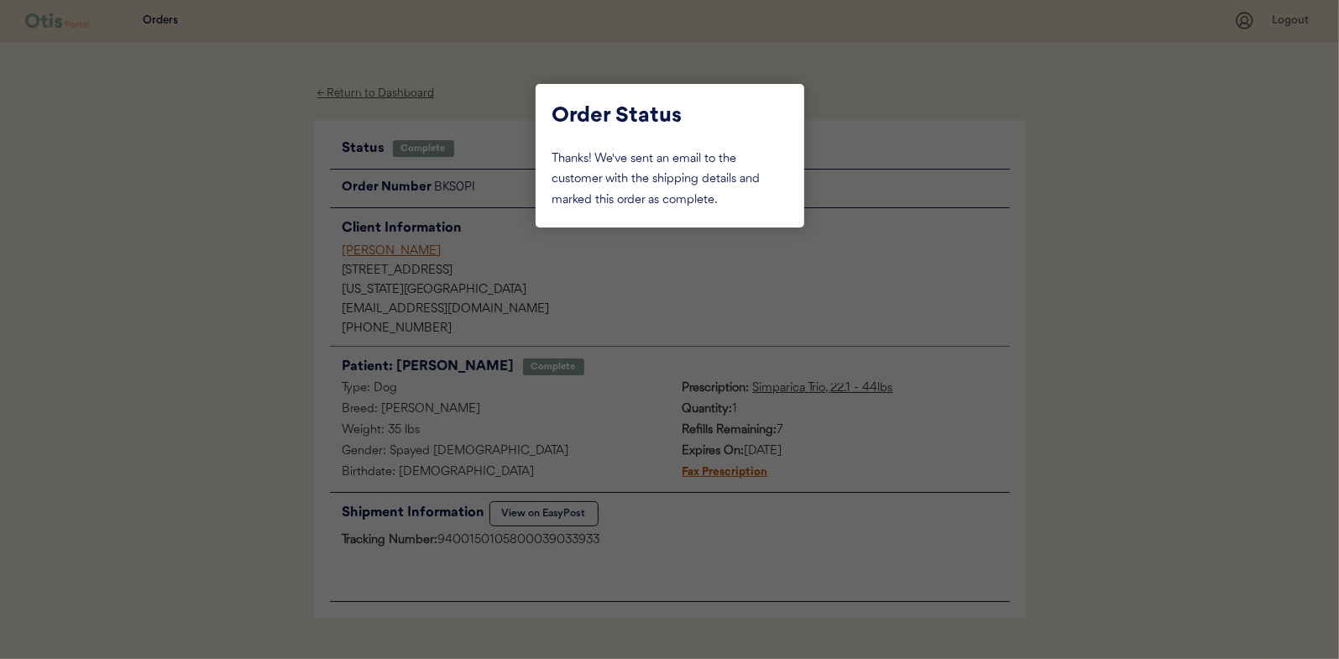
click at [261, 234] on div at bounding box center [669, 329] width 1339 height 659
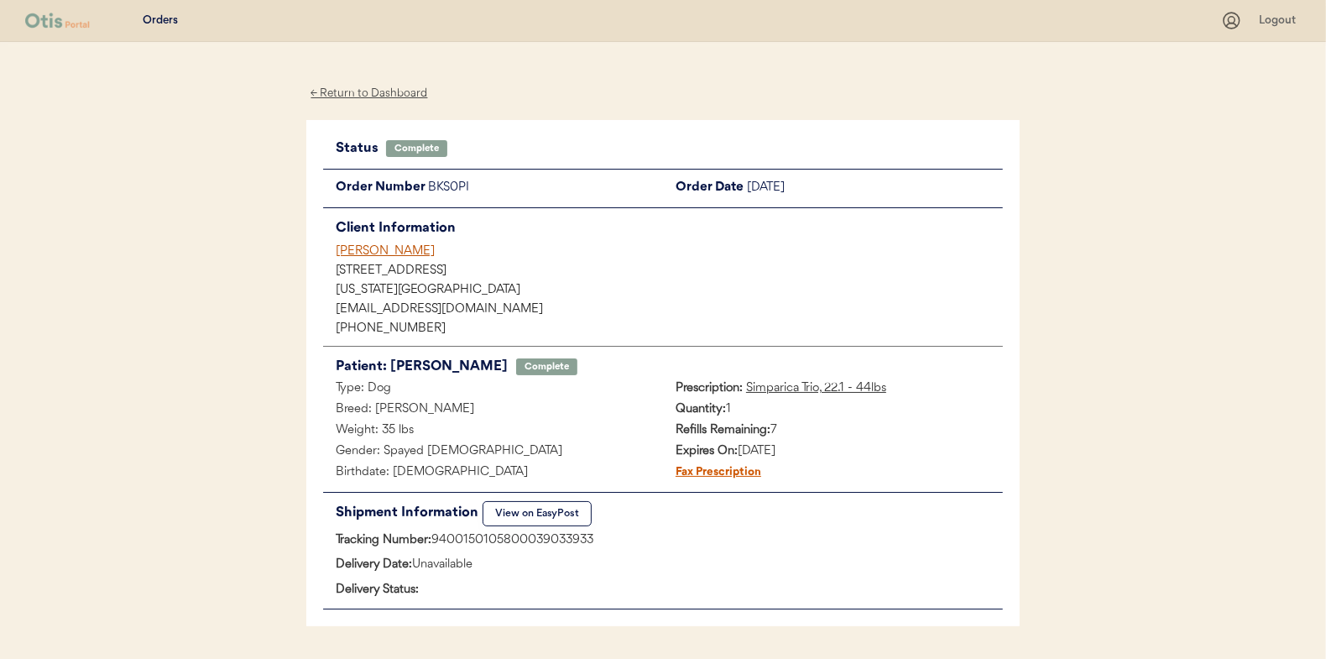
click at [359, 93] on div "← Return to Dashboard" at bounding box center [369, 93] width 126 height 19
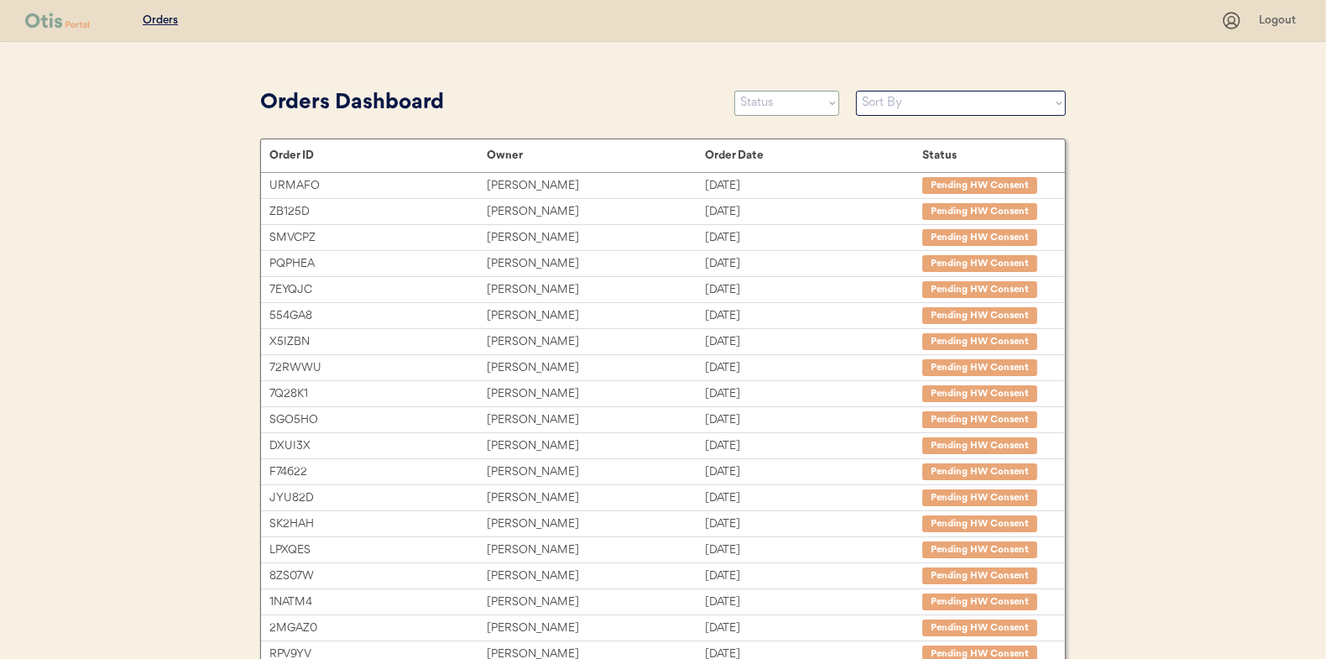
click at [775, 113] on select "Status On Hold New In Progress Complete Pending HW Consent Canceled" at bounding box center [786, 103] width 105 height 25
select select ""in_progress""
click at [734, 91] on select "Status On Hold New In Progress Complete Pending HW Consent Canceled" at bounding box center [786, 103] width 105 height 25
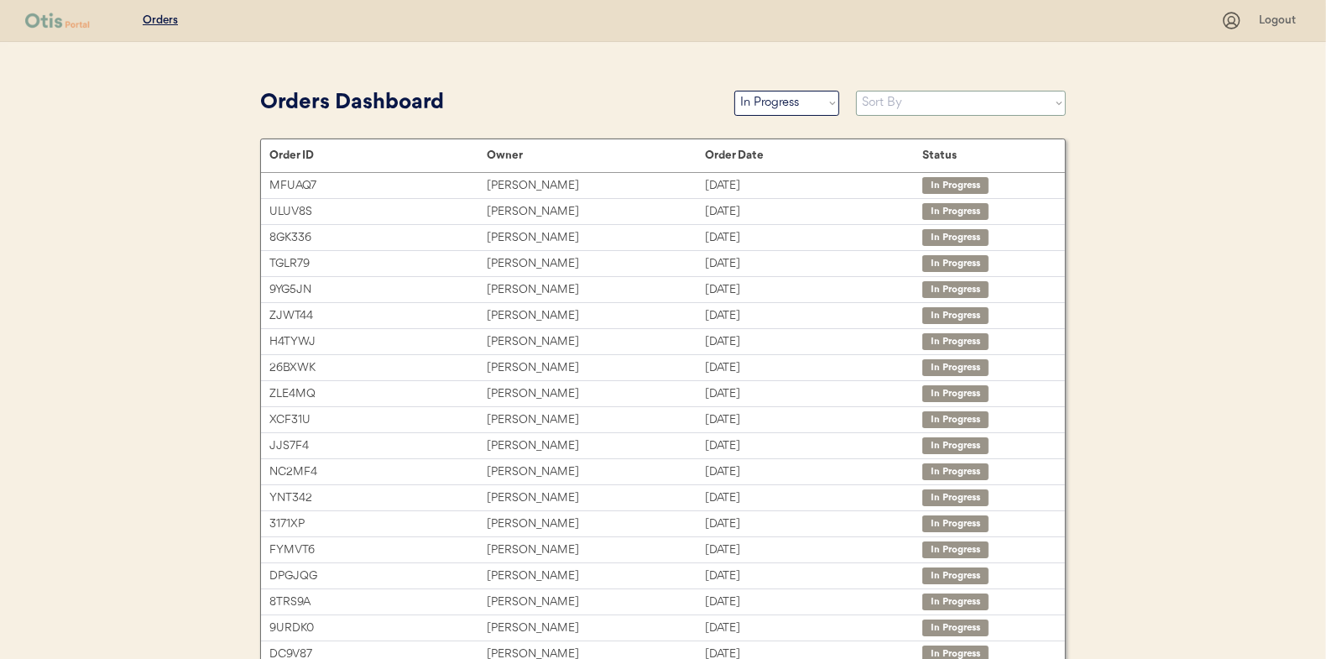
click at [898, 102] on select "Sort By Order Date (Newest → Oldest) Order Date (Oldest → Newest)" at bounding box center [961, 103] width 210 height 25
select select ""Order Date (Oldest → Newest)""
click at [856, 91] on select "Sort By Order Date (Newest → Oldest) Order Date (Oldest → Newest)" at bounding box center [961, 103] width 210 height 25
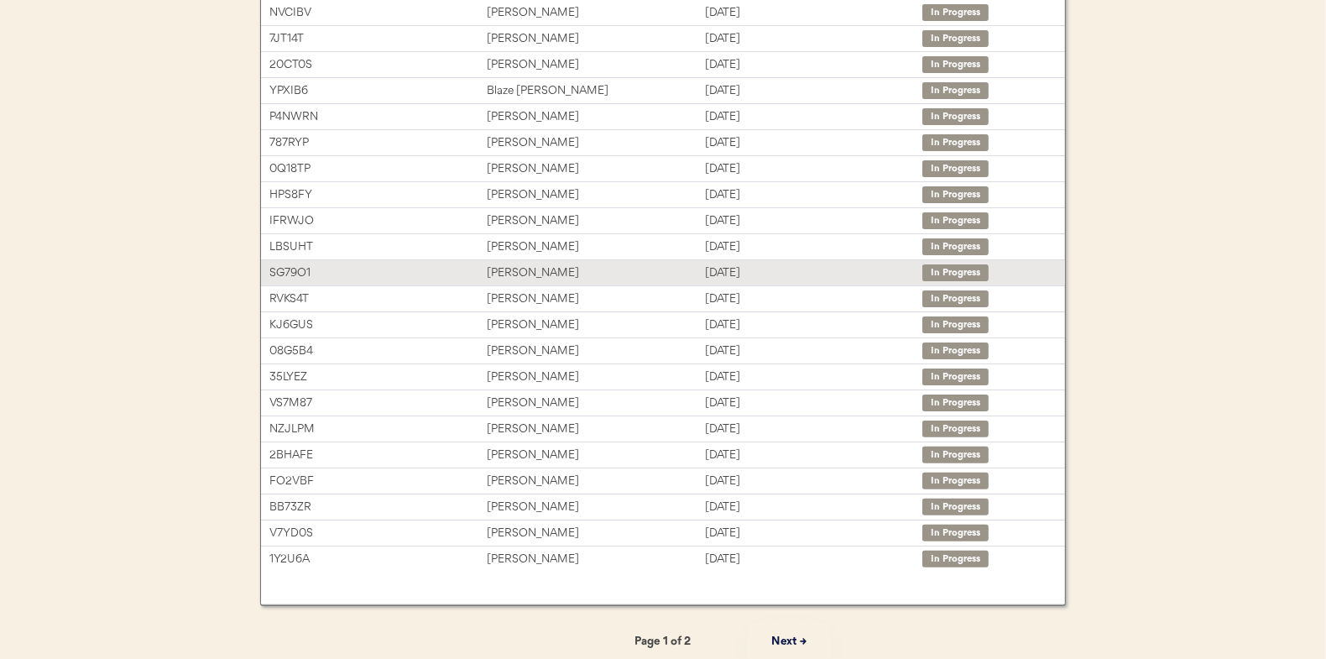
scroll to position [258, 0]
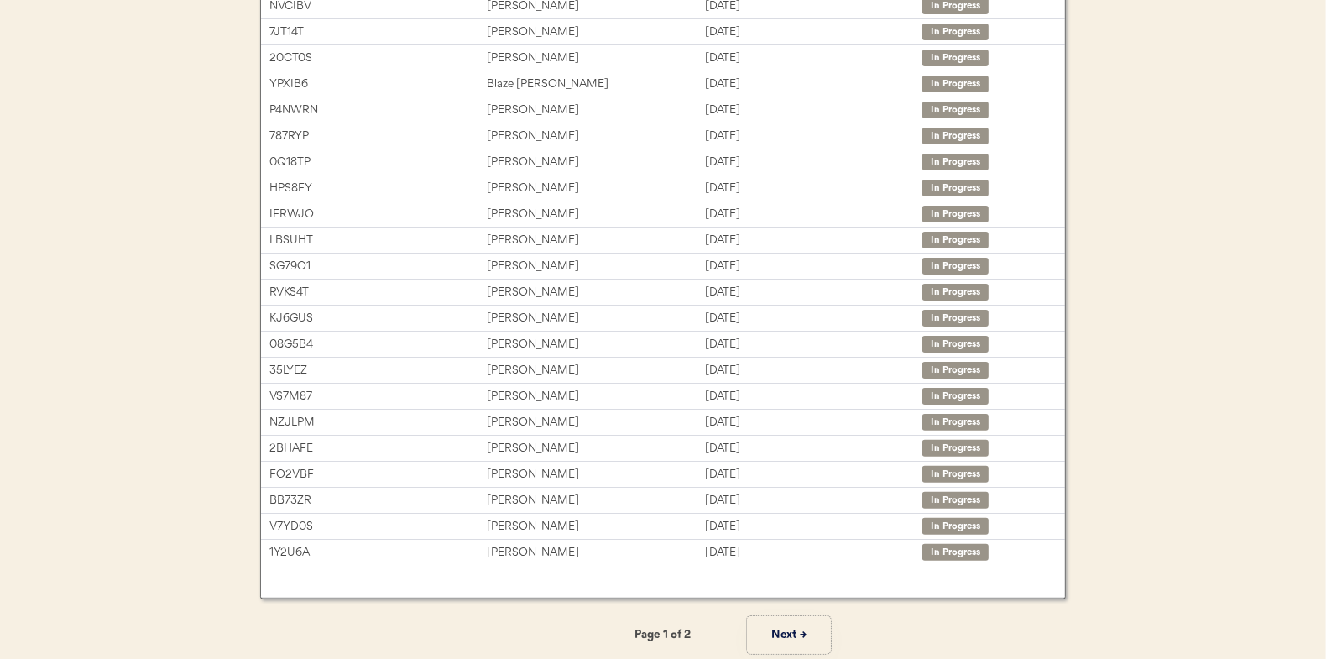
click at [793, 632] on button "Next →" at bounding box center [789, 635] width 84 height 38
click at [545, 631] on button "← Previous" at bounding box center [537, 635] width 84 height 38
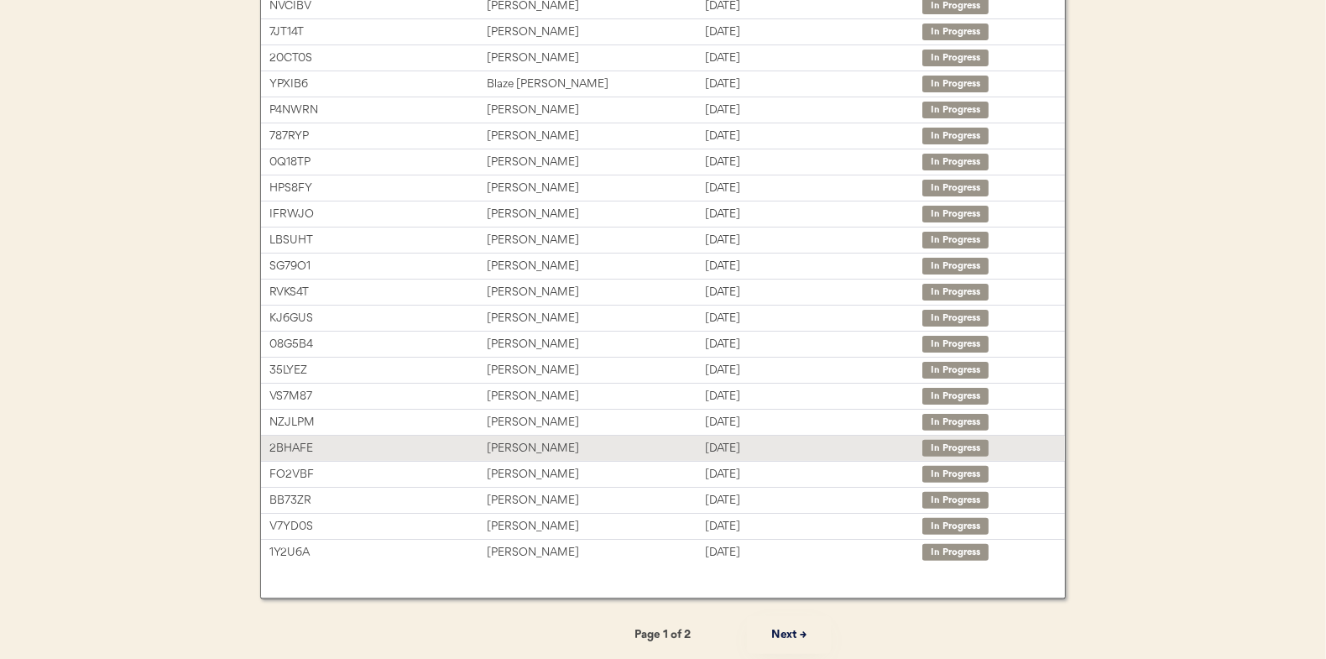
click at [551, 443] on div "[PERSON_NAME]" at bounding box center [595, 448] width 217 height 19
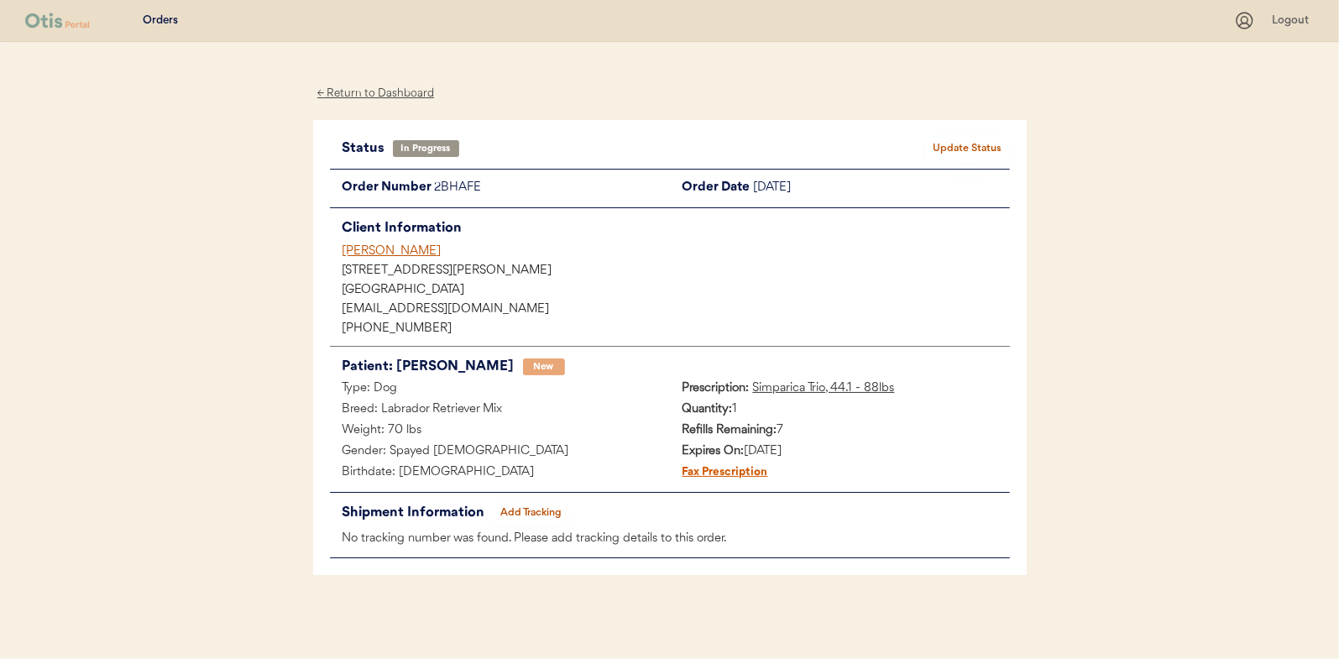
click at [532, 505] on button "Add Tracking" at bounding box center [531, 513] width 84 height 24
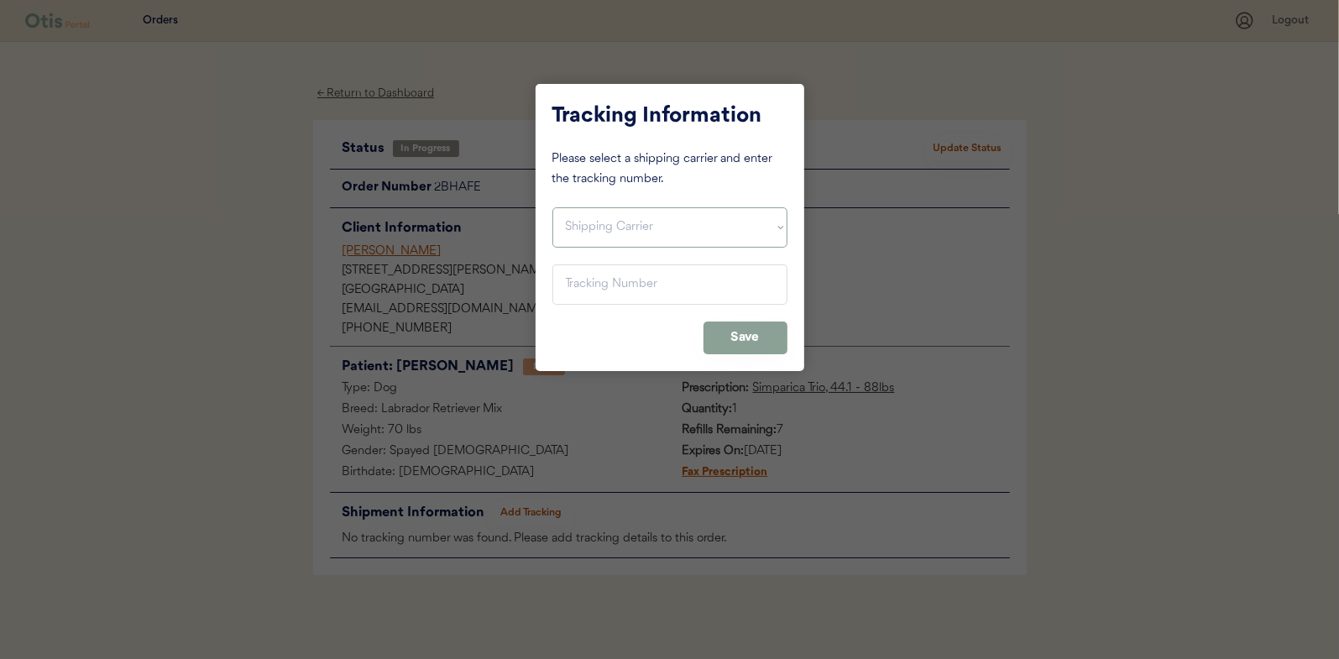
click at [588, 215] on select "Shipping Carrier FedEx FedEx Ground Economy UPS USPS" at bounding box center [669, 227] width 235 height 40
select select ""usps""
click at [552, 207] on select "Shipping Carrier FedEx FedEx Ground Economy UPS USPS" at bounding box center [669, 227] width 235 height 40
click at [577, 280] on input "input" at bounding box center [669, 284] width 235 height 40
paste input "9400150105496040754075"
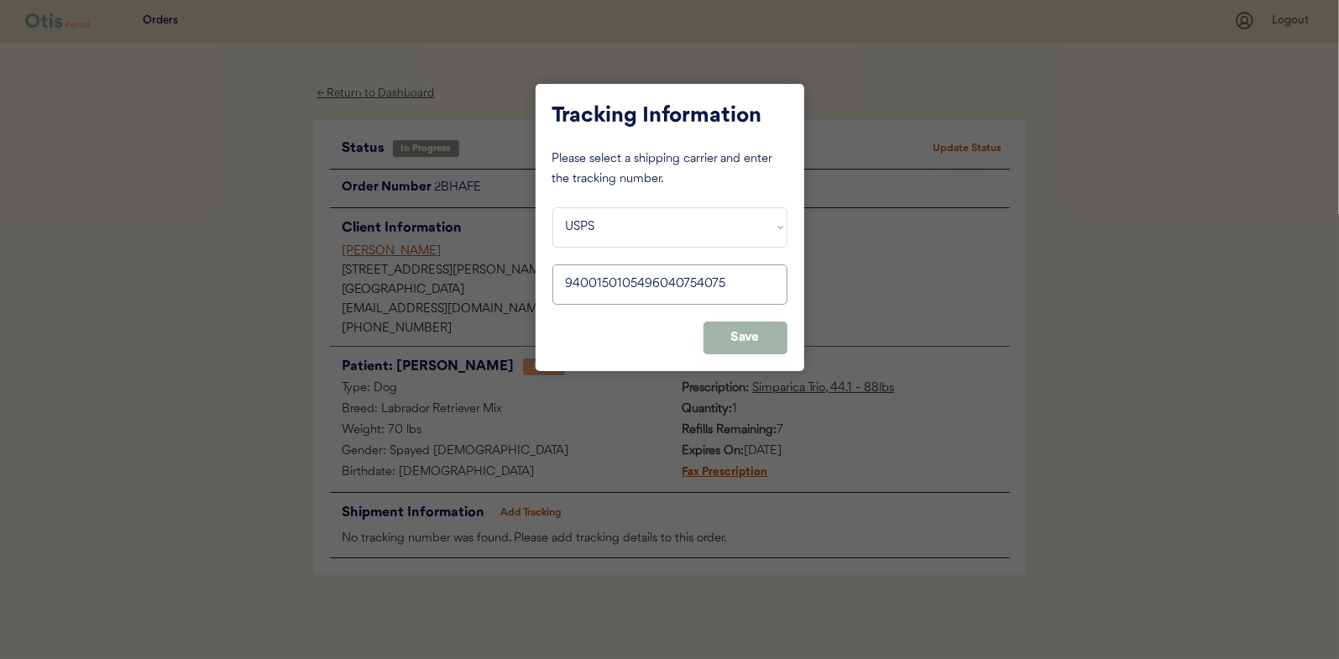
type input "9400150105496040754075"
click at [732, 329] on button "Save" at bounding box center [745, 337] width 84 height 33
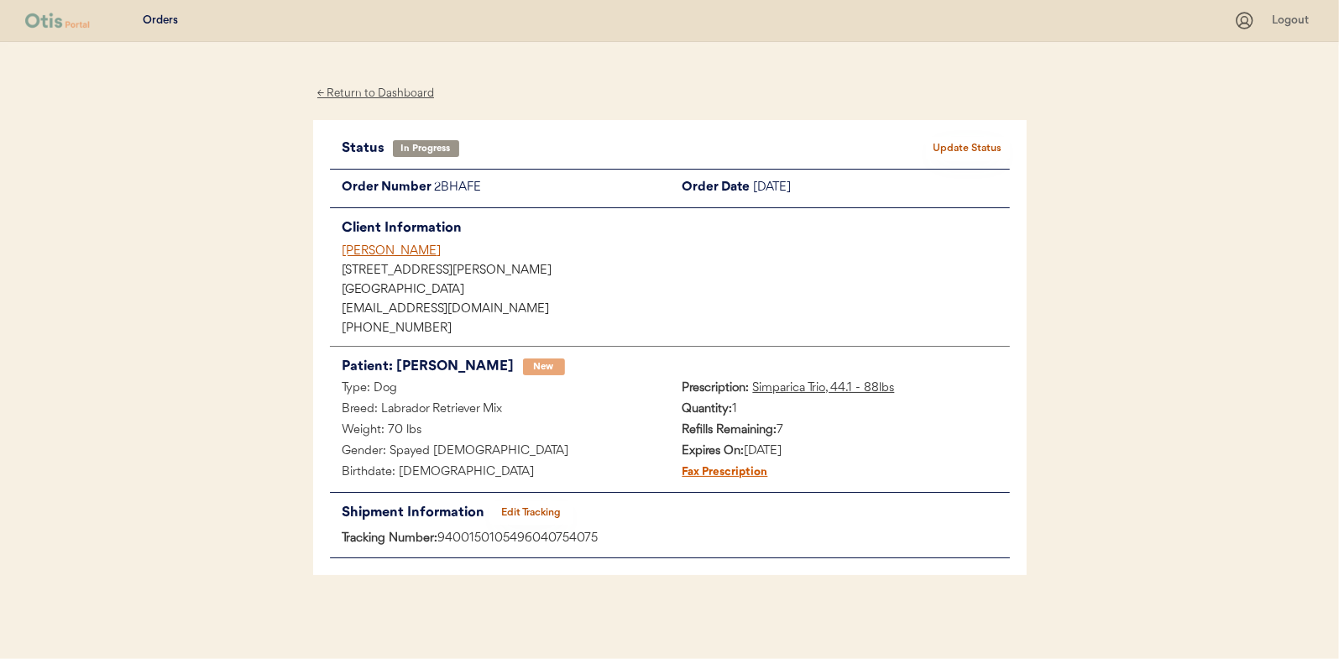
click at [979, 142] on button "Update Status" at bounding box center [968, 149] width 84 height 24
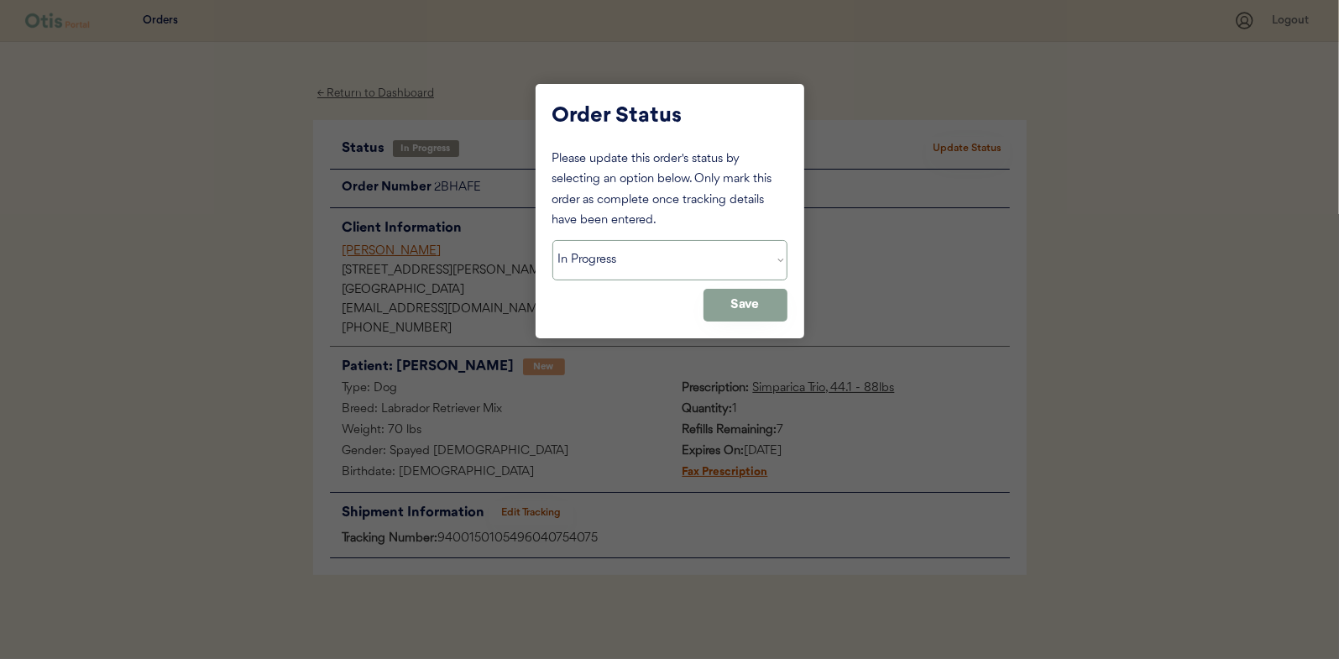
click at [593, 259] on select "Status On Hold New In Progress Complete Pending HW Consent Canceled" at bounding box center [669, 260] width 235 height 40
select select ""complete""
click at [552, 240] on select "Status On Hold New In Progress Complete Pending HW Consent Canceled" at bounding box center [669, 260] width 235 height 40
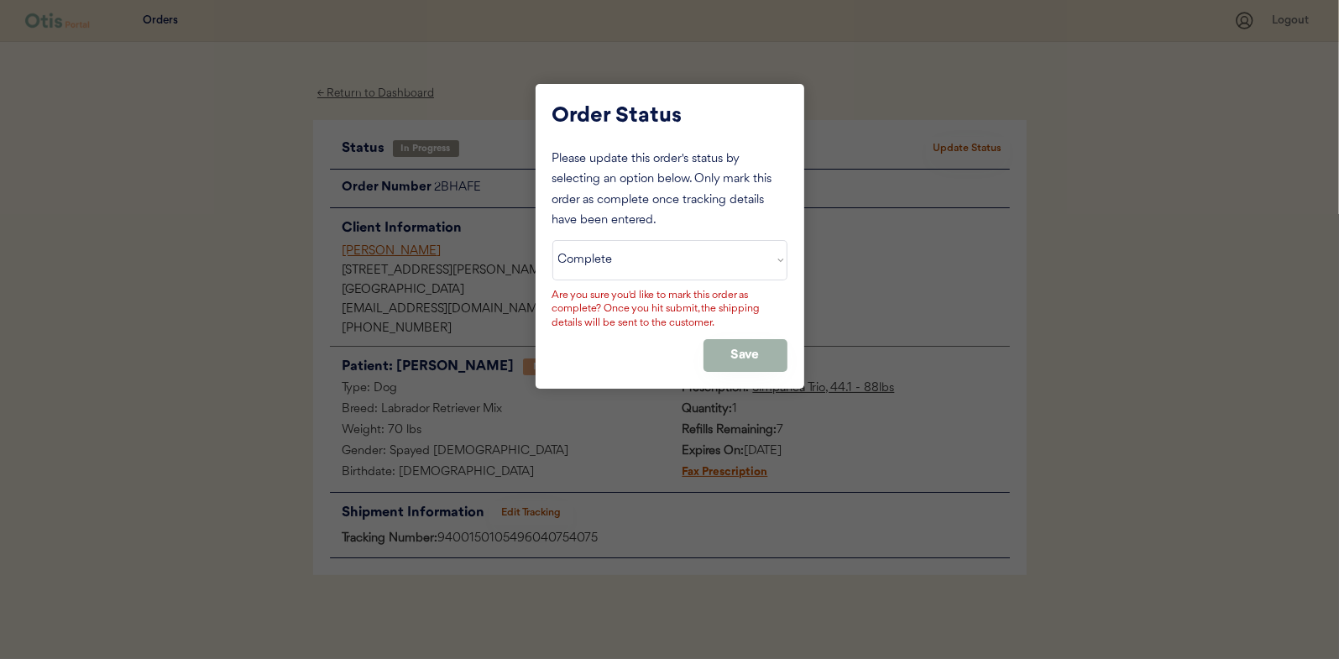
drag, startPoint x: 730, startPoint y: 360, endPoint x: 619, endPoint y: 306, distance: 124.3
click at [731, 360] on button "Save" at bounding box center [745, 355] width 84 height 33
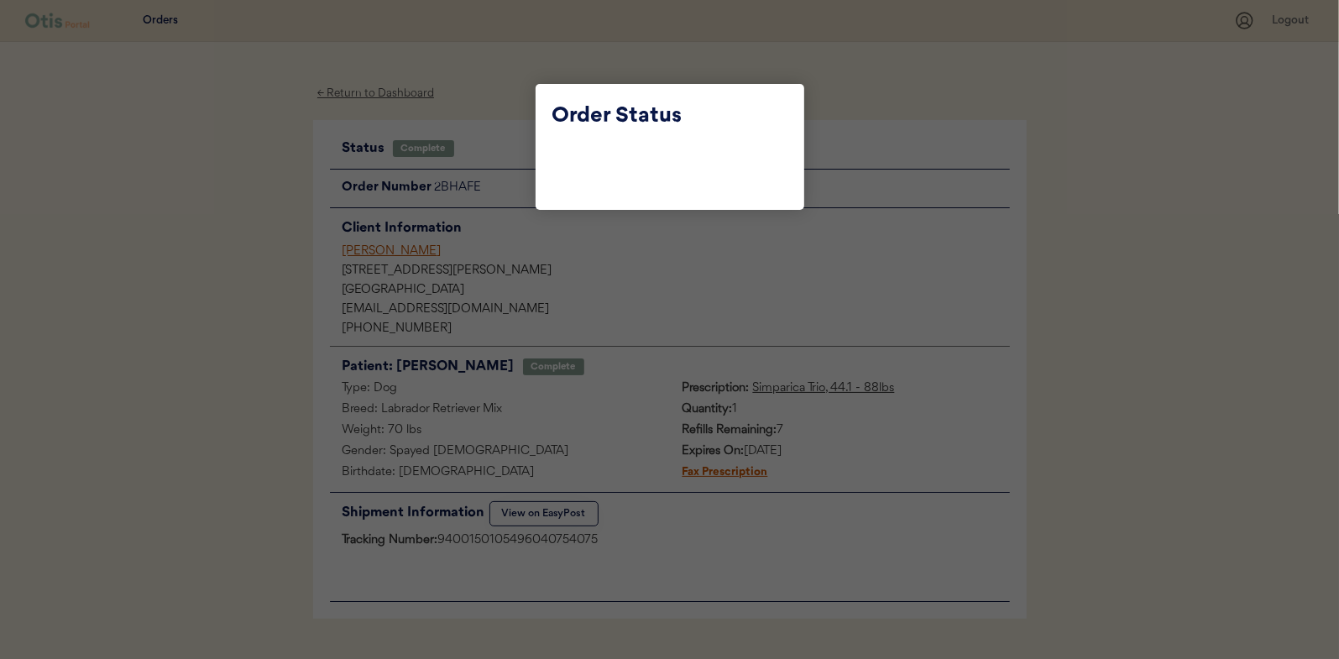
drag, startPoint x: 212, startPoint y: 209, endPoint x: 318, endPoint y: 82, distance: 165.1
click at [219, 206] on div at bounding box center [669, 329] width 1339 height 659
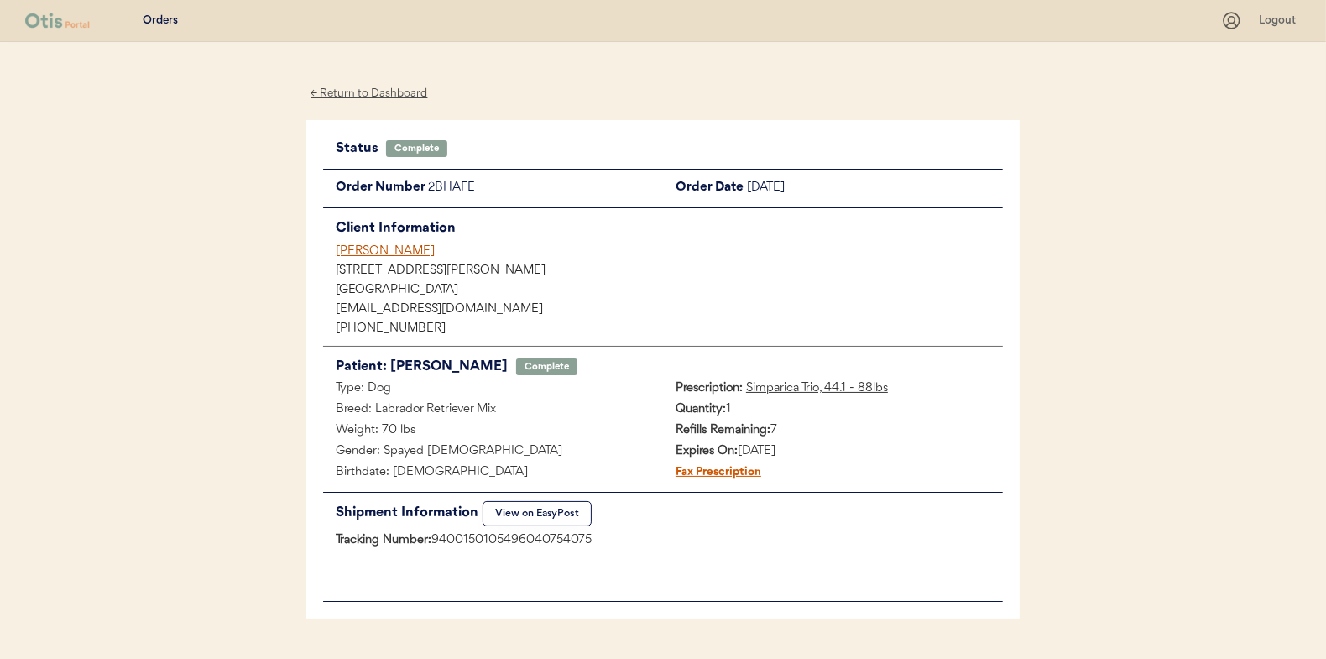
click at [347, 94] on div "← Return to Dashboard" at bounding box center [369, 93] width 126 height 19
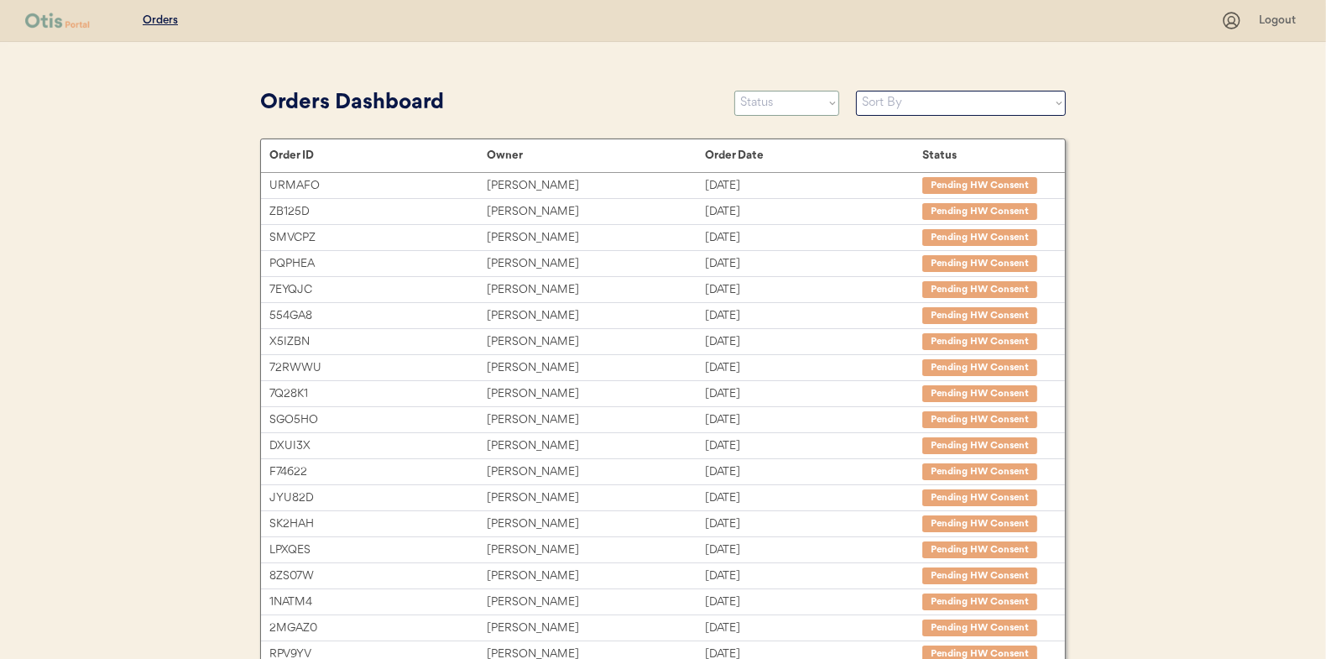
click at [764, 103] on select "Status On Hold New In Progress Complete Pending HW Consent Canceled" at bounding box center [786, 103] width 105 height 25
click at [765, 106] on select "Status On Hold New In Progress Complete Pending HW Consent Canceled" at bounding box center [786, 103] width 105 height 25
click at [734, 91] on select "Status On Hold New In Progress Complete Pending HW Consent Canceled" at bounding box center [786, 103] width 105 height 25
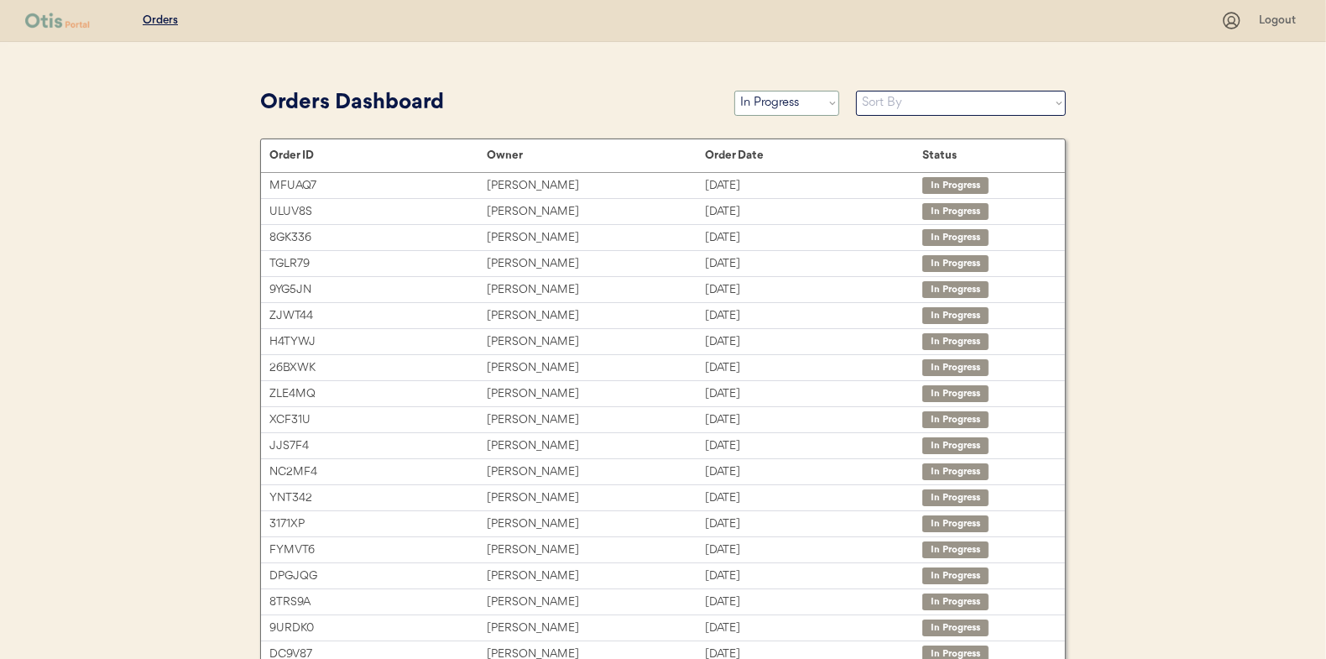
click at [779, 96] on select "Status On Hold New In Progress Complete Pending HW Consent Canceled" at bounding box center [786, 103] width 105 height 25
click at [734, 91] on select "Status On Hold New In Progress Complete Pending HW Consent Canceled" at bounding box center [786, 103] width 105 height 25
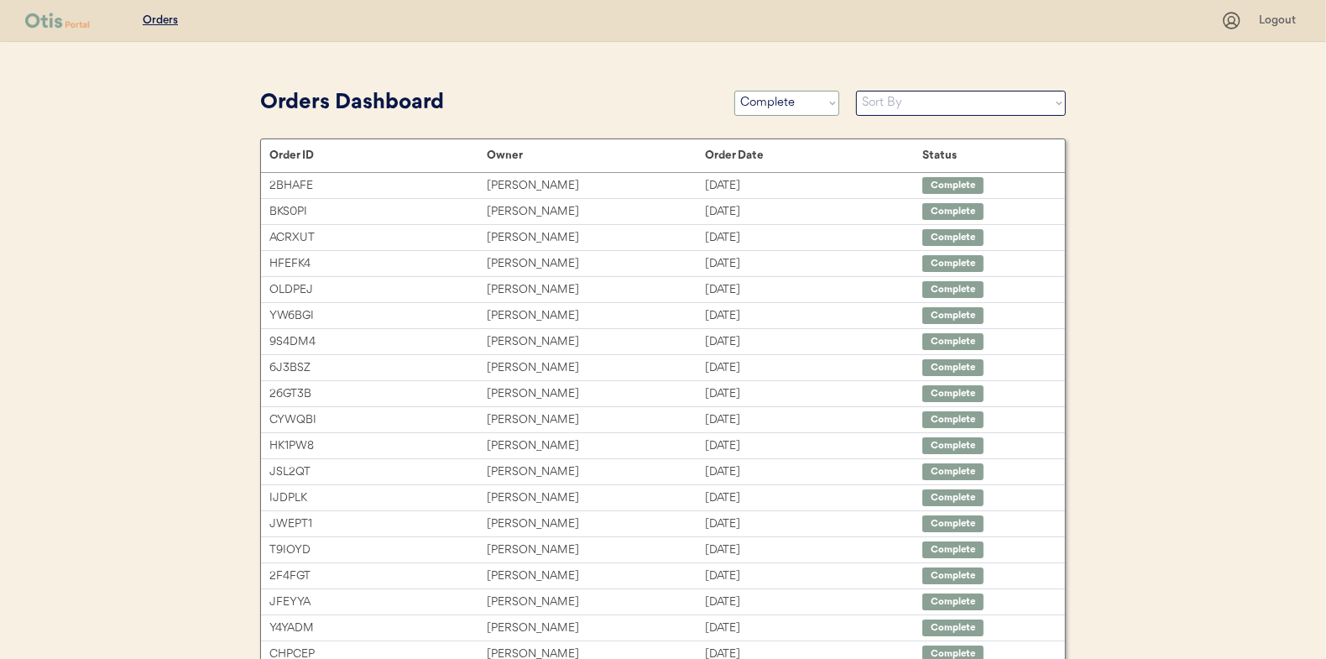
click at [766, 101] on select "Status On Hold New In Progress Complete Pending HW Consent Canceled" at bounding box center [786, 103] width 105 height 25
select select ""in_progress""
click at [734, 91] on select "Status On Hold New In Progress Complete Pending HW Consent Canceled" at bounding box center [786, 103] width 105 height 25
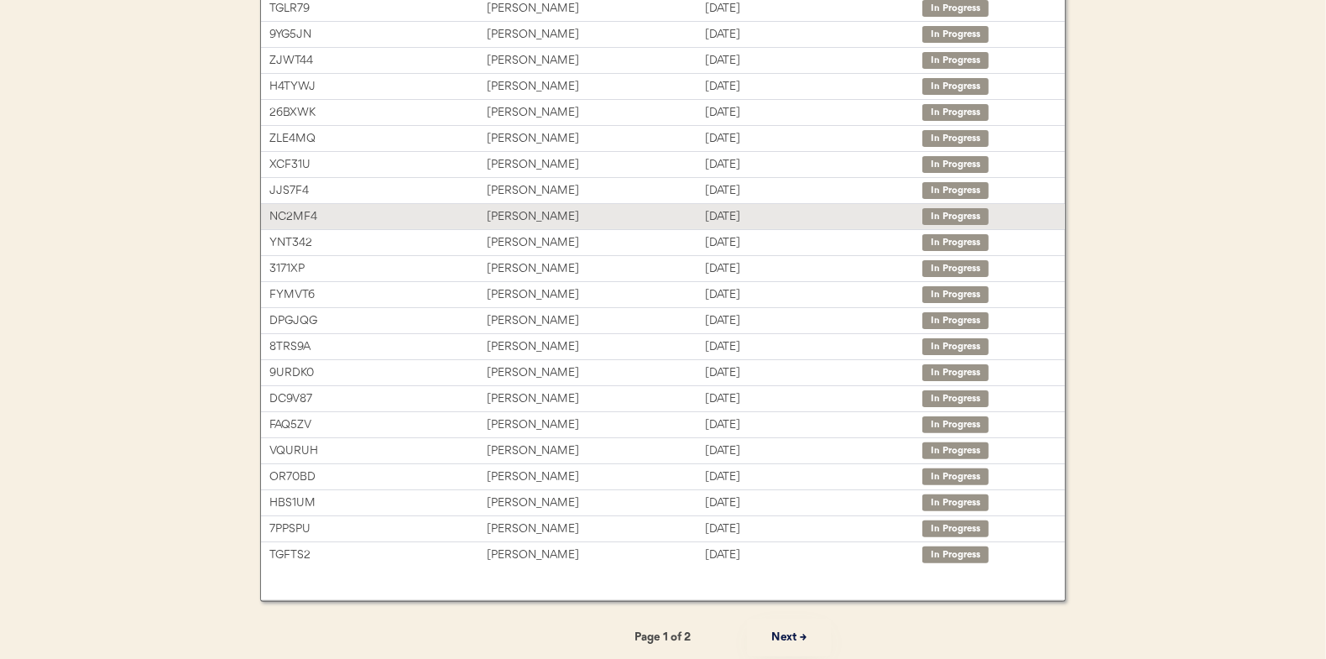
scroll to position [258, 0]
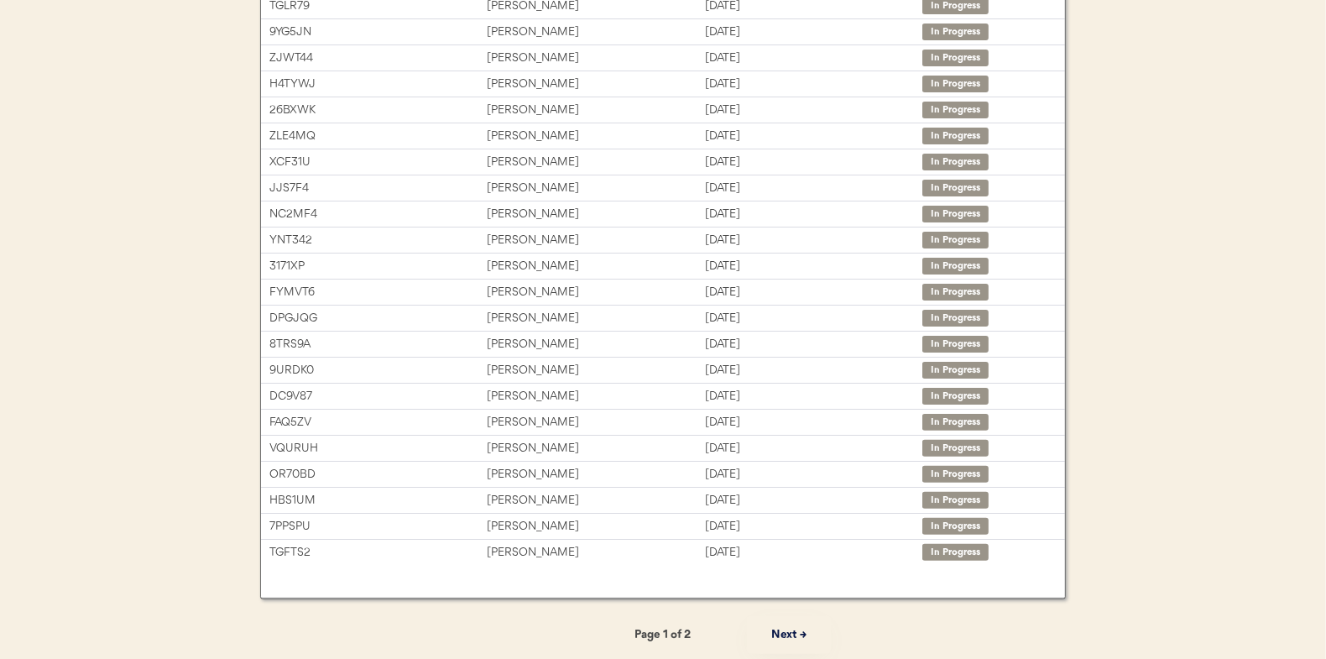
click at [789, 629] on button "Next →" at bounding box center [789, 635] width 84 height 38
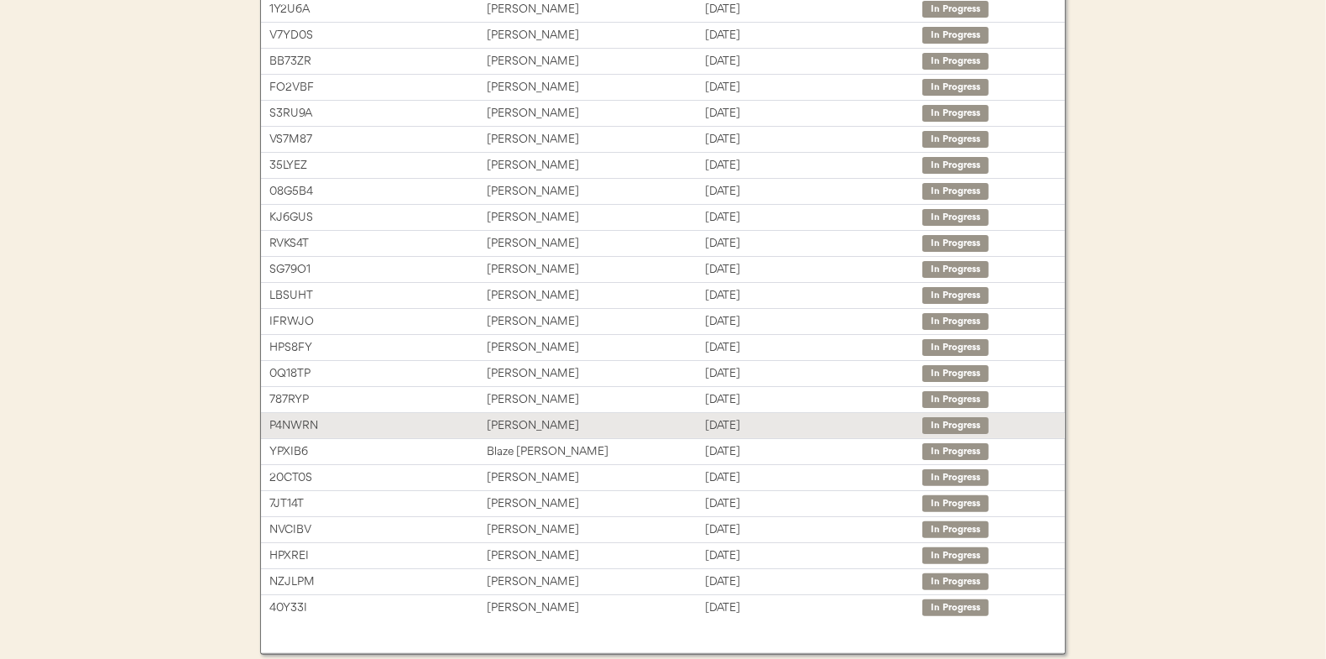
scroll to position [174, 0]
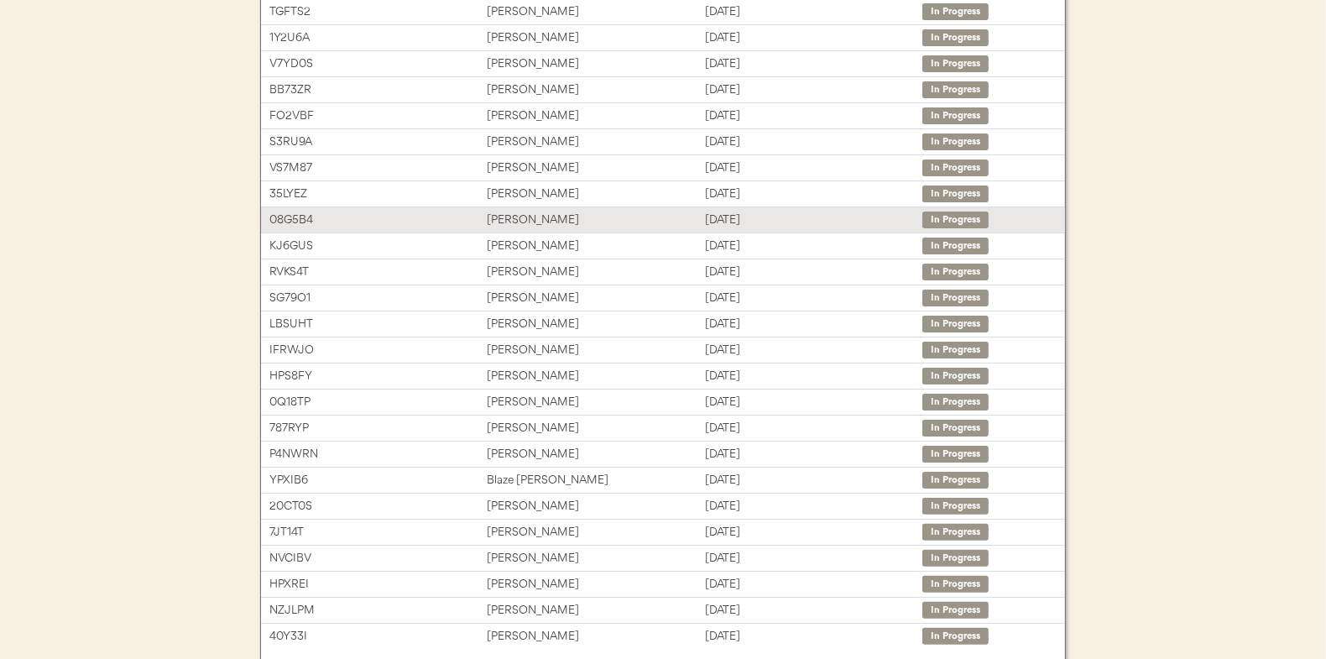
click at [522, 216] on div "Christine malandra" at bounding box center [595, 220] width 217 height 19
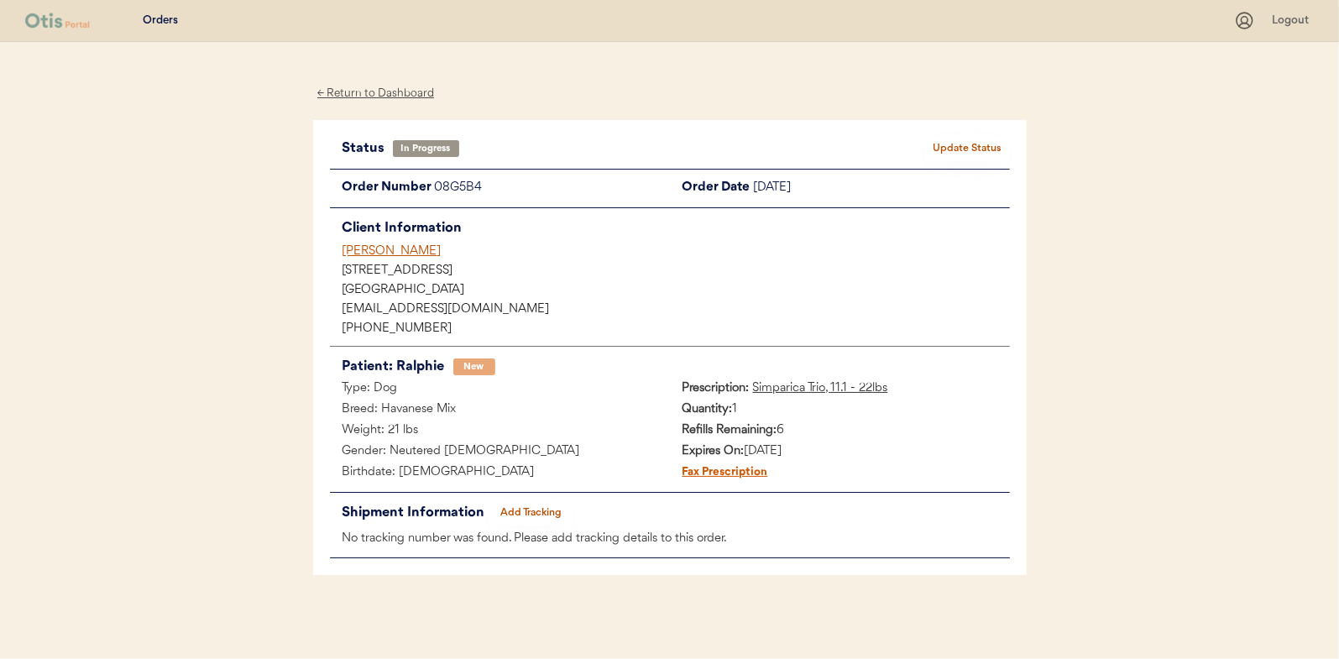
click at [529, 510] on button "Add Tracking" at bounding box center [531, 513] width 84 height 24
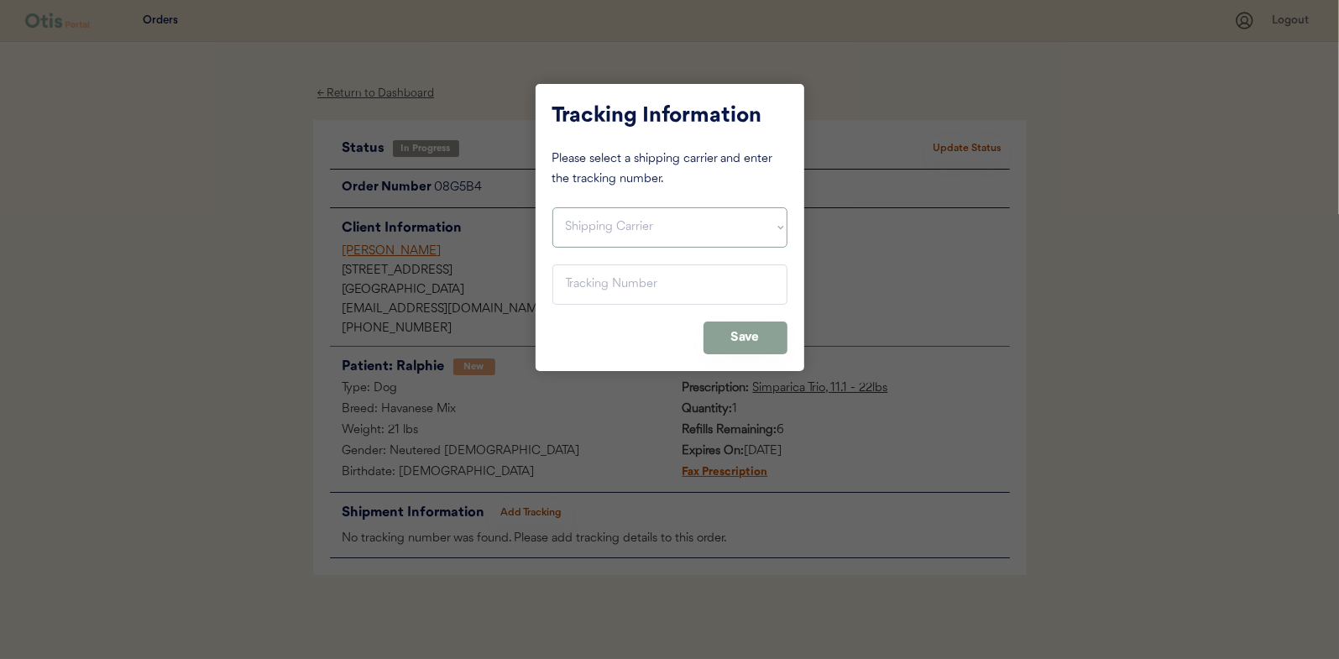
click at [591, 223] on select "Shipping Carrier FedEx FedEx Ground Economy UPS USPS" at bounding box center [669, 227] width 235 height 40
select select ""usps""
click at [552, 207] on select "Shipping Carrier FedEx FedEx Ground Economy UPS USPS" at bounding box center [669, 227] width 235 height 40
click at [573, 289] on input "input" at bounding box center [669, 284] width 235 height 40
paste input "9400150105798039110351"
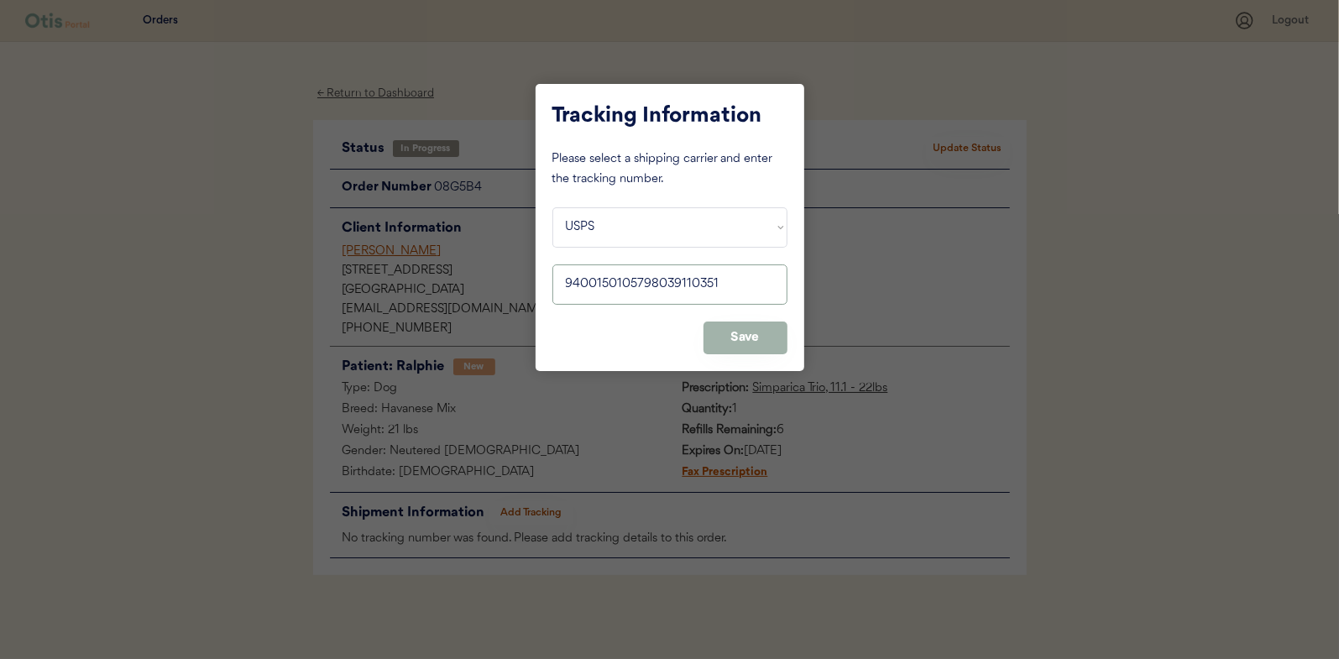
type input "9400150105798039110351"
click at [752, 336] on button "Save" at bounding box center [745, 337] width 84 height 33
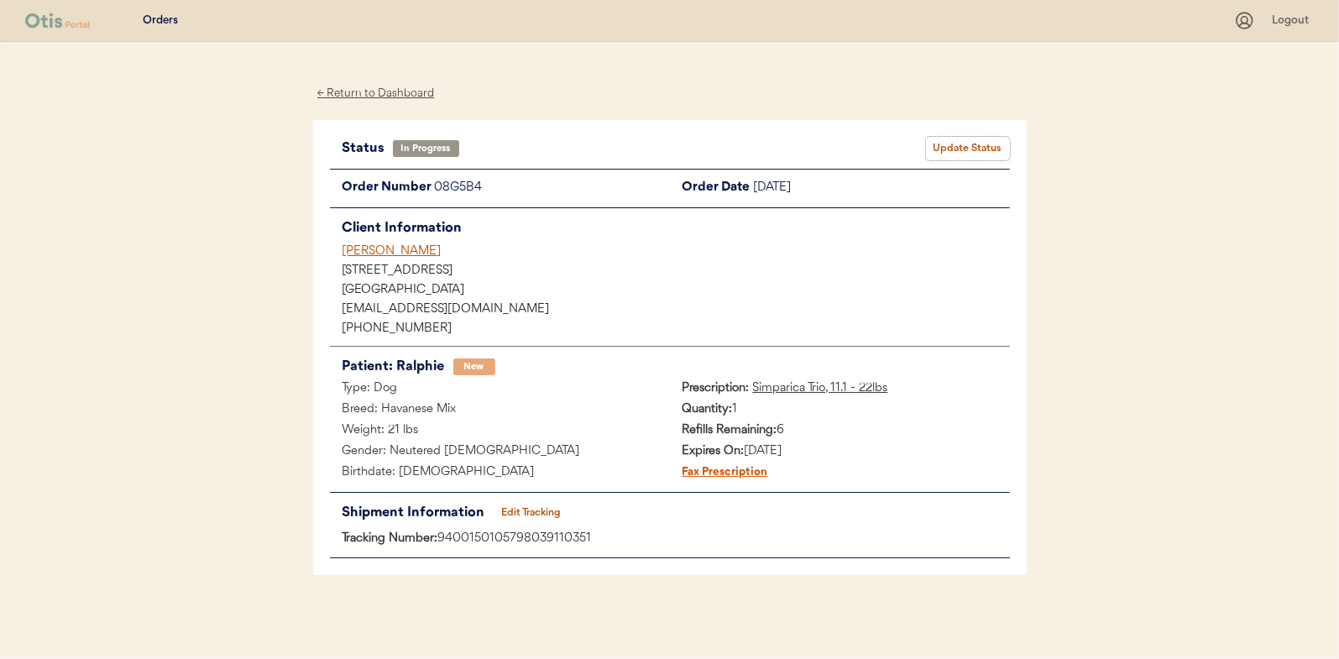
click at [976, 141] on button "Update Status" at bounding box center [968, 149] width 84 height 24
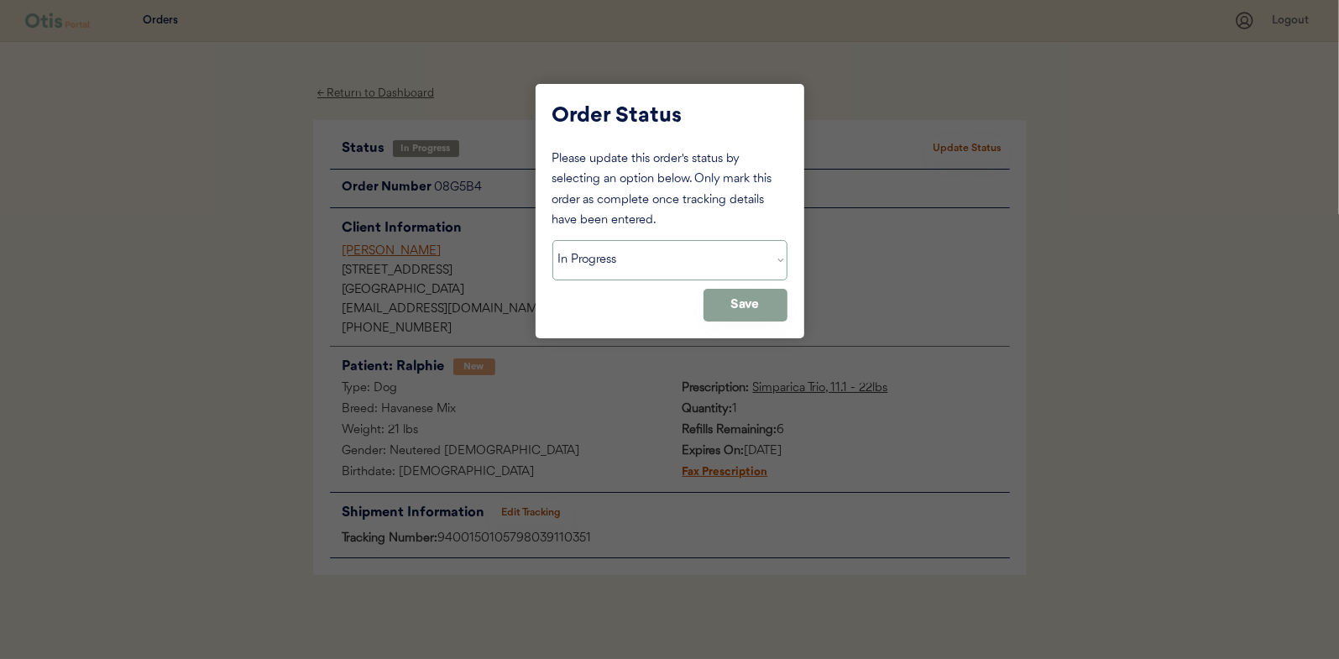
click at [592, 265] on select "Status On Hold New In Progress Complete Pending HW Consent Canceled" at bounding box center [669, 260] width 235 height 40
select select ""complete""
click at [552, 240] on select "Status On Hold New In Progress Complete Pending HW Consent Canceled" at bounding box center [669, 260] width 235 height 40
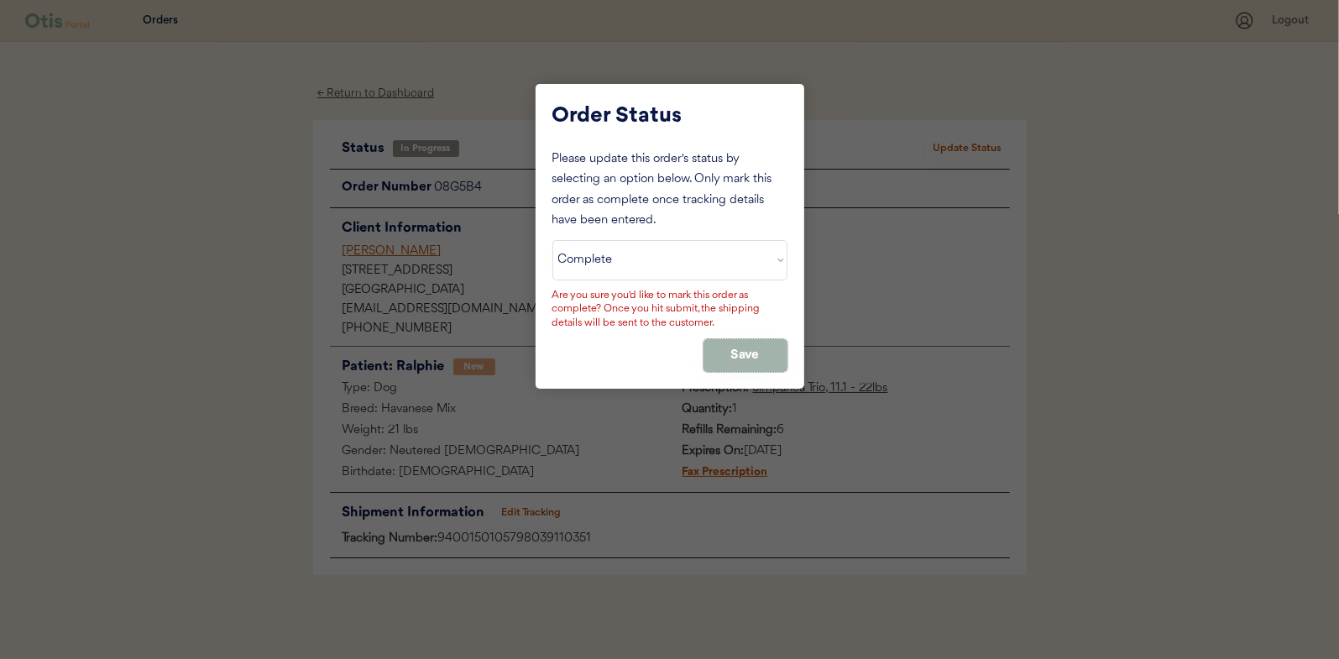
click at [729, 342] on button "Save" at bounding box center [745, 355] width 84 height 33
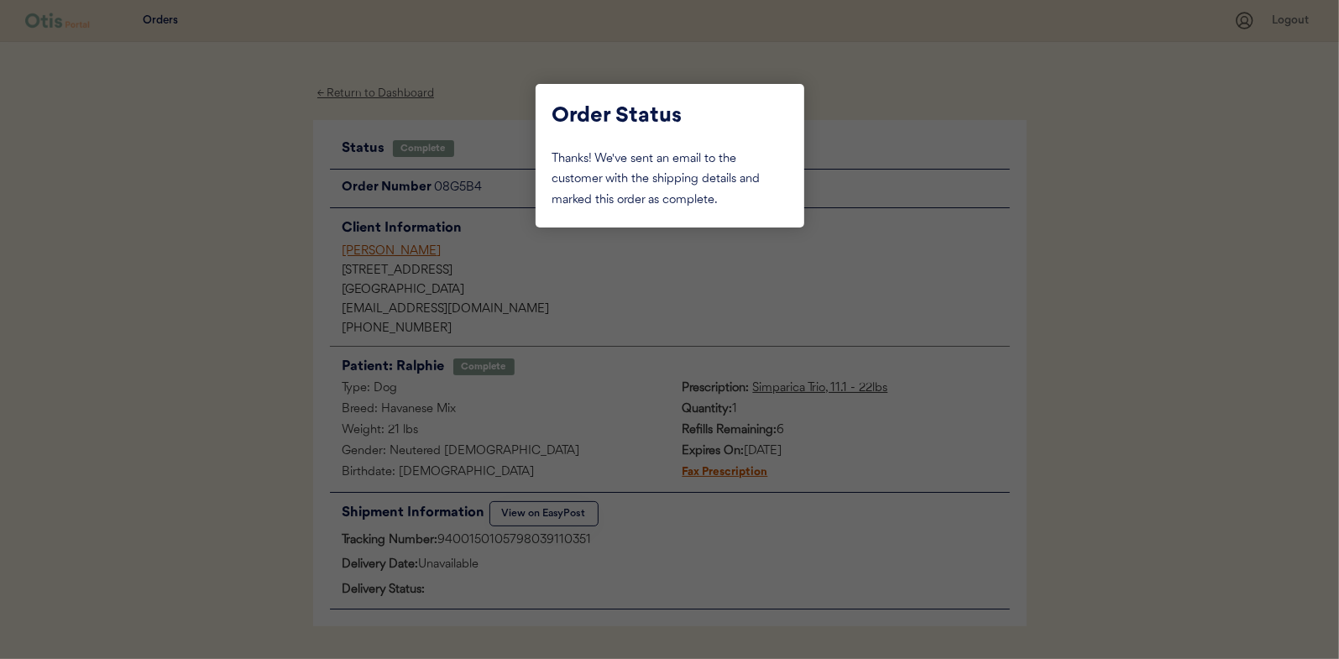
drag, startPoint x: 238, startPoint y: 251, endPoint x: 332, endPoint y: 165, distance: 126.5
click at [247, 243] on div at bounding box center [669, 329] width 1339 height 659
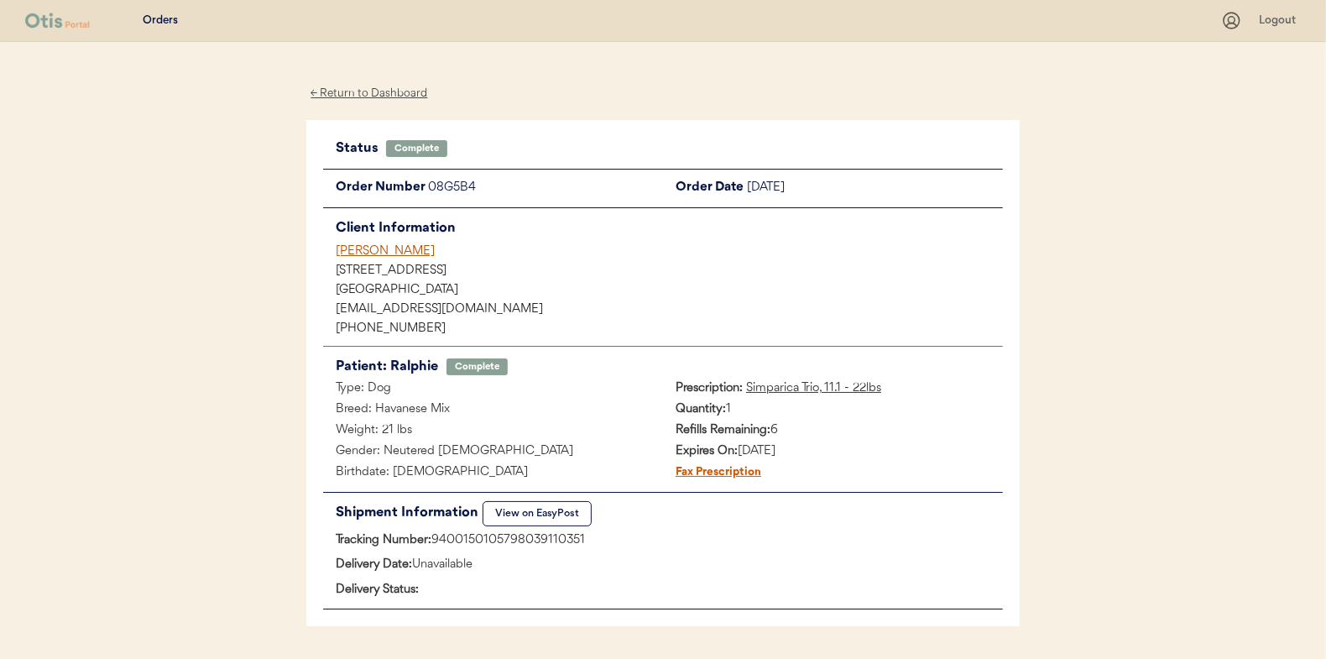
click at [353, 90] on div "← Return to Dashboard" at bounding box center [369, 93] width 126 height 19
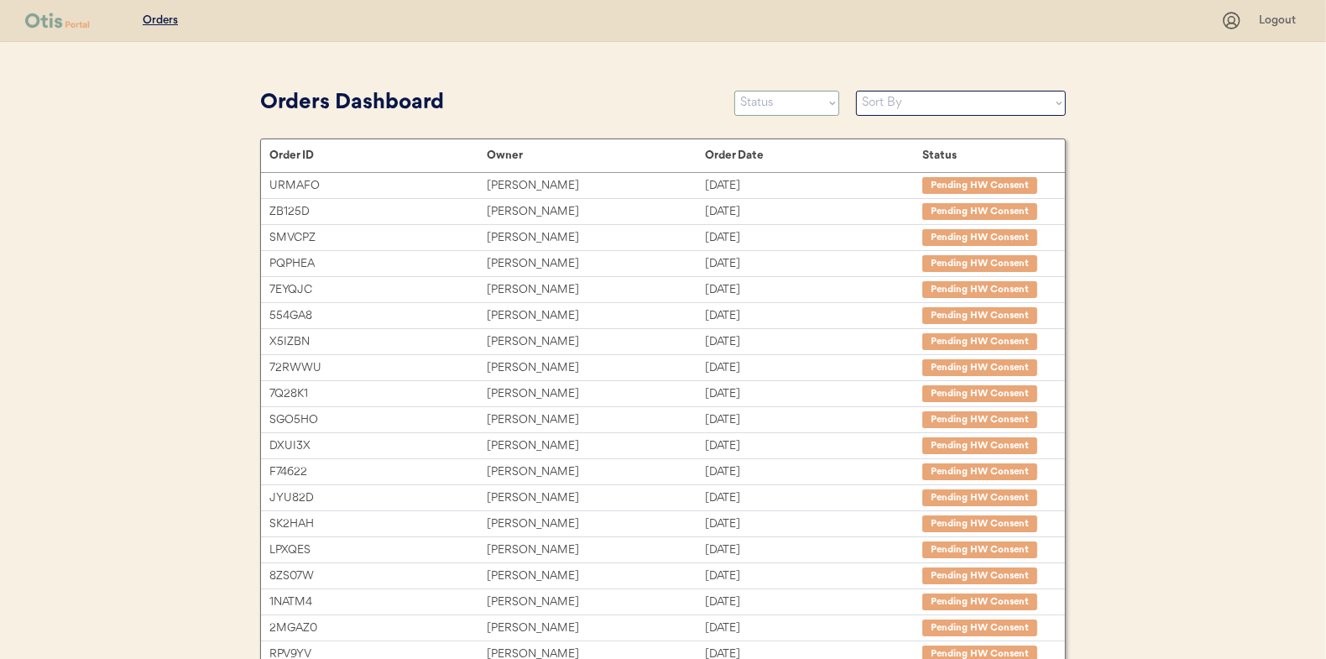
click at [768, 99] on select "Status On Hold New In Progress Complete Pending HW Consent Canceled" at bounding box center [786, 103] width 105 height 25
select select ""in_progress""
click at [734, 91] on select "Status On Hold New In Progress Complete Pending HW Consent Canceled" at bounding box center [786, 103] width 105 height 25
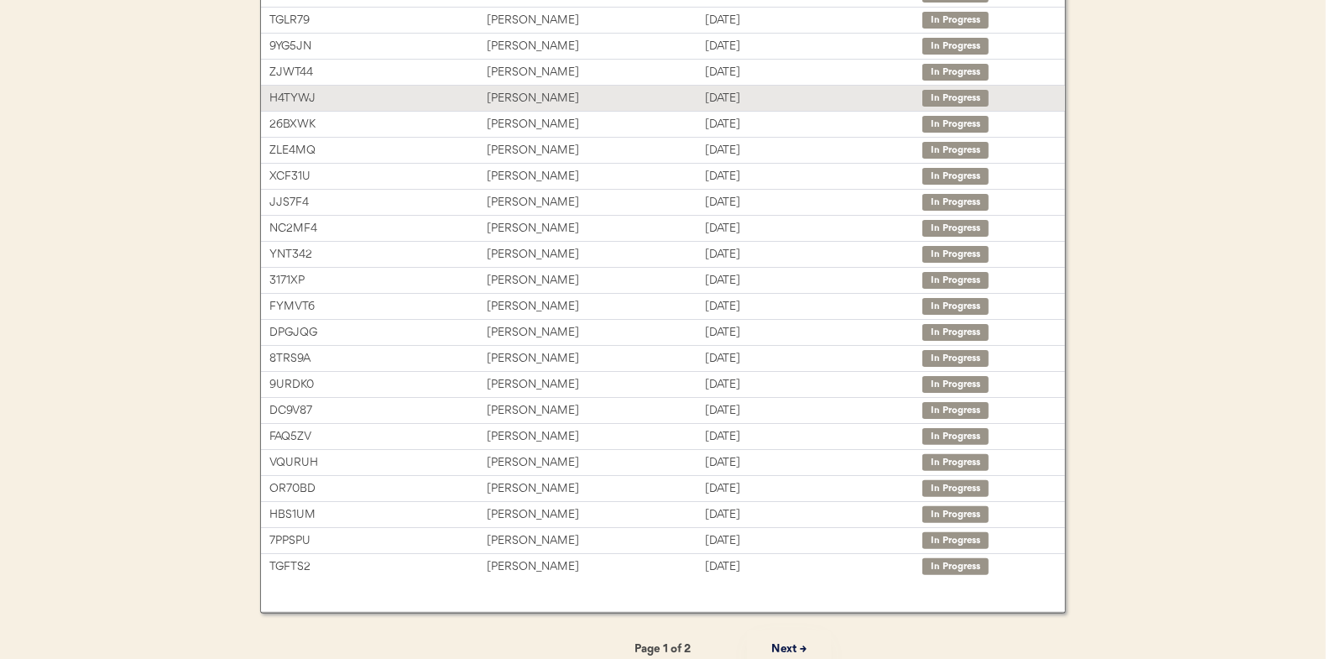
scroll to position [258, 0]
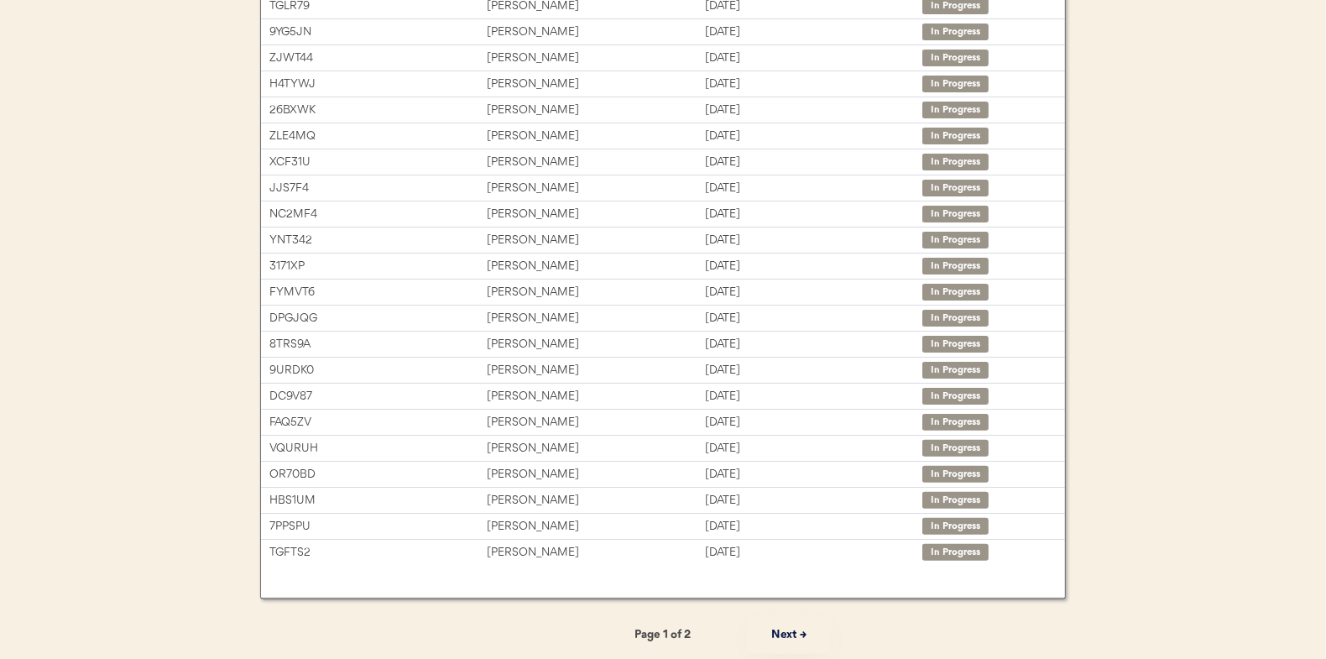
click at [782, 629] on button "Next →" at bounding box center [789, 635] width 84 height 38
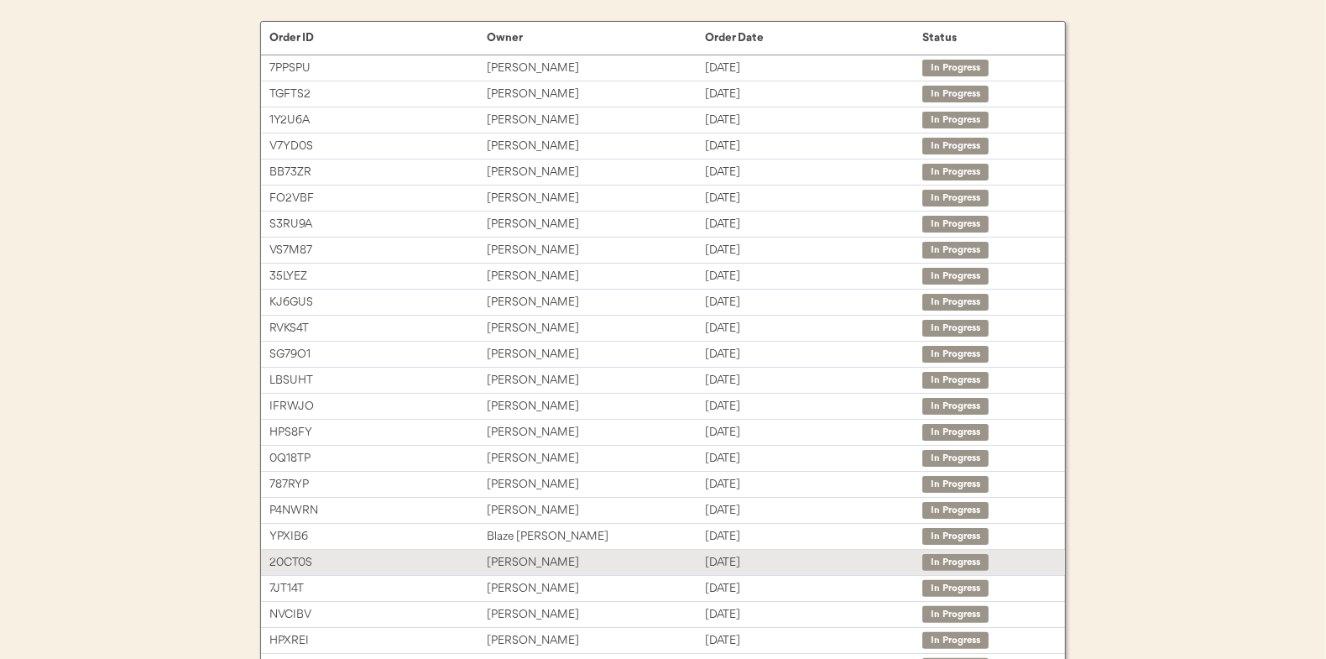
scroll to position [89, 0]
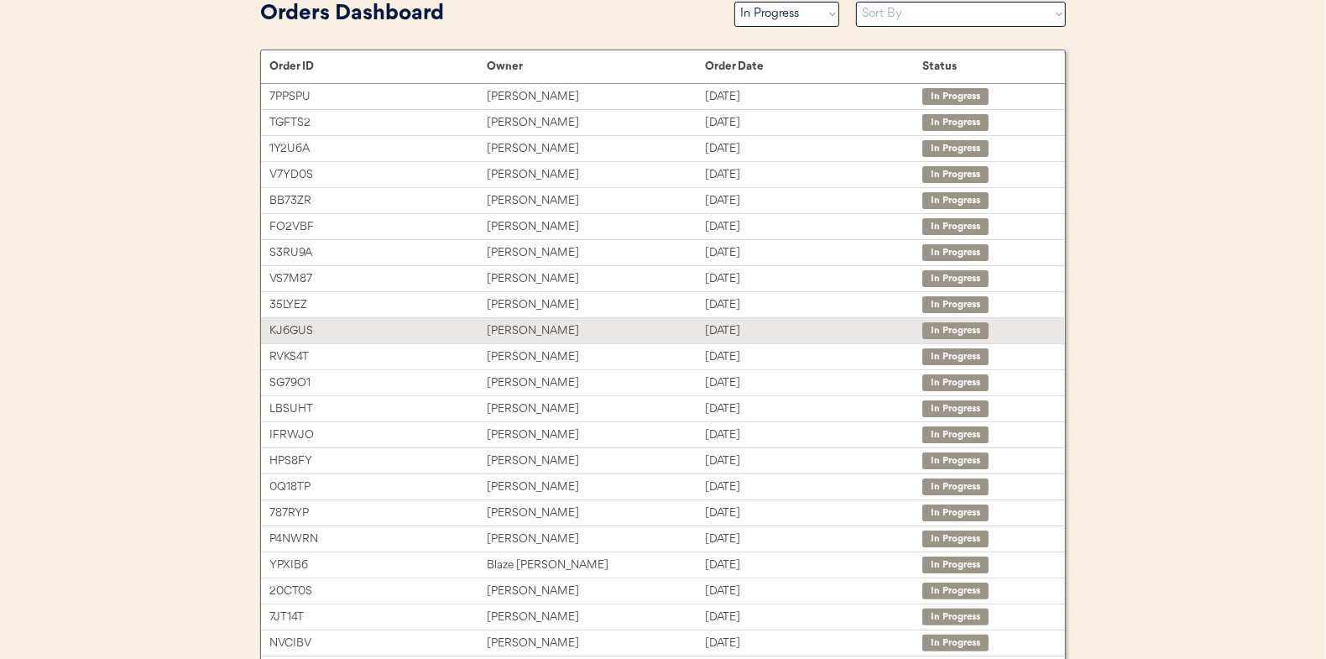
click at [508, 321] on div "[PERSON_NAME]" at bounding box center [595, 330] width 217 height 19
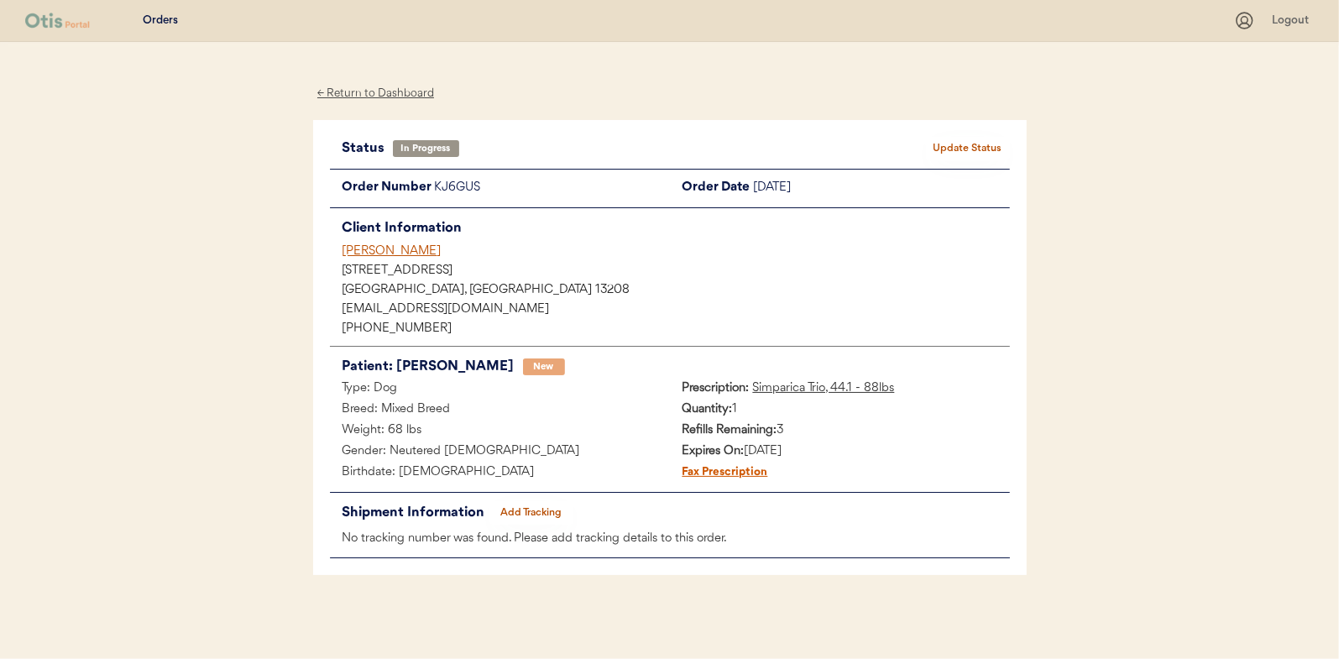
click at [520, 508] on button "Add Tracking" at bounding box center [531, 513] width 84 height 24
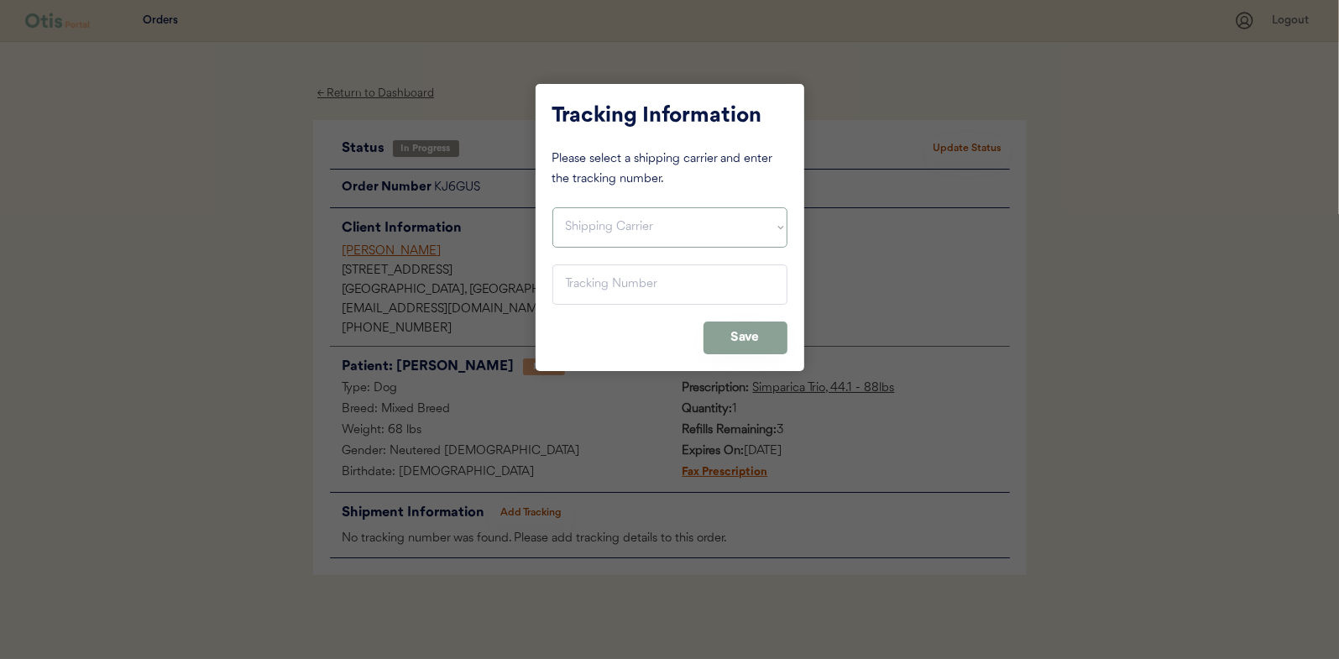
click at [575, 233] on select "Shipping Carrier FedEx FedEx Ground Economy UPS USPS" at bounding box center [669, 227] width 235 height 40
select select ""usps""
click at [552, 207] on select "Shipping Carrier FedEx FedEx Ground Economy UPS USPS" at bounding box center [669, 227] width 235 height 40
click at [588, 283] on input "input" at bounding box center [669, 284] width 235 height 40
type input "9400 1501 0549 7039 3106 61"
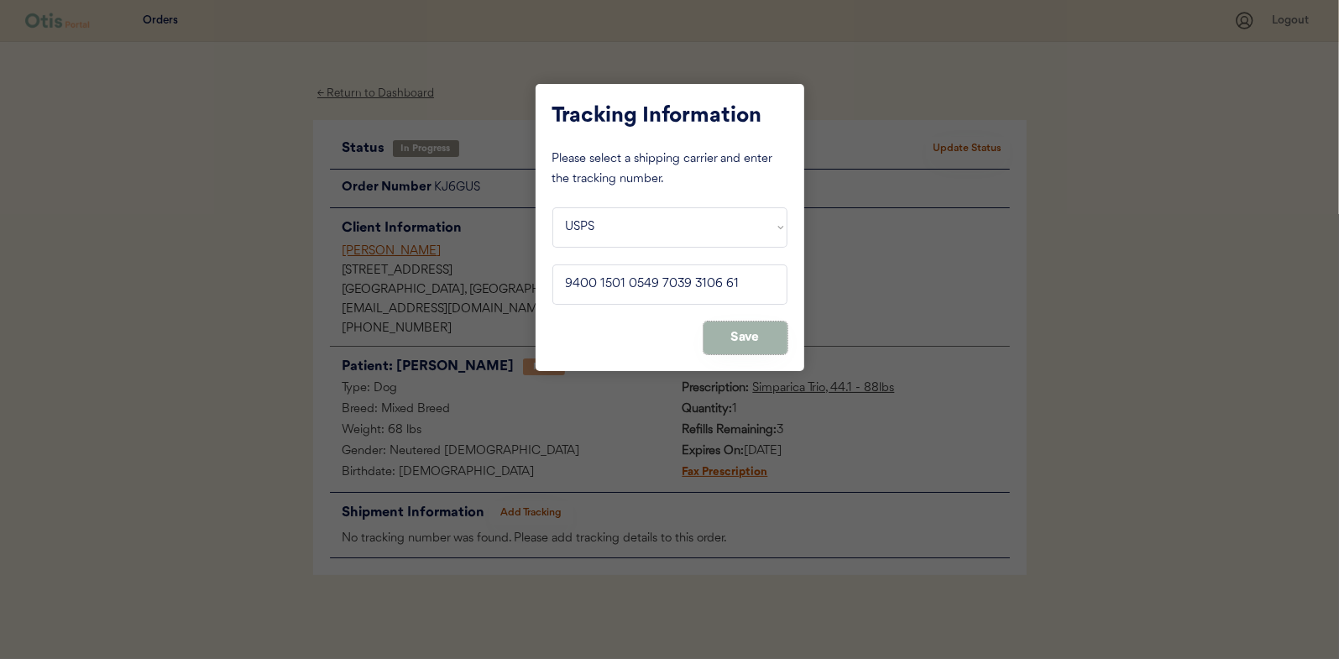
click at [753, 341] on button "Save" at bounding box center [745, 337] width 84 height 33
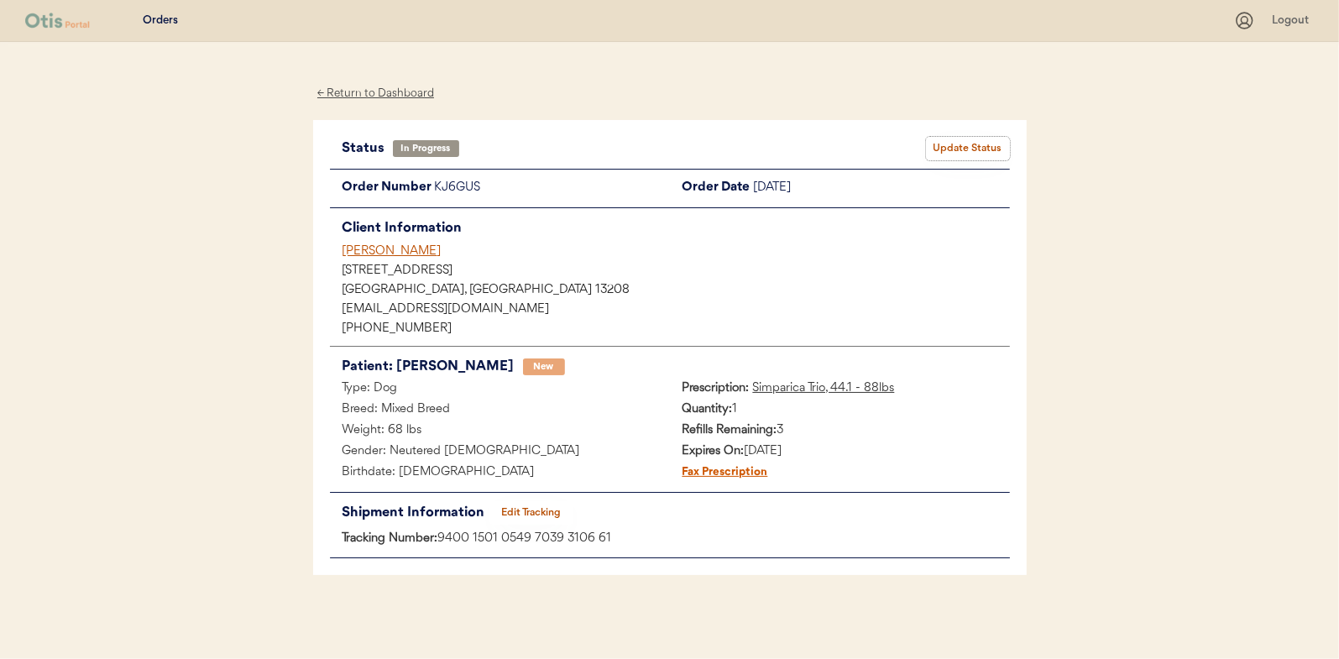
click at [976, 145] on button "Update Status" at bounding box center [968, 149] width 84 height 24
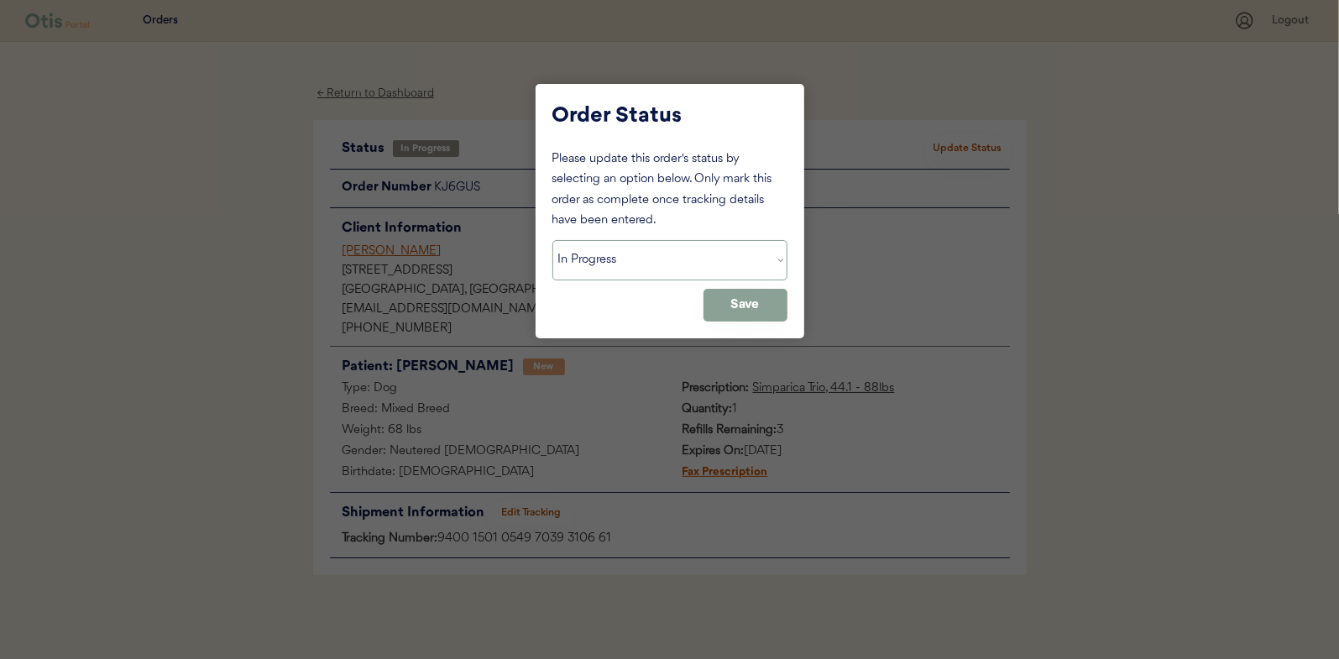
click at [606, 250] on select "Status On Hold New In Progress Complete Pending HW Consent Canceled" at bounding box center [669, 260] width 235 height 40
select select ""complete""
click at [552, 240] on select "Status On Hold New In Progress Complete Pending HW Consent Canceled" at bounding box center [669, 260] width 235 height 40
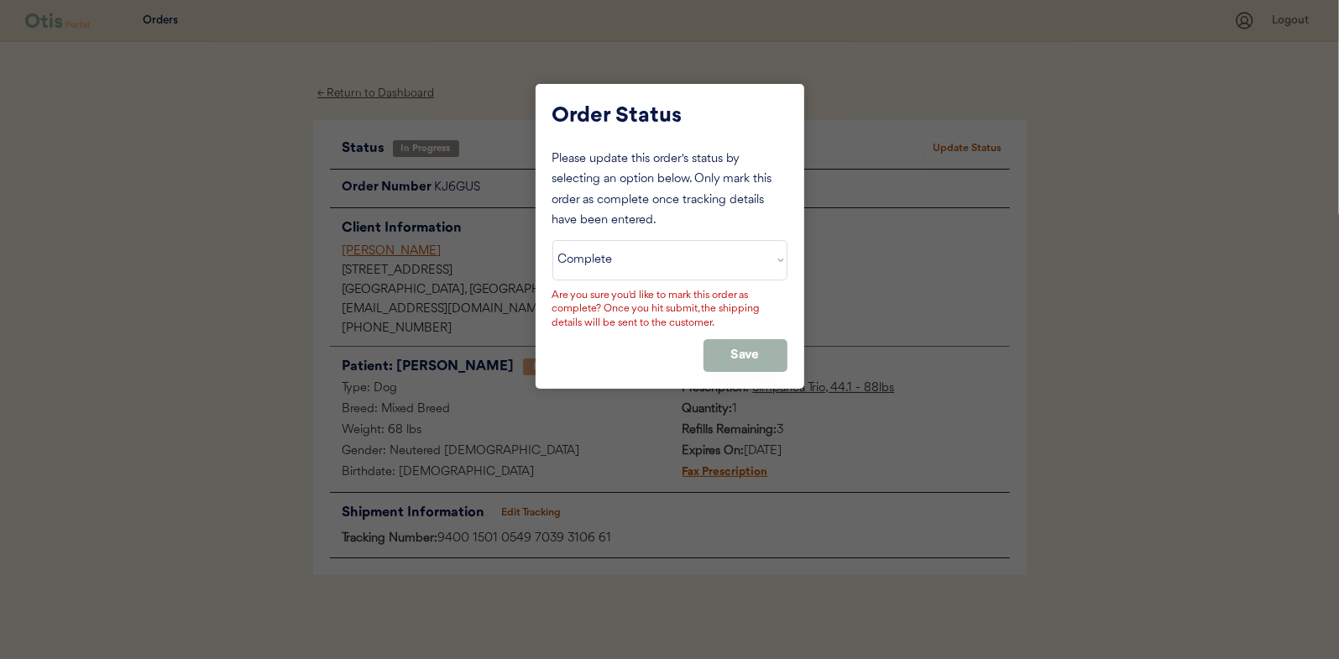
click at [747, 345] on button "Save" at bounding box center [745, 355] width 84 height 33
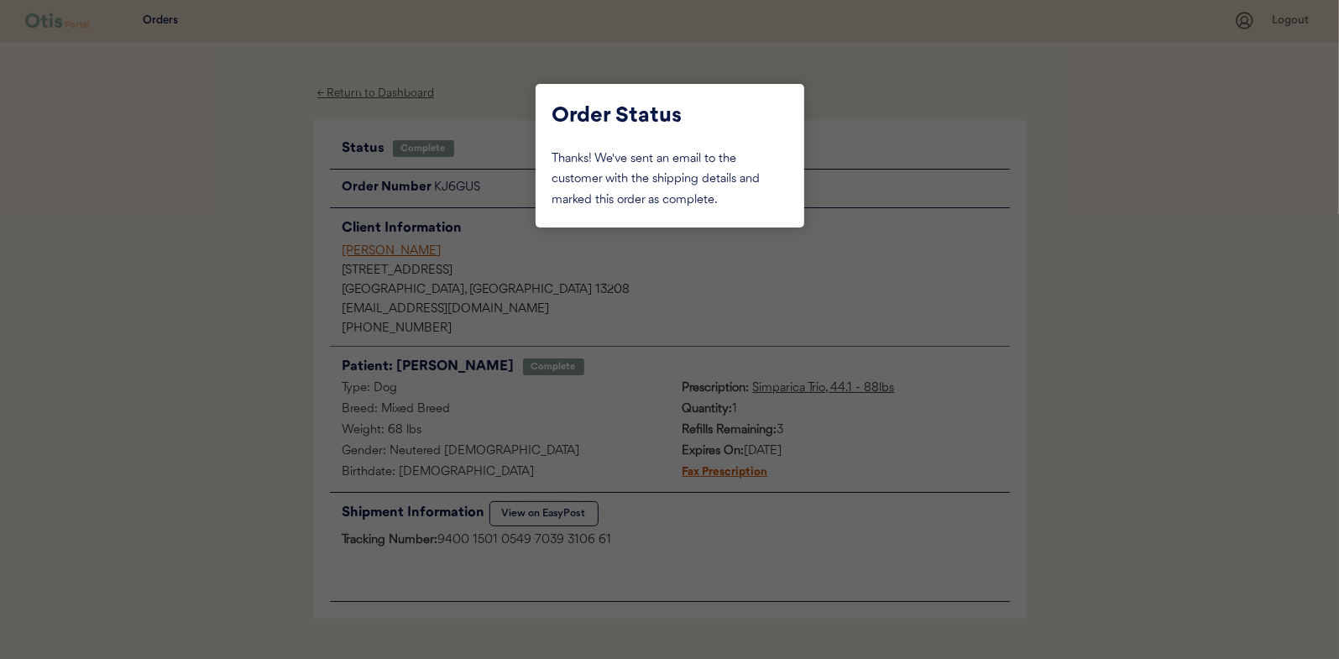
click at [244, 187] on div at bounding box center [669, 329] width 1339 height 659
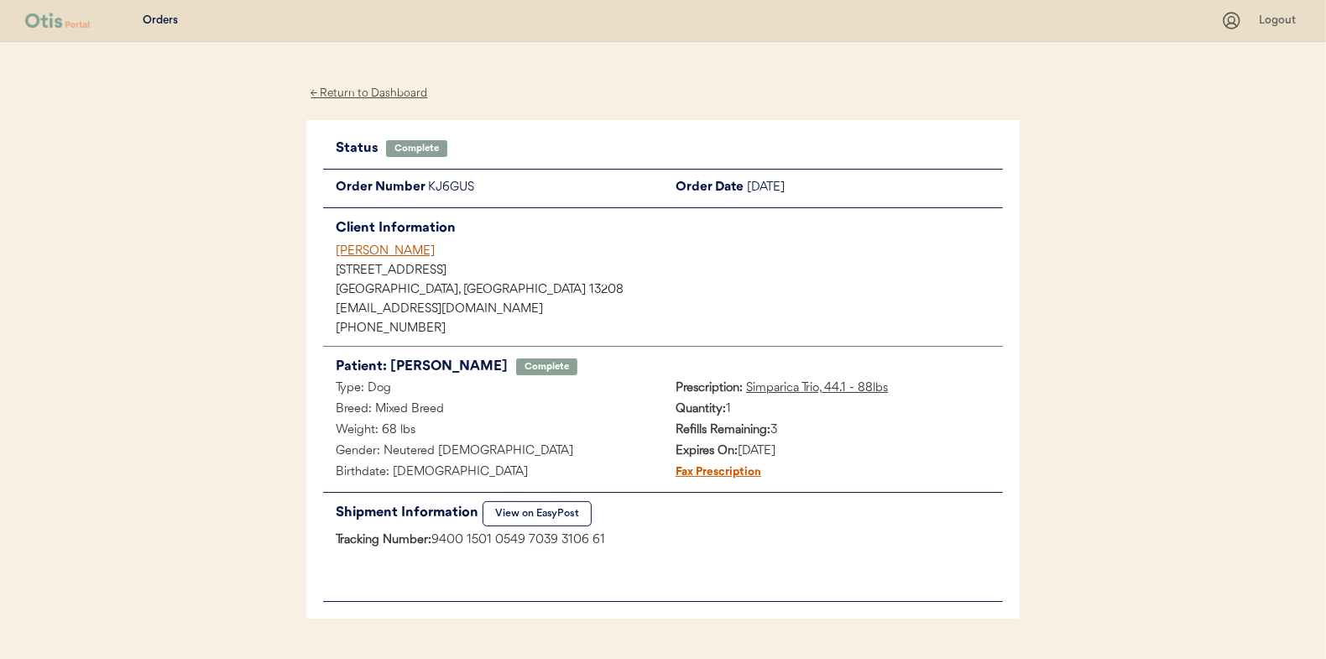
click at [363, 97] on div "← Return to Dashboard" at bounding box center [369, 93] width 126 height 19
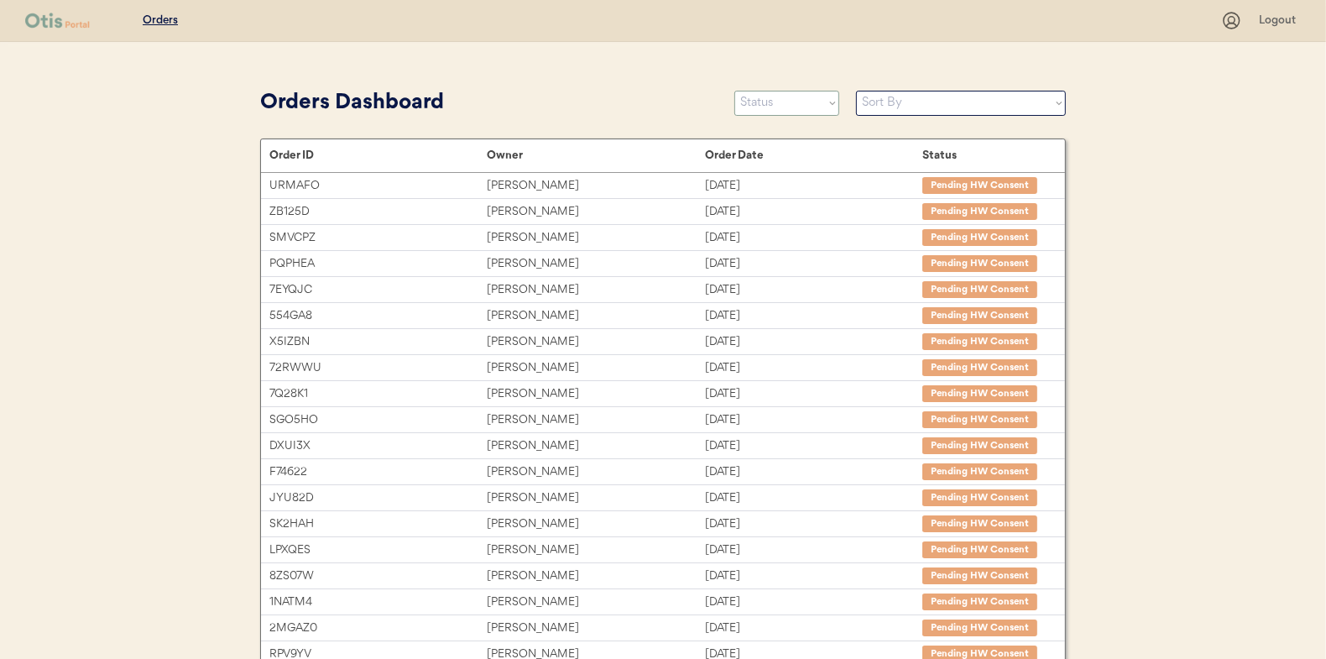
click at [766, 102] on select "Status On Hold New In Progress Complete Pending HW Consent Canceled" at bounding box center [786, 103] width 105 height 25
select select ""in_progress""
click at [734, 91] on select "Status On Hold New In Progress Complete Pending HW Consent Canceled" at bounding box center [786, 103] width 105 height 25
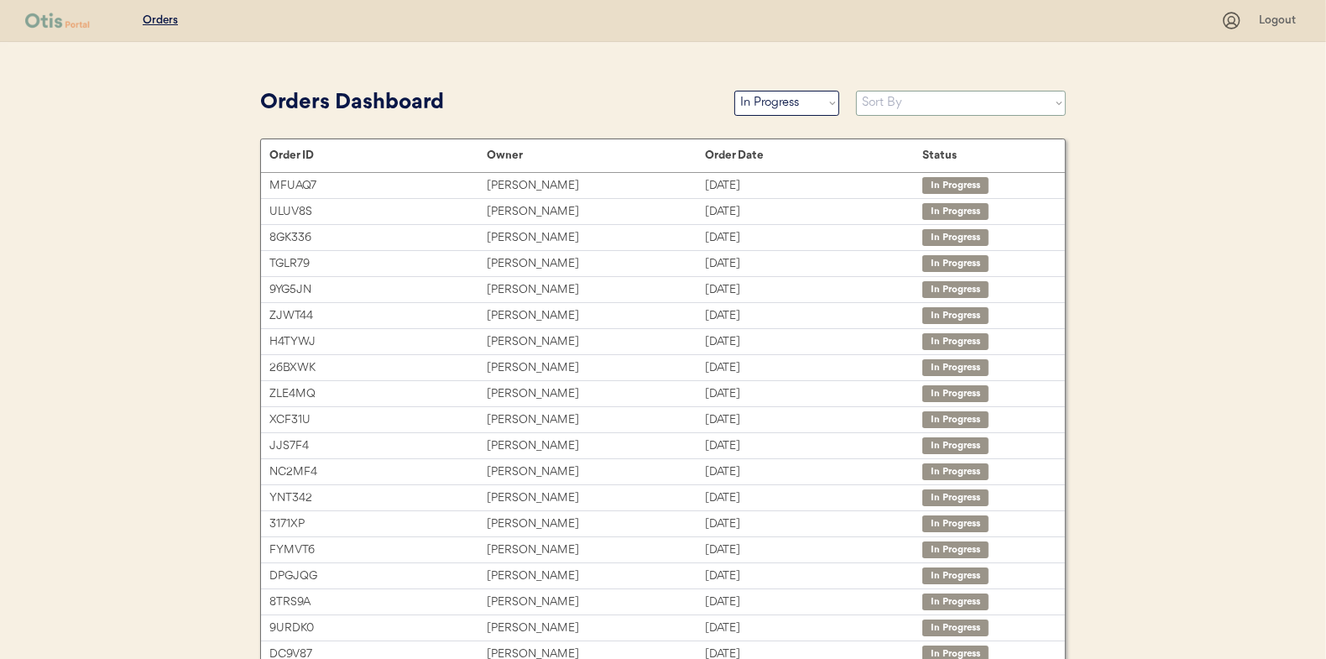
click at [907, 111] on select "Sort By Order Date (Newest → Oldest) Order Date (Oldest → Newest)" at bounding box center [961, 103] width 210 height 25
select select ""Order Date (Oldest → Newest)""
click at [856, 91] on select "Sort By Order Date (Newest → Oldest) Order Date (Oldest → Newest)" at bounding box center [961, 103] width 210 height 25
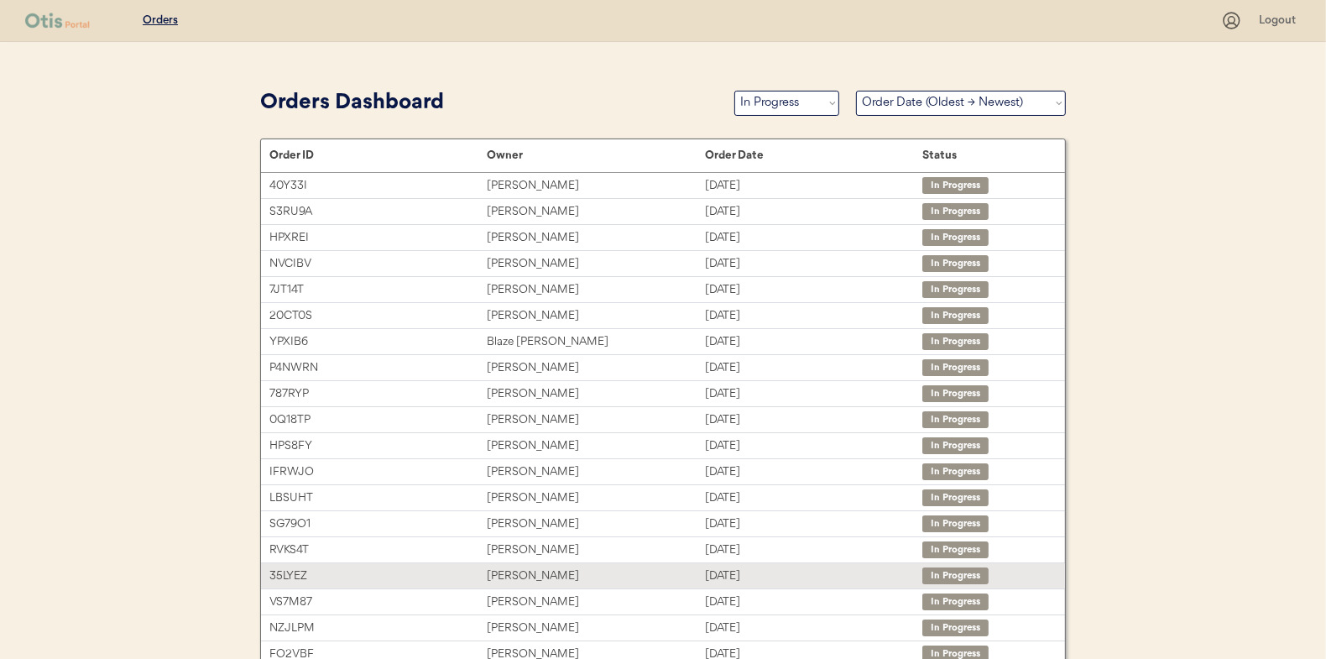
click at [535, 570] on div "[PERSON_NAME]" at bounding box center [595, 576] width 217 height 19
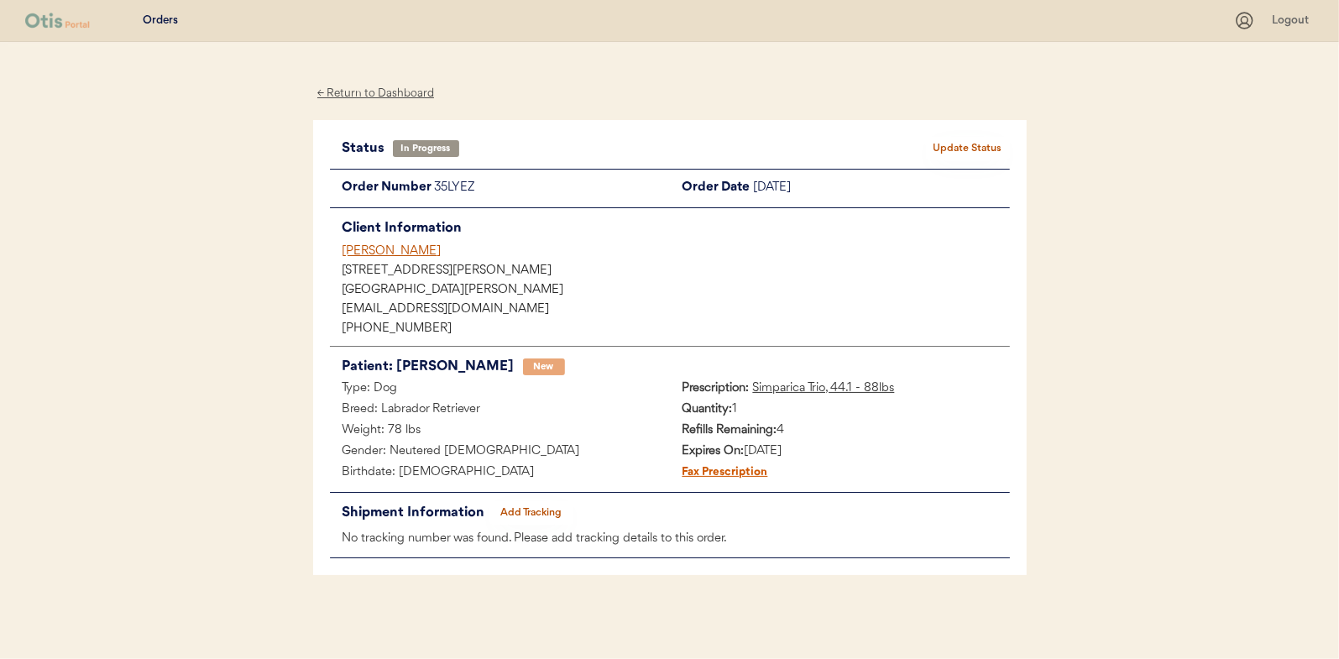
click at [536, 506] on button "Add Tracking" at bounding box center [531, 513] width 84 height 24
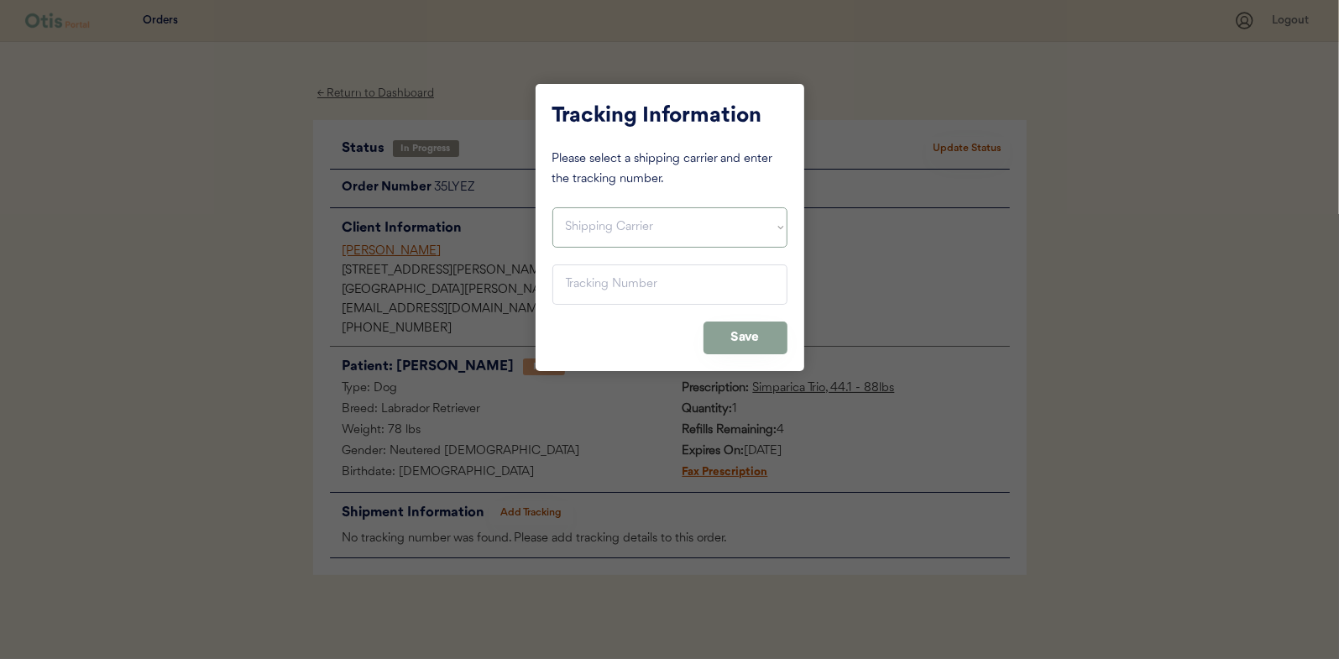
click at [562, 213] on select "Shipping Carrier FedEx FedEx Ground Economy UPS USPS" at bounding box center [669, 227] width 235 height 40
select select ""usps""
click at [552, 207] on select "Shipping Carrier FedEx FedEx Ground Economy UPS USPS" at bounding box center [669, 227] width 235 height 40
click at [586, 285] on input "input" at bounding box center [669, 284] width 235 height 40
paste input "9400150105496040765675"
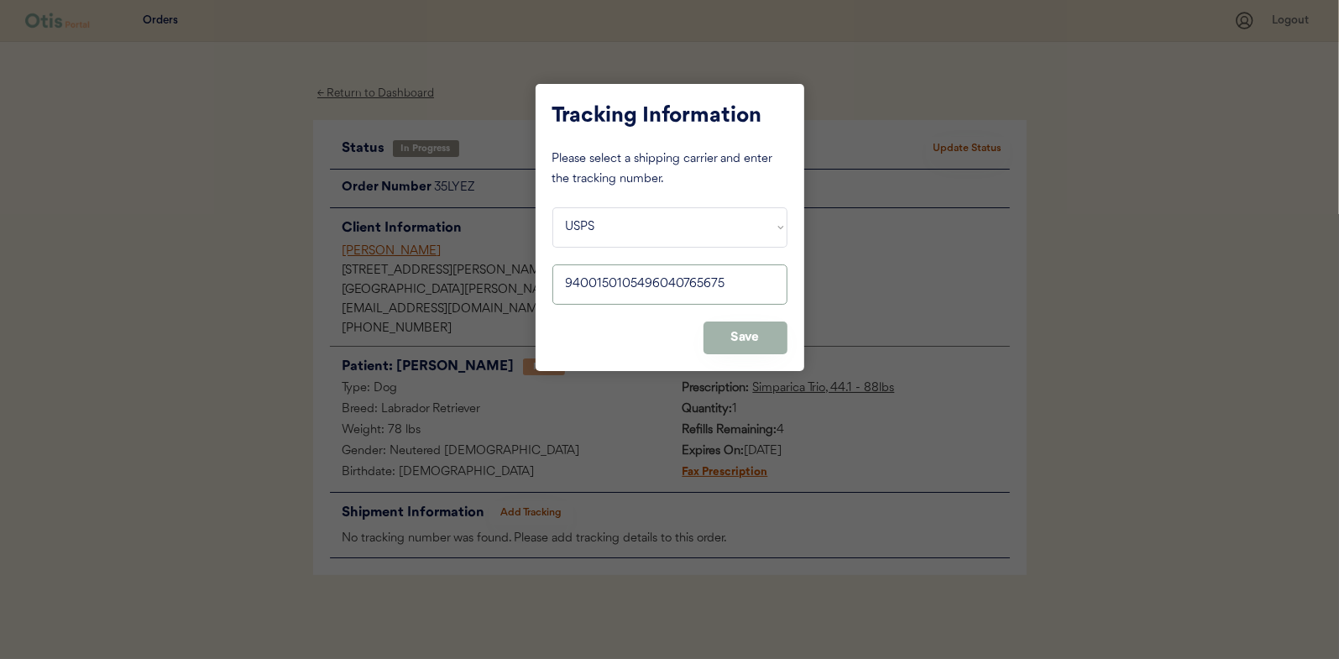
type input "9400150105496040765675"
click at [742, 336] on button "Save" at bounding box center [745, 337] width 84 height 33
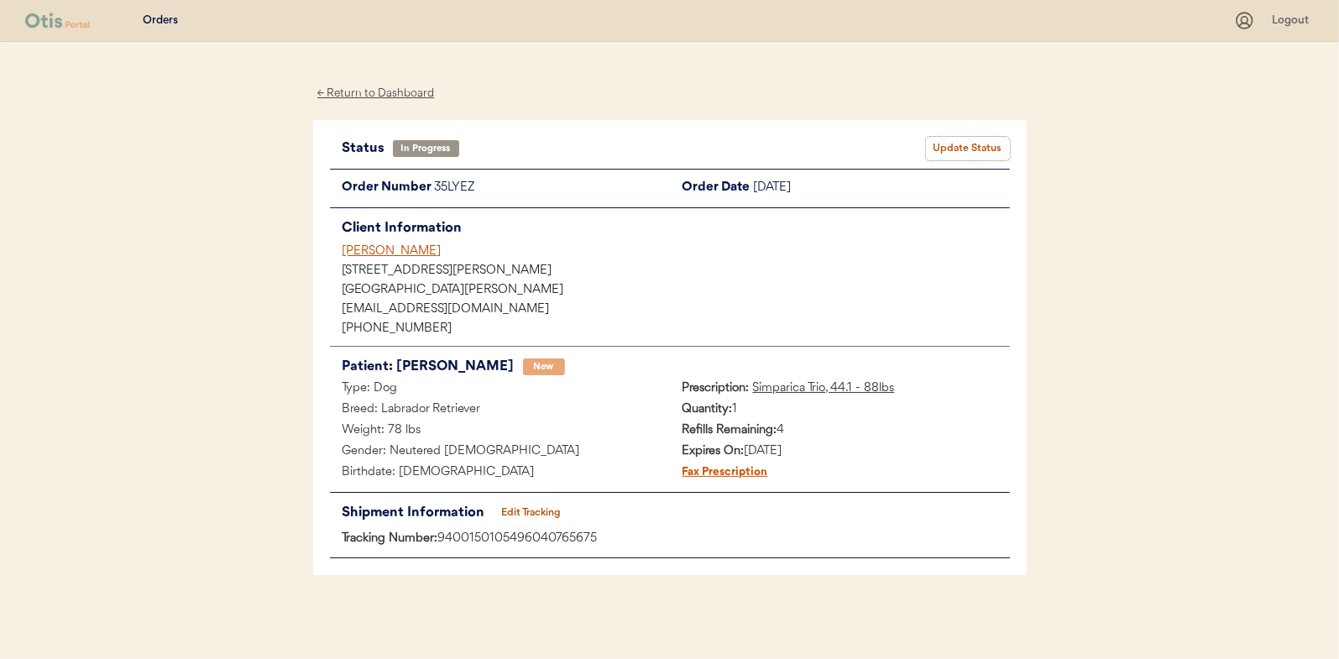
click at [986, 143] on button "Update Status" at bounding box center [968, 149] width 84 height 24
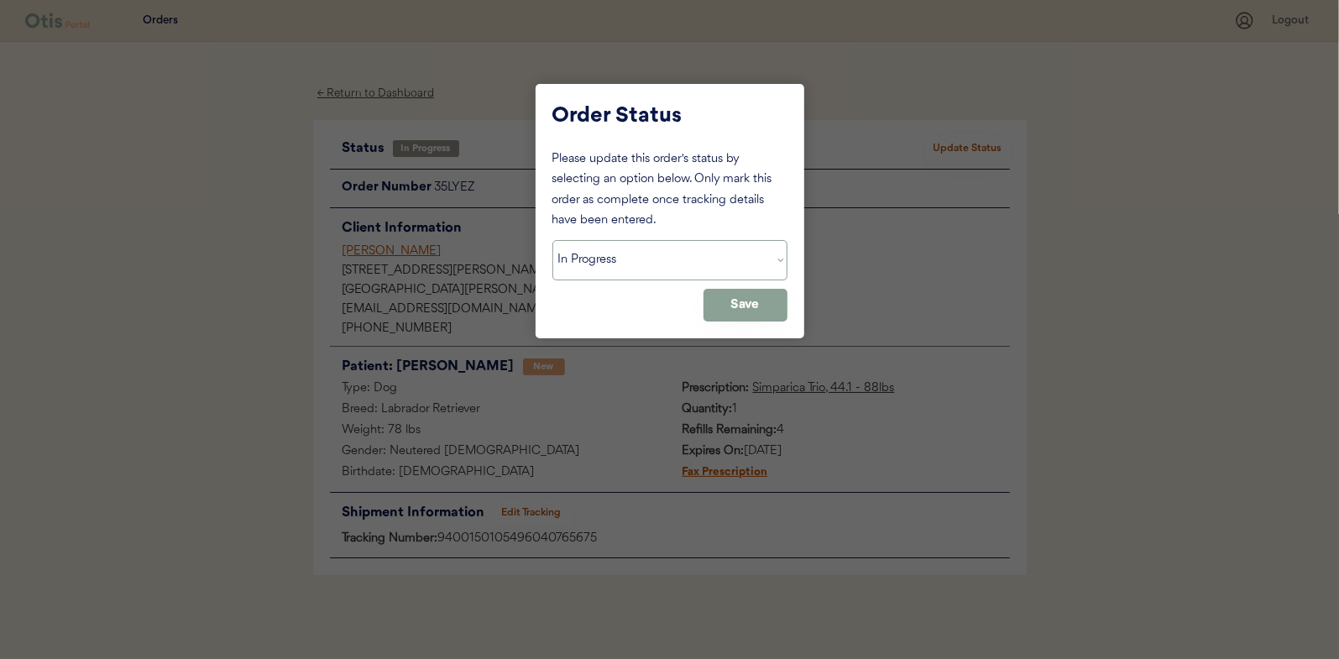
click at [594, 251] on select "Status On Hold New In Progress Complete Pending HW Consent Canceled" at bounding box center [669, 260] width 235 height 40
select select ""complete""
click at [552, 240] on select "Status On Hold New In Progress Complete Pending HW Consent Canceled" at bounding box center [669, 260] width 235 height 40
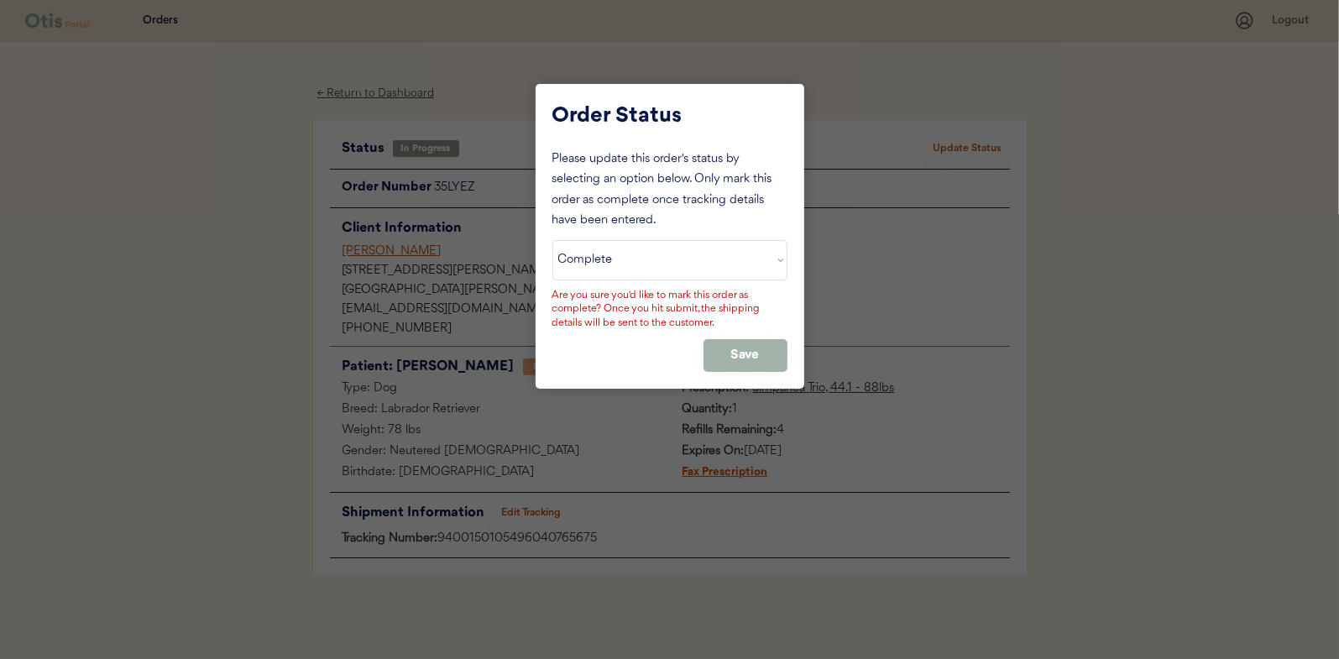
click at [731, 351] on button "Save" at bounding box center [745, 355] width 84 height 33
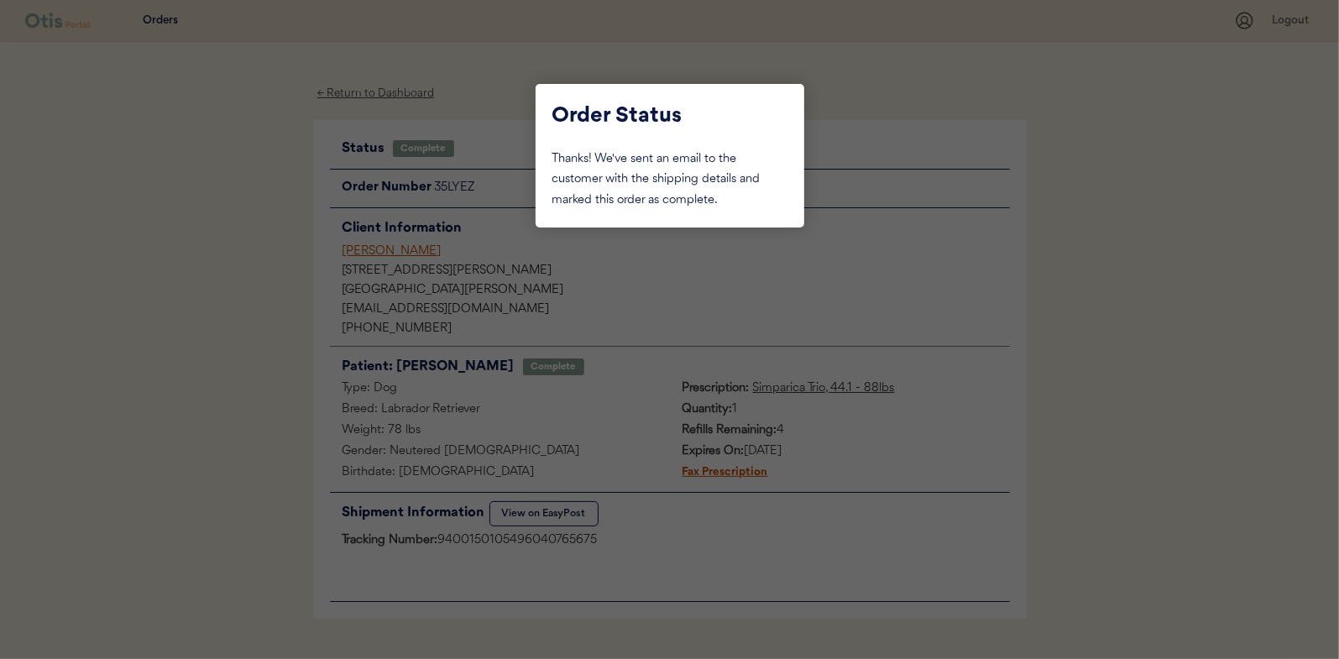
click at [206, 236] on div at bounding box center [669, 329] width 1339 height 659
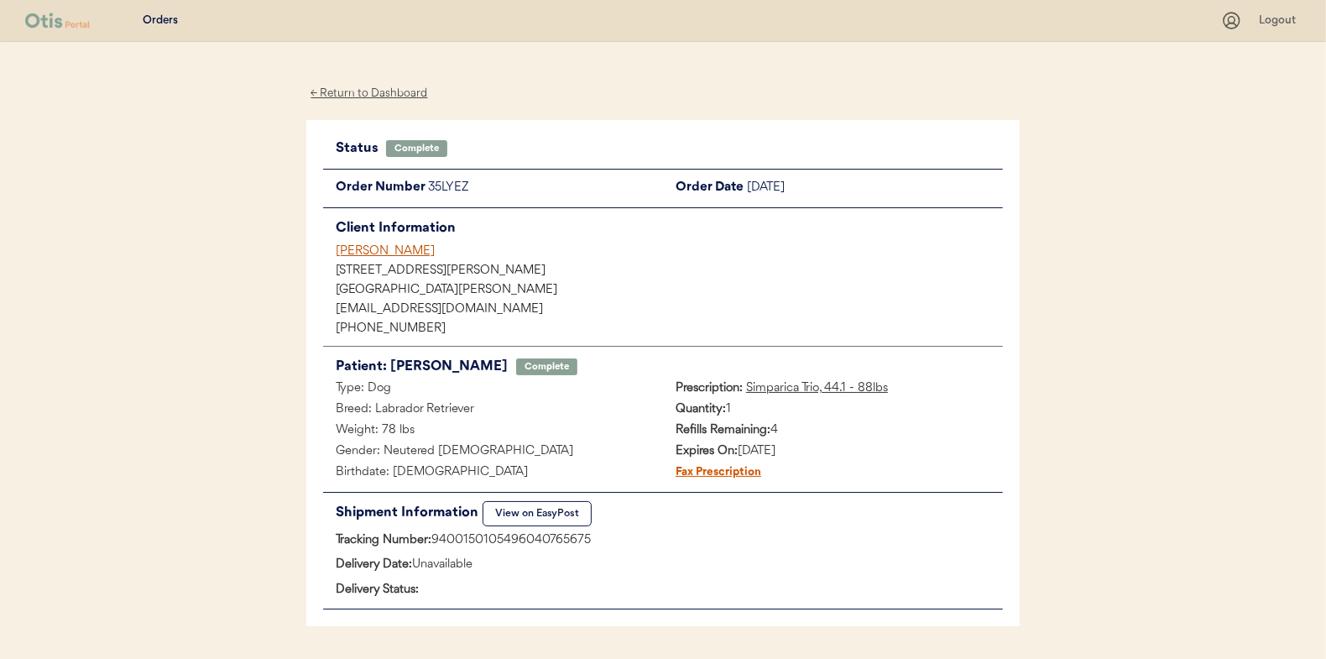
click at [370, 91] on div "← Return to Dashboard" at bounding box center [369, 93] width 126 height 19
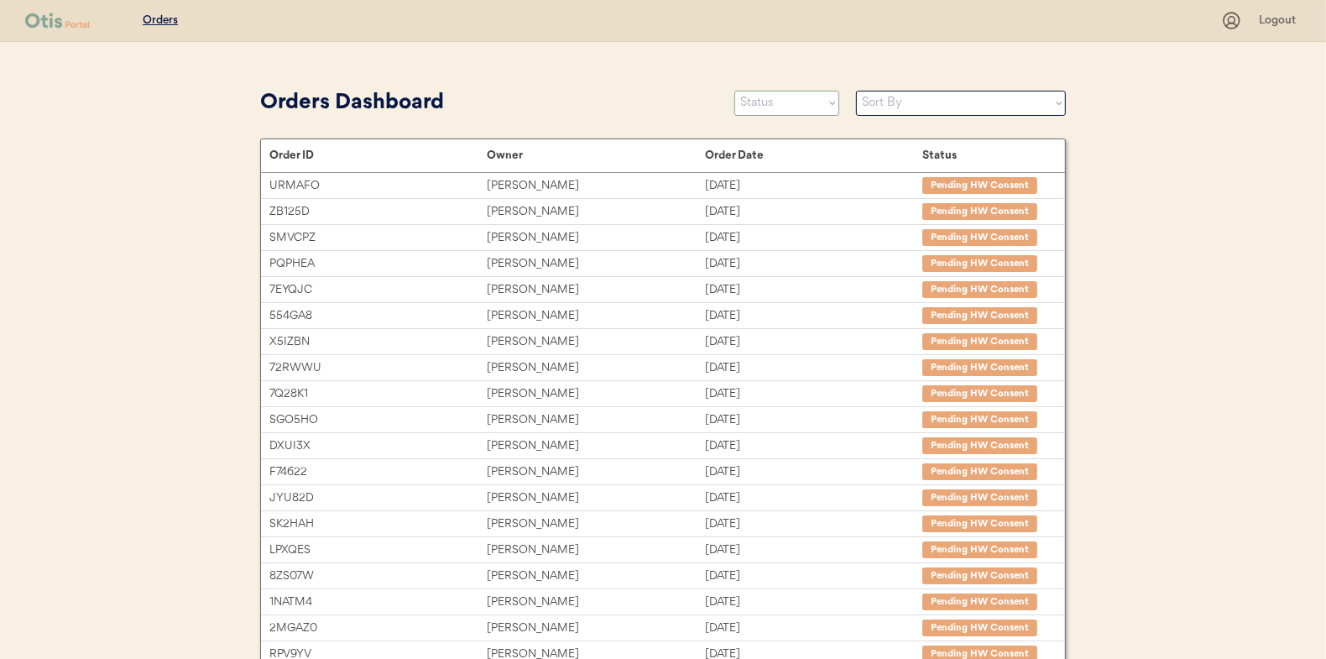
click at [779, 101] on select "Status On Hold New In Progress Complete Pending HW Consent Canceled" at bounding box center [786, 103] width 105 height 25
select select ""new""
click at [734, 91] on select "Status On Hold New In Progress Complete Pending HW Consent Canceled" at bounding box center [786, 103] width 105 height 25
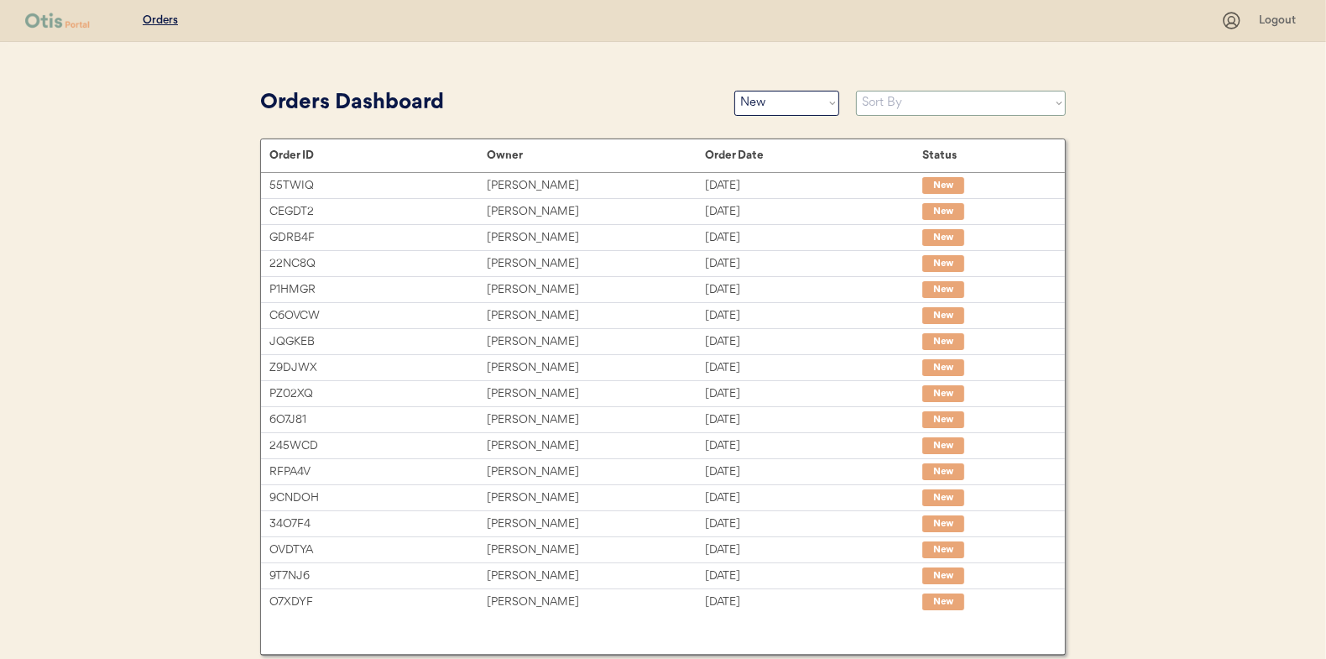
click at [908, 99] on select "Sort By Order Date (Newest → Oldest) Order Date (Oldest → Newest)" at bounding box center [961, 103] width 210 height 25
select select ""Order Date (Oldest → Newest)""
click at [856, 91] on select "Sort By Order Date (Newest → Oldest) Order Date (Oldest → Newest)" at bounding box center [961, 103] width 210 height 25
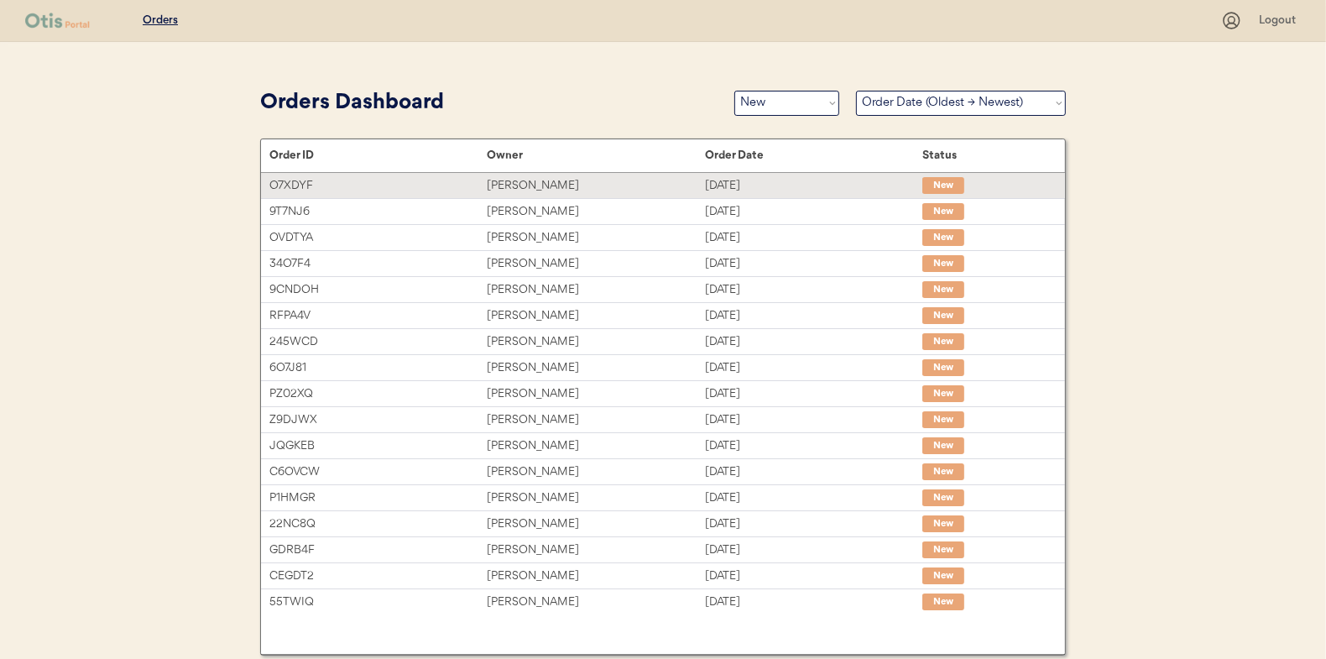
click at [530, 184] on div "Asa Bourgeois" at bounding box center [595, 185] width 217 height 19
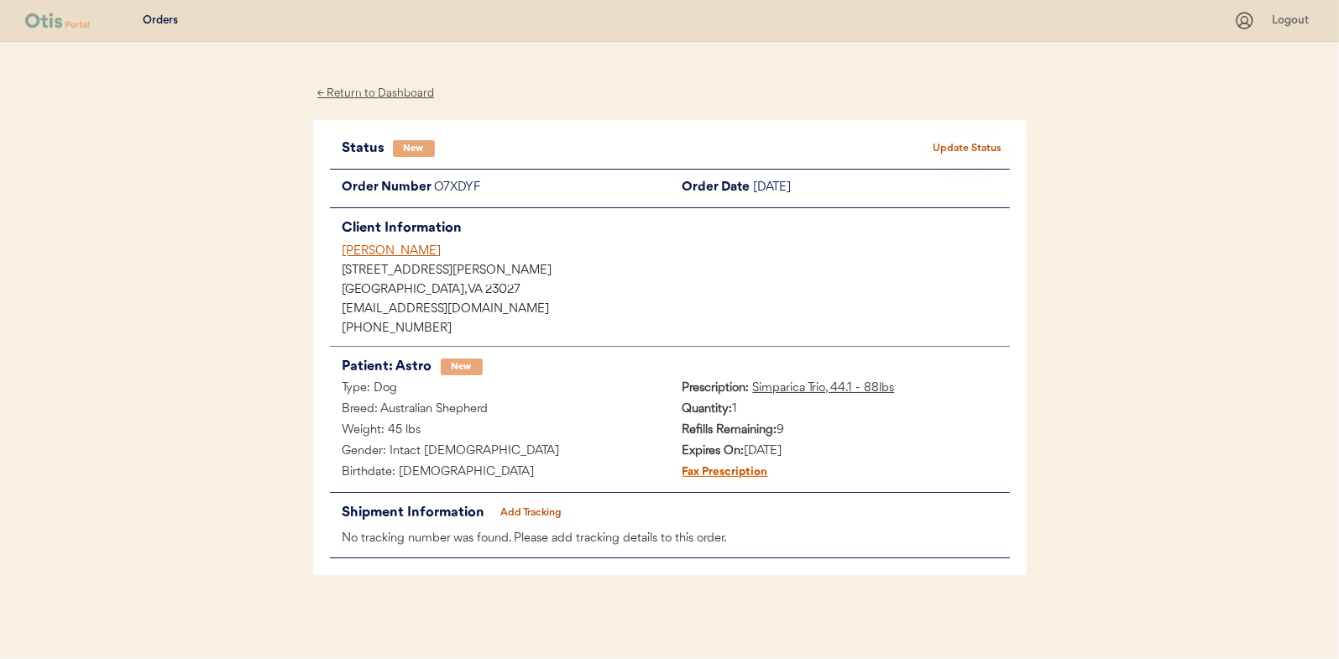
click at [968, 145] on button "Update Status" at bounding box center [968, 149] width 84 height 24
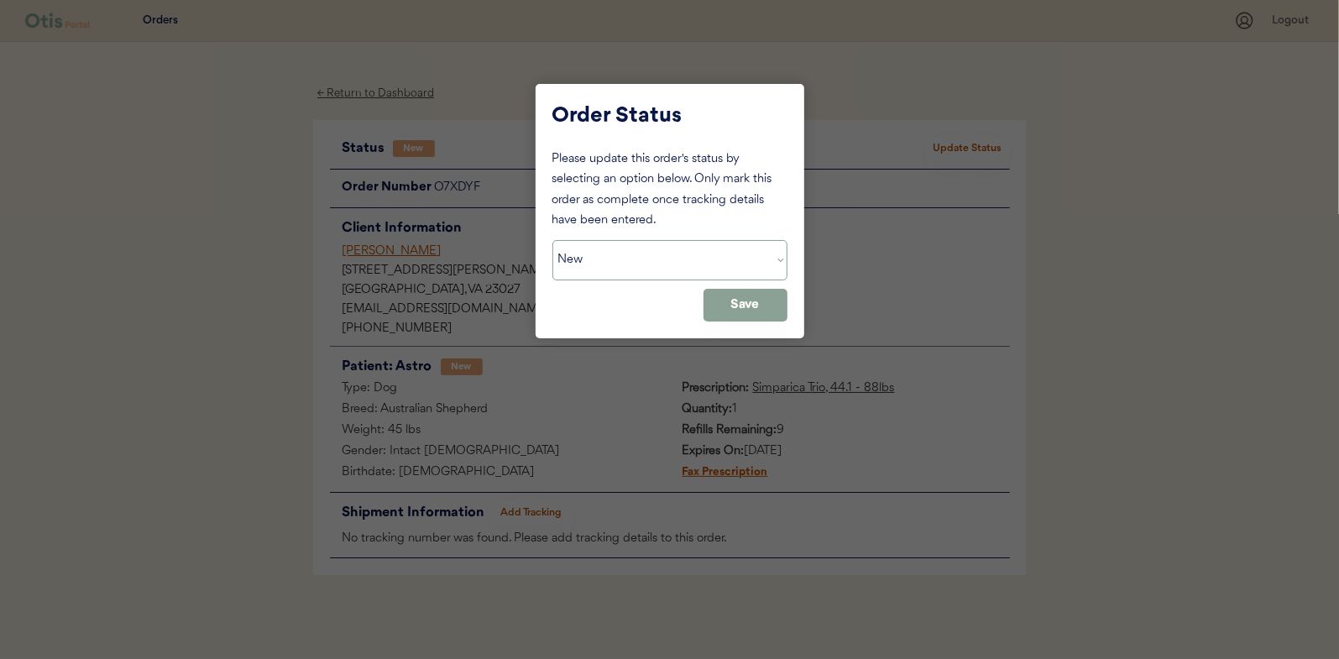
click at [628, 274] on select "Status On Hold New In Progress Complete Pending HW Consent Canceled" at bounding box center [669, 260] width 235 height 40
select select ""in_progress""
click at [552, 240] on select "Status On Hold New In Progress Complete Pending HW Consent Canceled" at bounding box center [669, 260] width 235 height 40
click at [756, 294] on button "Save" at bounding box center [745, 305] width 84 height 33
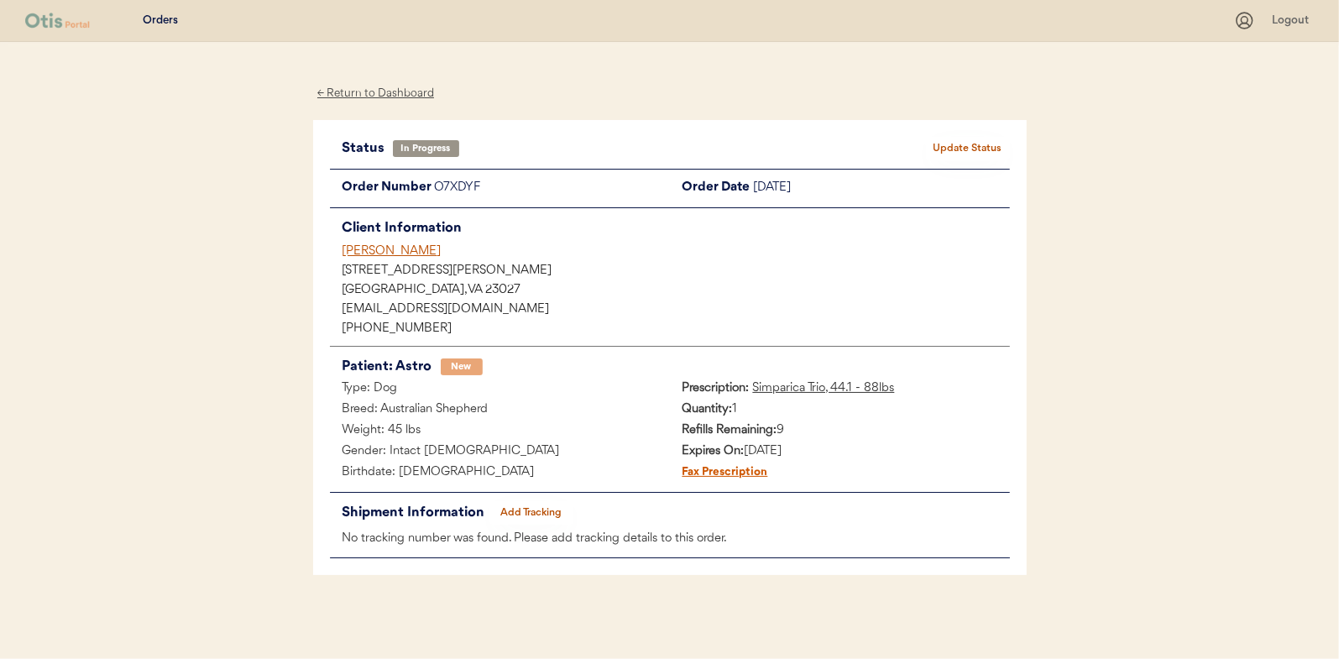
click at [393, 103] on div "← Return to Dashboard Status In Progress Update Status Order Number O7XDYF Orde…" at bounding box center [669, 350] width 713 height 617
click at [348, 92] on div "← Return to Dashboard" at bounding box center [376, 93] width 126 height 19
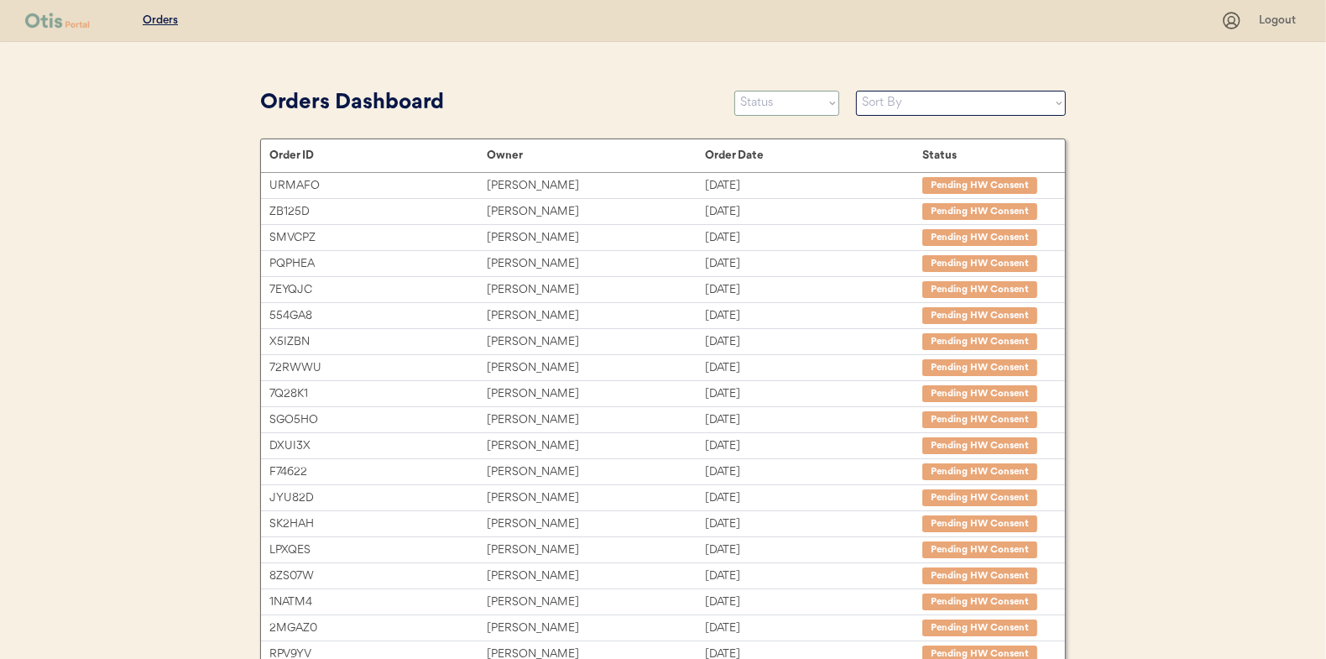
click at [788, 106] on select "Status On Hold New In Progress Complete Pending HW Consent Canceled" at bounding box center [786, 103] width 105 height 25
select select ""new""
click at [734, 91] on select "Status On Hold New In Progress Complete Pending HW Consent Canceled" at bounding box center [786, 103] width 105 height 25
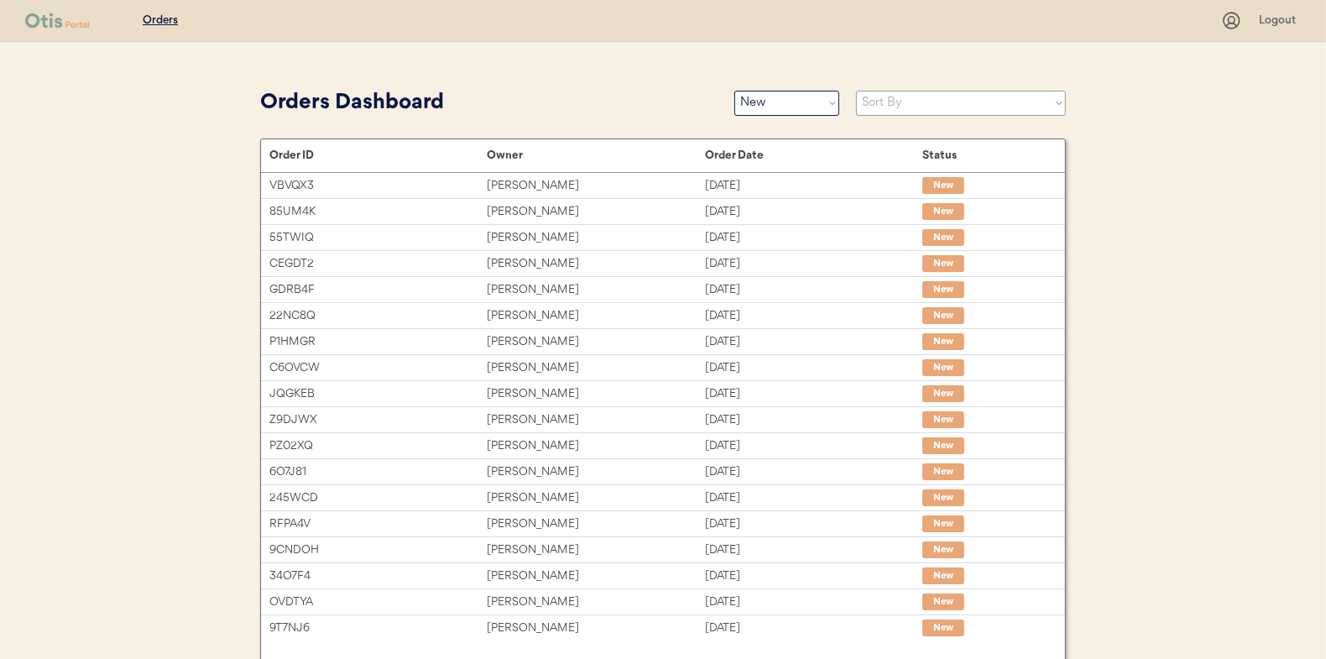
click at [887, 98] on select "Sort By Order Date (Newest → Oldest) Order Date (Oldest → Newest)" at bounding box center [961, 103] width 210 height 25
select select ""Order Date (Oldest → Newest)""
click at [856, 91] on select "Sort By Order Date (Newest → Oldest) Order Date (Oldest → Newest)" at bounding box center [961, 103] width 210 height 25
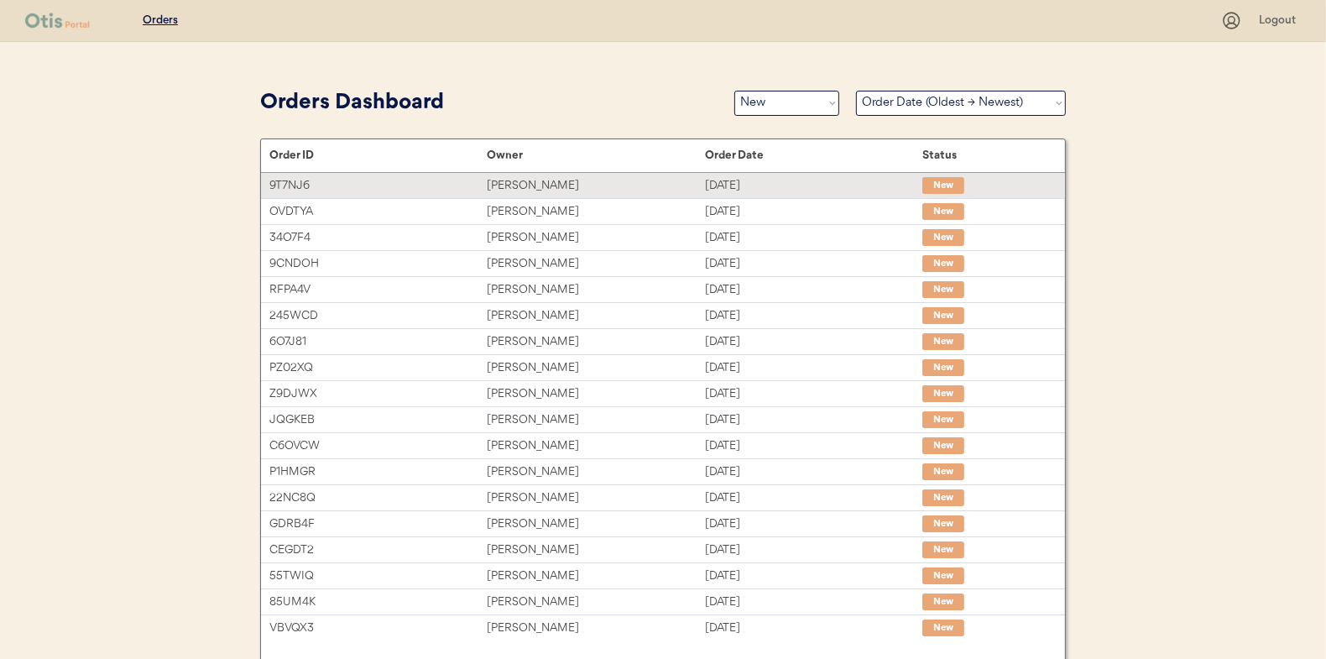
click at [506, 186] on div "[PERSON_NAME]" at bounding box center [595, 185] width 217 height 19
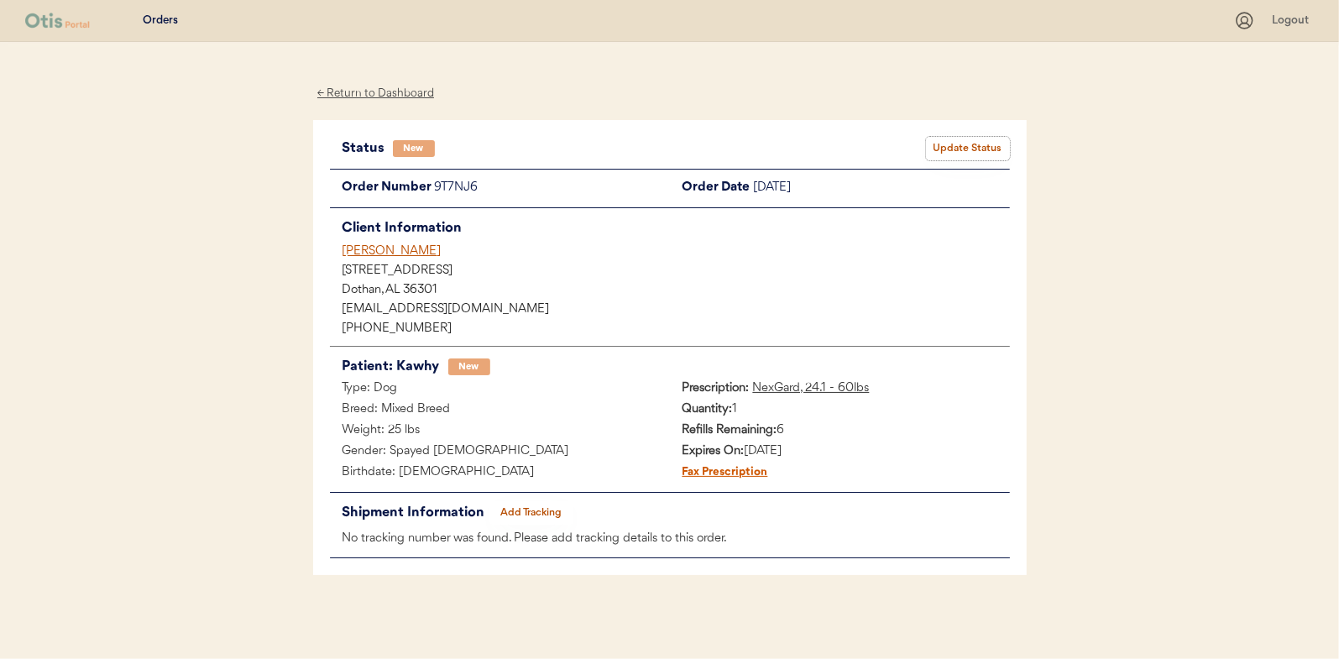
click at [968, 144] on button "Update Status" at bounding box center [968, 149] width 84 height 24
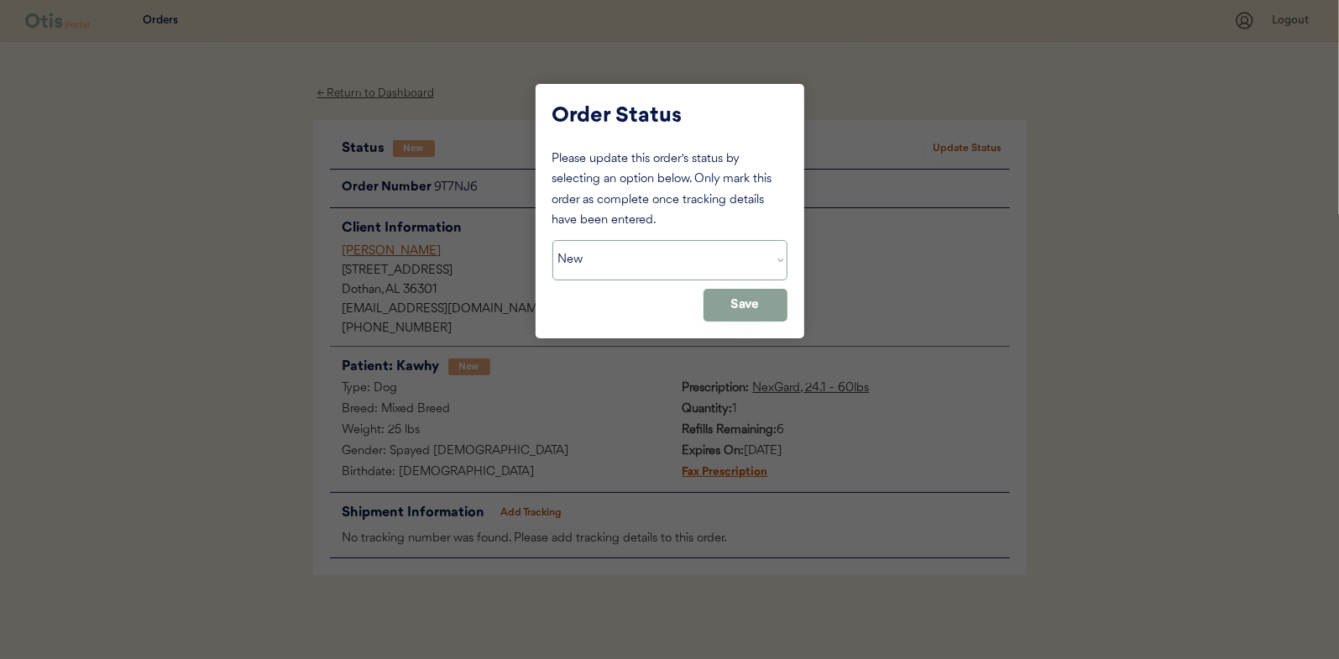
click at [611, 265] on select "Status On Hold New In Progress Complete Pending HW Consent Canceled" at bounding box center [669, 260] width 235 height 40
select select ""in_progress""
click at [552, 240] on select "Status On Hold New In Progress Complete Pending HW Consent Canceled" at bounding box center [669, 260] width 235 height 40
click at [731, 295] on button "Save" at bounding box center [745, 305] width 84 height 33
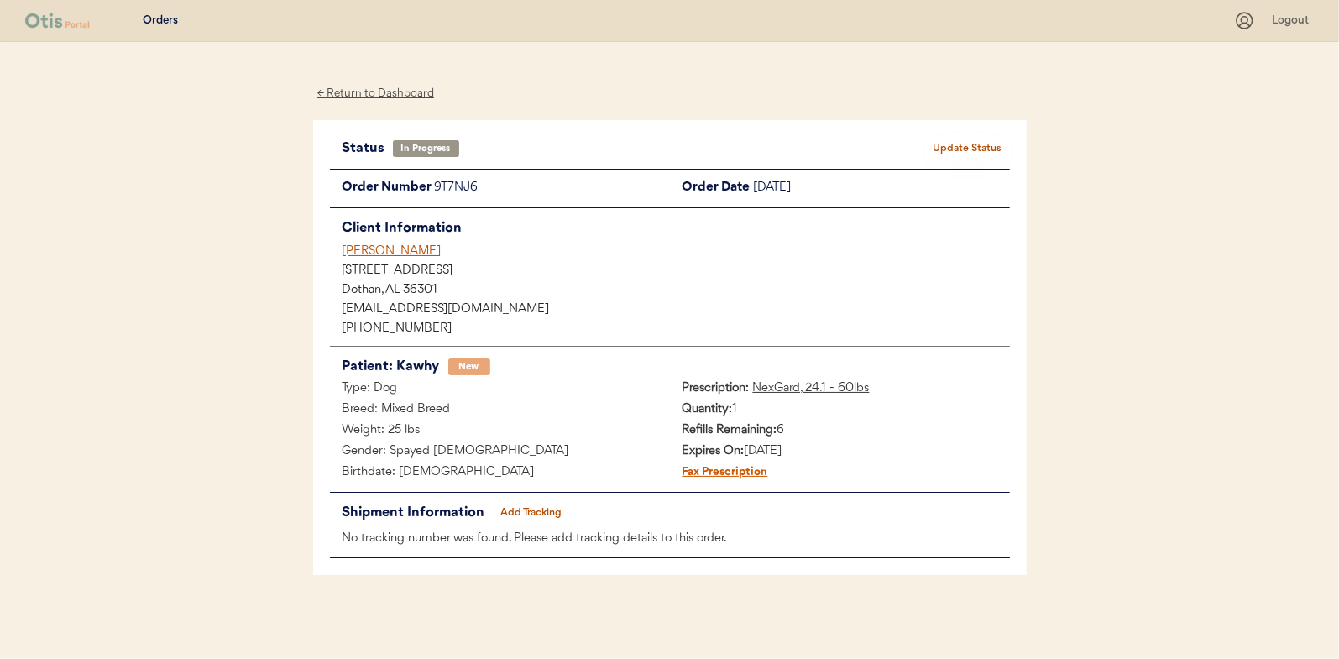
click at [383, 92] on div "← Return to Dashboard" at bounding box center [376, 93] width 126 height 19
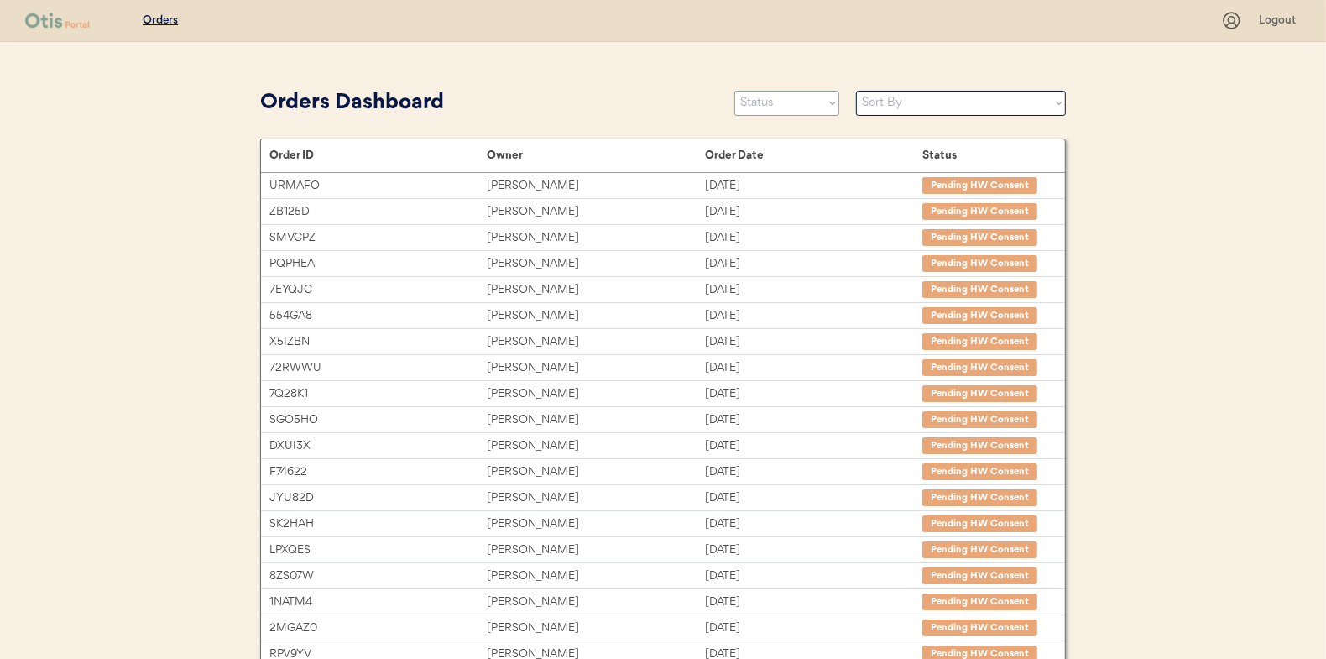
click at [776, 105] on select "Status On Hold New In Progress Complete Pending HW Consent Canceled" at bounding box center [786, 103] width 105 height 25
click at [734, 91] on select "Status On Hold New In Progress Complete Pending HW Consent Canceled" at bounding box center [786, 103] width 105 height 25
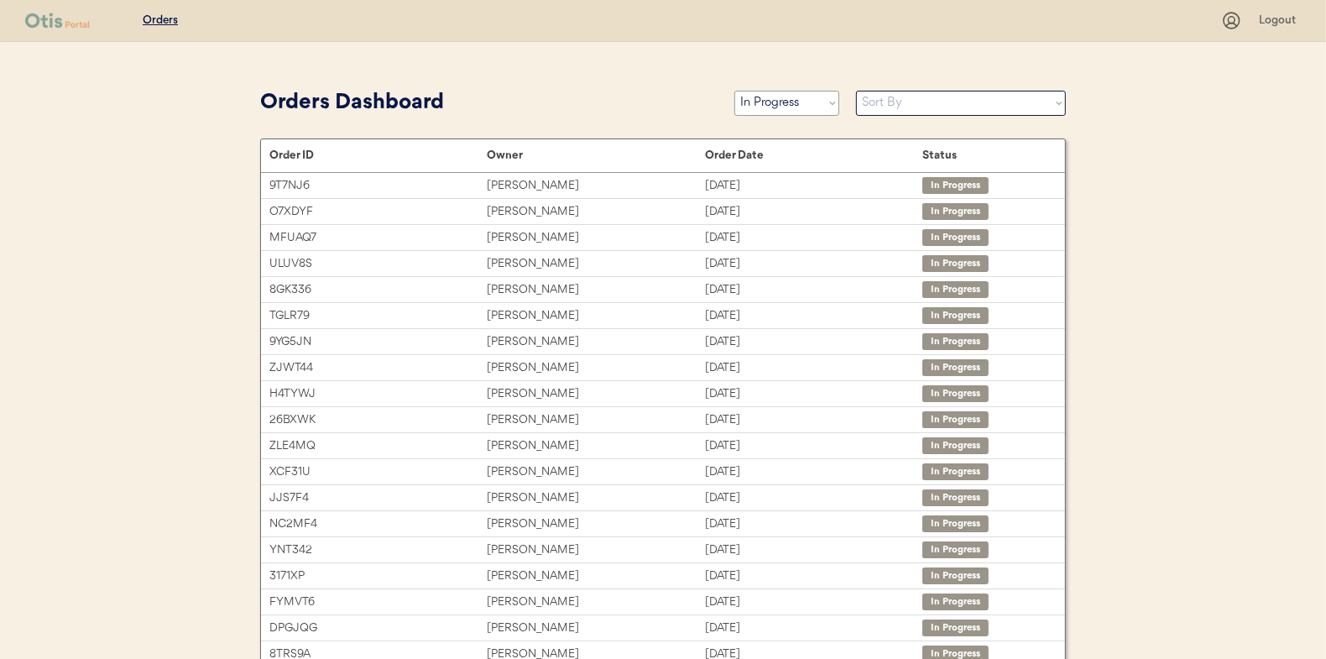
click at [762, 107] on select "Status On Hold New In Progress Complete Pending HW Consent Canceled" at bounding box center [786, 103] width 105 height 25
select select ""new""
click at [734, 91] on select "Status On Hold New In Progress Complete Pending HW Consent Canceled" at bounding box center [786, 103] width 105 height 25
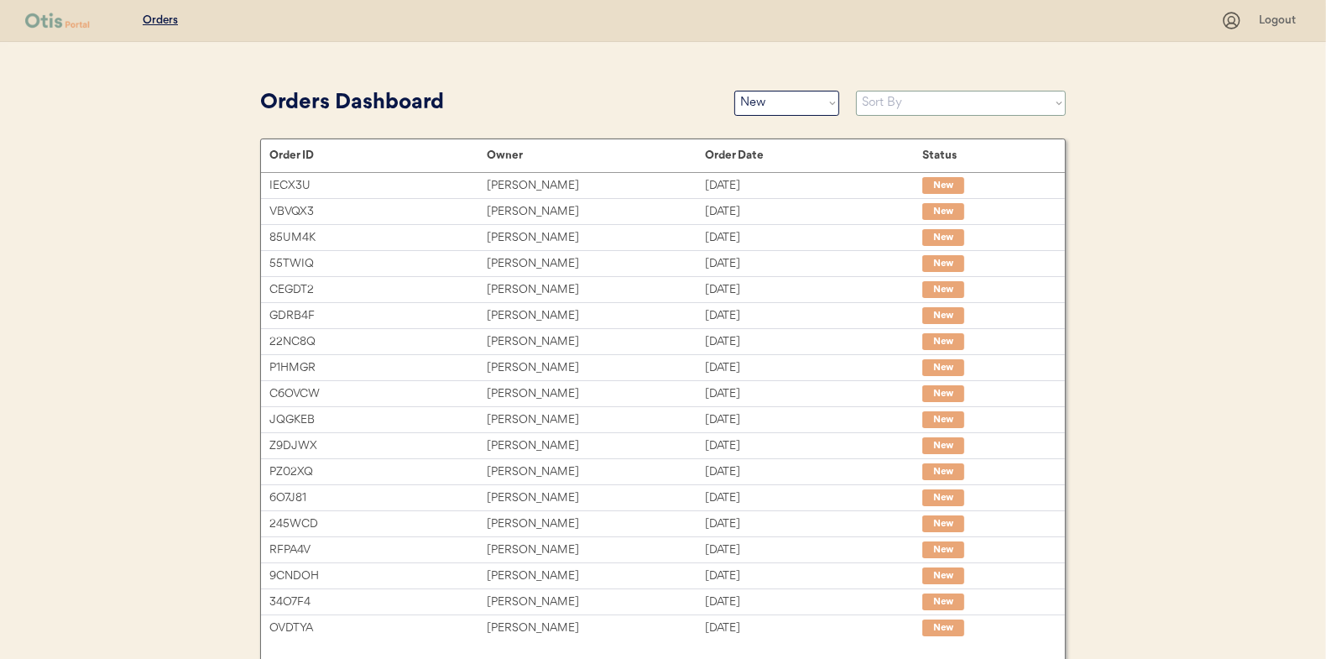
click at [891, 99] on select "Sort By Order Date (Newest → Oldest) Order Date (Oldest → Newest)" at bounding box center [961, 103] width 210 height 25
select select ""Order Date (Oldest → Newest)""
click at [856, 91] on select "Sort By Order Date (Newest → Oldest) Order Date (Oldest → Newest)" at bounding box center [961, 103] width 210 height 25
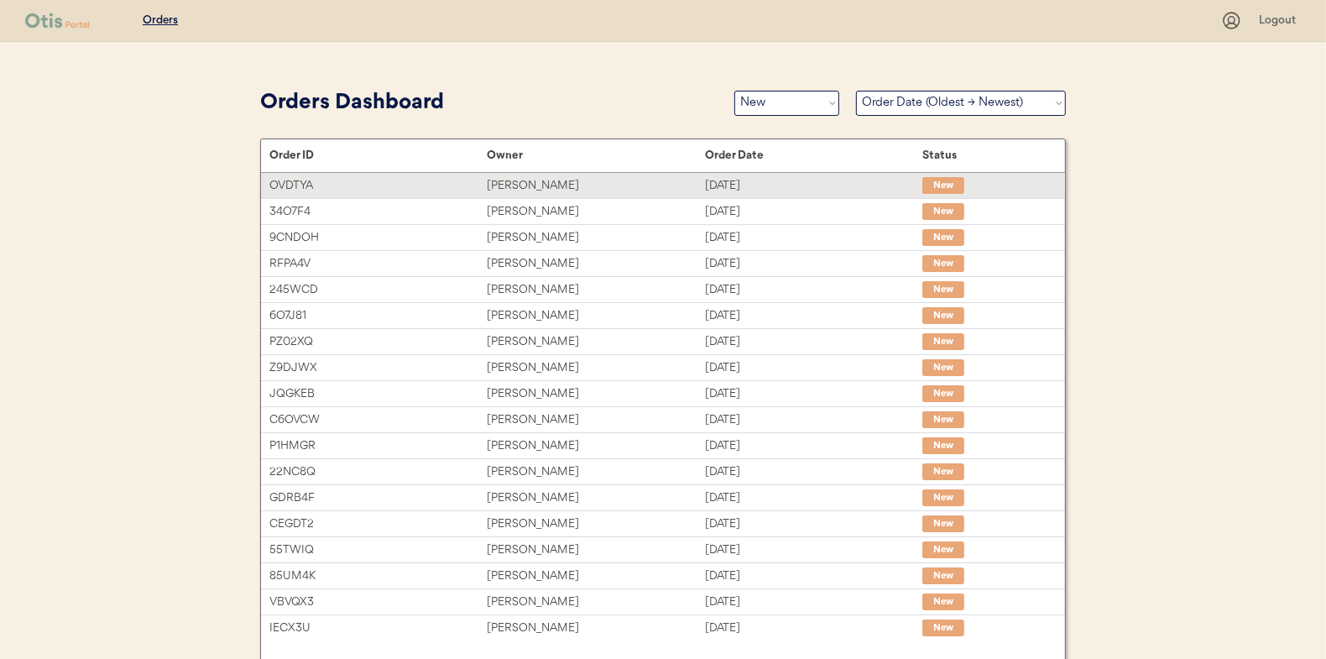
click at [519, 186] on div "Rishika Tiwari" at bounding box center [595, 185] width 217 height 19
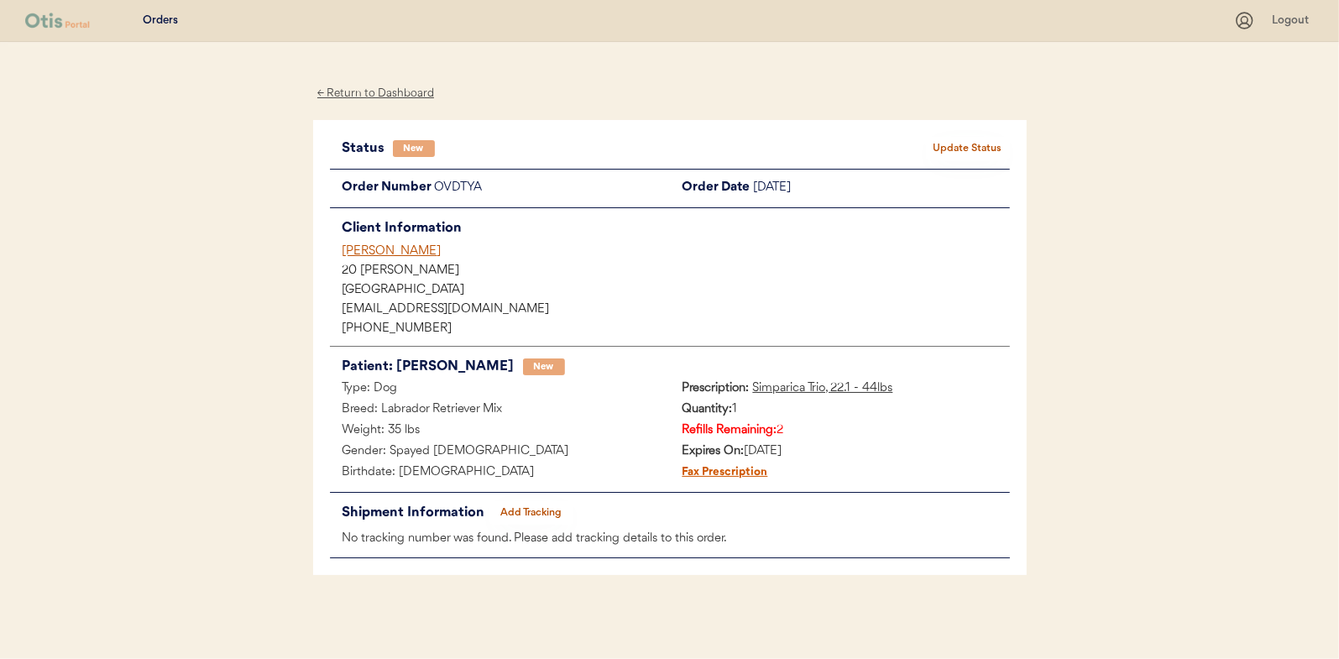
click at [978, 146] on button "Update Status" at bounding box center [968, 149] width 84 height 24
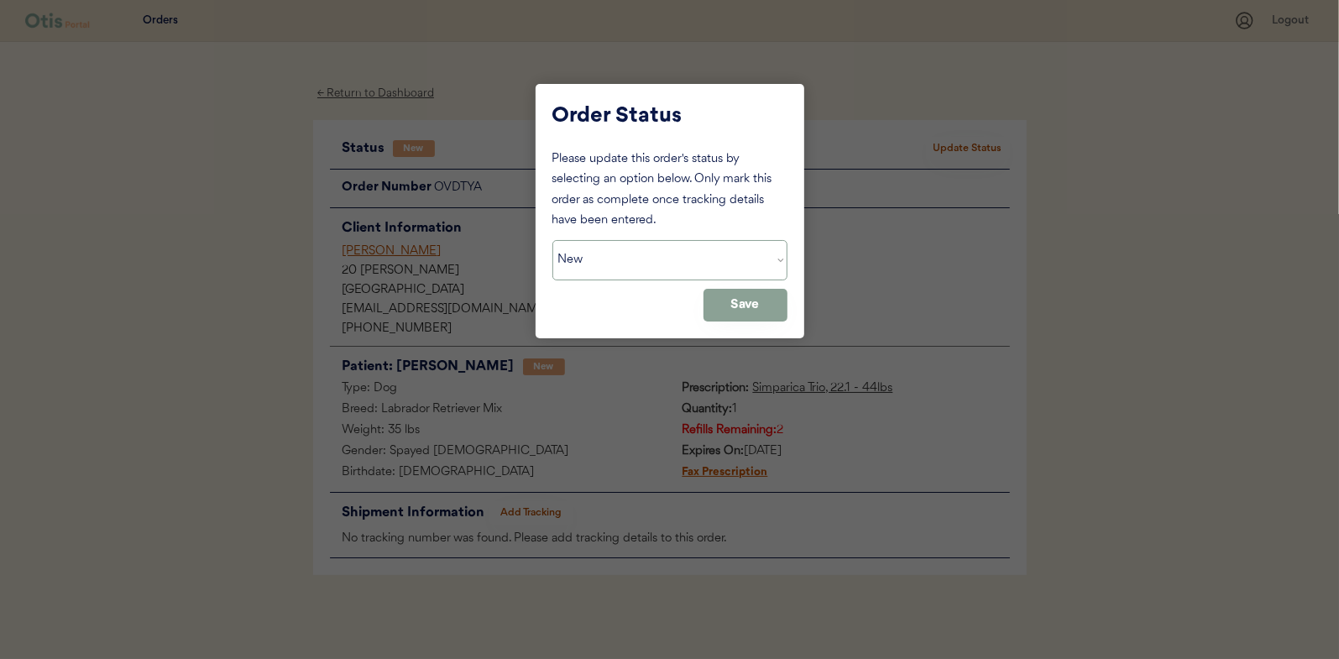
click at [591, 269] on select "Status On Hold New In Progress Complete Pending HW Consent Canceled" at bounding box center [669, 260] width 235 height 40
select select ""in_progress""
click at [552, 240] on select "Status On Hold New In Progress Complete Pending HW Consent Canceled" at bounding box center [669, 260] width 235 height 40
click at [751, 311] on button "Save" at bounding box center [745, 305] width 84 height 33
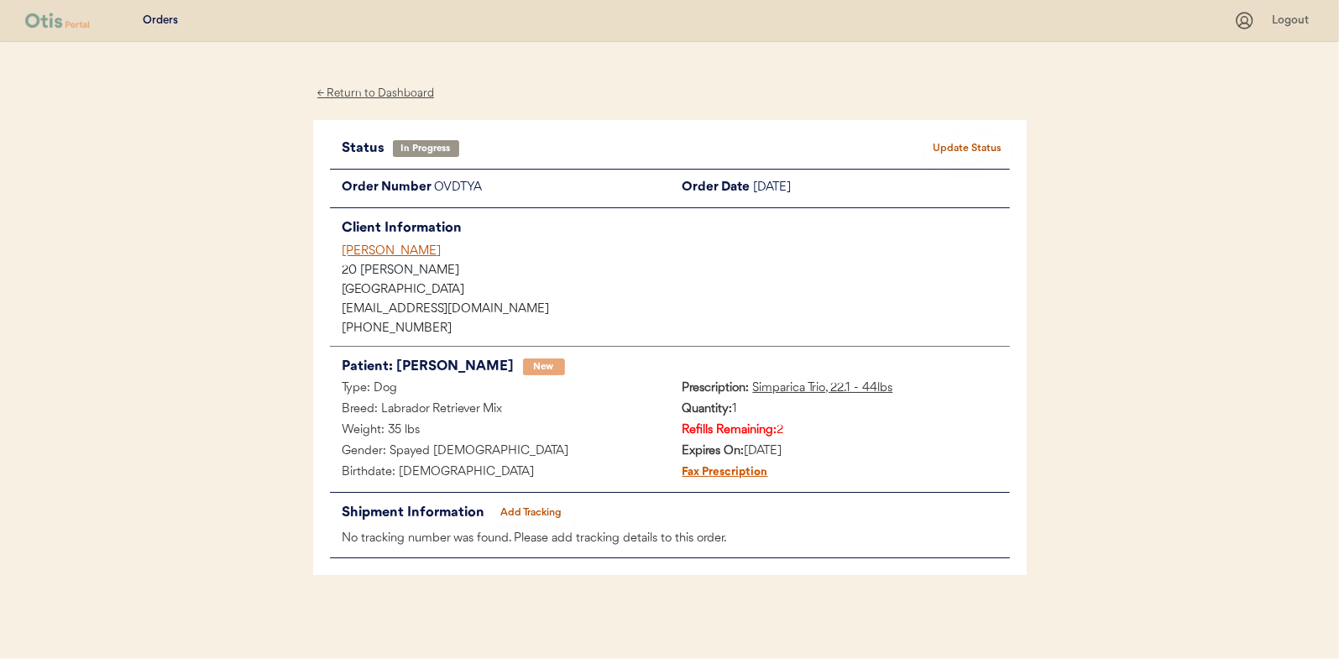
click at [384, 93] on div "← Return to Dashboard" at bounding box center [376, 93] width 126 height 19
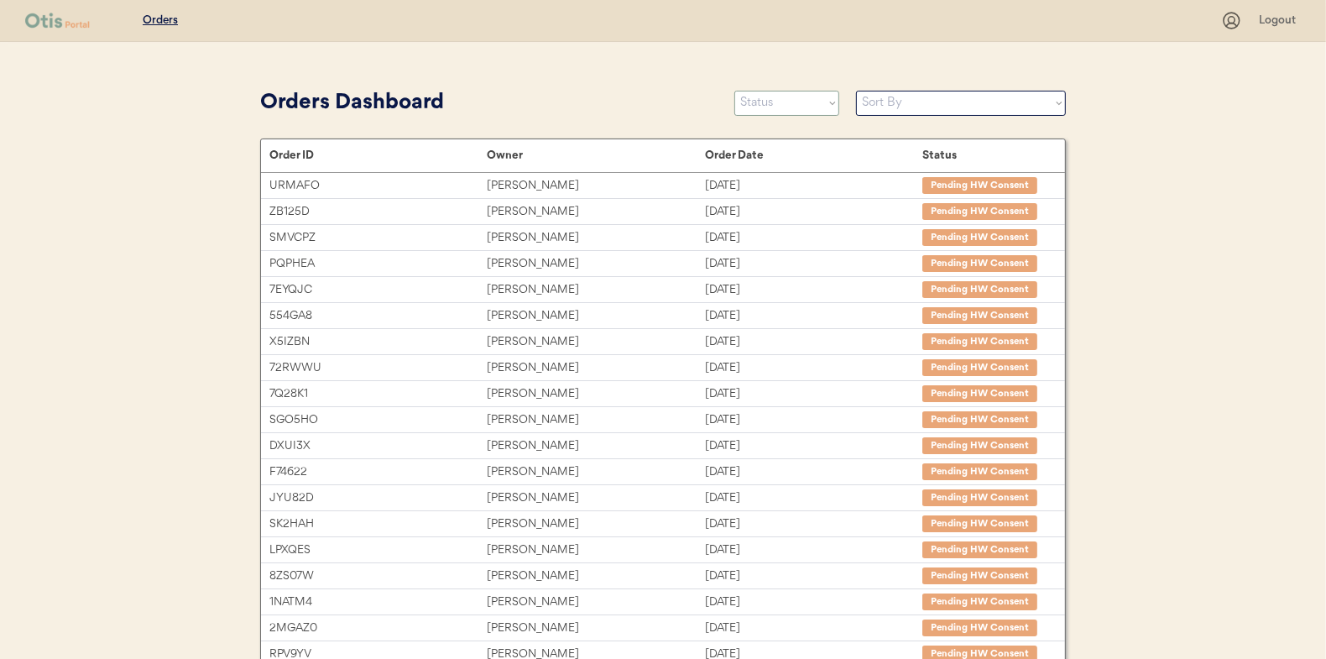
click at [786, 110] on select "Status On Hold New In Progress Complete Pending HW Consent Canceled" at bounding box center [786, 103] width 105 height 25
select select ""new""
click at [734, 91] on select "Status On Hold New In Progress Complete Pending HW Consent Canceled" at bounding box center [786, 103] width 105 height 25
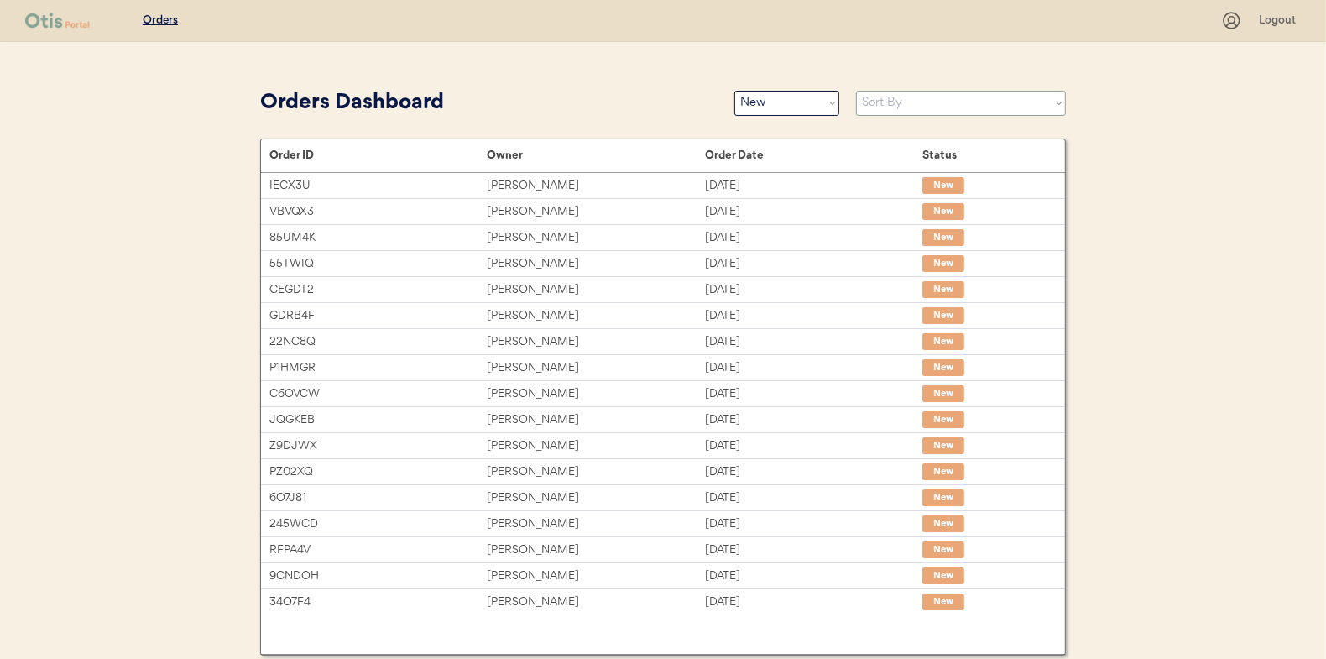
click at [887, 100] on select "Sort By Order Date (Newest → Oldest) Order Date (Oldest → Newest)" at bounding box center [961, 103] width 210 height 25
select select ""Order Date (Oldest → Newest)""
click at [856, 91] on select "Sort By Order Date (Newest → Oldest) Order Date (Oldest → Newest)" at bounding box center [961, 103] width 210 height 25
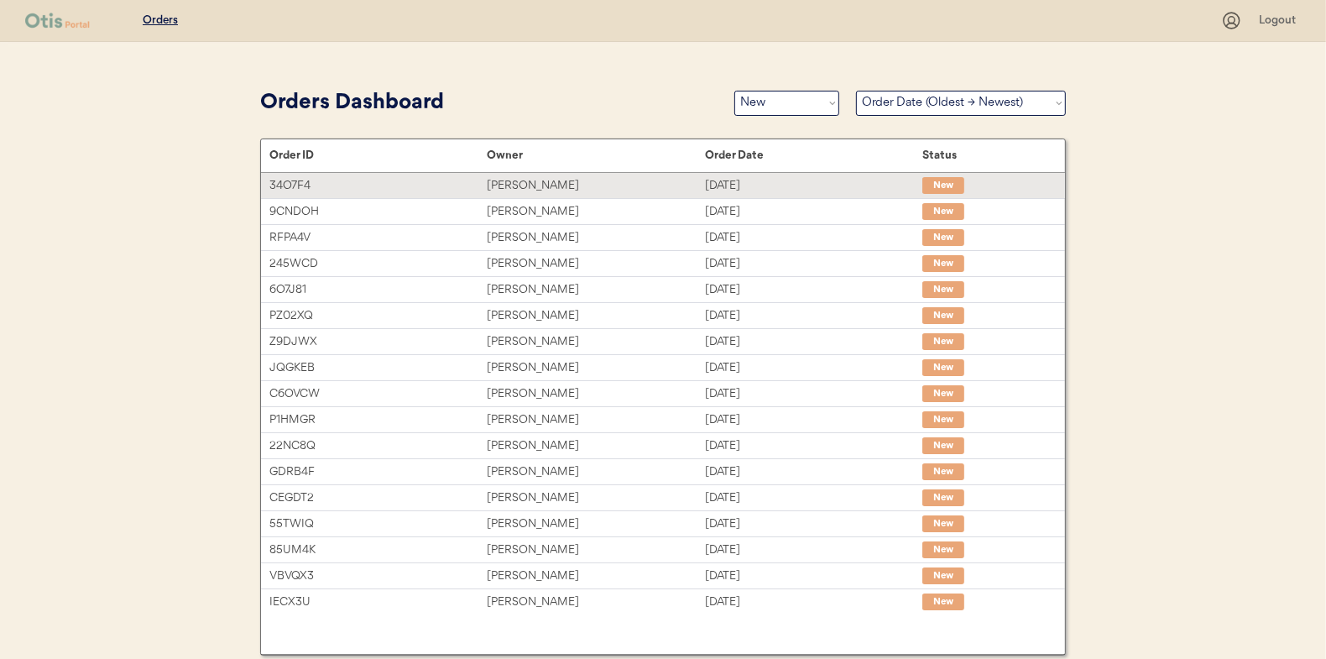
drag, startPoint x: 515, startPoint y: 185, endPoint x: 381, endPoint y: 187, distance: 134.3
click at [515, 185] on div "Jenna keith" at bounding box center [595, 185] width 217 height 19
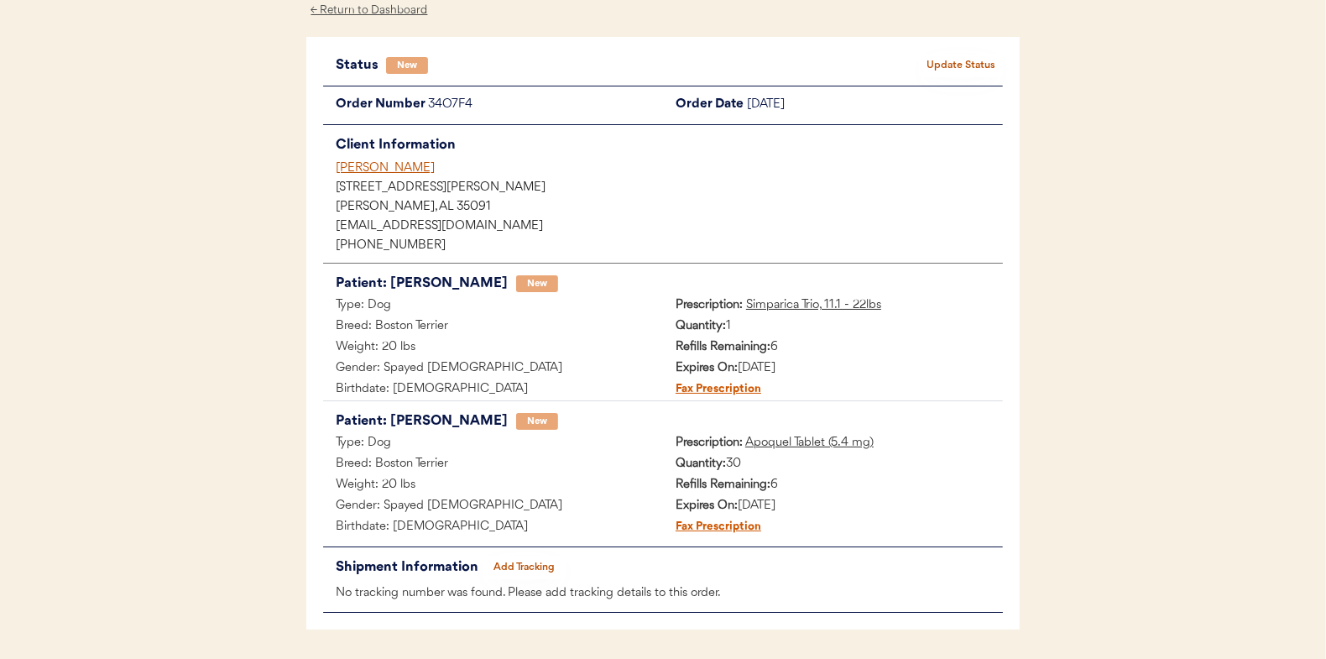
scroll to position [84, 0]
click at [968, 63] on button "Update Status" at bounding box center [961, 65] width 84 height 24
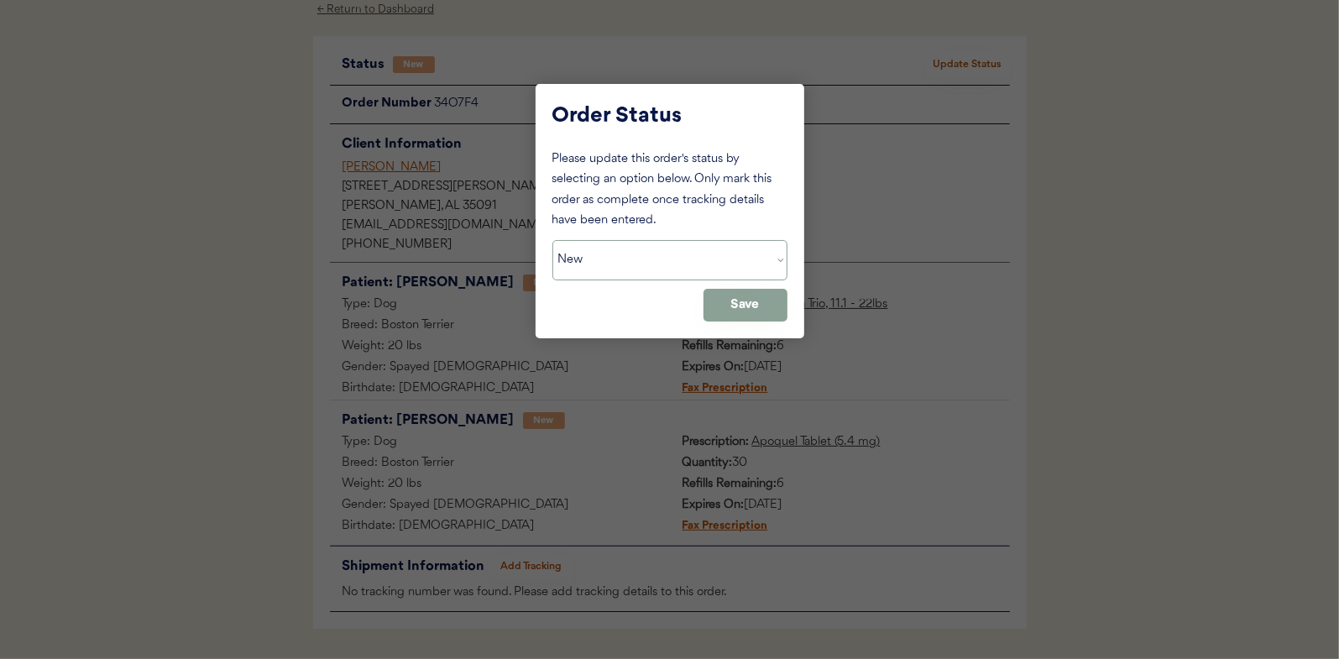
click at [633, 253] on select "Status On Hold New In Progress Complete Pending HW Consent Canceled" at bounding box center [669, 260] width 235 height 40
select select ""in_progress""
click at [552, 240] on select "Status On Hold New In Progress Complete Pending HW Consent Canceled" at bounding box center [669, 260] width 235 height 40
click at [735, 308] on button "Save" at bounding box center [745, 305] width 84 height 33
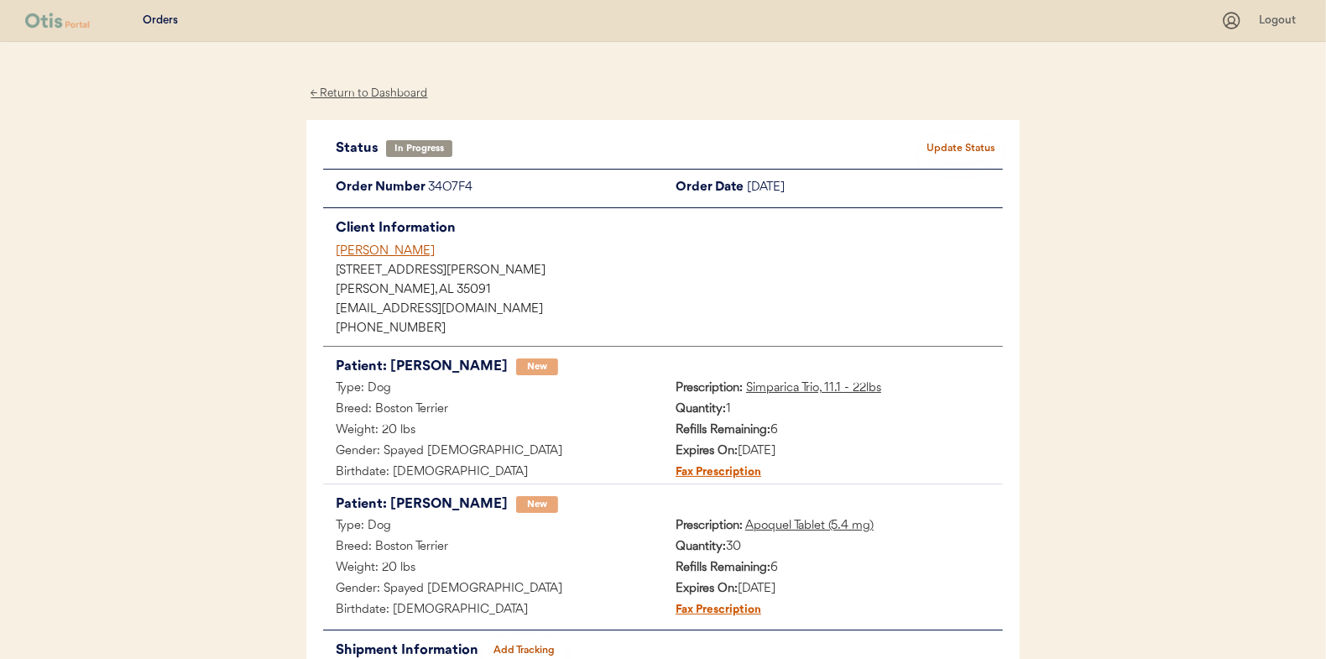
scroll to position [0, 0]
click at [372, 90] on div "← Return to Dashboard" at bounding box center [369, 93] width 126 height 19
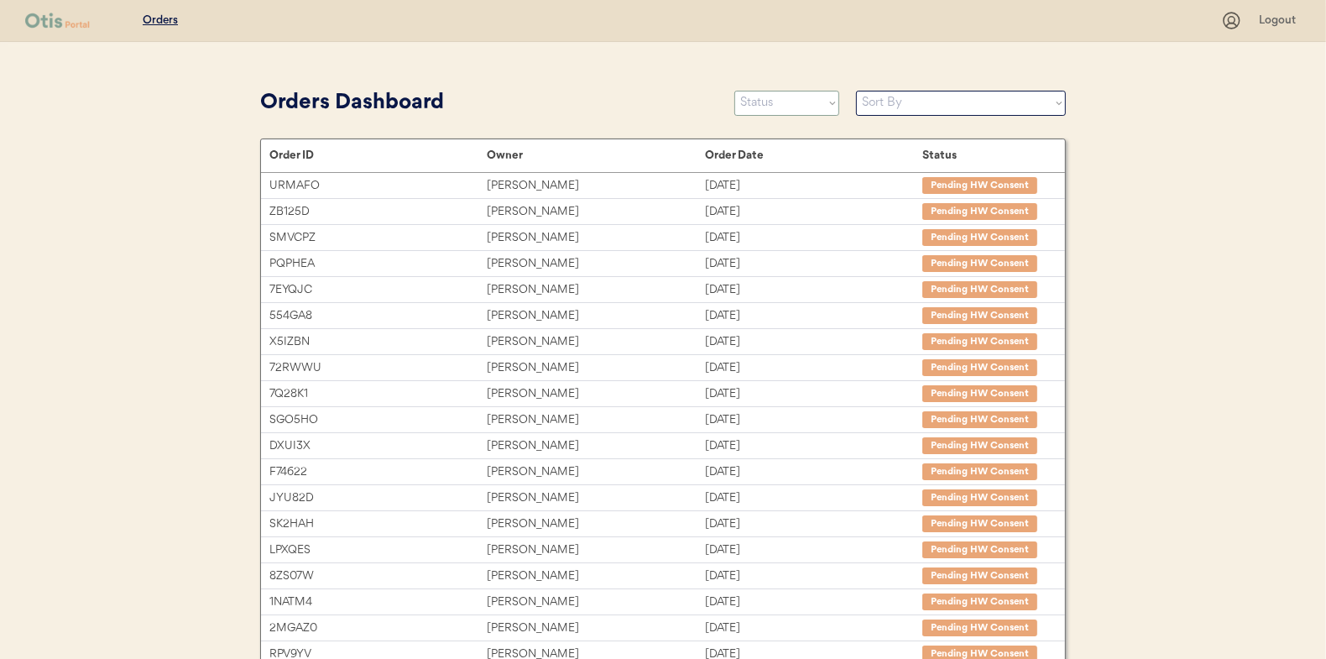
click at [785, 97] on select "Status On Hold New In Progress Complete Pending HW Consent Canceled" at bounding box center [786, 103] width 105 height 25
select select ""new""
click at [734, 91] on select "Status On Hold New In Progress Complete Pending HW Consent Canceled" at bounding box center [786, 103] width 105 height 25
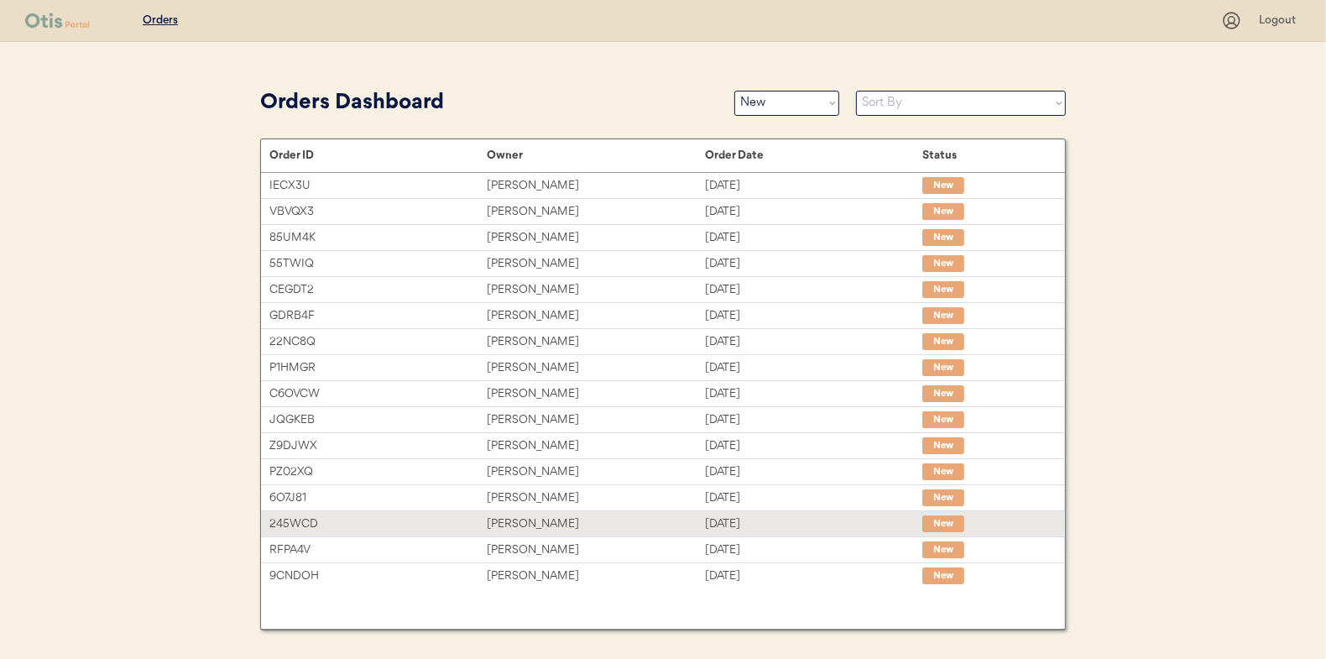
click at [514, 523] on div "[PERSON_NAME]" at bounding box center [595, 524] width 217 height 19
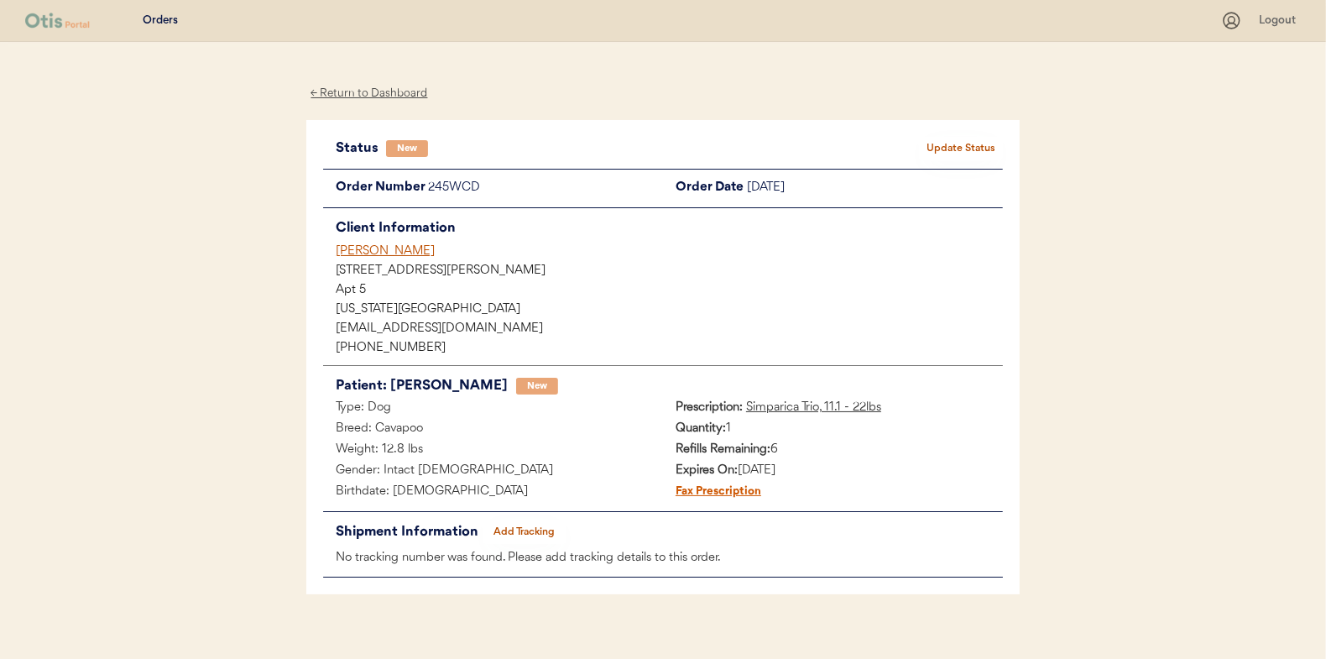
click at [954, 141] on button "Update Status" at bounding box center [961, 149] width 84 height 24
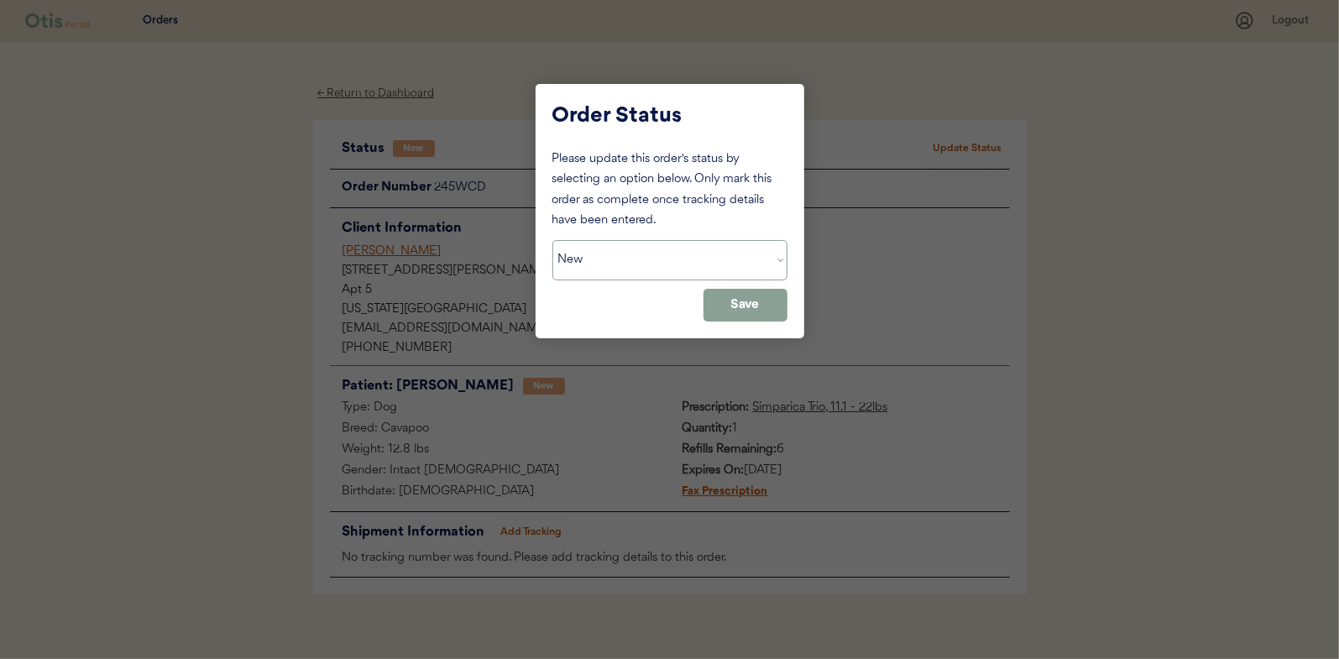
click at [607, 266] on select "Status On Hold New In Progress Complete Pending HW Consent Canceled" at bounding box center [669, 260] width 235 height 40
select select ""in_progress""
click at [552, 240] on select "Status On Hold New In Progress Complete Pending HW Consent Canceled" at bounding box center [669, 260] width 235 height 40
click at [738, 308] on button "Save" at bounding box center [745, 305] width 84 height 33
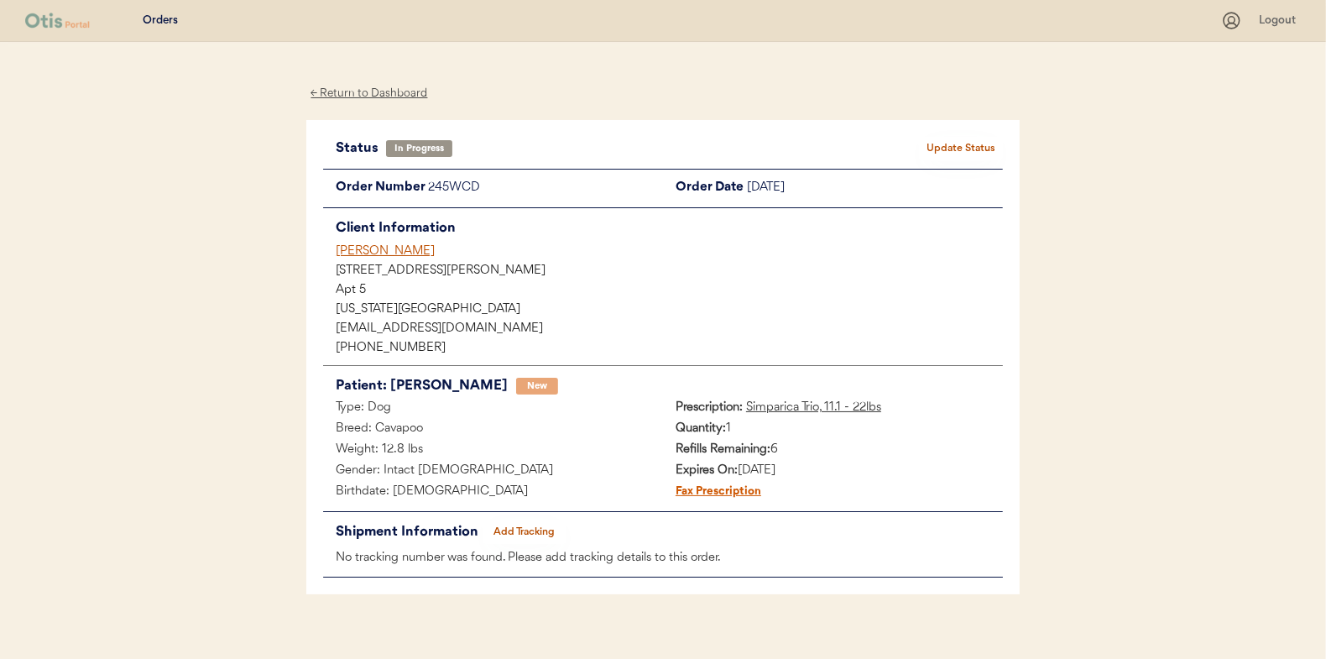
click at [374, 90] on div "← Return to Dashboard" at bounding box center [369, 93] width 126 height 19
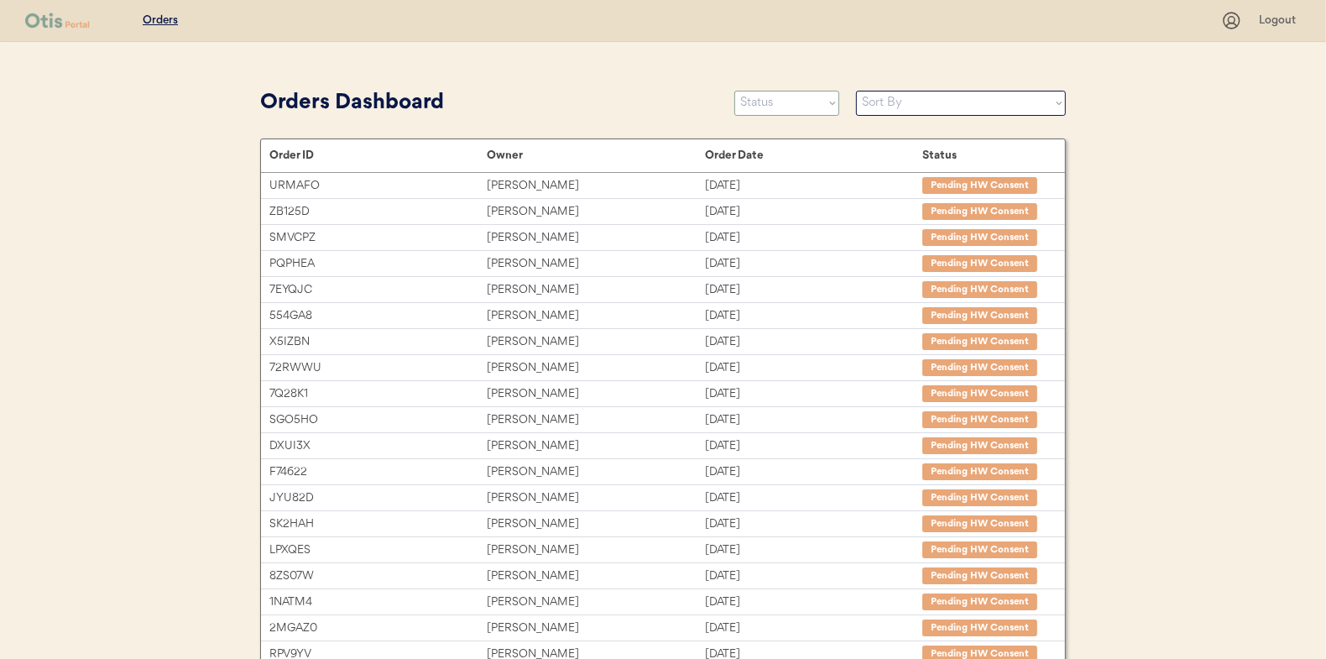
click at [811, 107] on select "Status On Hold New In Progress Complete Pending HW Consent Canceled" at bounding box center [786, 103] width 105 height 25
select select ""new""
click at [734, 91] on select "Status On Hold New In Progress Complete Pending HW Consent Canceled" at bounding box center [786, 103] width 105 height 25
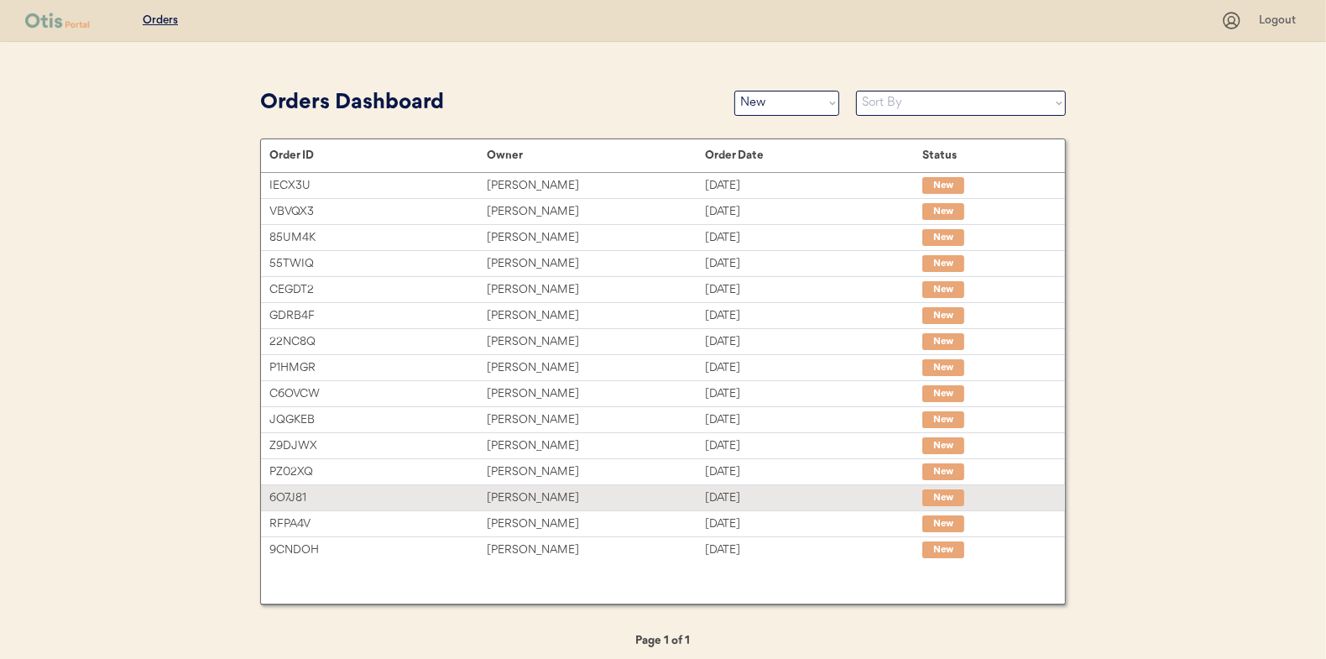
click at [520, 494] on div "Amanda Delaney" at bounding box center [595, 498] width 217 height 19
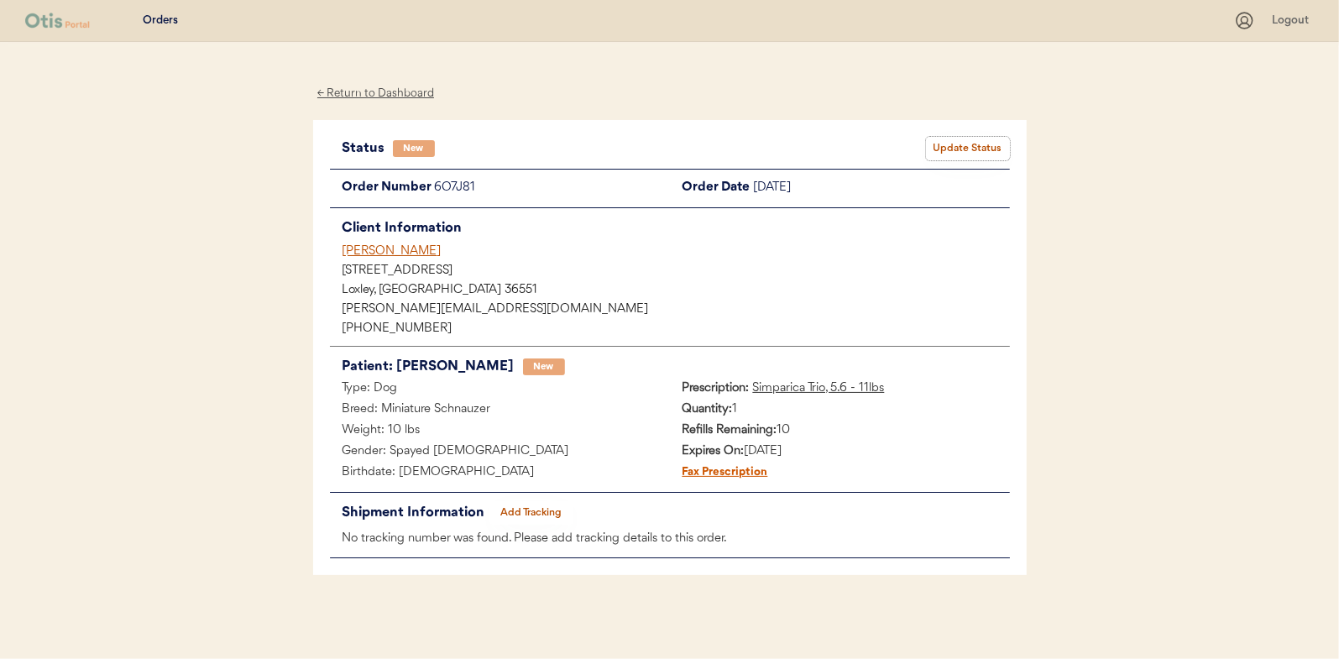
click at [954, 141] on button "Update Status" at bounding box center [968, 149] width 84 height 24
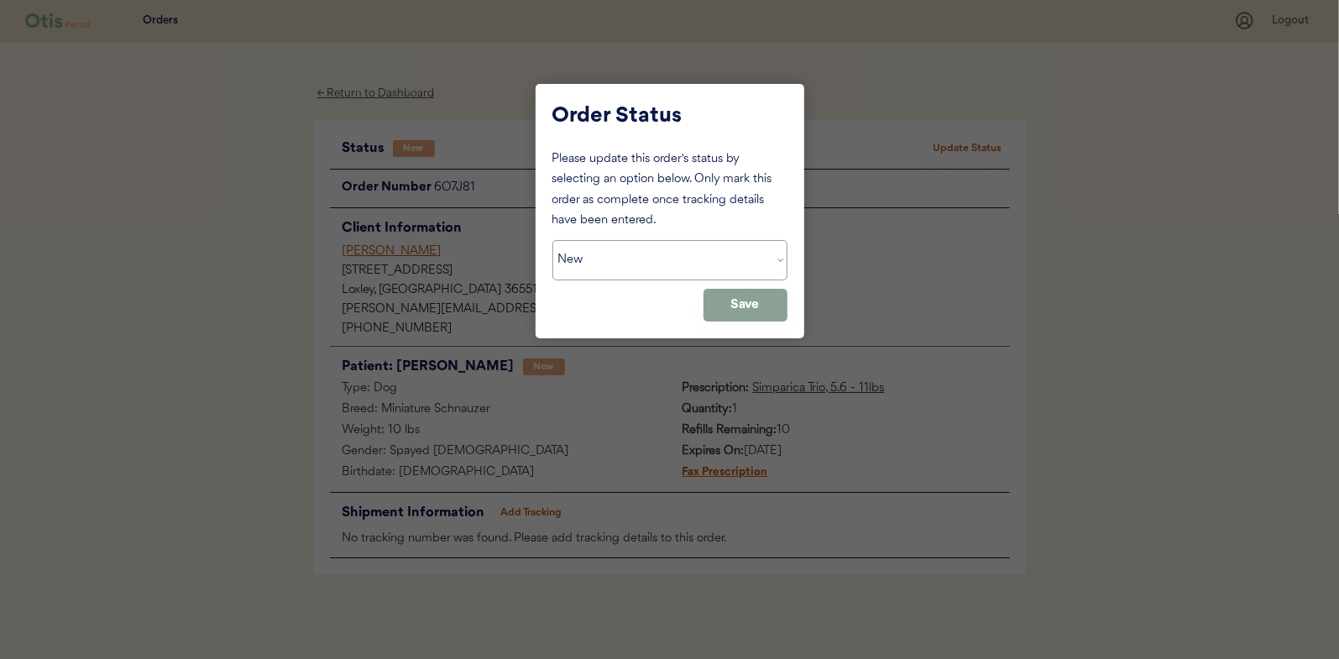
click at [595, 264] on select "Status On Hold New In Progress Complete Pending HW Consent Canceled" at bounding box center [669, 260] width 235 height 40
select select ""in_progress""
click at [552, 240] on select "Status On Hold New In Progress Complete Pending HW Consent Canceled" at bounding box center [669, 260] width 235 height 40
click at [759, 308] on button "Save" at bounding box center [745, 305] width 84 height 33
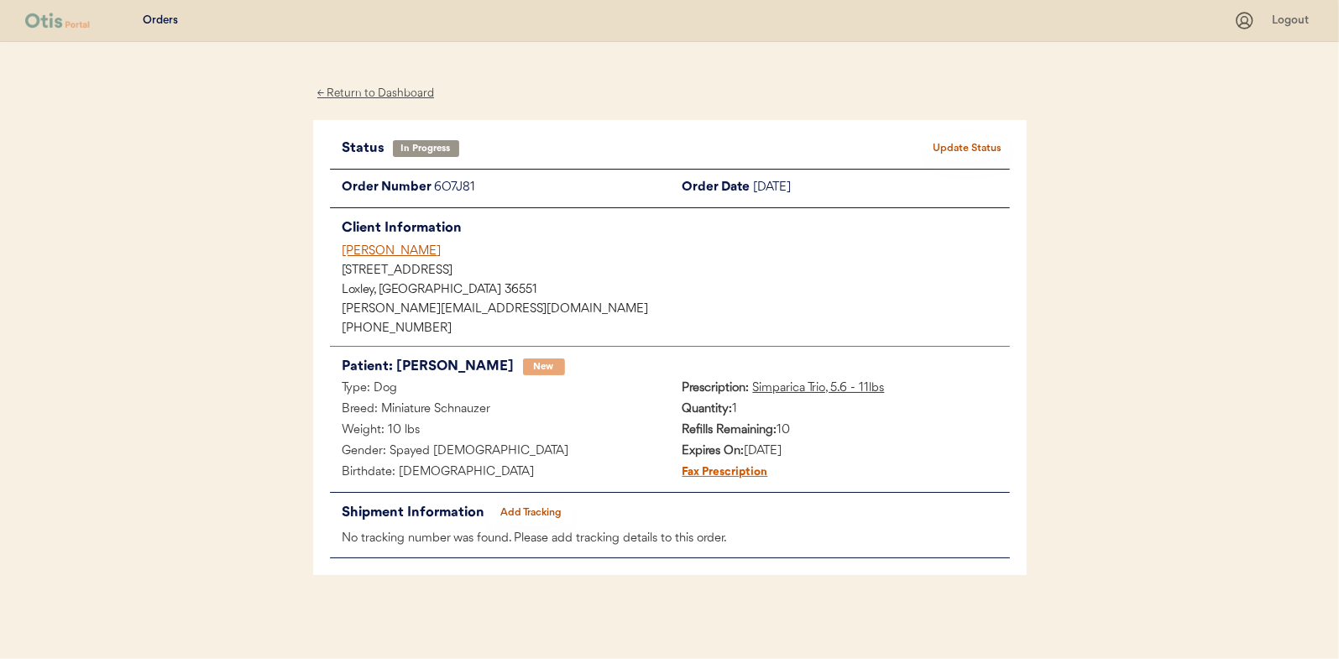
click at [377, 94] on div "← Return to Dashboard" at bounding box center [376, 93] width 126 height 19
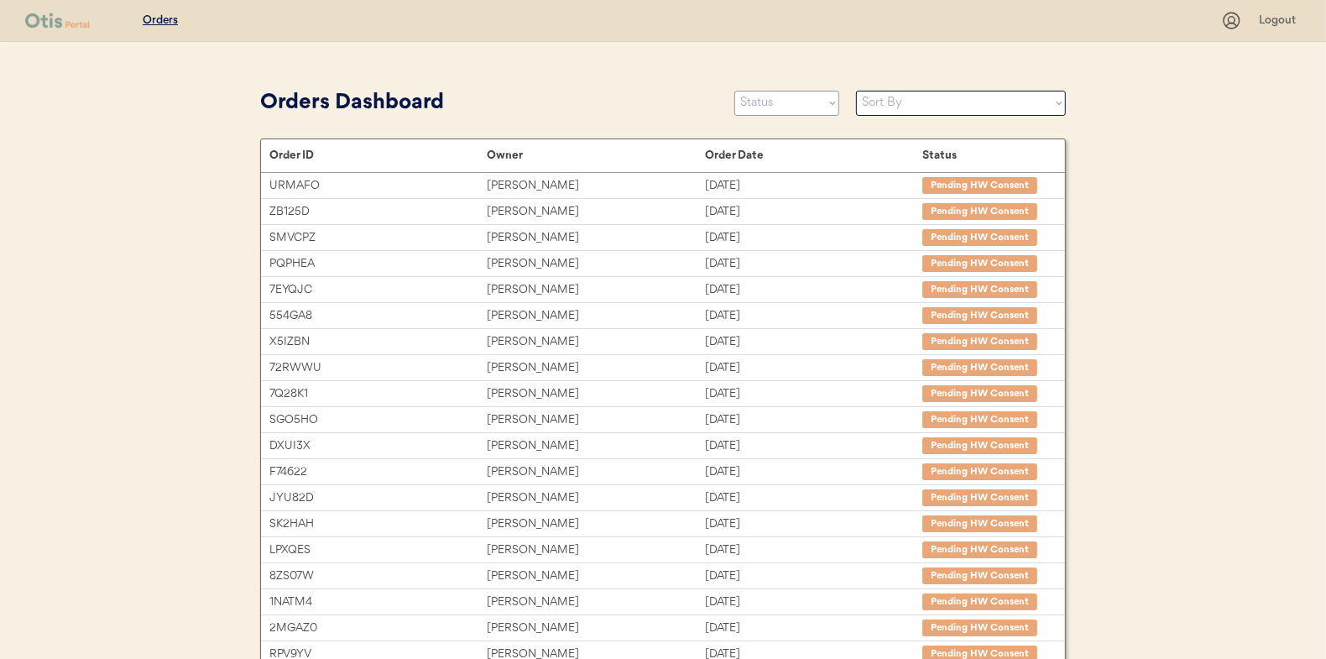
click at [755, 107] on select "Status On Hold New In Progress Complete Pending HW Consent Canceled" at bounding box center [786, 103] width 105 height 25
select select ""new""
click at [734, 91] on select "Status On Hold New In Progress Complete Pending HW Consent Canceled" at bounding box center [786, 103] width 105 height 25
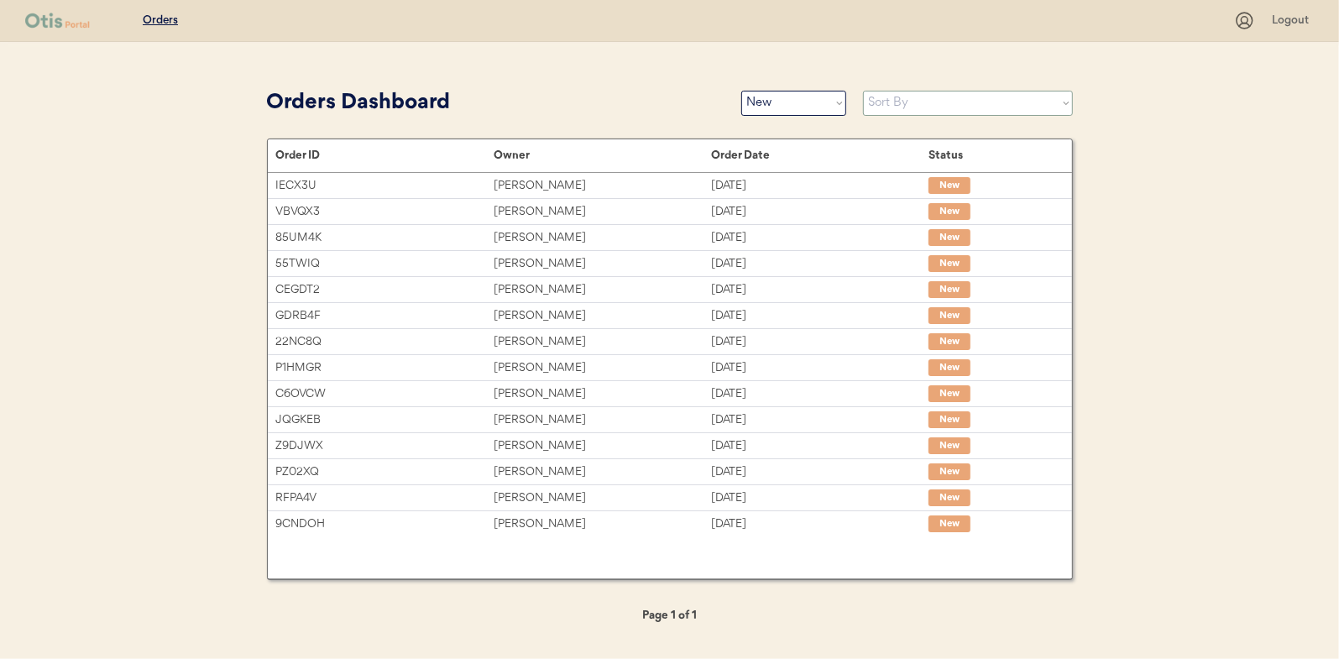
click at [900, 107] on select "Sort By Order Date (Newest → Oldest) Order Date (Oldest → Newest)" at bounding box center [968, 103] width 210 height 25
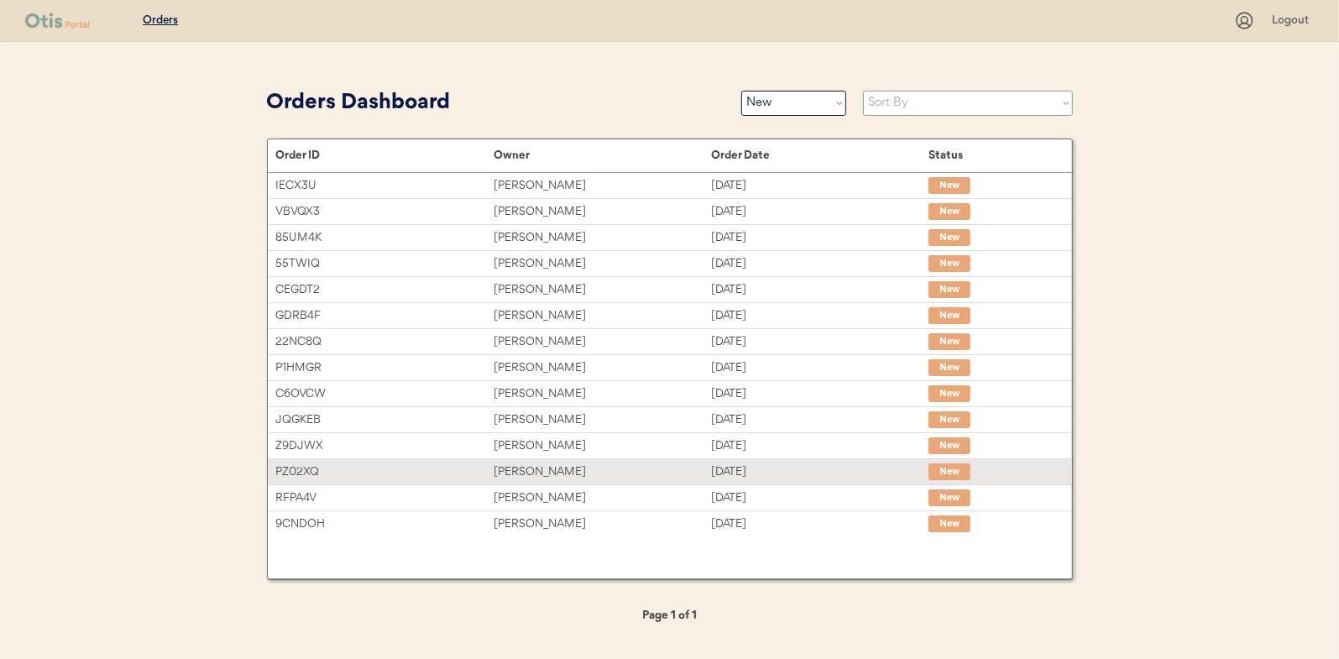
click at [550, 472] on div "[PERSON_NAME]" at bounding box center [602, 471] width 217 height 19
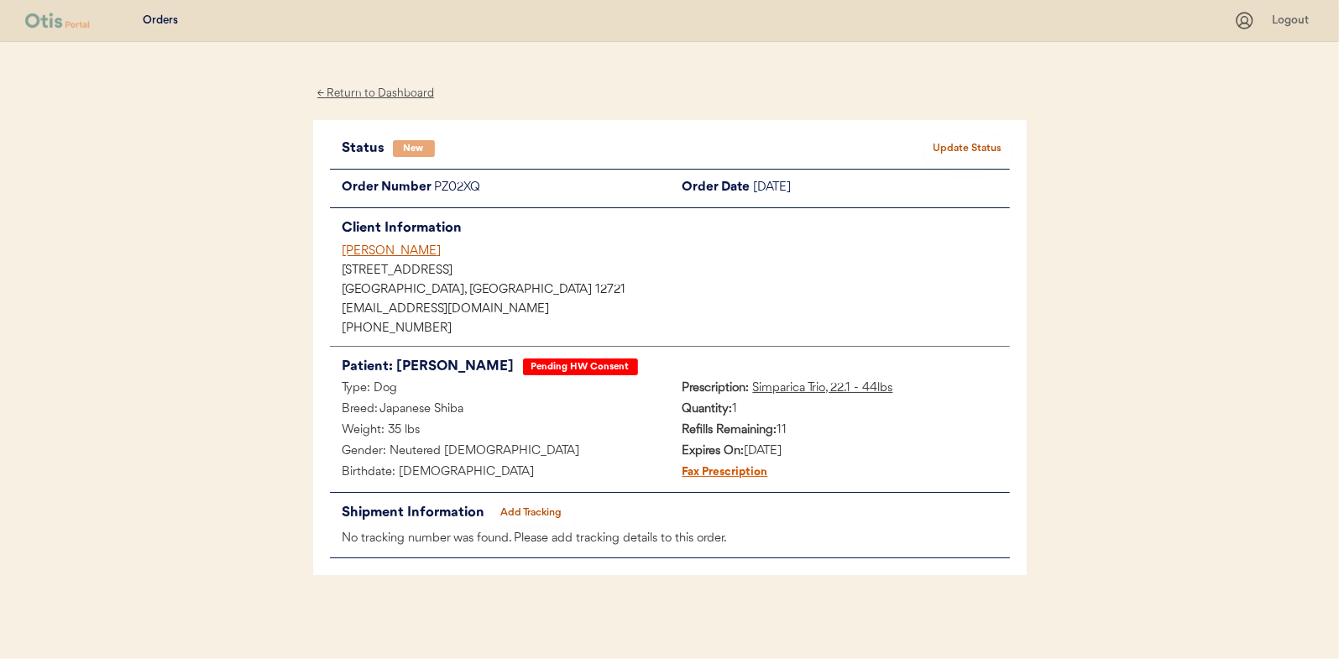
click at [977, 139] on button "Update Status" at bounding box center [968, 149] width 84 height 24
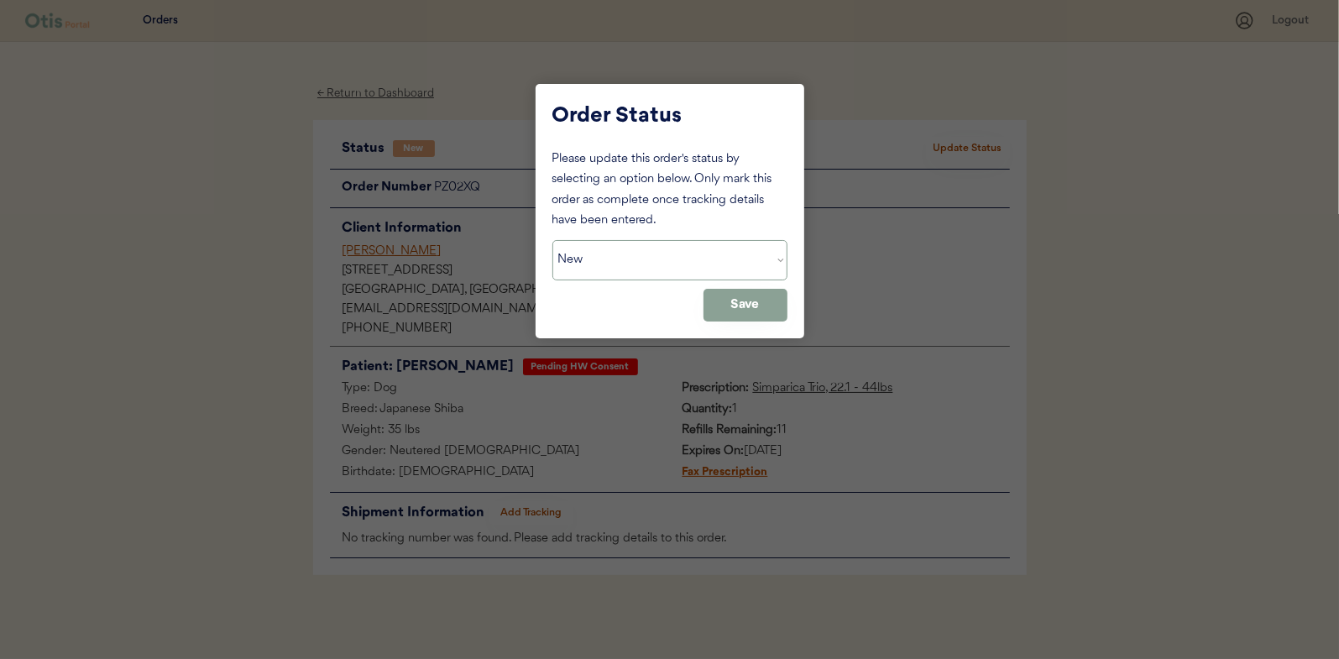
click at [630, 256] on select "Status On Hold New In Progress Complete Pending HW Consent Canceled" at bounding box center [669, 260] width 235 height 40
select select ""pending_hw_consent""
click at [552, 240] on select "Status On Hold New In Progress Complete Pending HW Consent Canceled" at bounding box center [669, 260] width 235 height 40
click at [771, 314] on button "Save" at bounding box center [745, 305] width 84 height 33
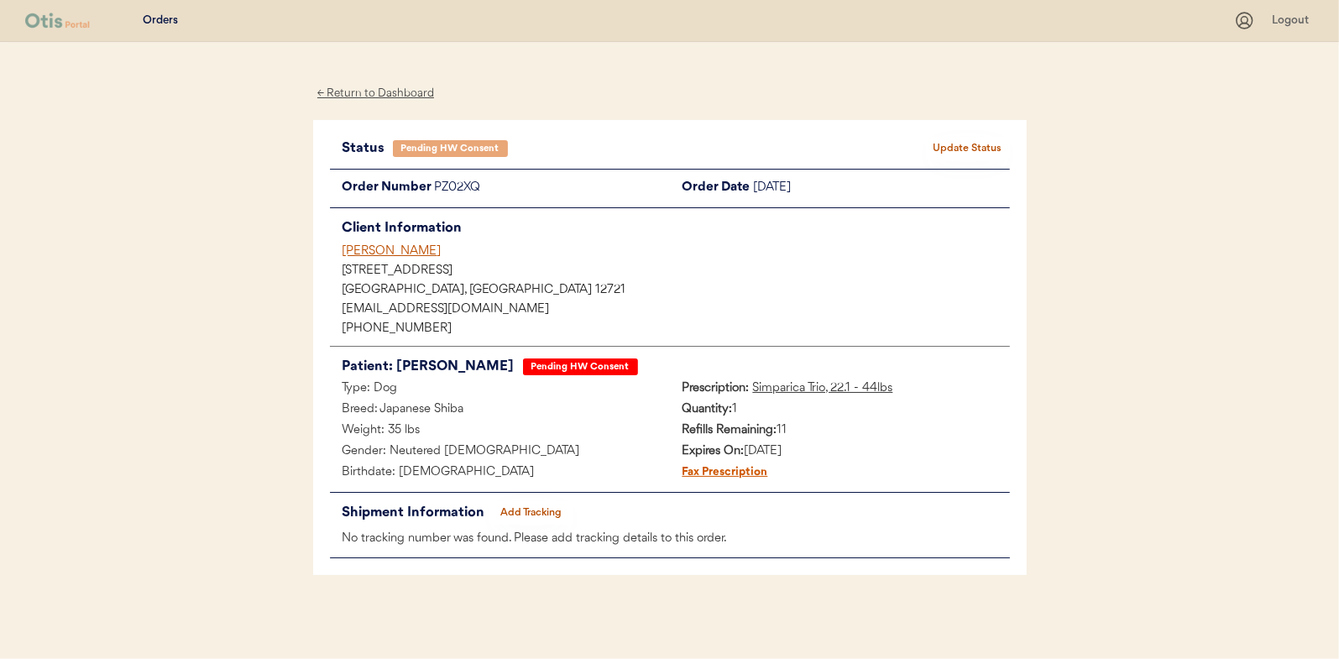
click at [407, 96] on div "← Return to Dashboard" at bounding box center [376, 93] width 126 height 19
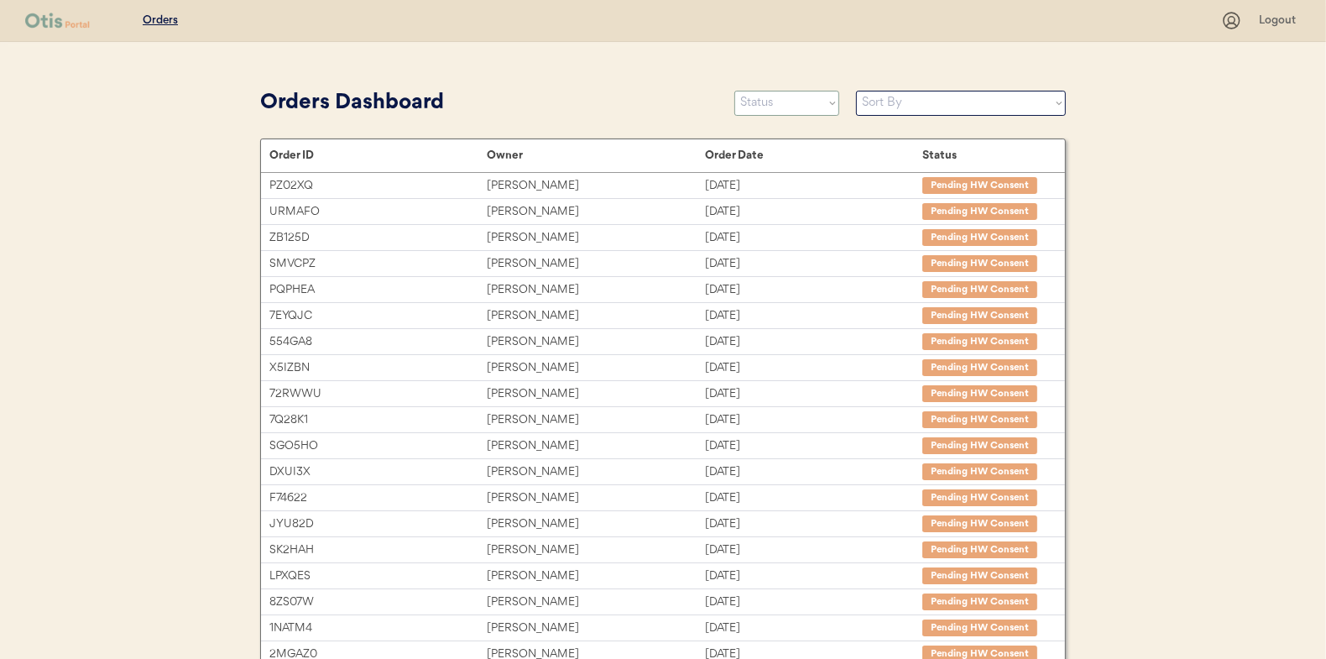
click at [766, 104] on select "Status On Hold New In Progress Complete Pending HW Consent Canceled" at bounding box center [786, 103] width 105 height 25
select select ""new""
click at [734, 91] on select "Status On Hold New In Progress Complete Pending HW Consent Canceled" at bounding box center [786, 103] width 105 height 25
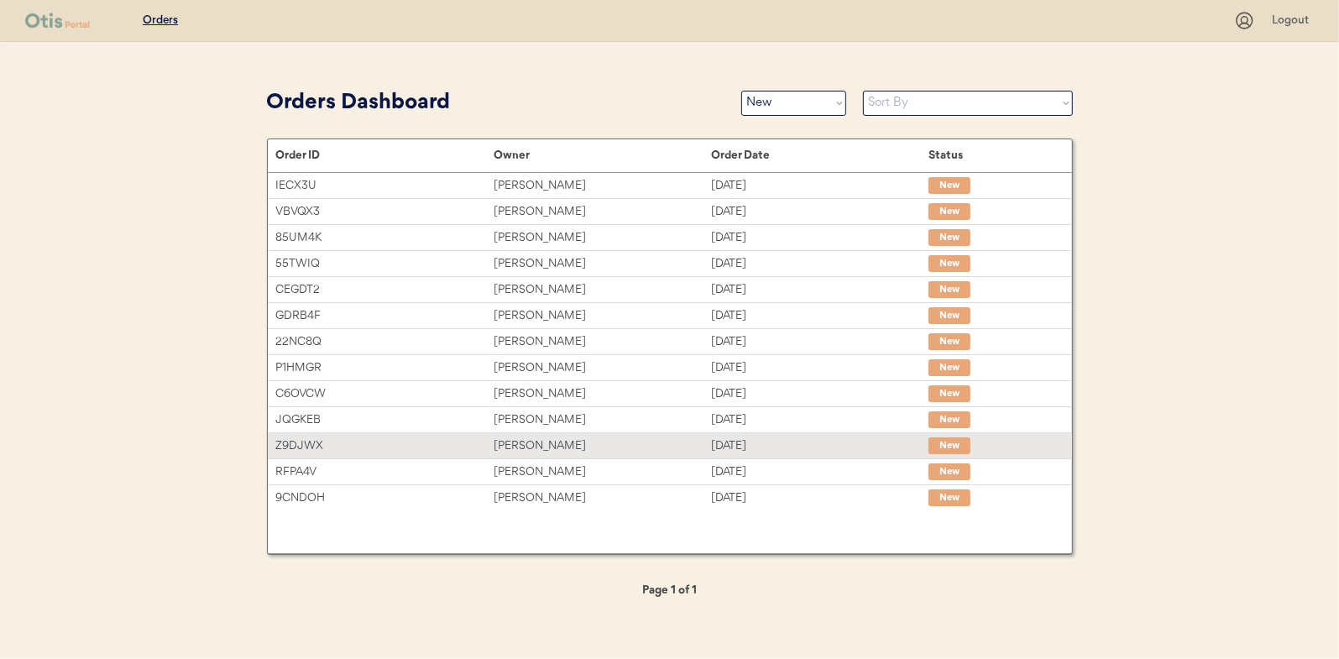
click at [539, 446] on div "[PERSON_NAME]" at bounding box center [602, 445] width 217 height 19
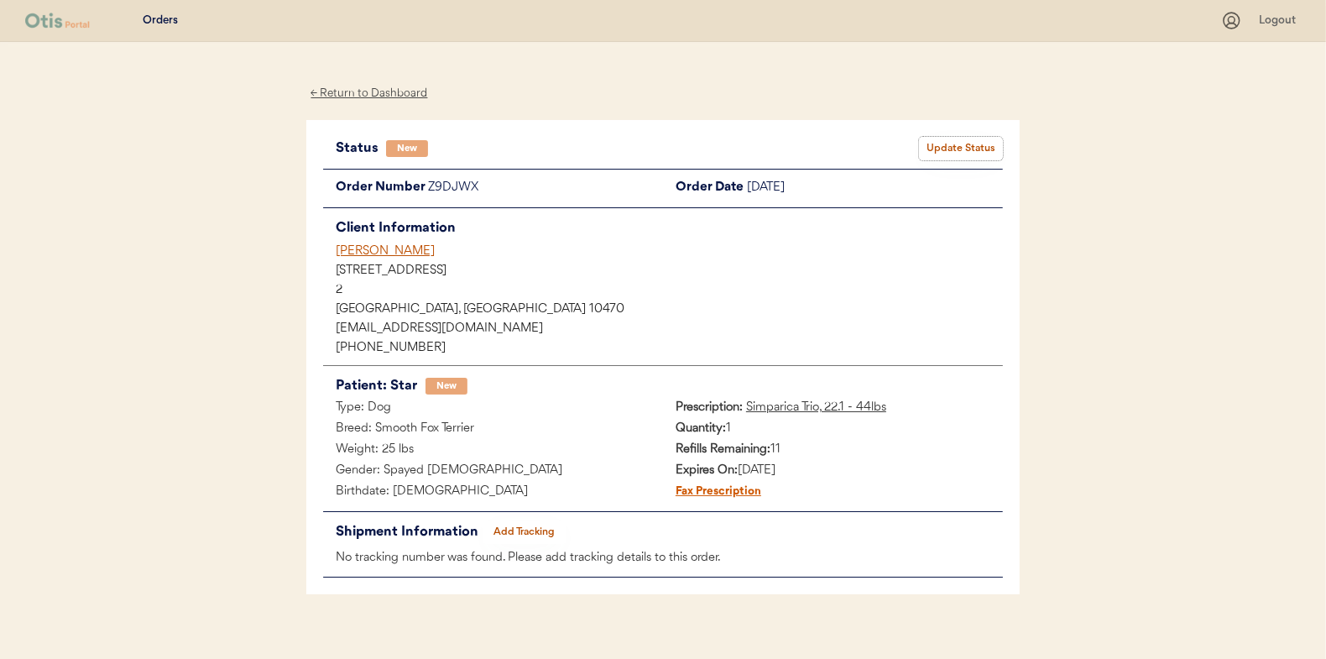
click at [982, 147] on button "Update Status" at bounding box center [961, 149] width 84 height 24
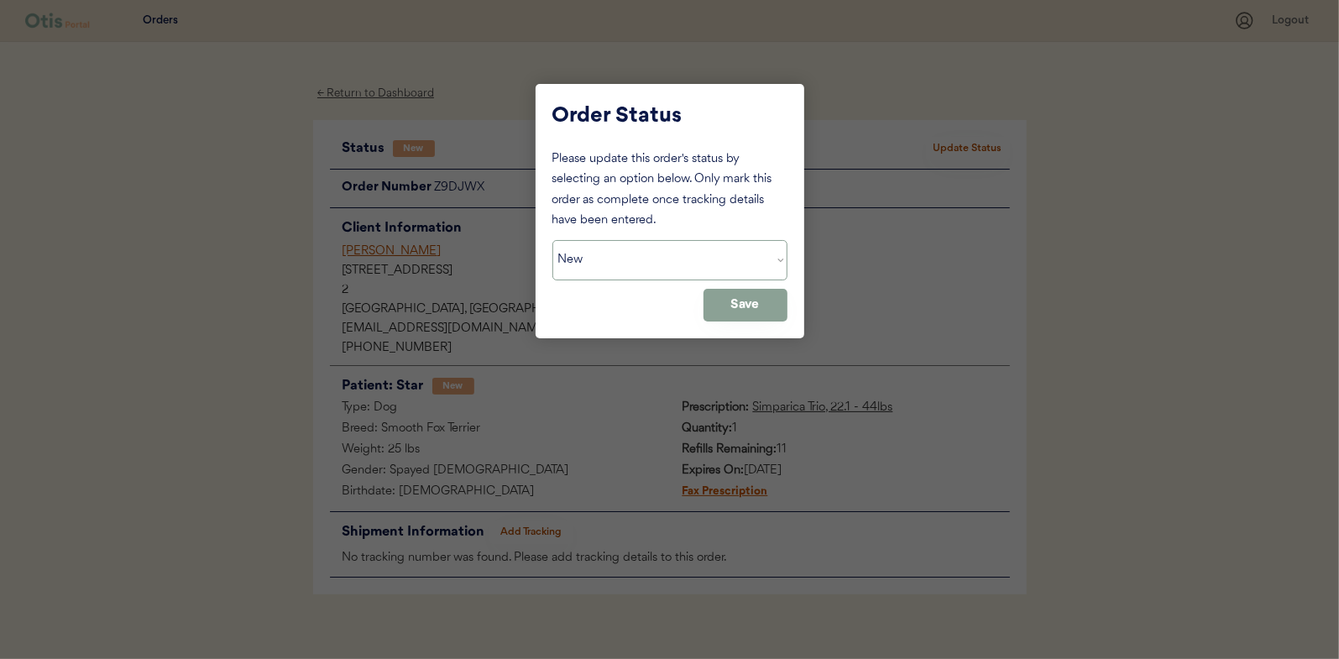
click at [601, 264] on select "Status On Hold New In Progress Complete Pending HW Consent Canceled" at bounding box center [669, 260] width 235 height 40
select select ""in_progress""
click at [552, 240] on select "Status On Hold New In Progress Complete Pending HW Consent Canceled" at bounding box center [669, 260] width 235 height 40
click at [789, 303] on div "Order Status Please update this order's status by selecting an option below. On…" at bounding box center [670, 211] width 269 height 254
click at [749, 299] on button "Save" at bounding box center [745, 305] width 84 height 33
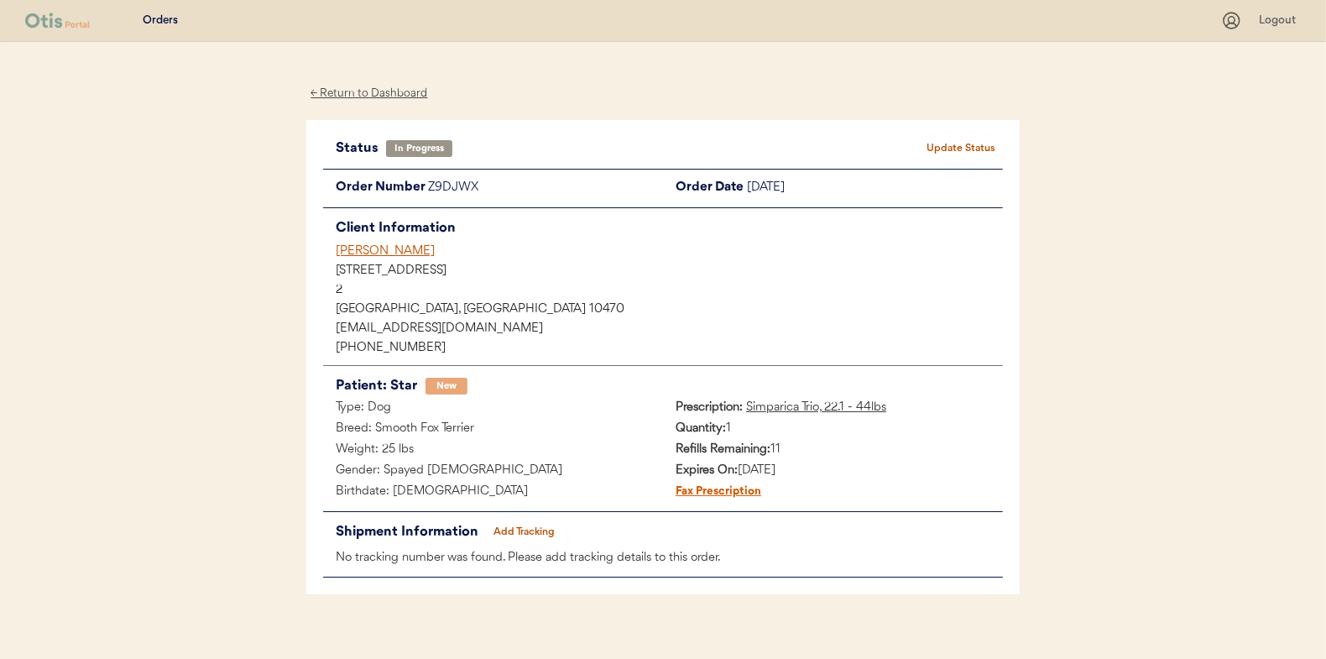
click at [376, 97] on div "← Return to Dashboard" at bounding box center [369, 93] width 126 height 19
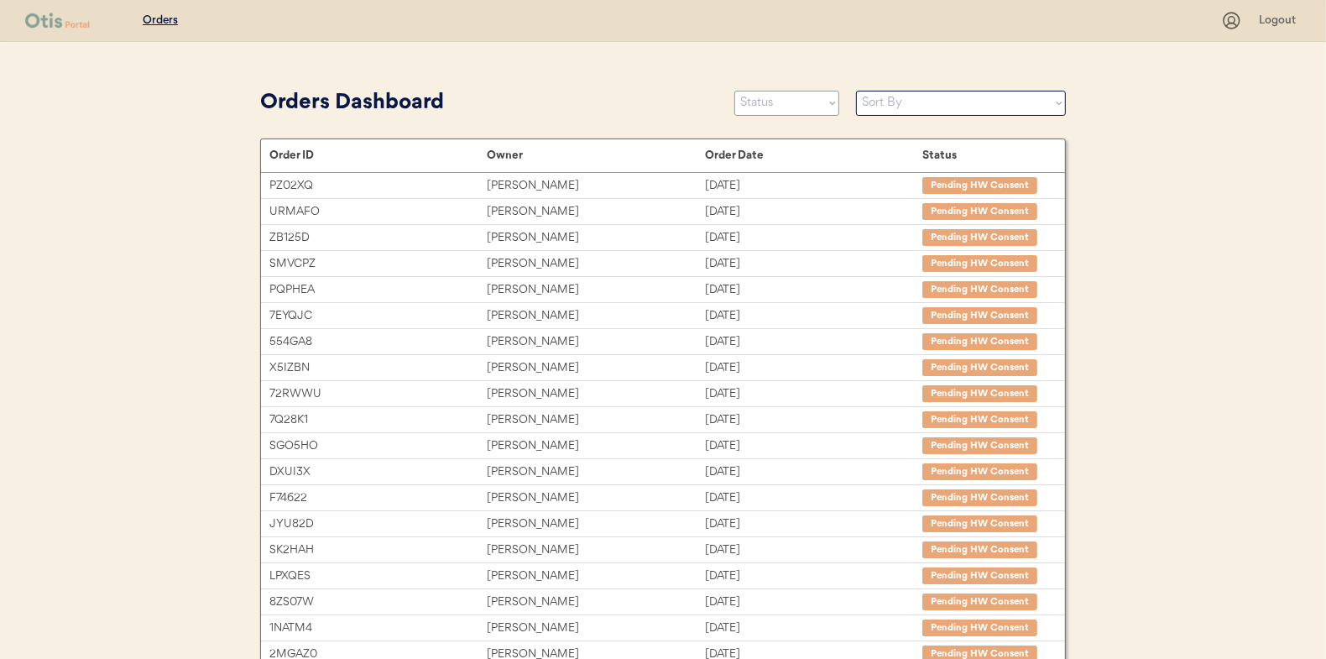
click at [795, 101] on select "Status On Hold New In Progress Complete Pending HW Consent Canceled" at bounding box center [786, 103] width 105 height 25
select select ""new""
click at [734, 91] on select "Status On Hold New In Progress Complete Pending HW Consent Canceled" at bounding box center [786, 103] width 105 height 25
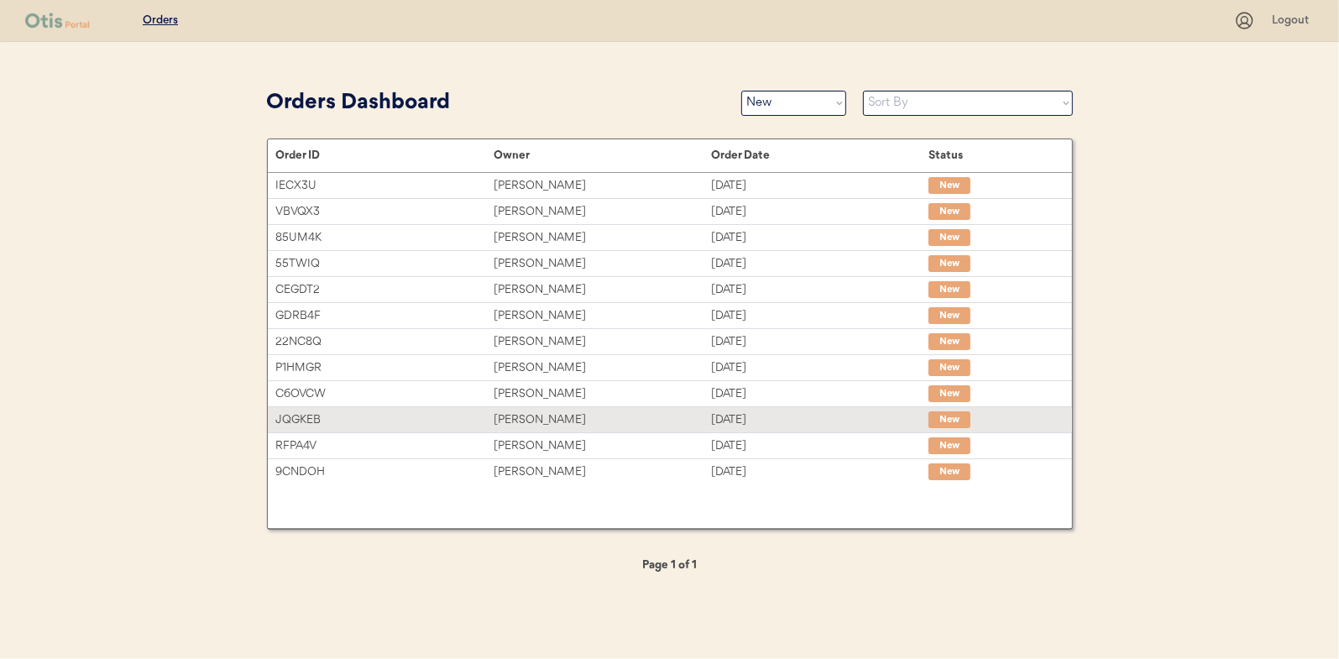
click at [520, 415] on div "Robin Cogar" at bounding box center [602, 419] width 217 height 19
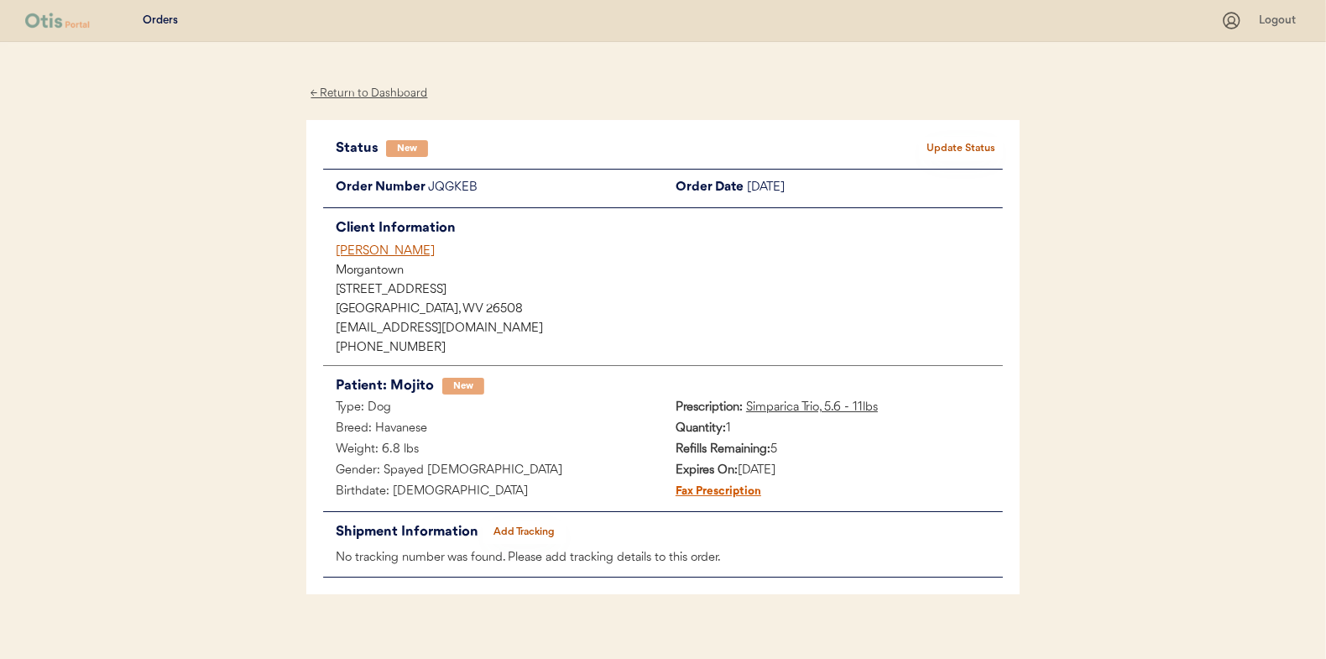
click at [970, 149] on button "Update Status" at bounding box center [961, 149] width 84 height 24
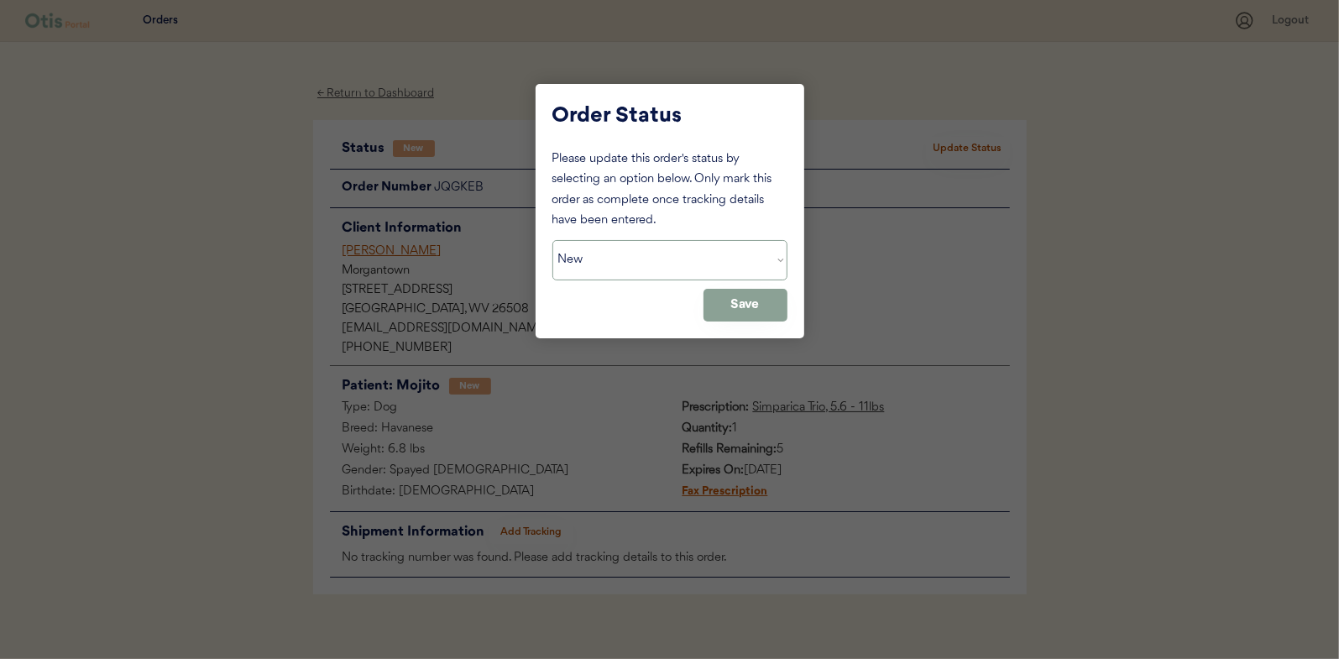
click at [611, 254] on select "Status On Hold New In Progress Complete Pending HW Consent Canceled" at bounding box center [669, 260] width 235 height 40
select select ""in_progress""
click at [552, 240] on select "Status On Hold New In Progress Complete Pending HW Consent Canceled" at bounding box center [669, 260] width 235 height 40
click at [750, 297] on button "Save" at bounding box center [745, 305] width 84 height 33
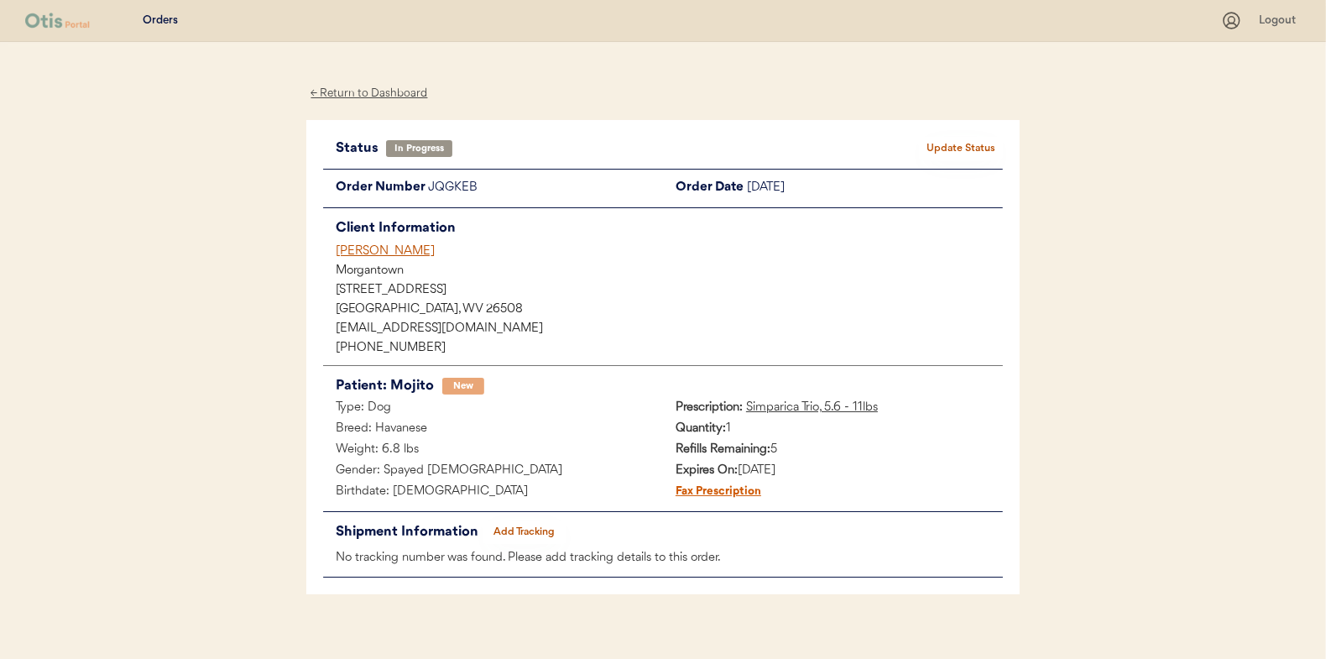
click at [358, 94] on div "← Return to Dashboard" at bounding box center [369, 93] width 126 height 19
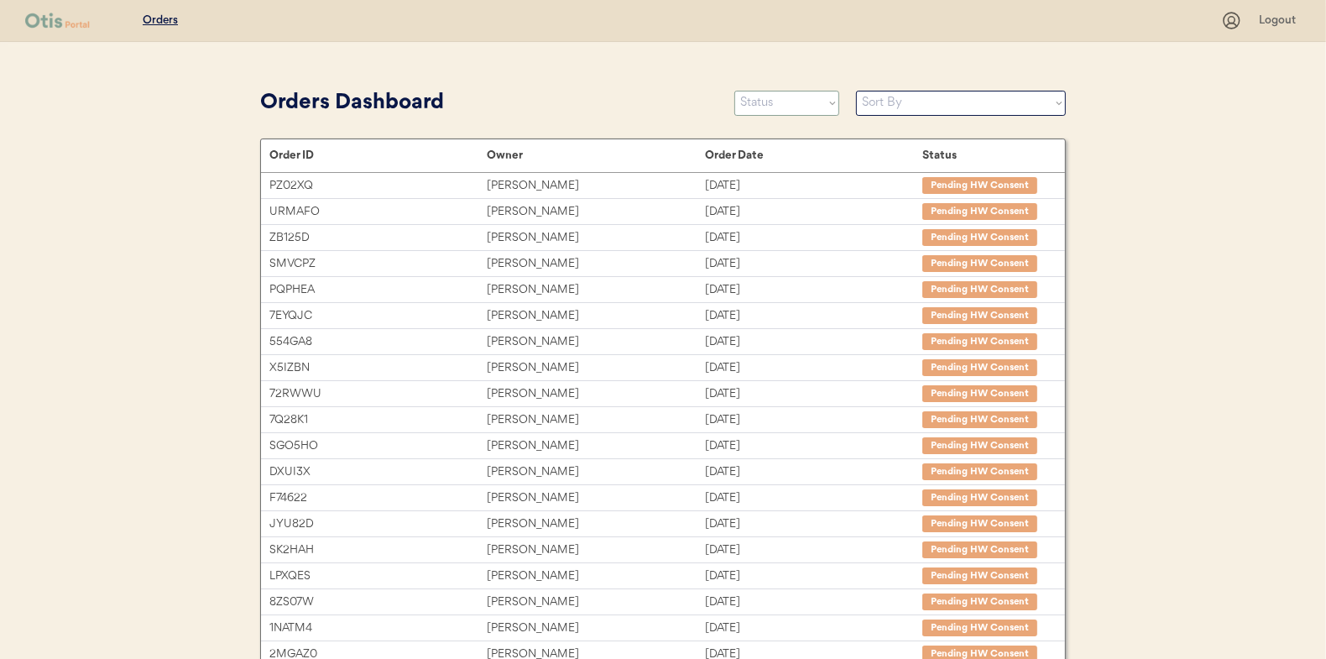
click at [766, 108] on select "Status On Hold New In Progress Complete Pending HW Consent Canceled" at bounding box center [786, 103] width 105 height 25
select select ""new""
click at [734, 91] on select "Status On Hold New In Progress Complete Pending HW Consent Canceled" at bounding box center [786, 103] width 105 height 25
